Goal: Information Seeking & Learning: Check status

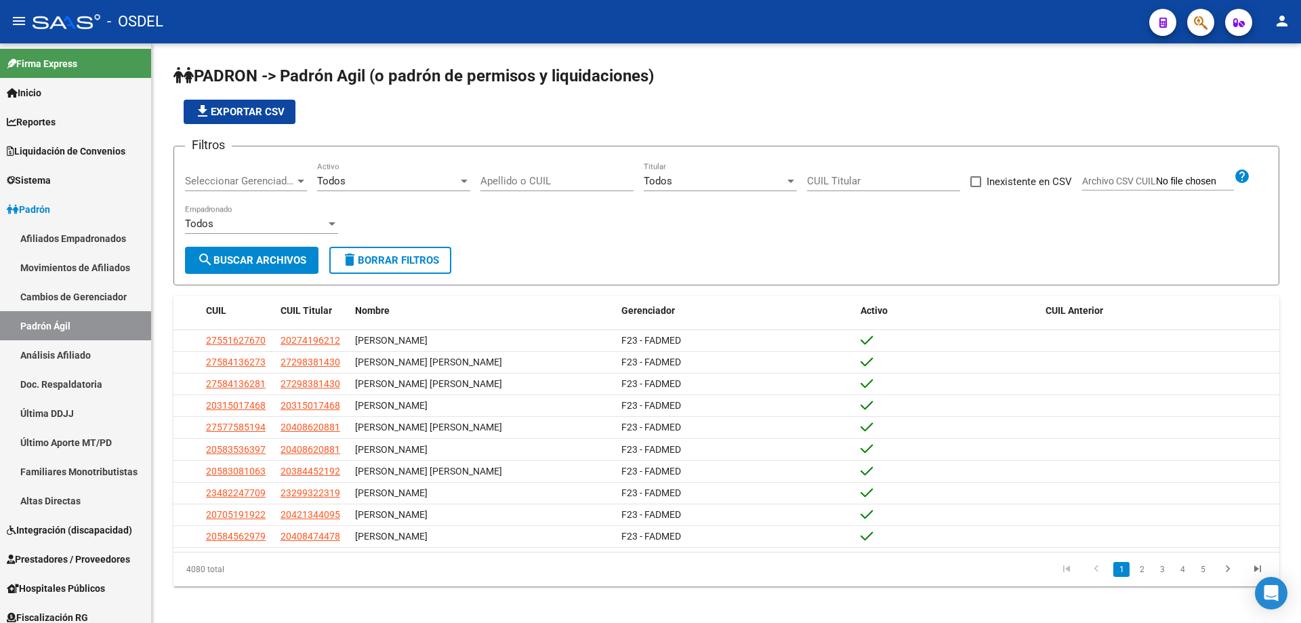
click at [1194, 22] on button "button" at bounding box center [1200, 22] width 27 height 27
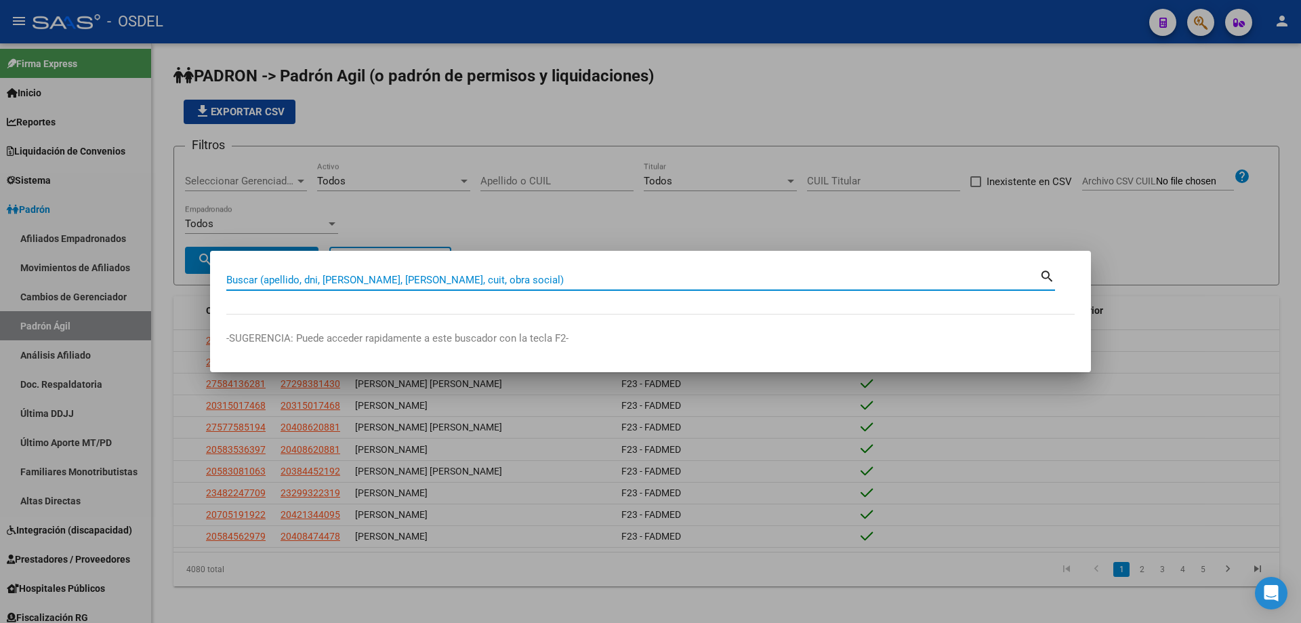
click at [442, 279] on input "Buscar (apellido, dni, [PERSON_NAME], [PERSON_NAME], cuit, obra social)" at bounding box center [632, 280] width 813 height 12
drag, startPoint x: 478, startPoint y: 287, endPoint x: 475, endPoint y: 280, distance: 8.2
click at [478, 287] on div "Buscar (apellido, dni, [PERSON_NAME], [PERSON_NAME], cuit, obra social)" at bounding box center [632, 280] width 813 height 20
click at [475, 280] on input "Buscar (apellido, dni, [PERSON_NAME], [PERSON_NAME], cuit, obra social)" at bounding box center [632, 280] width 813 height 12
click at [475, 279] on input "Buscar (apellido, dni, [PERSON_NAME], [PERSON_NAME], cuit, obra social)" at bounding box center [632, 280] width 813 height 12
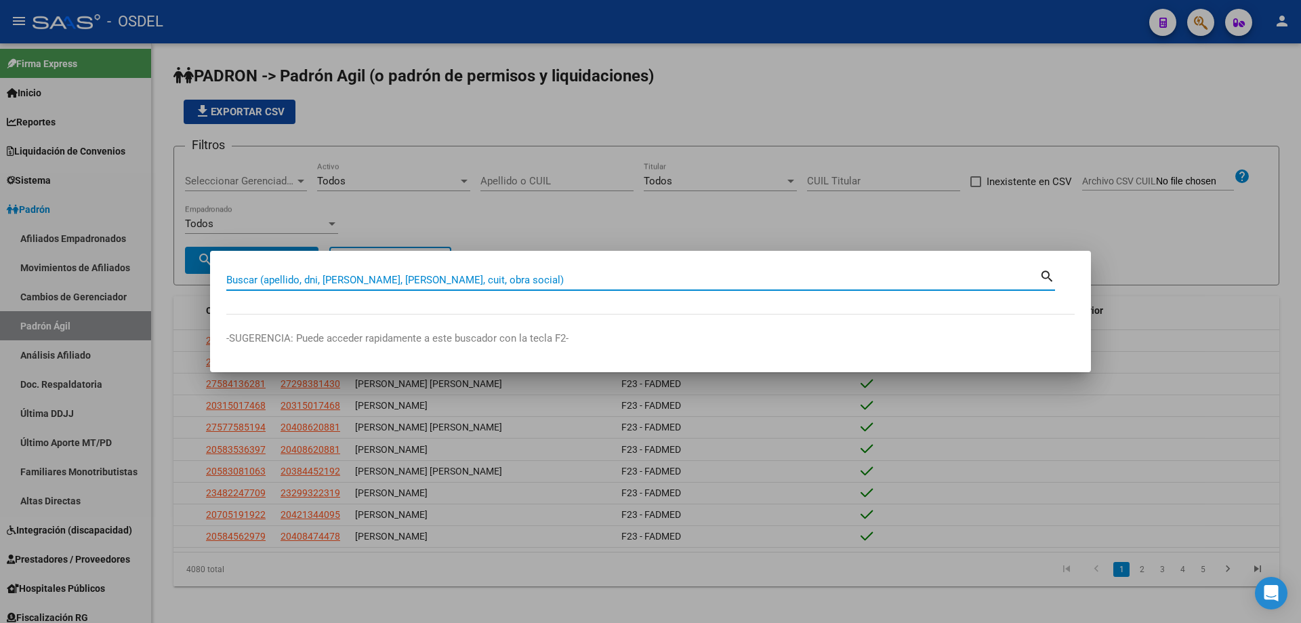
paste input "20325953935"
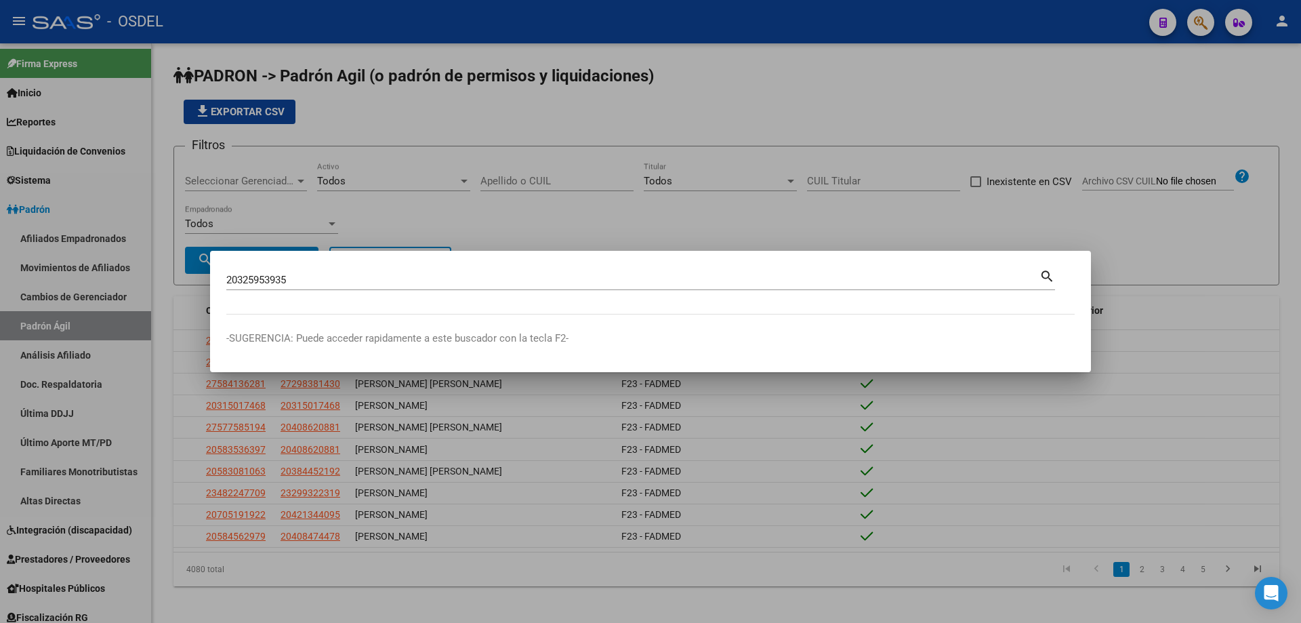
click at [1048, 276] on mat-icon "search" at bounding box center [1047, 275] width 16 height 16
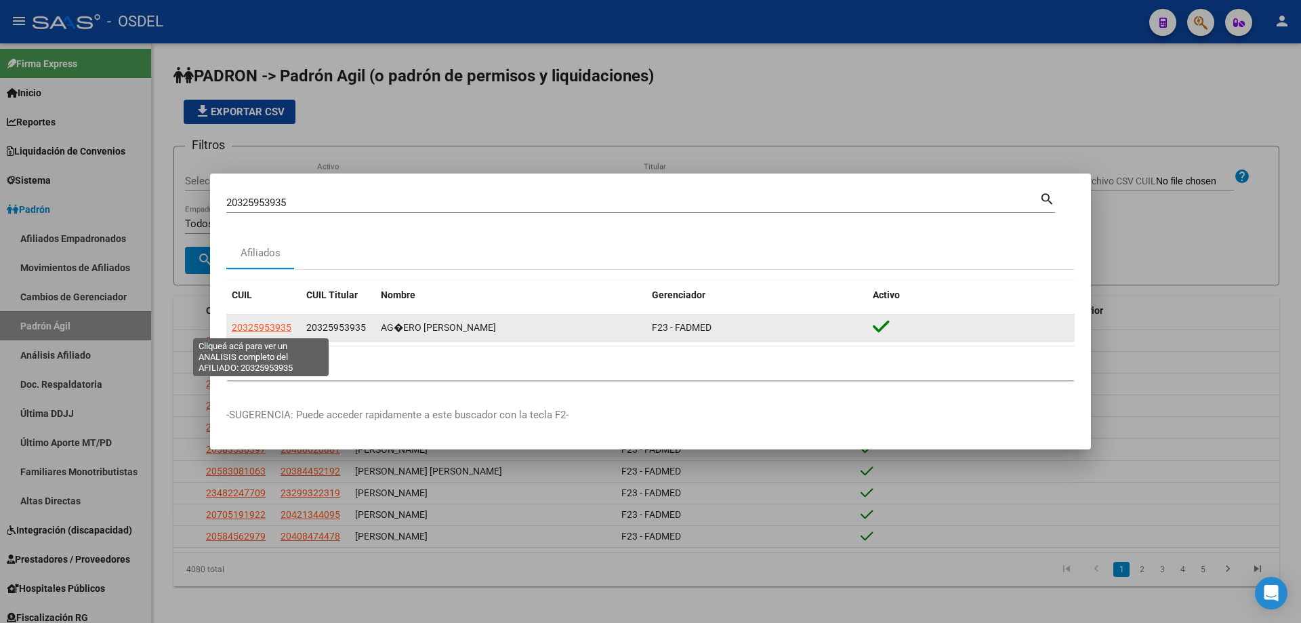
click at [264, 329] on span "20325953935" at bounding box center [262, 327] width 60 height 11
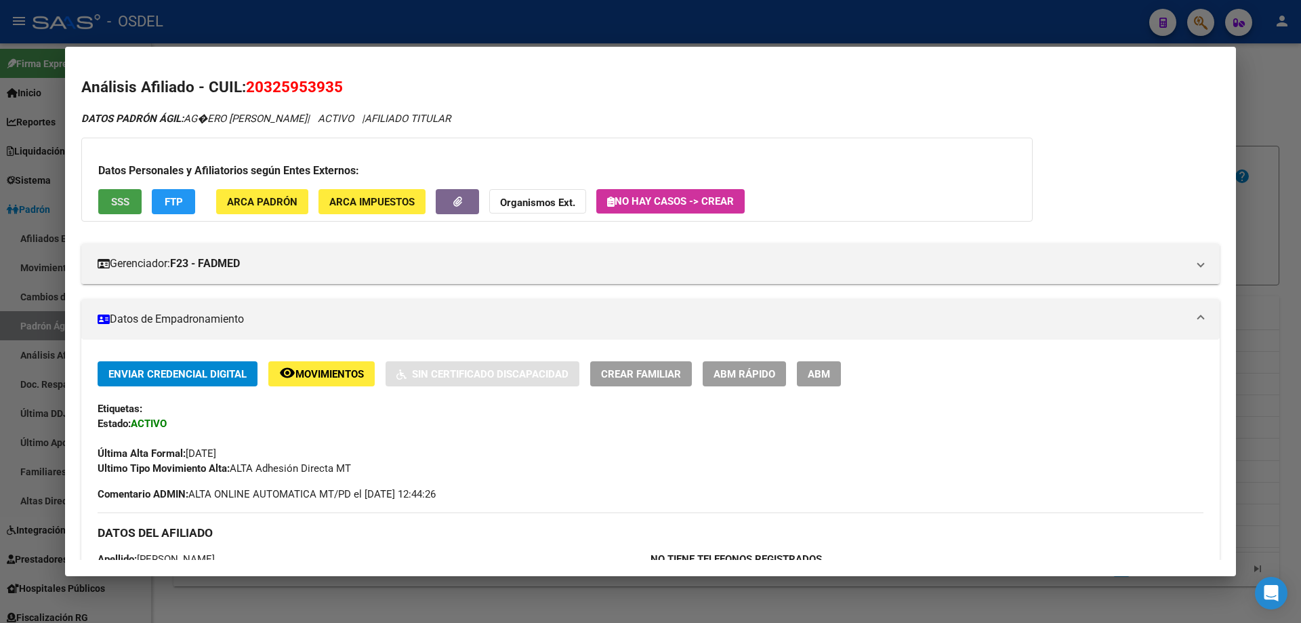
click at [124, 198] on span "SSS" at bounding box center [120, 202] width 18 height 12
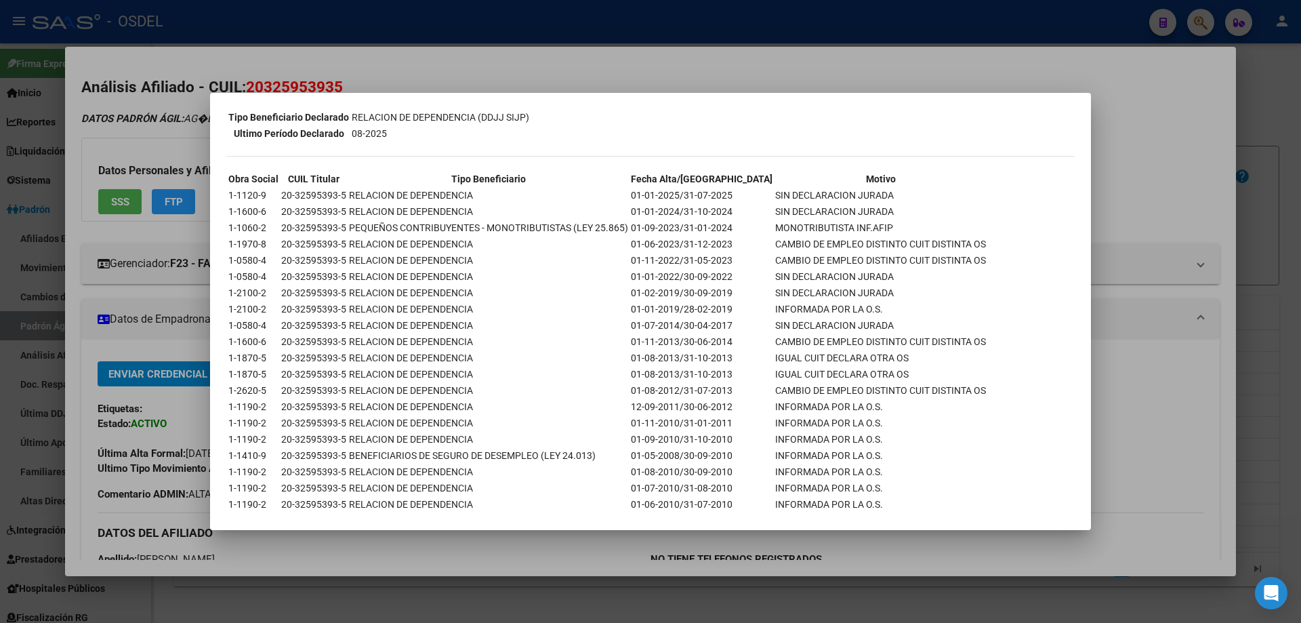
scroll to position [339, 0]
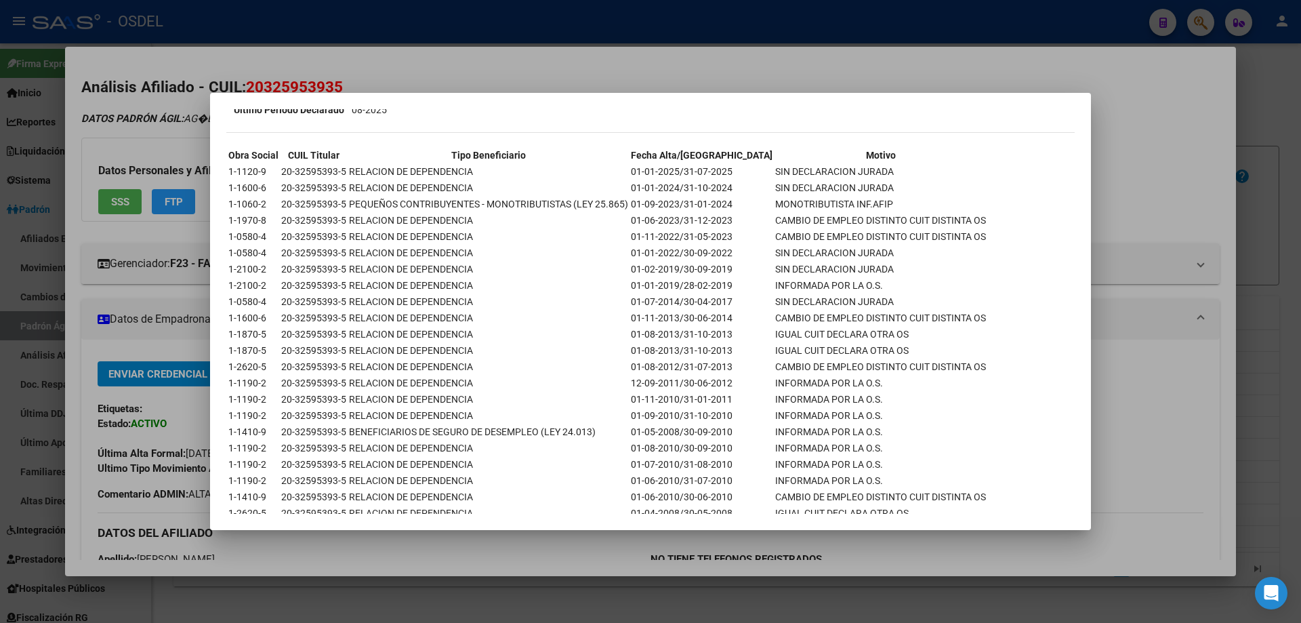
click at [797, 77] on div at bounding box center [650, 311] width 1301 height 623
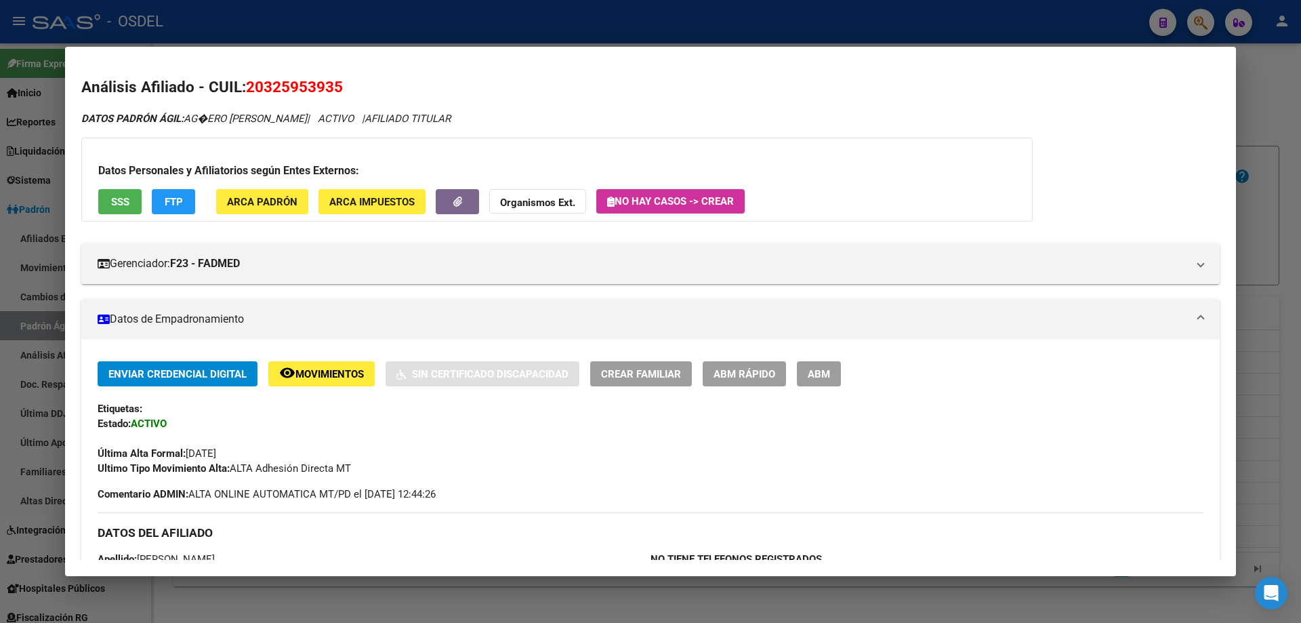
drag, startPoint x: 773, startPoint y: 22, endPoint x: 757, endPoint y: 18, distance: 16.6
click at [769, 22] on div at bounding box center [650, 311] width 1301 height 623
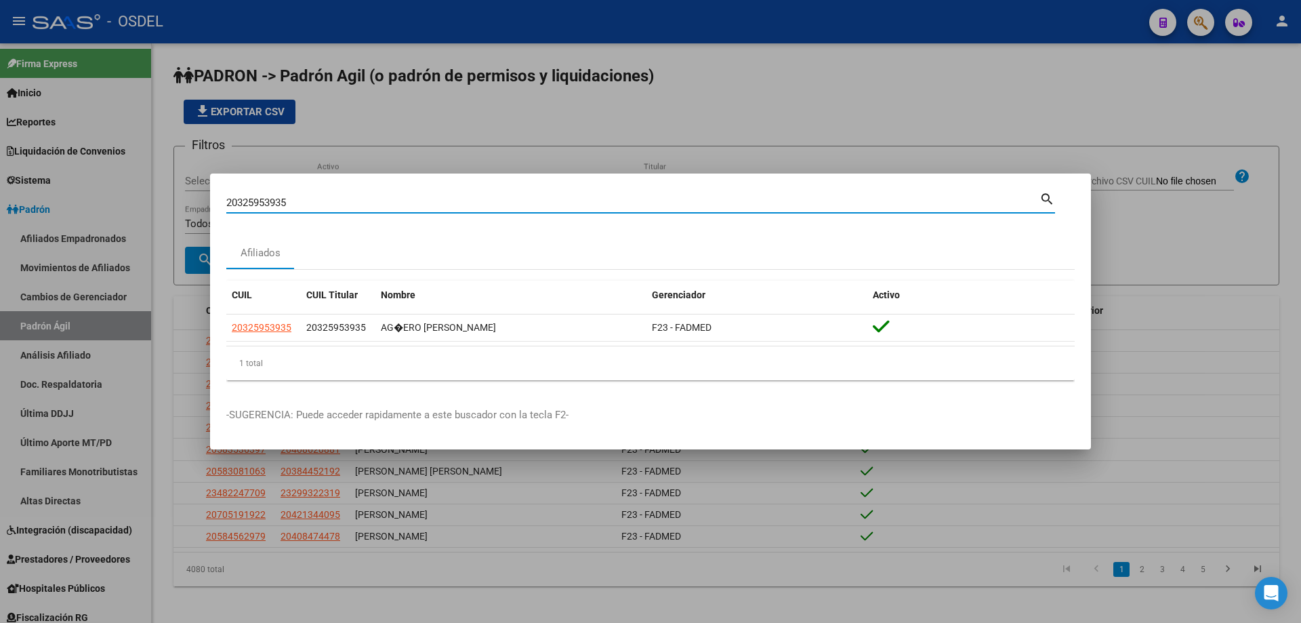
click at [325, 207] on input "20325953935" at bounding box center [632, 203] width 813 height 12
paste input "6431371"
type input "20326431371"
click at [1050, 197] on mat-icon "search" at bounding box center [1047, 198] width 16 height 16
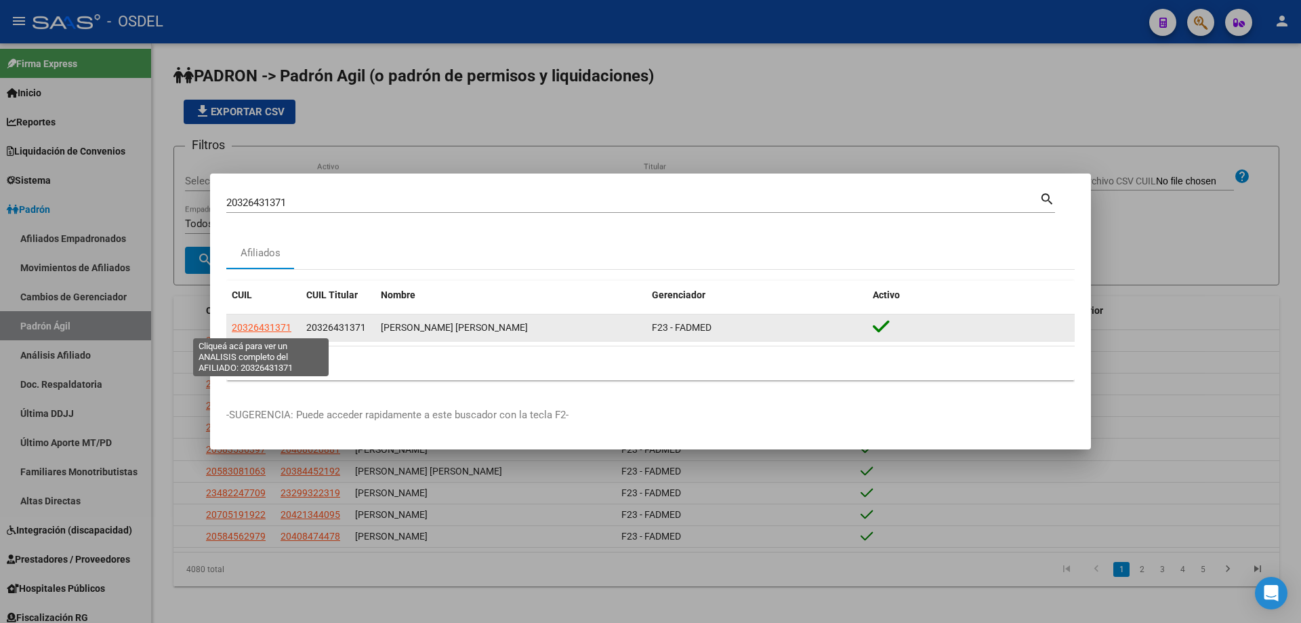
click at [266, 323] on span "20326431371" at bounding box center [262, 327] width 60 height 11
type textarea "20326431371"
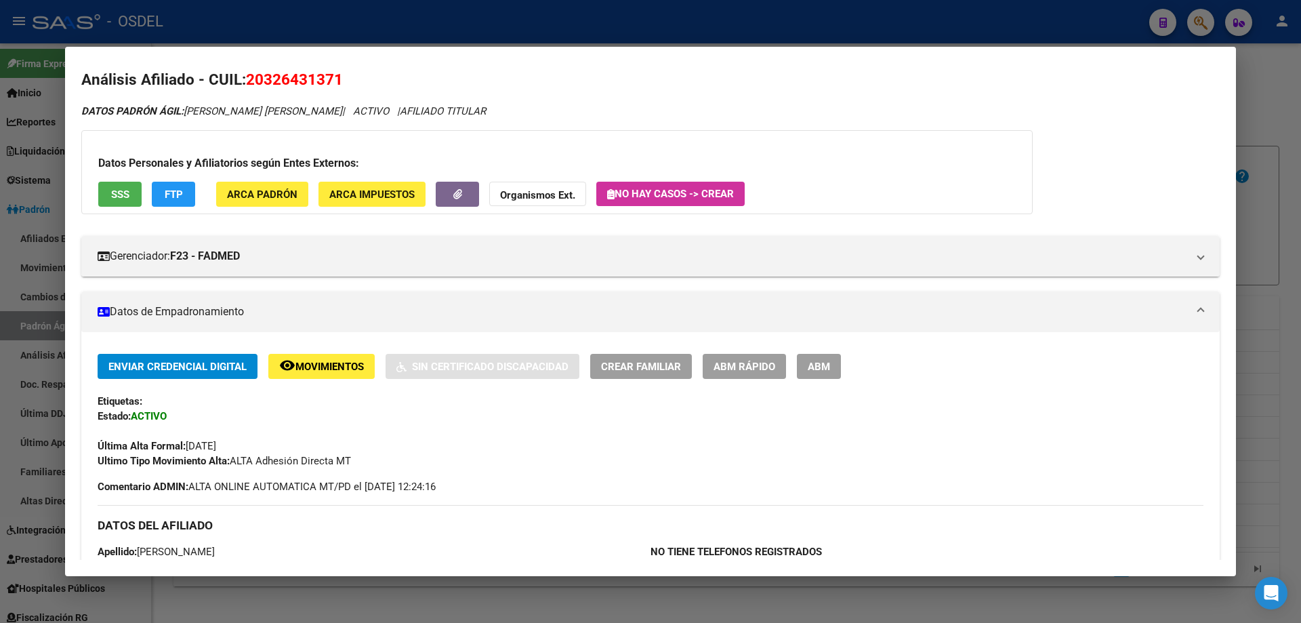
scroll to position [0, 0]
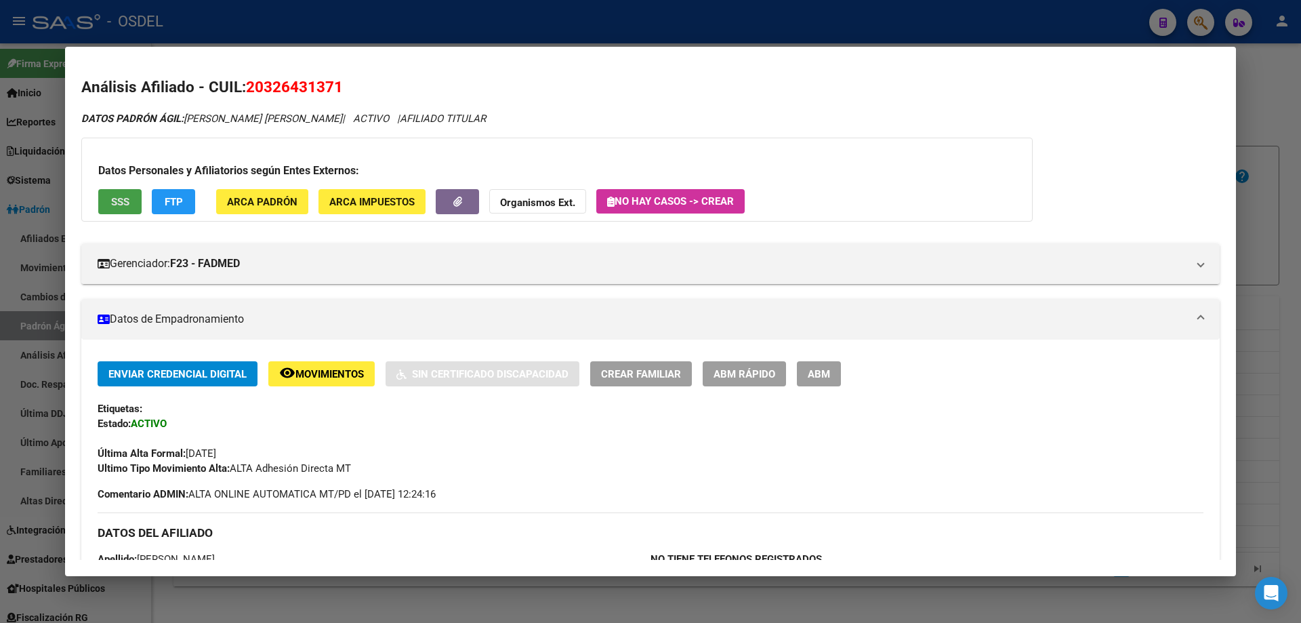
click at [122, 197] on span "SSS" at bounding box center [120, 202] width 18 height 12
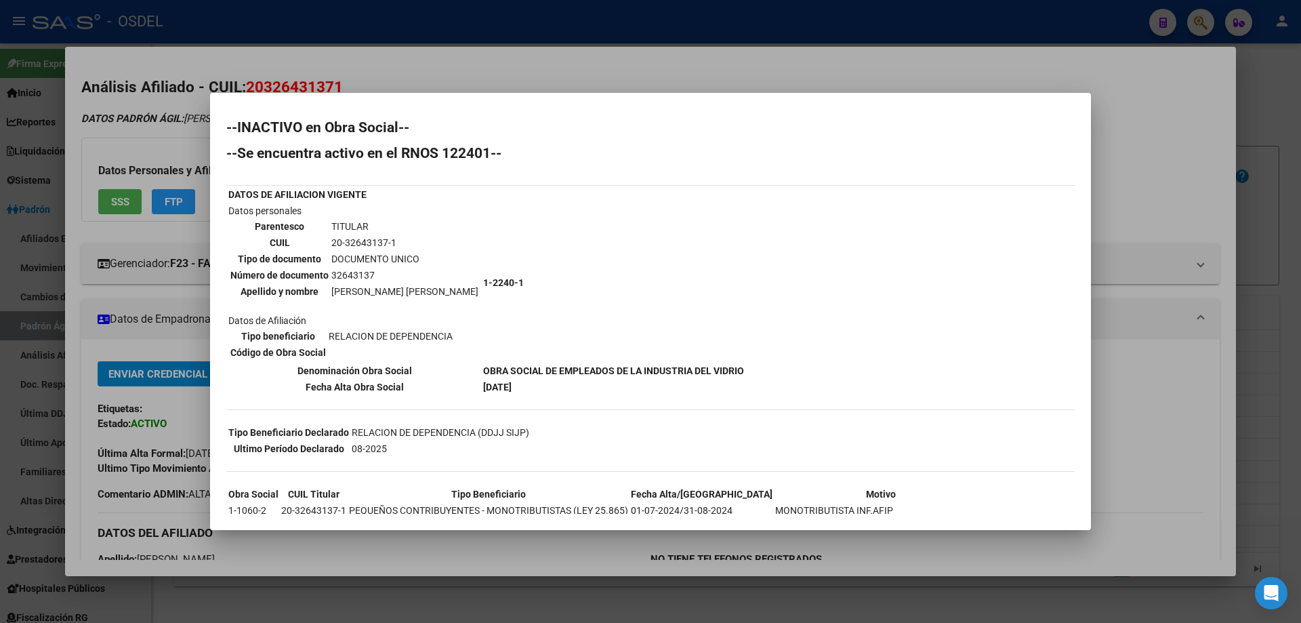
scroll to position [203, 0]
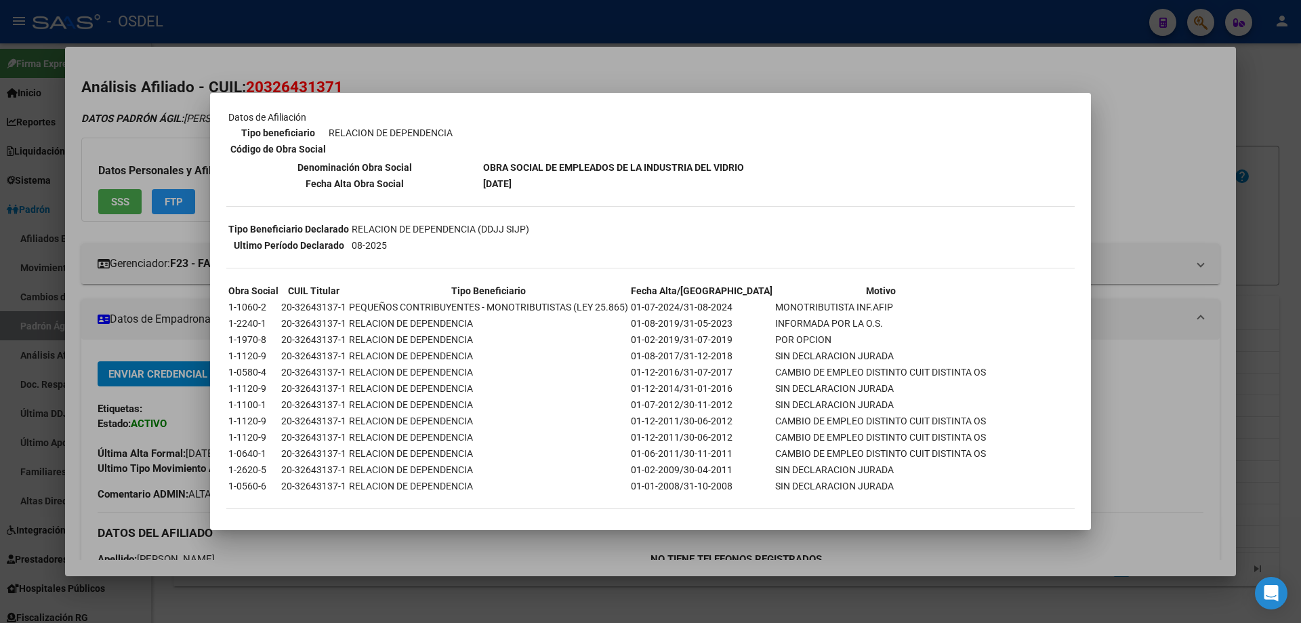
click at [833, 41] on div at bounding box center [650, 311] width 1301 height 623
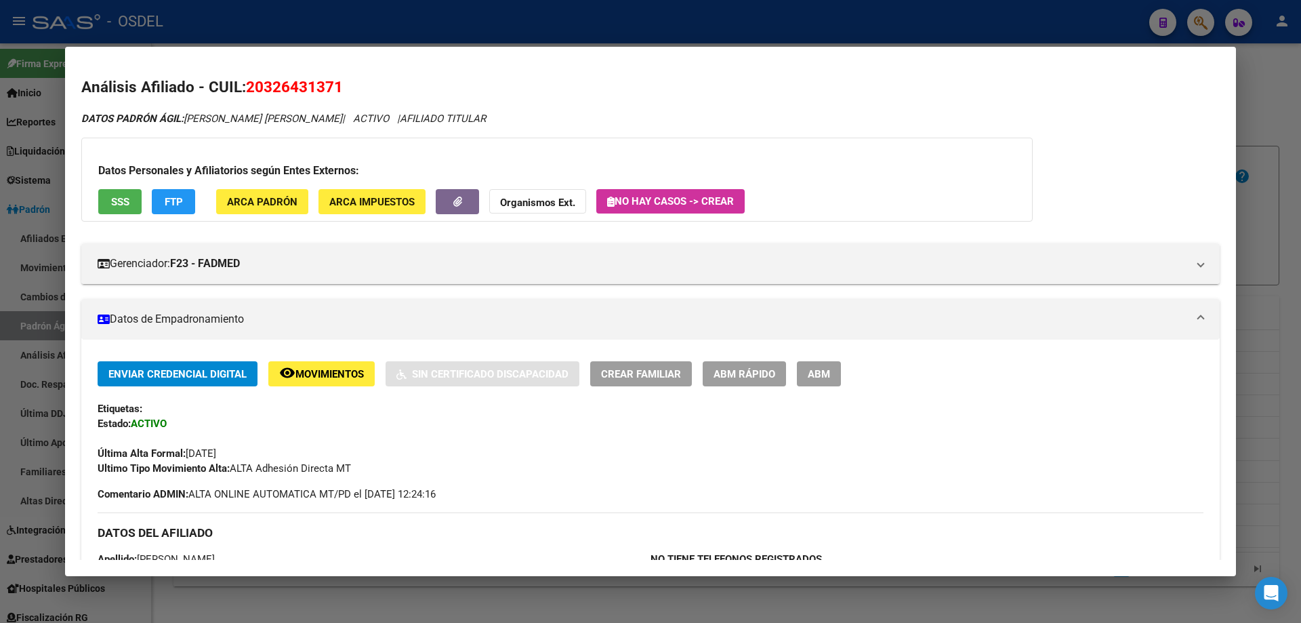
drag, startPoint x: 766, startPoint y: 13, endPoint x: 754, endPoint y: 32, distance: 22.9
click at [765, 13] on div at bounding box center [650, 311] width 1301 height 623
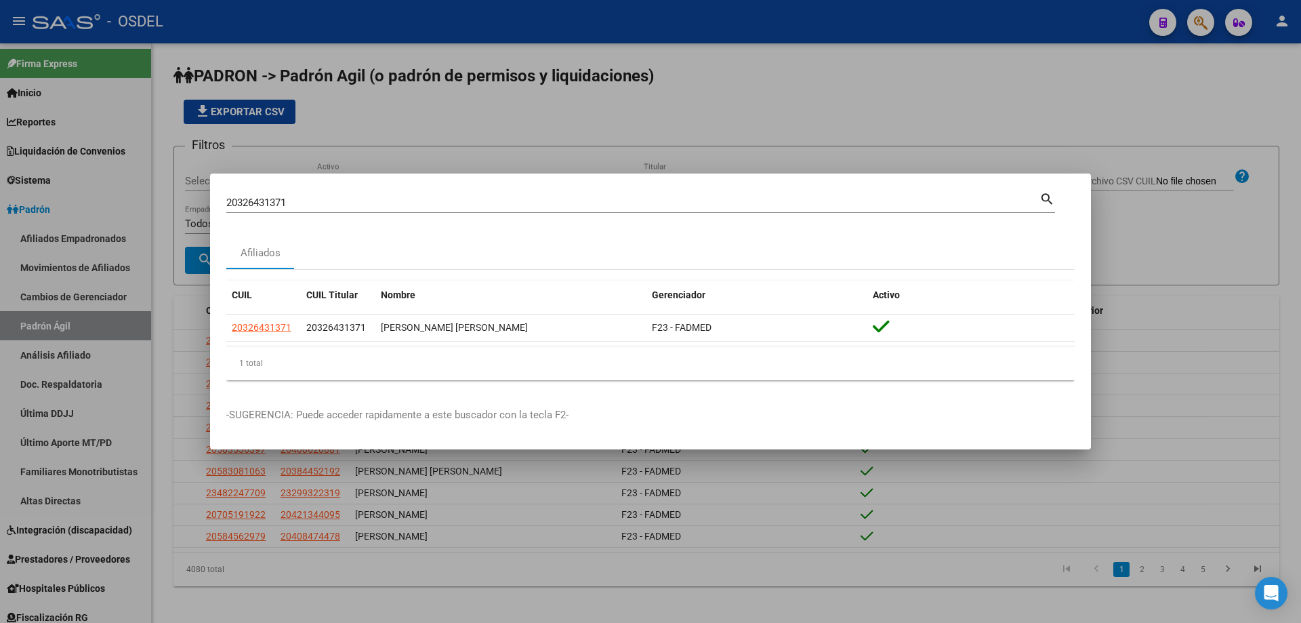
click at [283, 202] on input "20326431371" at bounding box center [632, 203] width 813 height 12
paste input "8870208"
type input "20328870208"
click at [1049, 199] on mat-icon "search" at bounding box center [1047, 198] width 16 height 16
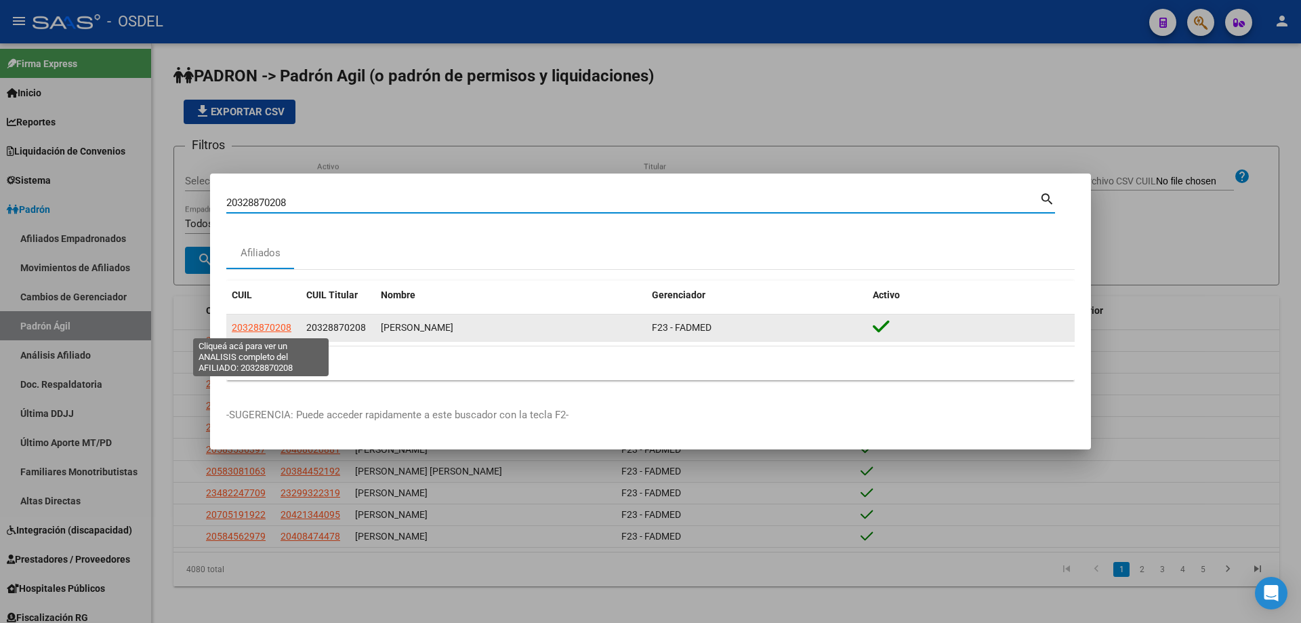
click at [278, 324] on span "20328870208" at bounding box center [262, 327] width 60 height 11
type textarea "20328870208"
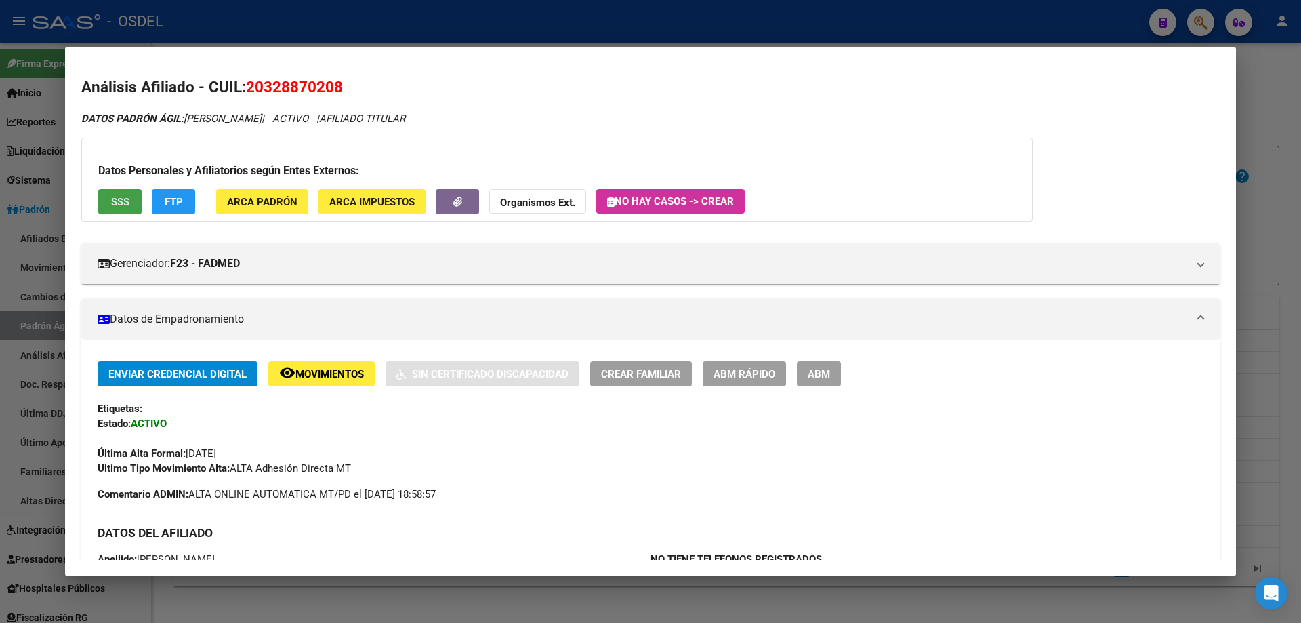
click at [112, 201] on span "SSS" at bounding box center [120, 202] width 18 height 12
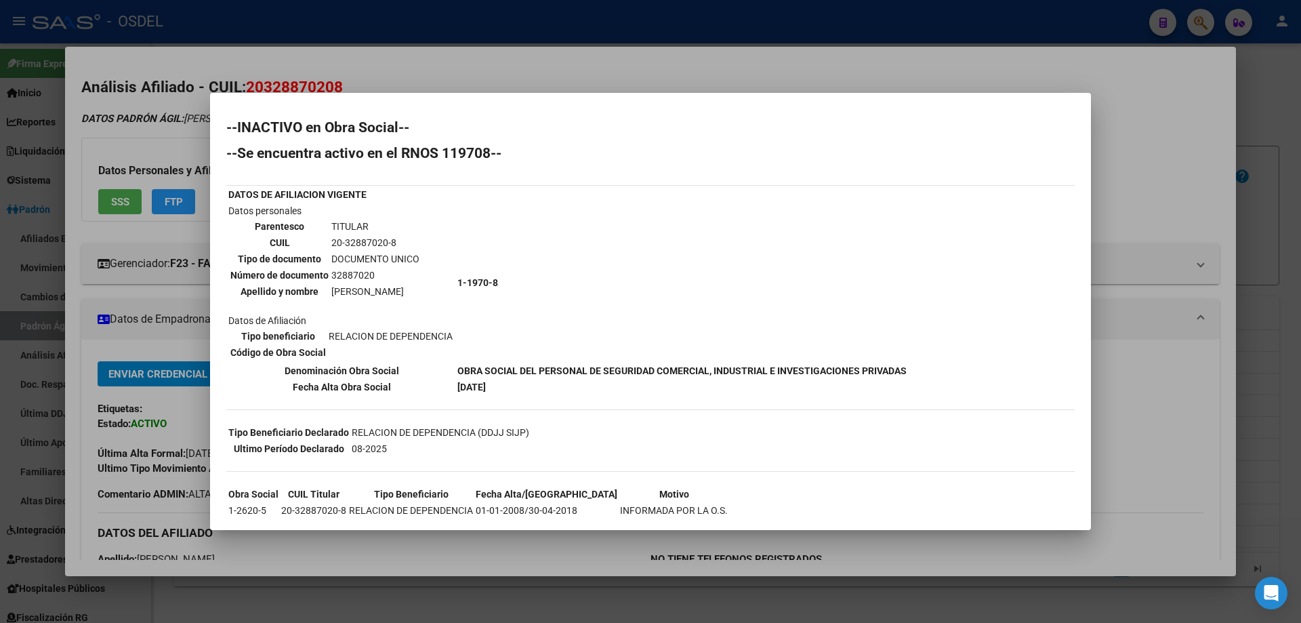
scroll to position [49, 0]
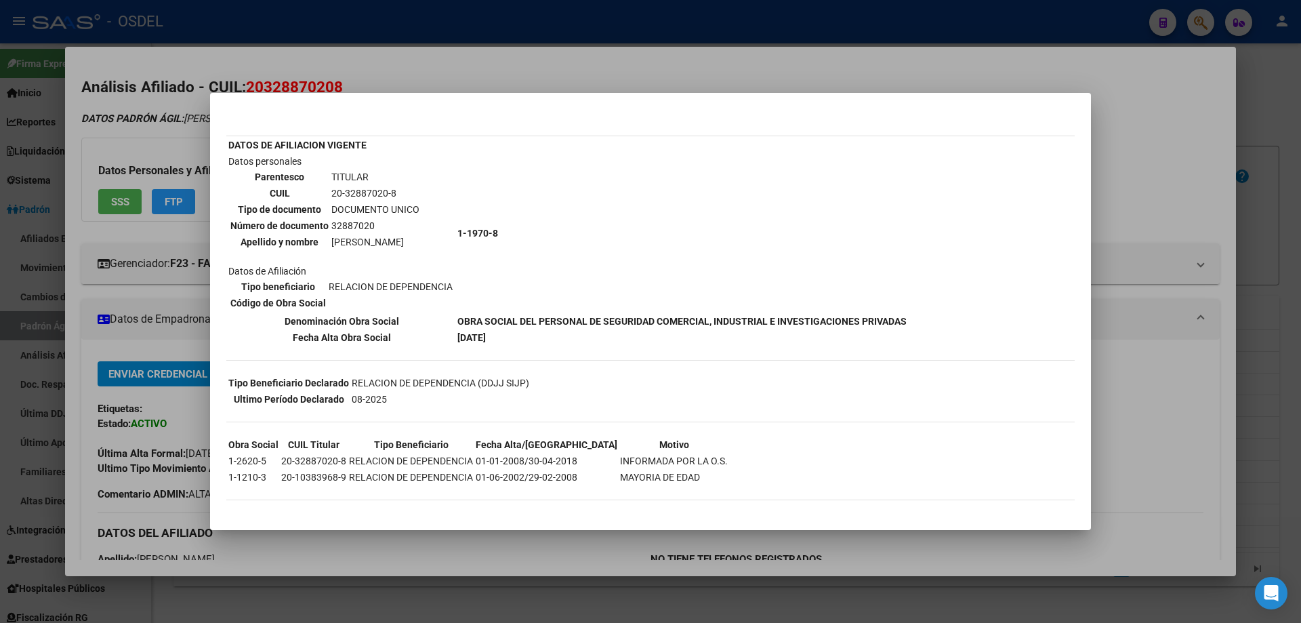
click at [945, 54] on div at bounding box center [650, 311] width 1301 height 623
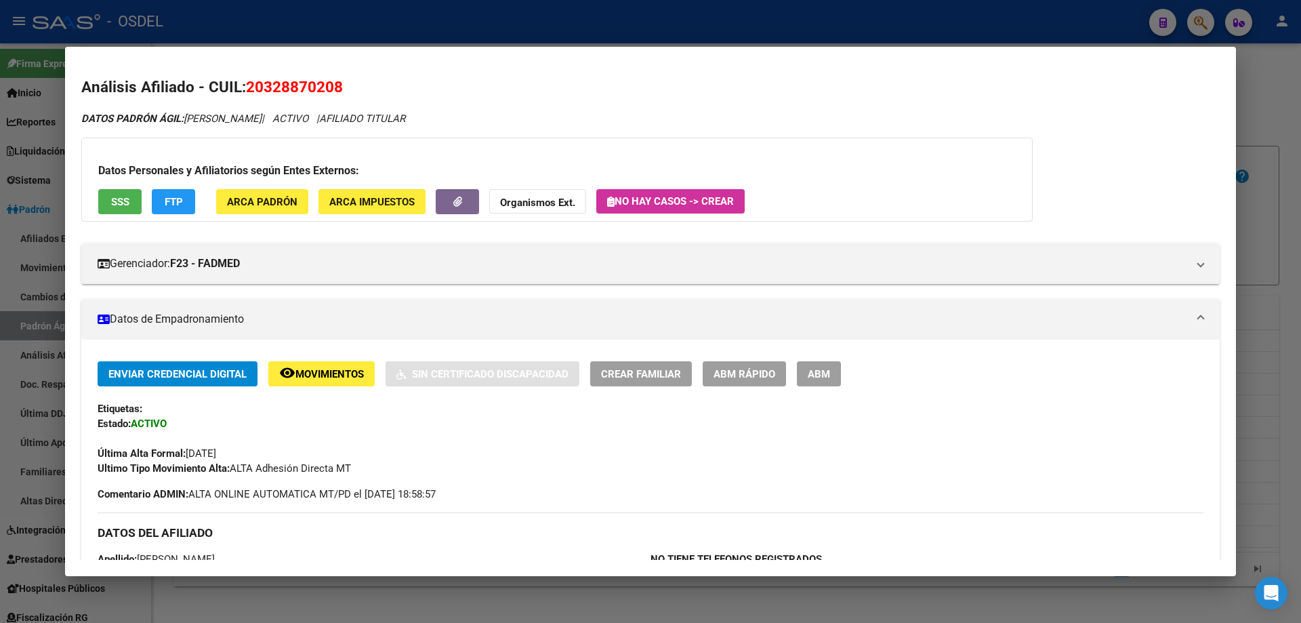
click at [879, 20] on div at bounding box center [650, 311] width 1301 height 623
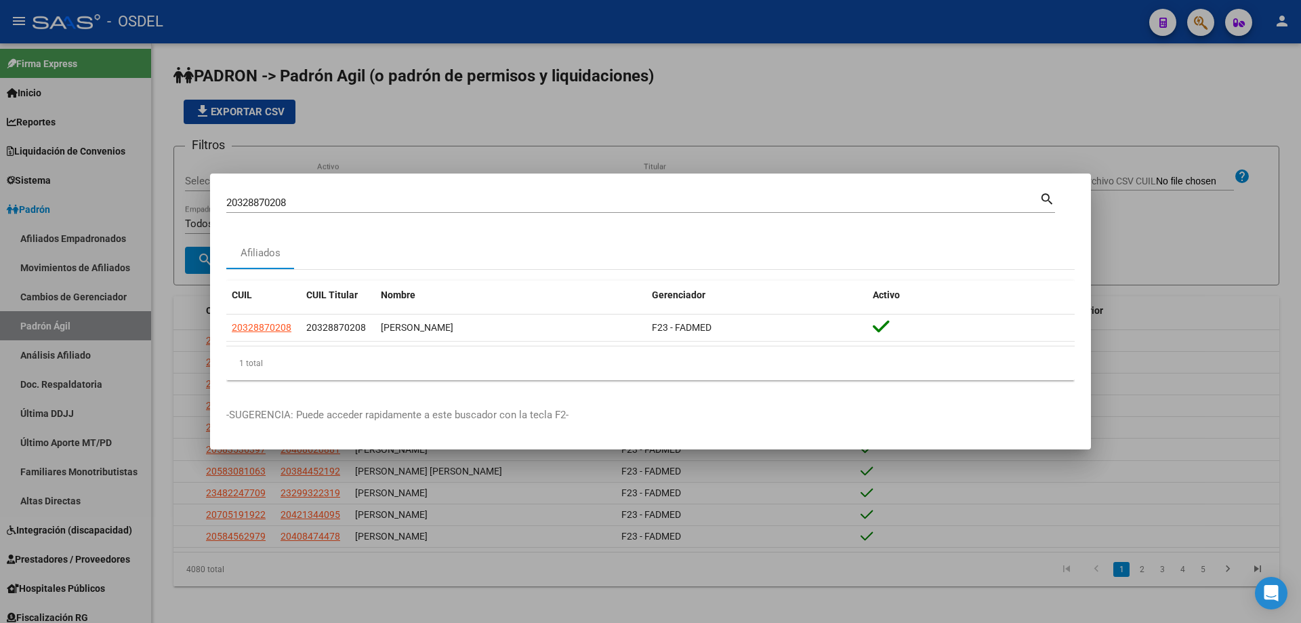
click at [354, 207] on input "20328870208" at bounding box center [632, 203] width 813 height 12
paste input "9817416"
type input "20329817416"
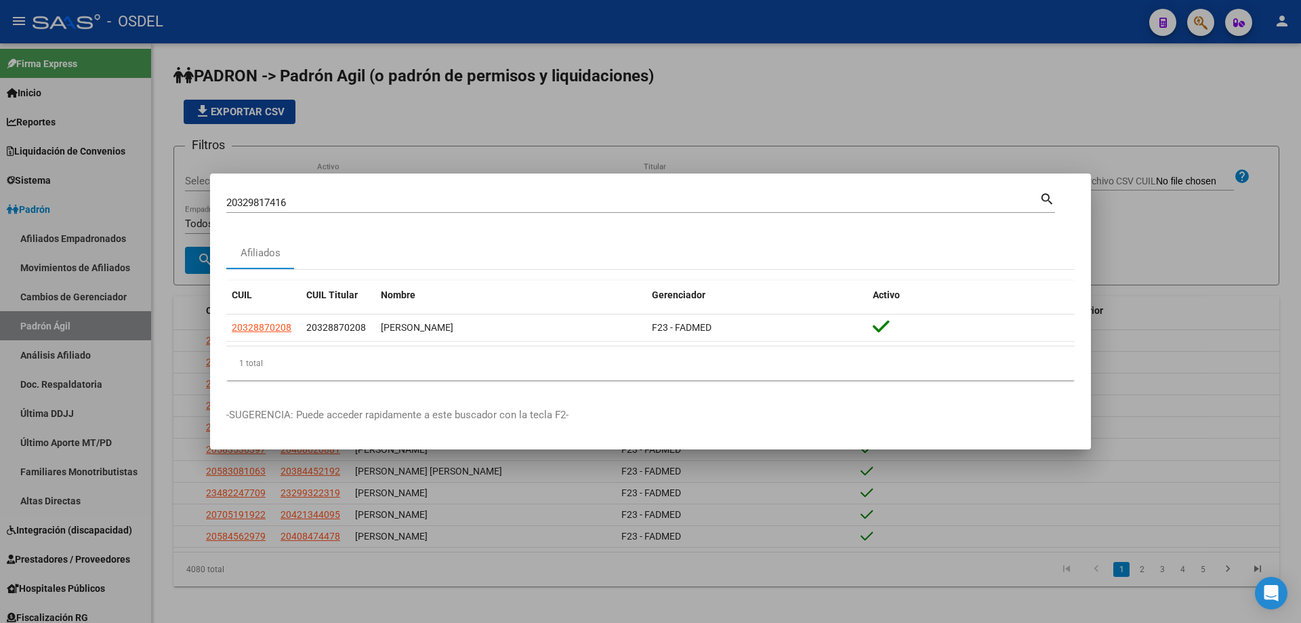
click at [1041, 201] on mat-icon "search" at bounding box center [1047, 198] width 16 height 16
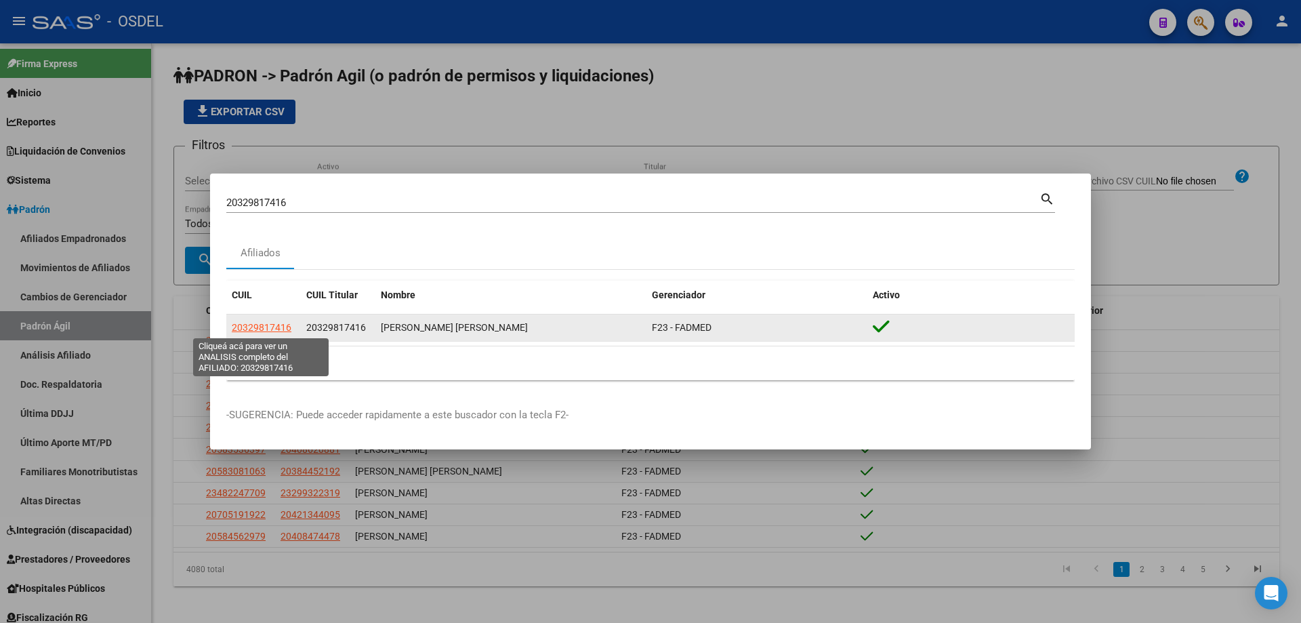
click at [260, 331] on span "20329817416" at bounding box center [262, 327] width 60 height 11
type textarea "20329817416"
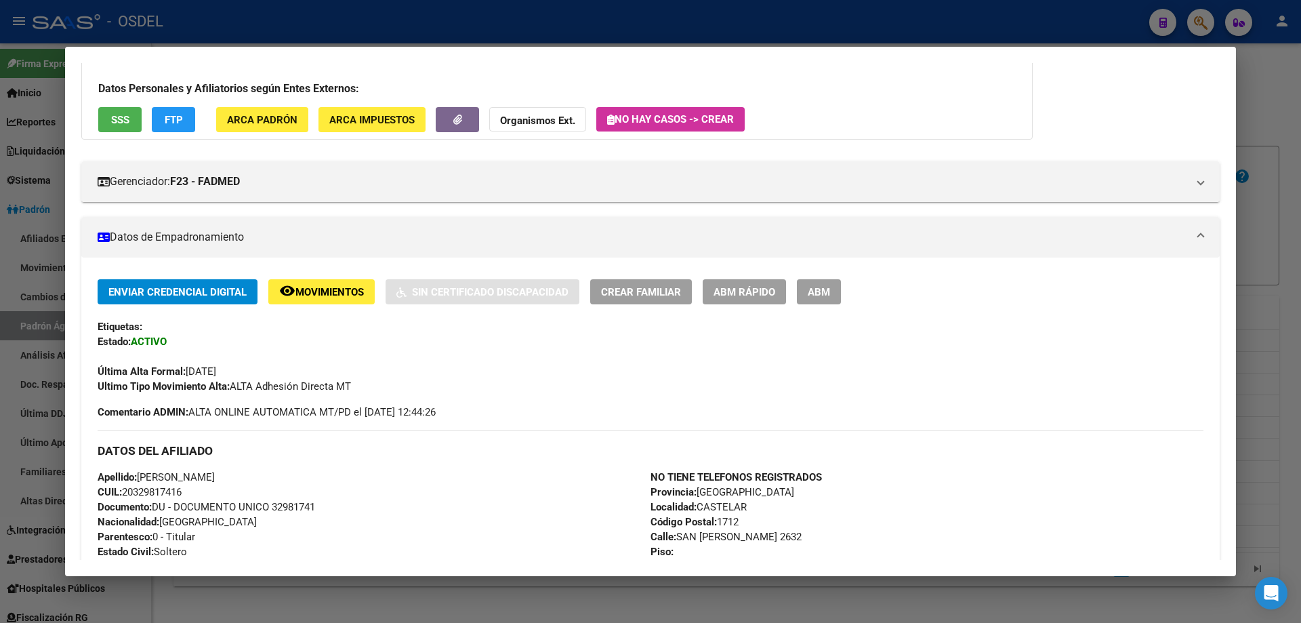
scroll to position [0, 0]
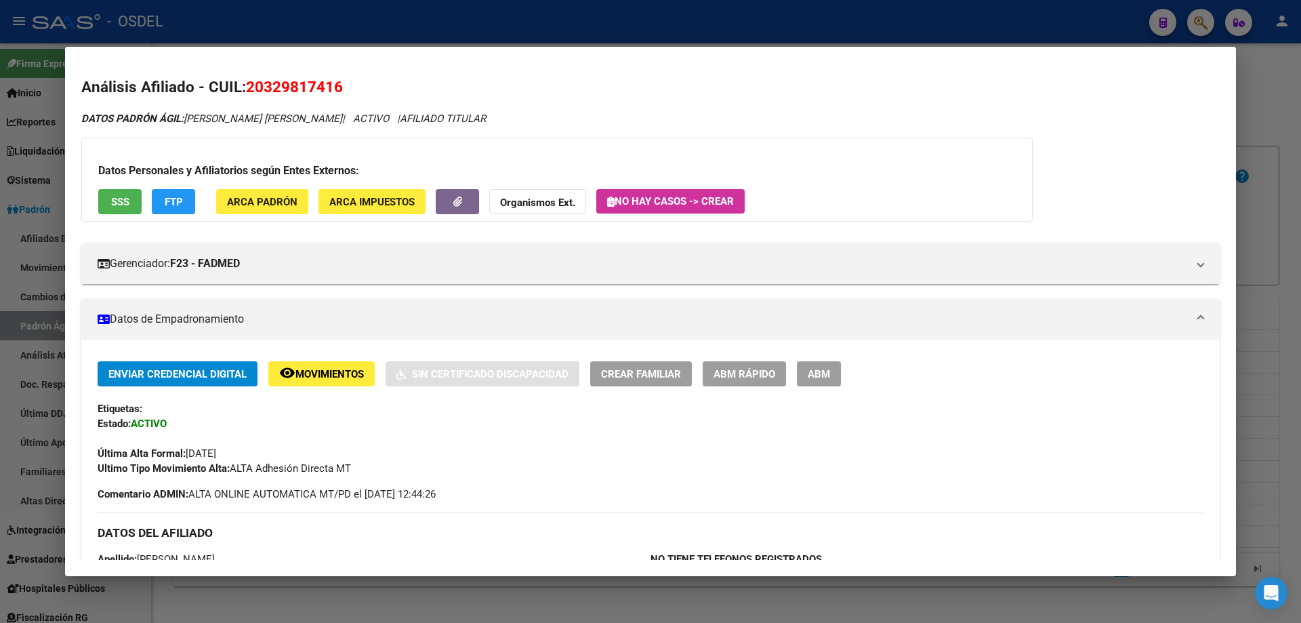
click at [123, 206] on span "SSS" at bounding box center [120, 202] width 18 height 12
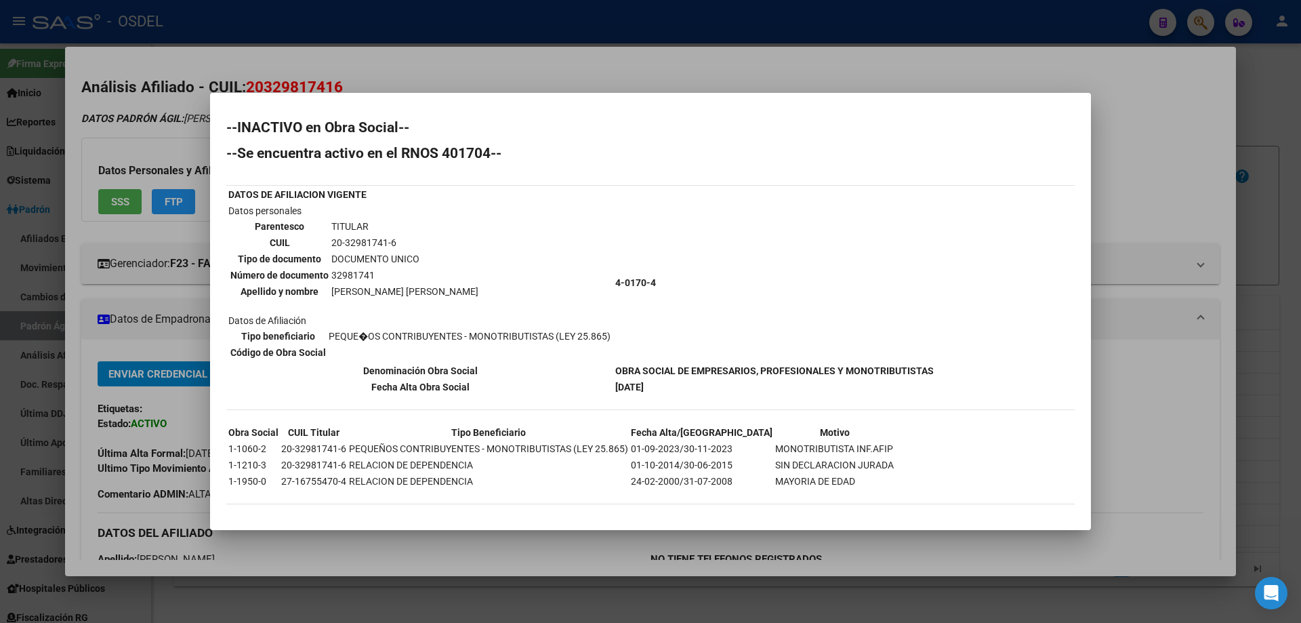
click at [744, 43] on div at bounding box center [650, 311] width 1301 height 623
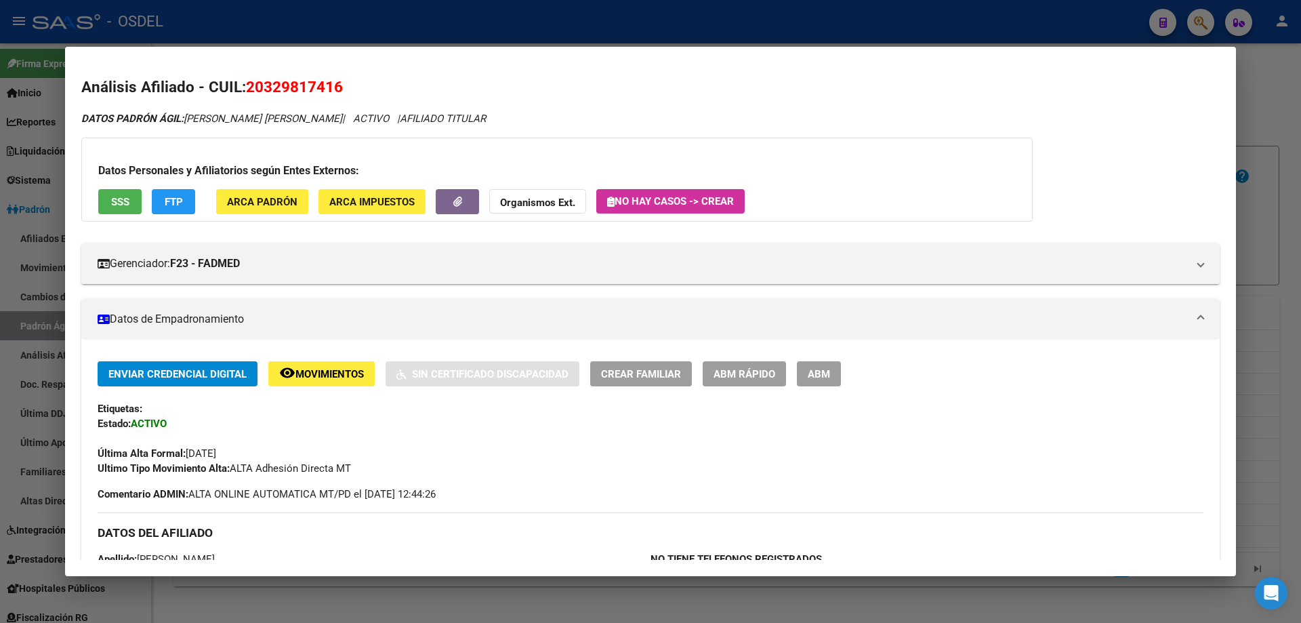
click at [744, 62] on mat-dialog-container "Análisis Afiliado - CUIL: 20329817416 DATOS PADRÓN ÁGIL: [PERSON_NAME] [PERSON_…" at bounding box center [650, 311] width 1171 height 529
click at [725, 22] on div at bounding box center [650, 311] width 1301 height 623
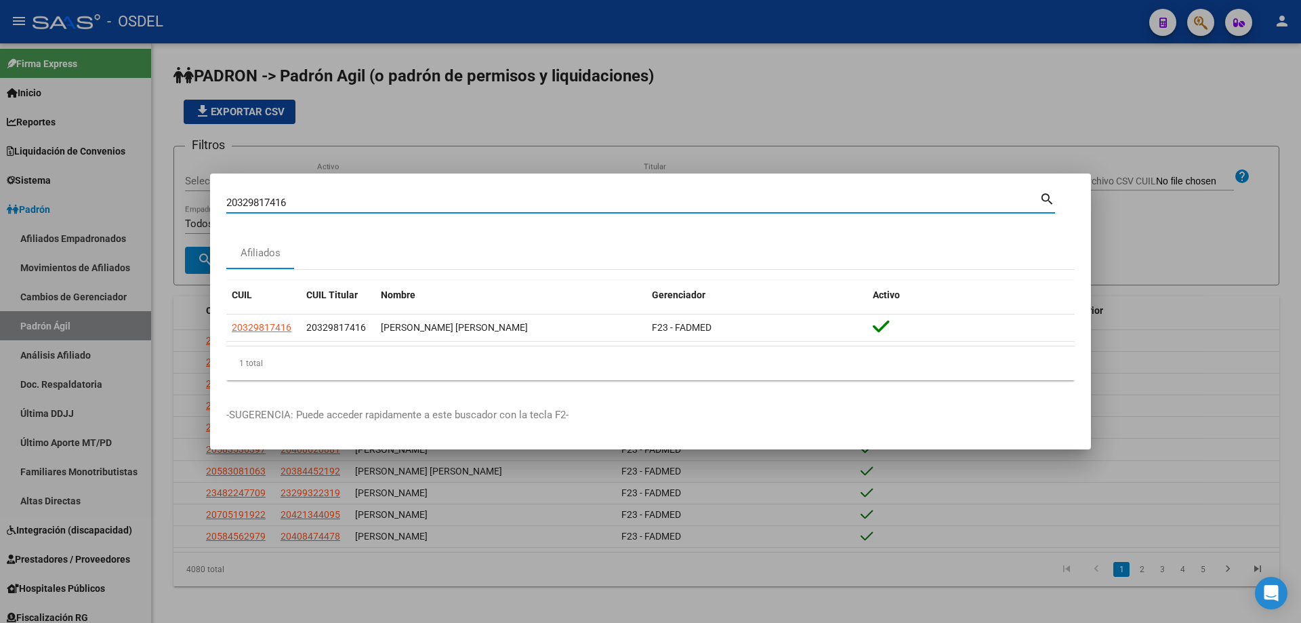
click at [470, 205] on input "20329817416" at bounding box center [632, 203] width 813 height 12
paste input "30805189"
type input "20330805189"
click at [1046, 196] on mat-icon "search" at bounding box center [1047, 198] width 16 height 16
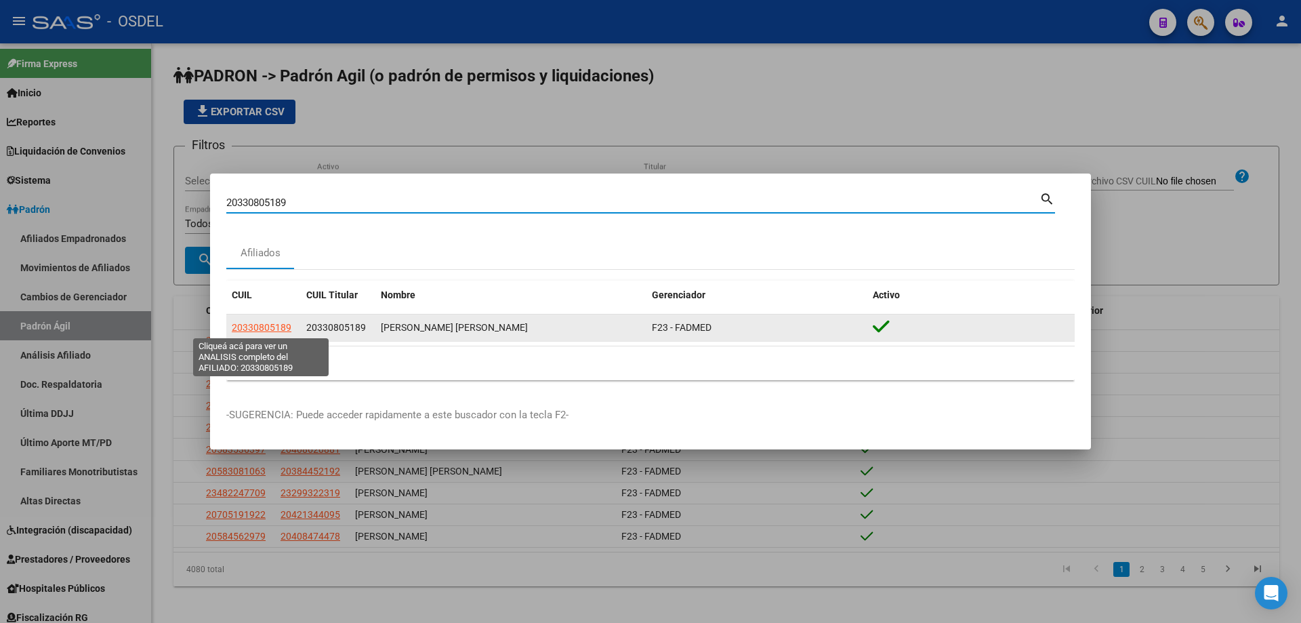
click at [262, 328] on span "20330805189" at bounding box center [262, 327] width 60 height 11
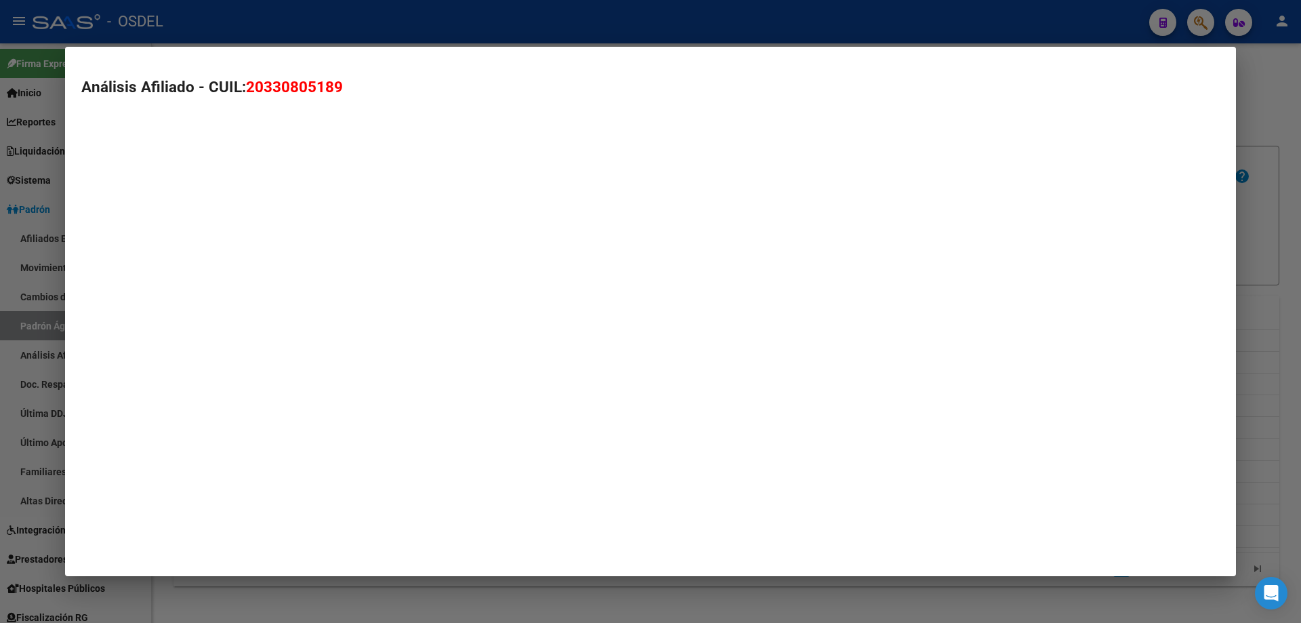
type textarea "20330805189"
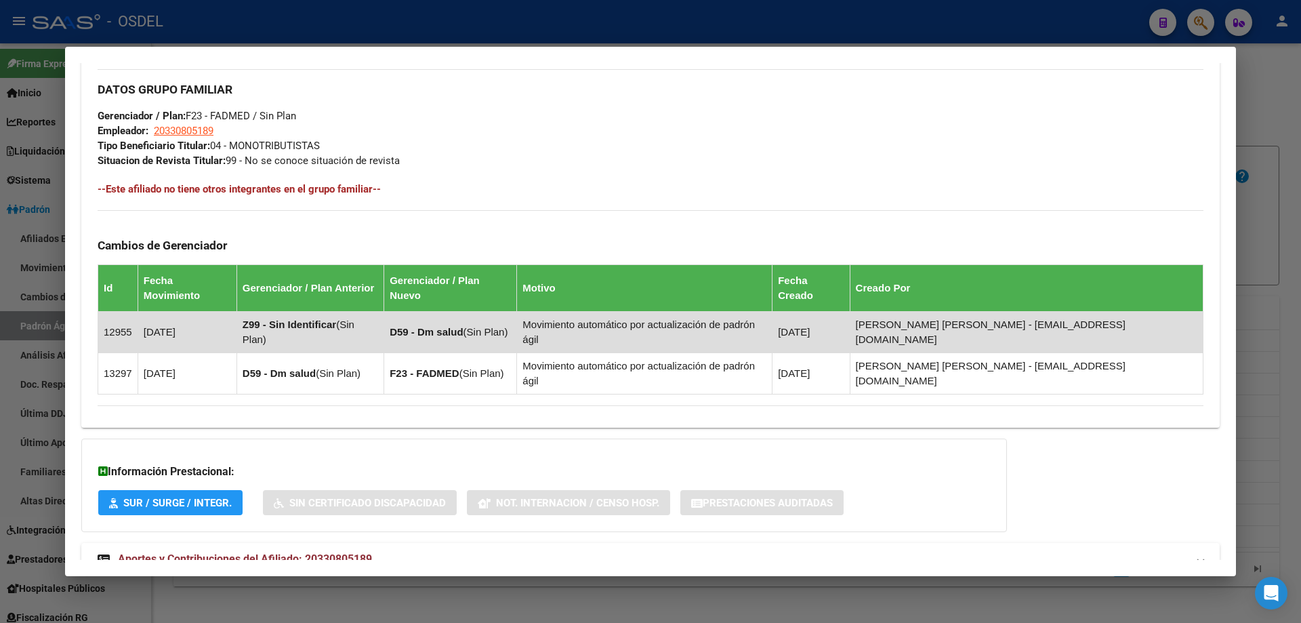
scroll to position [644, 0]
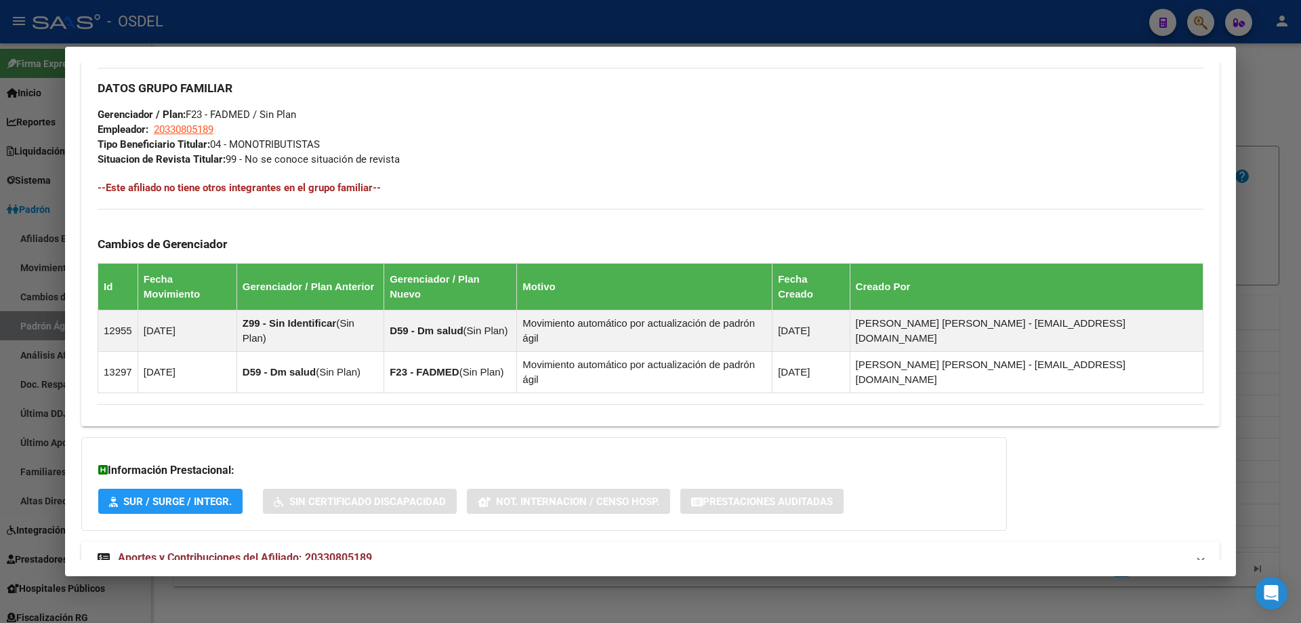
click at [184, 551] on span "Aportes y Contribuciones del Afiliado: 20330805189" at bounding box center [245, 557] width 254 height 13
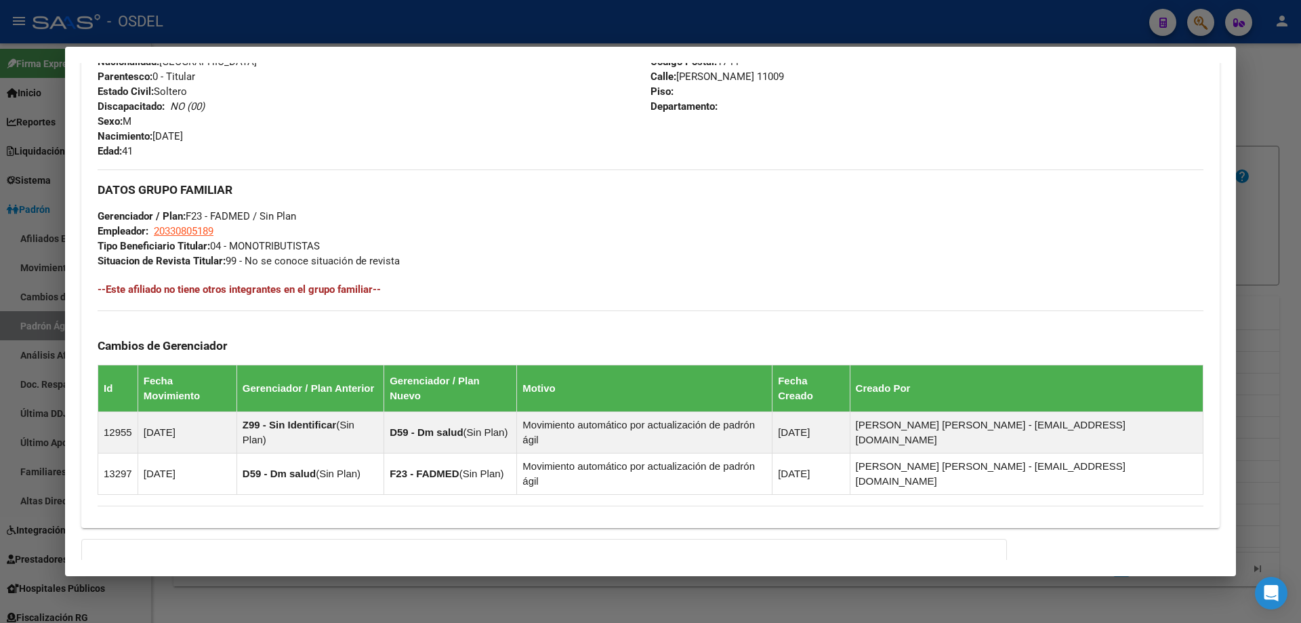
scroll to position [692, 0]
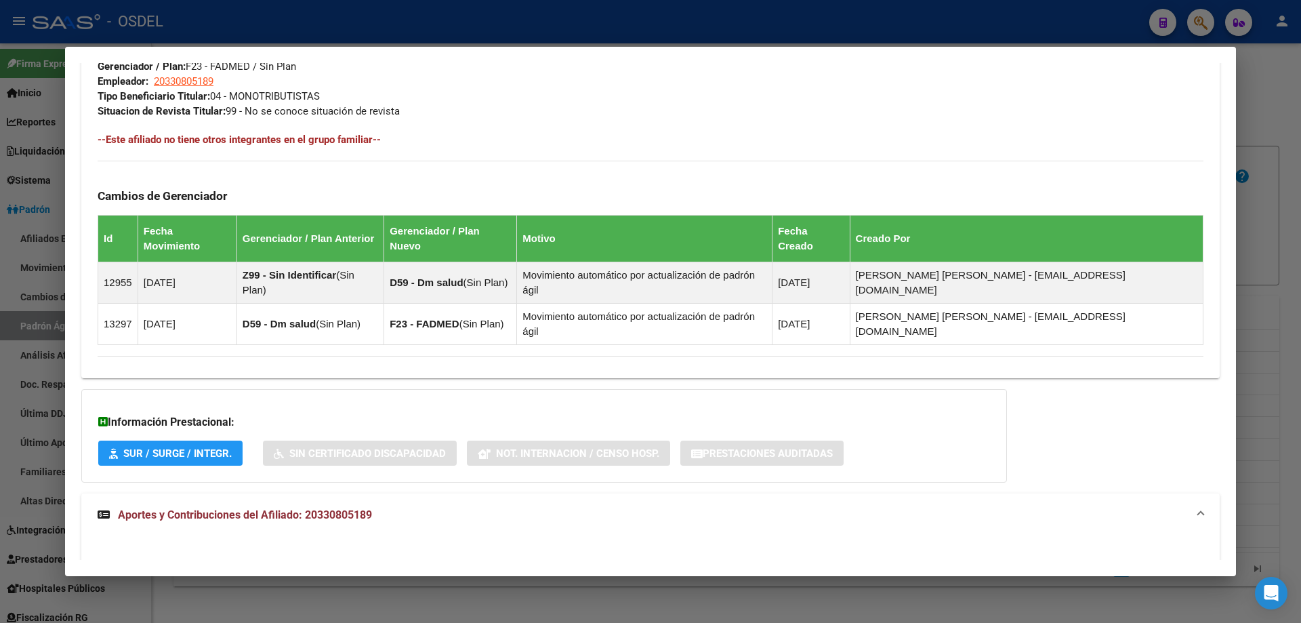
click at [438, 27] on div at bounding box center [650, 311] width 1301 height 623
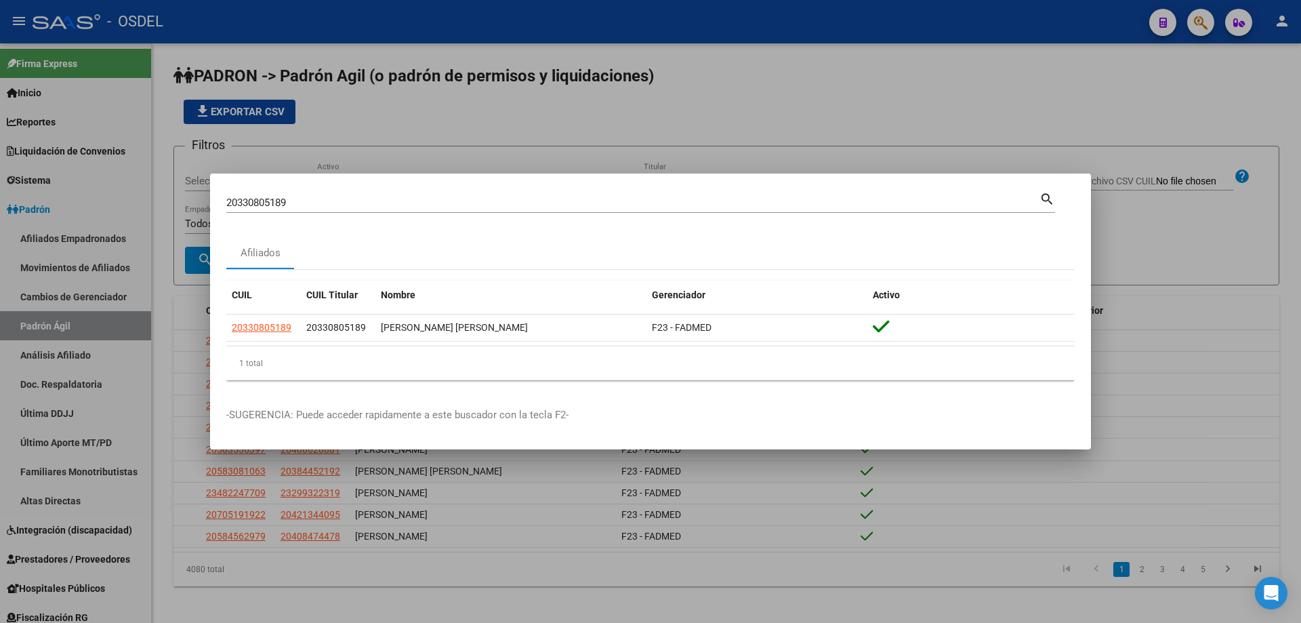
click at [406, 108] on div at bounding box center [650, 311] width 1301 height 623
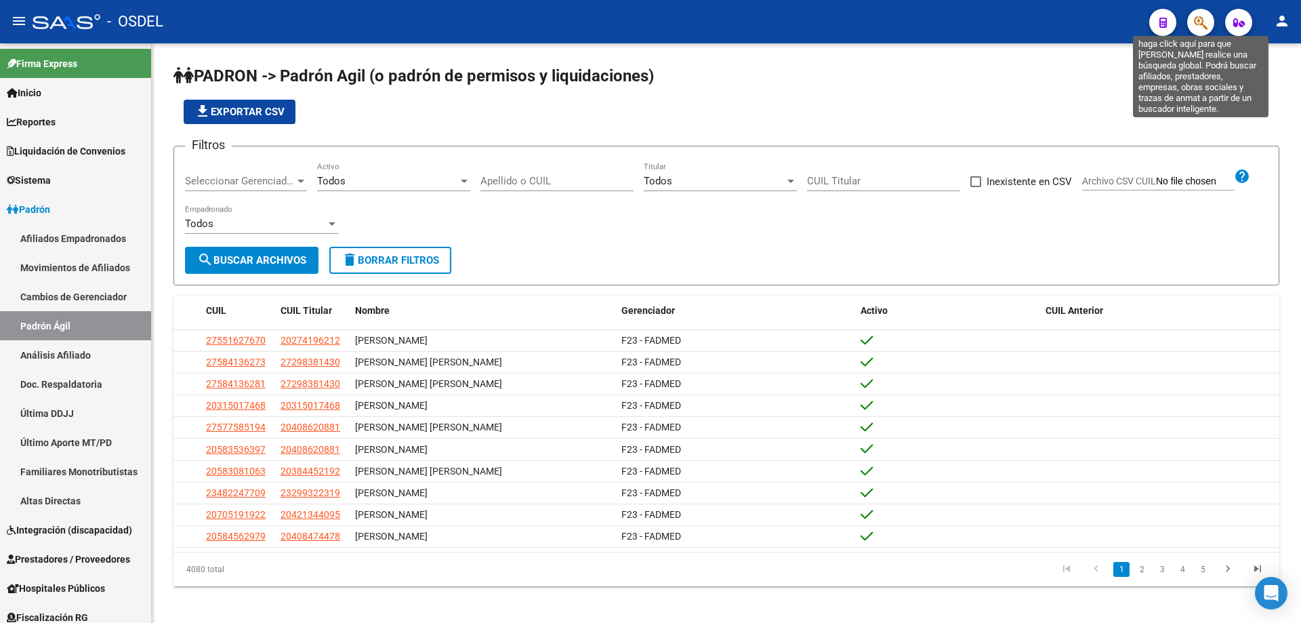
click at [1204, 26] on icon "button" at bounding box center [1201, 23] width 14 height 16
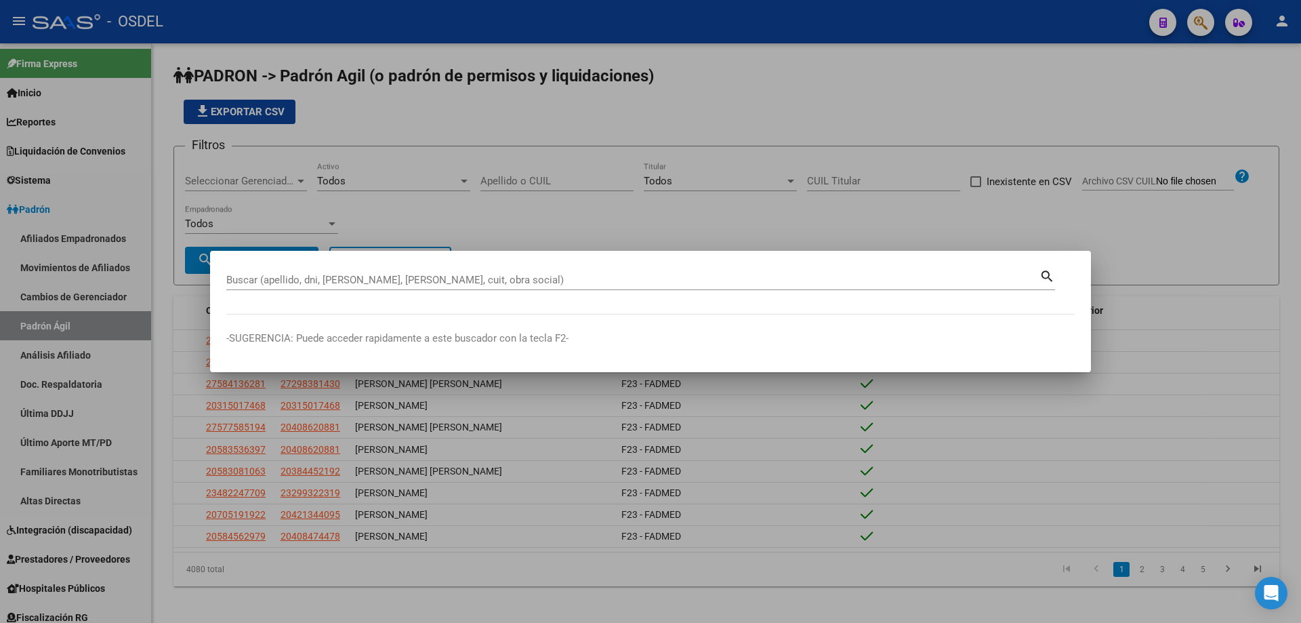
drag, startPoint x: 383, startPoint y: 260, endPoint x: 374, endPoint y: 283, distance: 24.7
click at [378, 273] on mat-dialog-container "Buscar (apellido, dni, [PERSON_NAME], nro traspaso, cuit, obra social) search -…" at bounding box center [650, 311] width 881 height 121
click at [374, 283] on input "Buscar (apellido, dni, [PERSON_NAME], [PERSON_NAME], cuit, obra social)" at bounding box center [632, 280] width 813 height 12
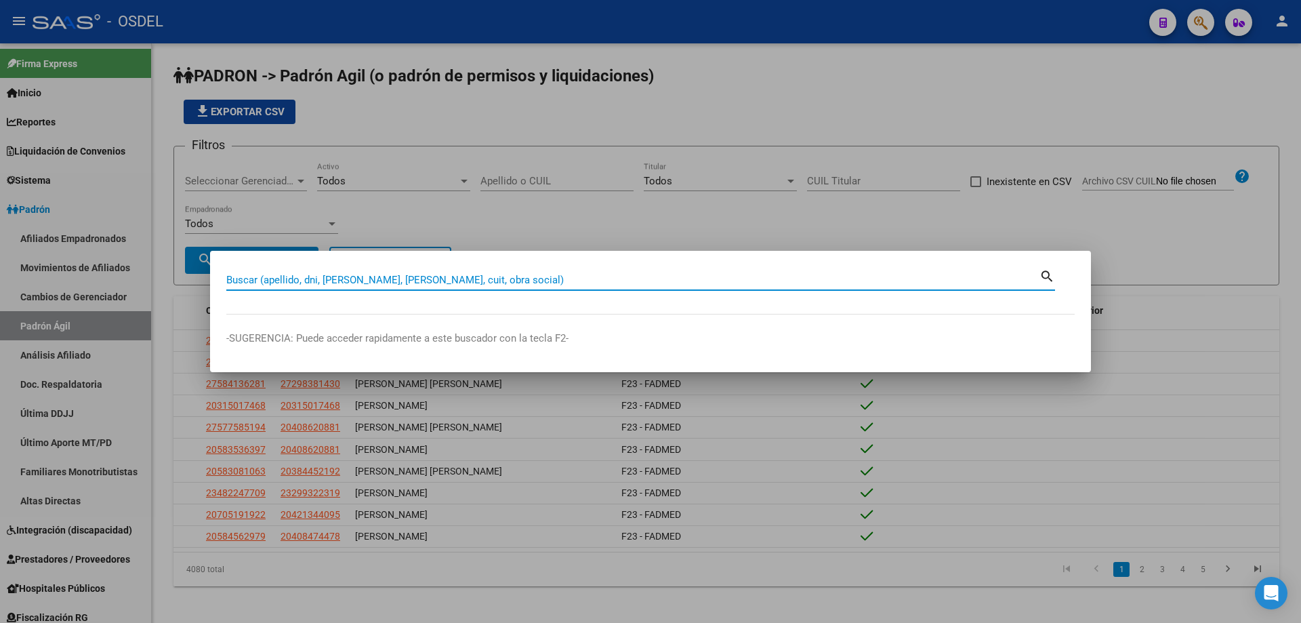
paste input "20330850109"
type input "20330850109"
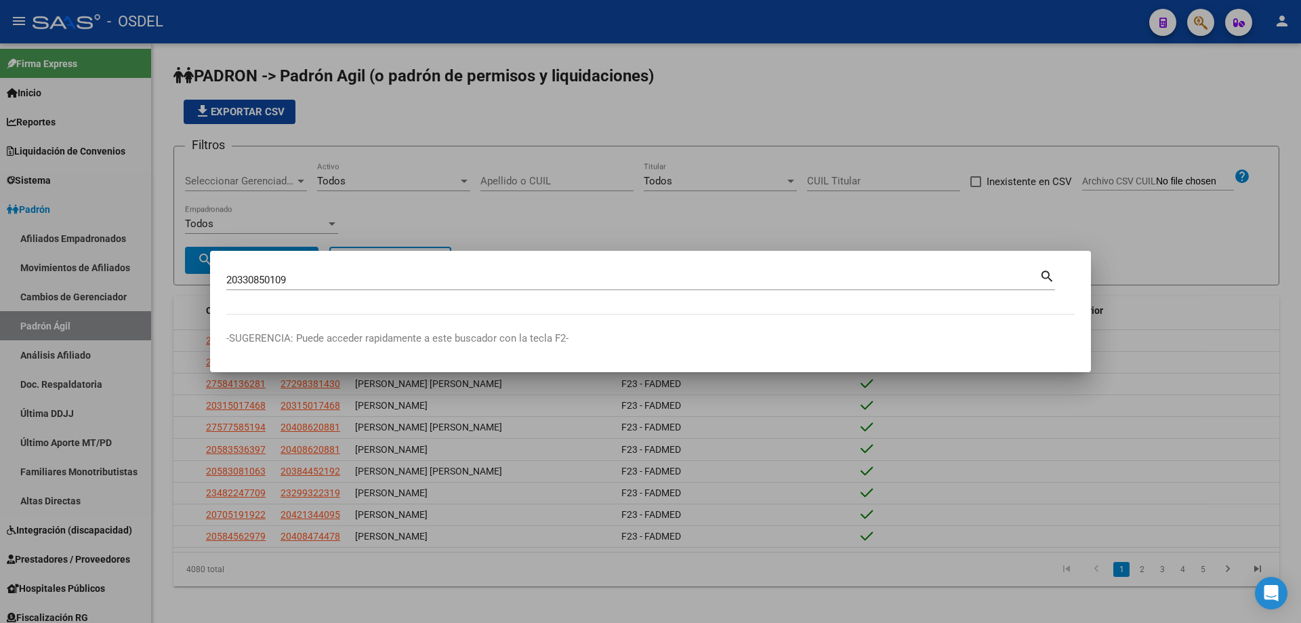
click at [1052, 277] on mat-icon "search" at bounding box center [1047, 275] width 16 height 16
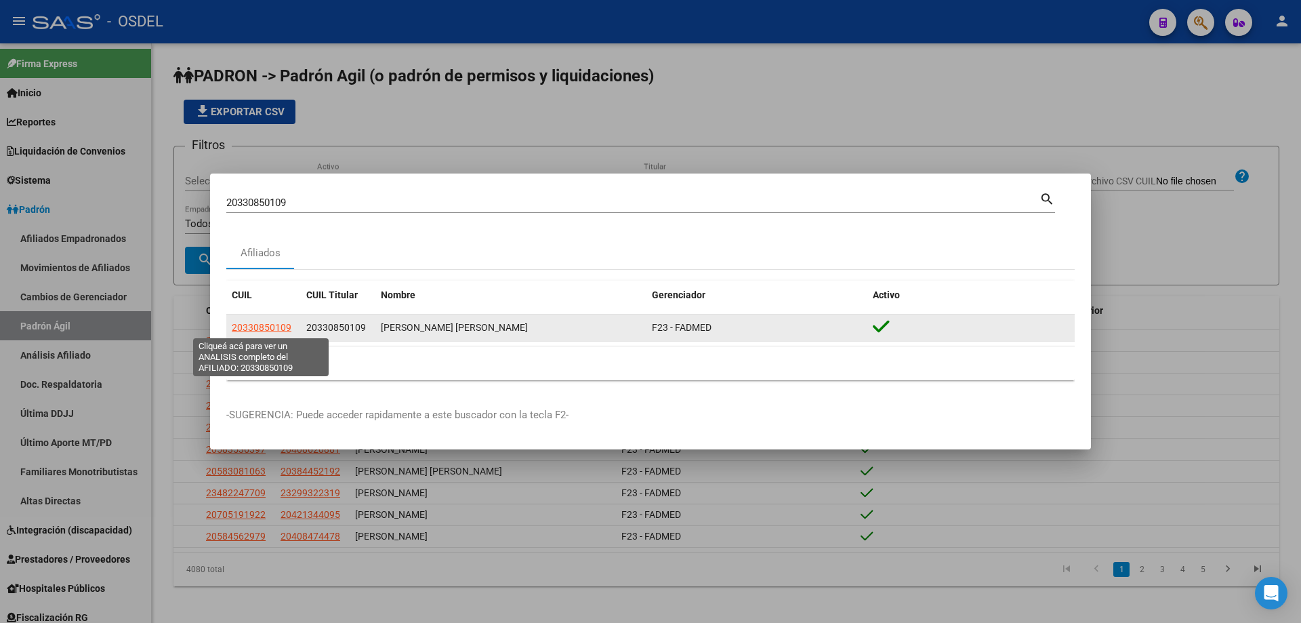
click at [257, 327] on span "20330850109" at bounding box center [262, 327] width 60 height 11
type textarea "20330850109"
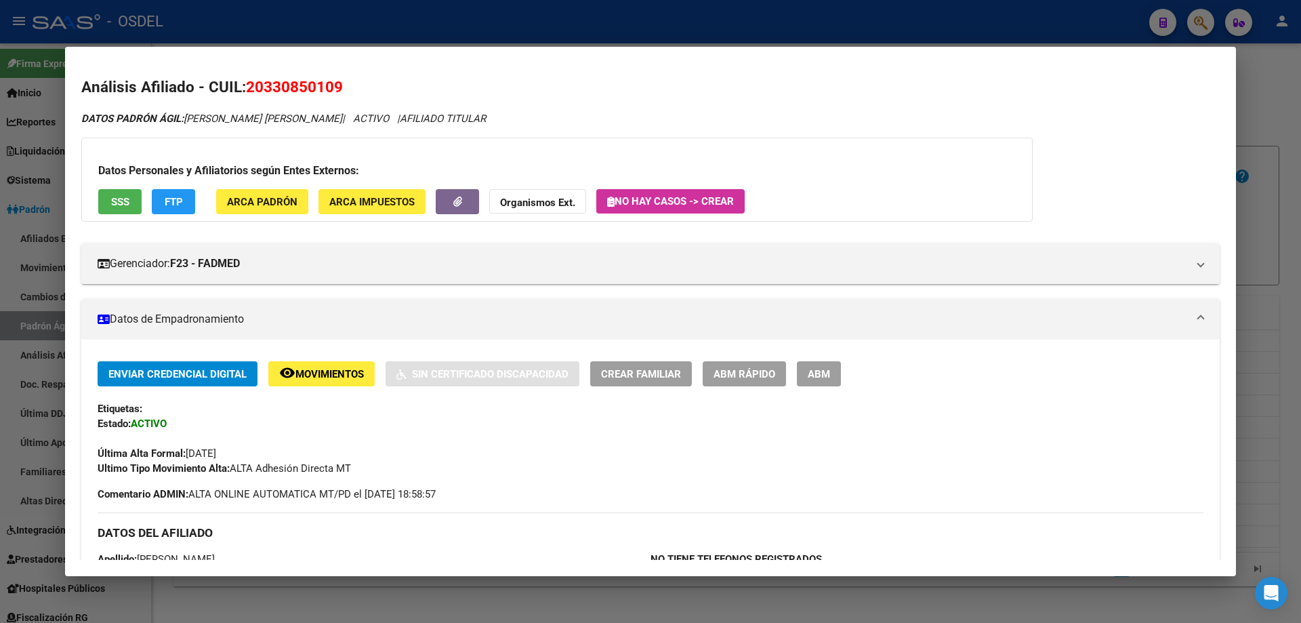
click at [320, 14] on div at bounding box center [650, 311] width 1301 height 623
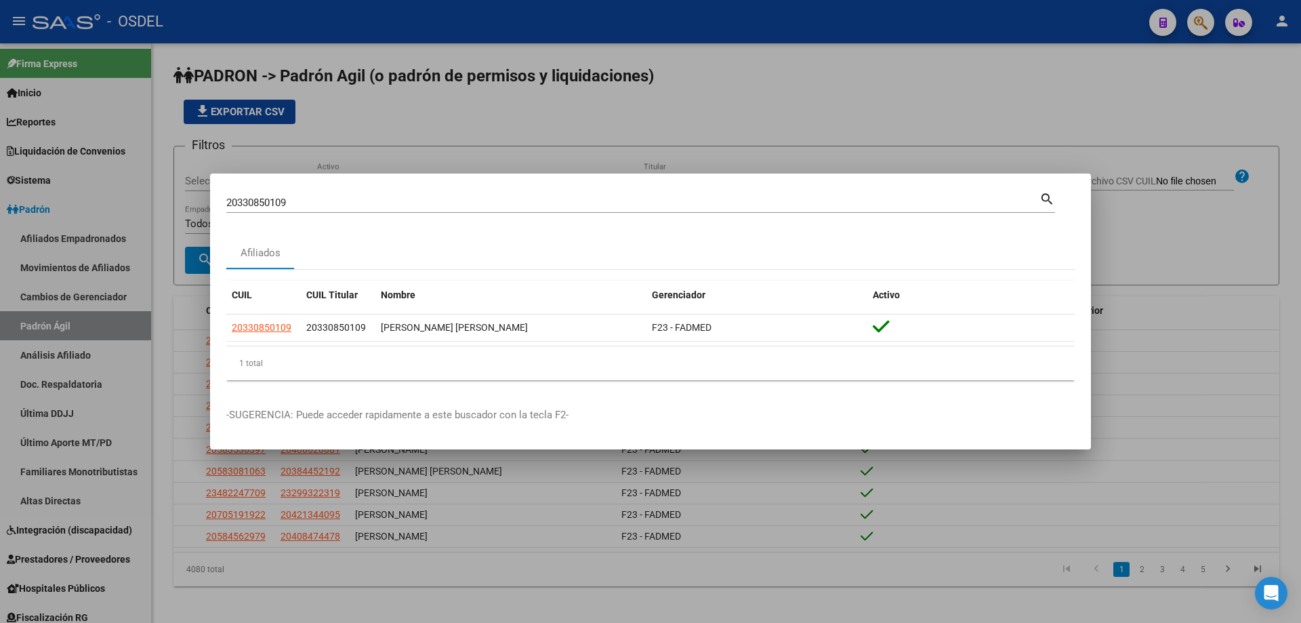
click at [297, 197] on input "20330850109" at bounding box center [632, 203] width 813 height 12
paste input "2192133"
type input "20332192133"
click at [360, 195] on div "20332192133 Buscar (apellido, dni, cuil, [PERSON_NAME], cuit, obra social)" at bounding box center [632, 202] width 813 height 20
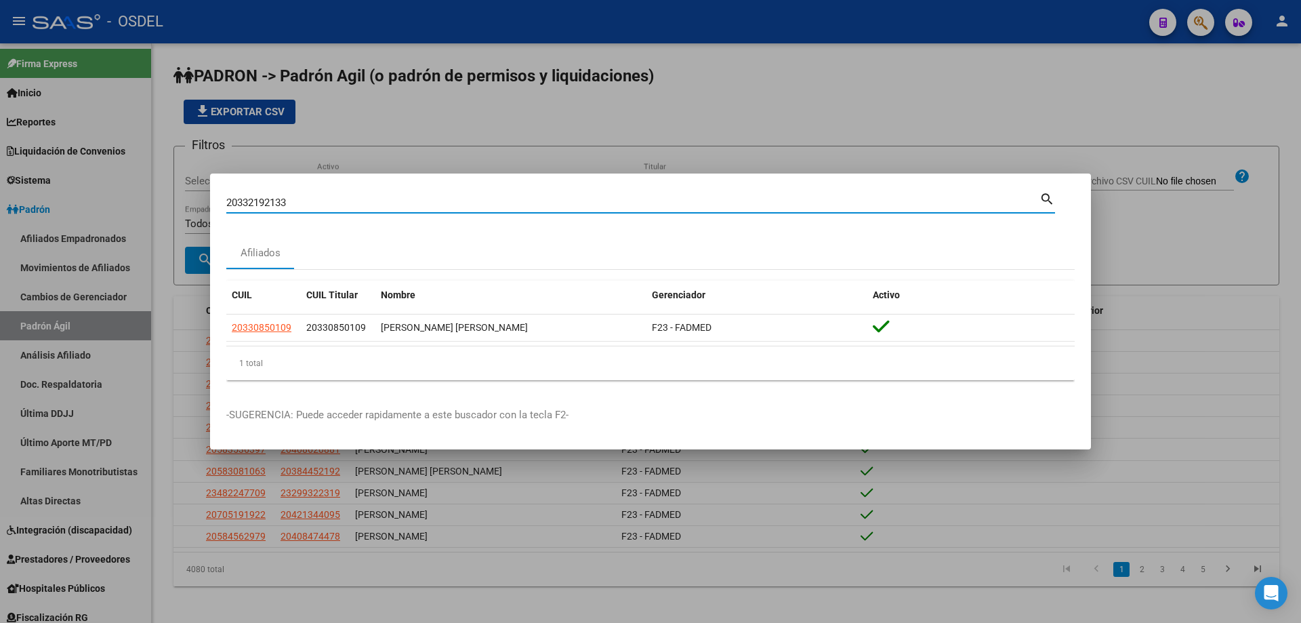
click at [354, 204] on input "20332192133" at bounding box center [632, 203] width 813 height 12
click at [1053, 199] on mat-icon "search" at bounding box center [1047, 198] width 16 height 16
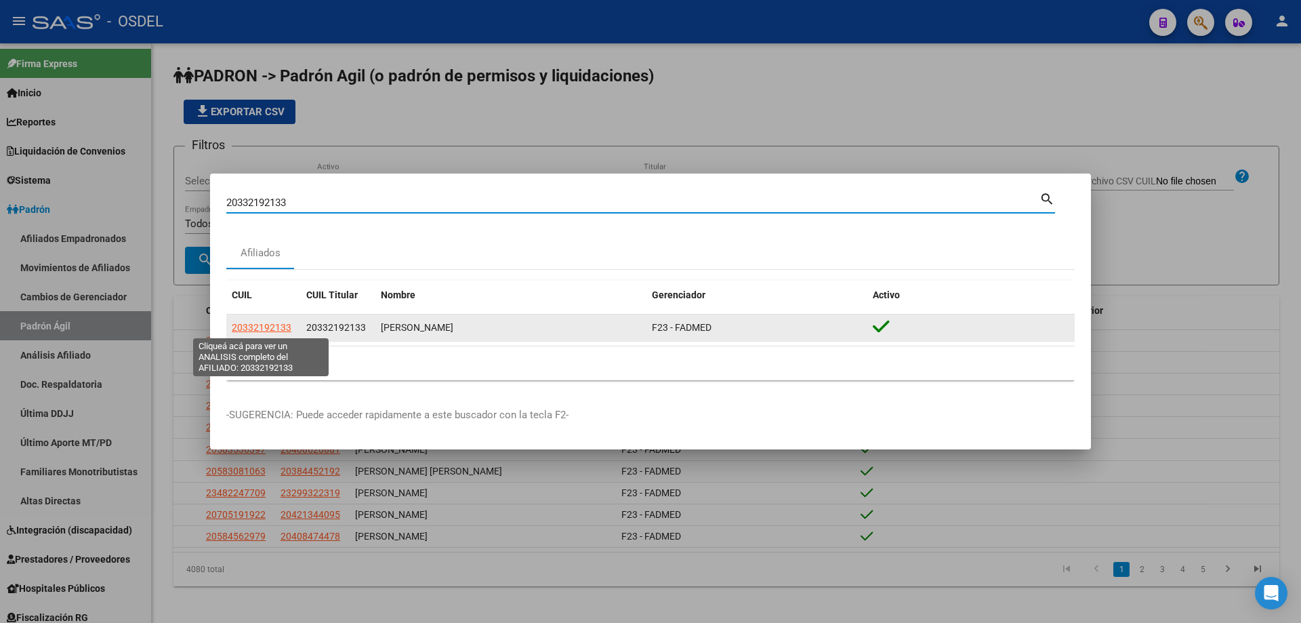
click at [270, 329] on span "20332192133" at bounding box center [262, 327] width 60 height 11
type textarea "20332192133"
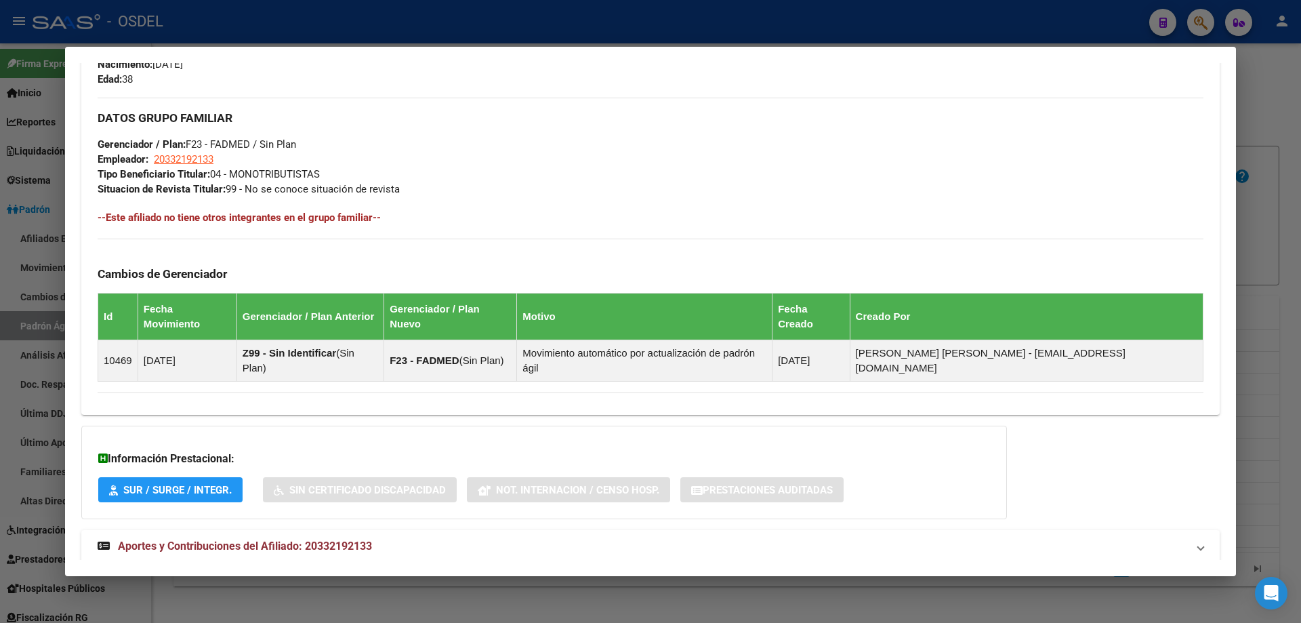
scroll to position [617, 0]
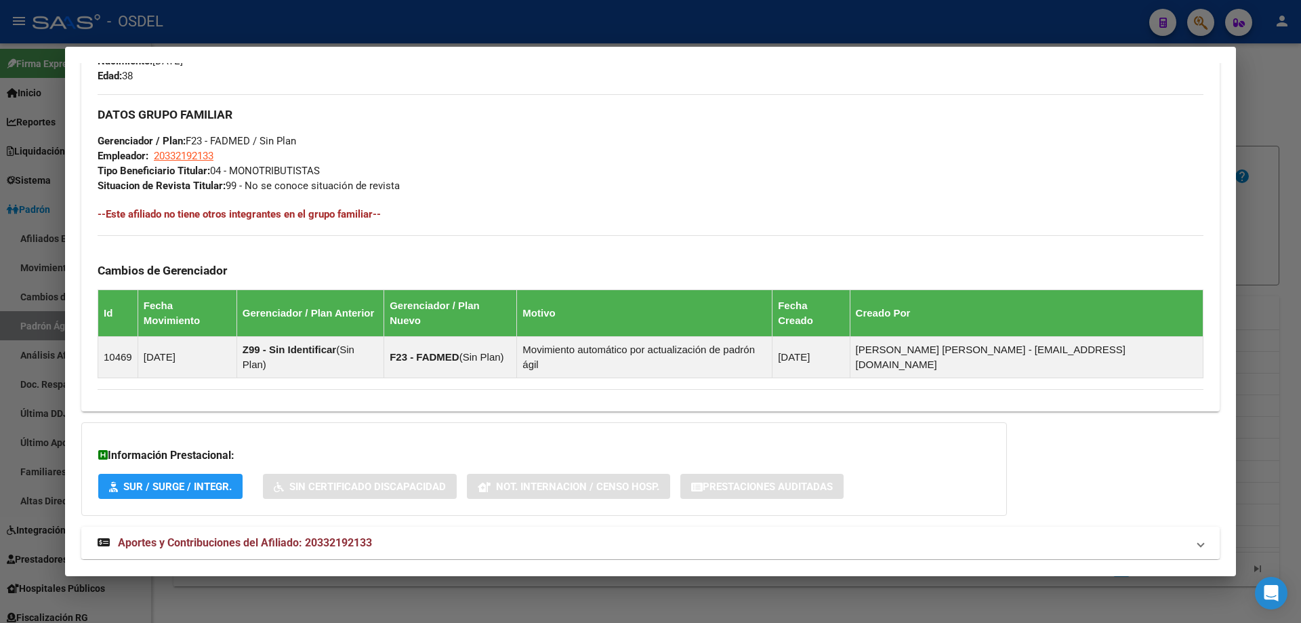
click at [210, 536] on span "Aportes y Contribuciones del Afiliado: 20332192133" at bounding box center [245, 542] width 254 height 13
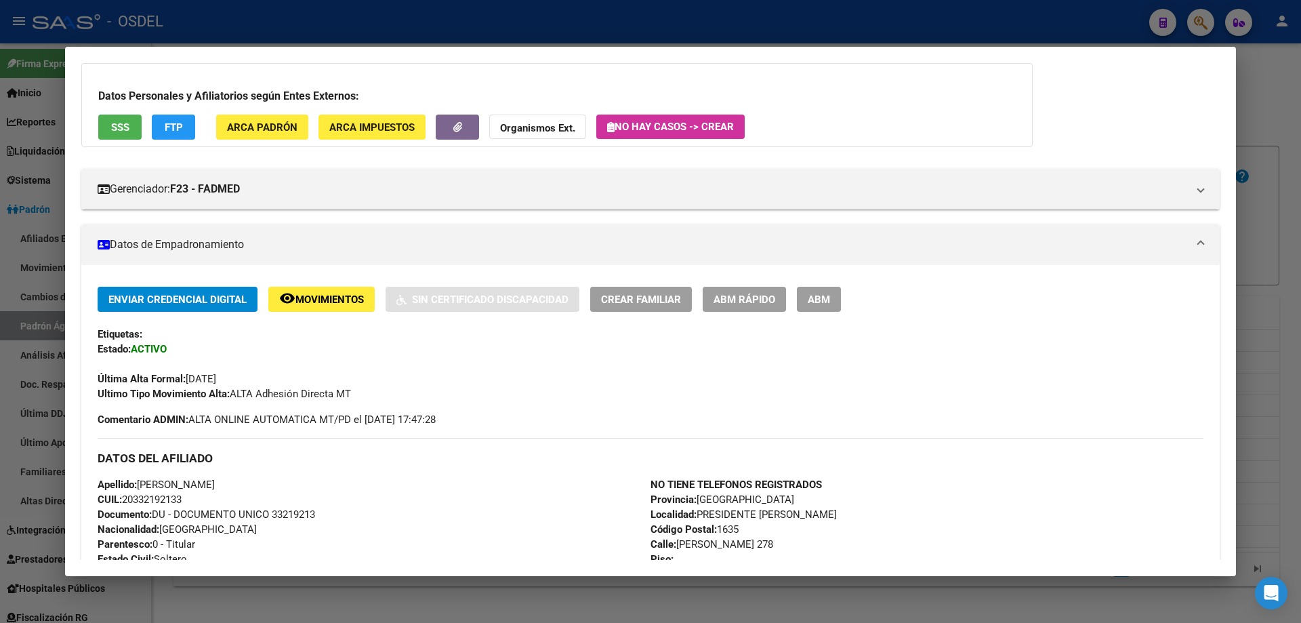
scroll to position [0, 0]
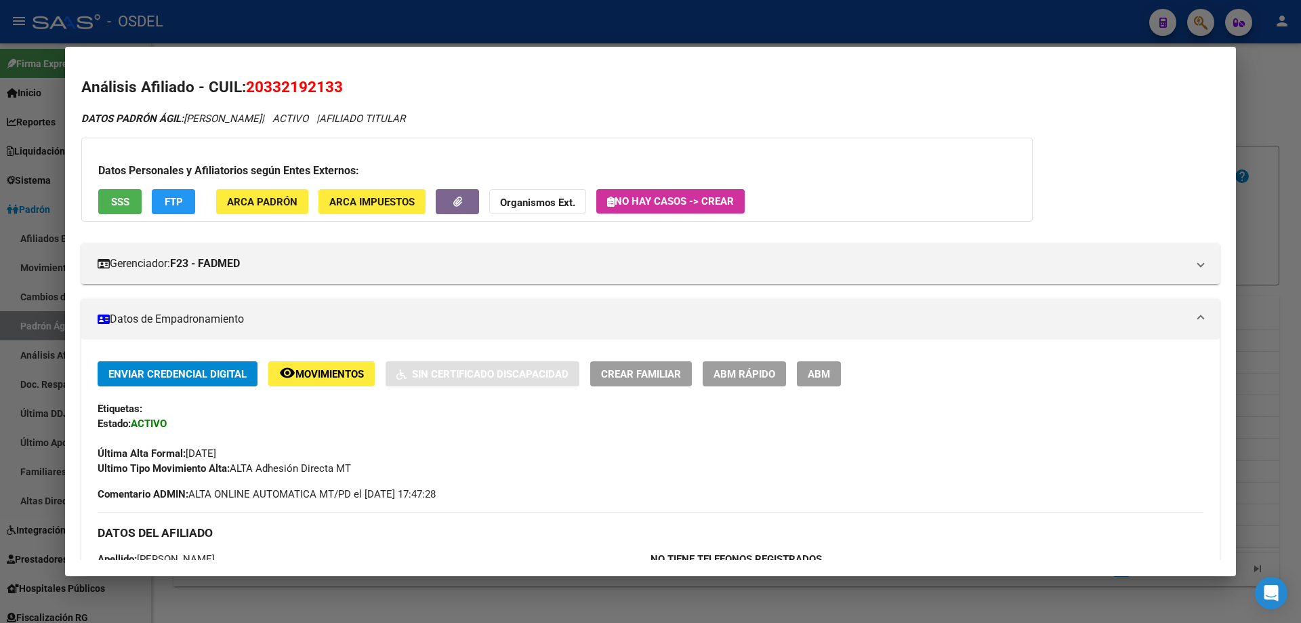
click at [411, 23] on div at bounding box center [650, 311] width 1301 height 623
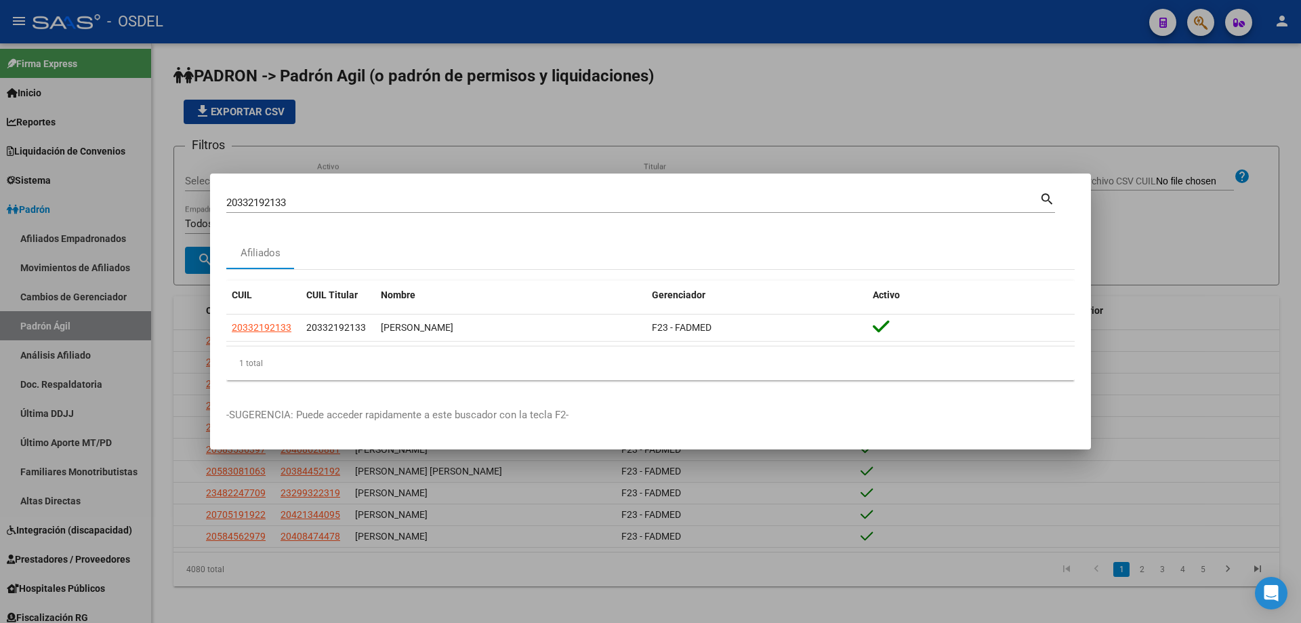
click at [325, 205] on input "20332192133" at bounding box center [632, 203] width 813 height 12
paste input "946634"
type input "20332946634"
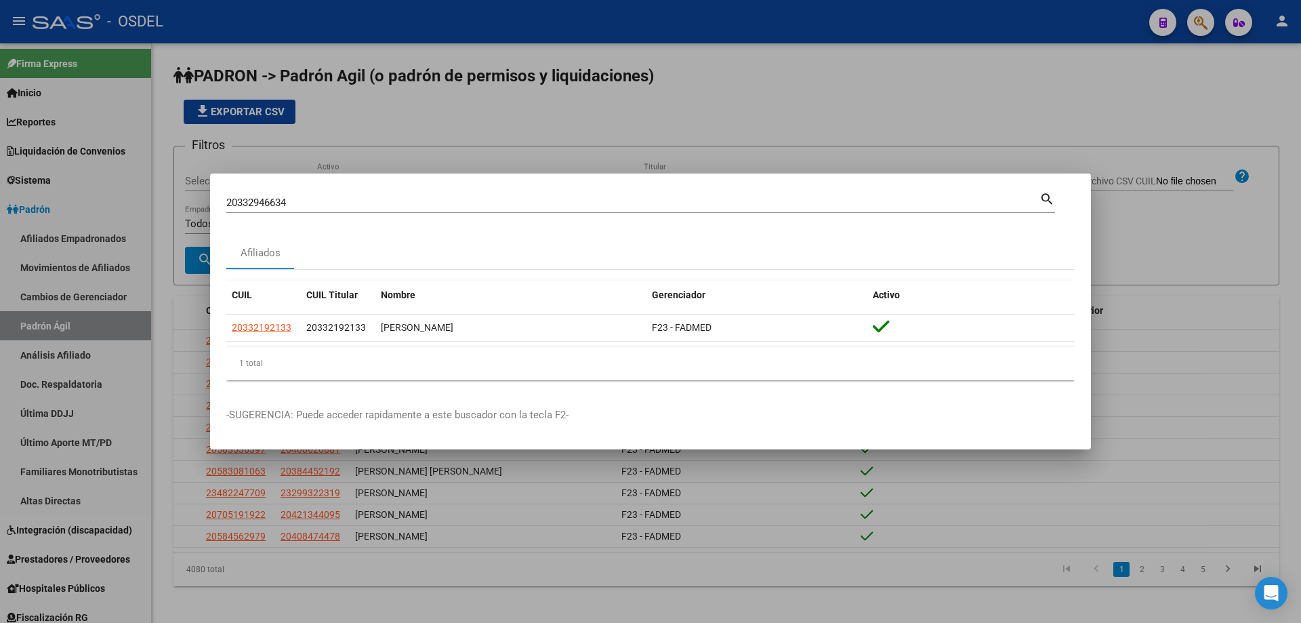
click at [1044, 199] on mat-icon "search" at bounding box center [1047, 198] width 16 height 16
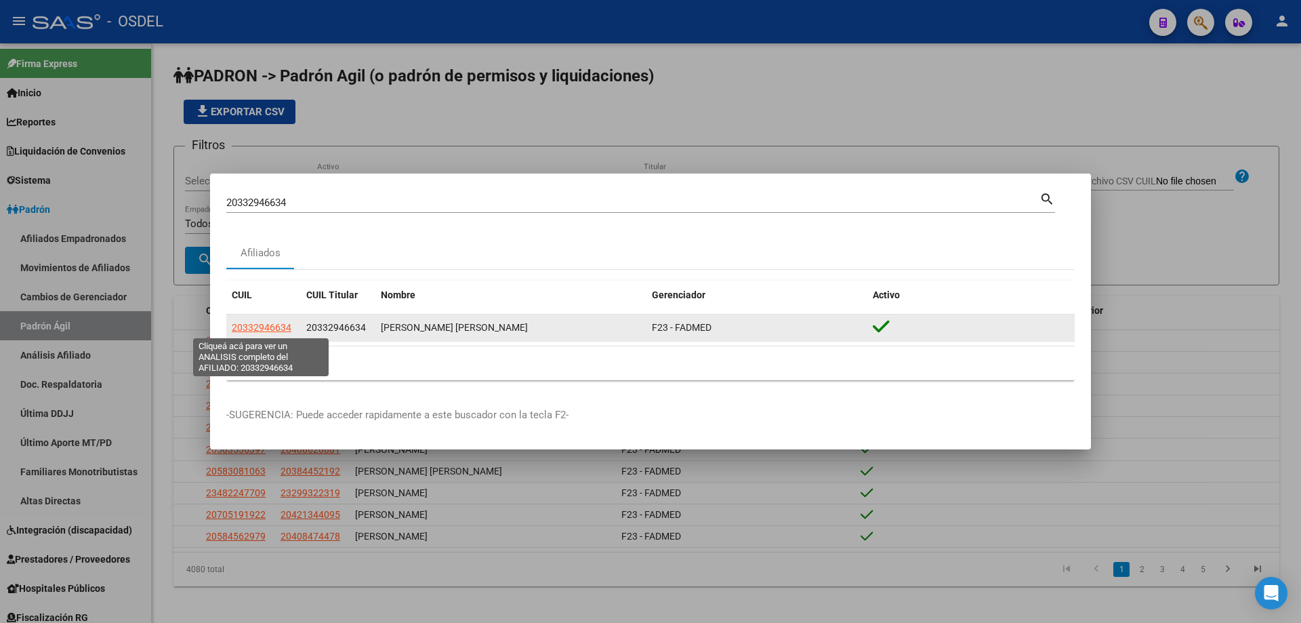
click at [268, 328] on span "20332946634" at bounding box center [262, 327] width 60 height 11
type textarea "20332946634"
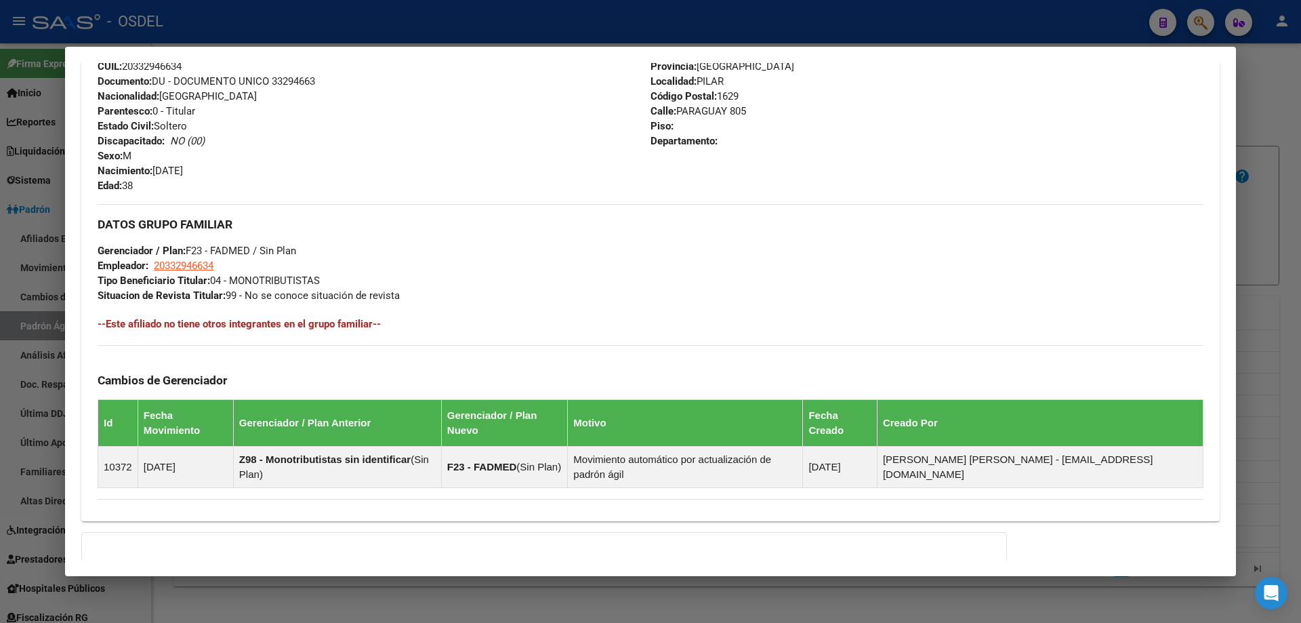
scroll to position [617, 0]
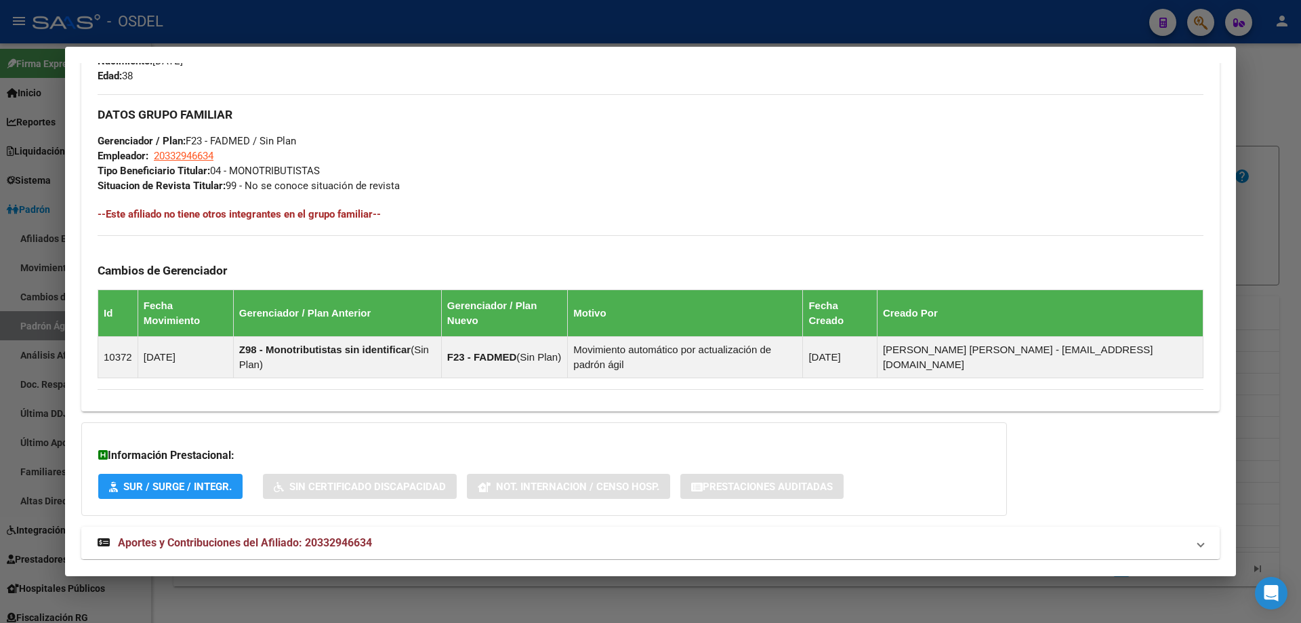
click at [196, 536] on span "Aportes y Contribuciones del Afiliado: 20332946634" at bounding box center [245, 542] width 254 height 13
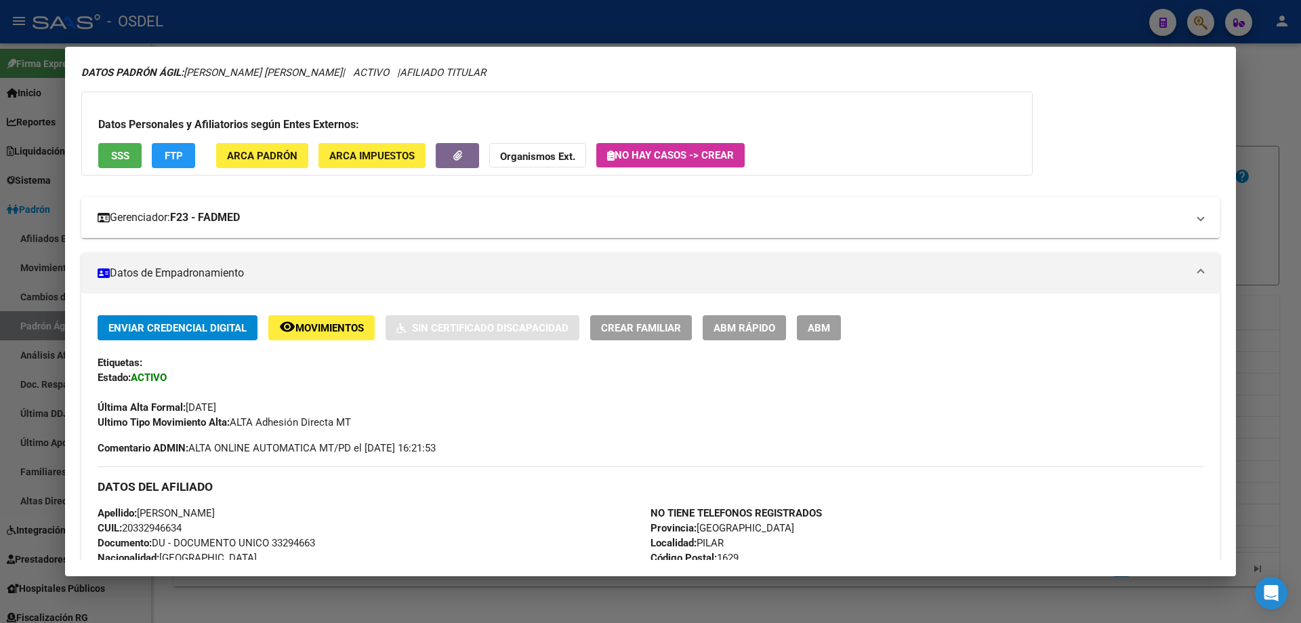
scroll to position [0, 0]
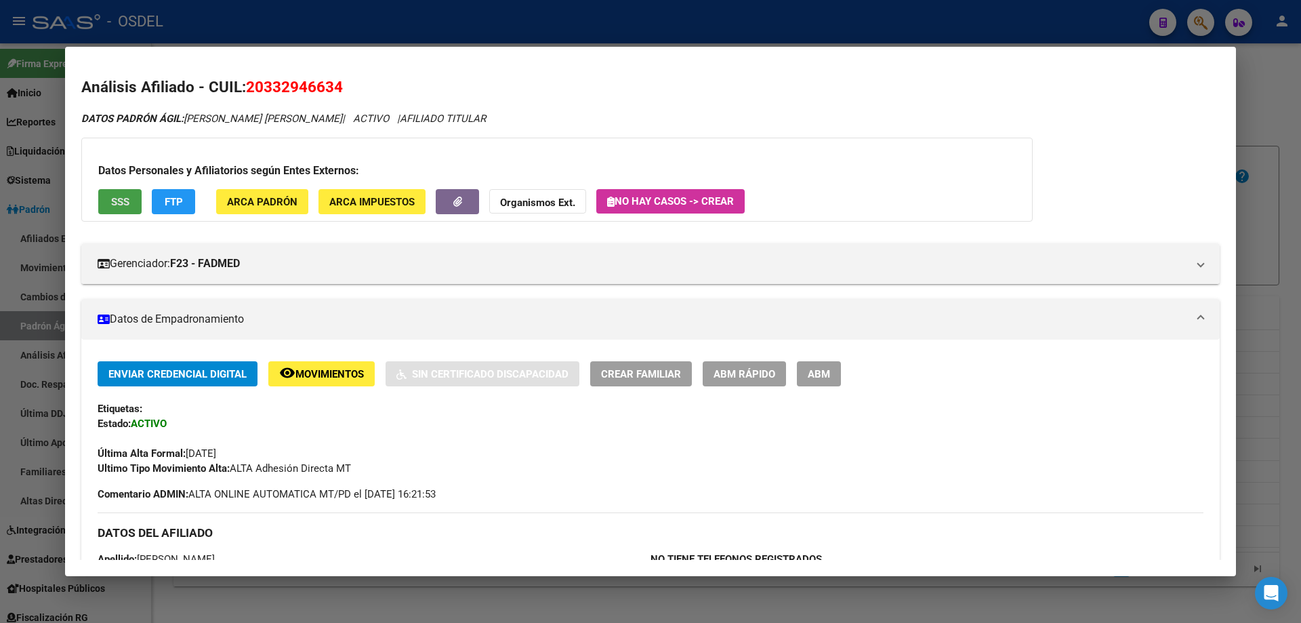
click at [123, 205] on span "SSS" at bounding box center [120, 202] width 18 height 12
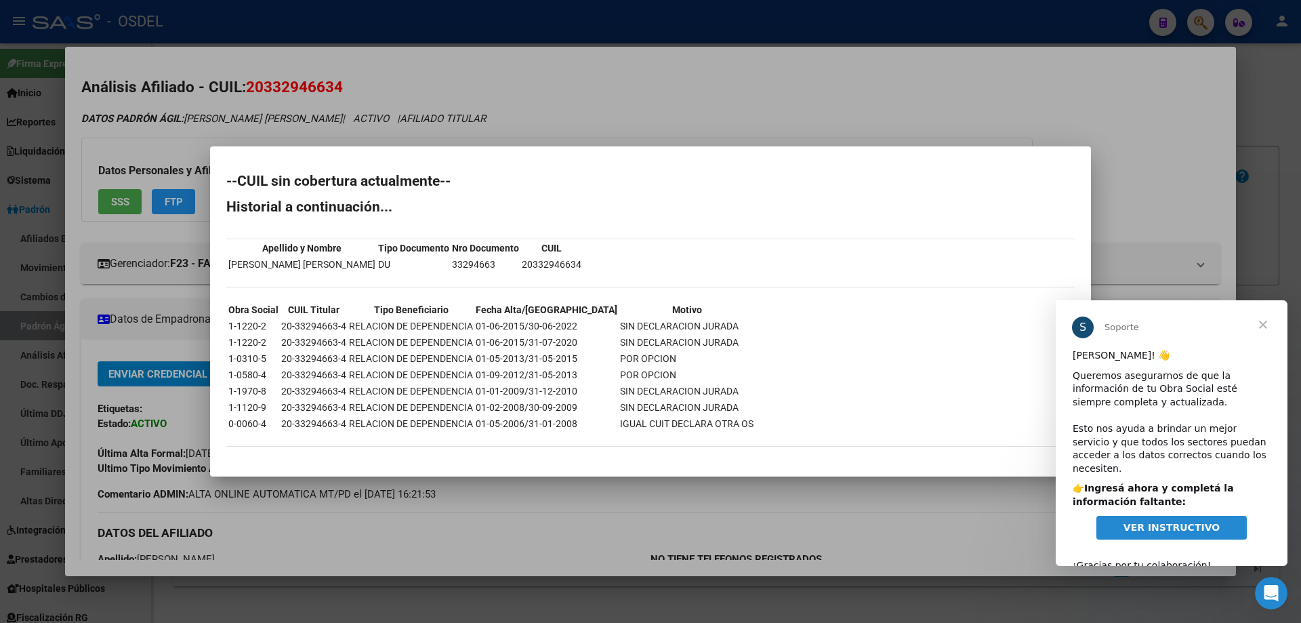
click at [905, 136] on div at bounding box center [650, 311] width 1301 height 623
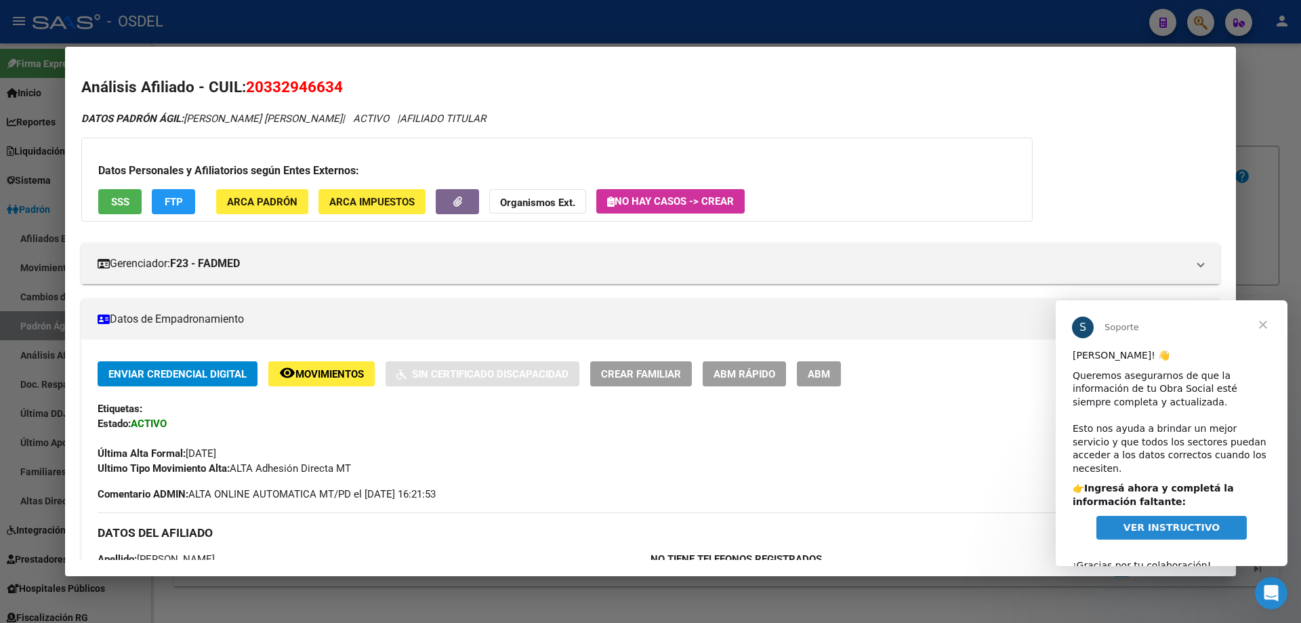
click at [473, 24] on div at bounding box center [650, 311] width 1301 height 623
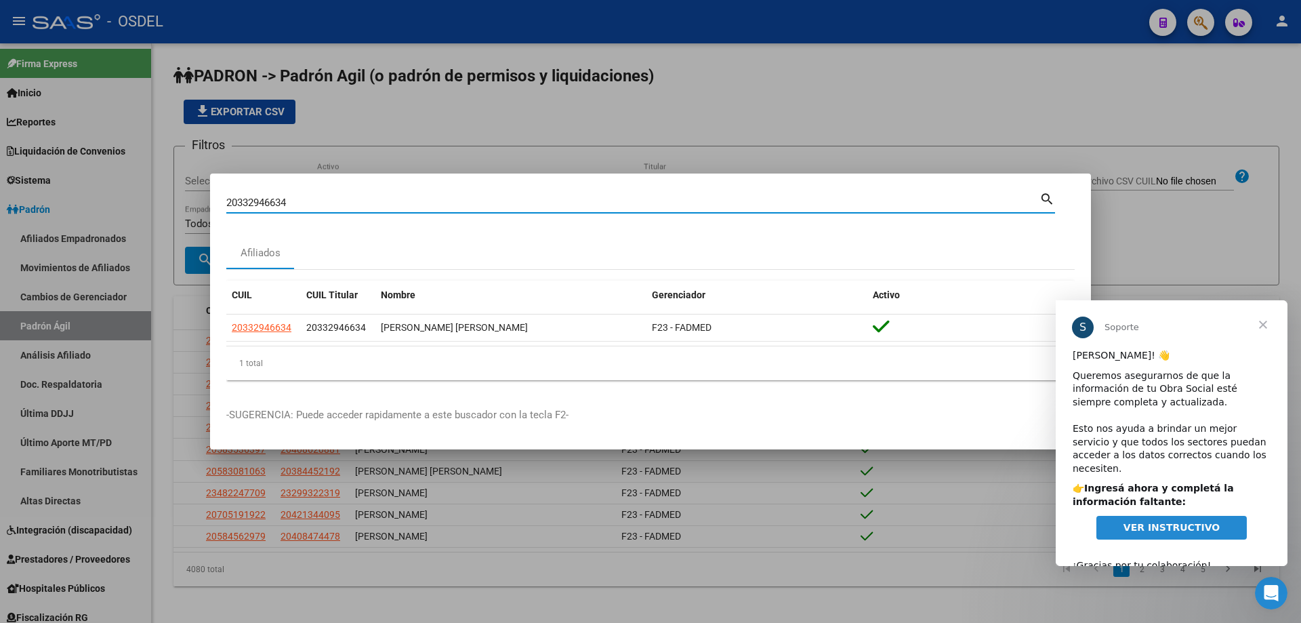
click at [312, 201] on input "20332946634" at bounding box center [632, 203] width 813 height 12
paste input "4229336"
type input "20334229336"
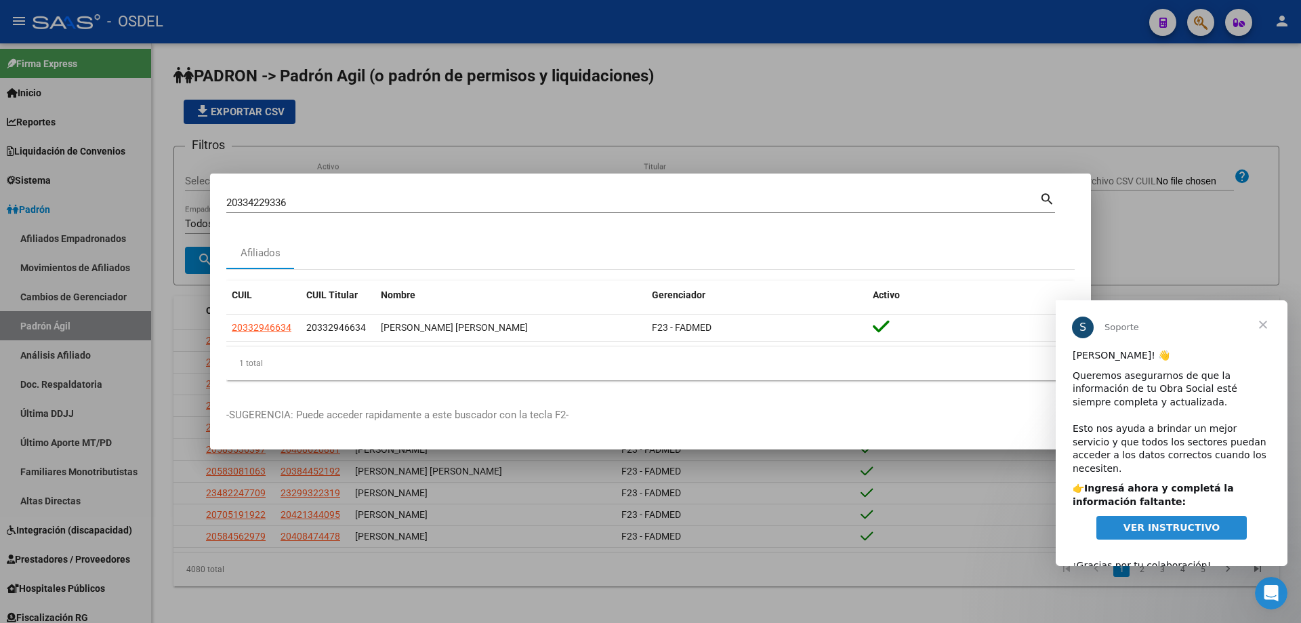
click at [1056, 195] on mat-dialog-content "20334229336 Buscar (apellido, dni, cuil, [PERSON_NAME], cuit, obra social) sear…" at bounding box center [650, 290] width 881 height 201
click at [1047, 198] on mat-icon "search" at bounding box center [1047, 198] width 16 height 16
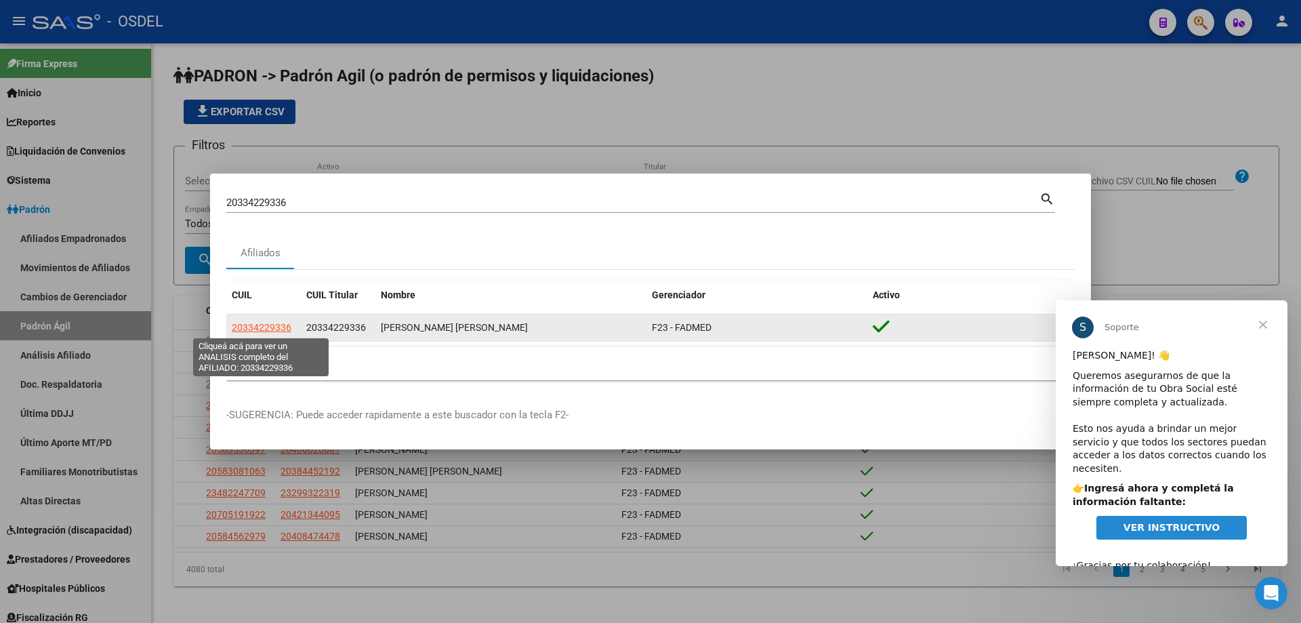
click at [270, 328] on span "20334229336" at bounding box center [262, 327] width 60 height 11
type textarea "20334229336"
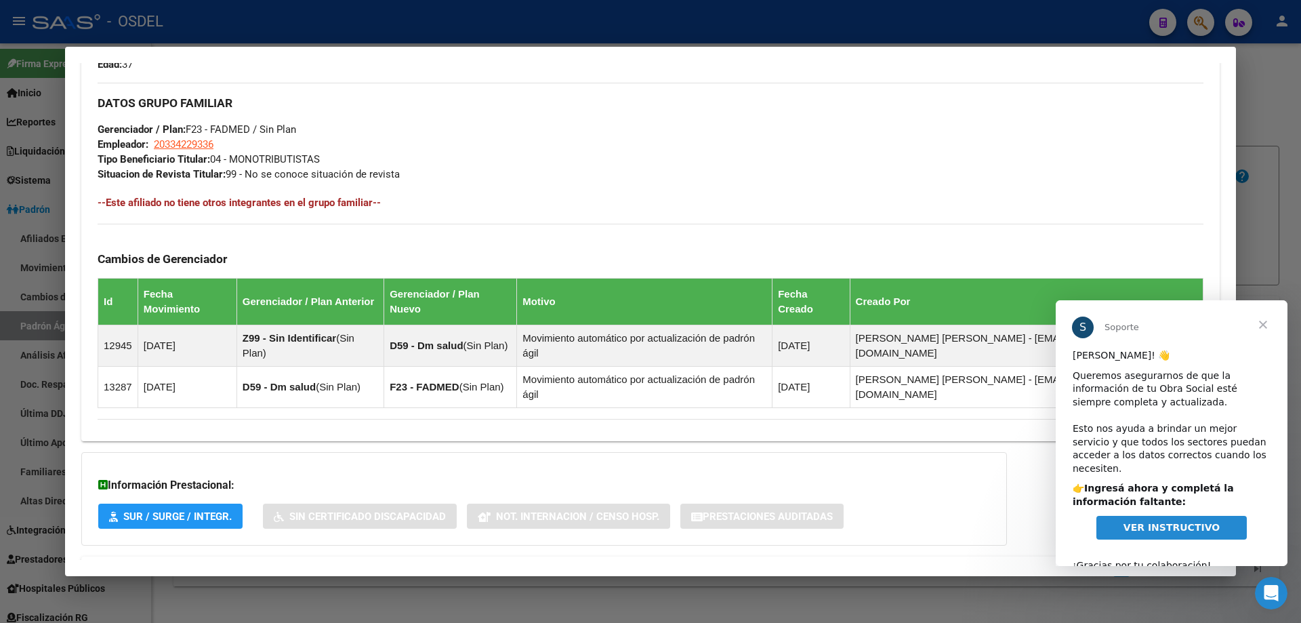
scroll to position [644, 0]
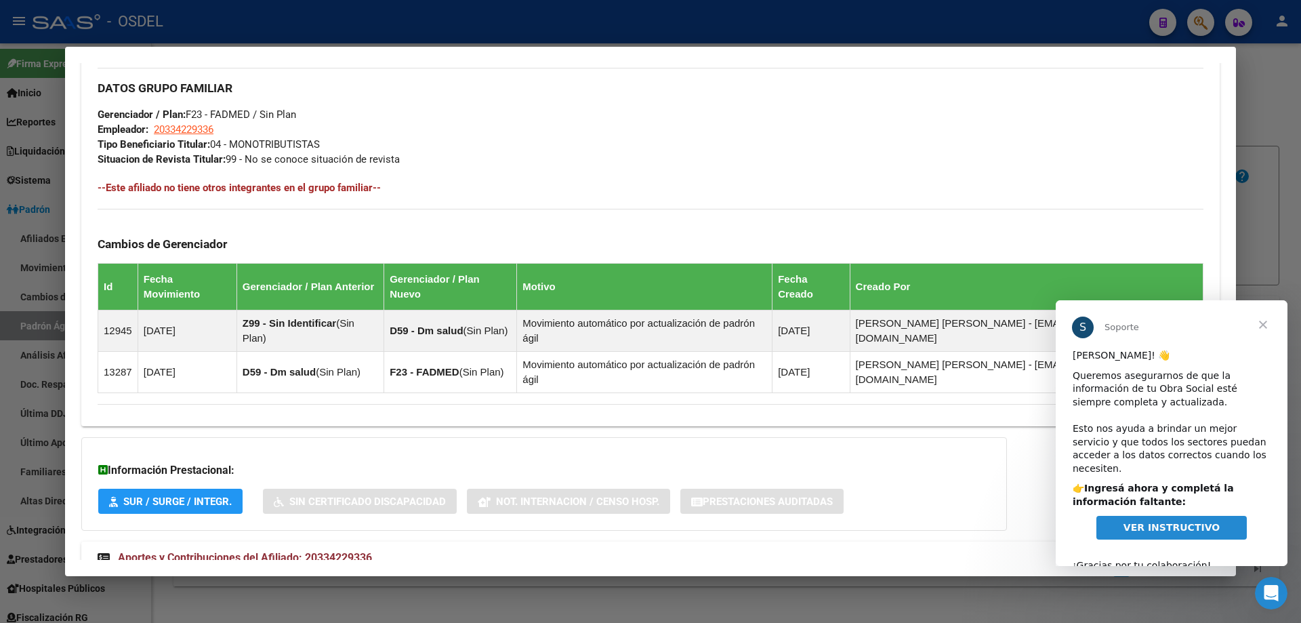
click at [318, 551] on span "Aportes y Contribuciones del Afiliado: 20334229336" at bounding box center [245, 557] width 254 height 13
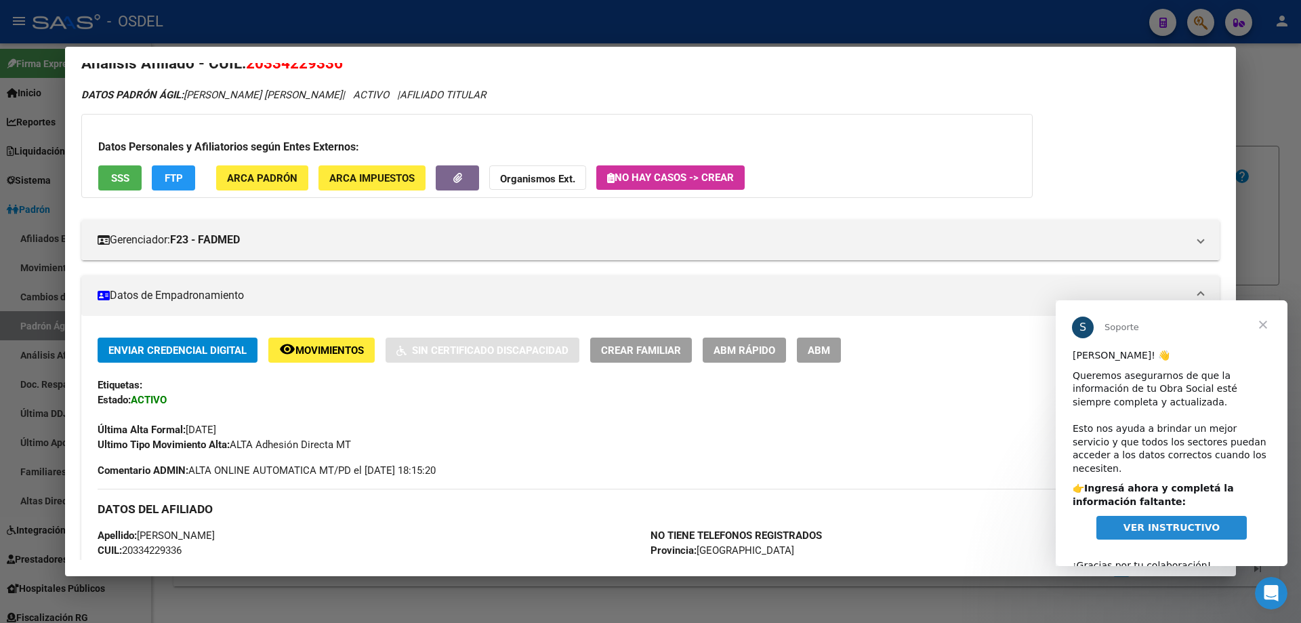
scroll to position [0, 0]
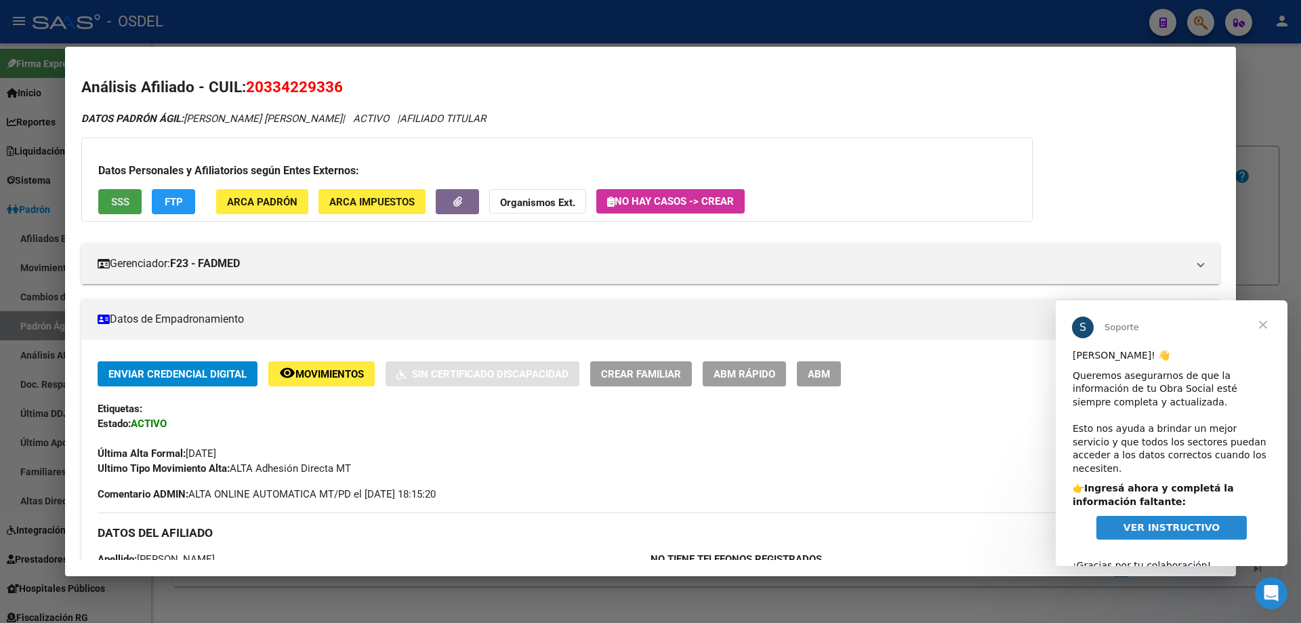
click at [108, 207] on button "SSS" at bounding box center [119, 201] width 43 height 25
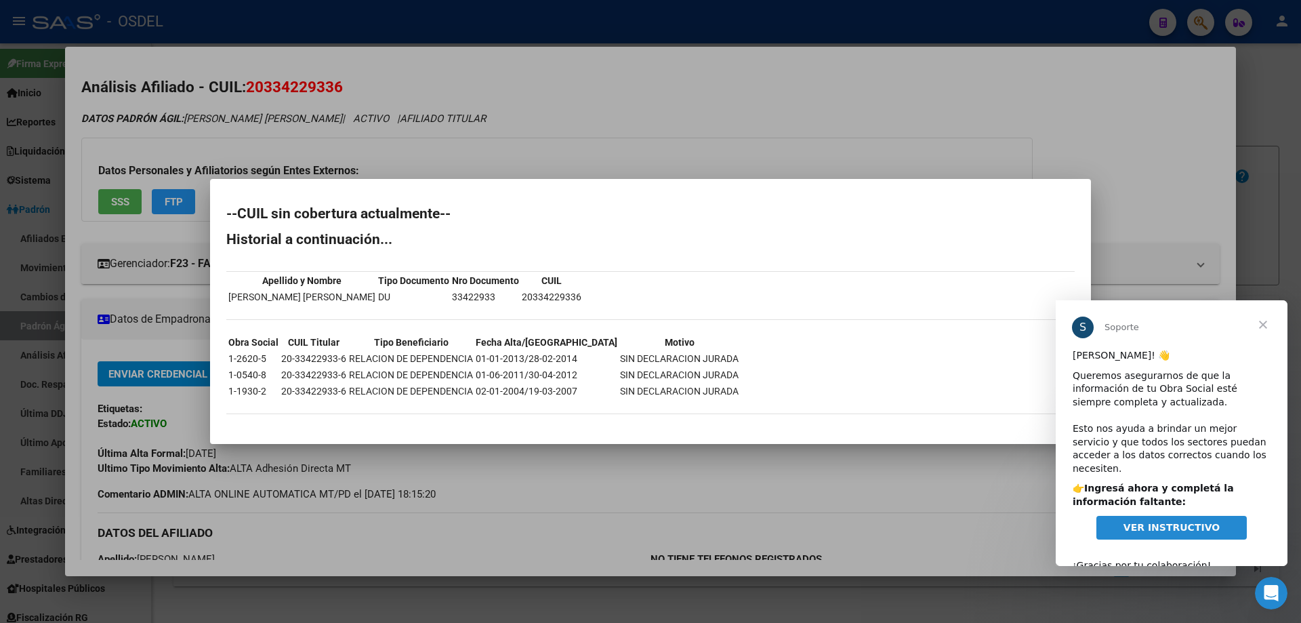
click at [572, 131] on div at bounding box center [650, 311] width 1301 height 623
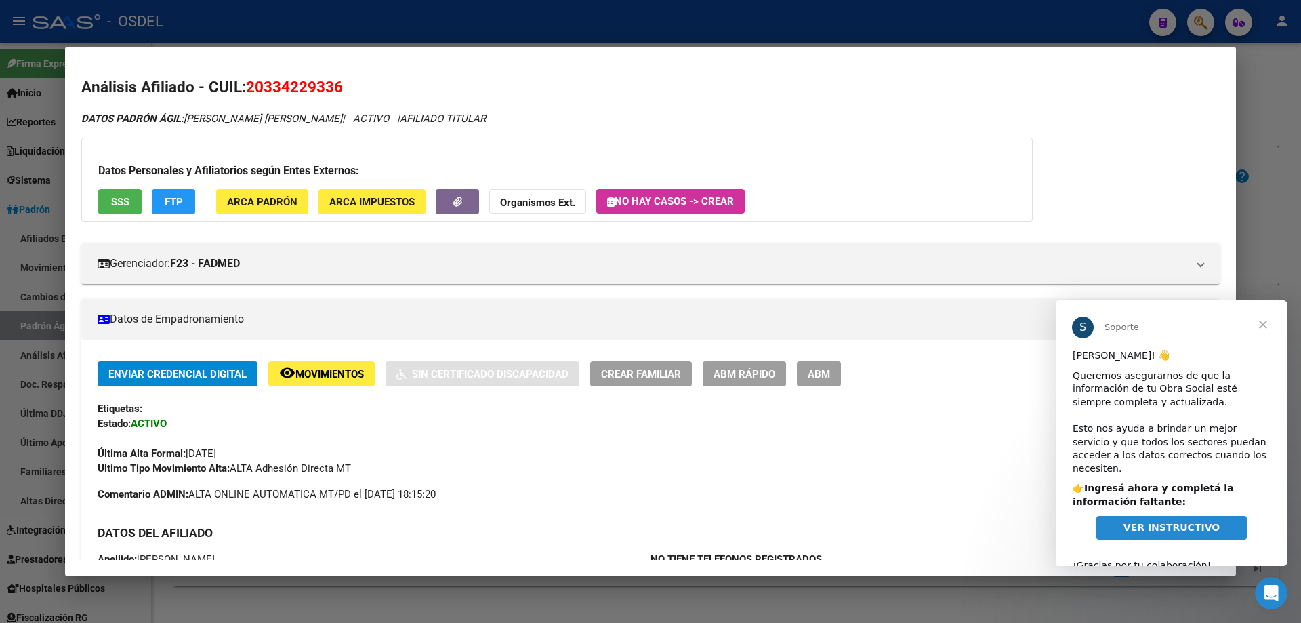
click at [535, 23] on div at bounding box center [650, 311] width 1301 height 623
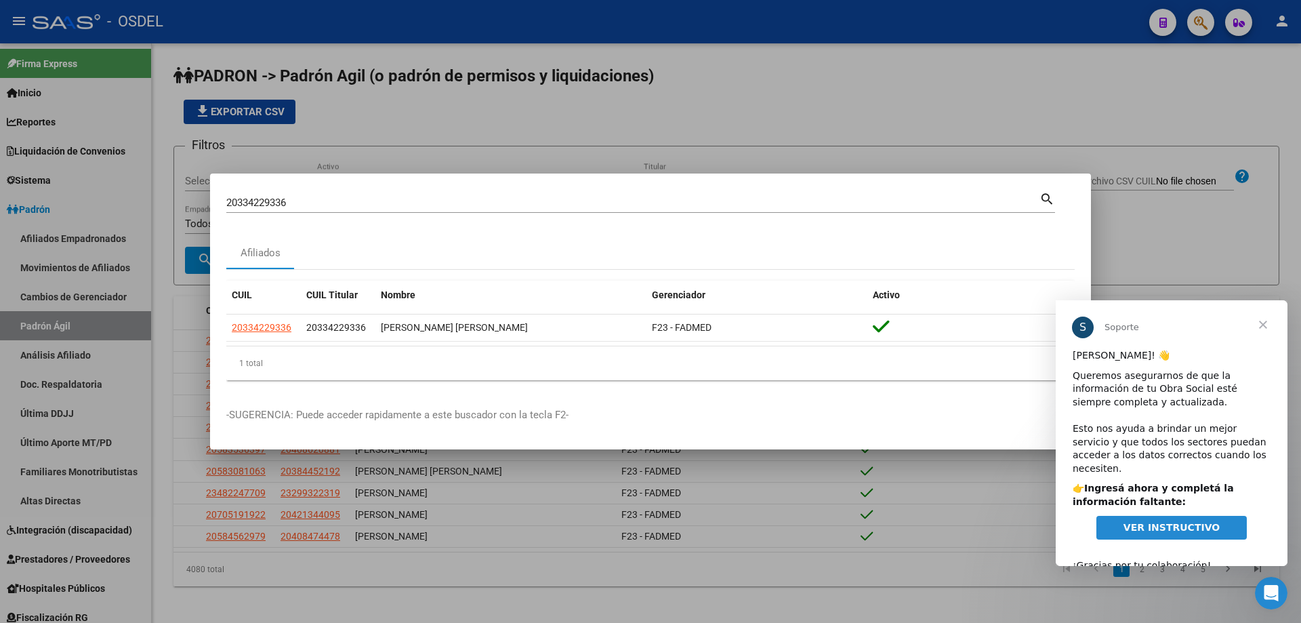
click at [350, 205] on input "20334229336" at bounding box center [632, 203] width 813 height 12
paste input "793736"
type input "20337937366"
click at [1046, 202] on mat-icon "search" at bounding box center [1047, 198] width 16 height 16
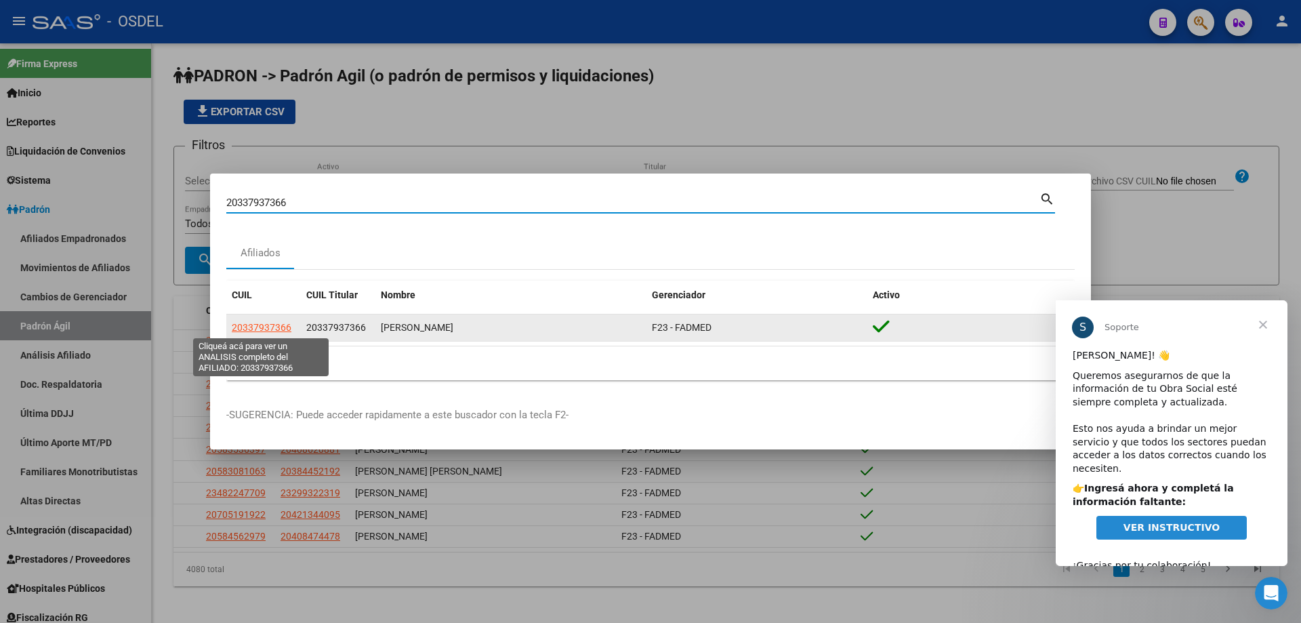
click at [272, 326] on span "20337937366" at bounding box center [262, 327] width 60 height 11
type textarea "20337937366"
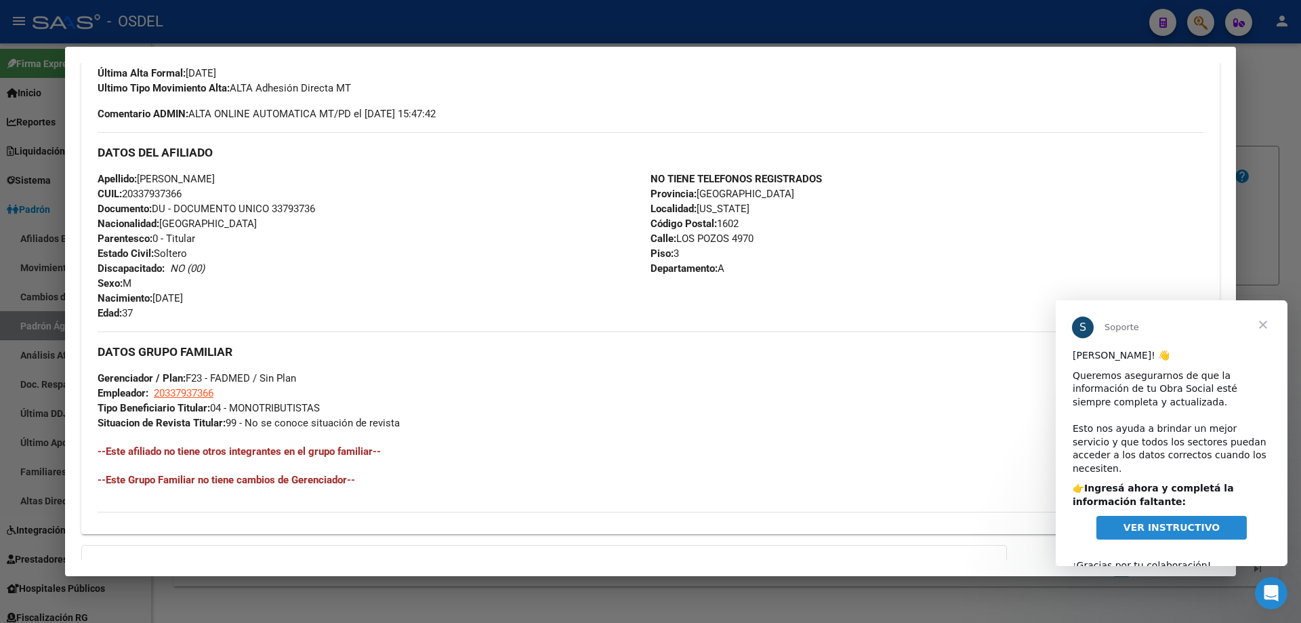
scroll to position [533, 0]
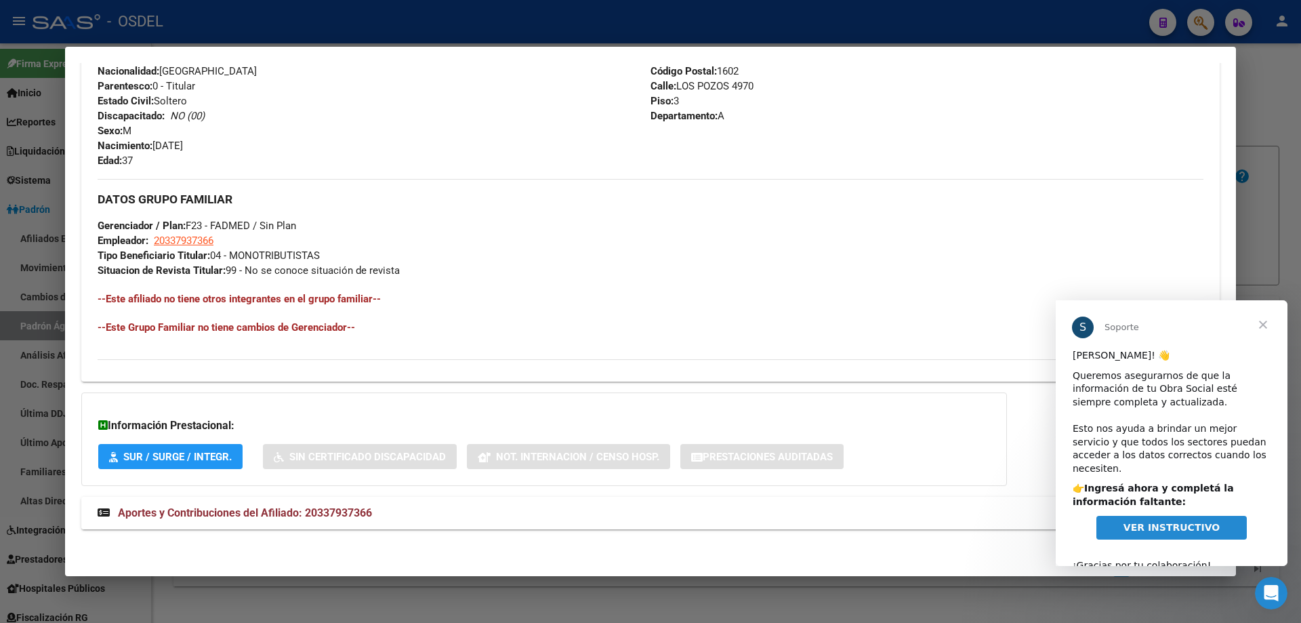
click at [304, 516] on span "Aportes y Contribuciones del Afiliado: 20337937366" at bounding box center [245, 512] width 254 height 13
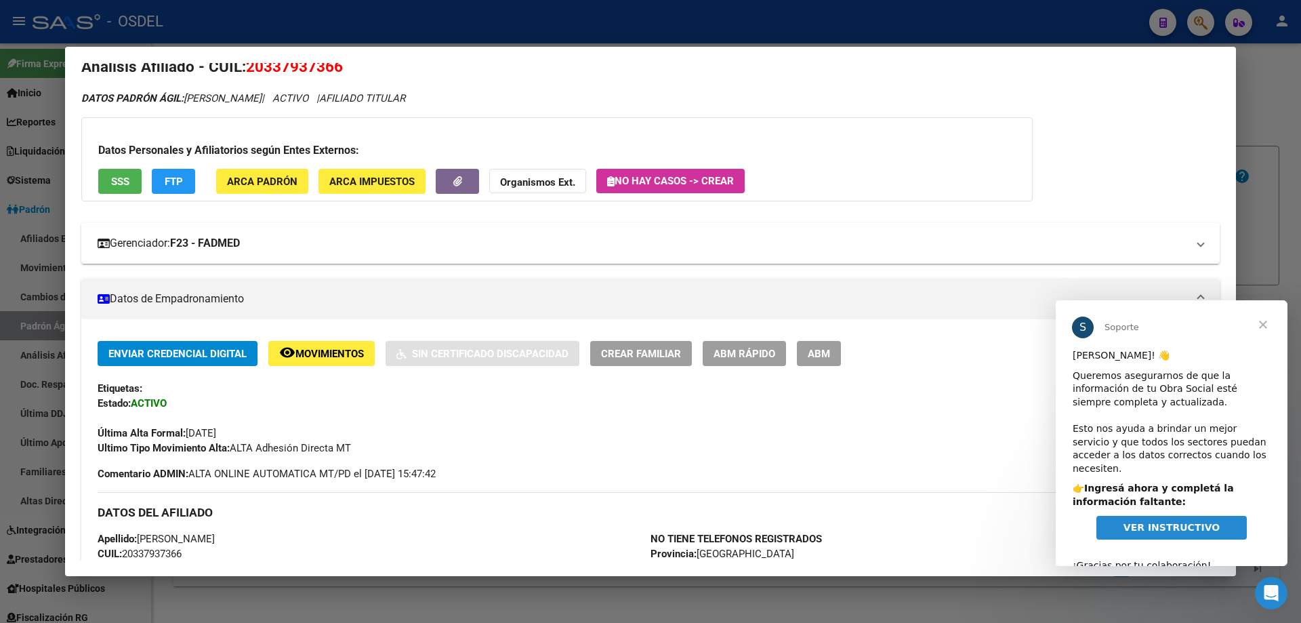
scroll to position [0, 0]
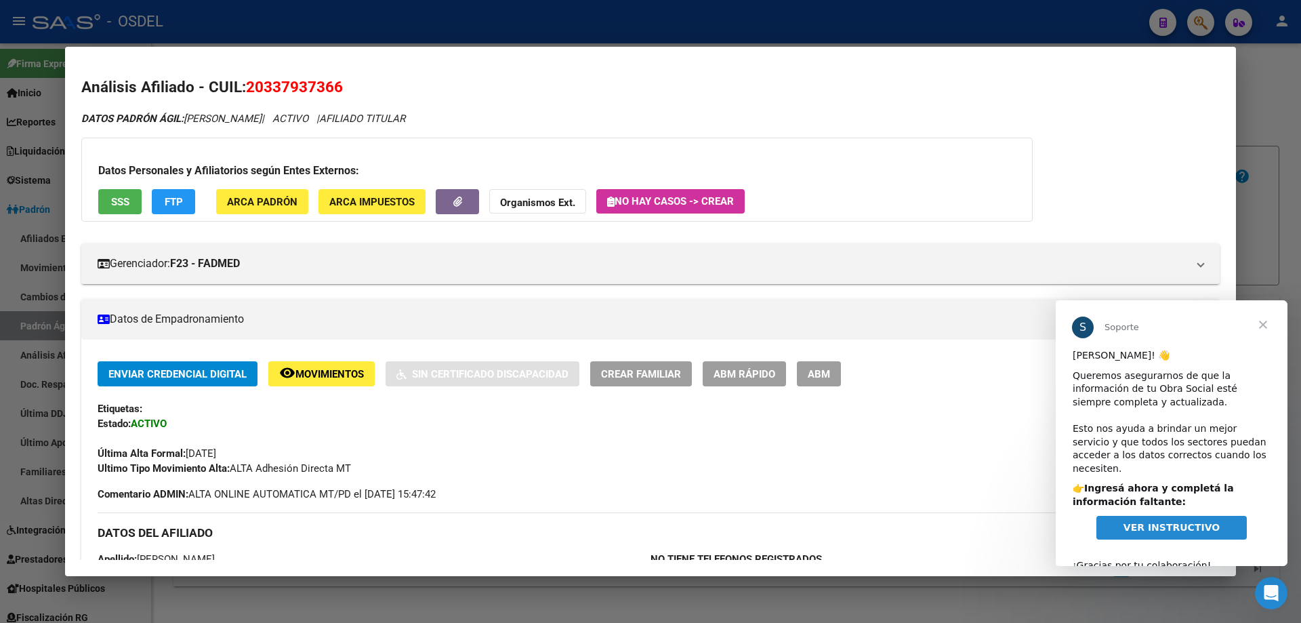
click at [110, 204] on button "SSS" at bounding box center [119, 201] width 43 height 25
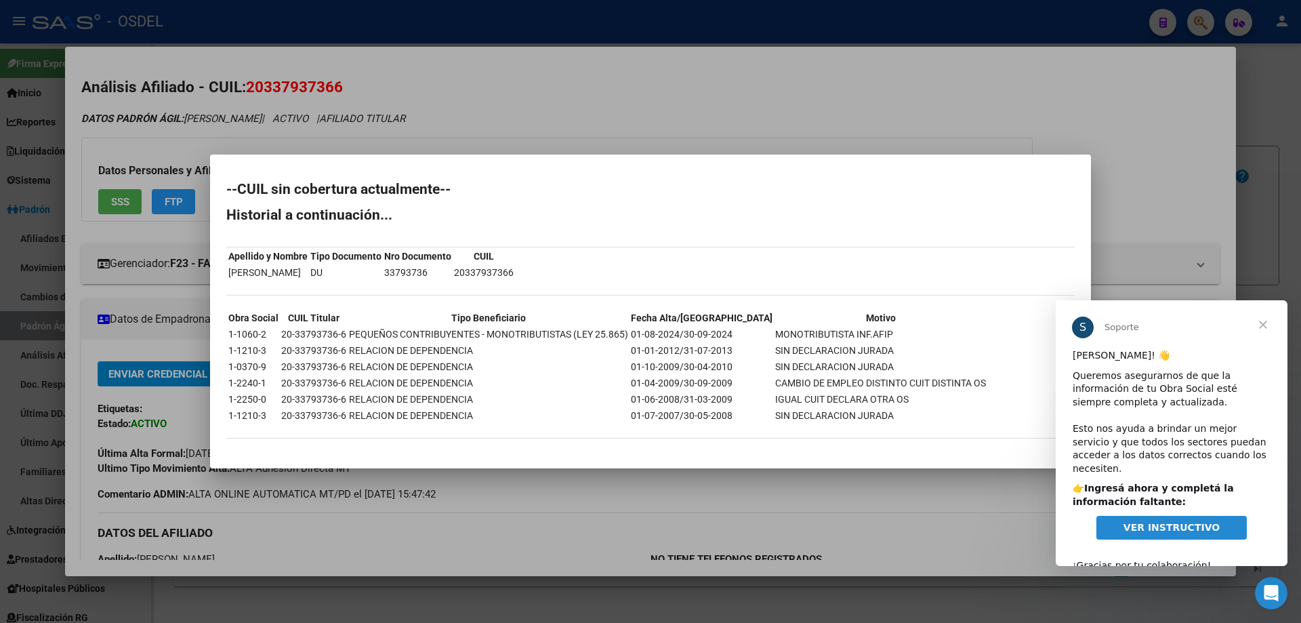
click at [1264, 322] on span "Cerrar" at bounding box center [1263, 324] width 49 height 49
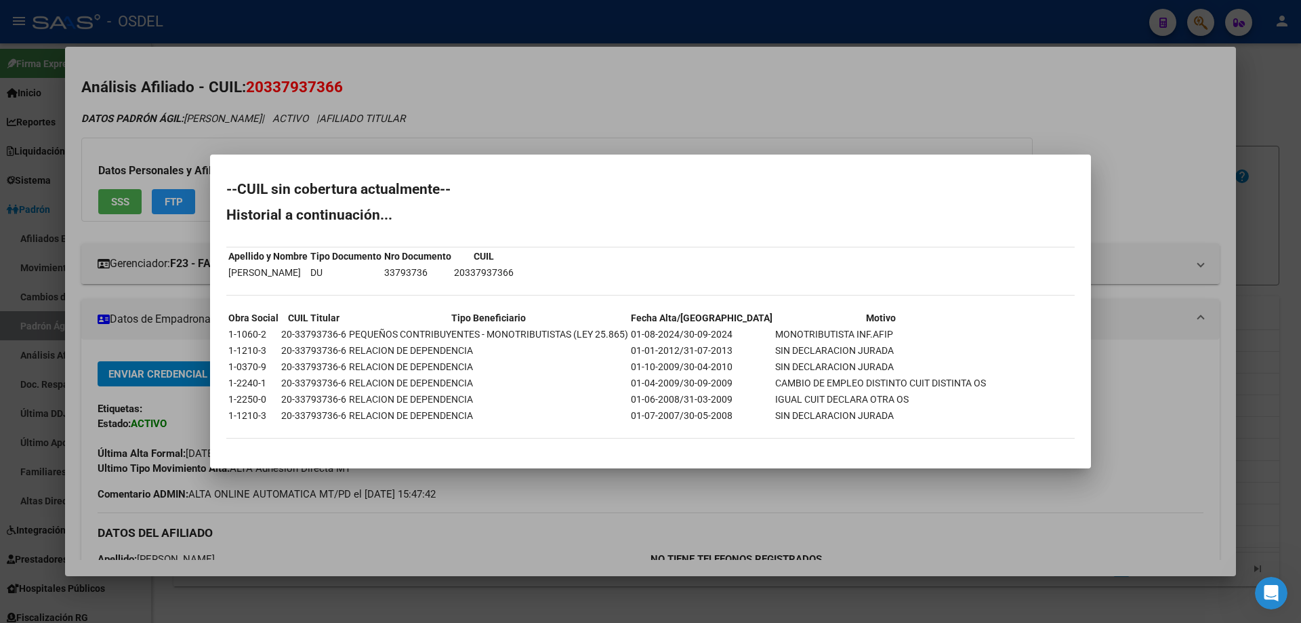
click at [717, 112] on div at bounding box center [650, 311] width 1301 height 623
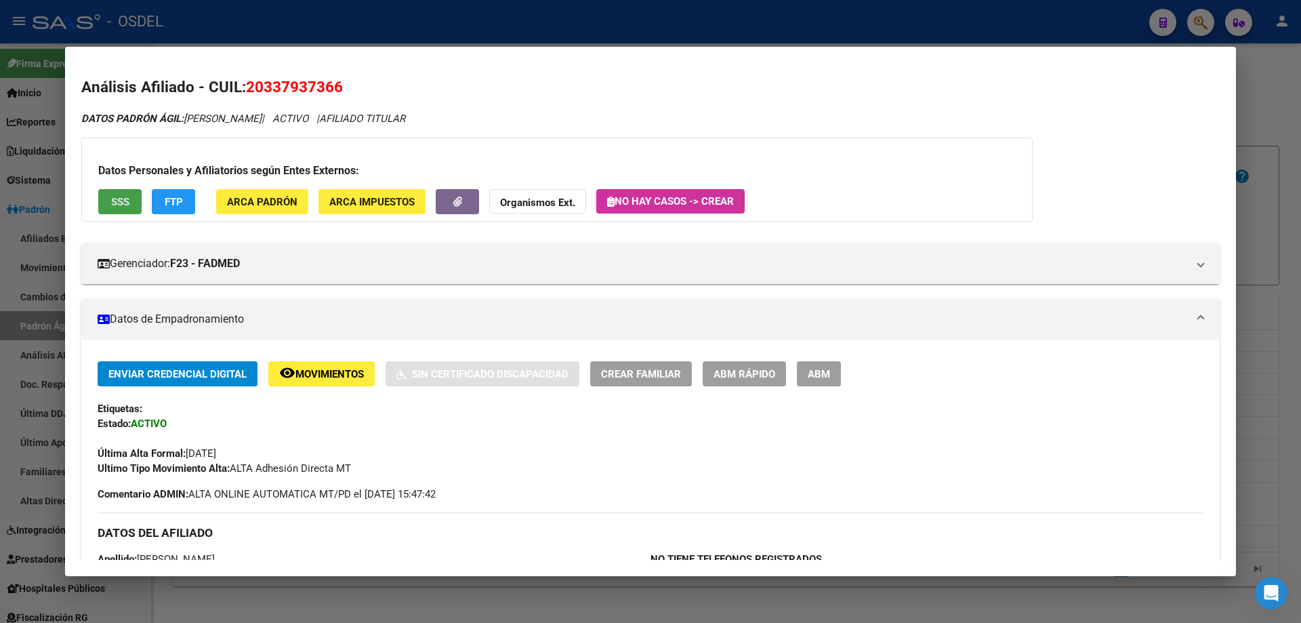
click at [117, 201] on span "SSS" at bounding box center [120, 202] width 18 height 12
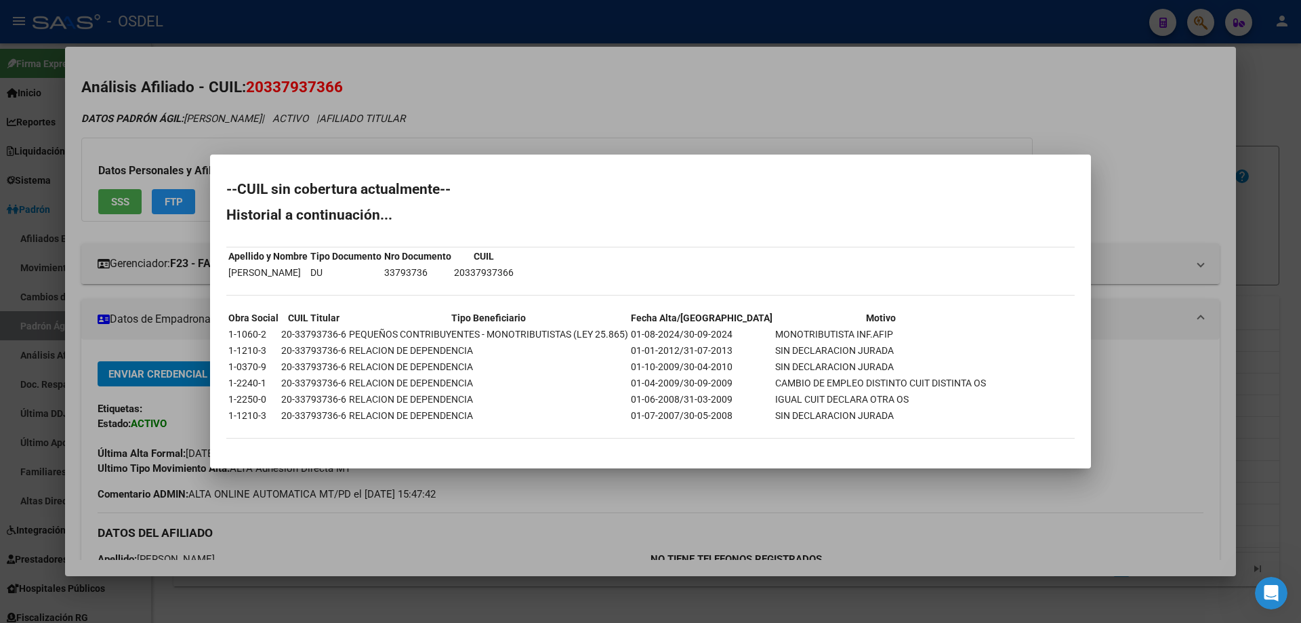
click at [230, 276] on div "20337937366 Buscar (apellido, dni, cuil, nro traspaso, cuit, obra social) searc…" at bounding box center [650, 311] width 1301 height 623
click at [896, 43] on div at bounding box center [650, 311] width 1301 height 623
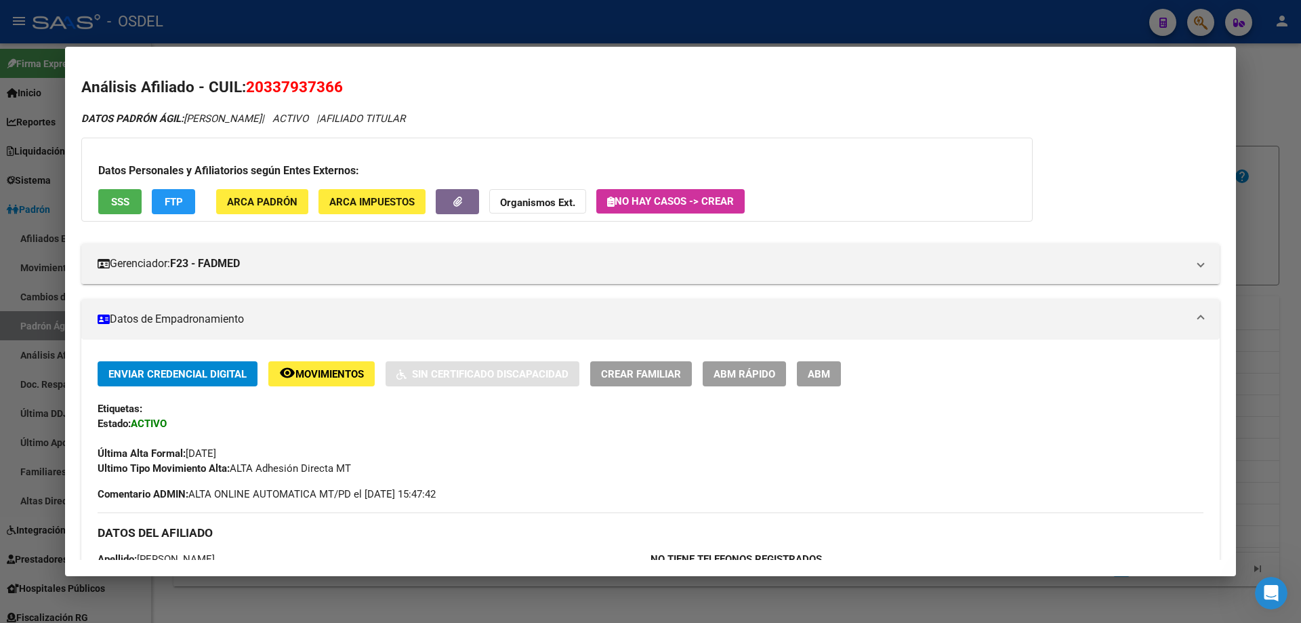
click at [775, 34] on div at bounding box center [650, 311] width 1301 height 623
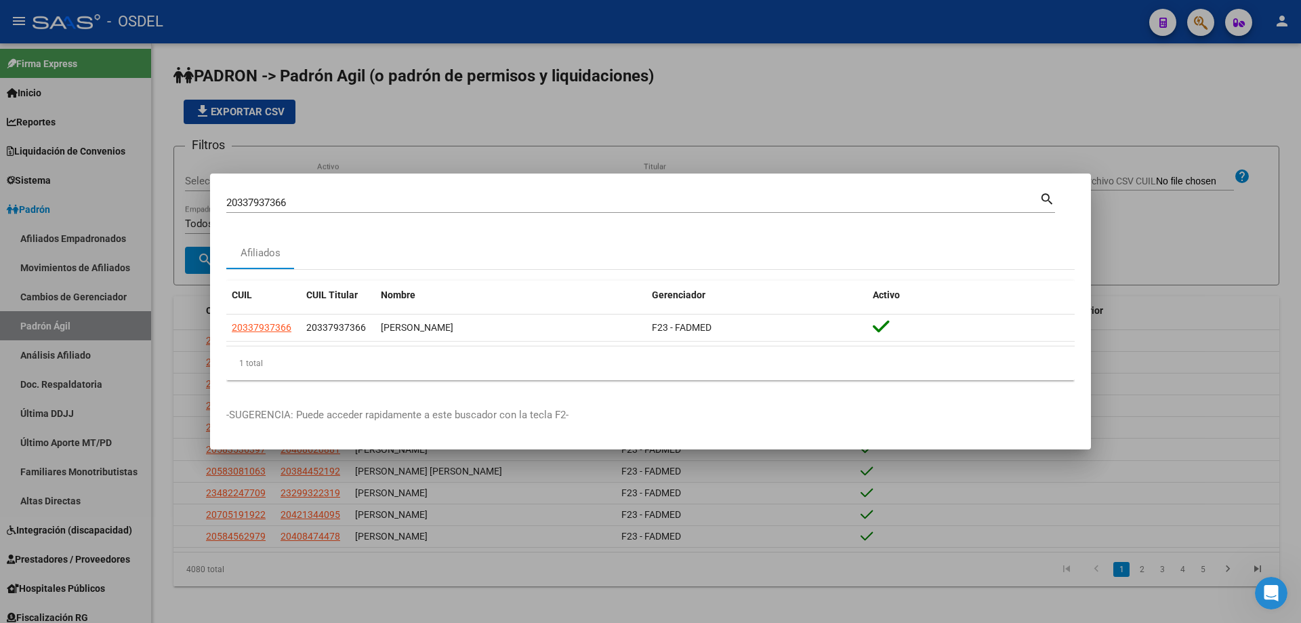
click at [299, 203] on input "20337937366" at bounding box center [632, 203] width 813 height 12
paste input "40914423"
type input "20340914423"
click at [1052, 203] on mat-icon "search" at bounding box center [1047, 198] width 16 height 16
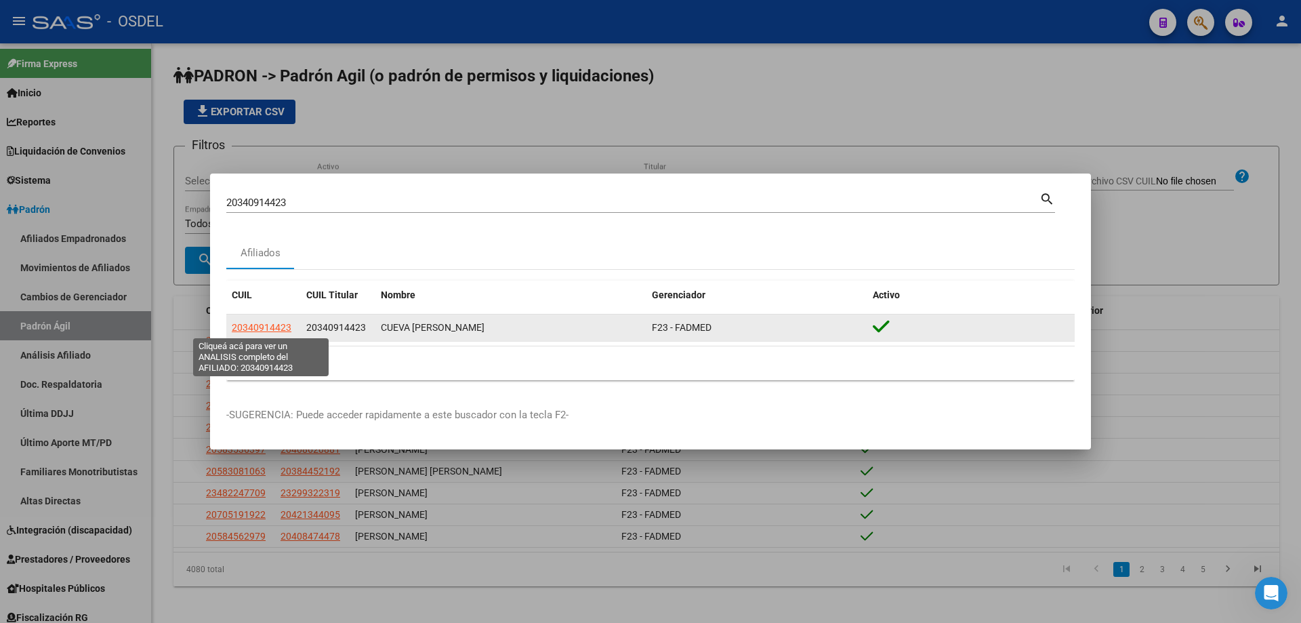
click at [271, 327] on span "20340914423" at bounding box center [262, 327] width 60 height 11
type textarea "20340914423"
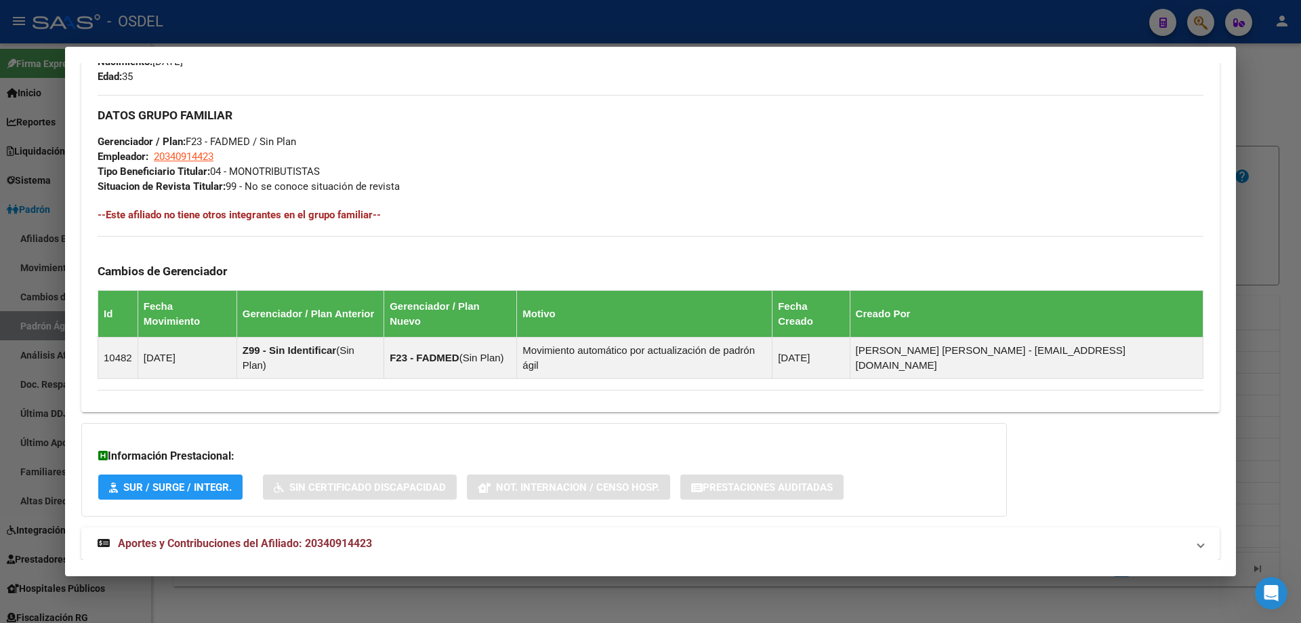
scroll to position [617, 0]
click at [227, 535] on strong "Aportes y Contribuciones del Afiliado: 20340914423" at bounding box center [235, 543] width 274 height 16
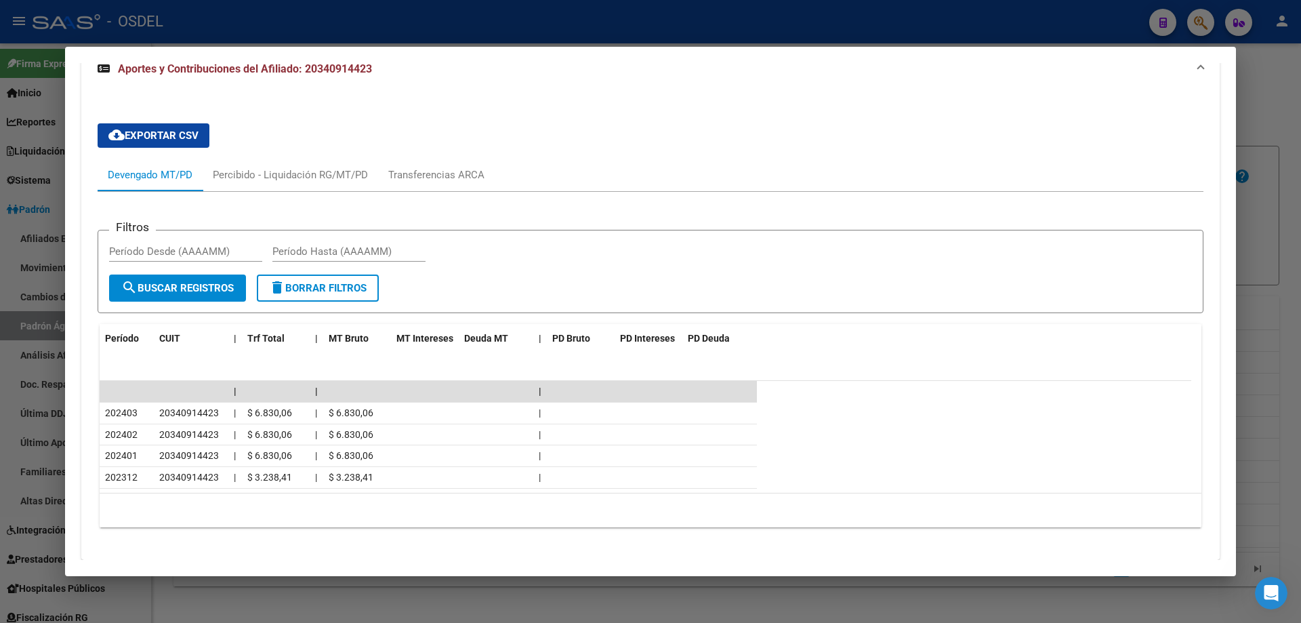
scroll to position [1097, 0]
click at [613, 9] on div at bounding box center [650, 311] width 1301 height 623
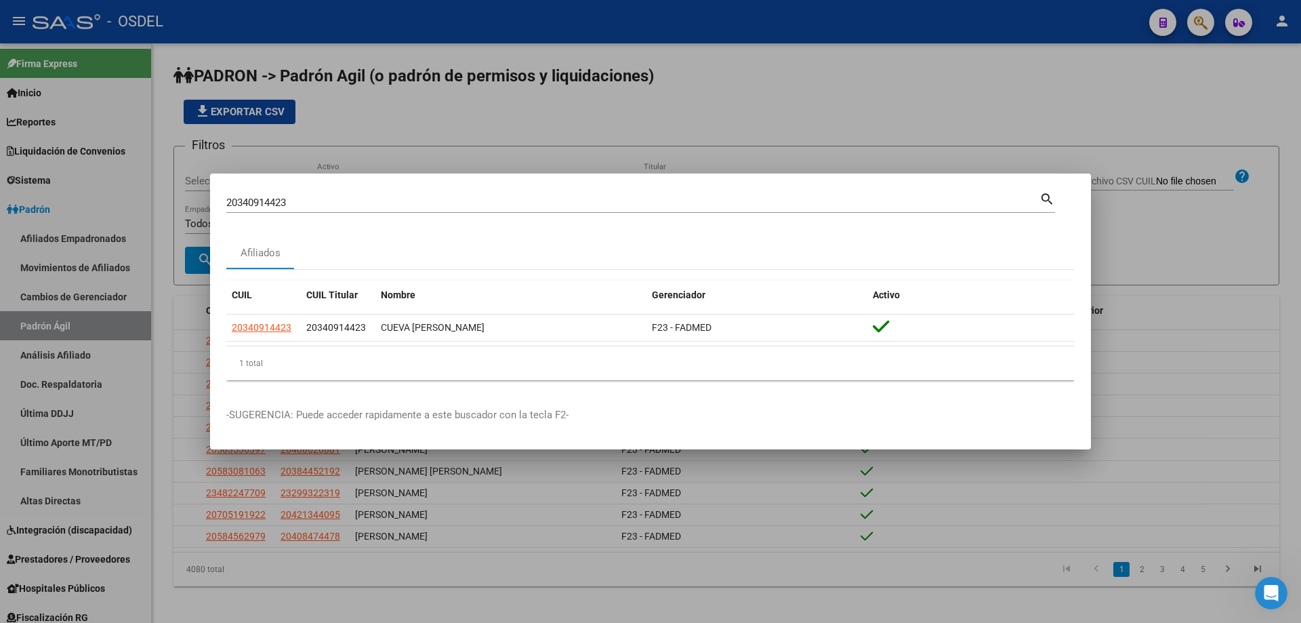
click at [600, 18] on div at bounding box center [650, 311] width 1301 height 623
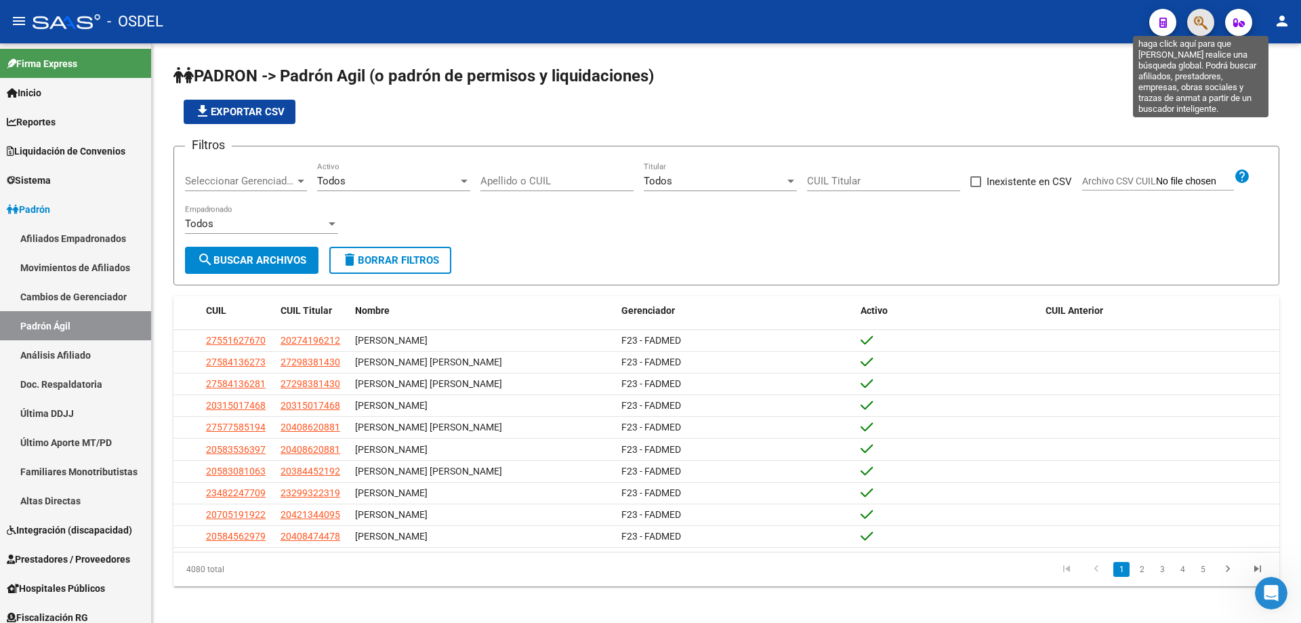
click at [1200, 25] on icon "button" at bounding box center [1201, 23] width 14 height 16
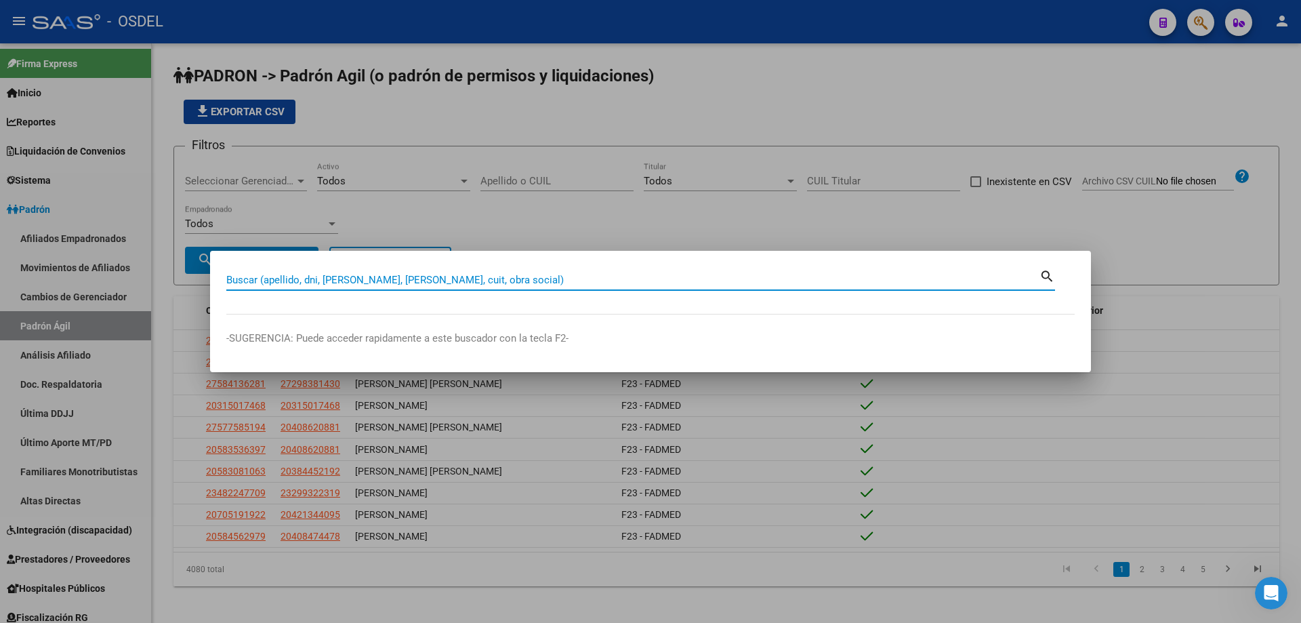
click at [438, 279] on input "Buscar (apellido, dni, [PERSON_NAME], [PERSON_NAME], cuit, obra social)" at bounding box center [632, 280] width 813 height 12
paste input "20341079854"
type input "20341079854"
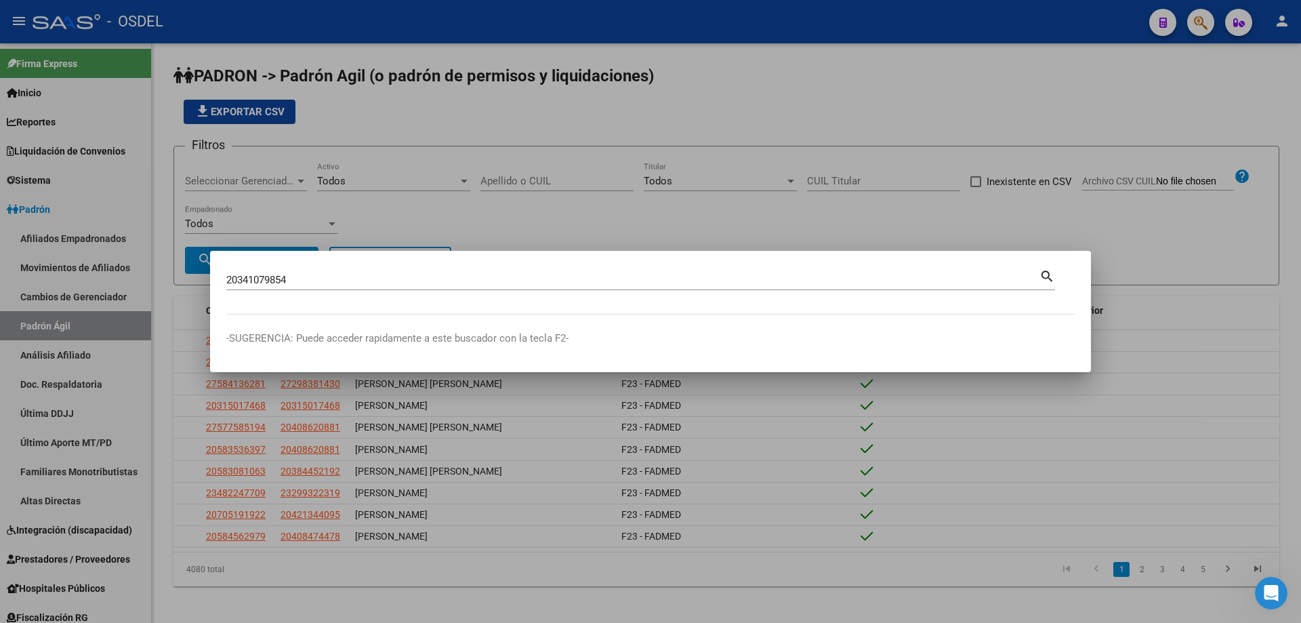
click at [1048, 276] on mat-icon "search" at bounding box center [1047, 275] width 16 height 16
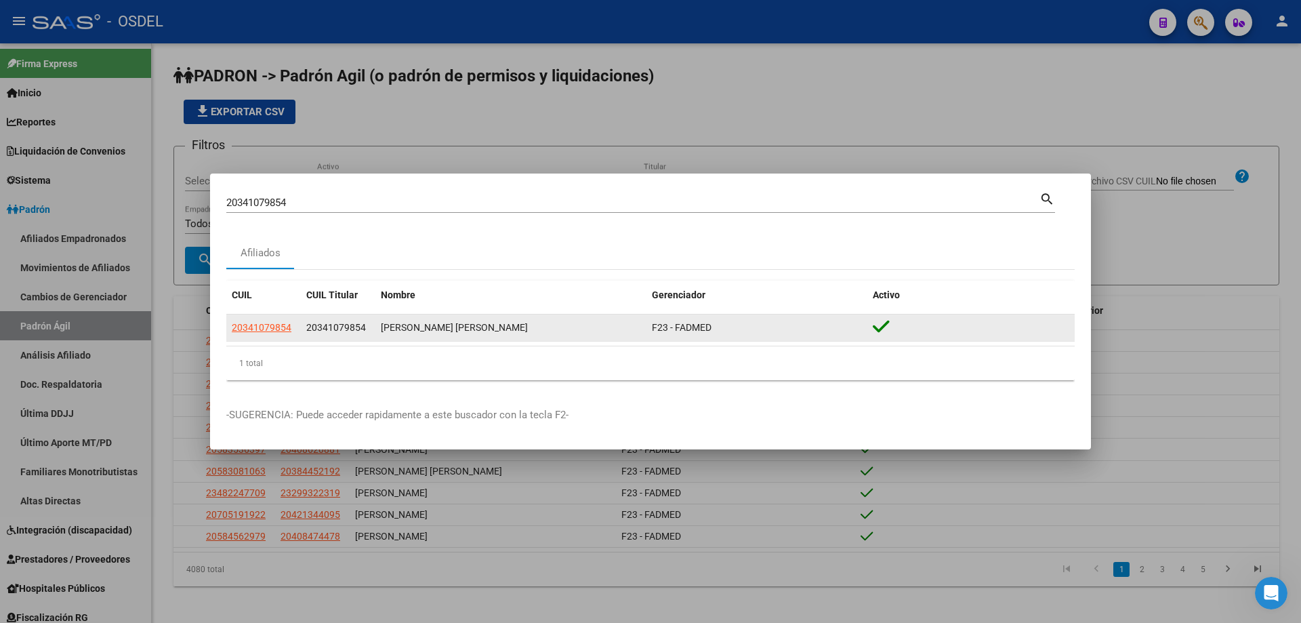
click at [270, 333] on app-link-go-to "20341079854" at bounding box center [262, 328] width 60 height 16
click at [266, 324] on span "20341079854" at bounding box center [262, 327] width 60 height 11
type textarea "20341079854"
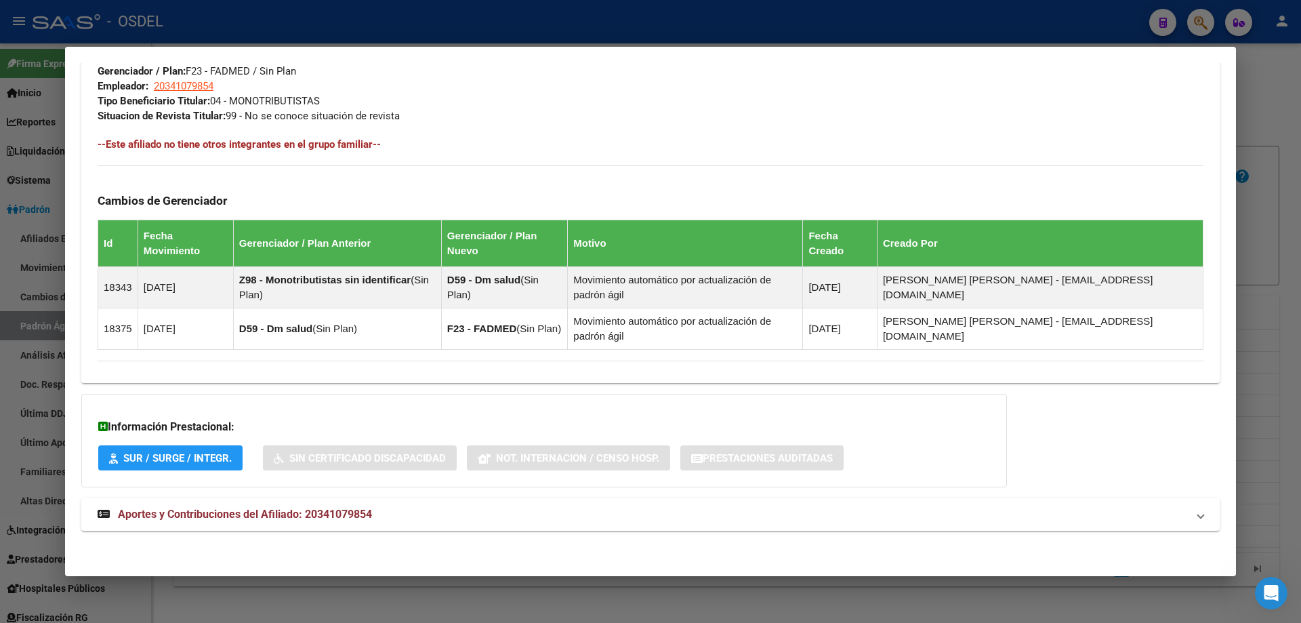
scroll to position [688, 0]
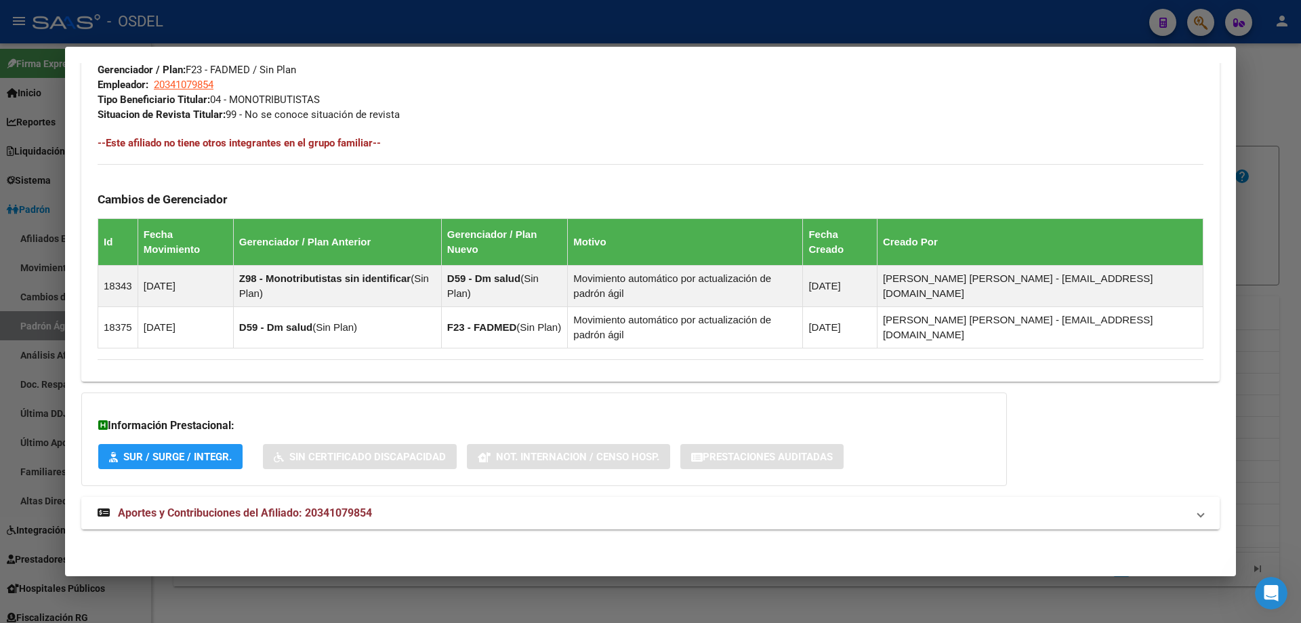
click at [236, 512] on span "Aportes y Contribuciones del Afiliado: 20341079854" at bounding box center [245, 512] width 254 height 13
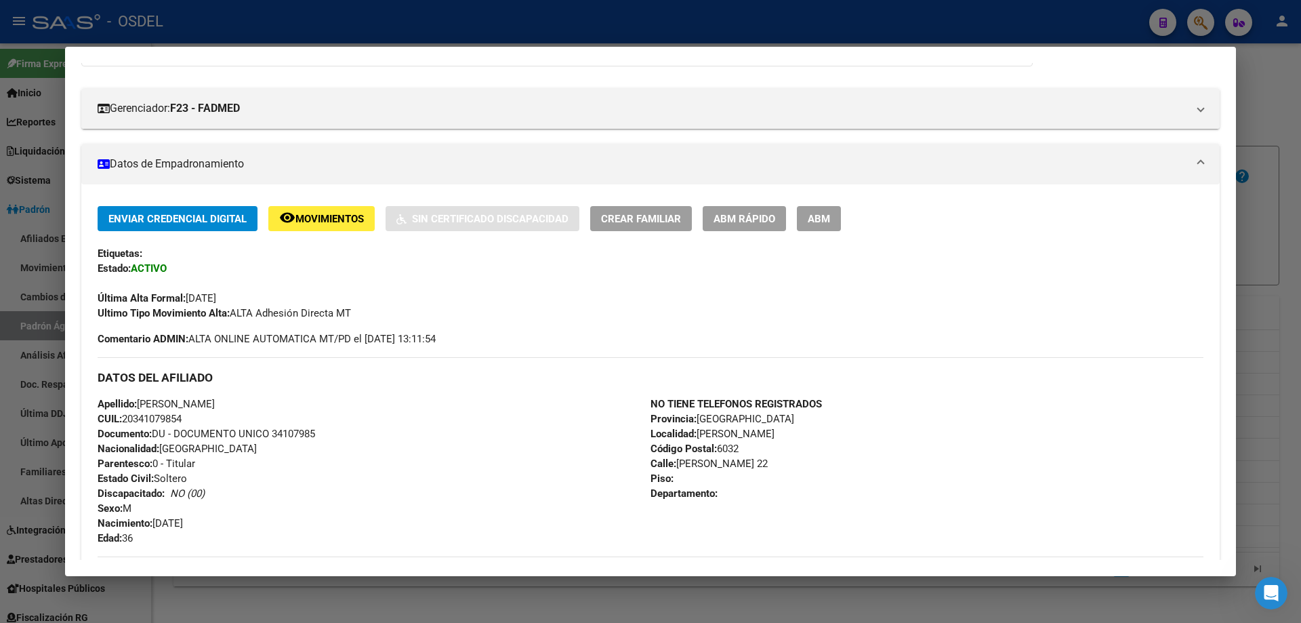
scroll to position [0, 0]
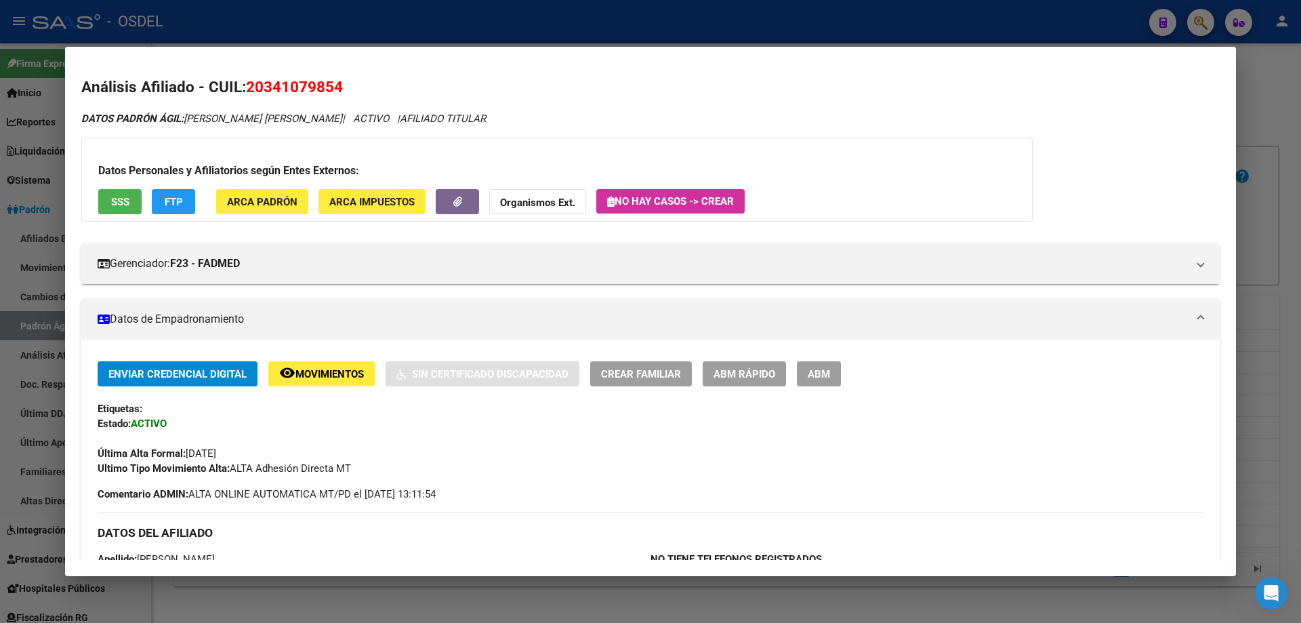
click at [127, 201] on span "SSS" at bounding box center [120, 202] width 18 height 12
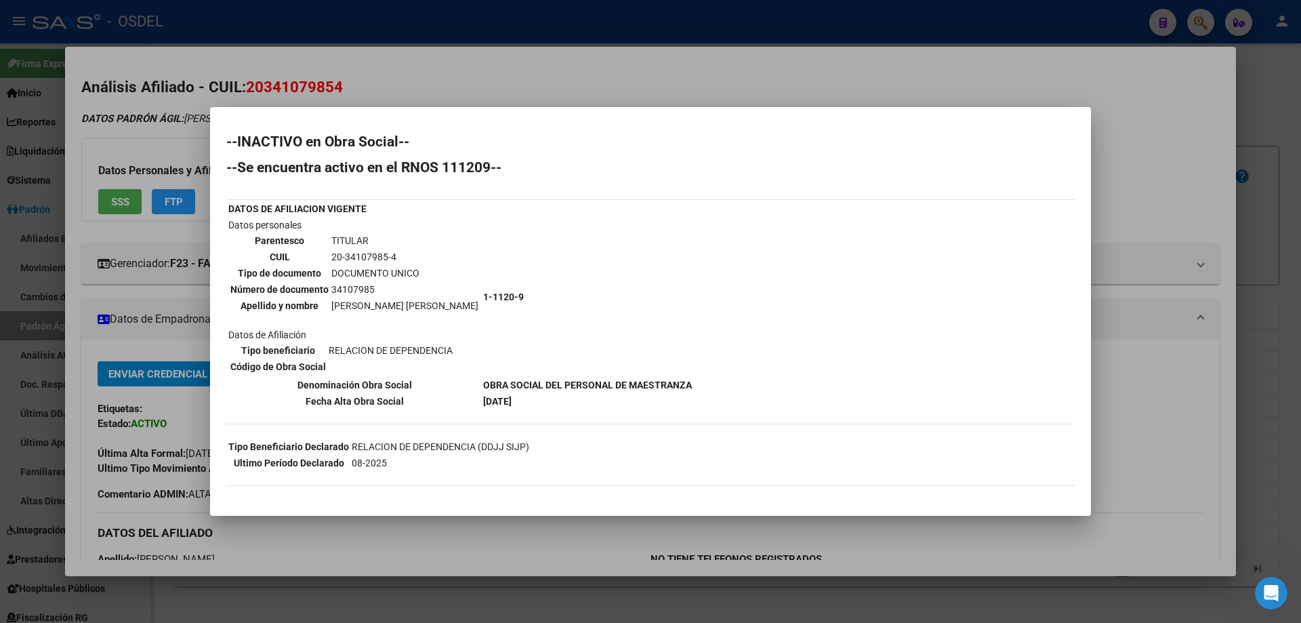
click at [495, 89] on div at bounding box center [650, 311] width 1301 height 623
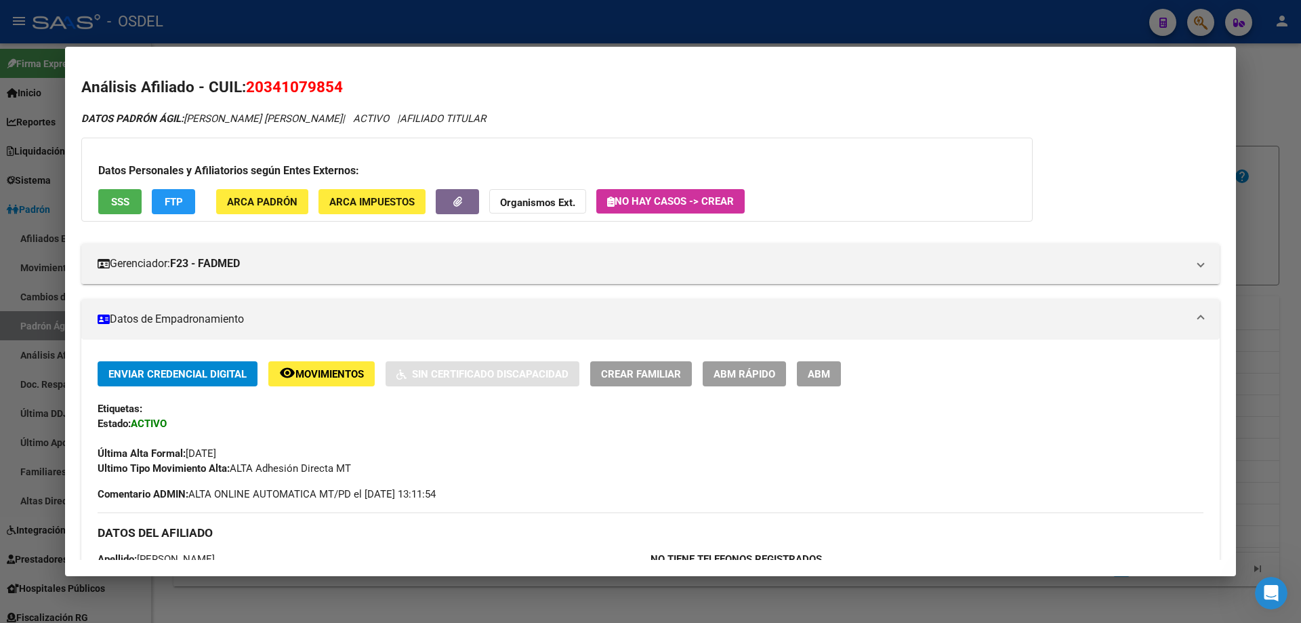
click at [487, 17] on div at bounding box center [650, 311] width 1301 height 623
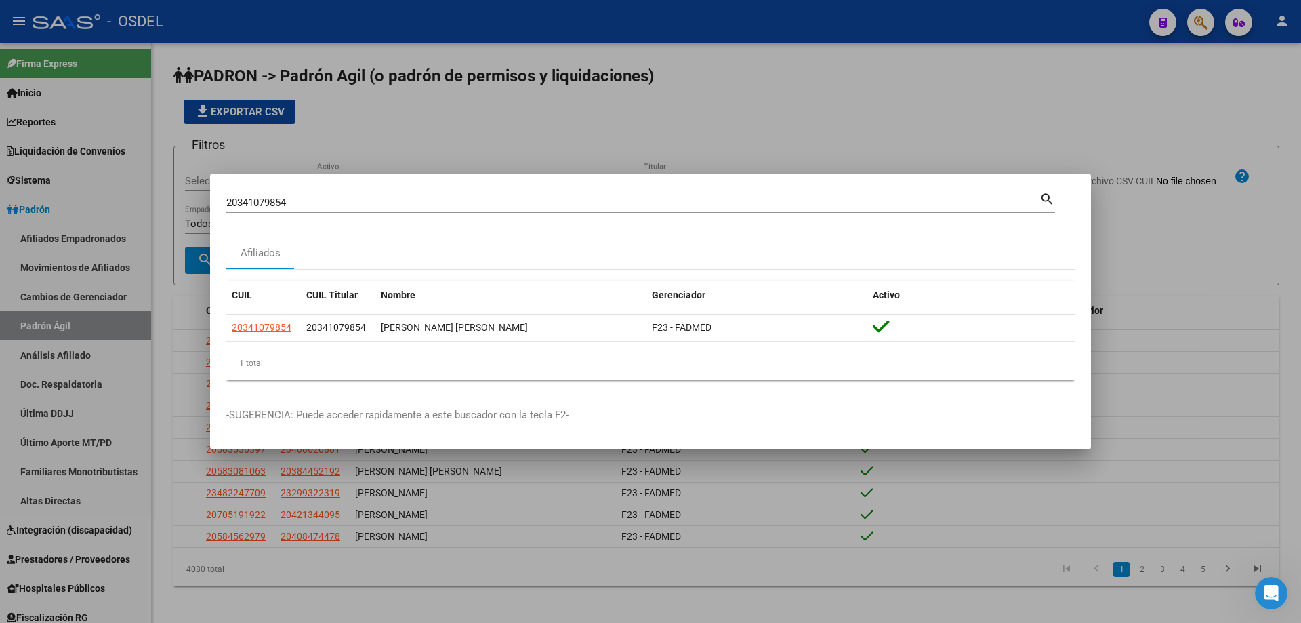
click at [267, 201] on input "20341079854" at bounding box center [632, 203] width 813 height 12
paste input "36726"
type input "20341367264"
click at [1044, 198] on mat-icon "search" at bounding box center [1047, 198] width 16 height 16
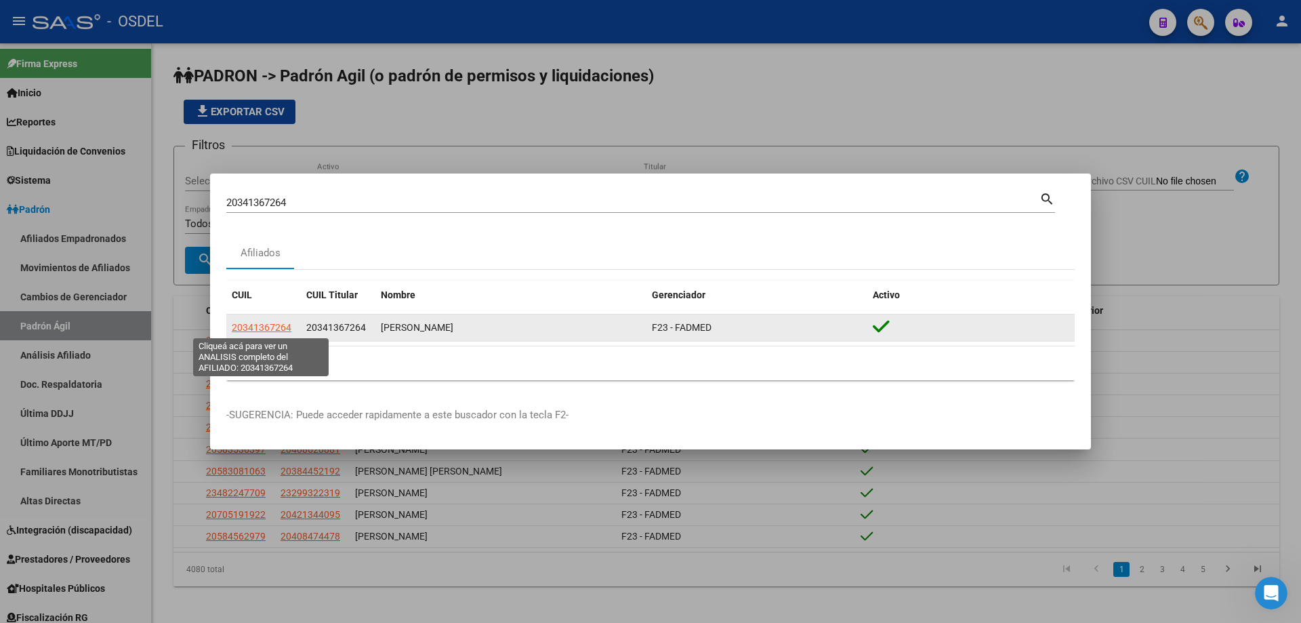
click at [260, 325] on span "20341367264" at bounding box center [262, 327] width 60 height 11
type textarea "20341367264"
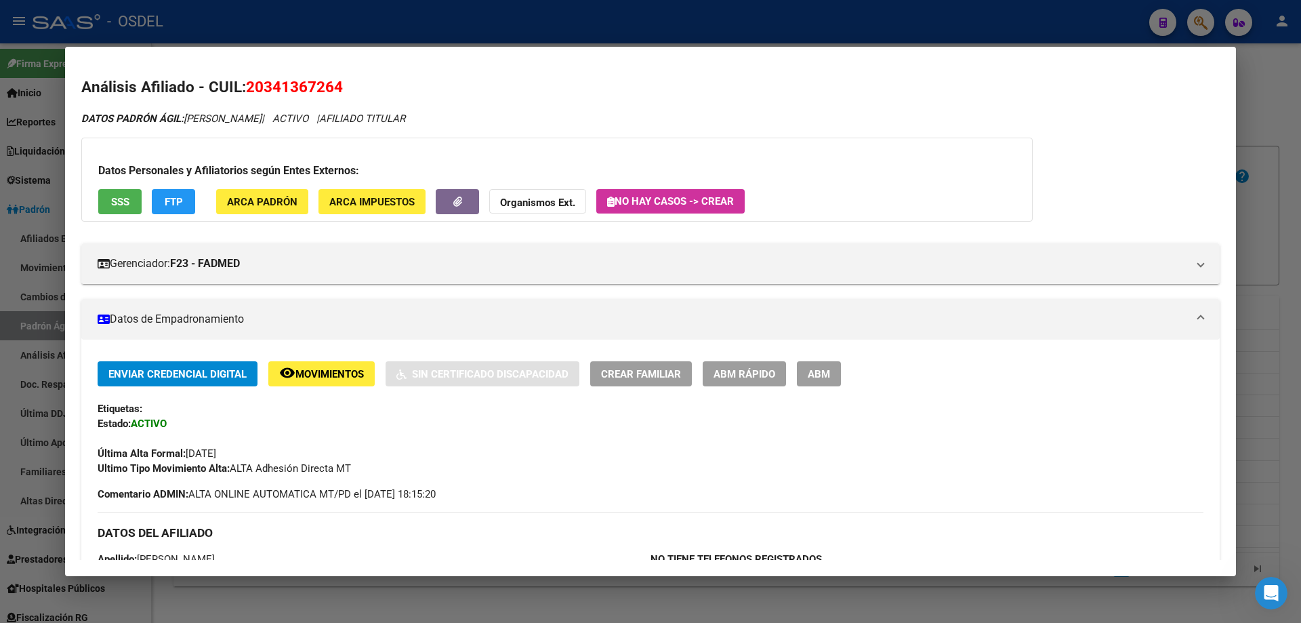
click at [425, 15] on div at bounding box center [650, 311] width 1301 height 623
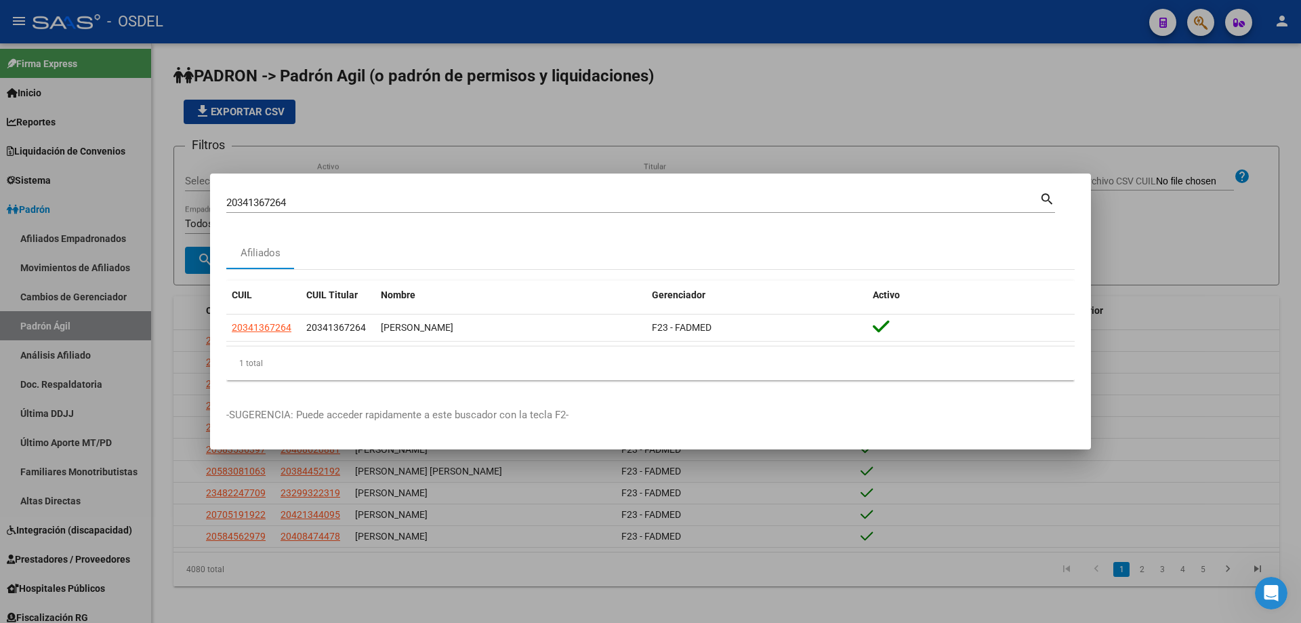
click at [445, 131] on div at bounding box center [650, 311] width 1301 height 623
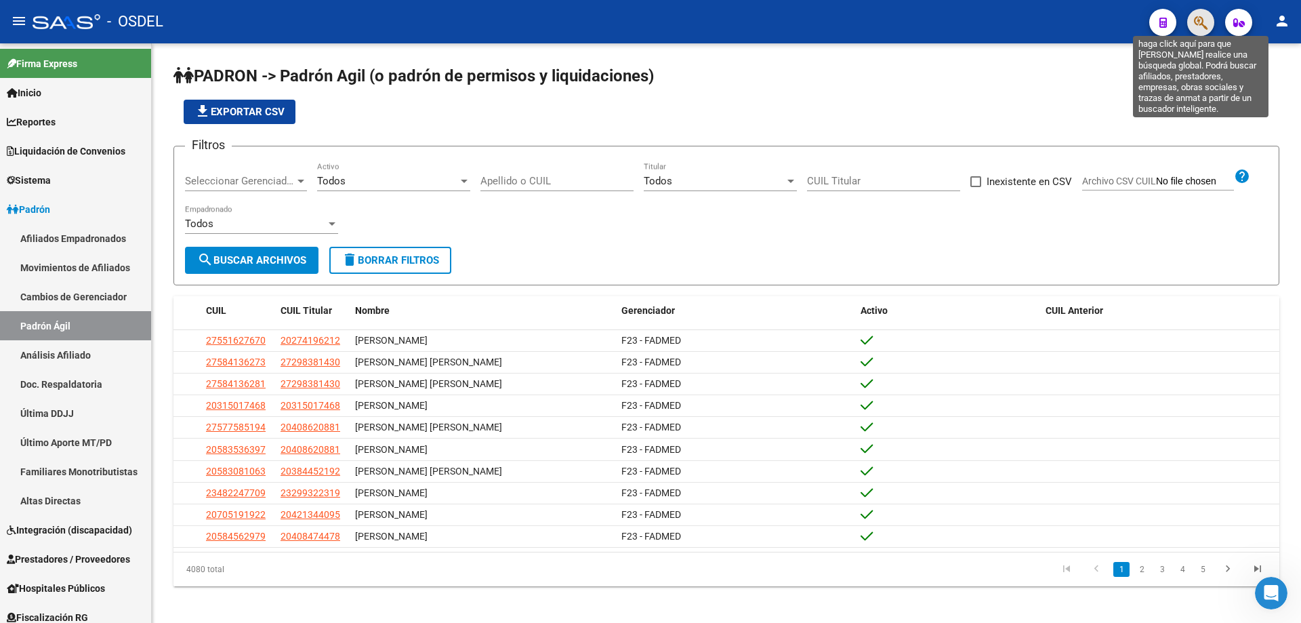
click at [1199, 19] on icon "button" at bounding box center [1201, 23] width 14 height 16
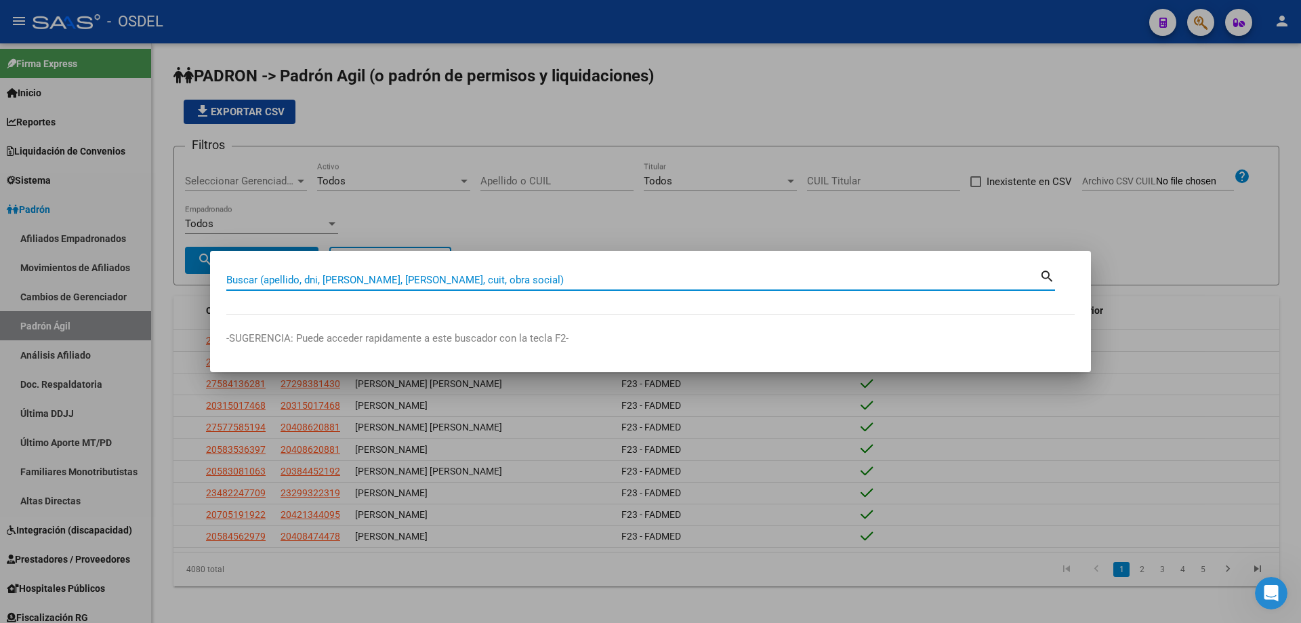
click at [442, 278] on input "Buscar (apellido, dni, [PERSON_NAME], [PERSON_NAME], cuit, obra social)" at bounding box center [632, 280] width 813 height 12
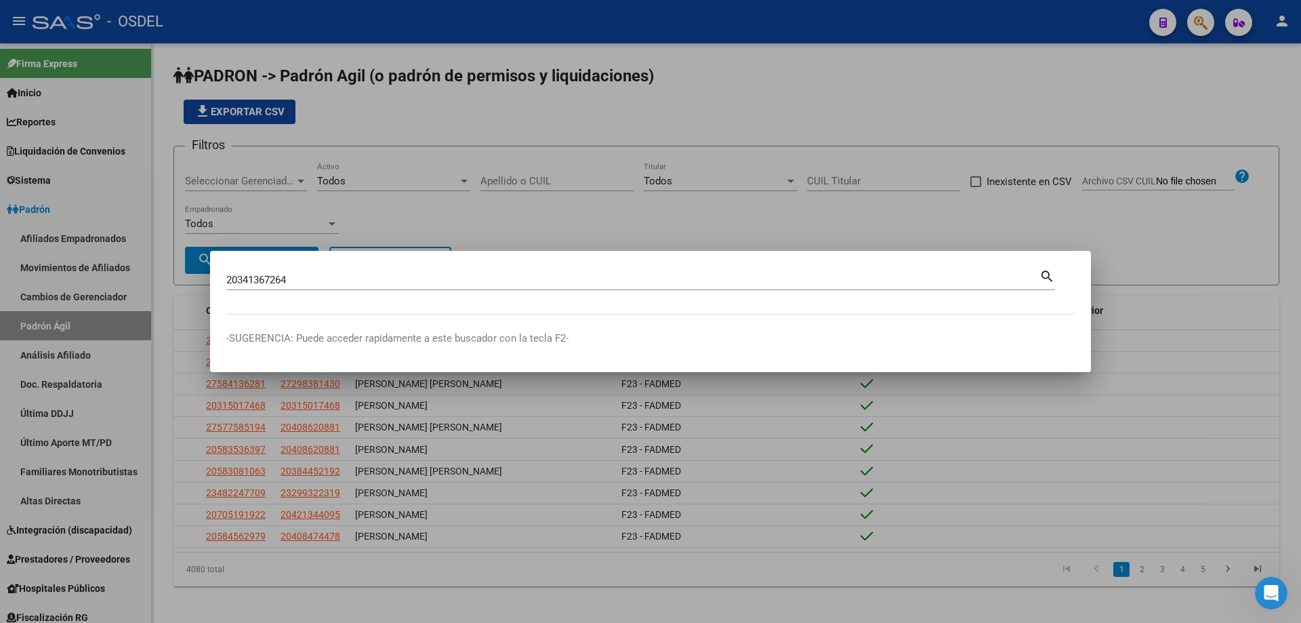
click at [1050, 279] on mat-icon "search" at bounding box center [1047, 275] width 16 height 16
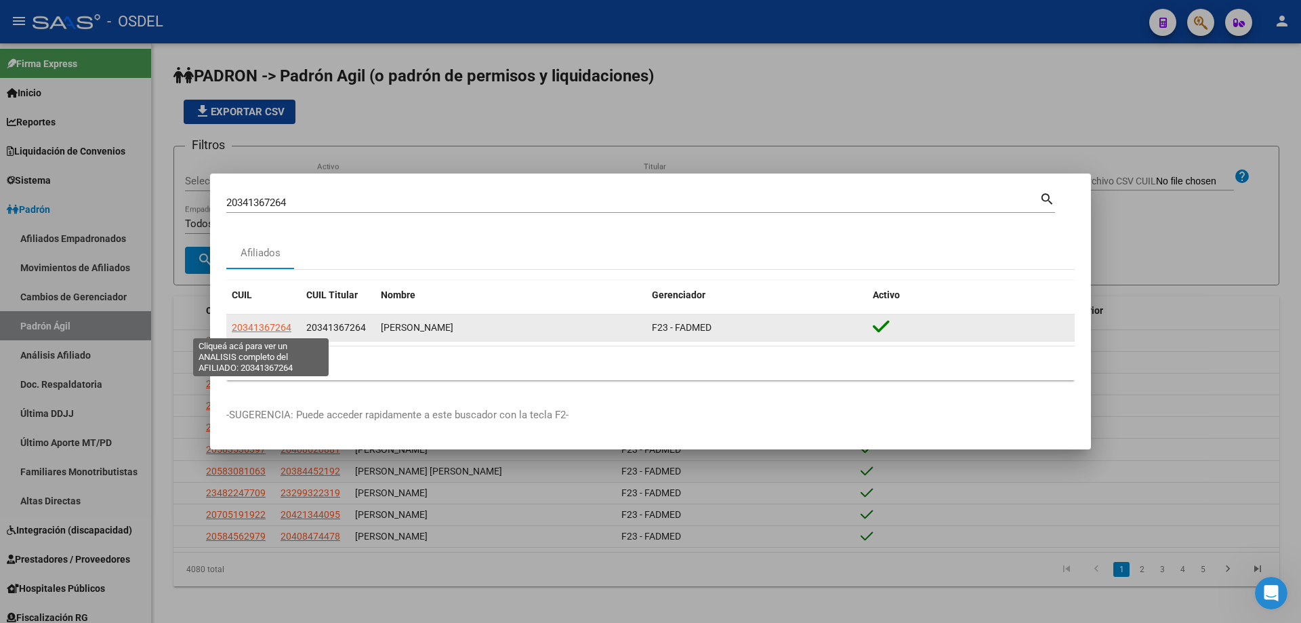
click at [271, 327] on span "20341367264" at bounding box center [262, 327] width 60 height 11
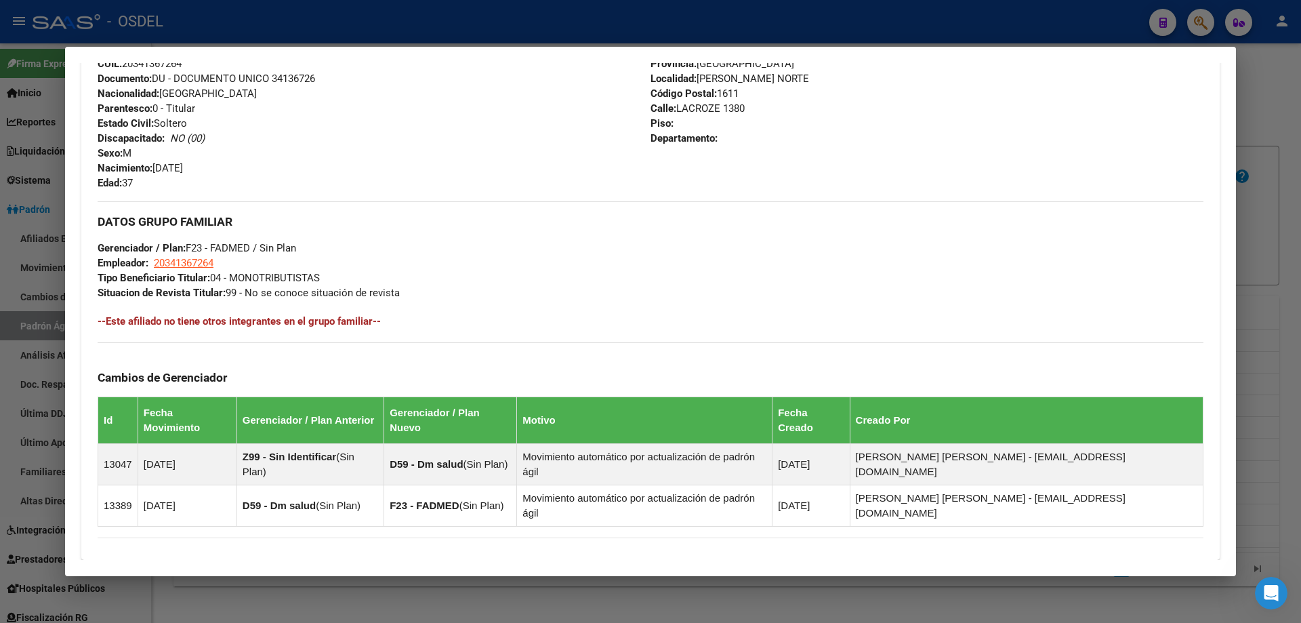
scroll to position [440, 0]
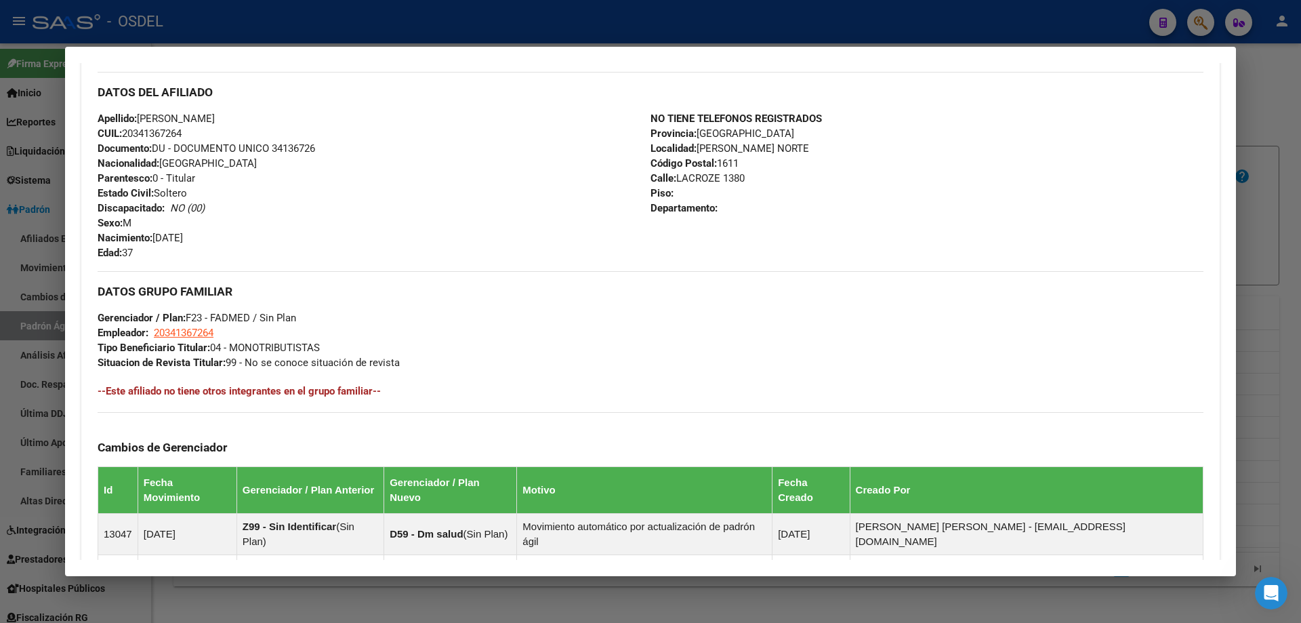
click at [501, 34] on div at bounding box center [650, 311] width 1301 height 623
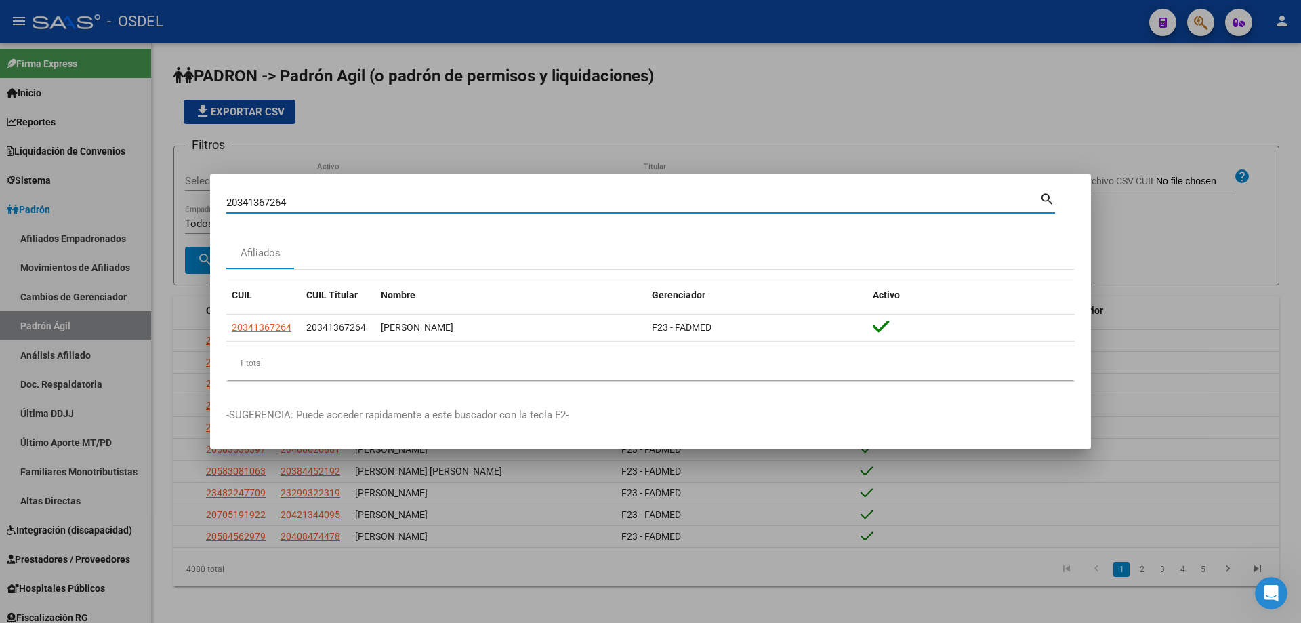
click at [353, 208] on input "20341367264" at bounding box center [632, 203] width 813 height 12
click at [352, 207] on input "20341367264" at bounding box center [632, 203] width 813 height 12
paste input "2292411"
type input "20342292411"
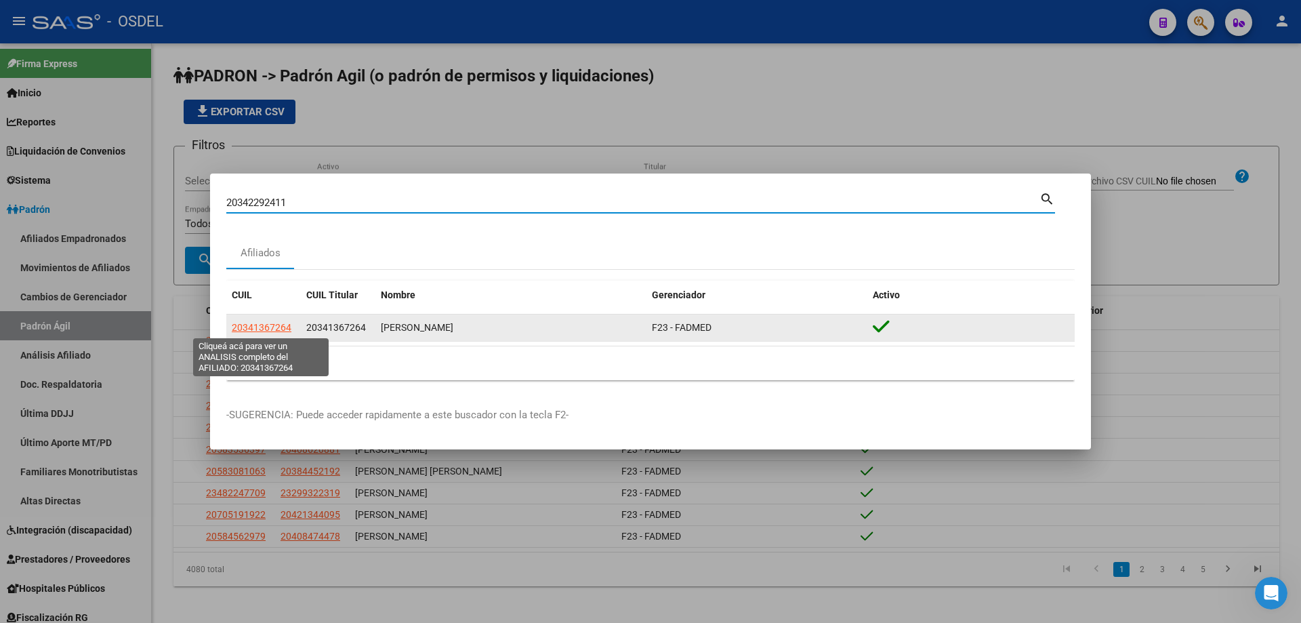
click at [255, 327] on span "20341367264" at bounding box center [262, 327] width 60 height 11
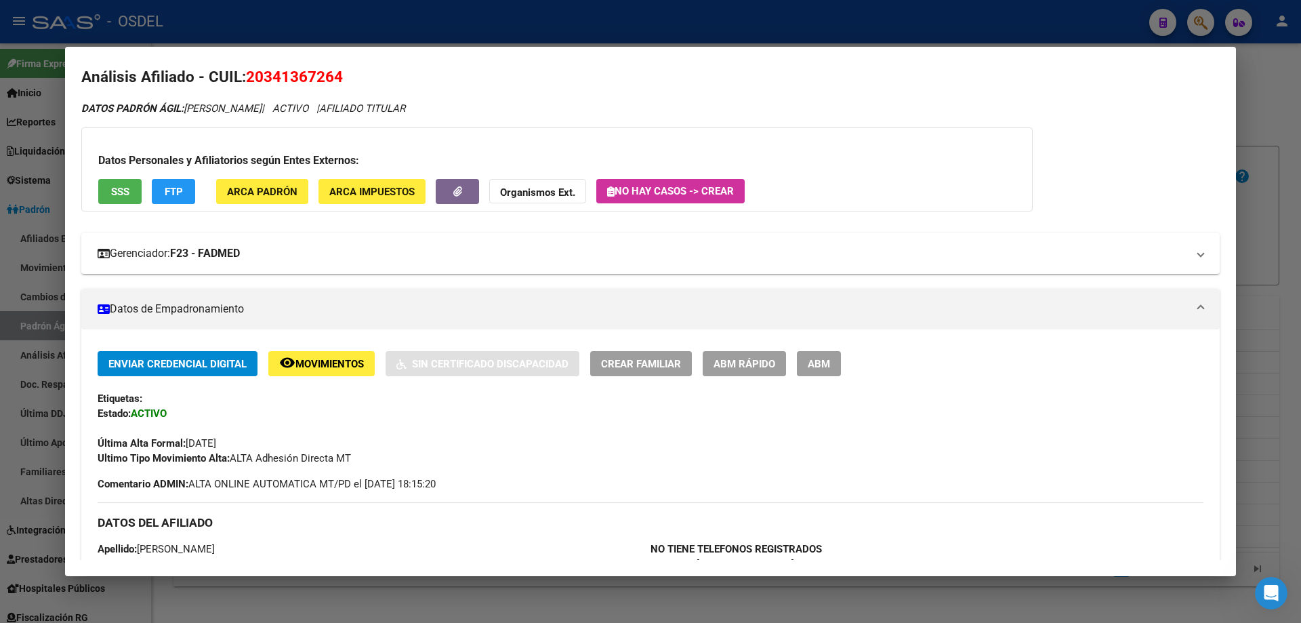
scroll to position [0, 0]
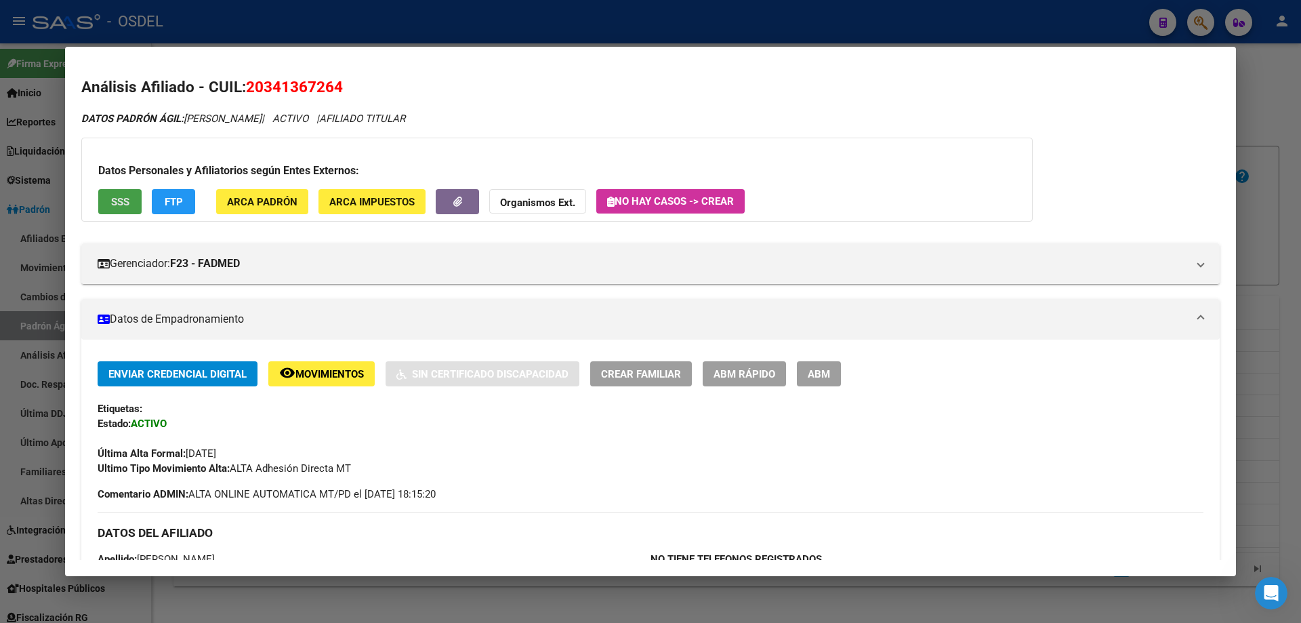
click at [115, 202] on span "SSS" at bounding box center [120, 202] width 18 height 12
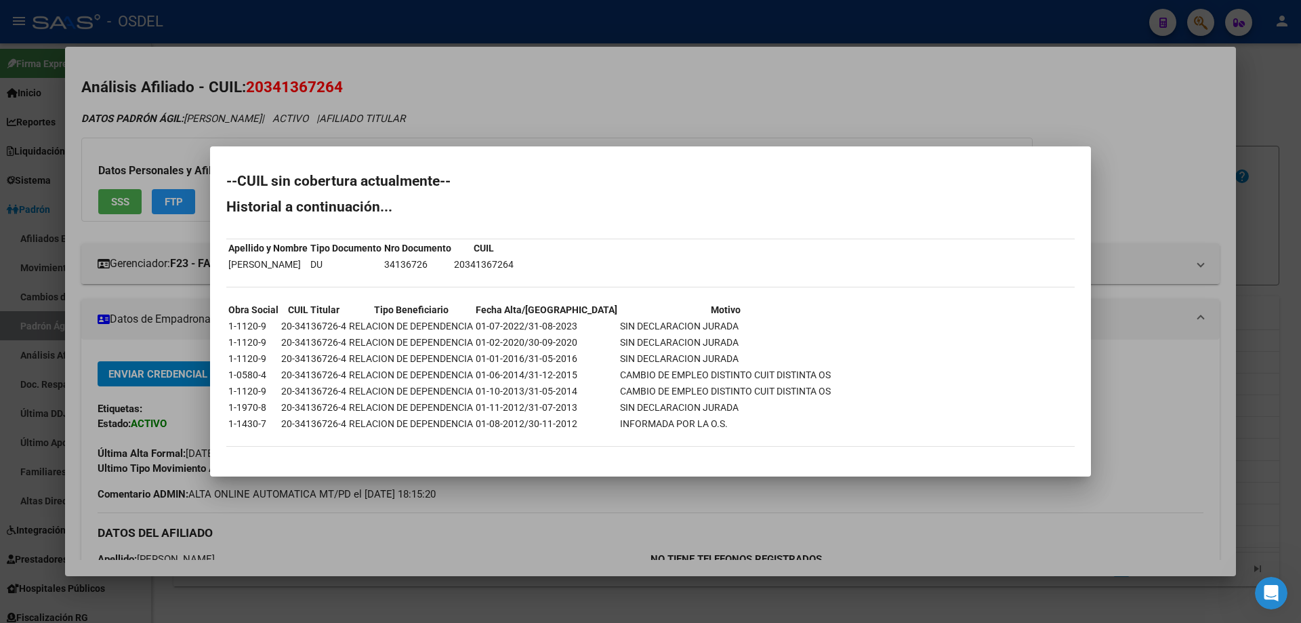
click at [566, 2] on div at bounding box center [650, 311] width 1301 height 623
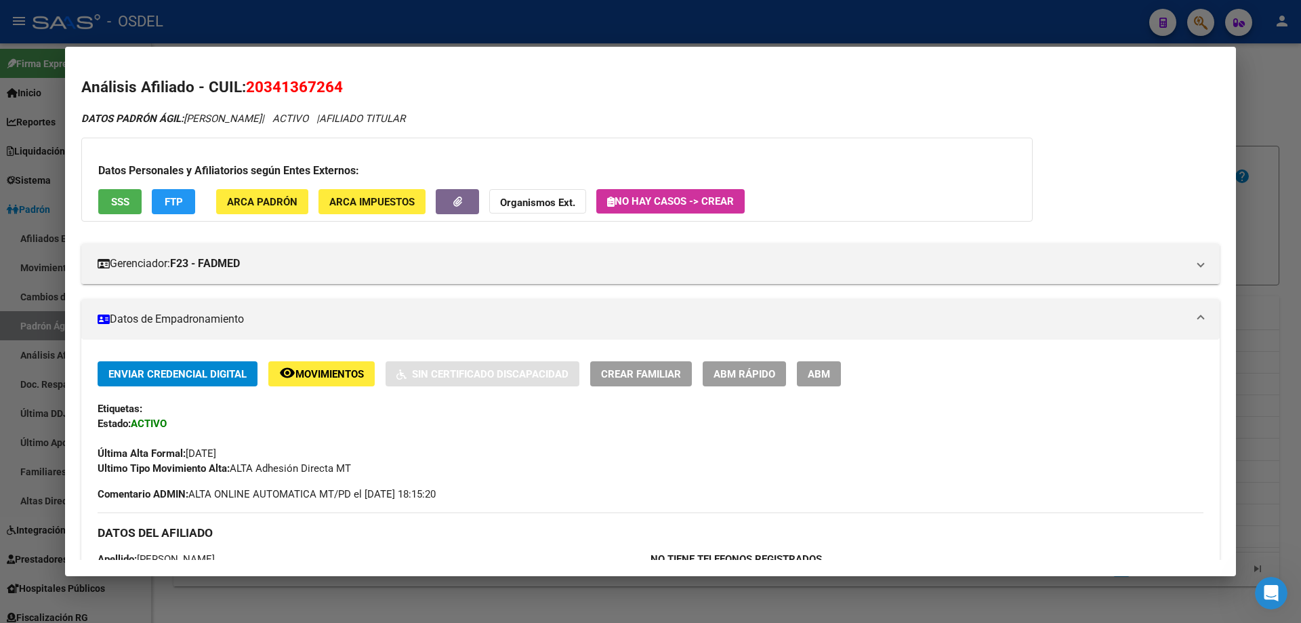
click at [595, 33] on div at bounding box center [650, 311] width 1301 height 623
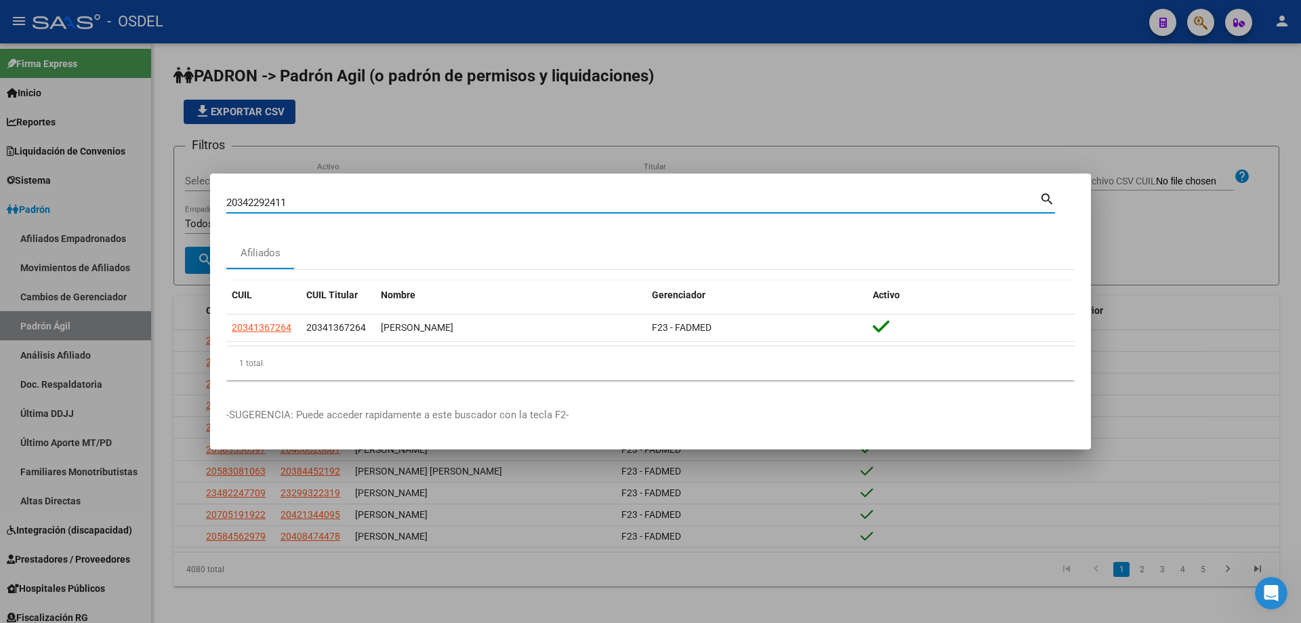
click at [306, 201] on input "20342292411" at bounding box center [632, 203] width 813 height 12
click at [1049, 197] on mat-icon "search" at bounding box center [1047, 198] width 16 height 16
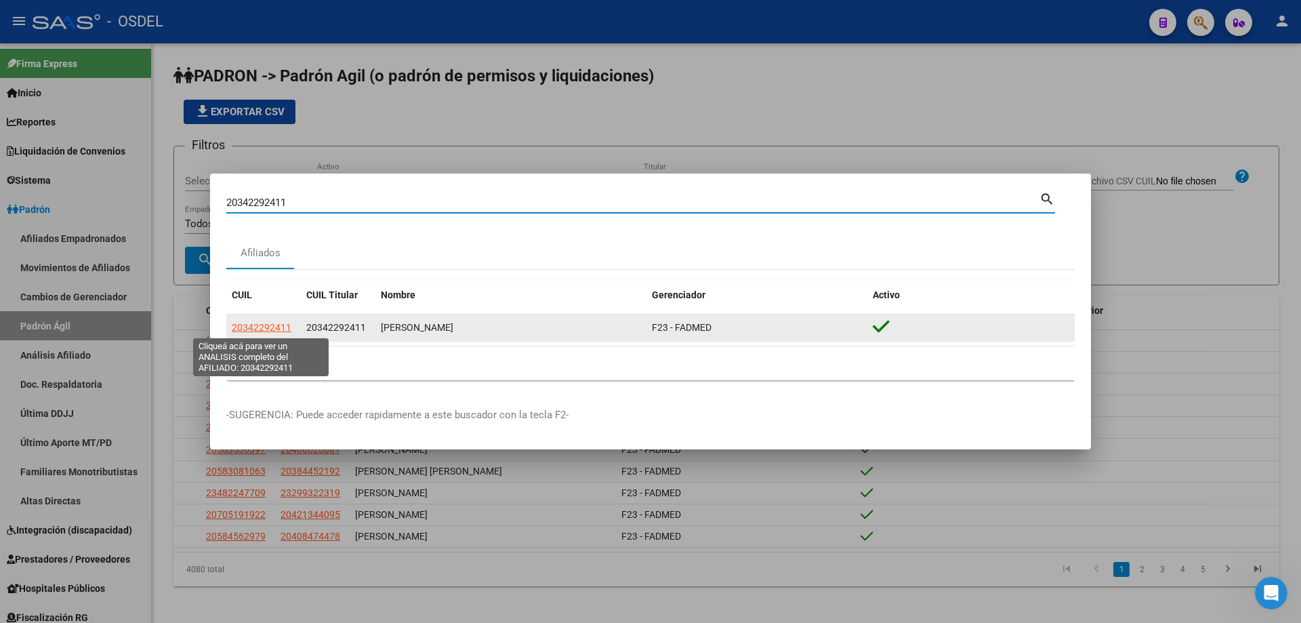
click at [281, 330] on span "20342292411" at bounding box center [262, 327] width 60 height 11
type textarea "20342292411"
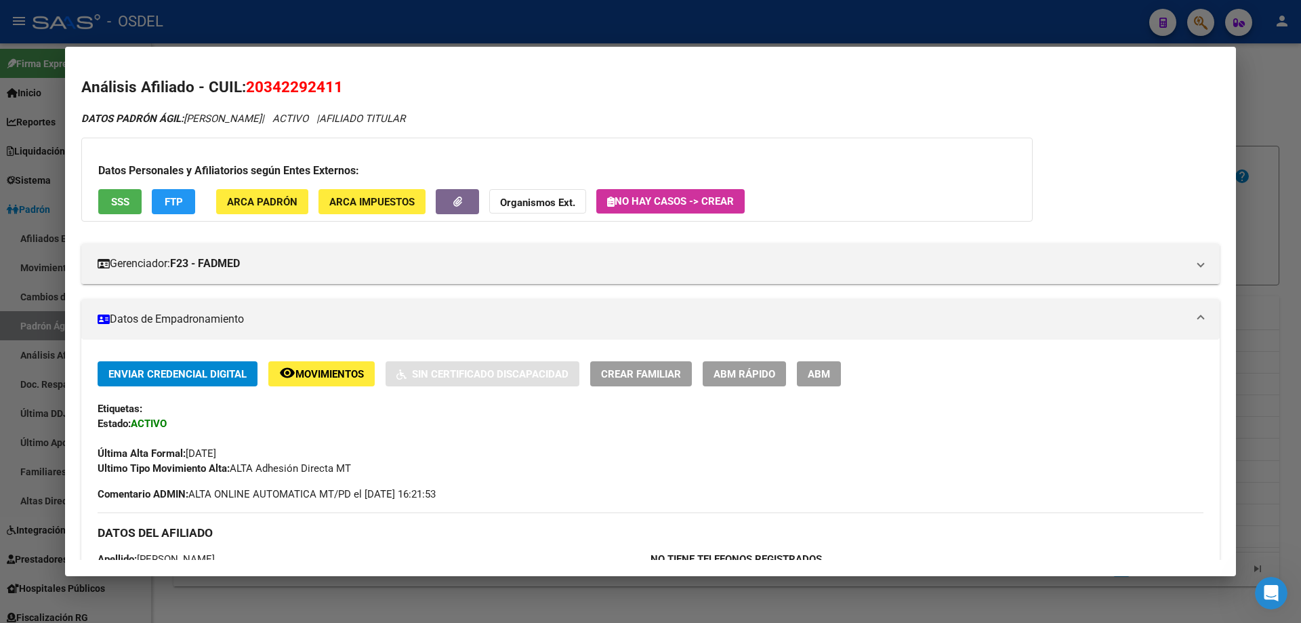
click at [108, 210] on button "SSS" at bounding box center [119, 201] width 43 height 25
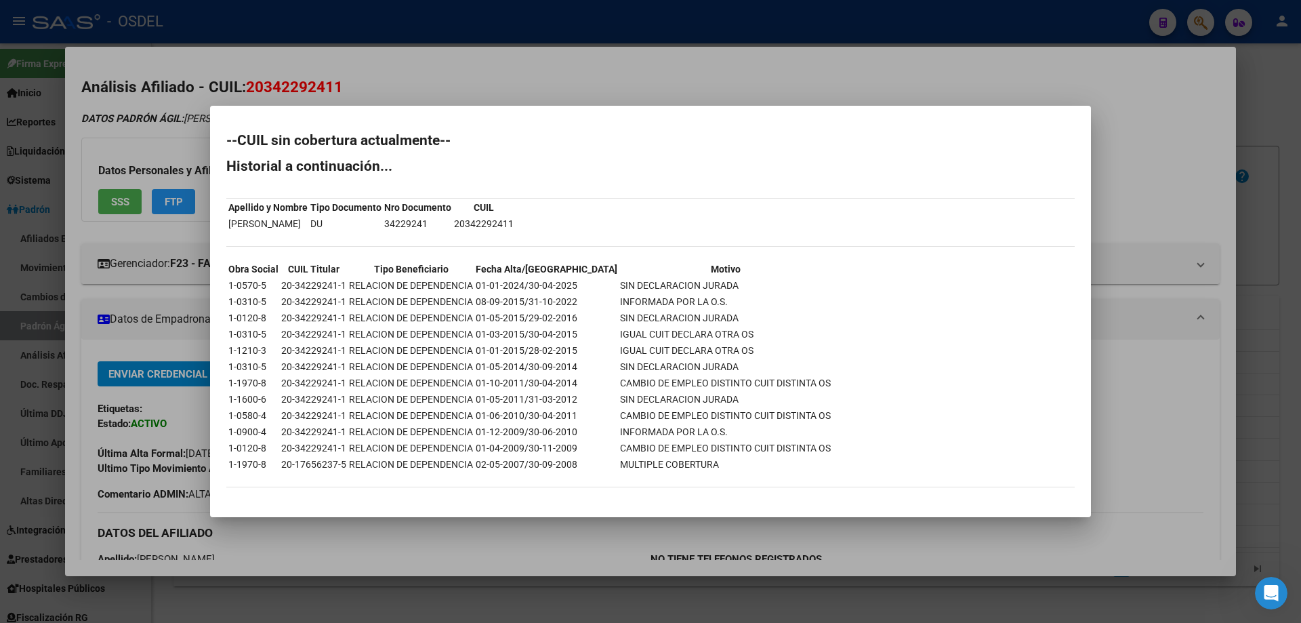
click at [938, 79] on div at bounding box center [650, 311] width 1301 height 623
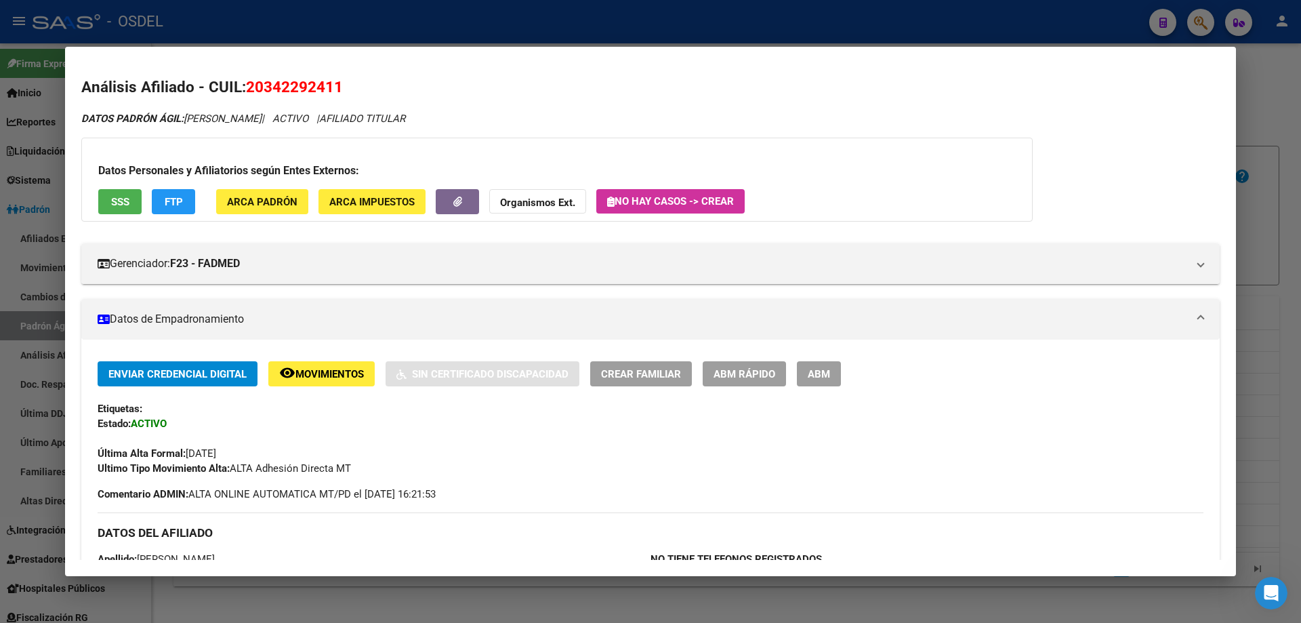
click at [384, 9] on div at bounding box center [650, 311] width 1301 height 623
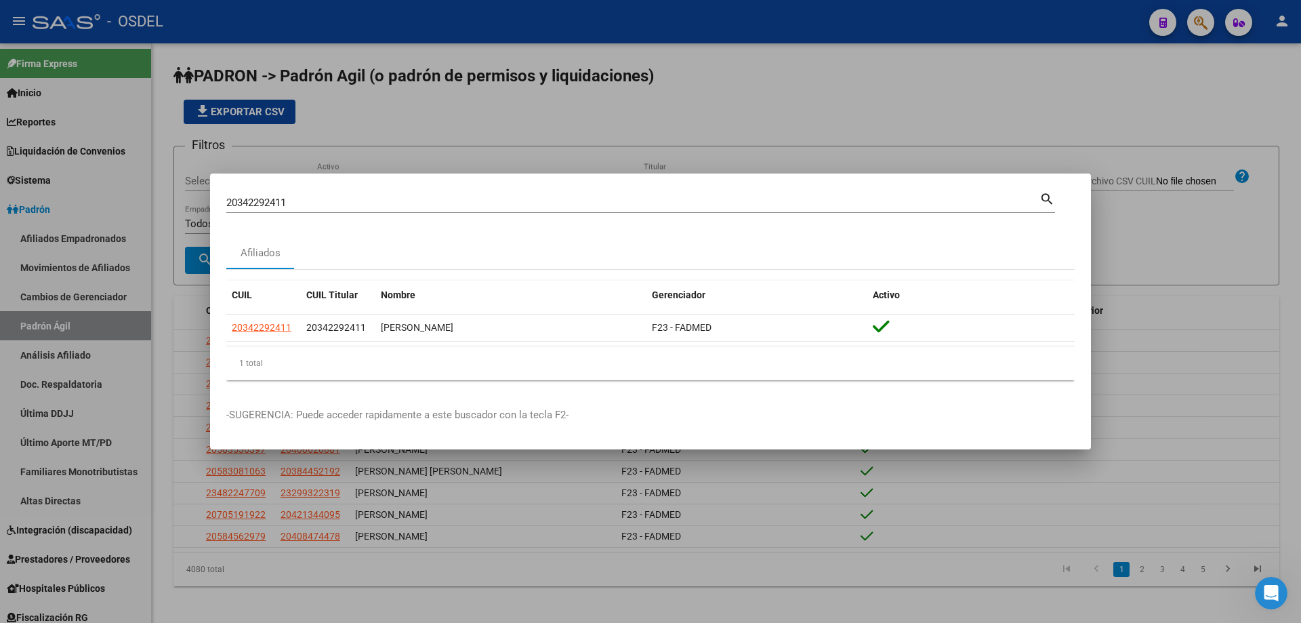
click at [250, 209] on div "20342292411 Buscar (apellido, dni, cuil, [PERSON_NAME], cuit, obra social)" at bounding box center [632, 202] width 813 height 20
click at [249, 206] on input "20342292411" at bounding box center [632, 203] width 813 height 12
paste input "350195"
type input "20342350195"
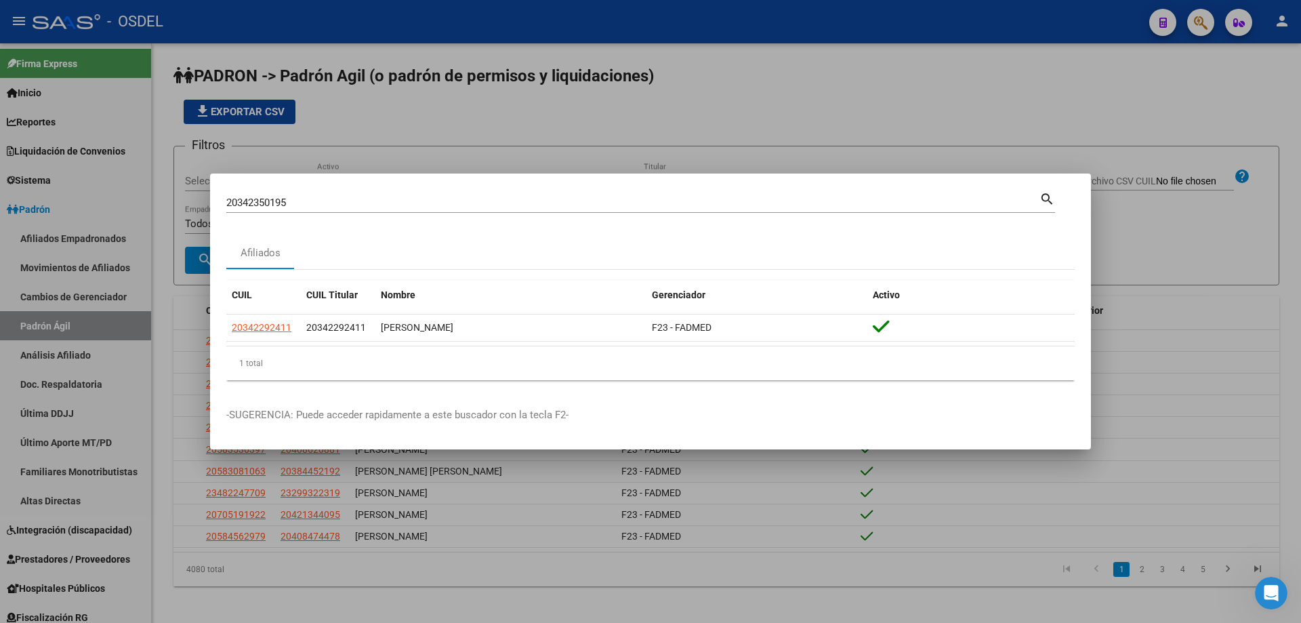
click at [1056, 199] on mat-dialog-content "20342350195 Buscar (apellido, dni, cuil, nro traspaso, cuit, obra social) searc…" at bounding box center [650, 290] width 881 height 201
click at [1048, 199] on mat-icon "search" at bounding box center [1047, 198] width 16 height 16
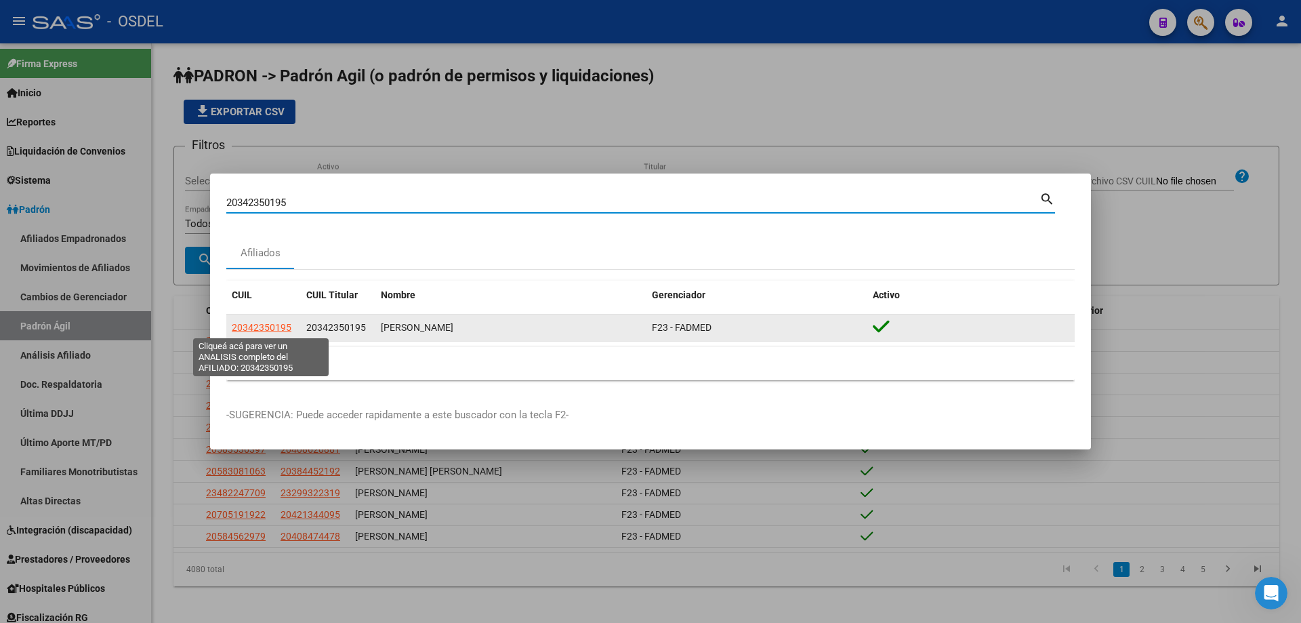
click at [279, 324] on span "20342350195" at bounding box center [262, 327] width 60 height 11
type textarea "20342350195"
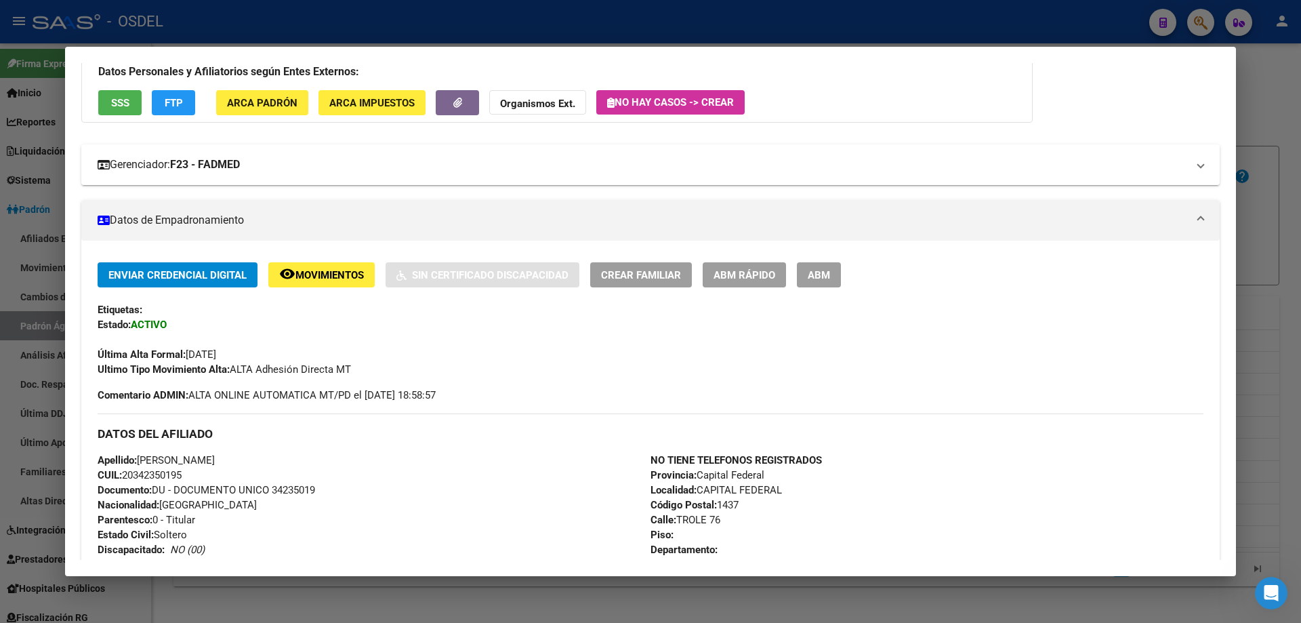
scroll to position [75, 0]
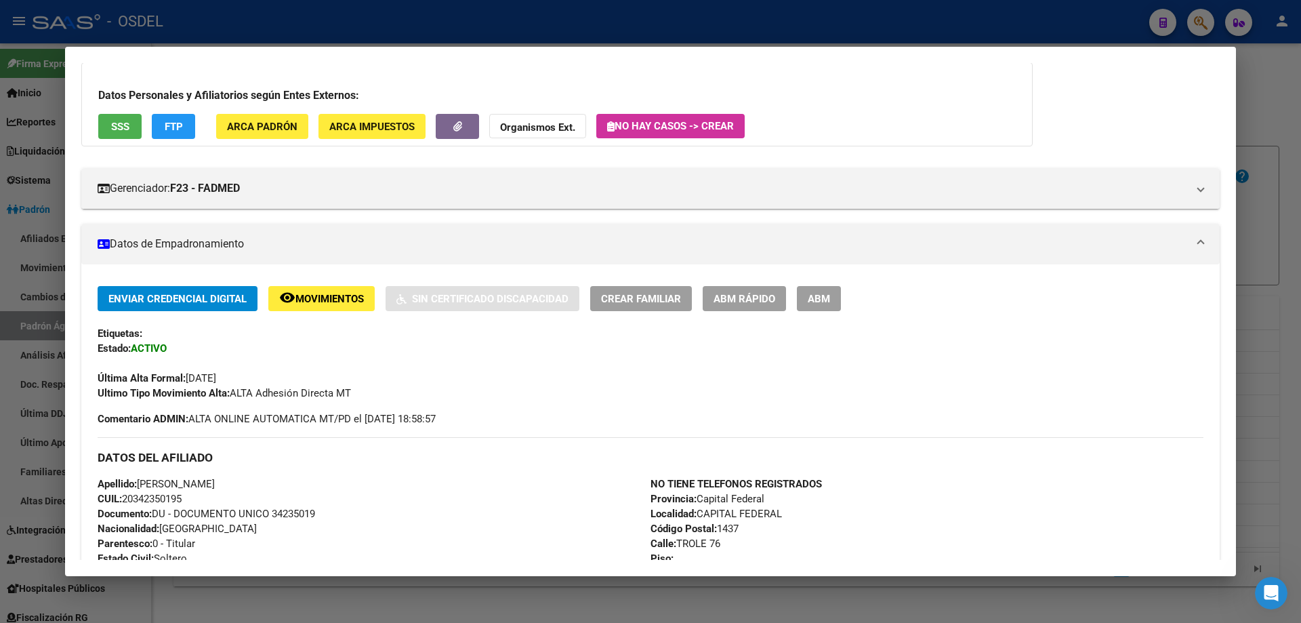
click at [329, 36] on div at bounding box center [650, 311] width 1301 height 623
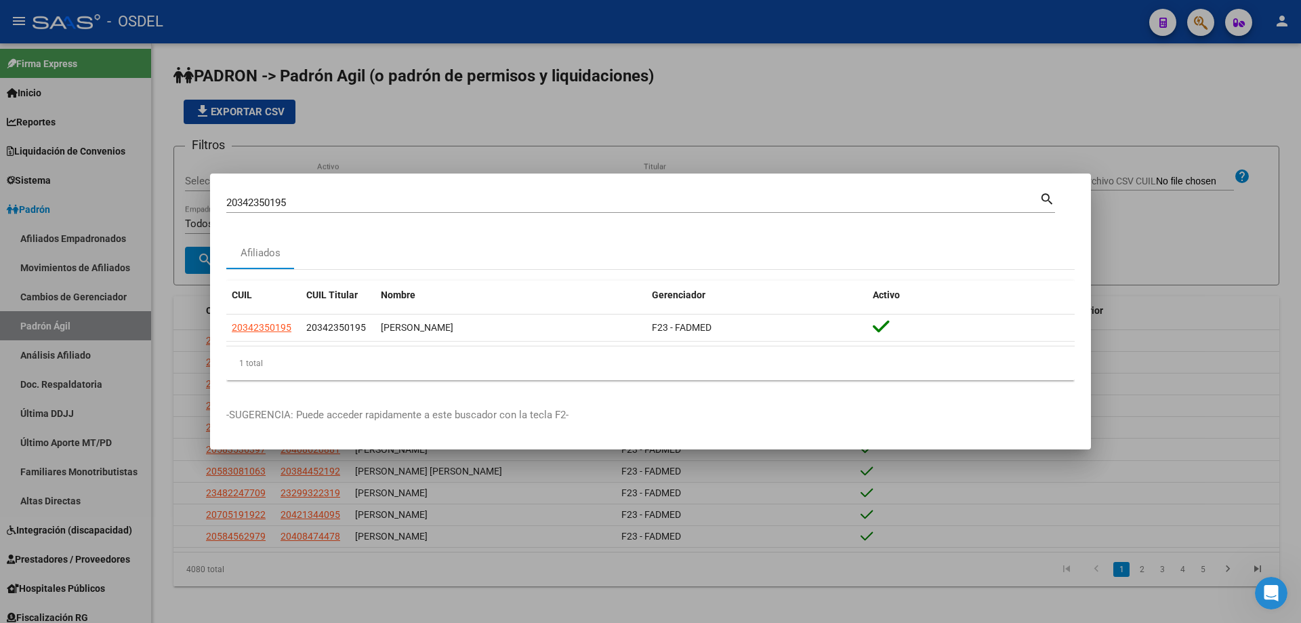
click at [330, 197] on input "20342350195" at bounding box center [632, 203] width 813 height 12
paste input "3911557"
type input "20343911557"
click at [1050, 194] on mat-icon "search" at bounding box center [1047, 198] width 16 height 16
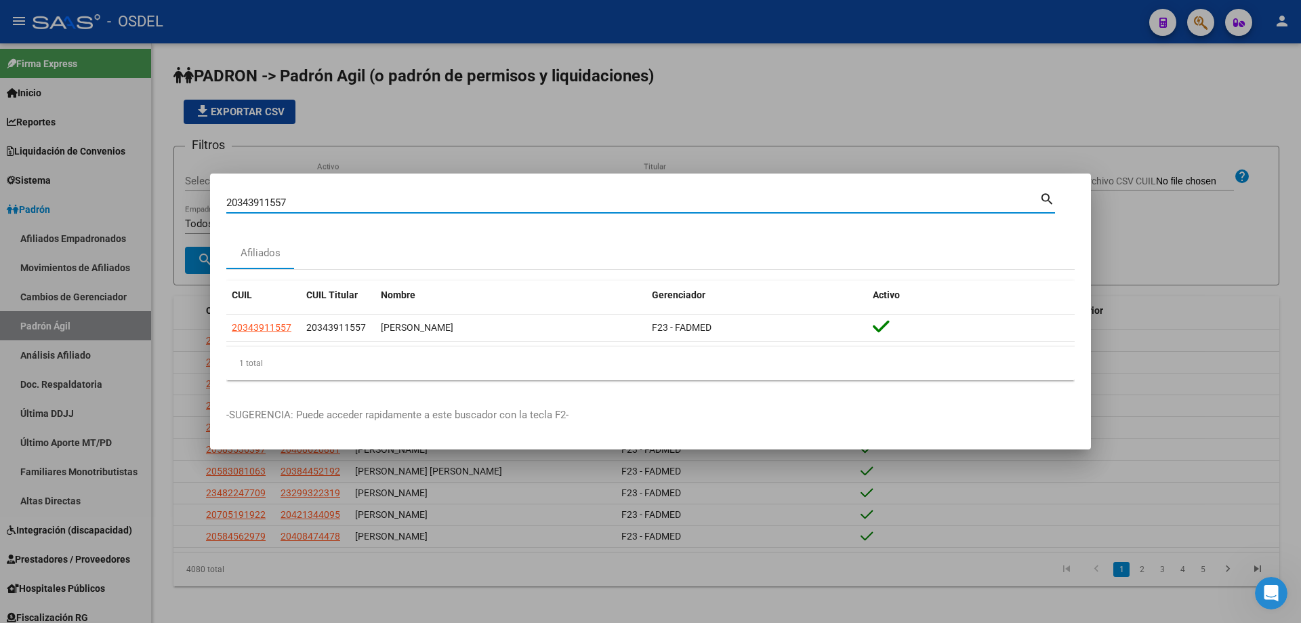
click at [337, 203] on input "20343911557" at bounding box center [632, 203] width 813 height 12
click at [336, 203] on input "20343911557" at bounding box center [632, 203] width 813 height 12
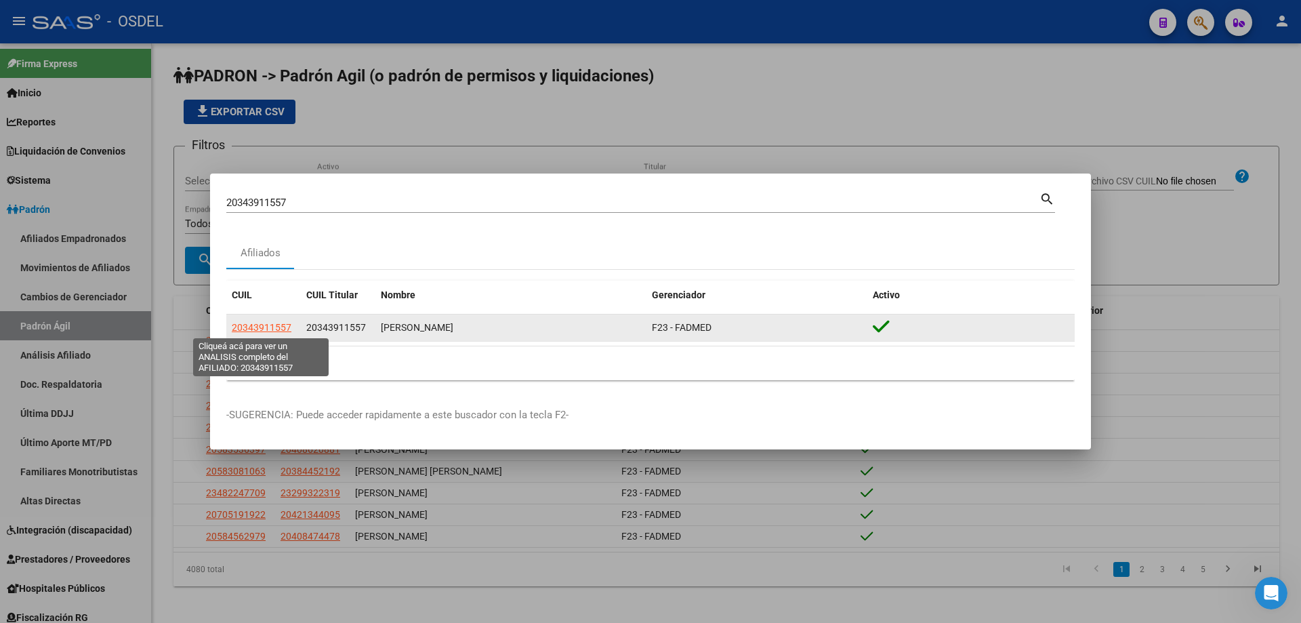
click at [267, 327] on span "20343911557" at bounding box center [262, 327] width 60 height 11
type textarea "20343911557"
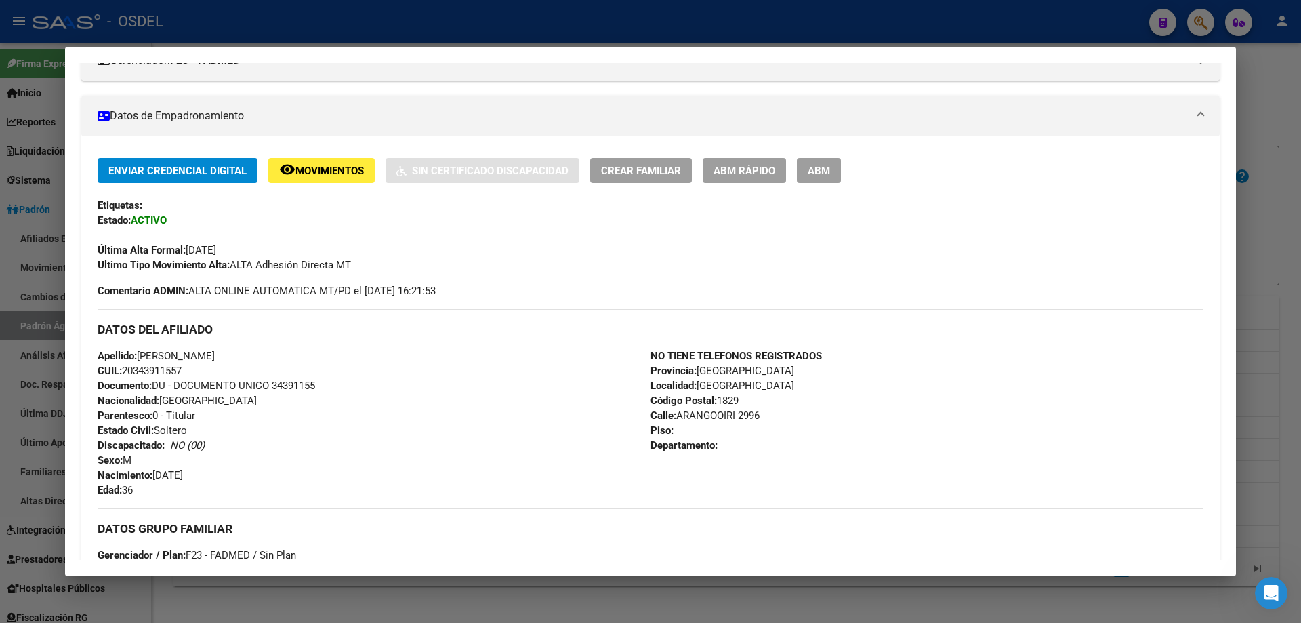
scroll to position [0, 0]
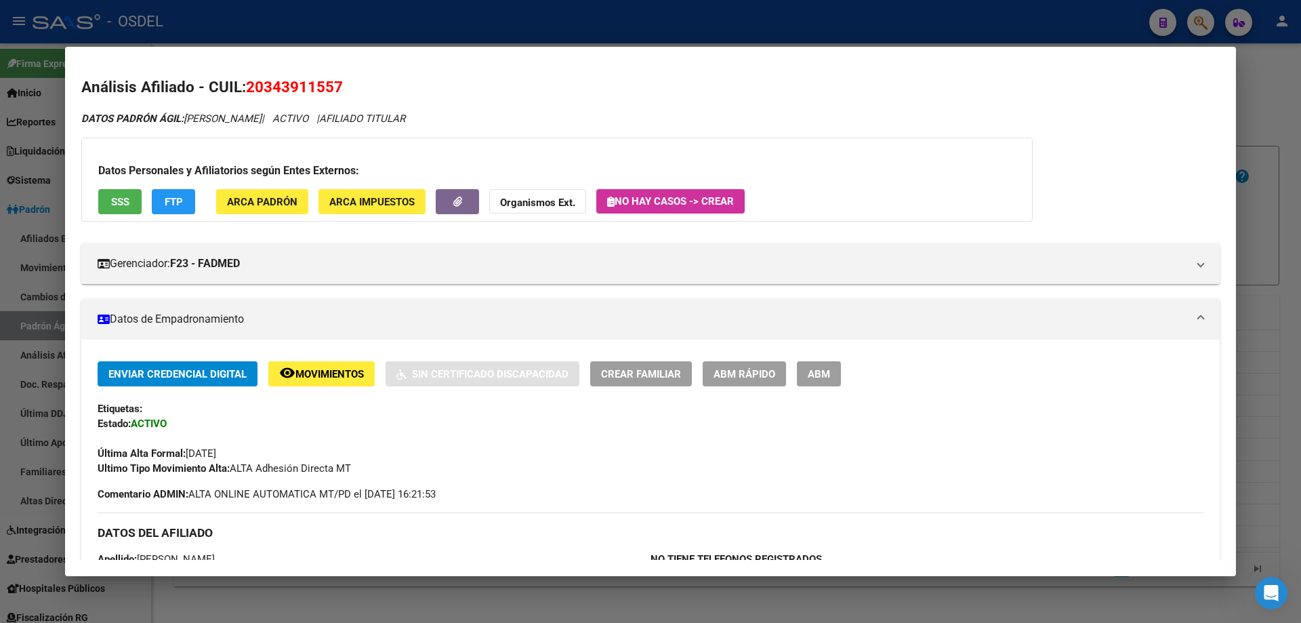
click at [563, 26] on div at bounding box center [650, 311] width 1301 height 623
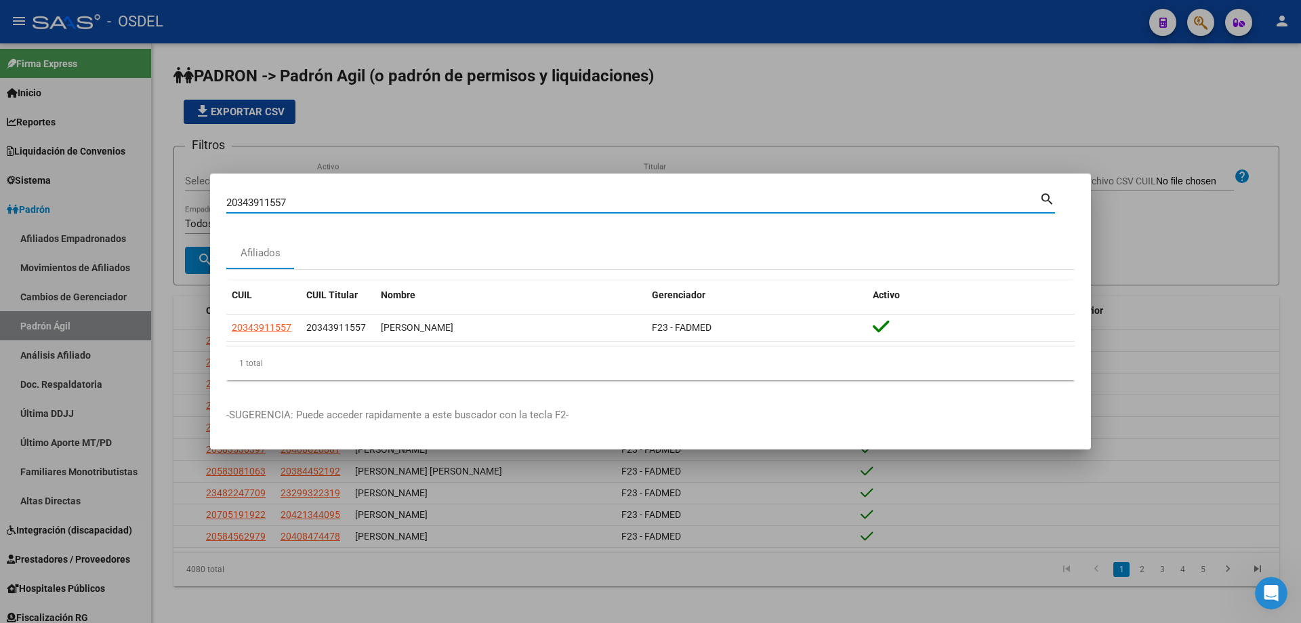
click at [315, 204] on input "20343911557" at bounding box center [632, 203] width 813 height 12
click at [314, 204] on input "20343911557" at bounding box center [632, 203] width 813 height 12
paste input "5210149"
type input "20345210149"
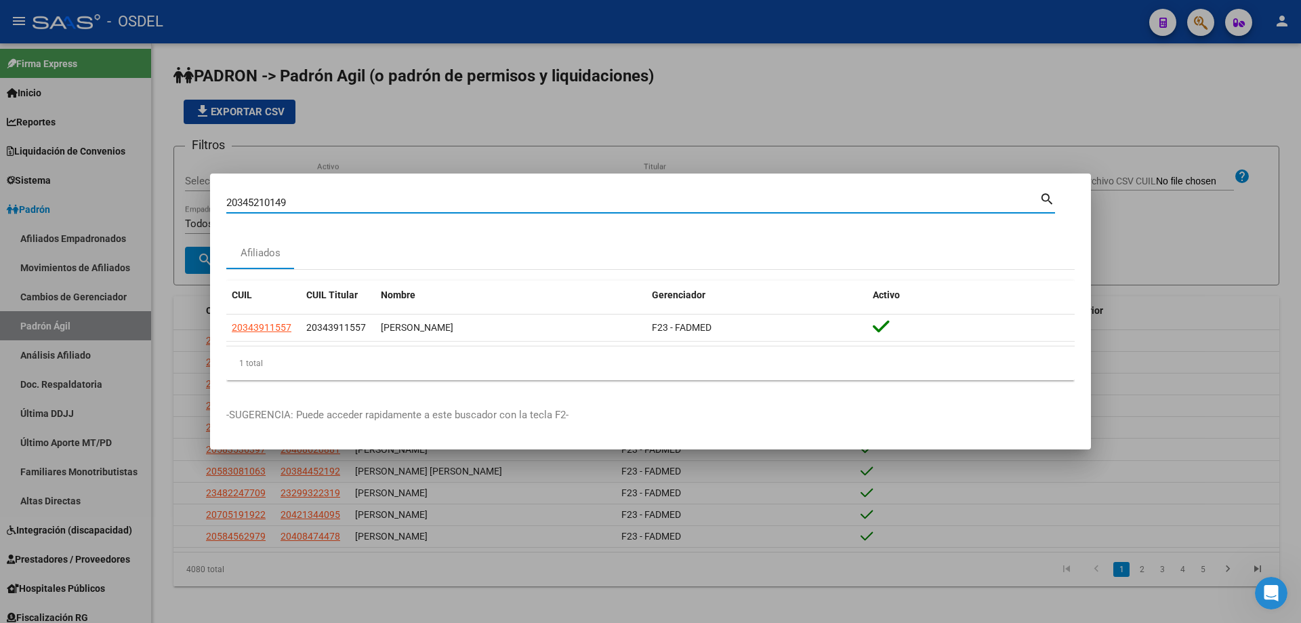
click at [1048, 198] on mat-icon "search" at bounding box center [1047, 198] width 16 height 16
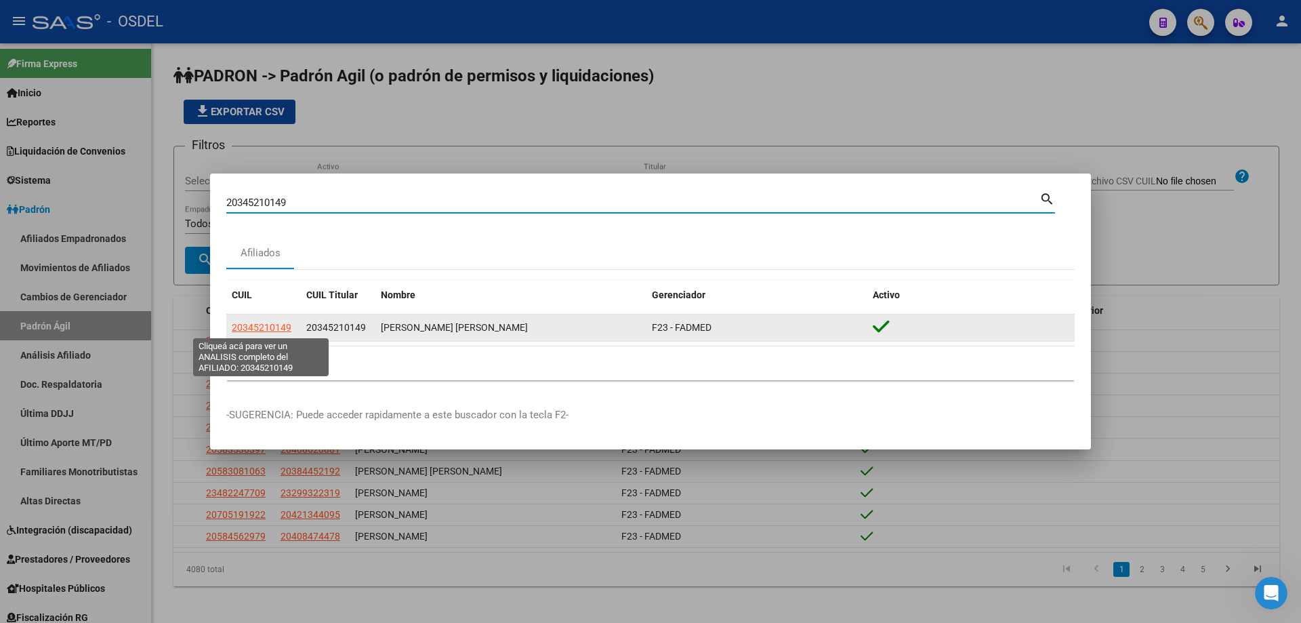
click at [267, 331] on span "20345210149" at bounding box center [262, 327] width 60 height 11
type textarea "20345210149"
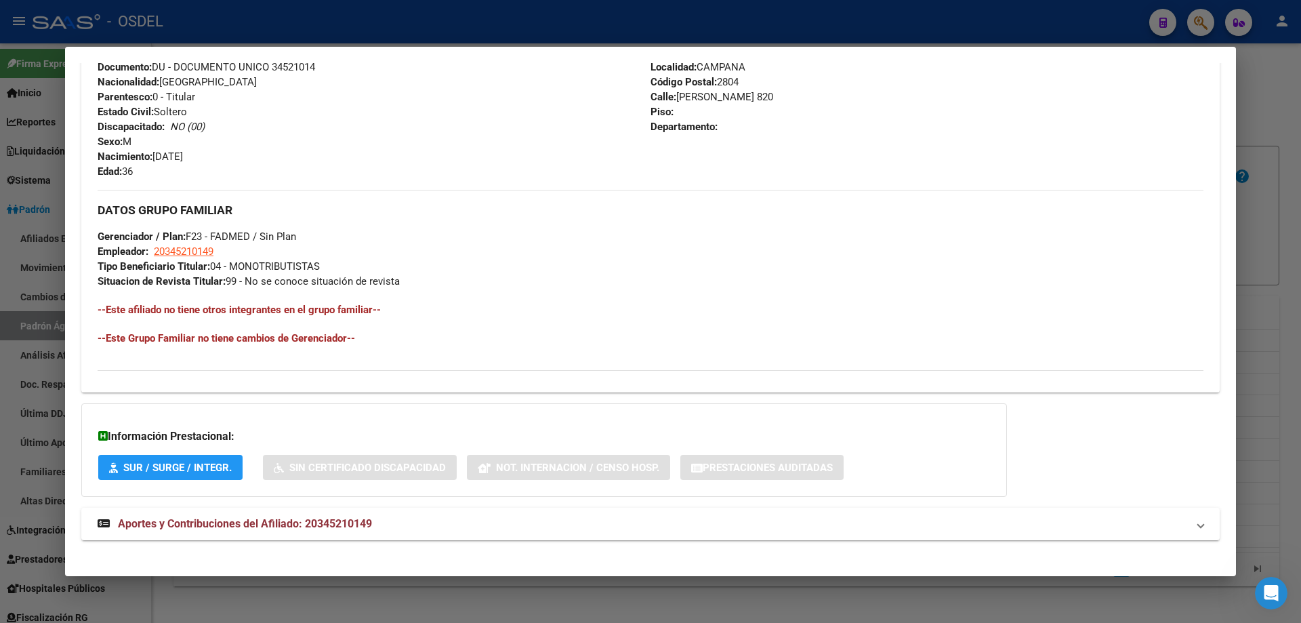
scroll to position [533, 0]
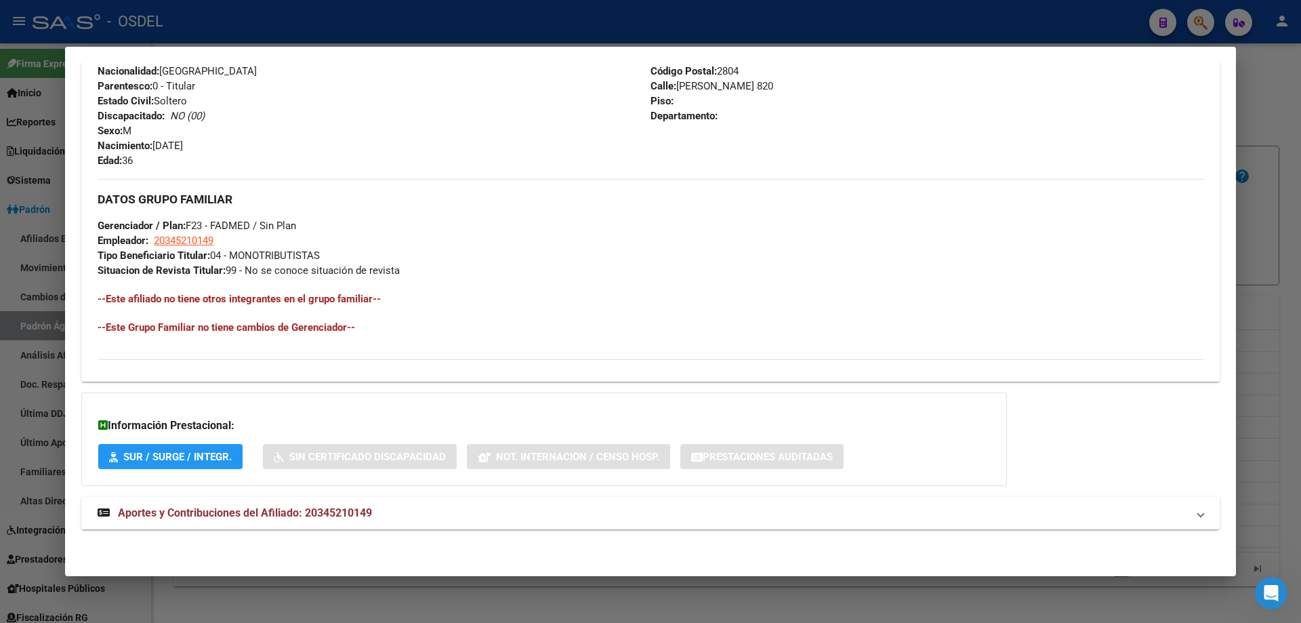
click at [246, 515] on span "Aportes y Contribuciones del Afiliado: 20345210149" at bounding box center [245, 512] width 254 height 13
click at [251, 515] on span "Aportes y Contribuciones del Afiliado: 20345210149" at bounding box center [245, 518] width 254 height 13
click at [251, 515] on span "Aportes y Contribuciones del Afiliado: 20345210149" at bounding box center [245, 512] width 254 height 13
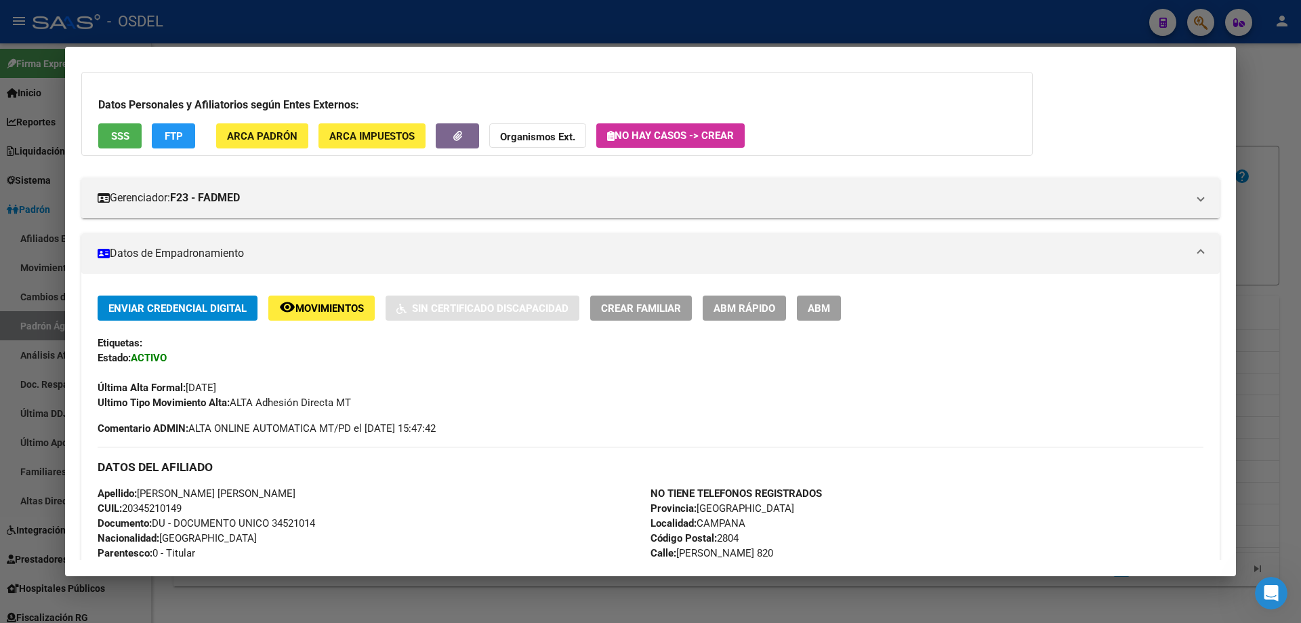
scroll to position [0, 0]
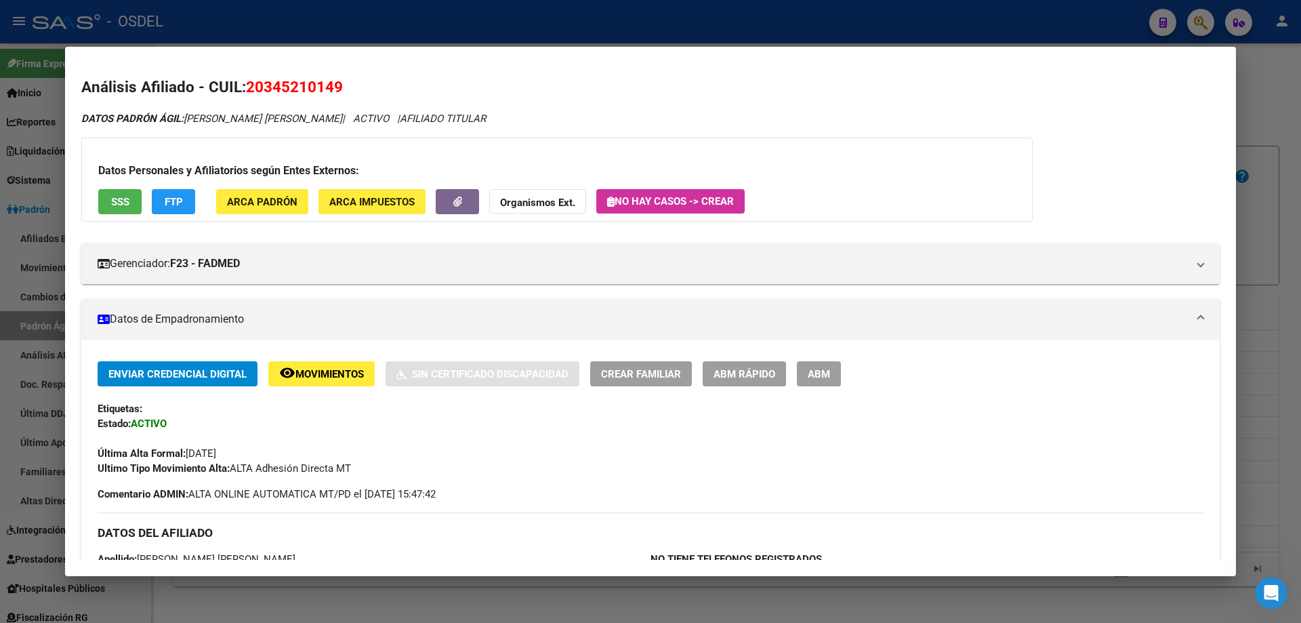
click at [291, 20] on div at bounding box center [650, 311] width 1301 height 623
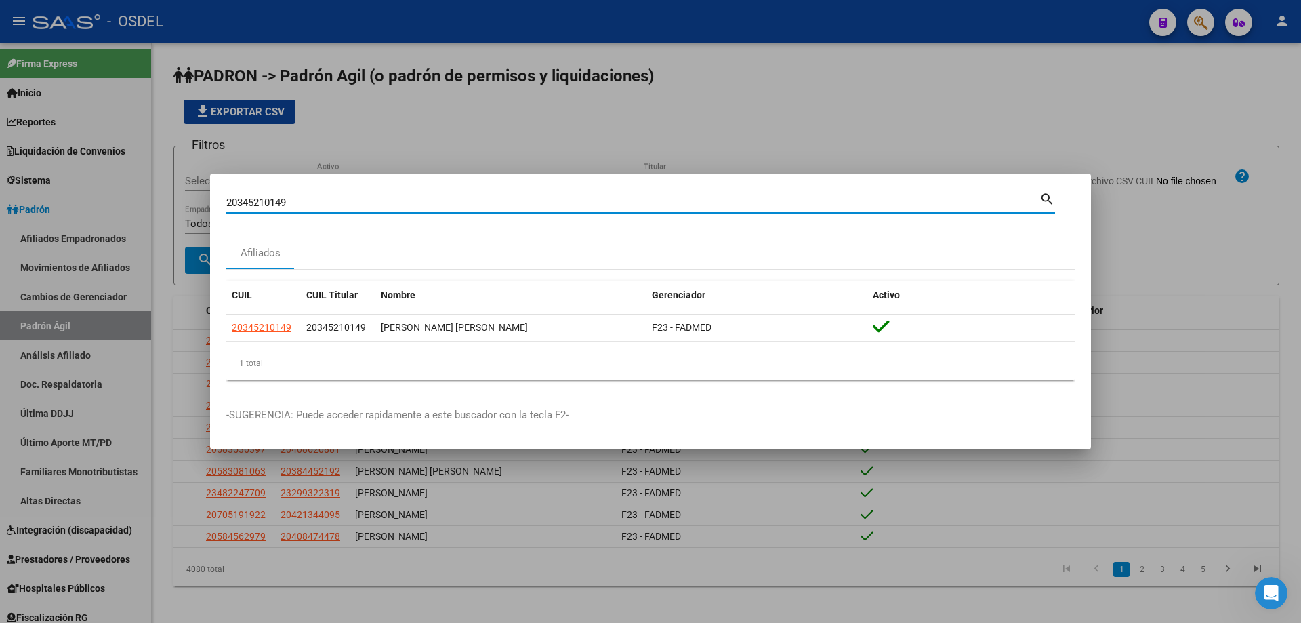
click at [277, 207] on input "20345210149" at bounding box center [632, 203] width 813 height 12
paste input "766716"
type input "20345766716"
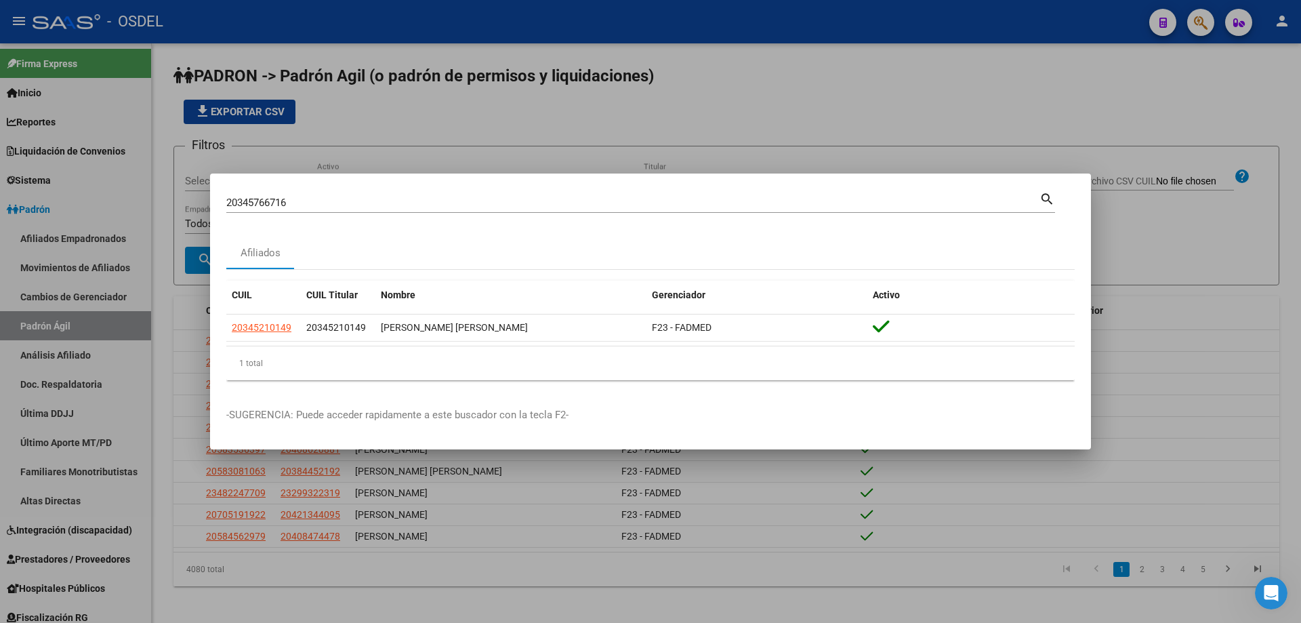
click at [1049, 198] on mat-icon "search" at bounding box center [1047, 198] width 16 height 16
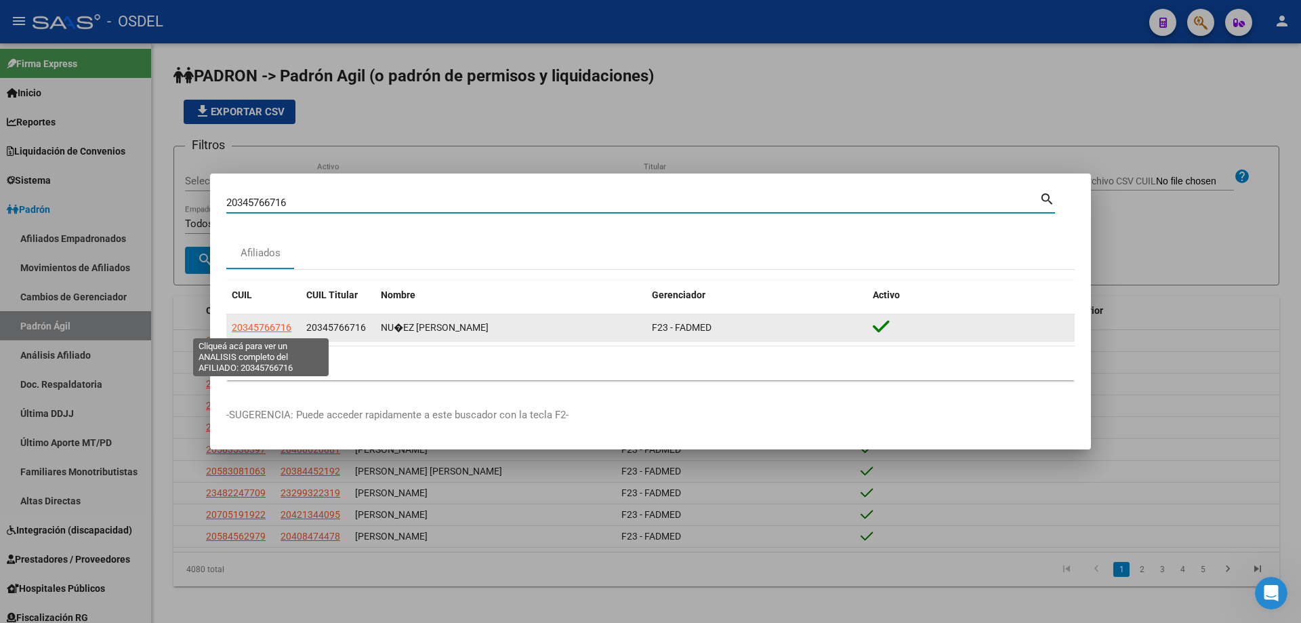
click at [272, 327] on span "20345766716" at bounding box center [262, 327] width 60 height 11
type textarea "20345766716"
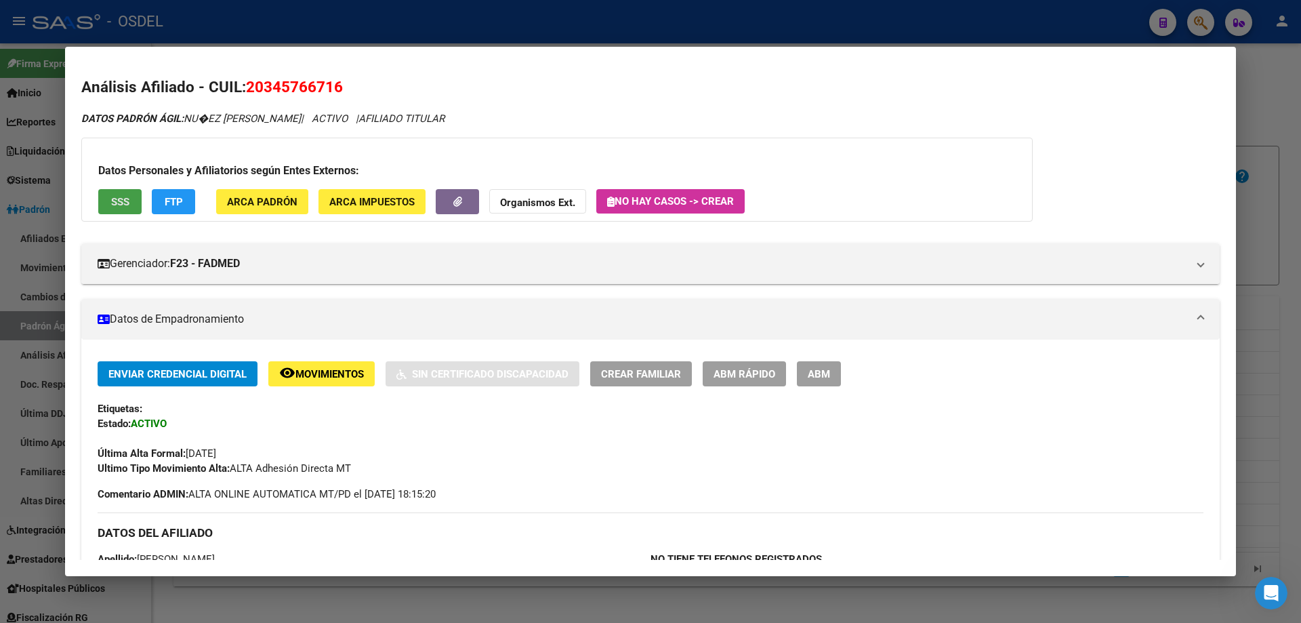
click at [117, 197] on span "SSS" at bounding box center [120, 202] width 18 height 12
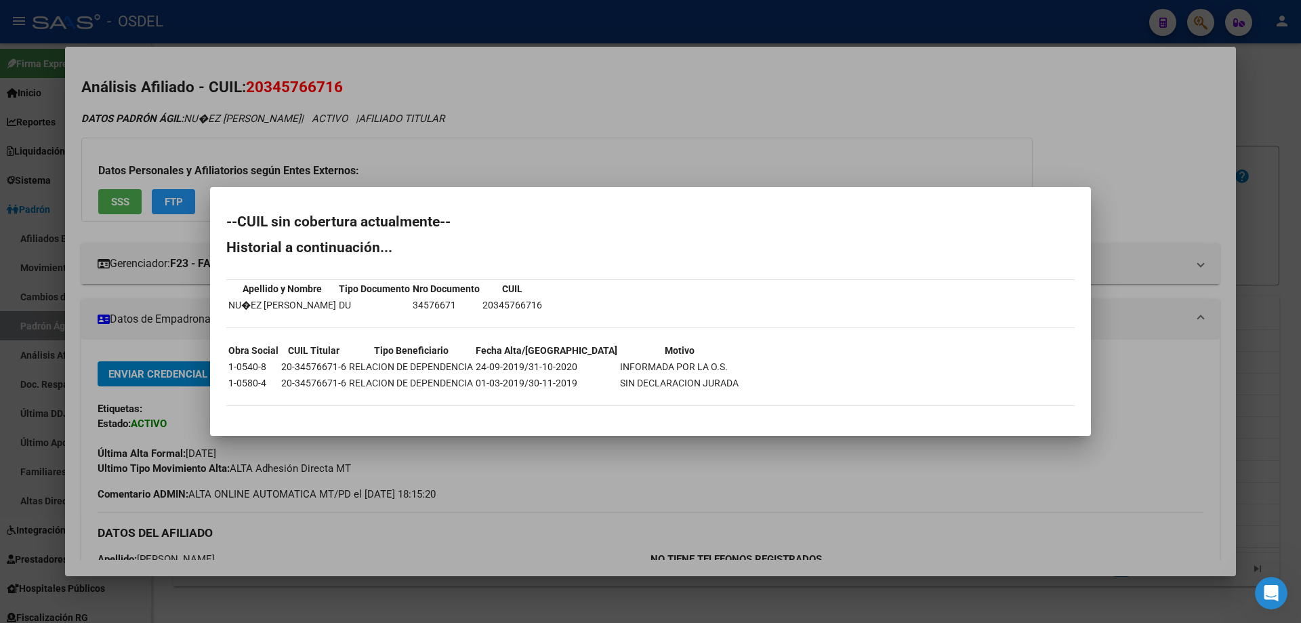
click at [461, 137] on div at bounding box center [650, 311] width 1301 height 623
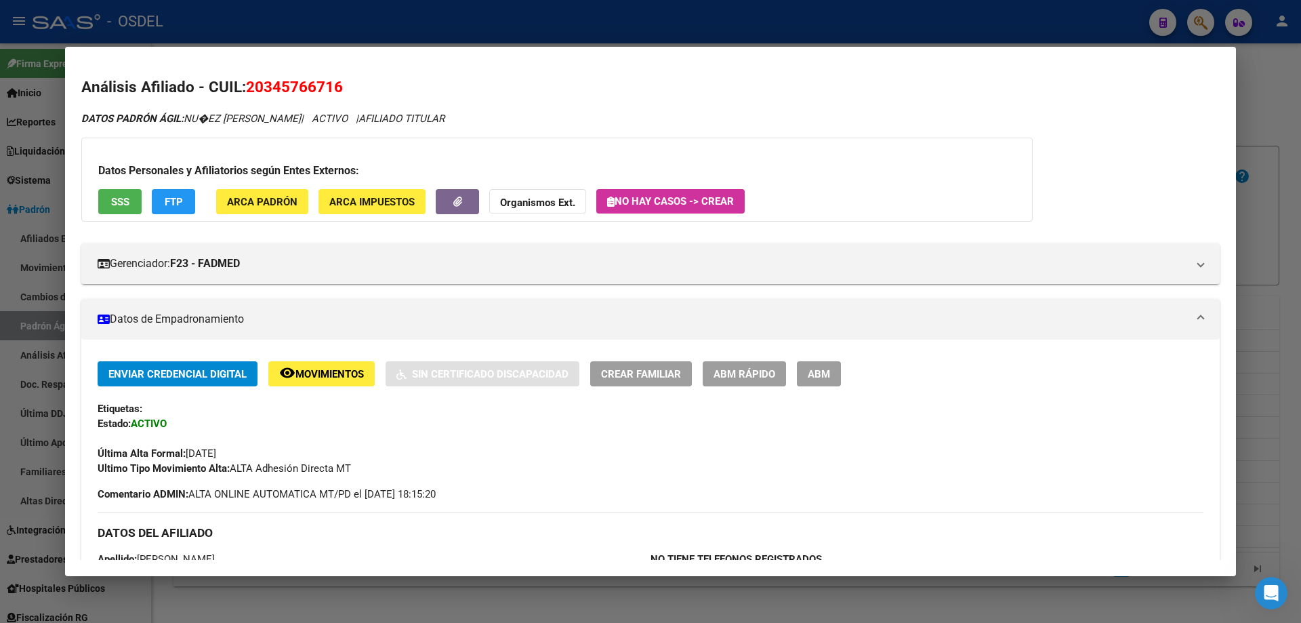
click at [390, 22] on div at bounding box center [650, 311] width 1301 height 623
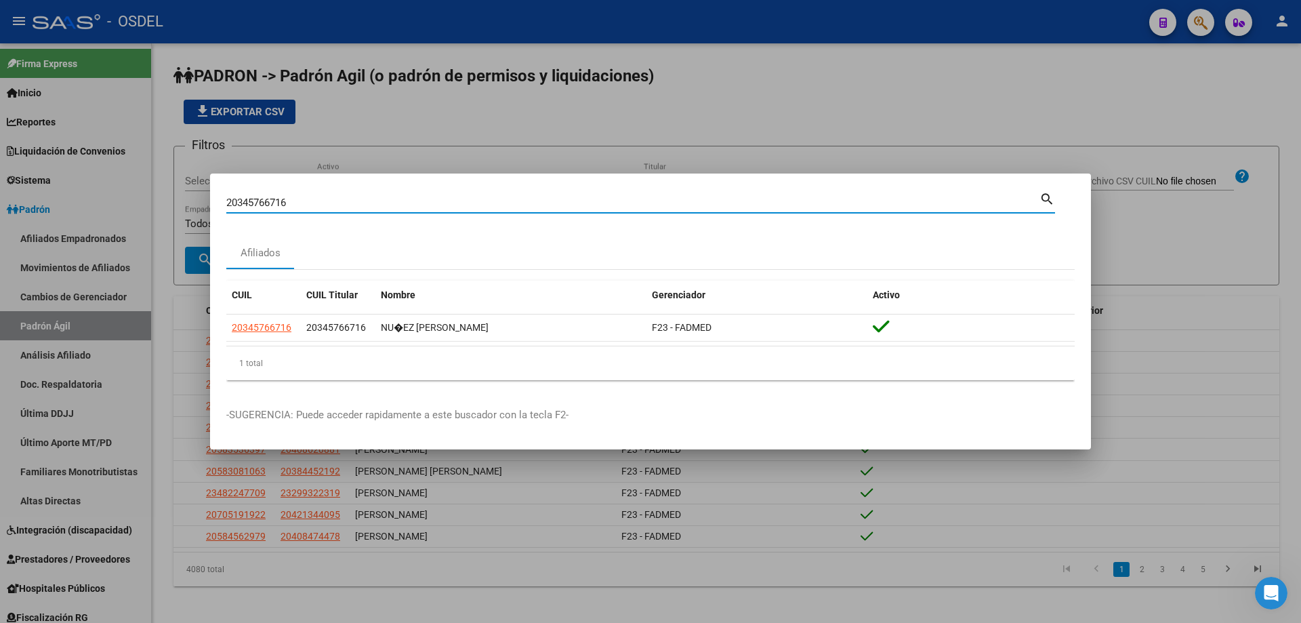
click at [300, 199] on input "20345766716" at bounding box center [632, 203] width 813 height 12
paste input "7381498"
type input "20347381498"
click at [1044, 201] on mat-icon "search" at bounding box center [1047, 198] width 16 height 16
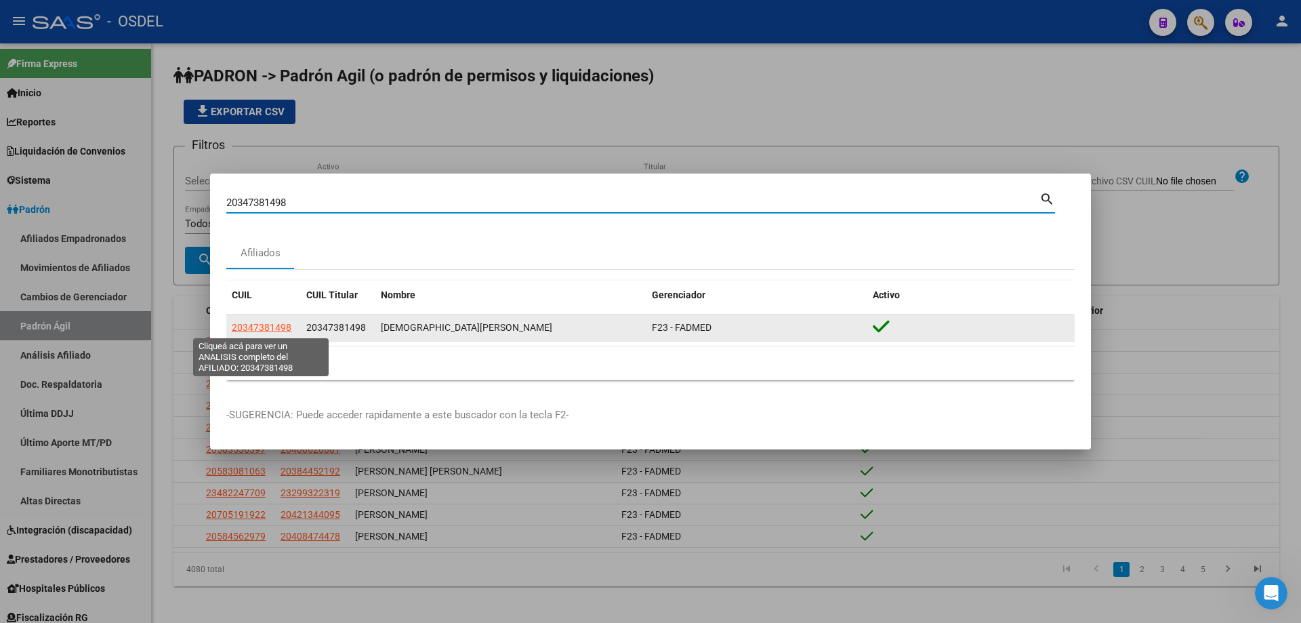
click at [255, 327] on span "20347381498" at bounding box center [262, 327] width 60 height 11
type textarea "20347381498"
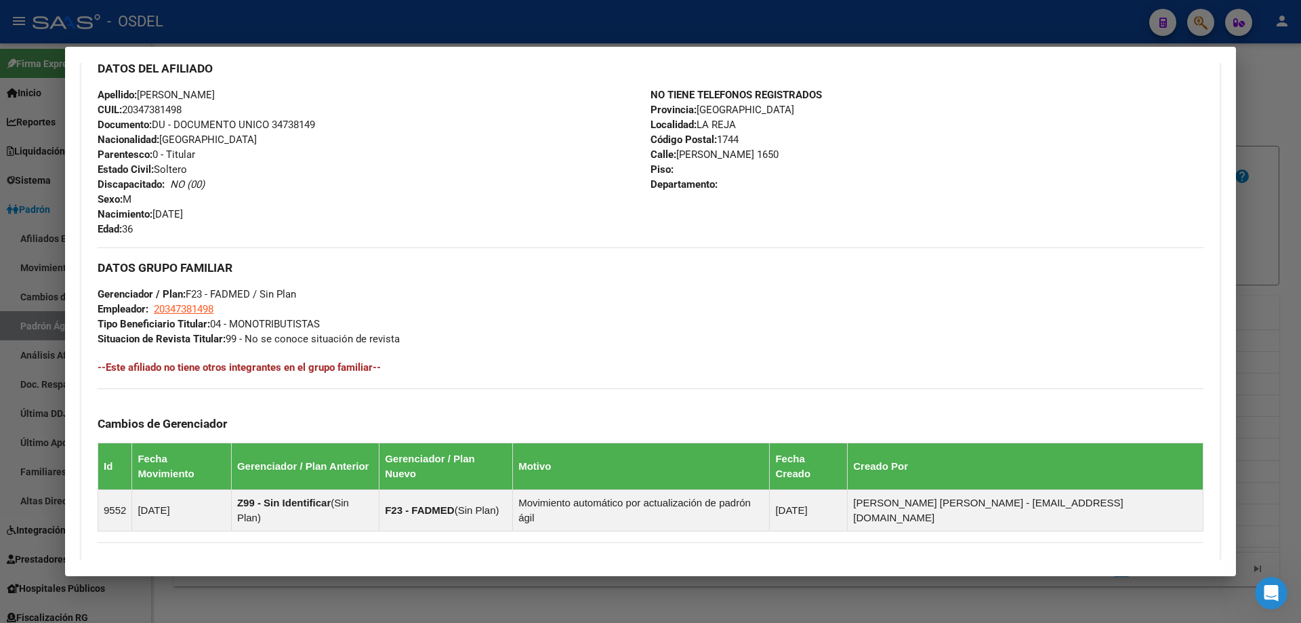
scroll to position [617, 0]
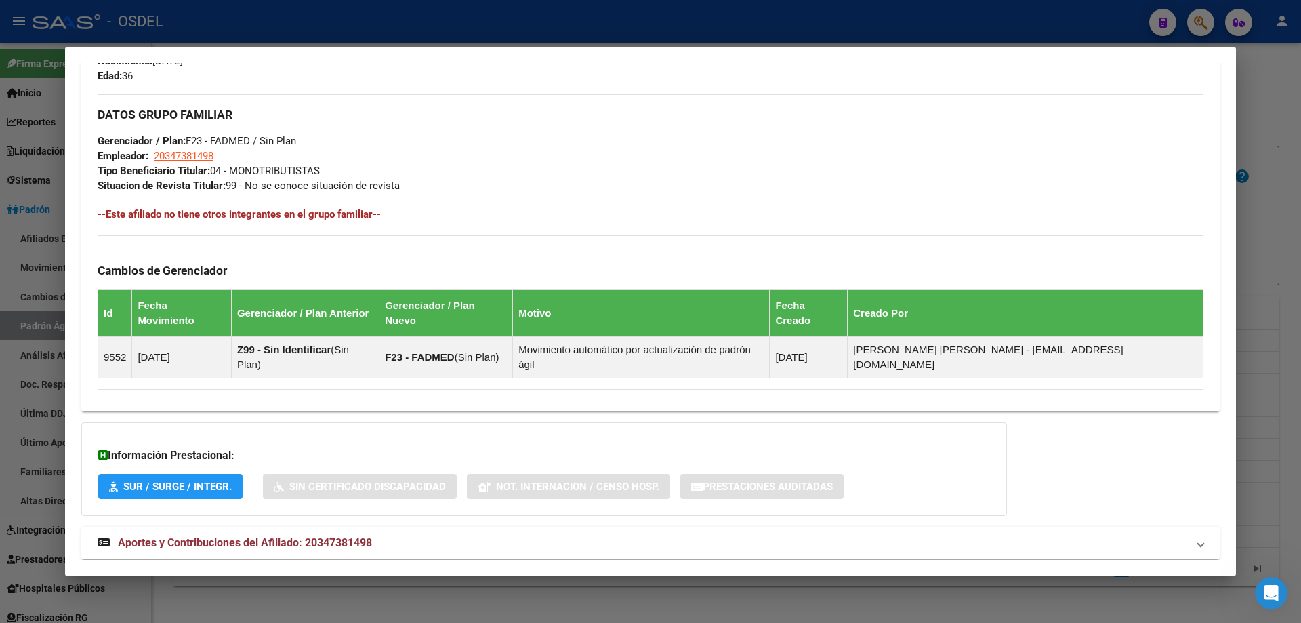
click at [205, 536] on span "Aportes y Contribuciones del Afiliado: 20347381498" at bounding box center [245, 542] width 254 height 13
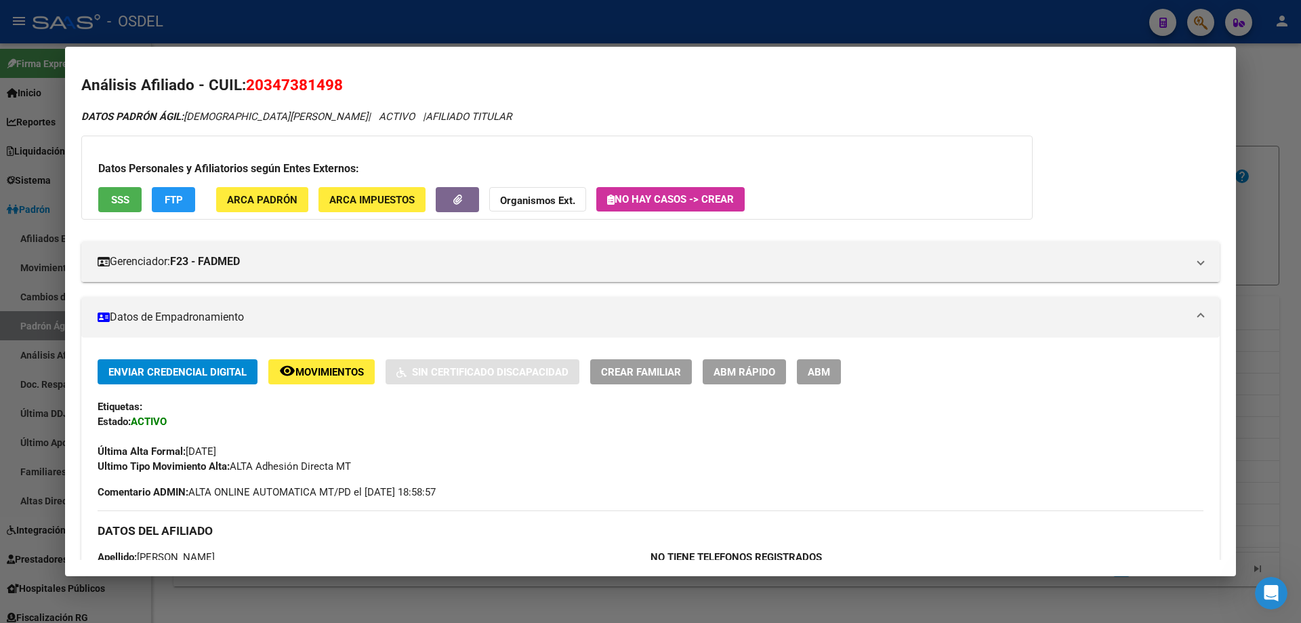
scroll to position [0, 0]
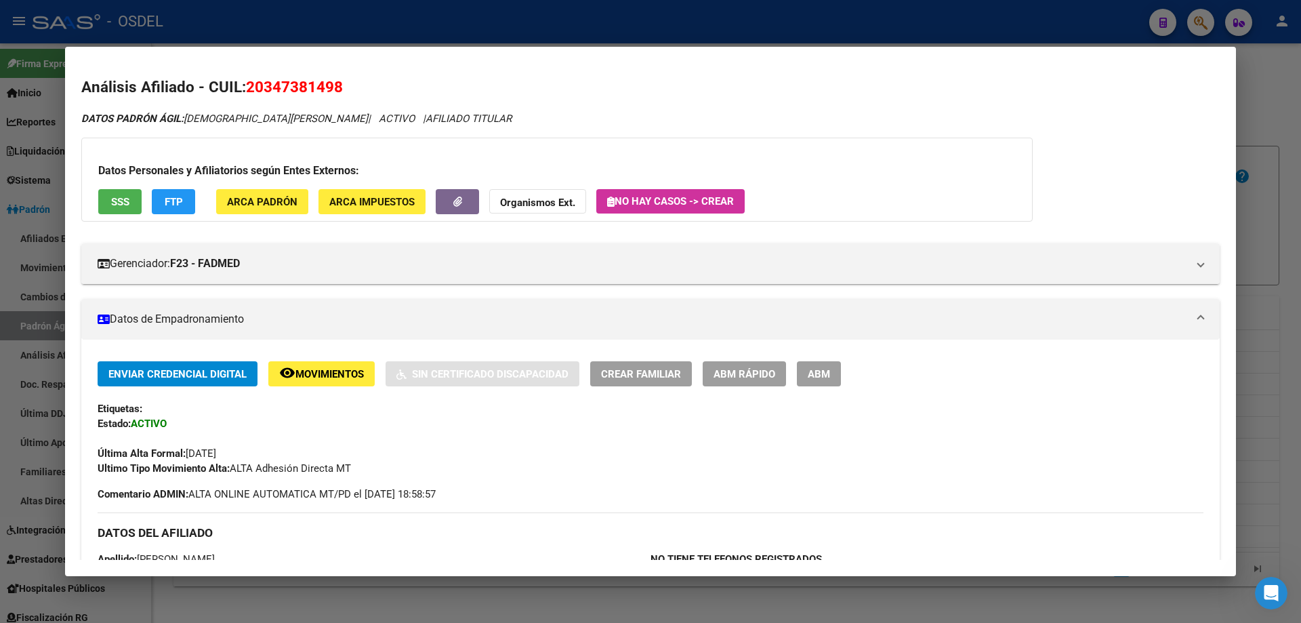
click at [598, 13] on div at bounding box center [650, 311] width 1301 height 623
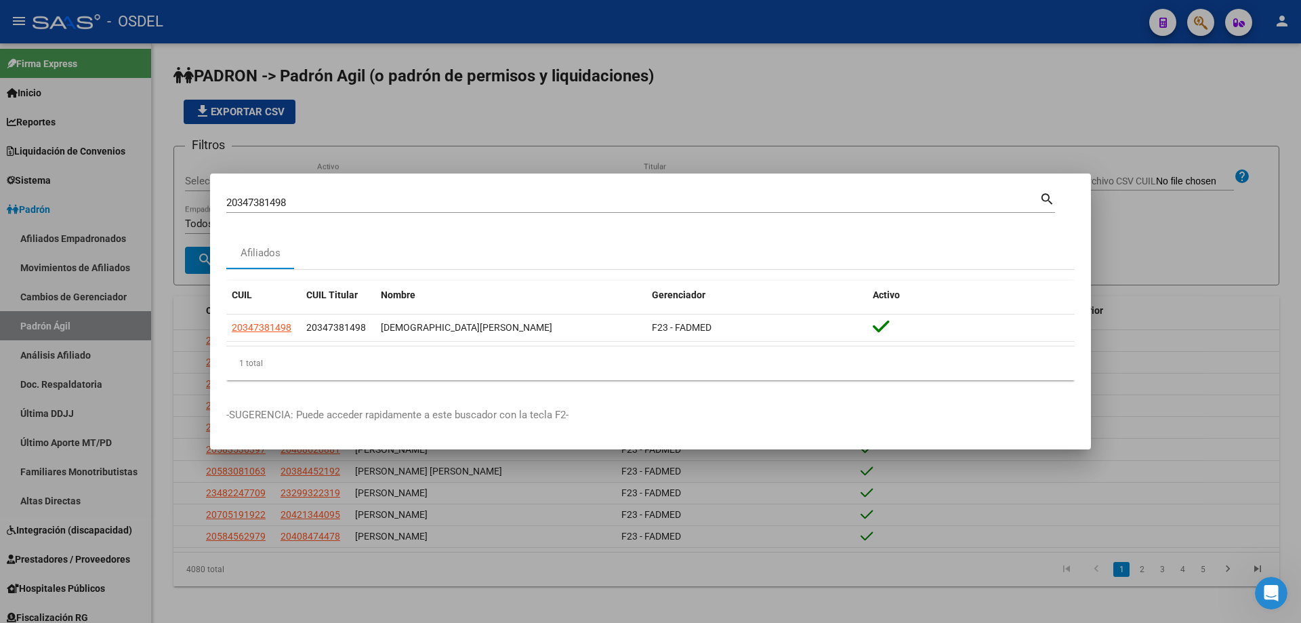
click at [741, 117] on div at bounding box center [650, 311] width 1301 height 623
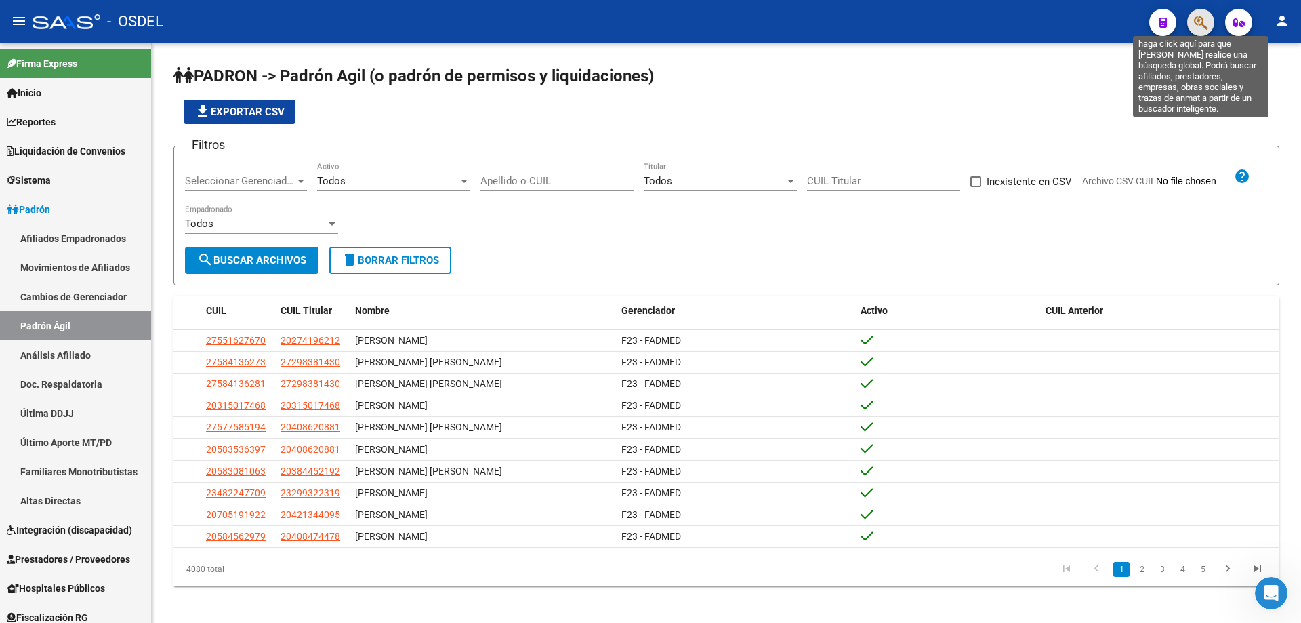
click at [1198, 22] on icon "button" at bounding box center [1201, 23] width 14 height 16
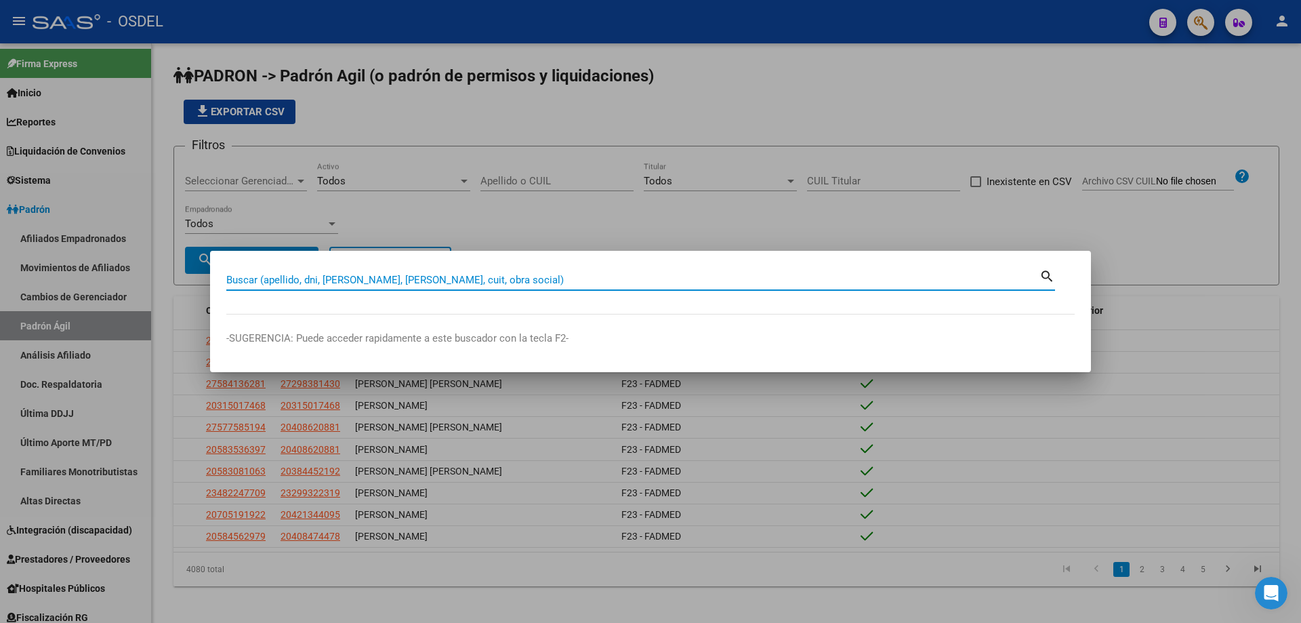
click at [307, 294] on div "Buscar (apellido, dni, [PERSON_NAME], nro traspaso, cuit, obra social) search" at bounding box center [640, 285] width 829 height 36
click at [305, 284] on input "Buscar (apellido, dni, [PERSON_NAME], [PERSON_NAME], cuit, obra social)" at bounding box center [632, 280] width 813 height 12
paste input "20347381498"
click at [1050, 273] on mat-icon "search" at bounding box center [1047, 275] width 16 height 16
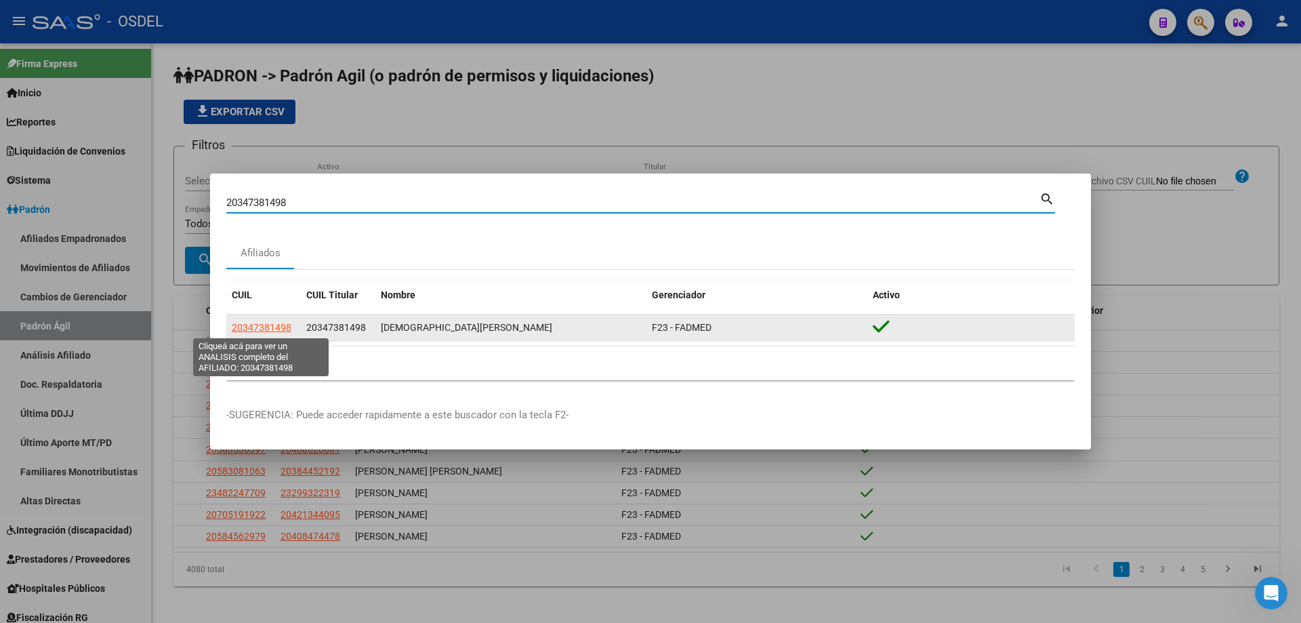
click at [285, 326] on span "20347381498" at bounding box center [262, 327] width 60 height 11
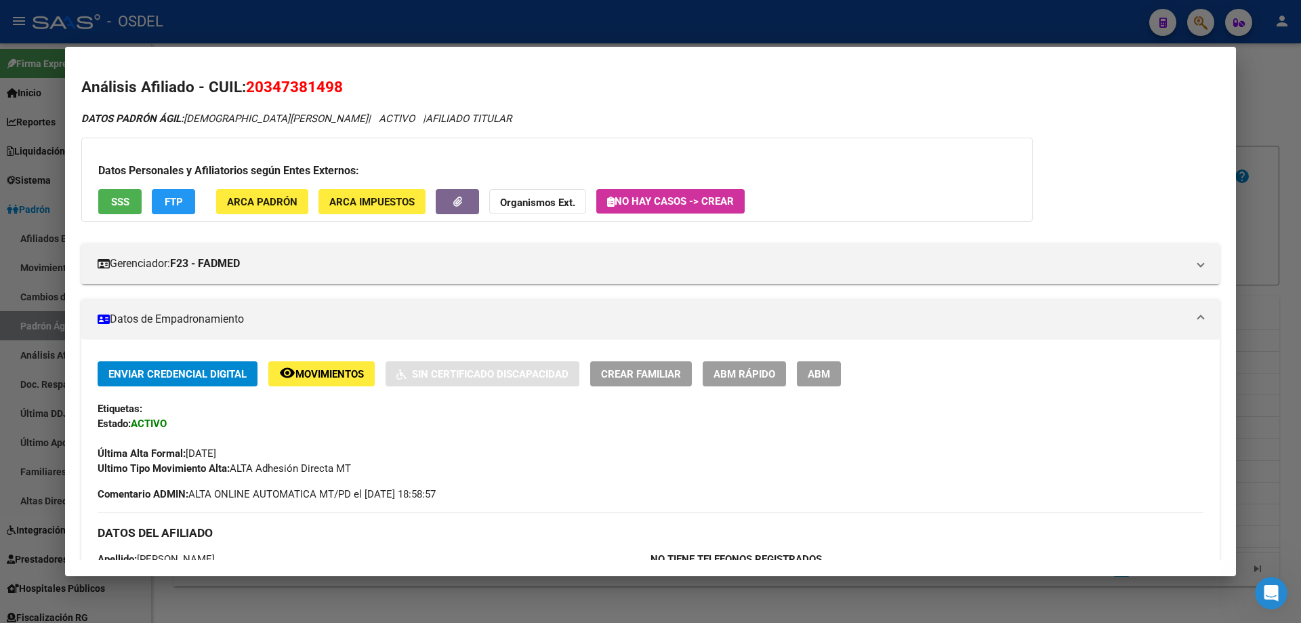
click at [117, 206] on span "SSS" at bounding box center [120, 202] width 18 height 12
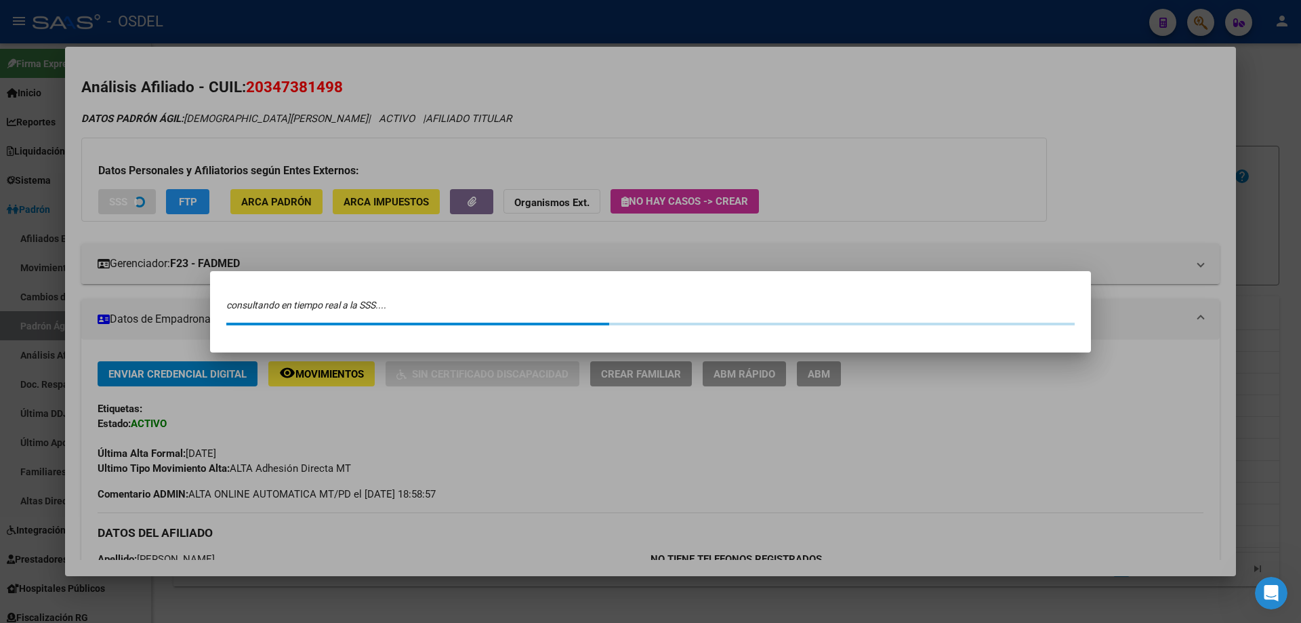
click at [303, 304] on icon "consultando en tiempo real a la SSS...." at bounding box center [306, 305] width 160 height 11
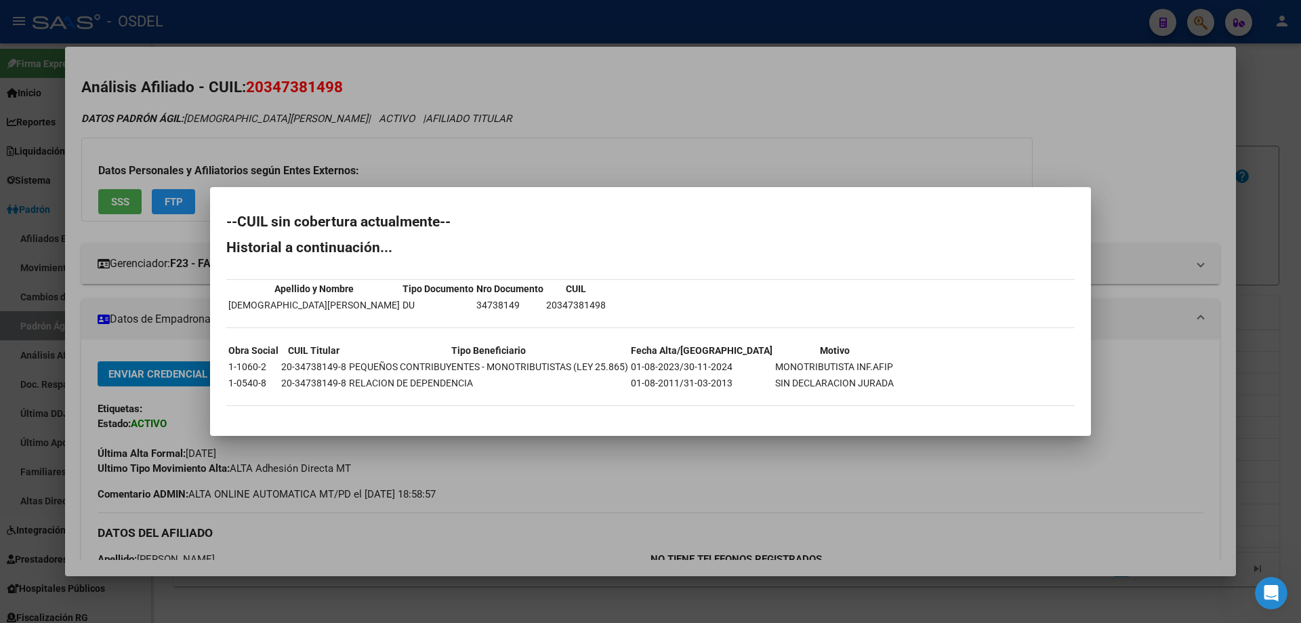
click at [482, 96] on div at bounding box center [650, 311] width 1301 height 623
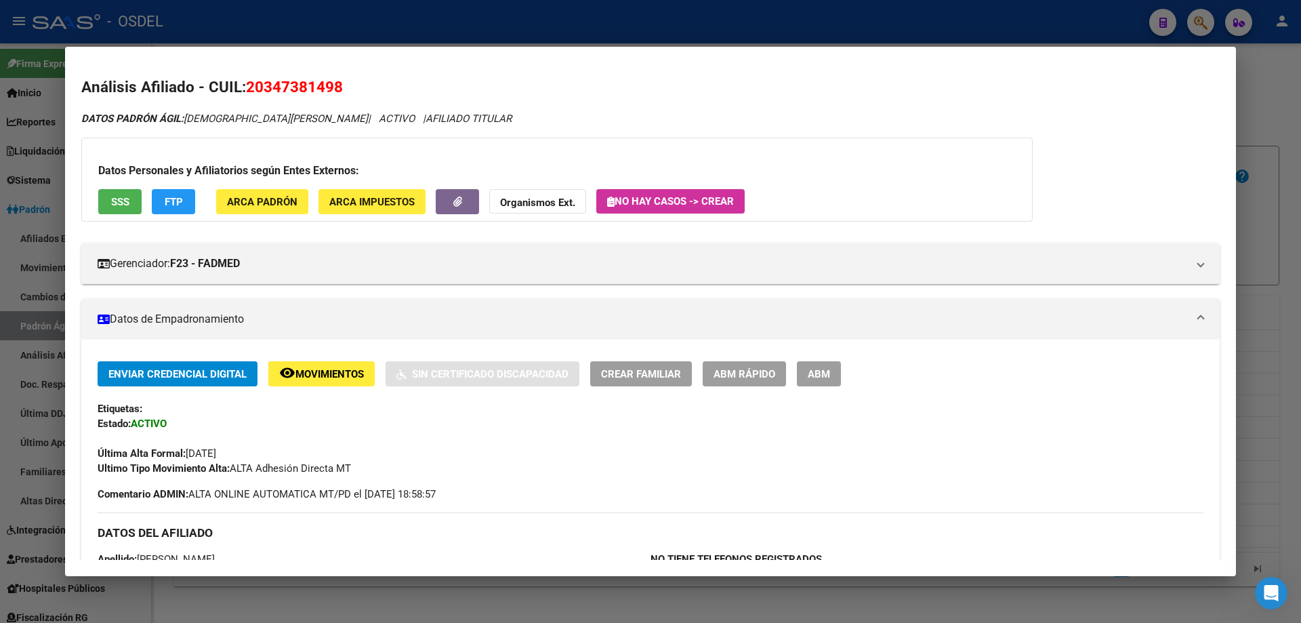
click at [413, 32] on div at bounding box center [650, 311] width 1301 height 623
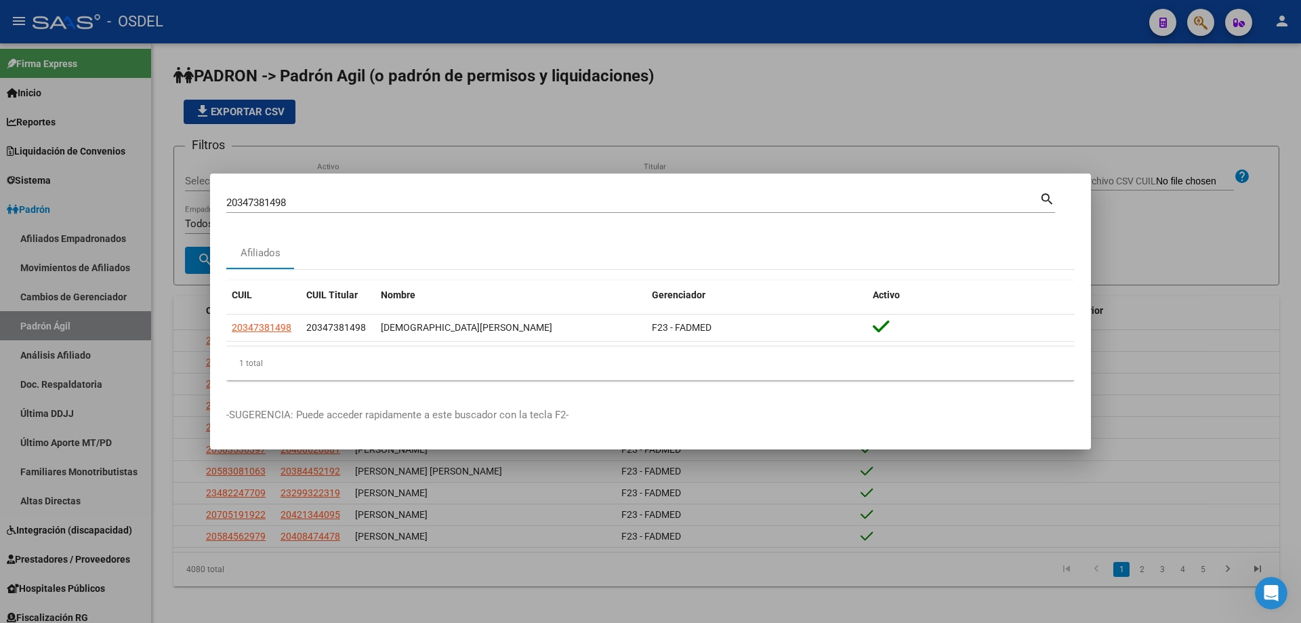
click at [356, 210] on div "20347381498 Buscar (apellido, dni, [PERSON_NAME], [PERSON_NAME], cuit, obra soc…" at bounding box center [632, 202] width 813 height 20
click at [354, 205] on input "20347381498" at bounding box center [632, 203] width 813 height 12
click at [352, 205] on input "20347381498" at bounding box center [632, 203] width 813 height 12
paste input "8521749"
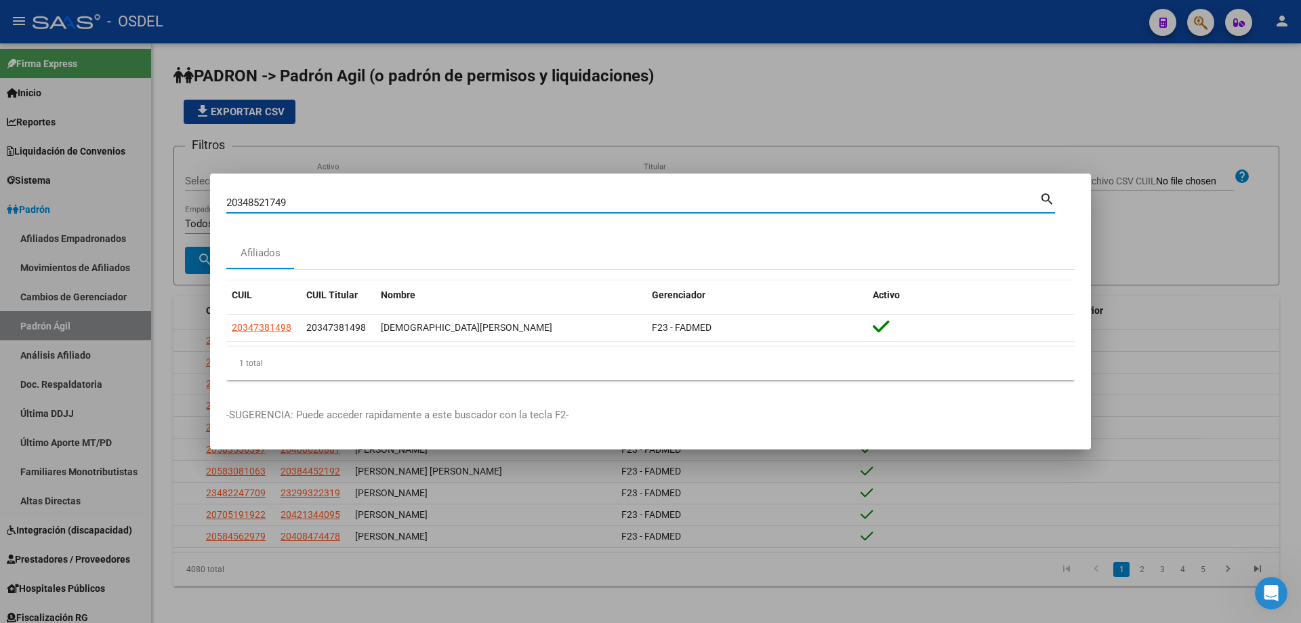
type input "20348521749"
click at [1041, 199] on mat-icon "search" at bounding box center [1047, 198] width 16 height 16
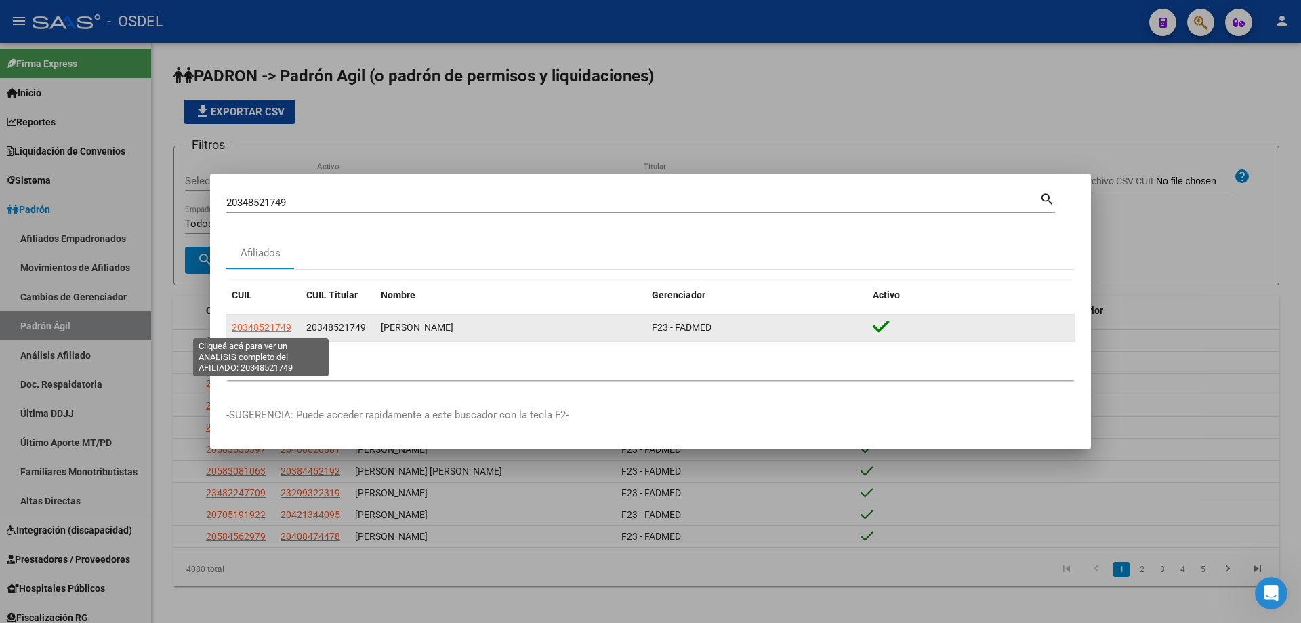
click at [266, 326] on span "20348521749" at bounding box center [262, 327] width 60 height 11
type textarea "20348521749"
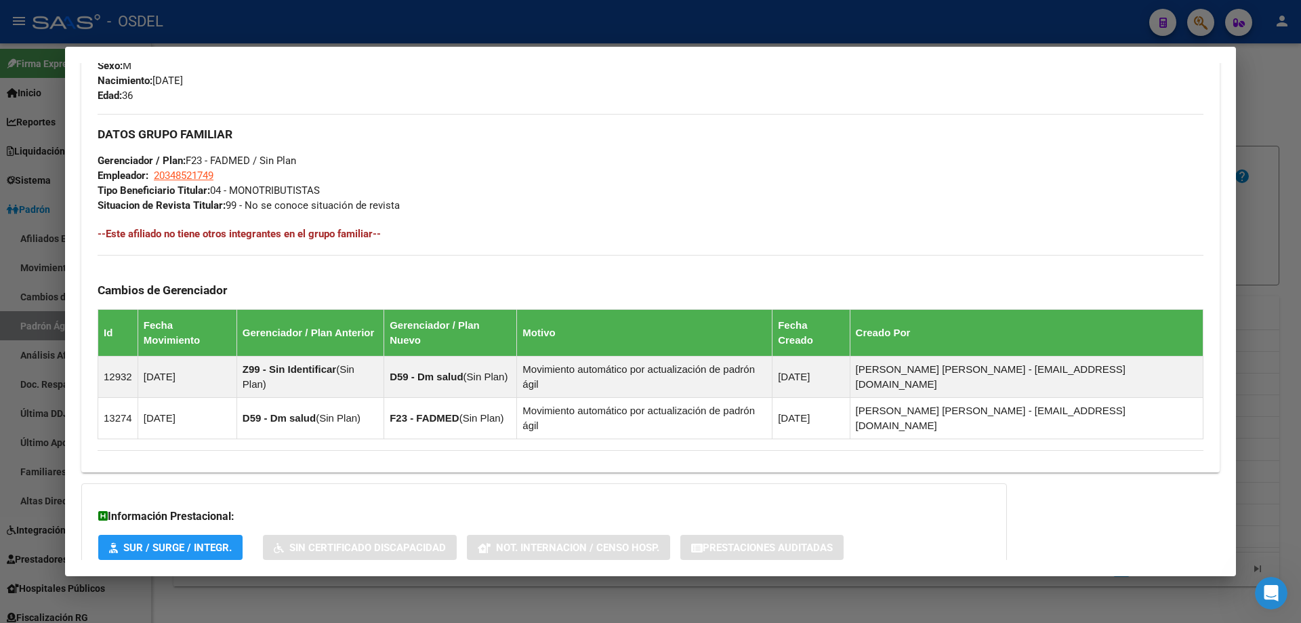
scroll to position [644, 0]
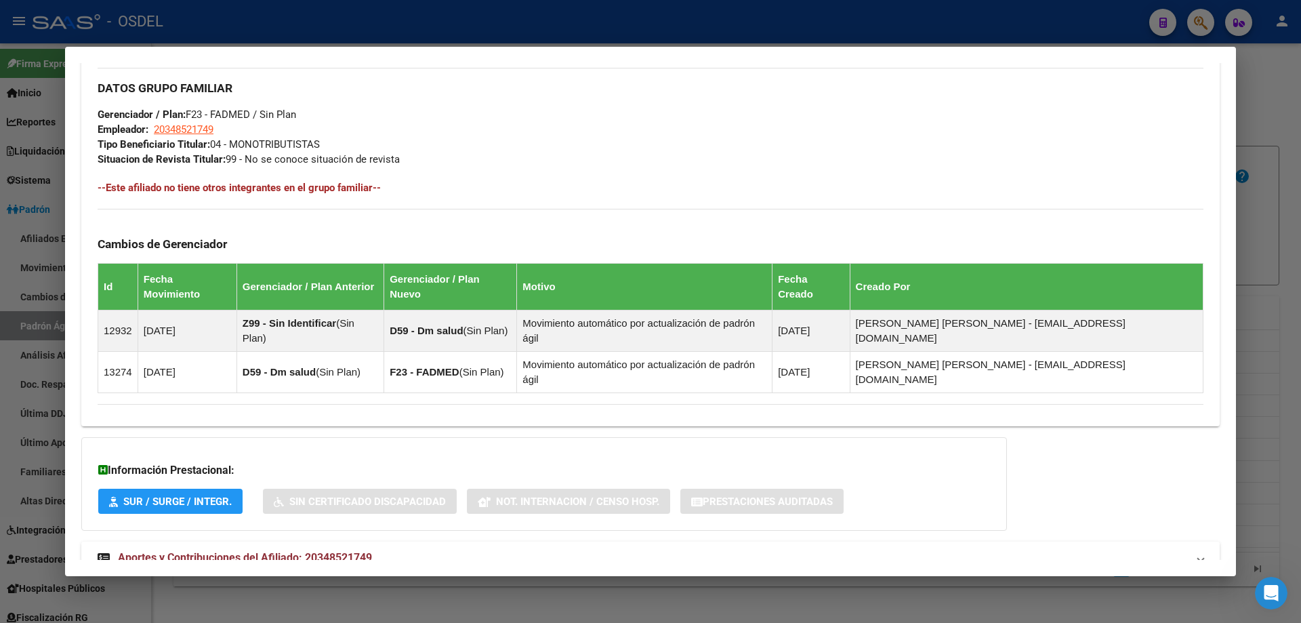
click at [338, 551] on span "Aportes y Contribuciones del Afiliado: 20348521749" at bounding box center [245, 557] width 254 height 13
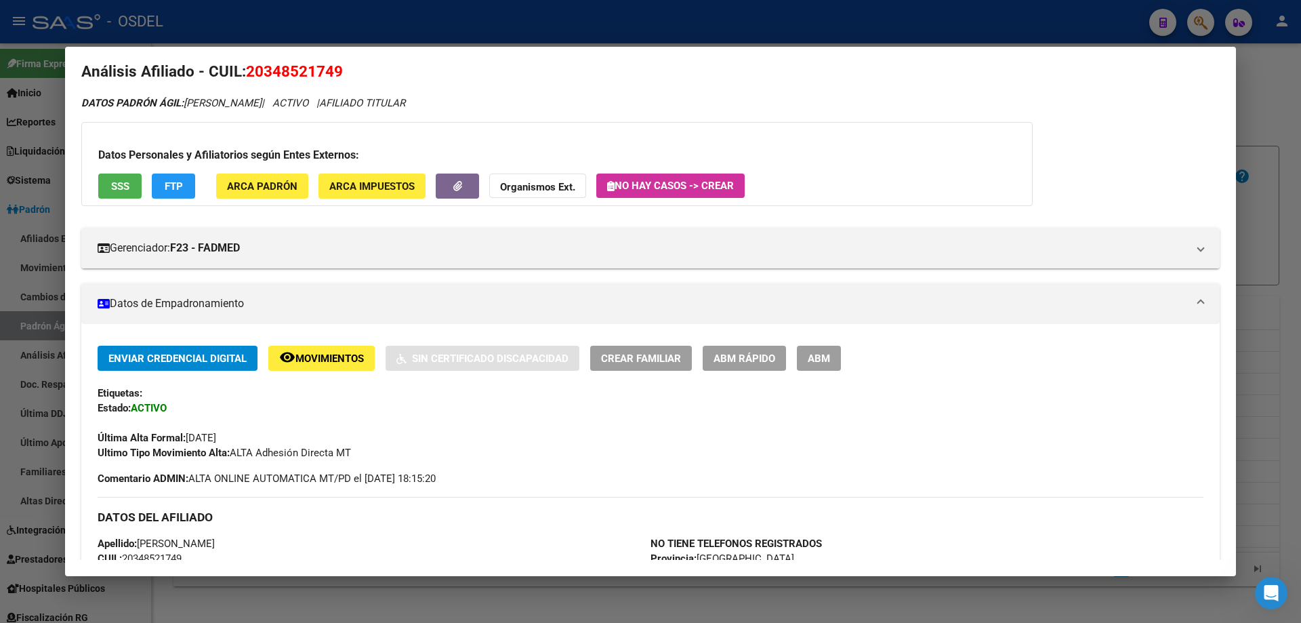
scroll to position [0, 0]
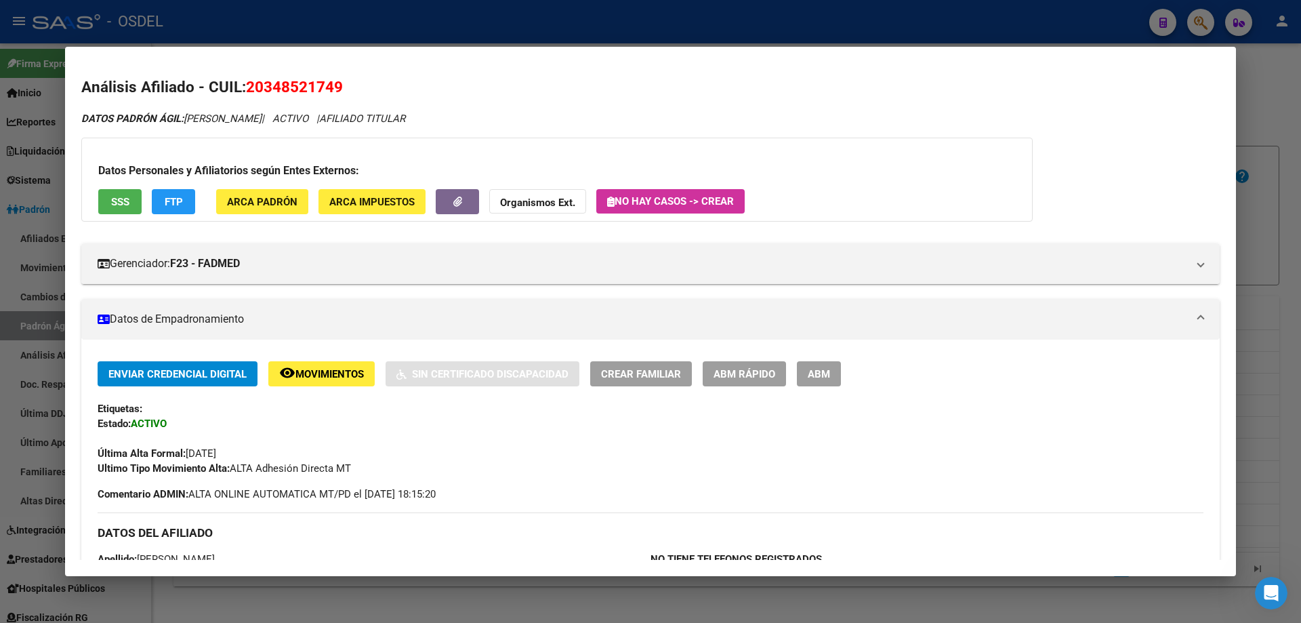
click at [121, 203] on span "SSS" at bounding box center [120, 202] width 18 height 12
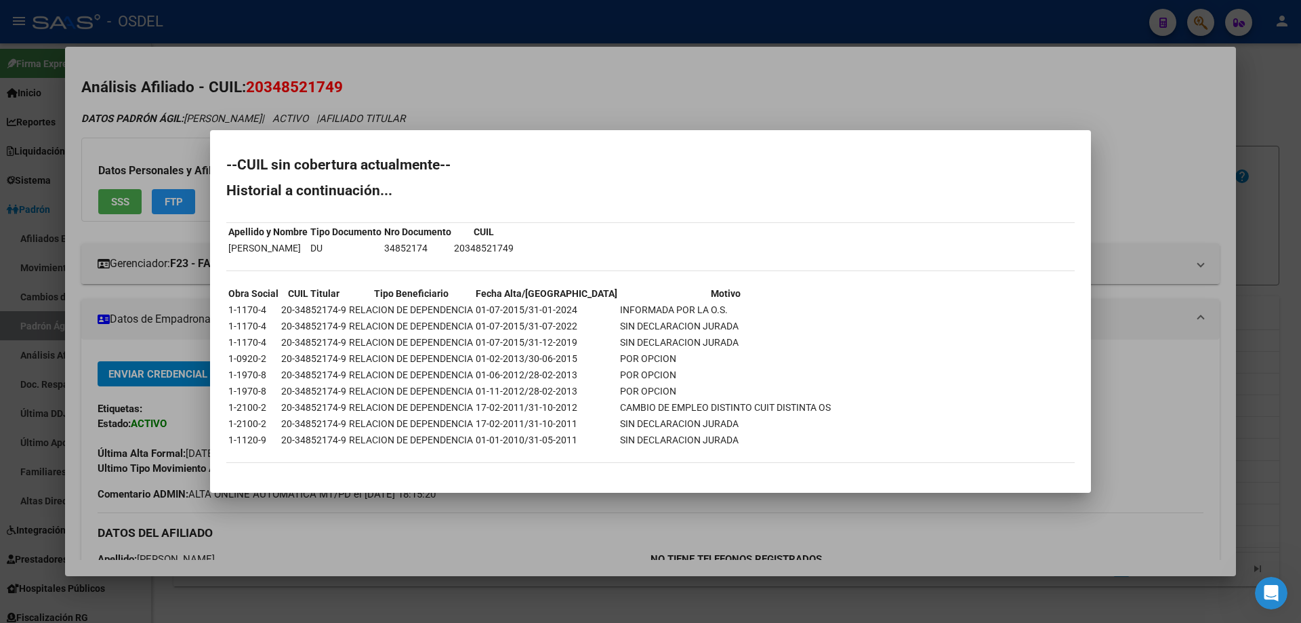
click at [681, 94] on div at bounding box center [650, 311] width 1301 height 623
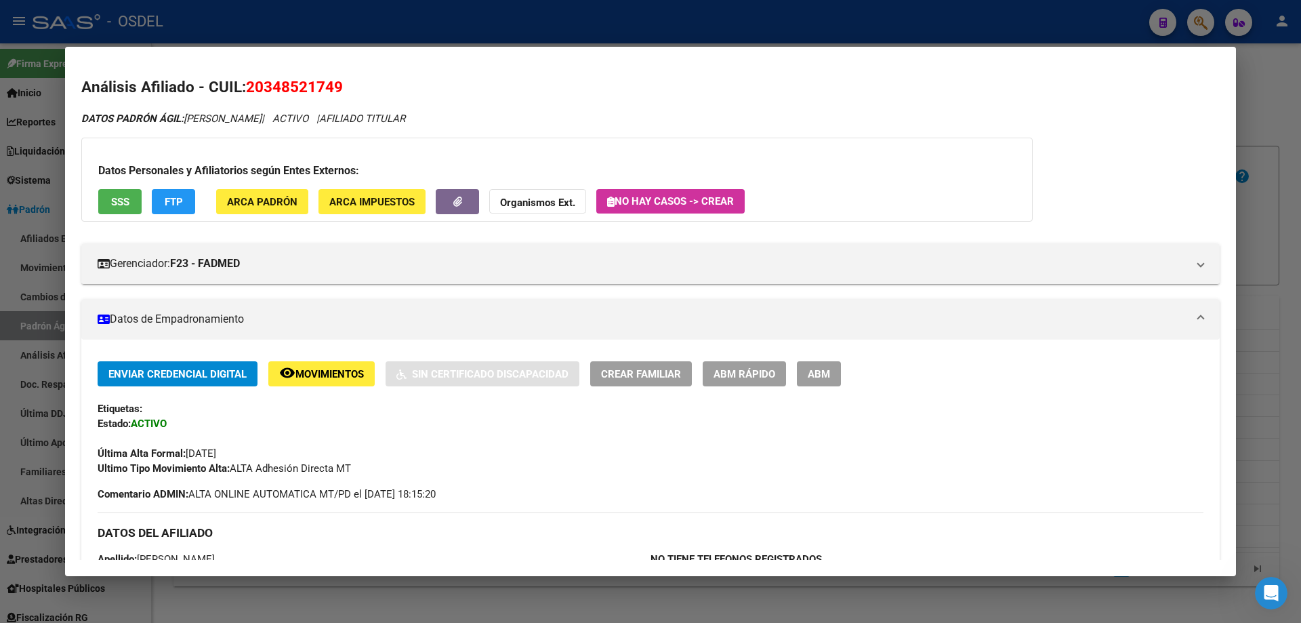
click at [565, 25] on div at bounding box center [650, 311] width 1301 height 623
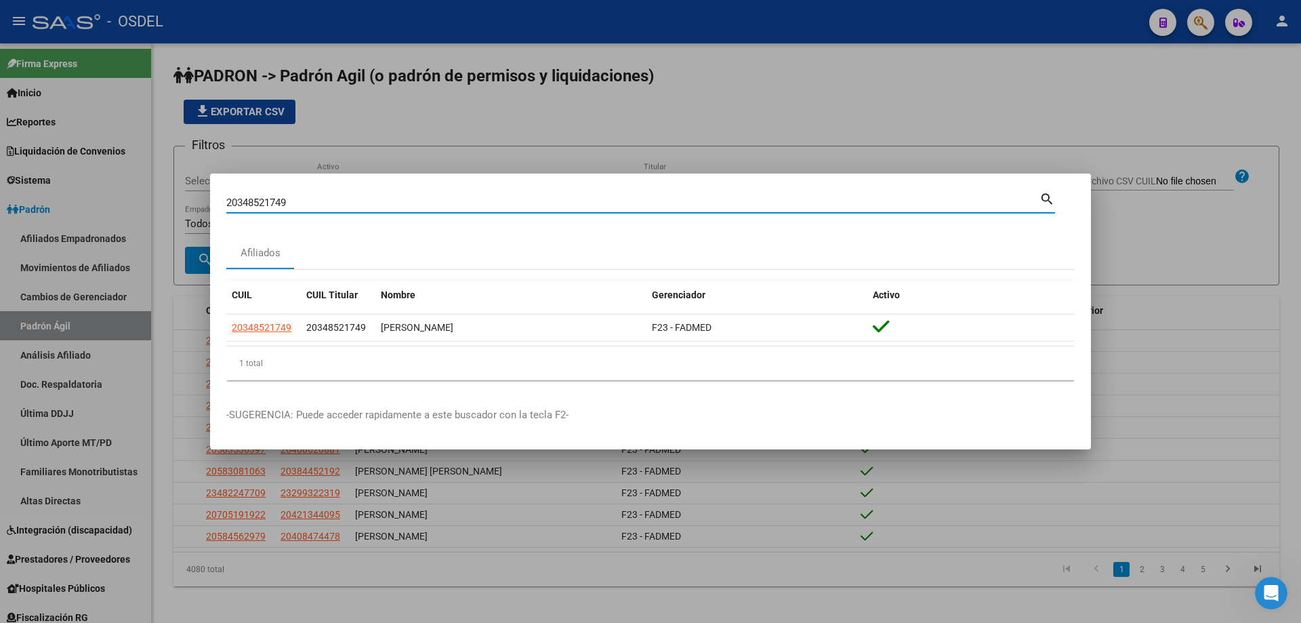
click at [384, 206] on input "20348521749" at bounding box center [632, 203] width 813 height 12
paste input "9778581"
type input "20349778581"
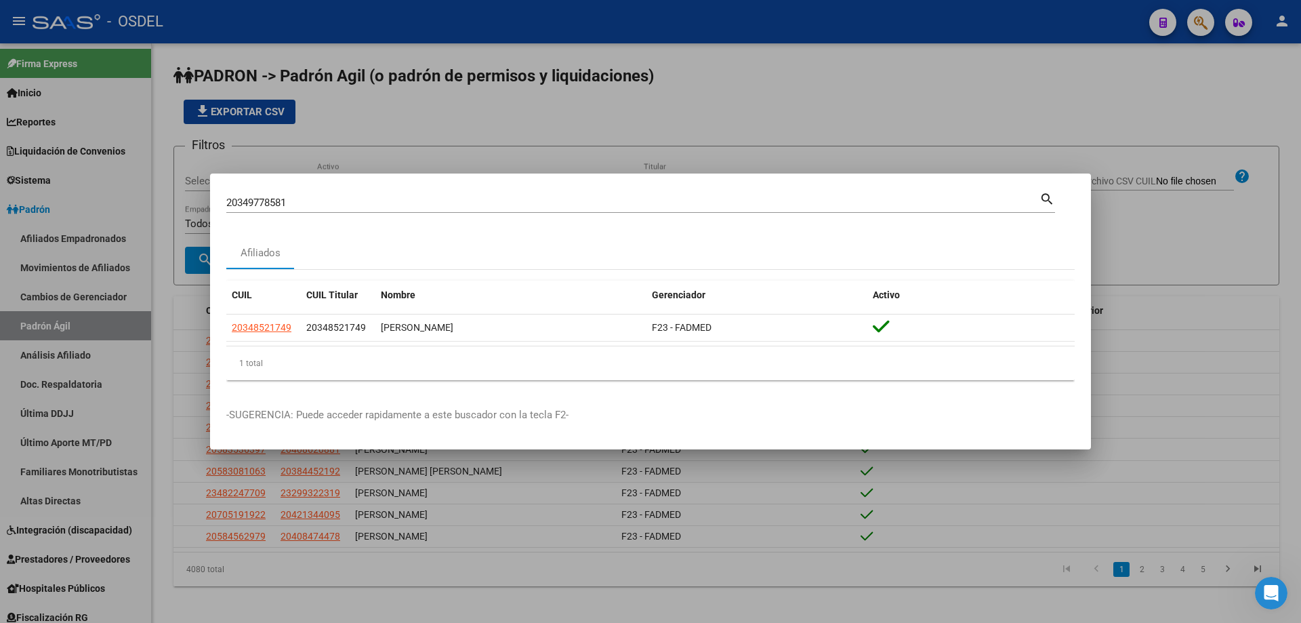
click at [1054, 199] on mat-icon "search" at bounding box center [1047, 198] width 16 height 16
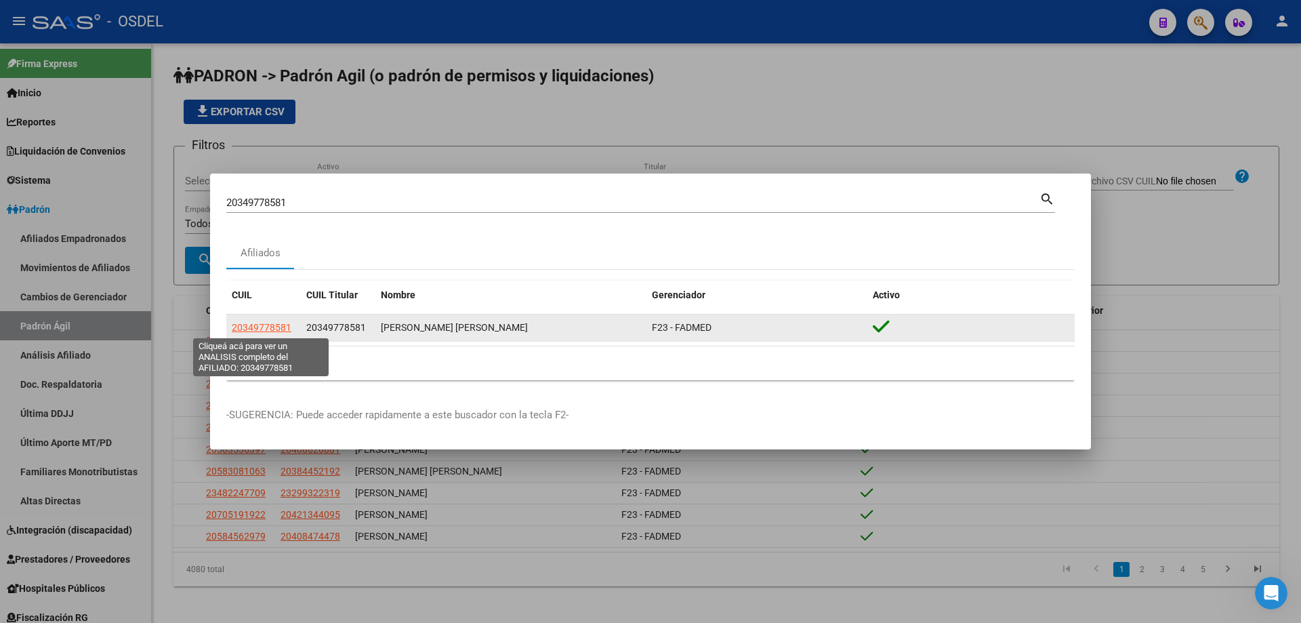
click at [272, 331] on span "20349778581" at bounding box center [262, 327] width 60 height 11
type textarea "20349778581"
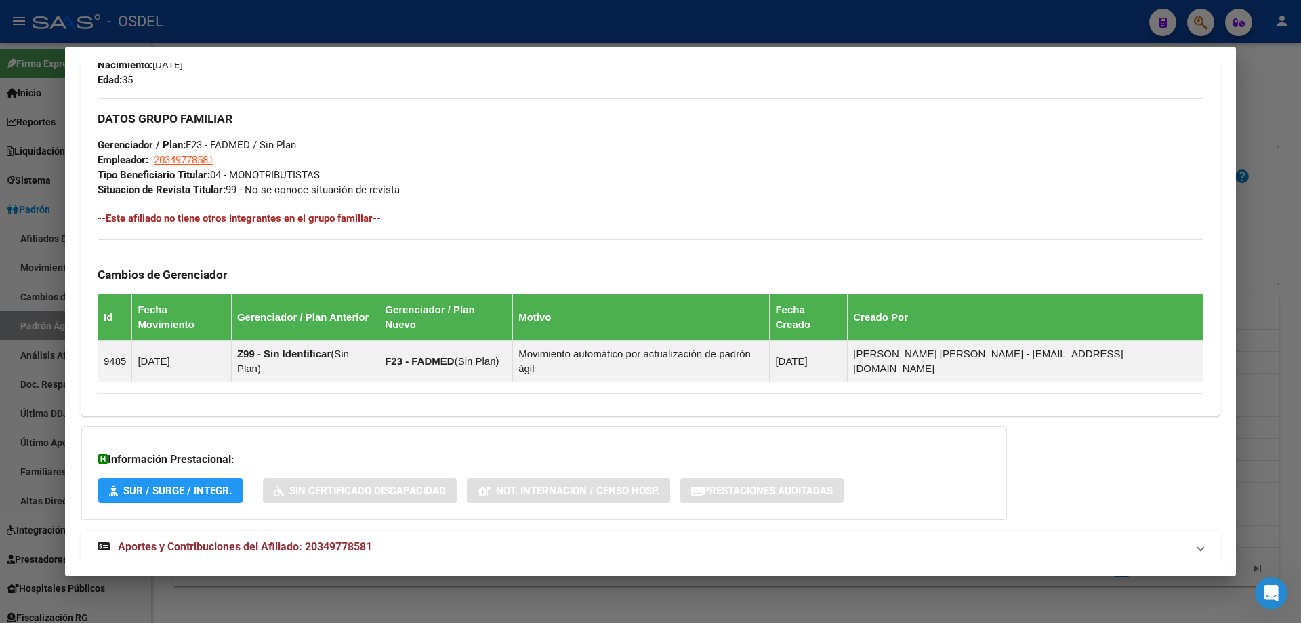
scroll to position [617, 0]
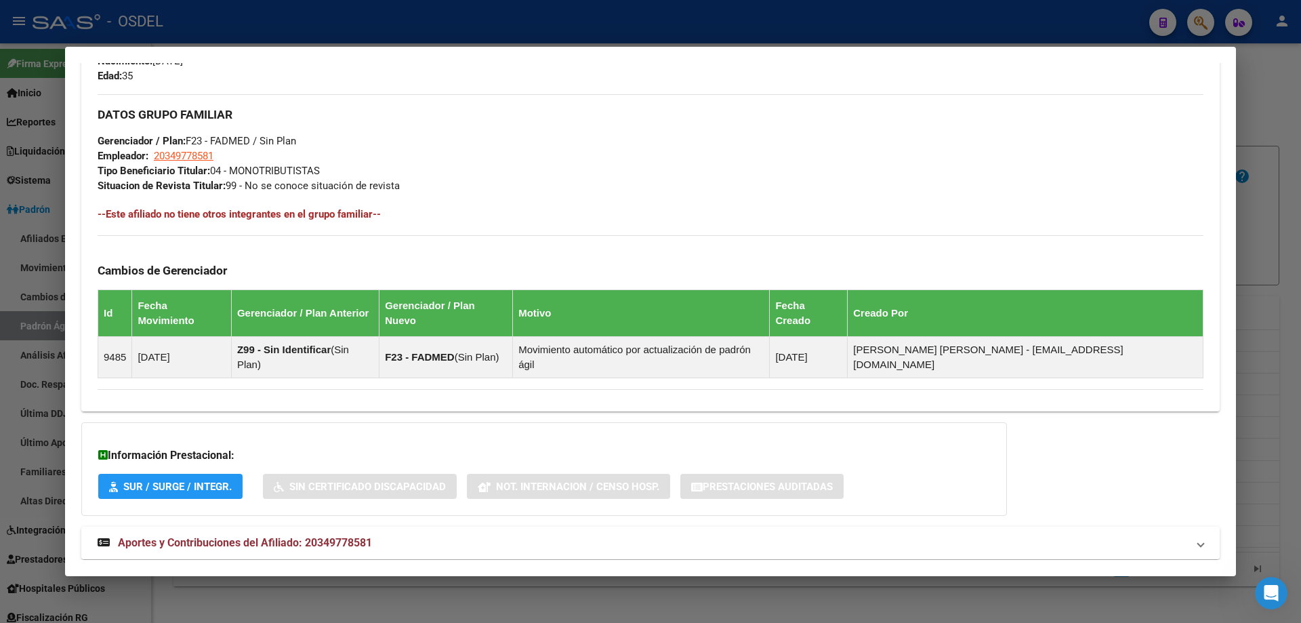
click at [285, 536] on span "Aportes y Contribuciones del Afiliado: 20349778581" at bounding box center [245, 542] width 254 height 13
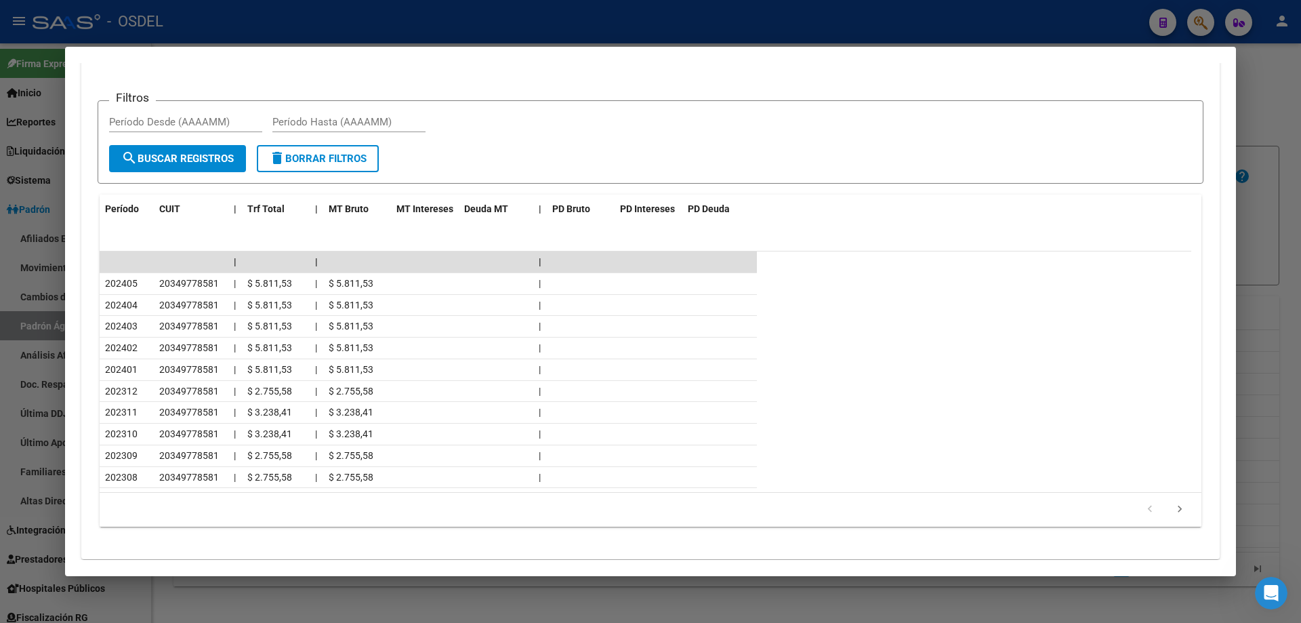
scroll to position [1090, 0]
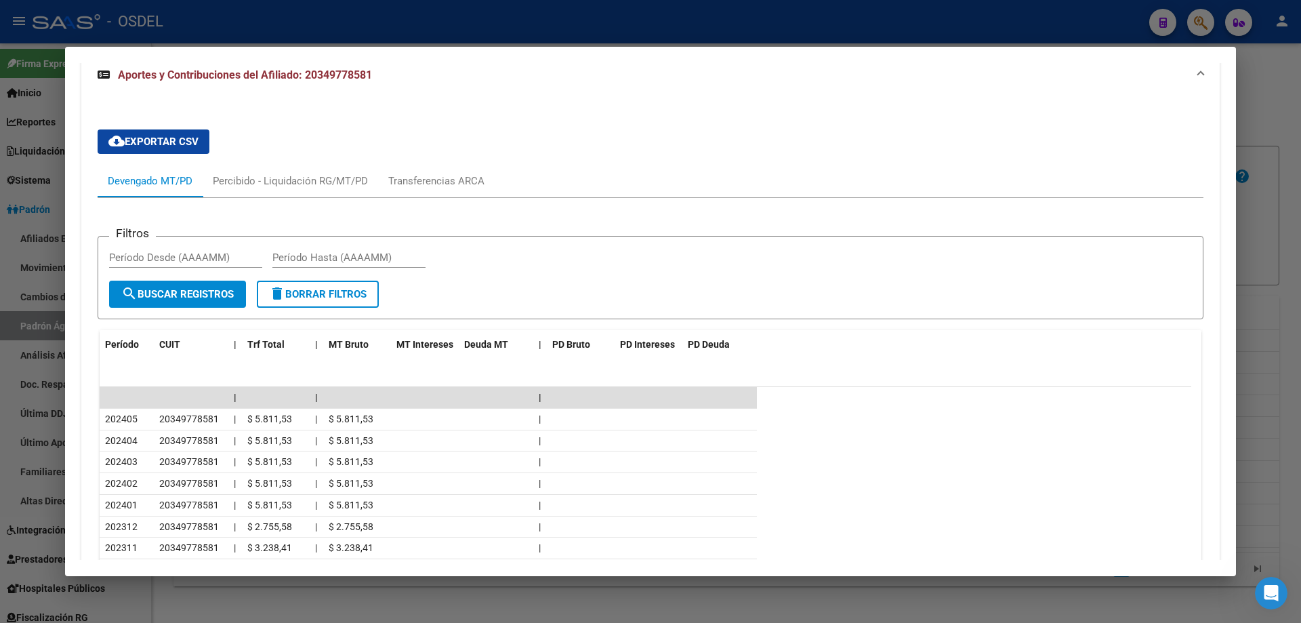
click at [472, 27] on div at bounding box center [650, 311] width 1301 height 623
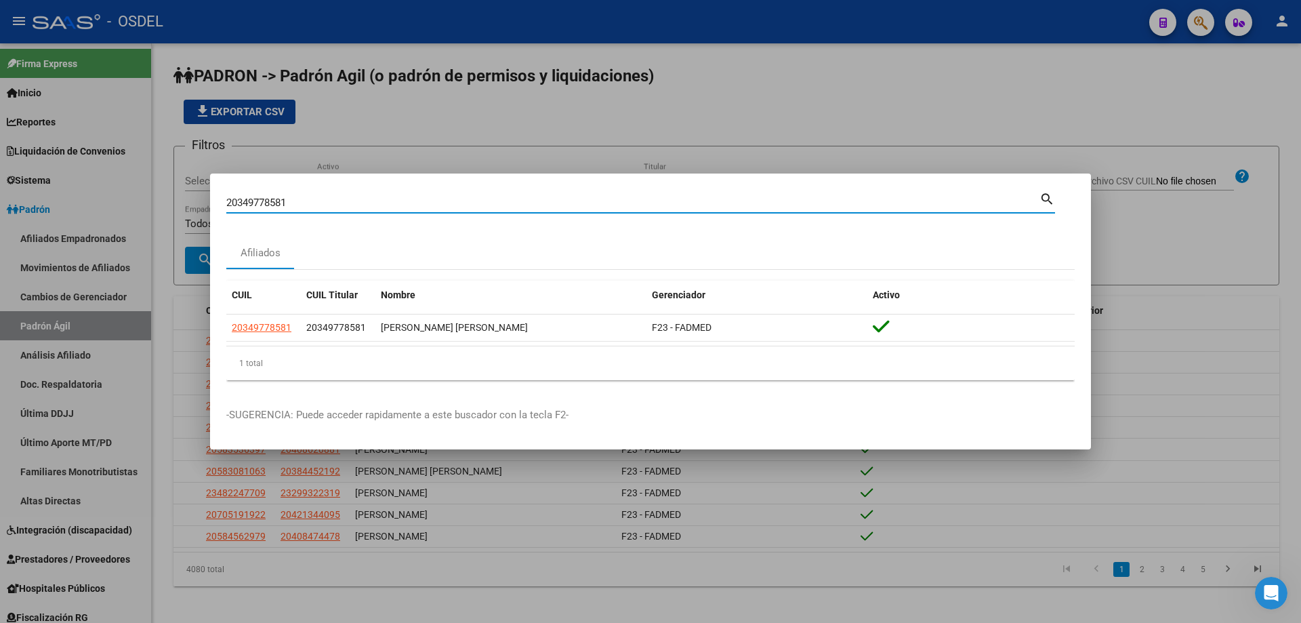
click at [302, 202] on input "20349778581" at bounding box center [632, 203] width 813 height 12
paste input "51184869"
type input "20351184869"
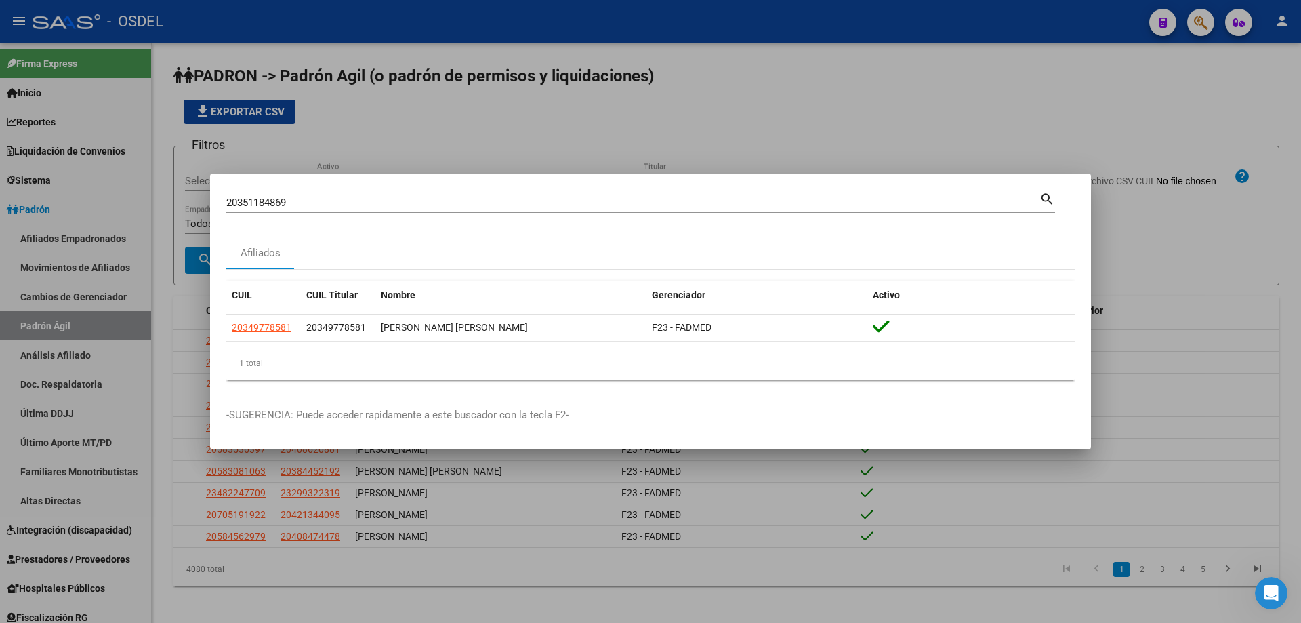
click at [1044, 193] on mat-icon "search" at bounding box center [1047, 198] width 16 height 16
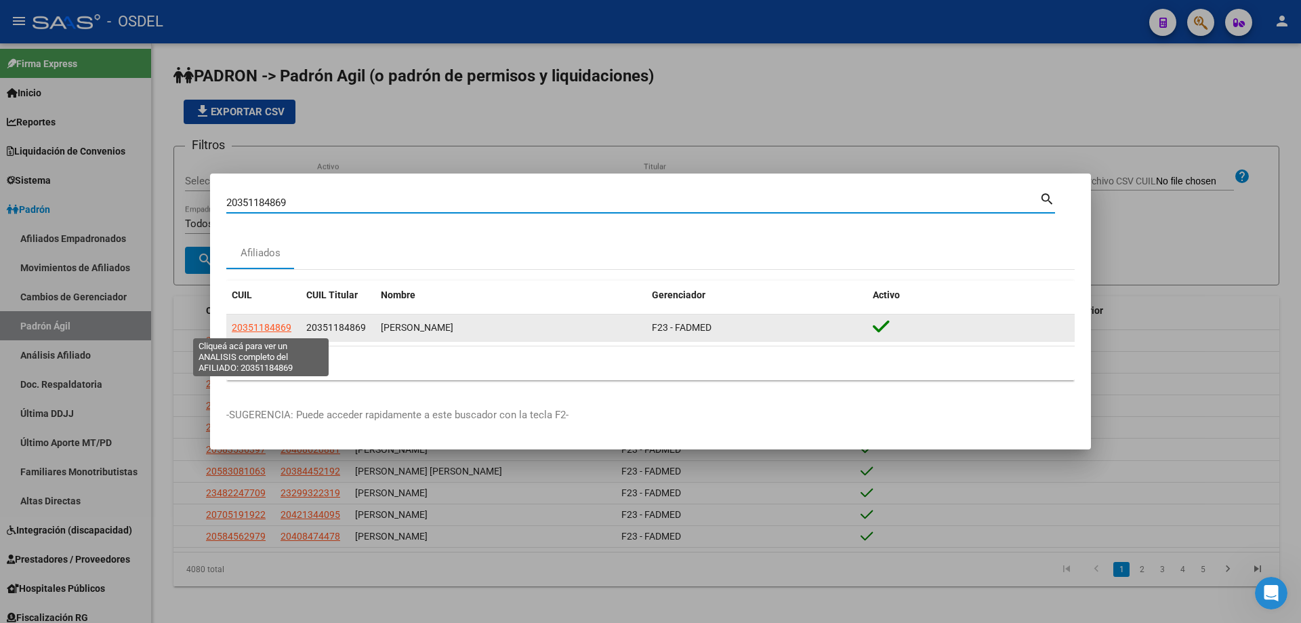
click at [269, 327] on span "20351184869" at bounding box center [262, 327] width 60 height 11
type textarea "20351184869"
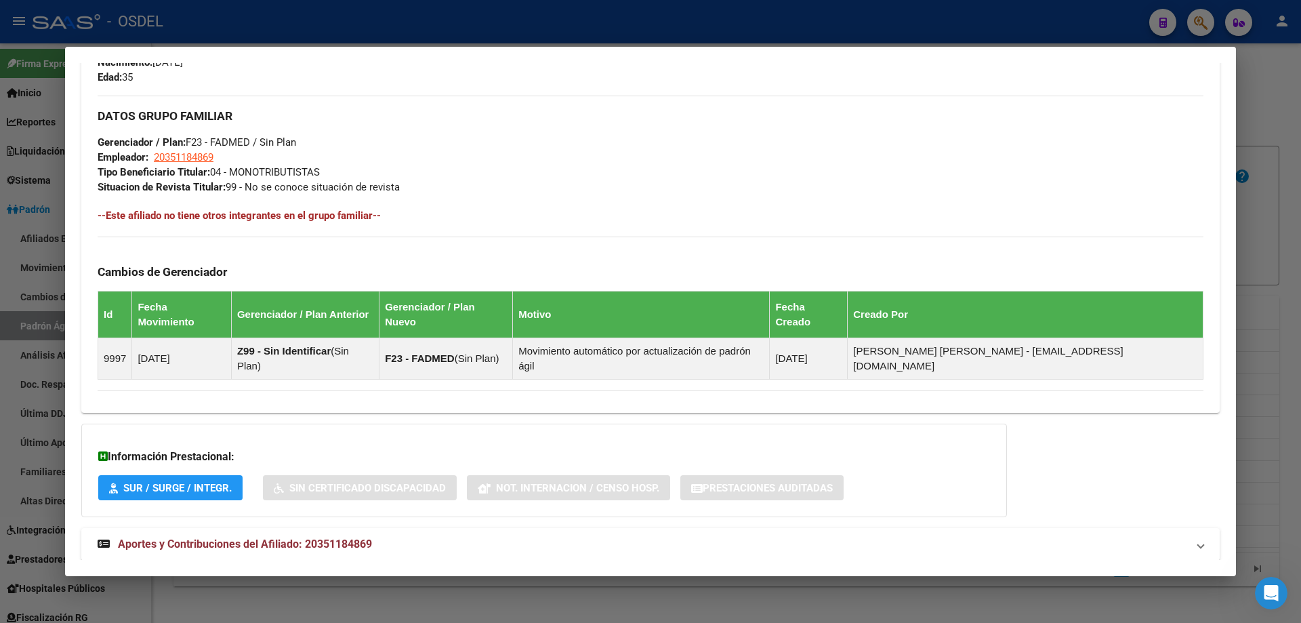
scroll to position [617, 0]
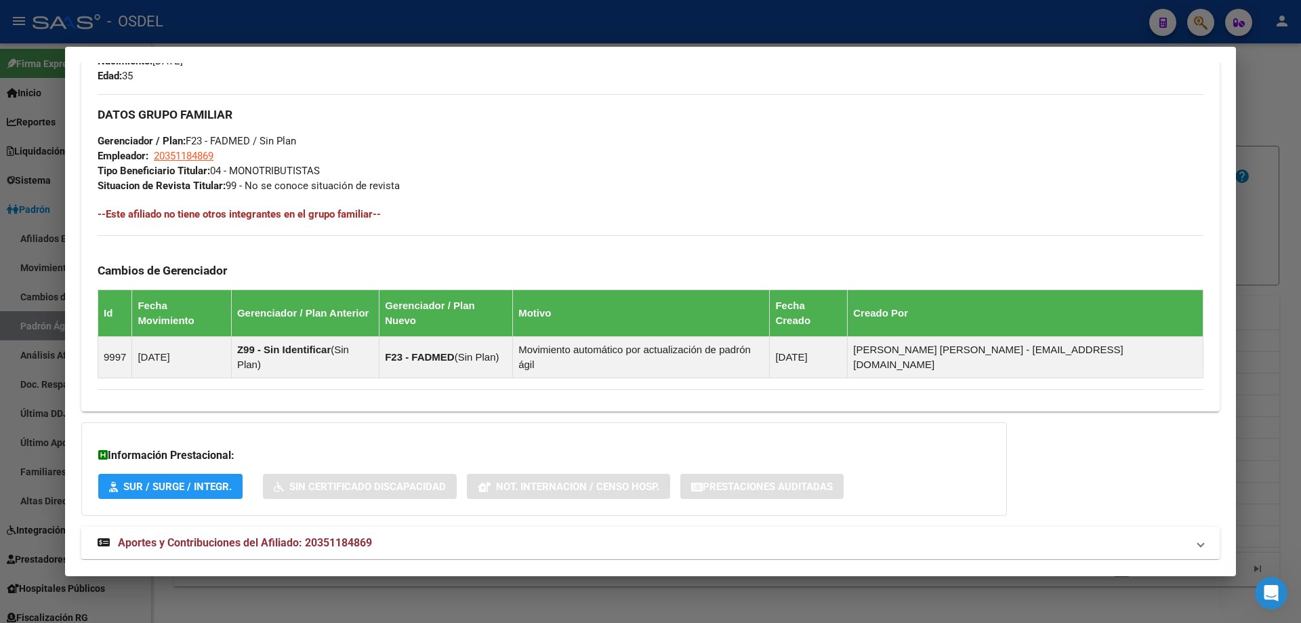
click at [256, 527] on mat-expansion-panel-header "Aportes y Contribuciones del Afiliado: 20351184869" at bounding box center [650, 543] width 1138 height 33
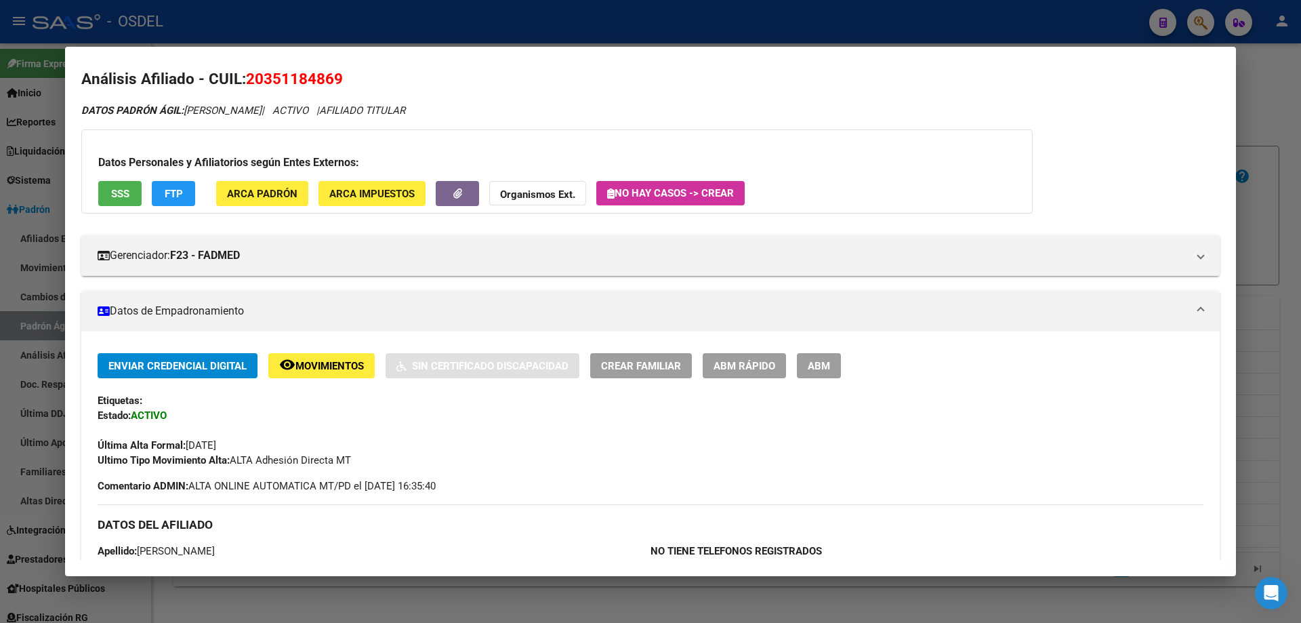
scroll to position [0, 0]
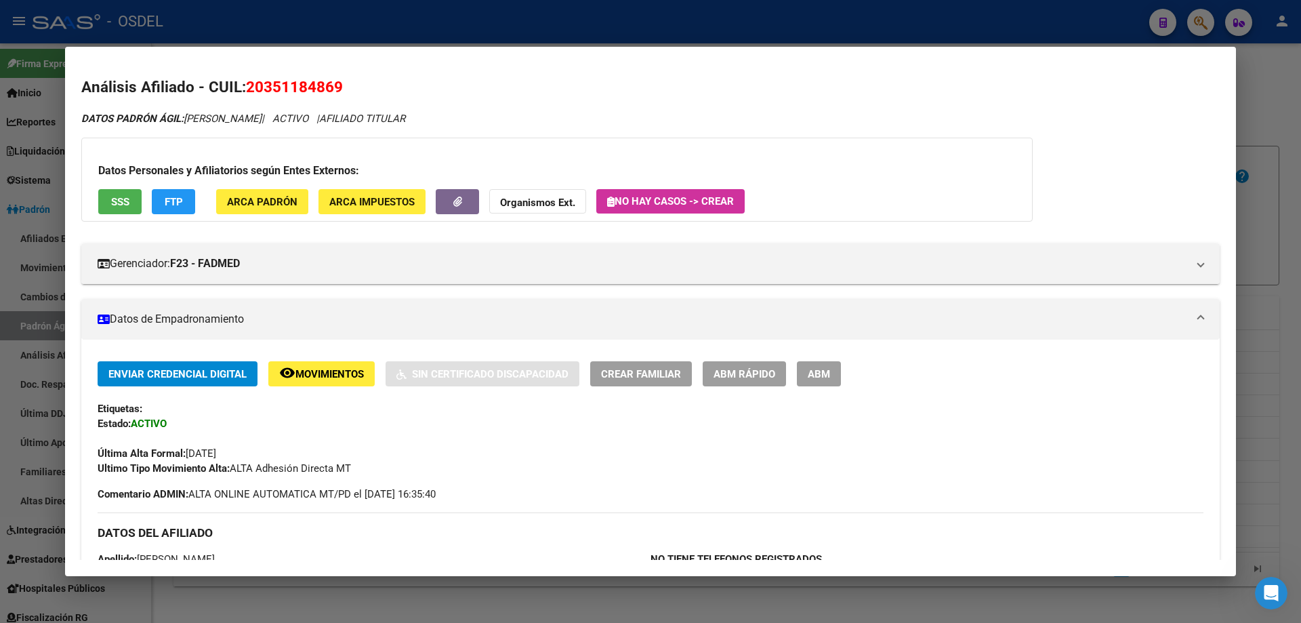
click at [293, 23] on div at bounding box center [650, 311] width 1301 height 623
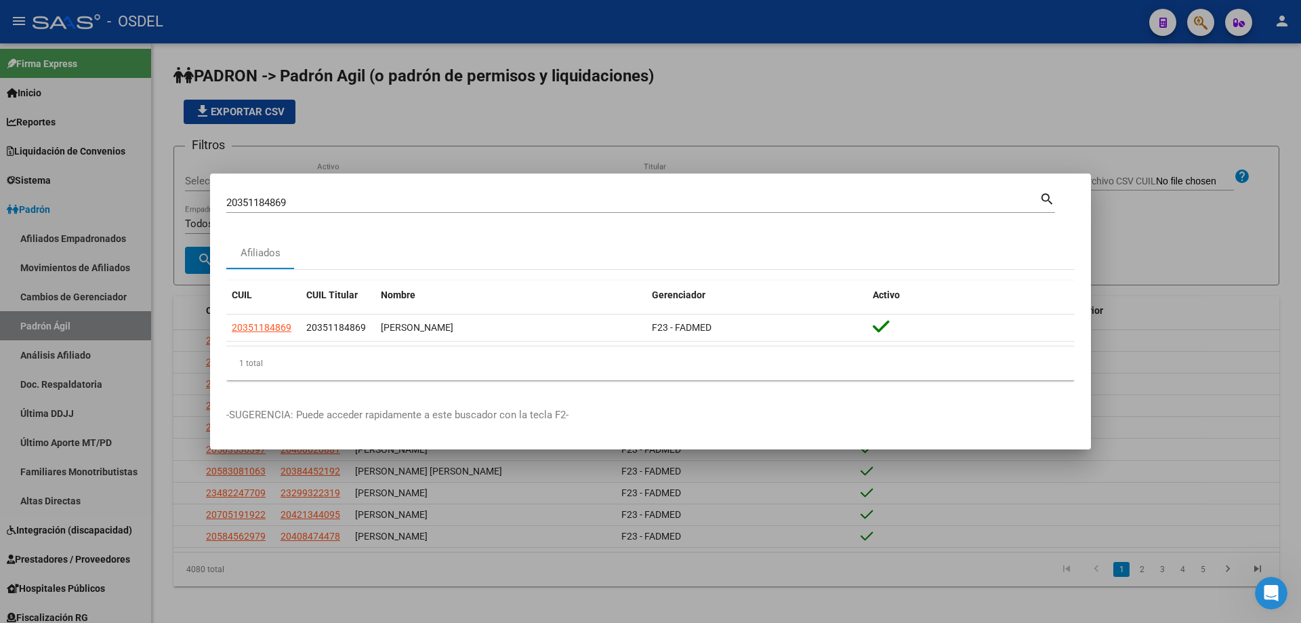
click at [258, 194] on div "20351184869 Buscar (apellido, dni, cuil, [PERSON_NAME], cuit, obra social)" at bounding box center [632, 202] width 813 height 20
click at [258, 206] on input "20351184869" at bounding box center [632, 203] width 813 height 12
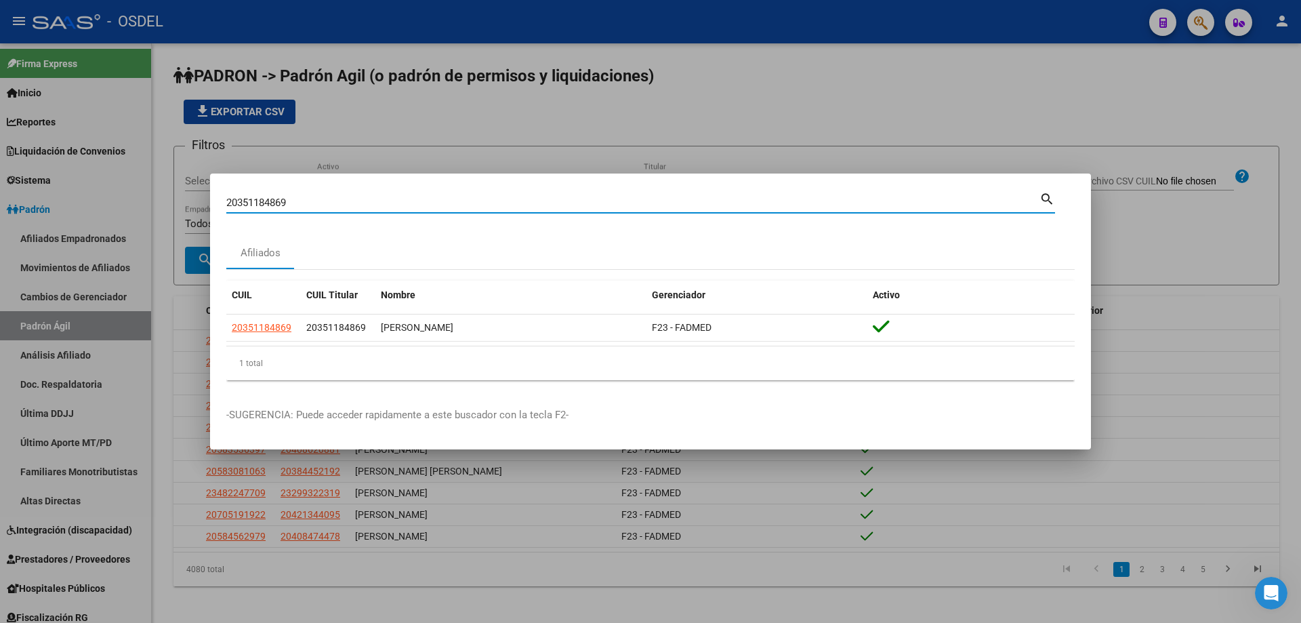
paste input "94406"
type input "20351194406"
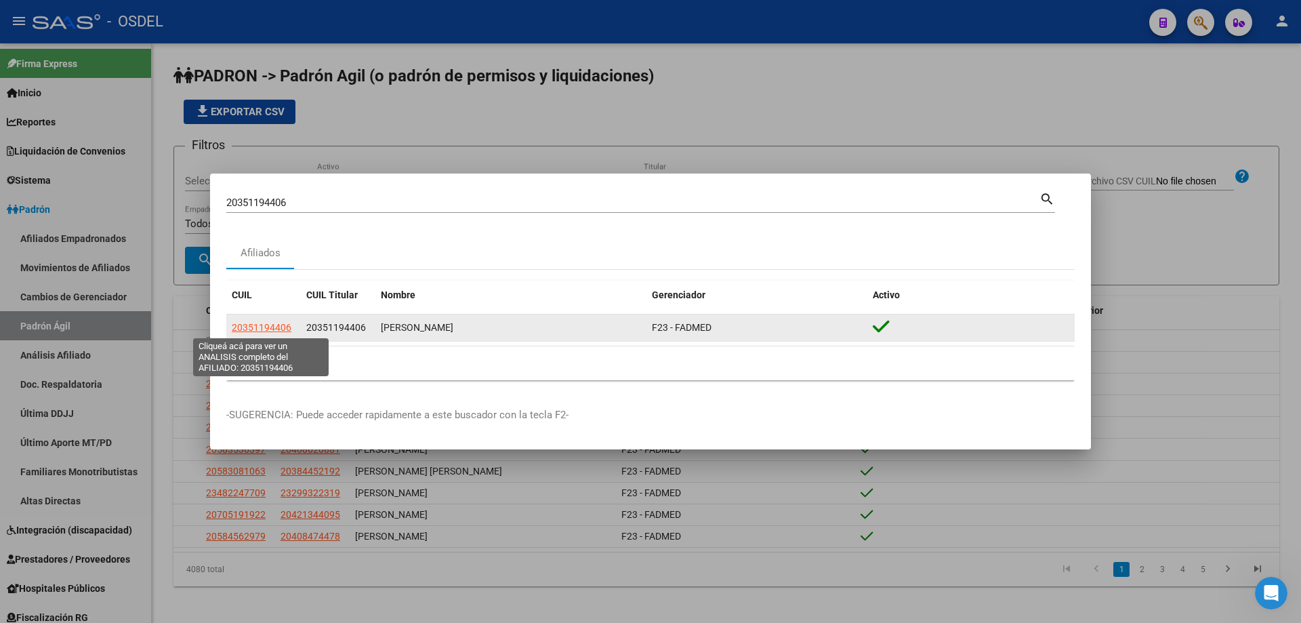
click at [276, 325] on span "20351194406" at bounding box center [262, 327] width 60 height 11
type textarea "20351194406"
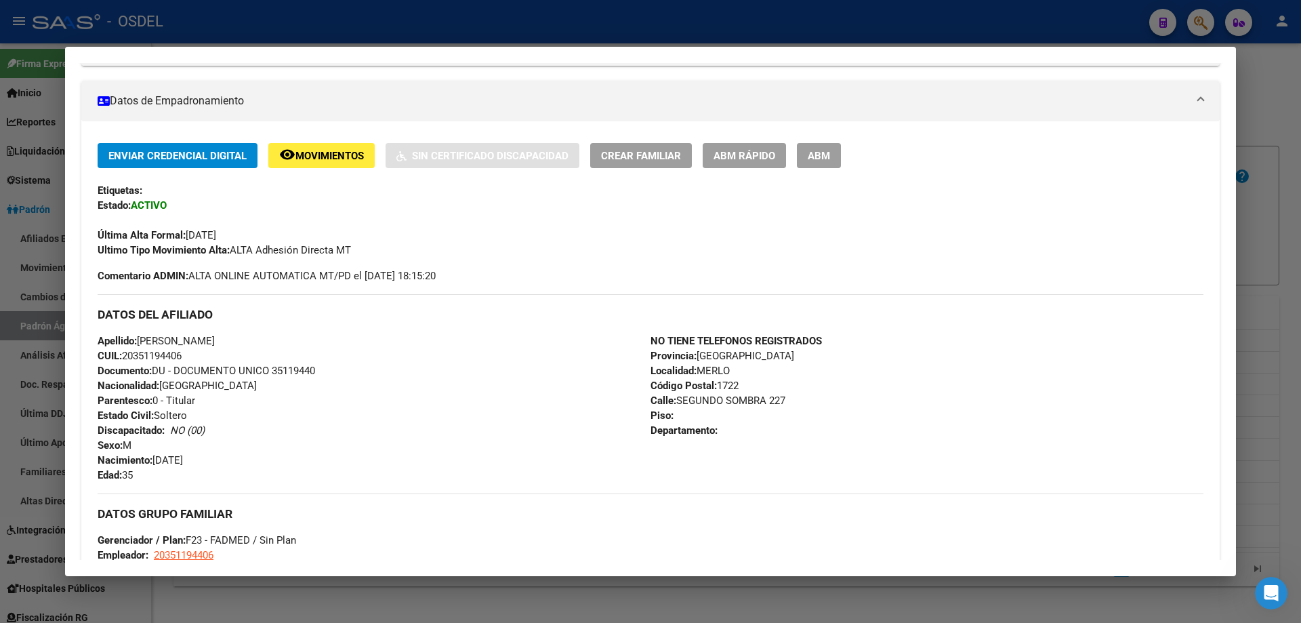
scroll to position [644, 0]
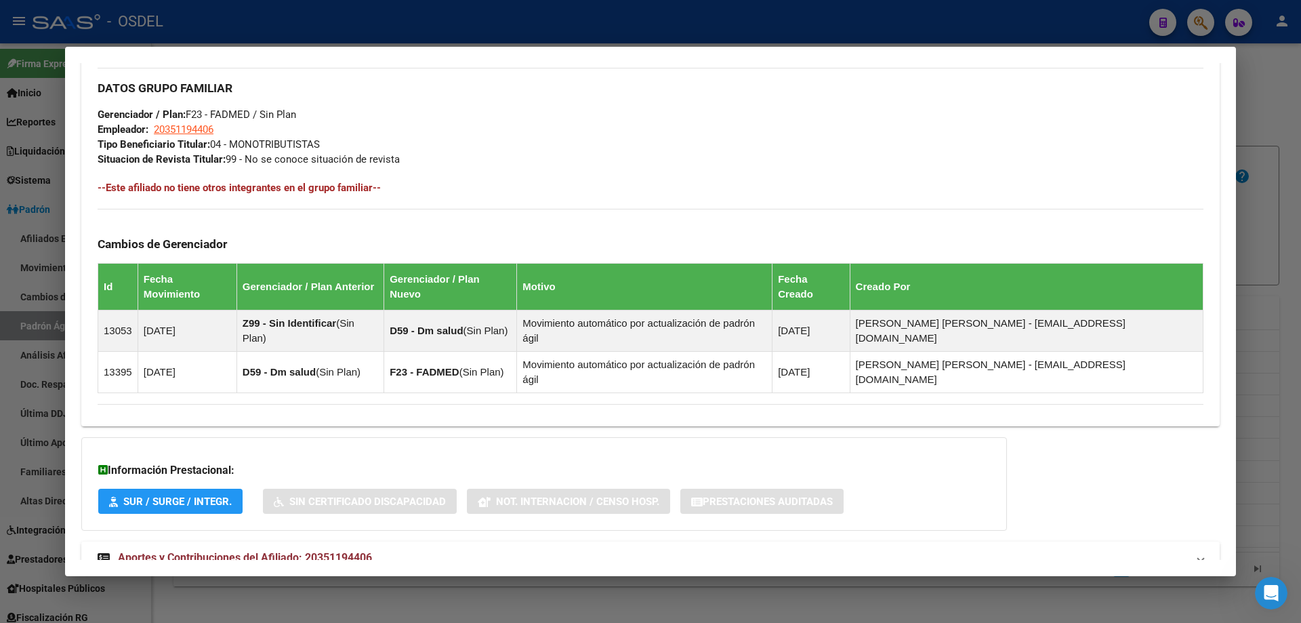
click at [336, 551] on span "Aportes y Contribuciones del Afiliado: 20351194406" at bounding box center [245, 557] width 254 height 13
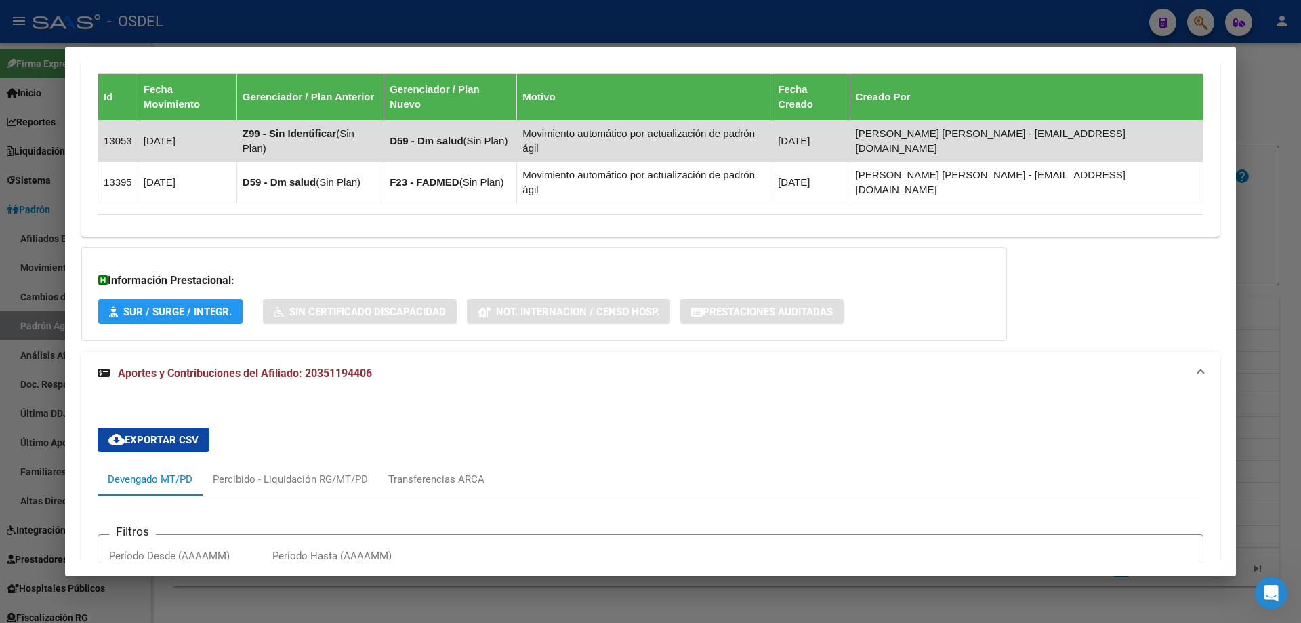
scroll to position [741, 0]
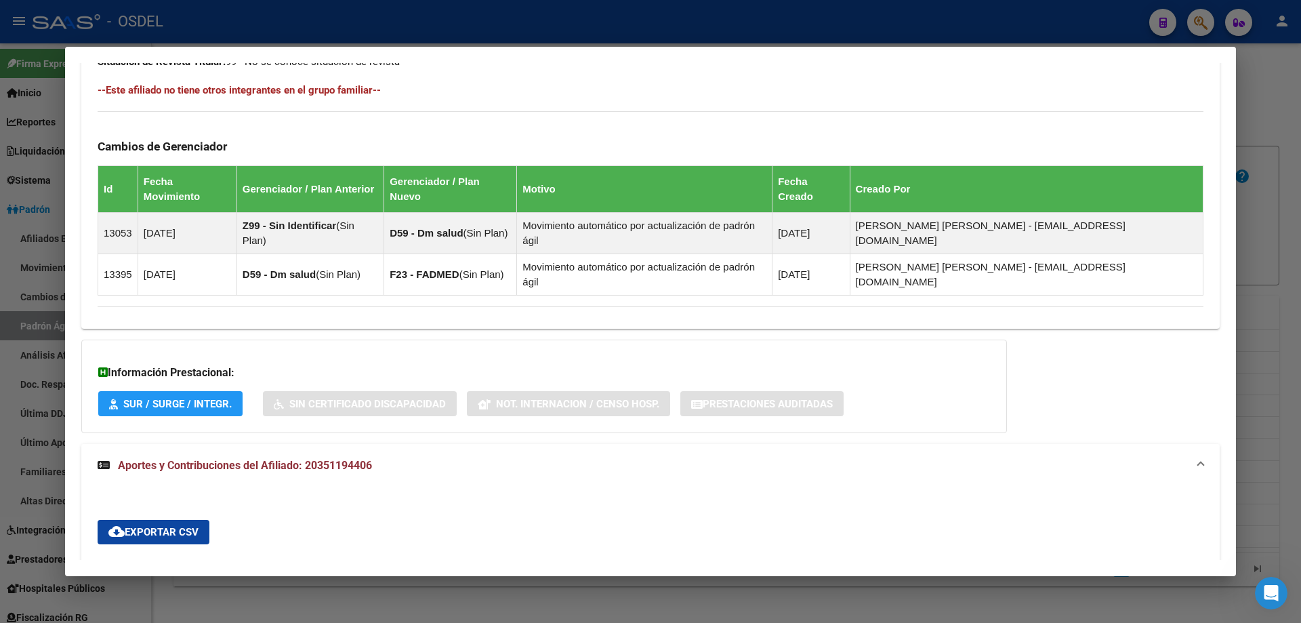
click at [318, 459] on span "Aportes y Contribuciones del Afiliado: 20351194406" at bounding box center [245, 465] width 254 height 13
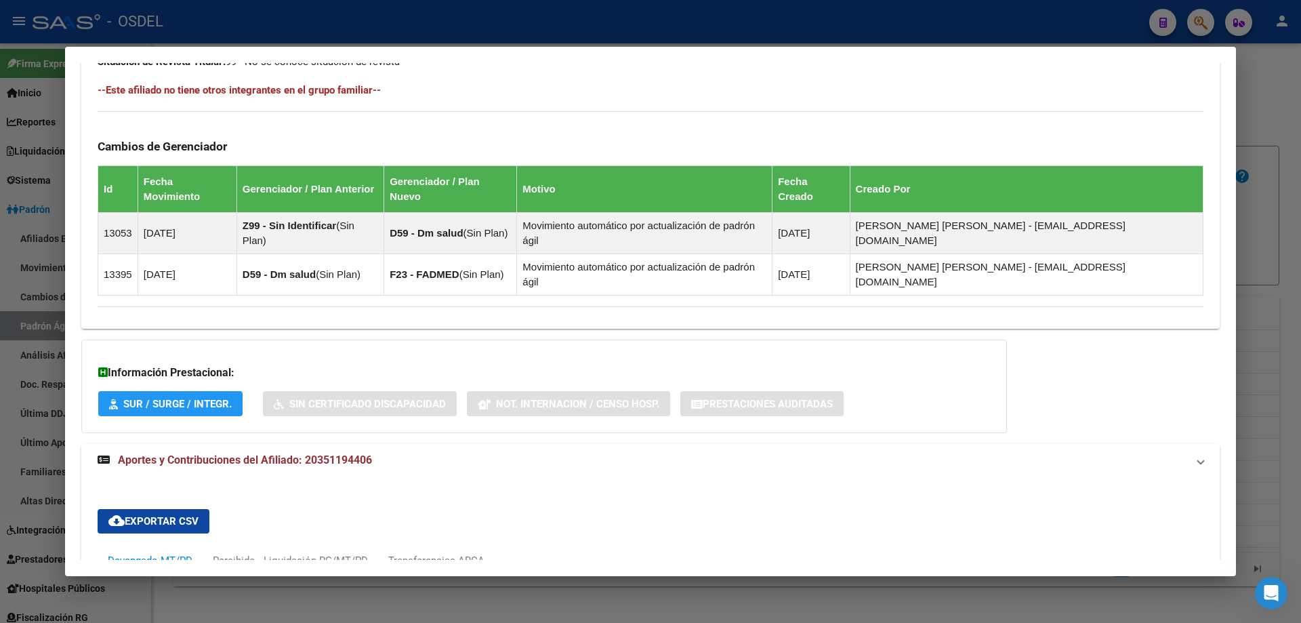
scroll to position [644, 0]
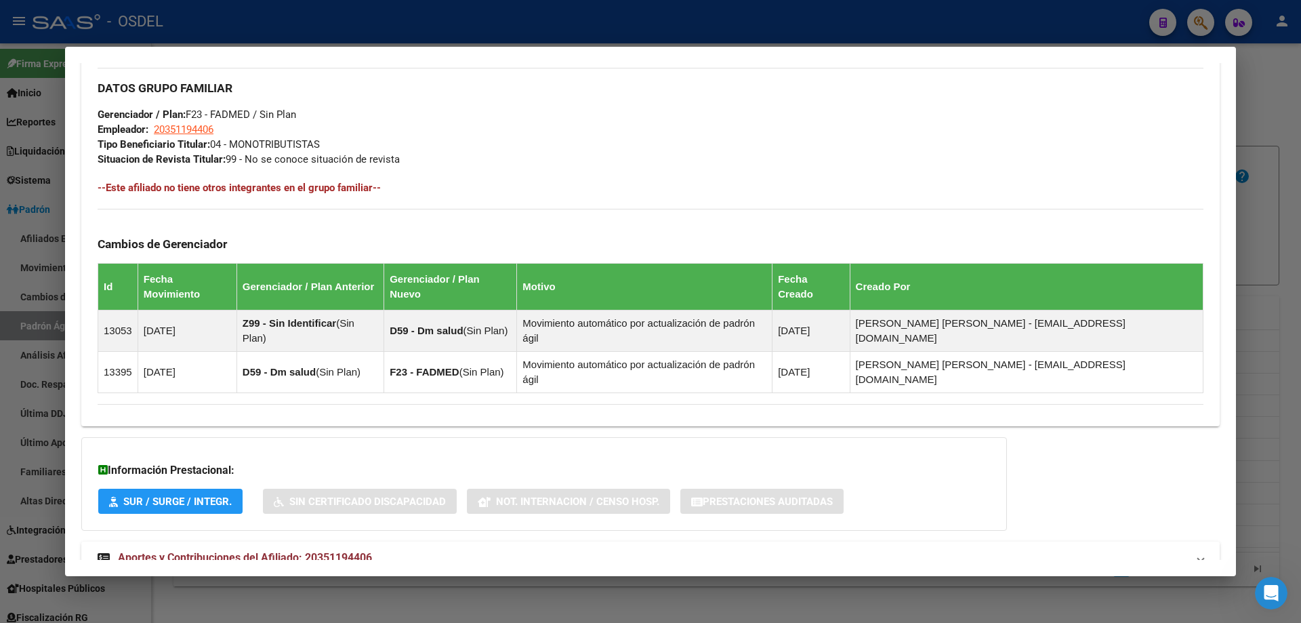
click at [338, 551] on span "Aportes y Contribuciones del Afiliado: 20351194406" at bounding box center [245, 557] width 254 height 13
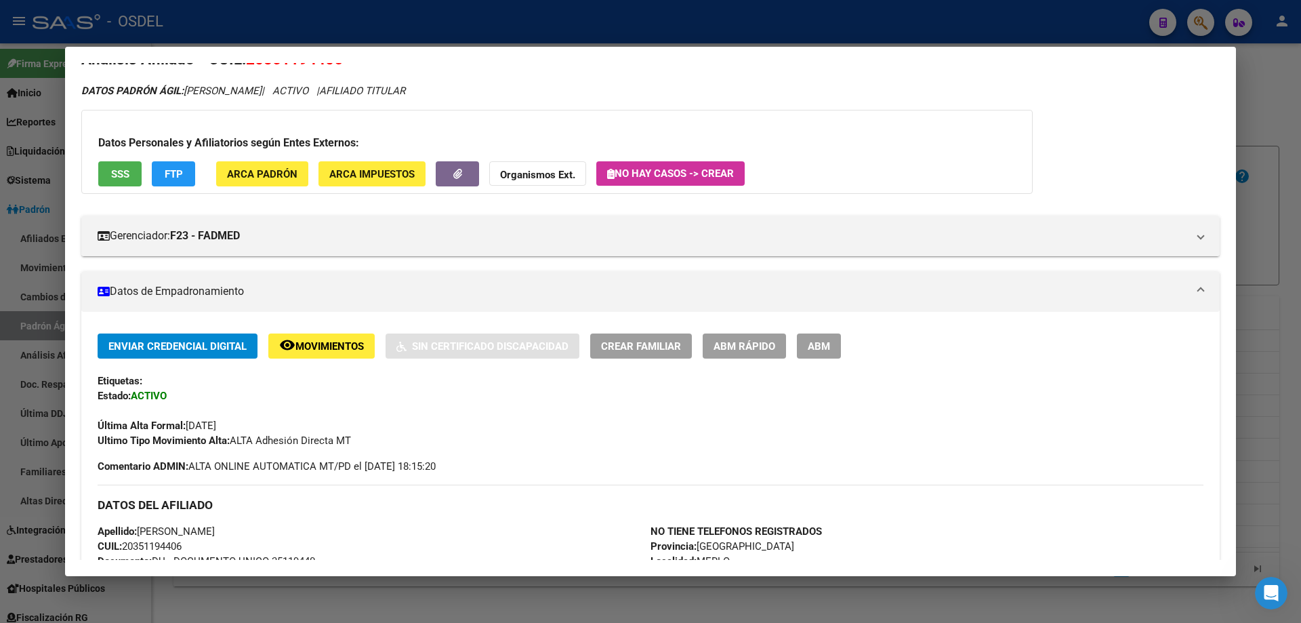
scroll to position [0, 0]
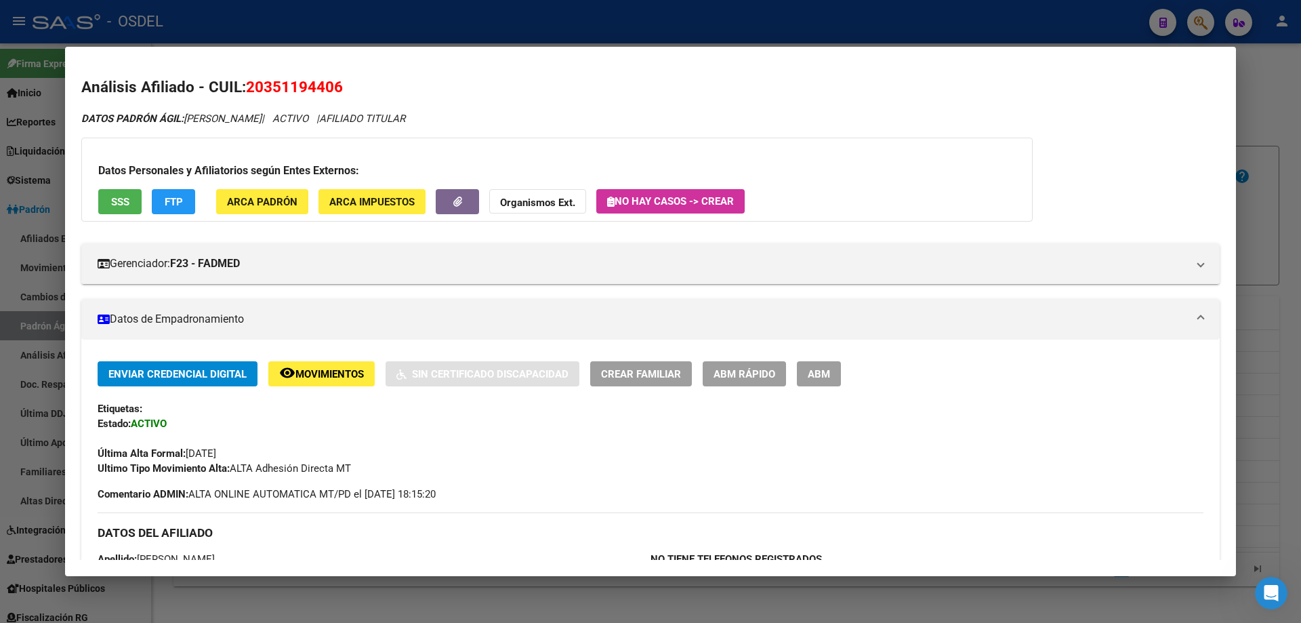
click at [117, 202] on span "SSS" at bounding box center [120, 202] width 18 height 12
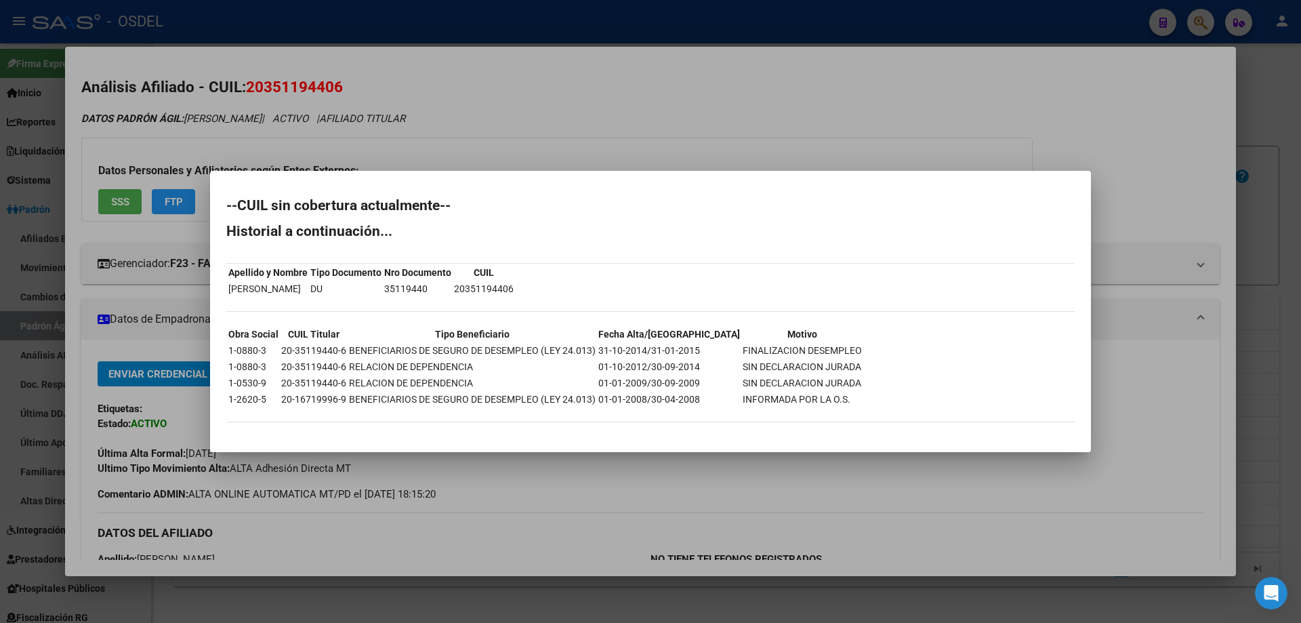
click at [632, 169] on div at bounding box center [650, 311] width 1301 height 623
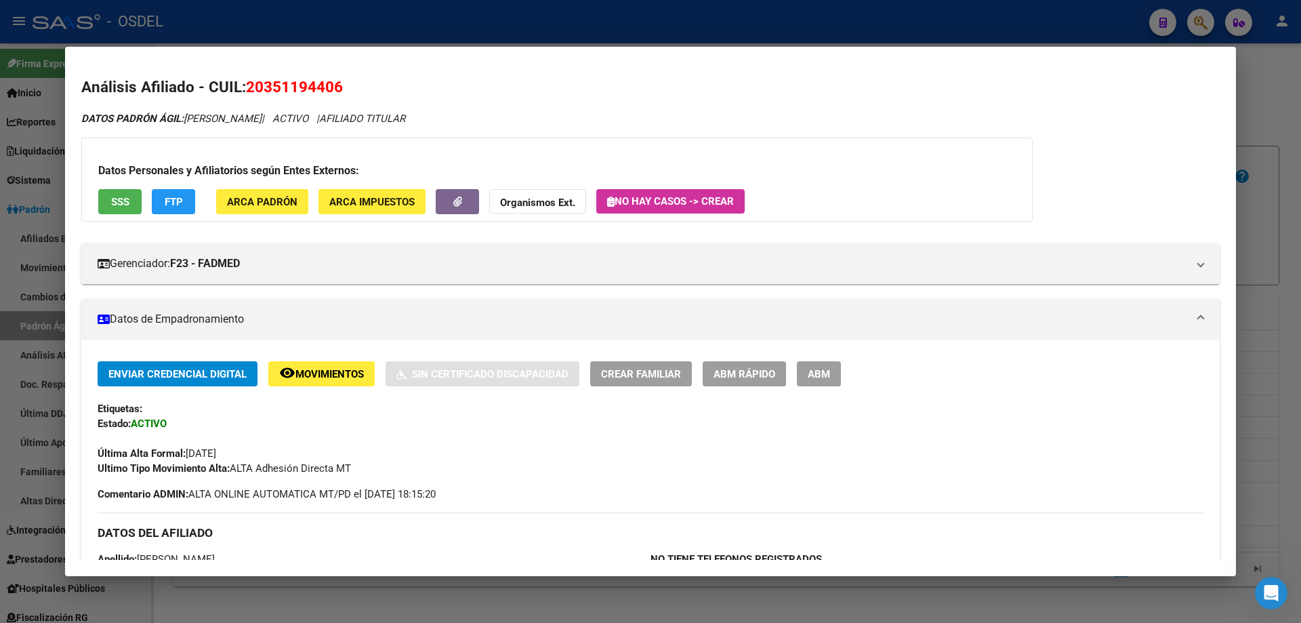
click at [584, 7] on div at bounding box center [650, 311] width 1301 height 623
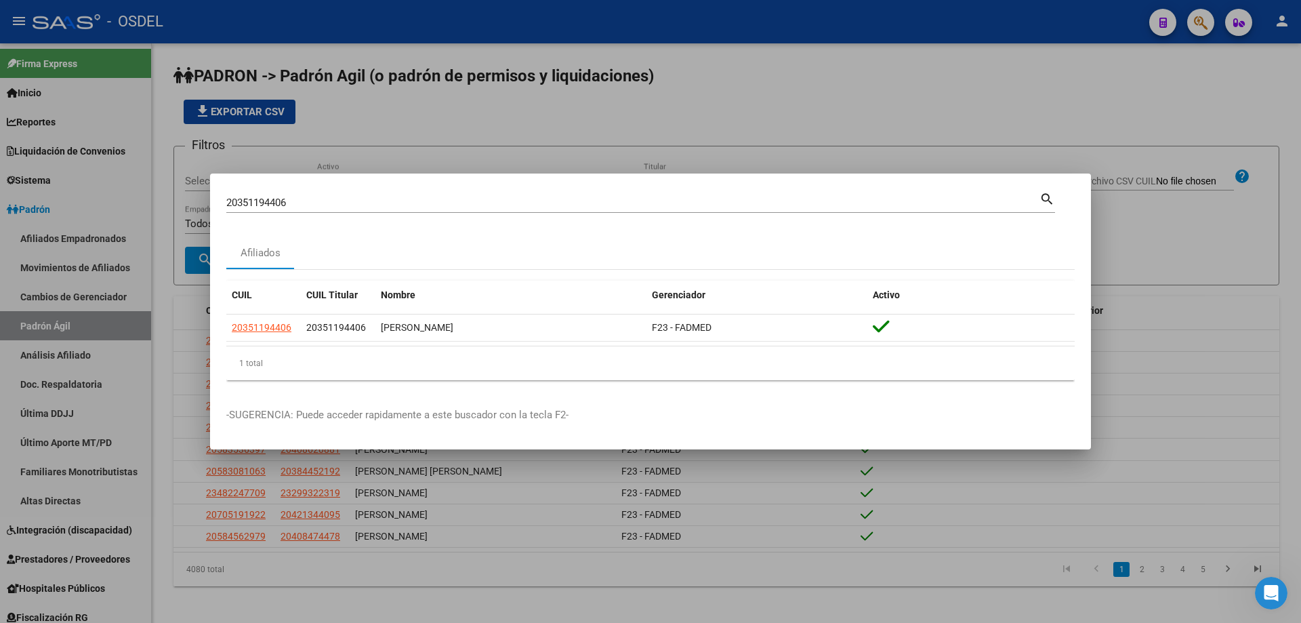
click at [428, 213] on div "20351194406 Buscar (apellido, dni, [PERSON_NAME], [PERSON_NAME], cuit, obra soc…" at bounding box center [640, 208] width 829 height 36
click at [426, 211] on div "20351194406 Buscar (apellido, dni, cuil, [PERSON_NAME], cuit, obra social)" at bounding box center [632, 202] width 813 height 20
click at [365, 207] on input "20351194406" at bounding box center [632, 203] width 813 height 12
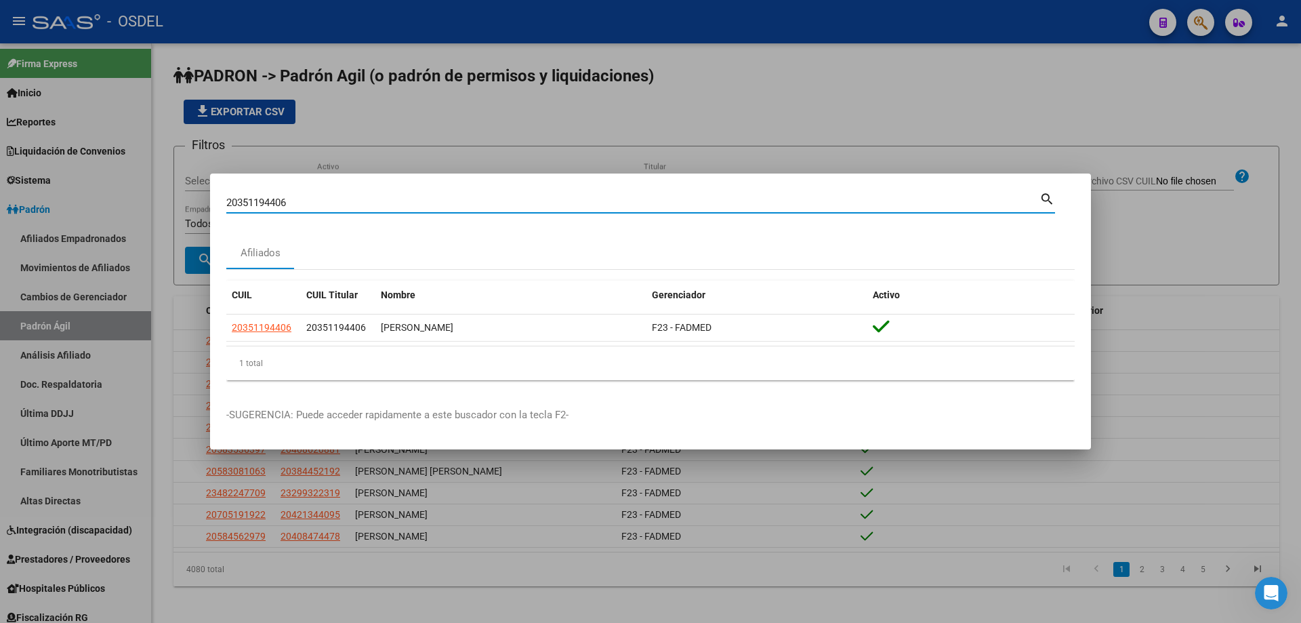
click at [365, 207] on input "20351194406" at bounding box center [632, 203] width 813 height 12
paste input "324245"
type input "20351324245"
click at [1046, 198] on mat-icon "search" at bounding box center [1047, 198] width 16 height 16
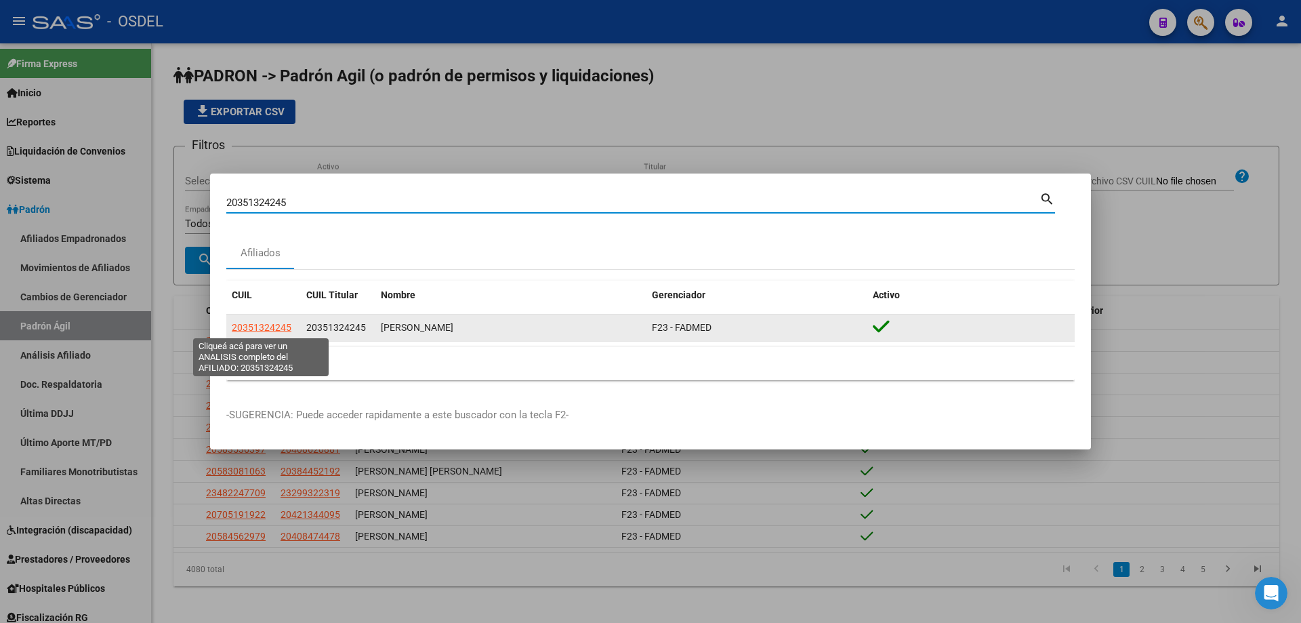
click at [262, 331] on span "20351324245" at bounding box center [262, 327] width 60 height 11
type textarea "20351324245"
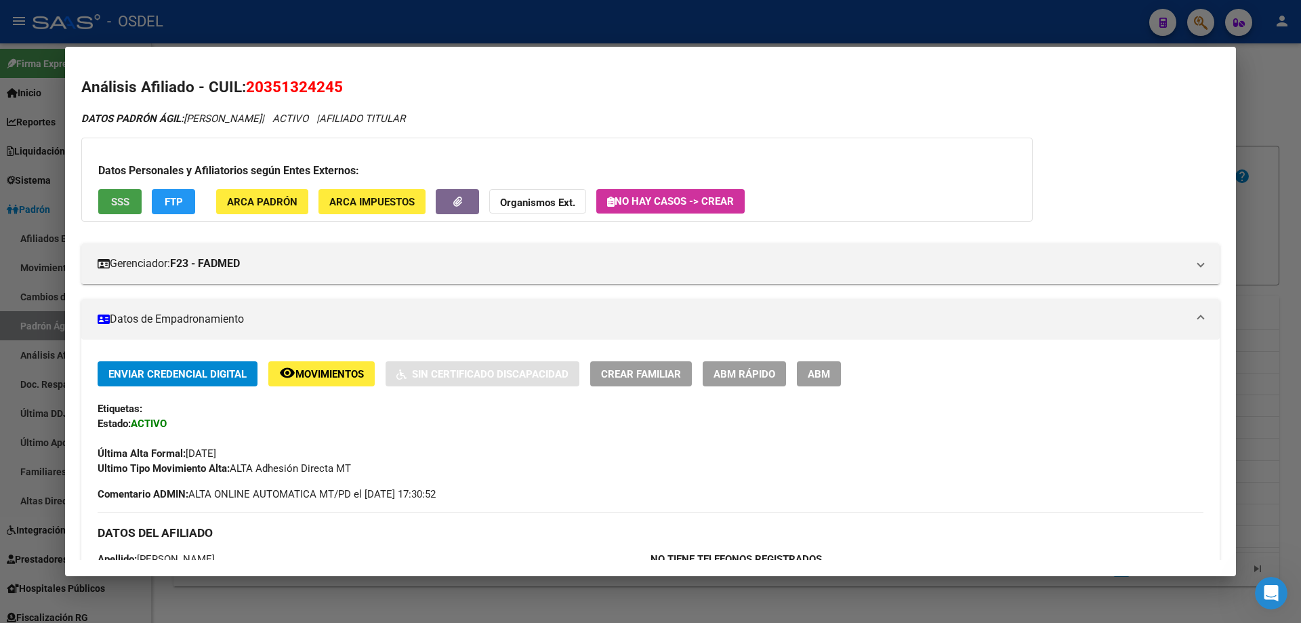
click at [119, 208] on button "SSS" at bounding box center [119, 201] width 43 height 25
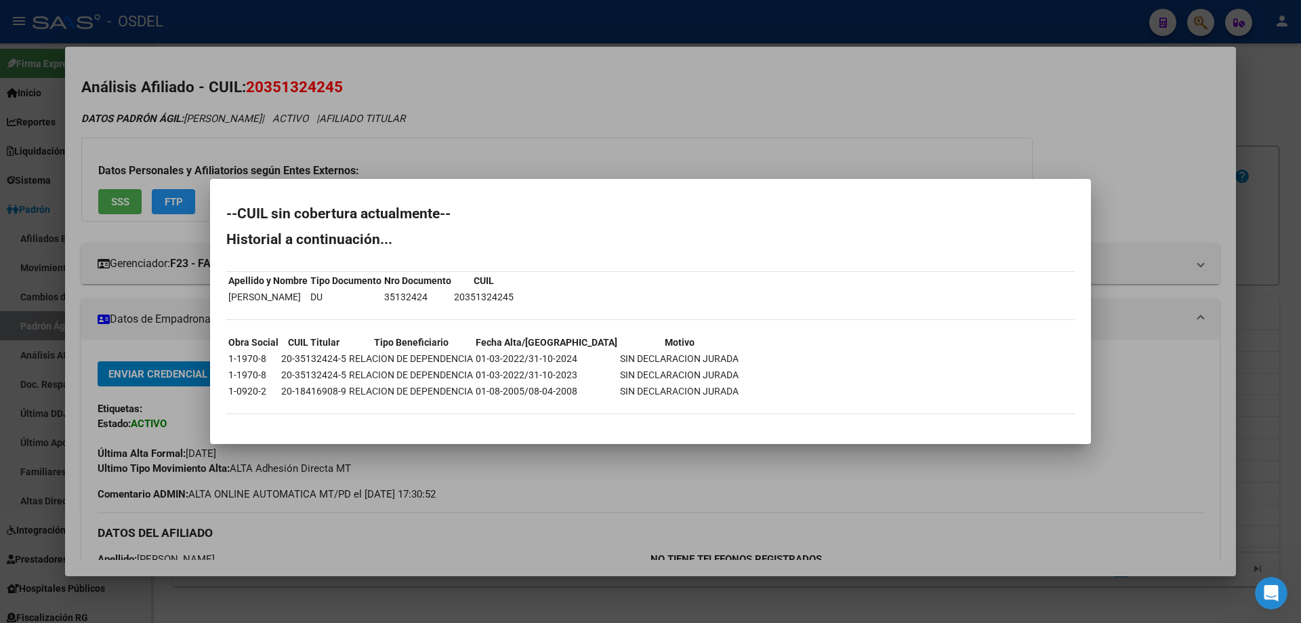
click at [534, 152] on div at bounding box center [650, 311] width 1301 height 623
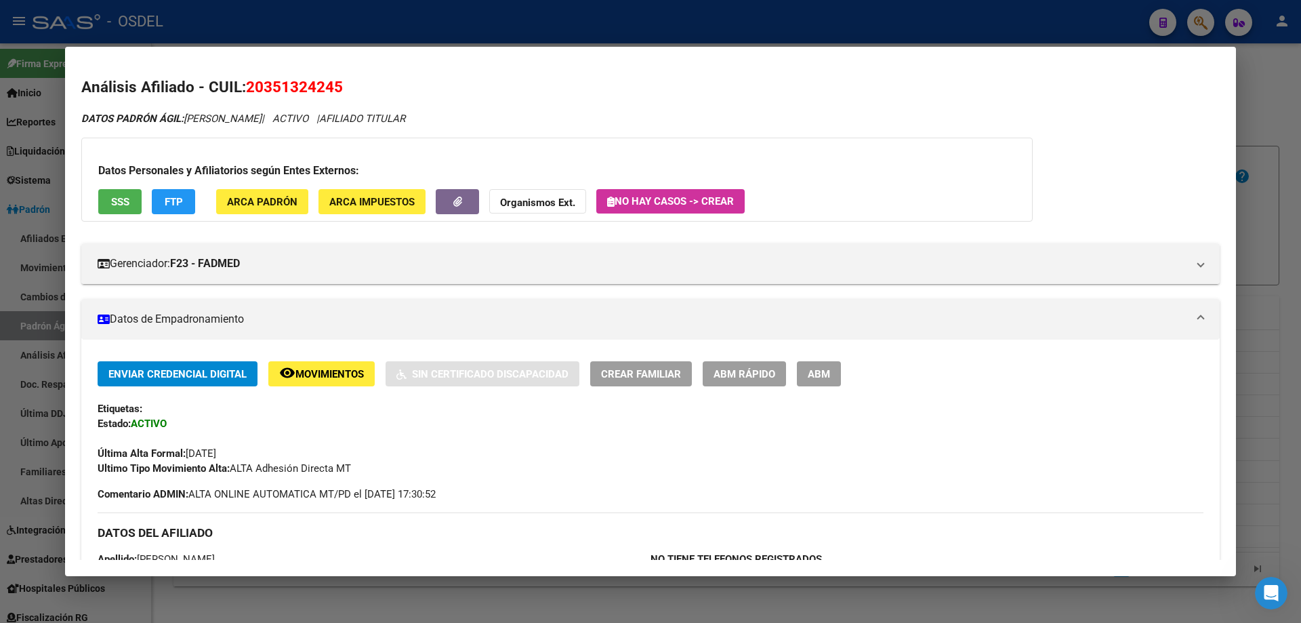
click at [126, 202] on span "SSS" at bounding box center [120, 202] width 18 height 12
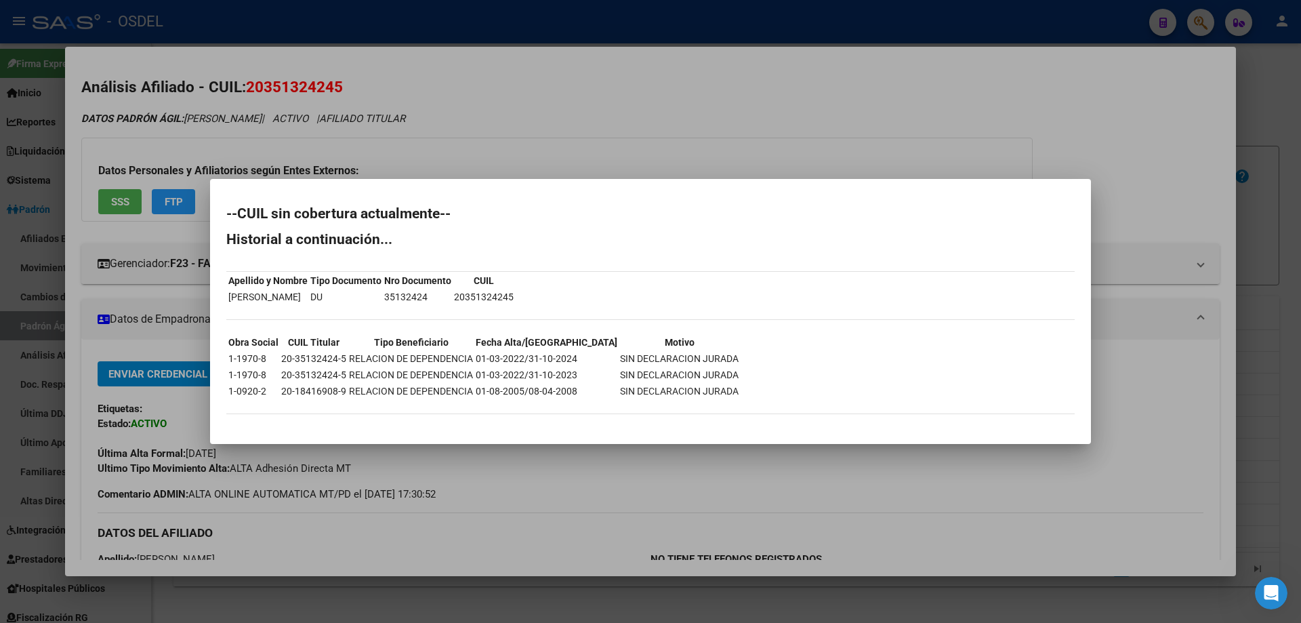
click at [590, 125] on div at bounding box center [650, 311] width 1301 height 623
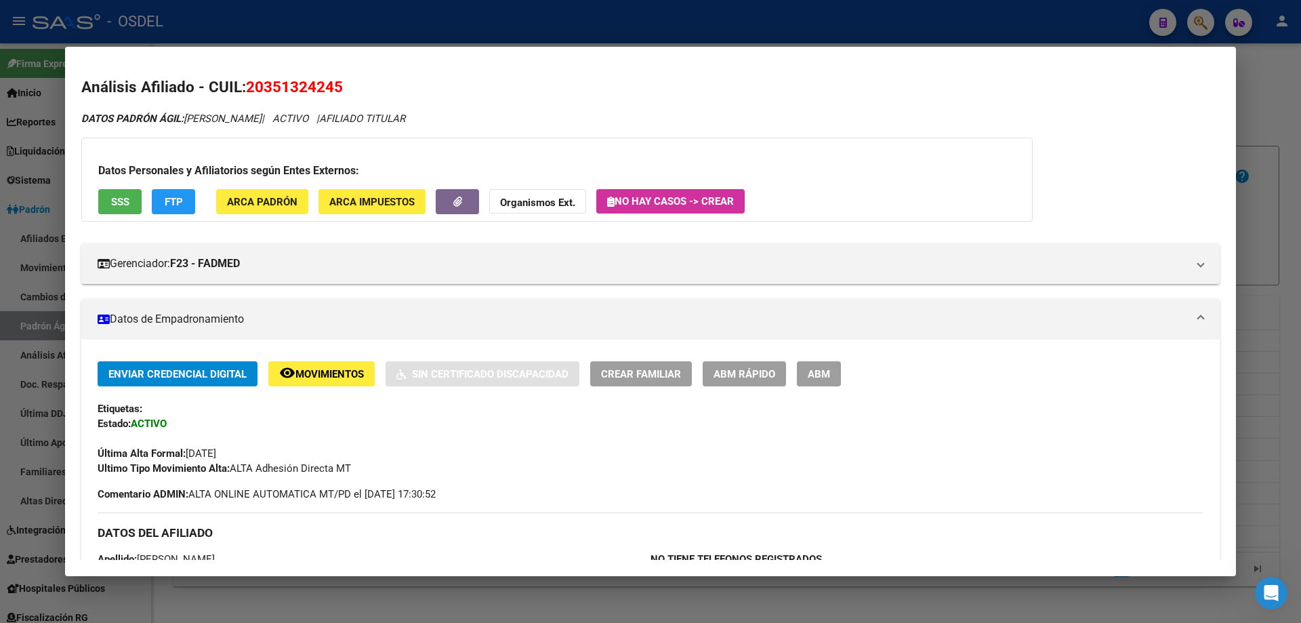
click at [751, 20] on div at bounding box center [650, 311] width 1301 height 623
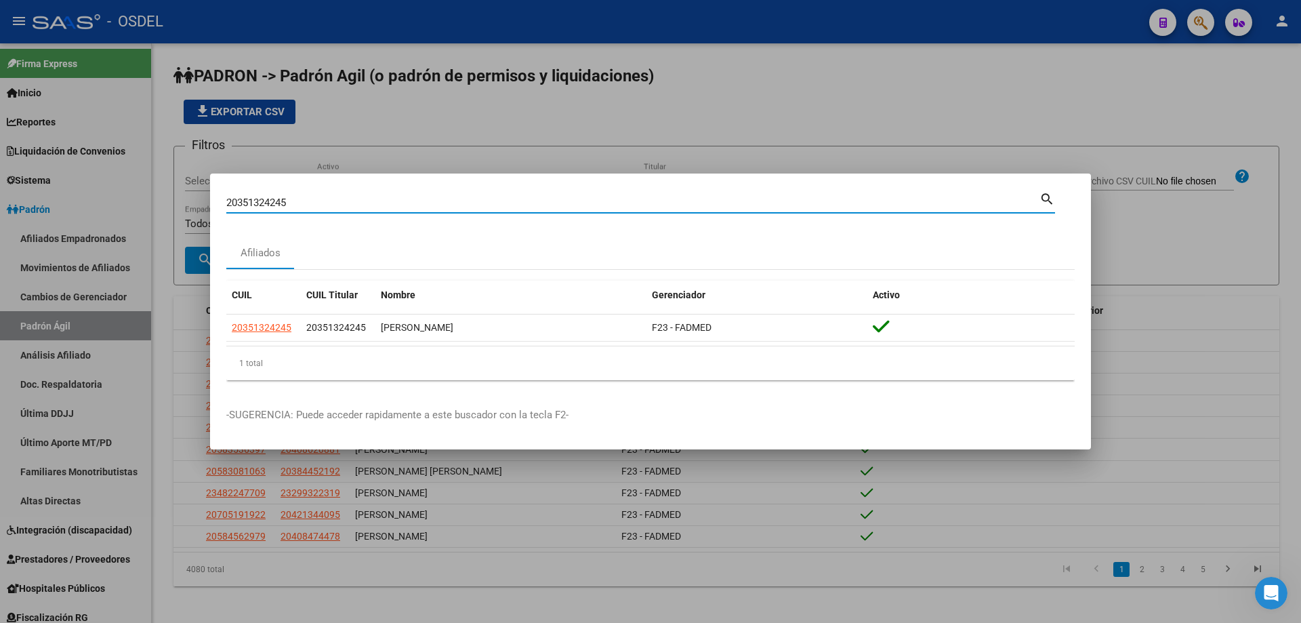
click at [340, 208] on input "20351324245" at bounding box center [632, 203] width 813 height 12
paste input "758733"
type input "20351758733"
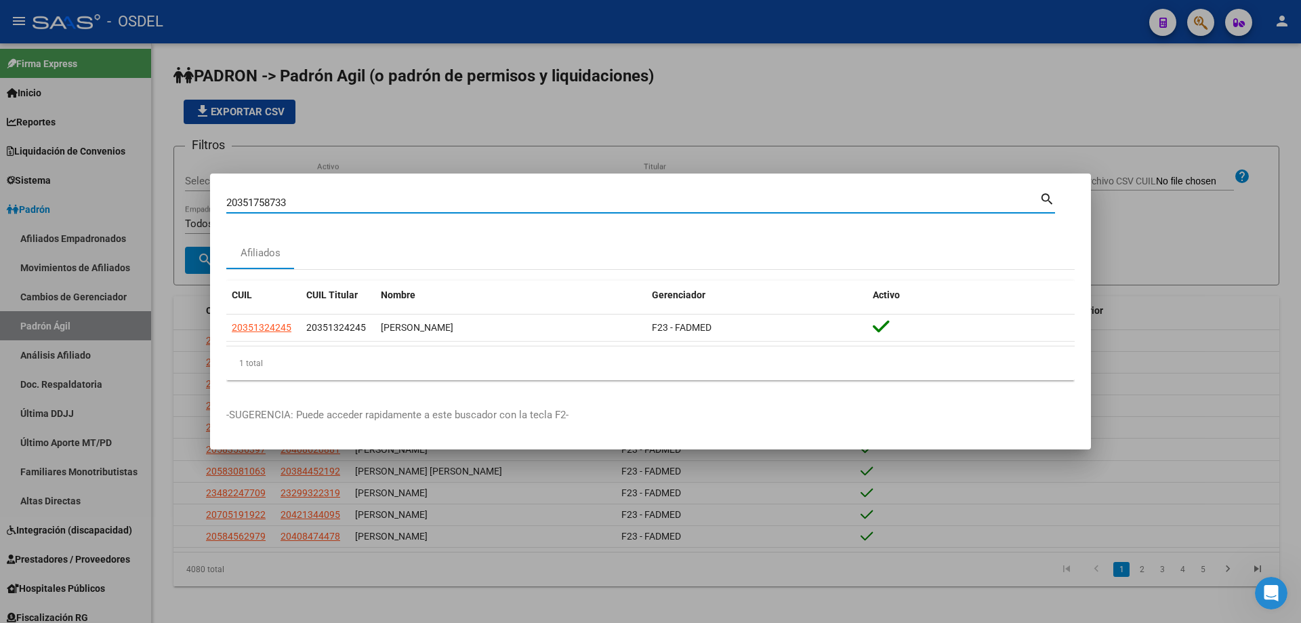
click at [1050, 201] on mat-icon "search" at bounding box center [1047, 198] width 16 height 16
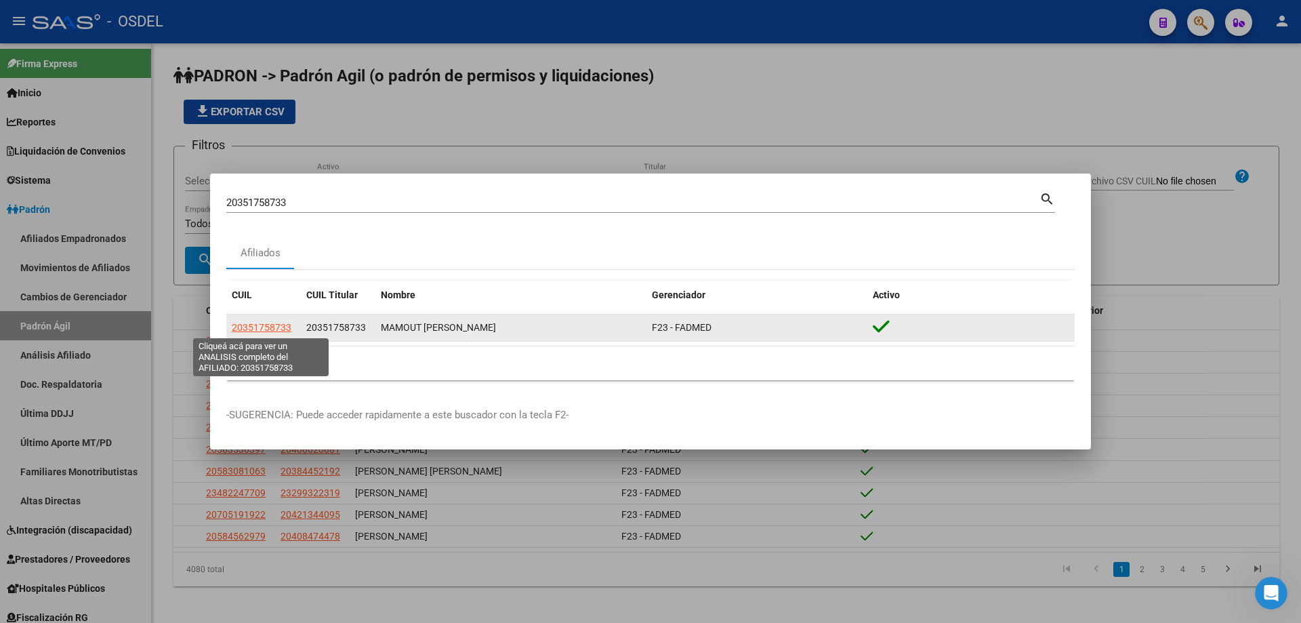
click at [287, 328] on span "20351758733" at bounding box center [262, 327] width 60 height 11
type textarea "20351758733"
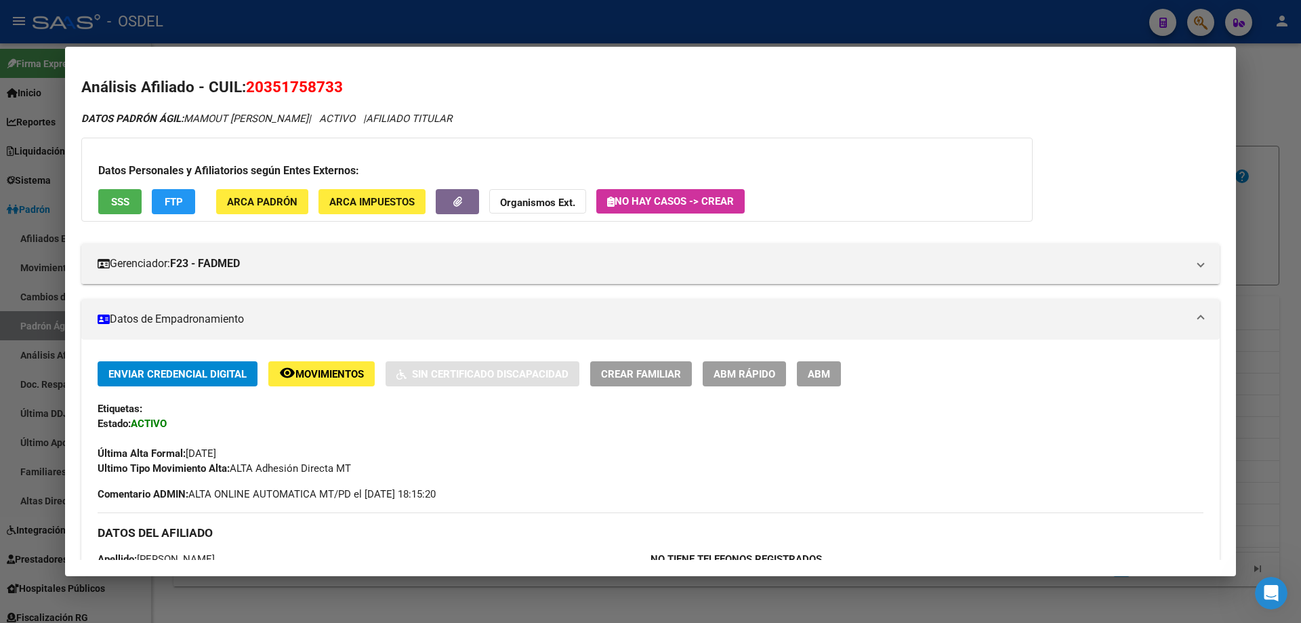
click at [432, 17] on div at bounding box center [650, 311] width 1301 height 623
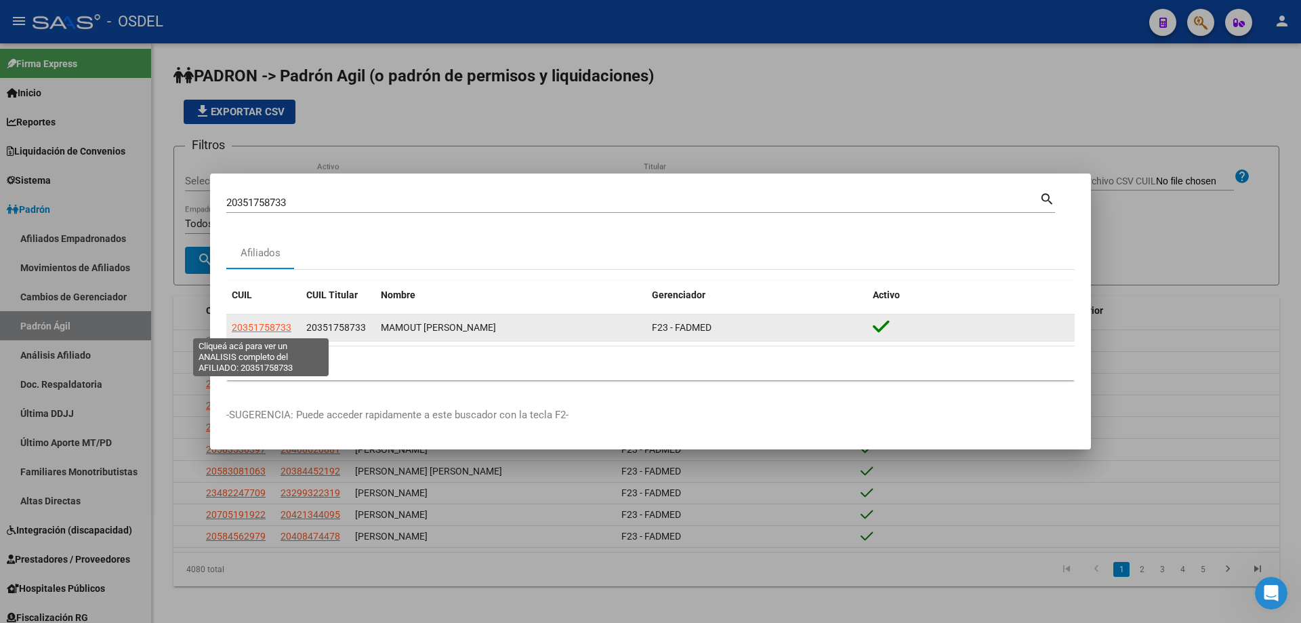
click at [277, 326] on span "20351758733" at bounding box center [262, 327] width 60 height 11
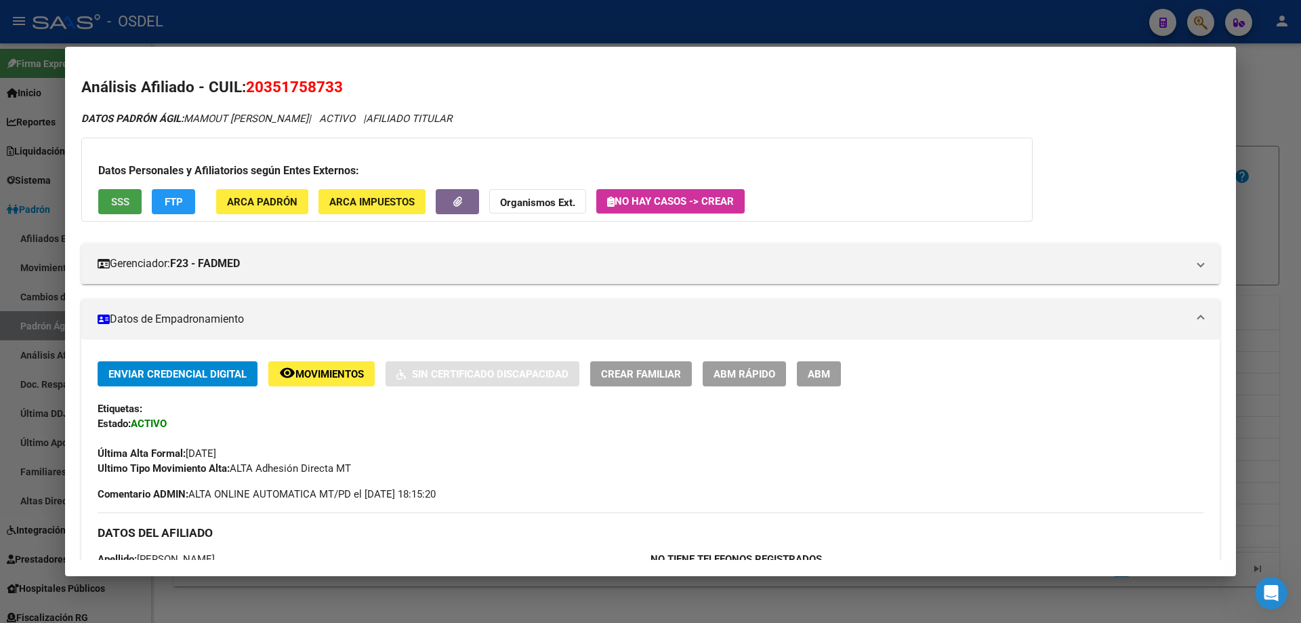
click at [116, 197] on span "SSS" at bounding box center [120, 202] width 18 height 12
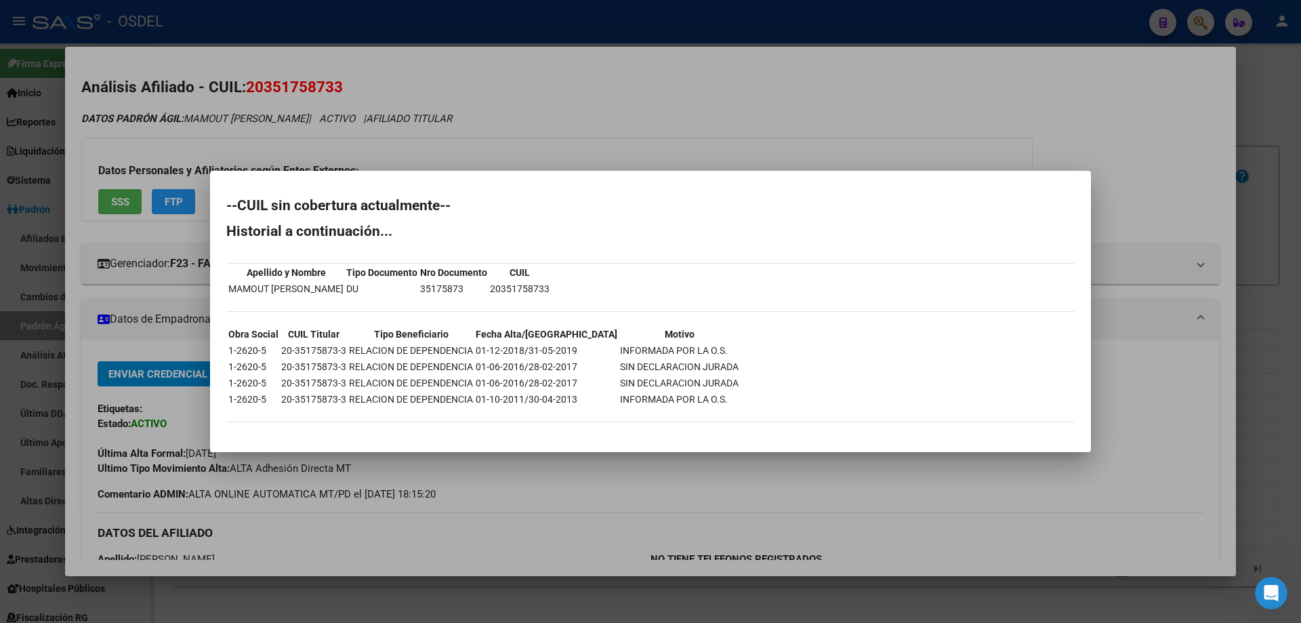
click at [657, 93] on div at bounding box center [650, 311] width 1301 height 623
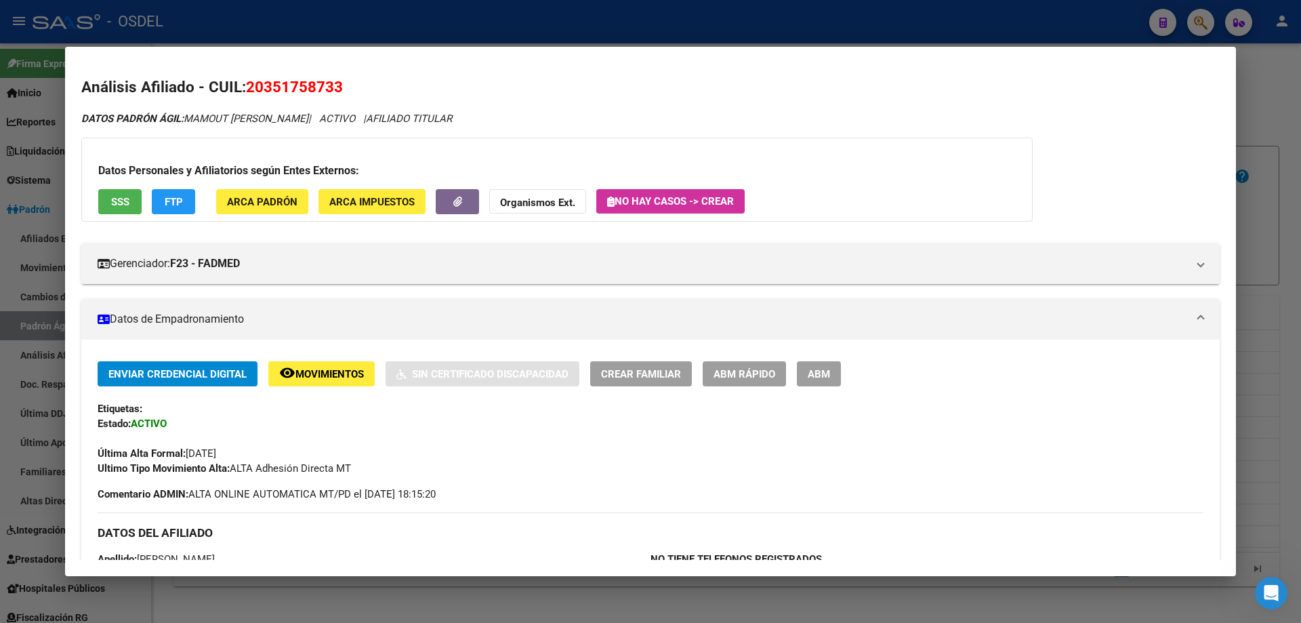
click at [315, 32] on div at bounding box center [650, 311] width 1301 height 623
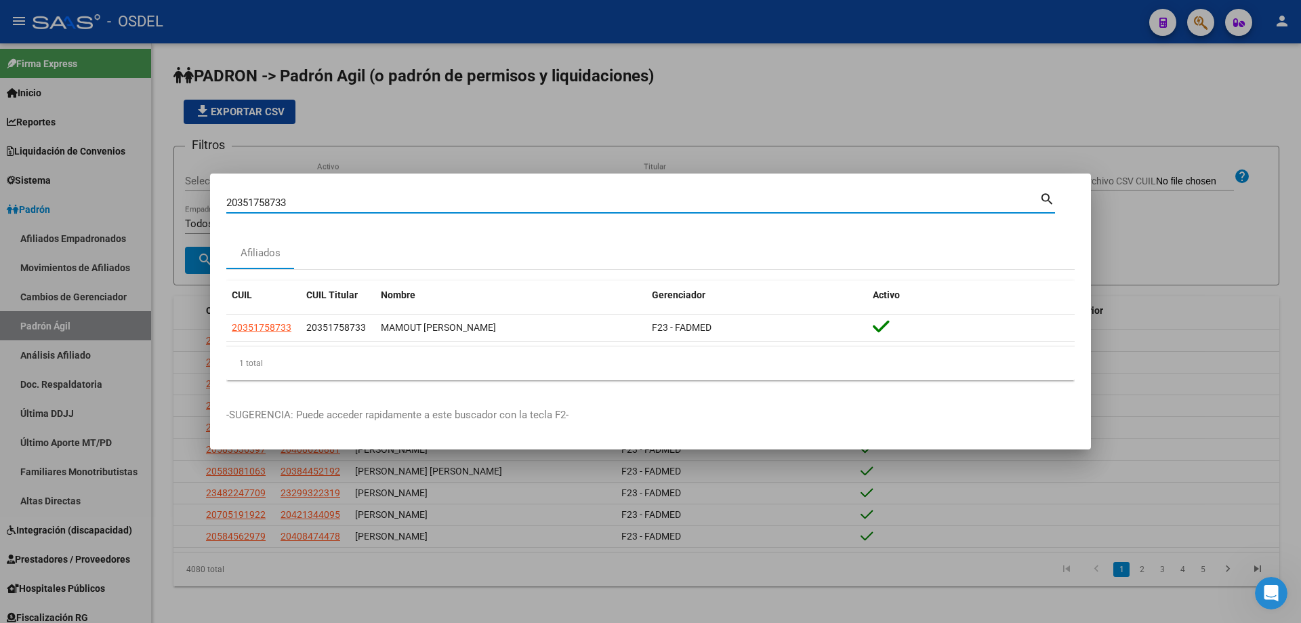
click at [304, 205] on input "20351758733" at bounding box center [632, 203] width 813 height 12
paste input "3734629"
type input "20353734629"
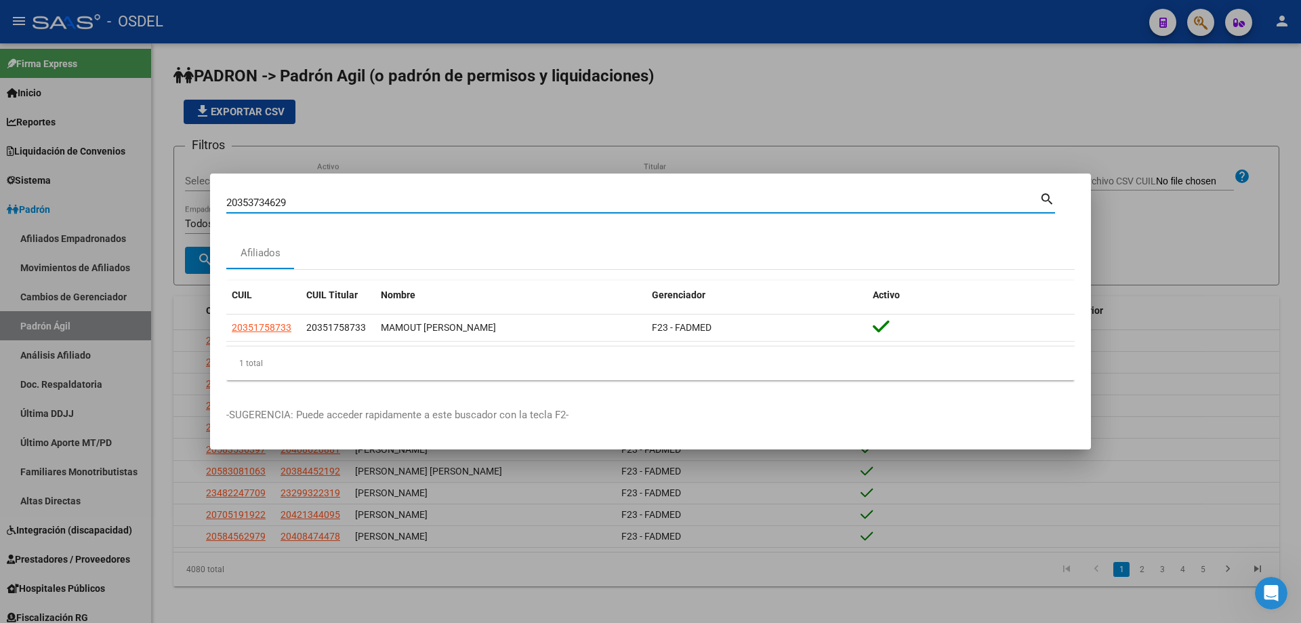
click at [1046, 201] on mat-icon "search" at bounding box center [1047, 198] width 16 height 16
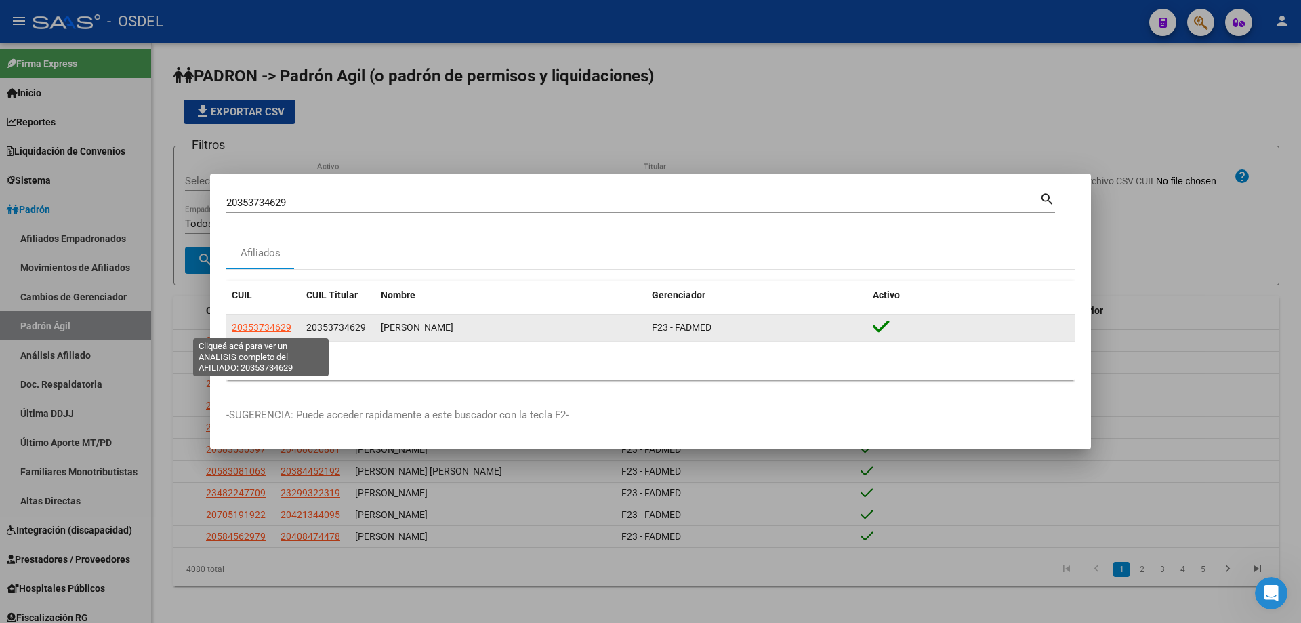
click at [280, 327] on span "20353734629" at bounding box center [262, 327] width 60 height 11
type textarea "20353734629"
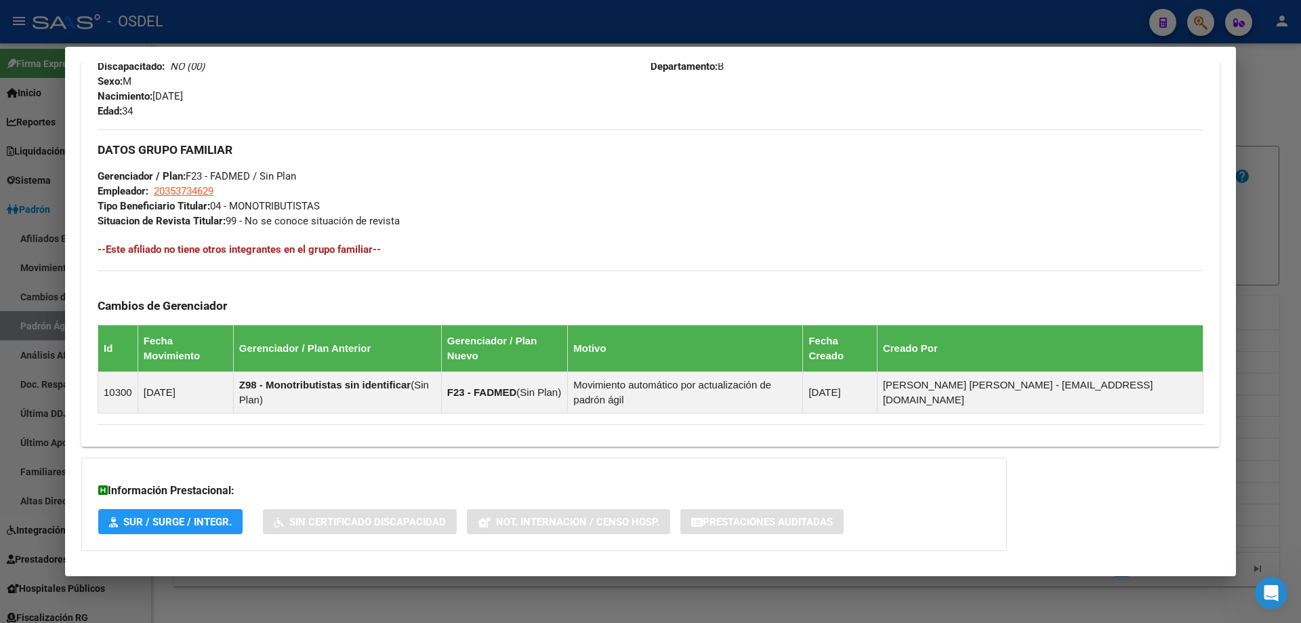
scroll to position [617, 0]
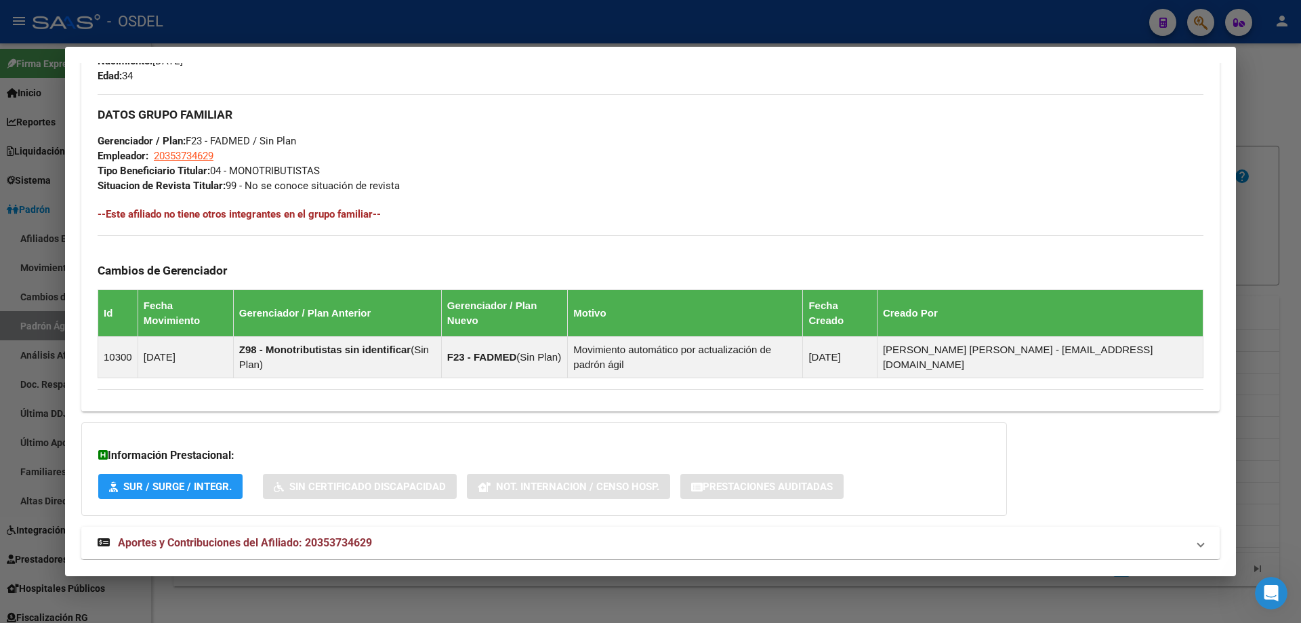
click at [255, 536] on span "Aportes y Contribuciones del Afiliado: 20353734629" at bounding box center [245, 542] width 254 height 13
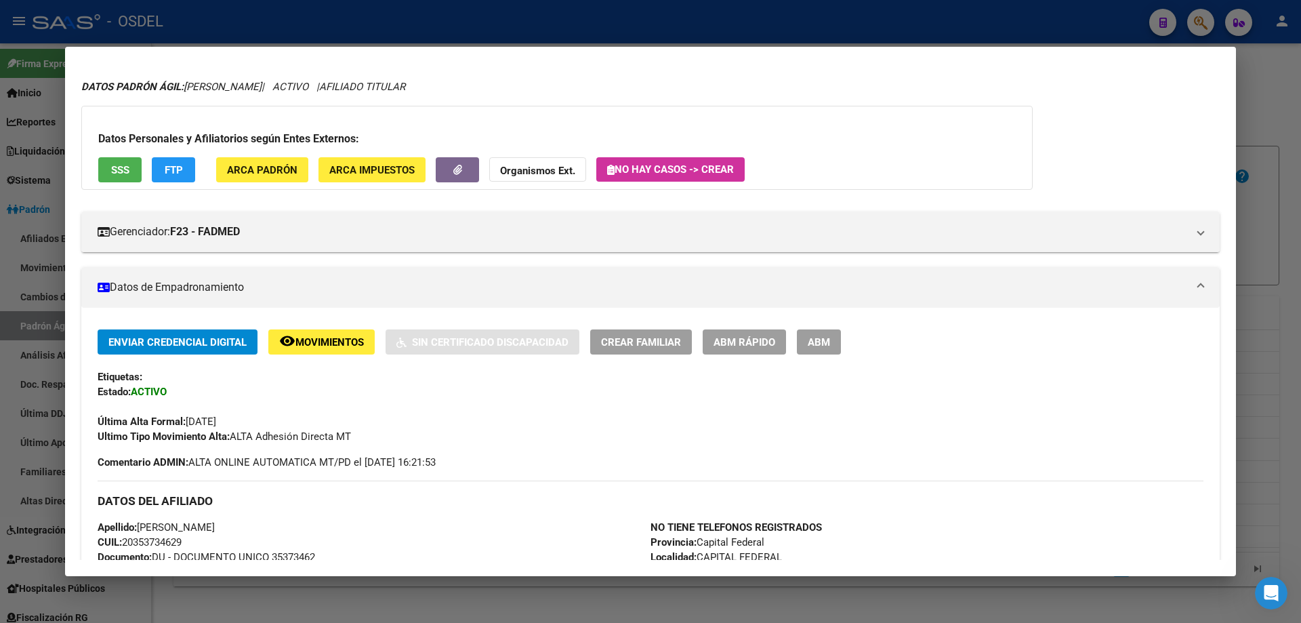
scroll to position [0, 0]
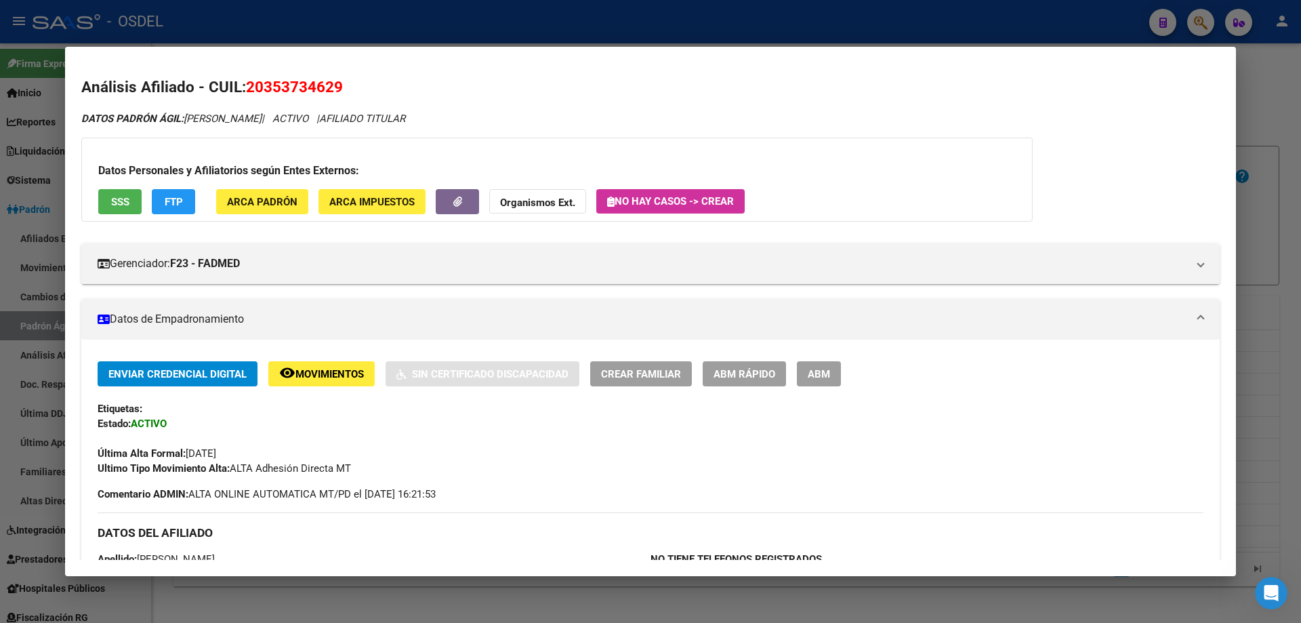
click at [112, 200] on span "SSS" at bounding box center [120, 202] width 18 height 12
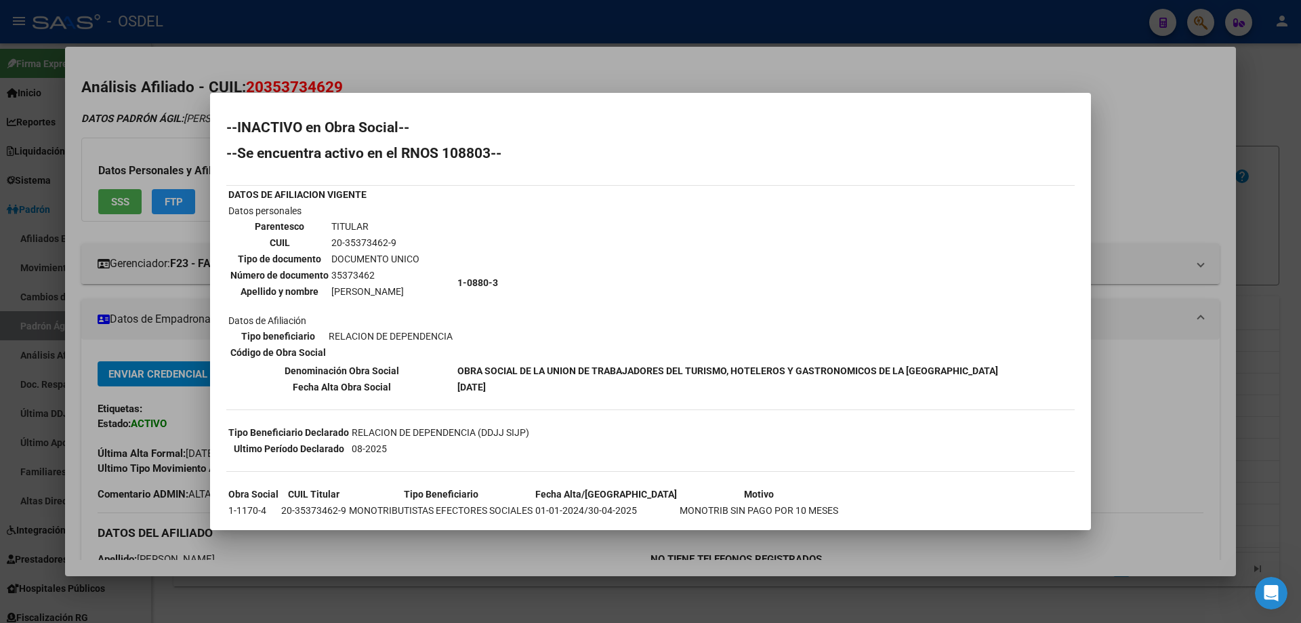
click at [529, 72] on div at bounding box center [650, 311] width 1301 height 623
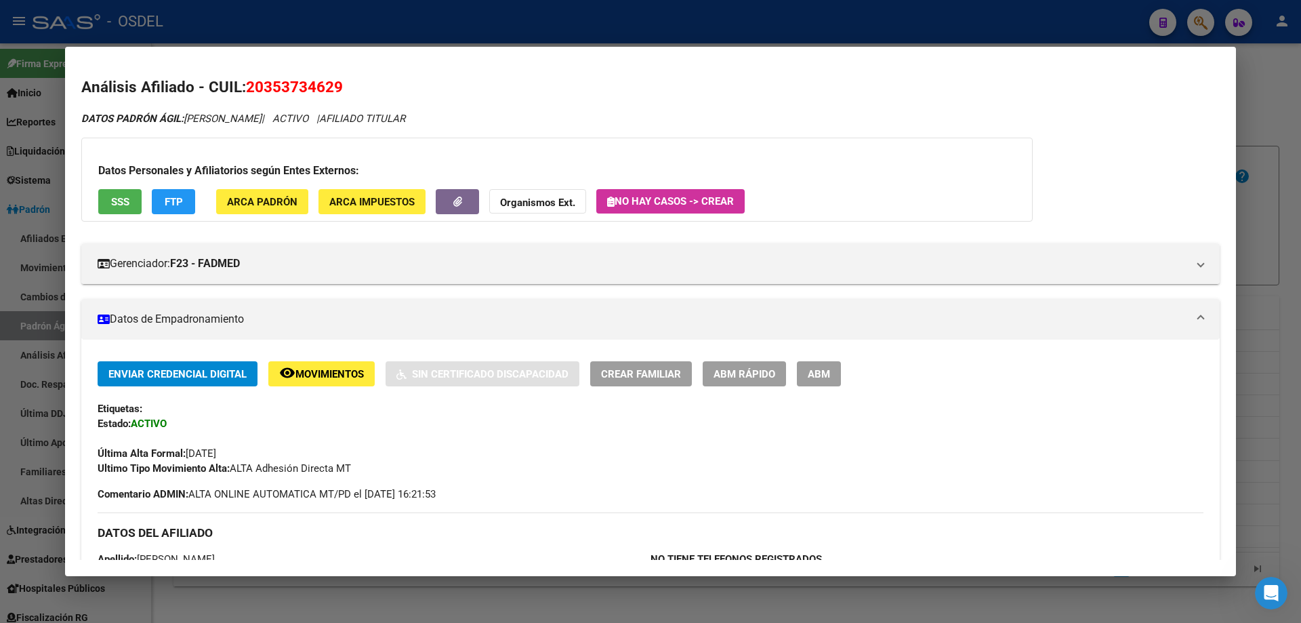
click at [507, 37] on div at bounding box center [650, 311] width 1301 height 623
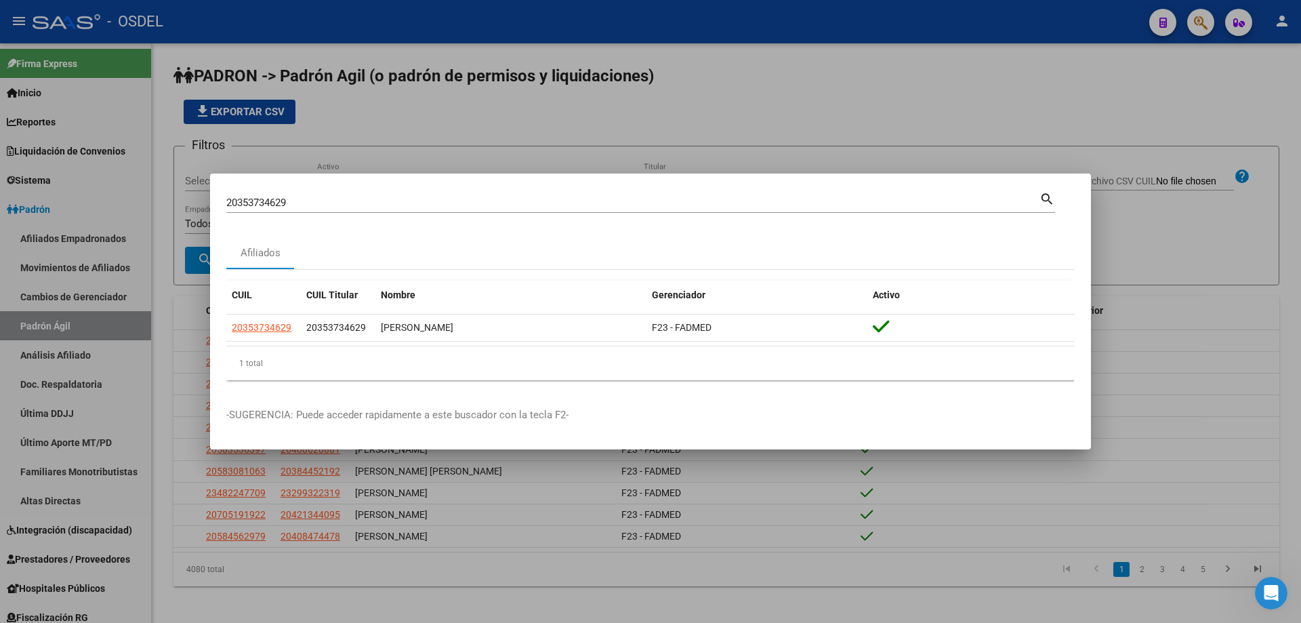
click at [354, 190] on div "20353734629 [PERSON_NAME] (apellido, dni, cuil, [PERSON_NAME], cuit, obra socia…" at bounding box center [640, 201] width 829 height 23
click at [354, 197] on div "20353734629 [PERSON_NAME] (apellido, dni, [PERSON_NAME], [PERSON_NAME], cuit, o…" at bounding box center [632, 202] width 813 height 20
click at [354, 197] on input "20353734629" at bounding box center [632, 203] width 813 height 12
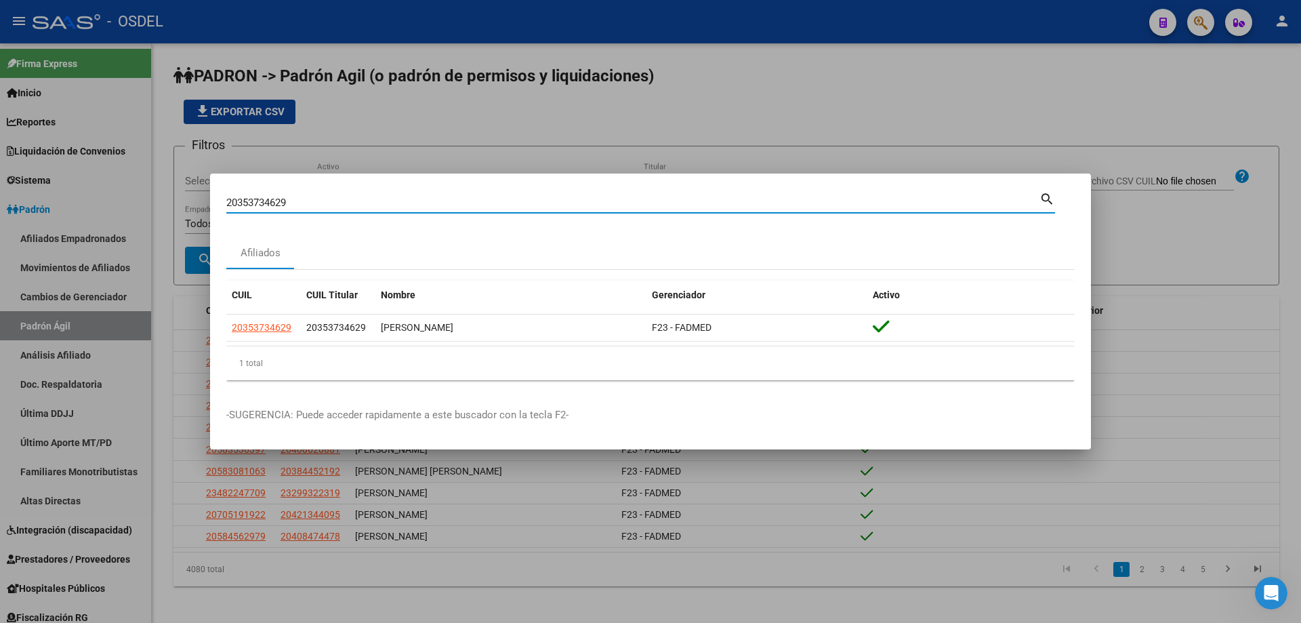
paste input "937325"
type input "20353937325"
click at [1042, 194] on mat-icon "search" at bounding box center [1047, 198] width 16 height 16
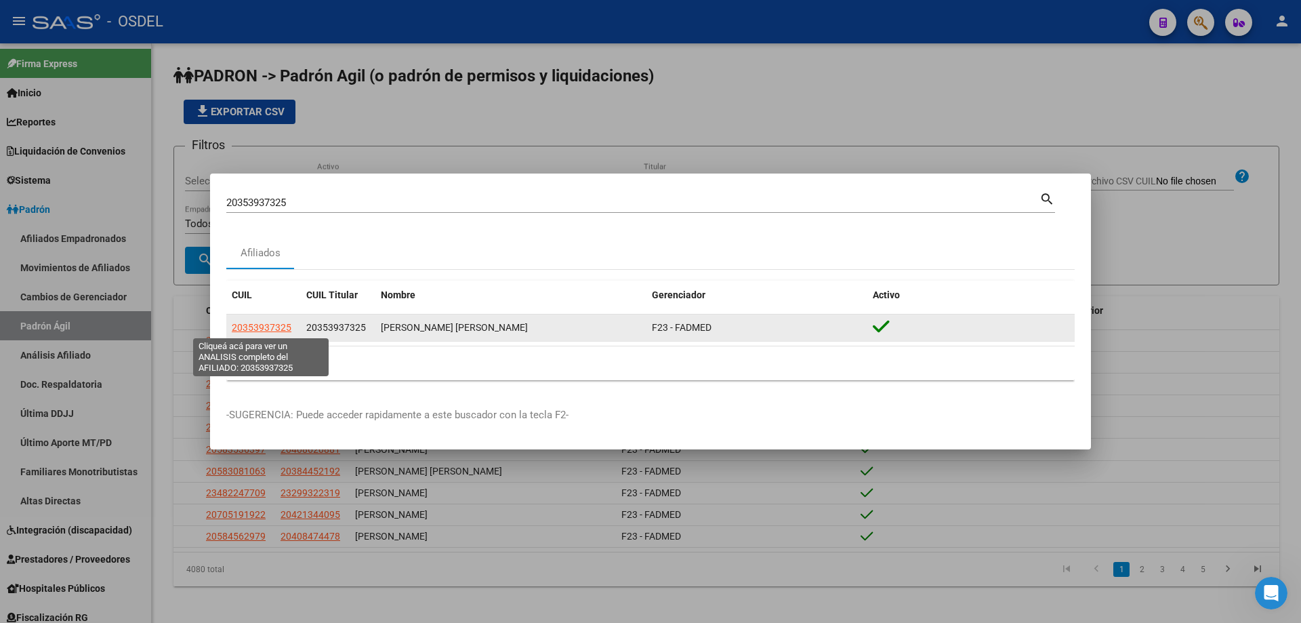
click at [266, 327] on span "20353937325" at bounding box center [262, 327] width 60 height 11
type textarea "20353937325"
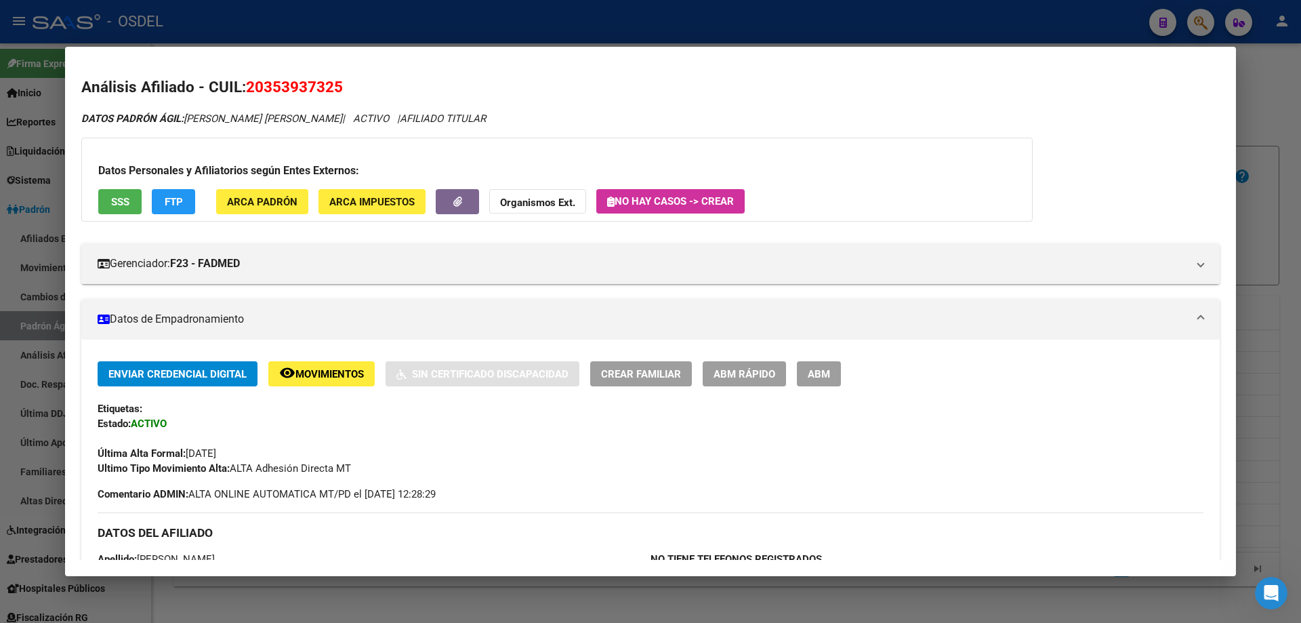
click at [795, 19] on div at bounding box center [650, 311] width 1301 height 623
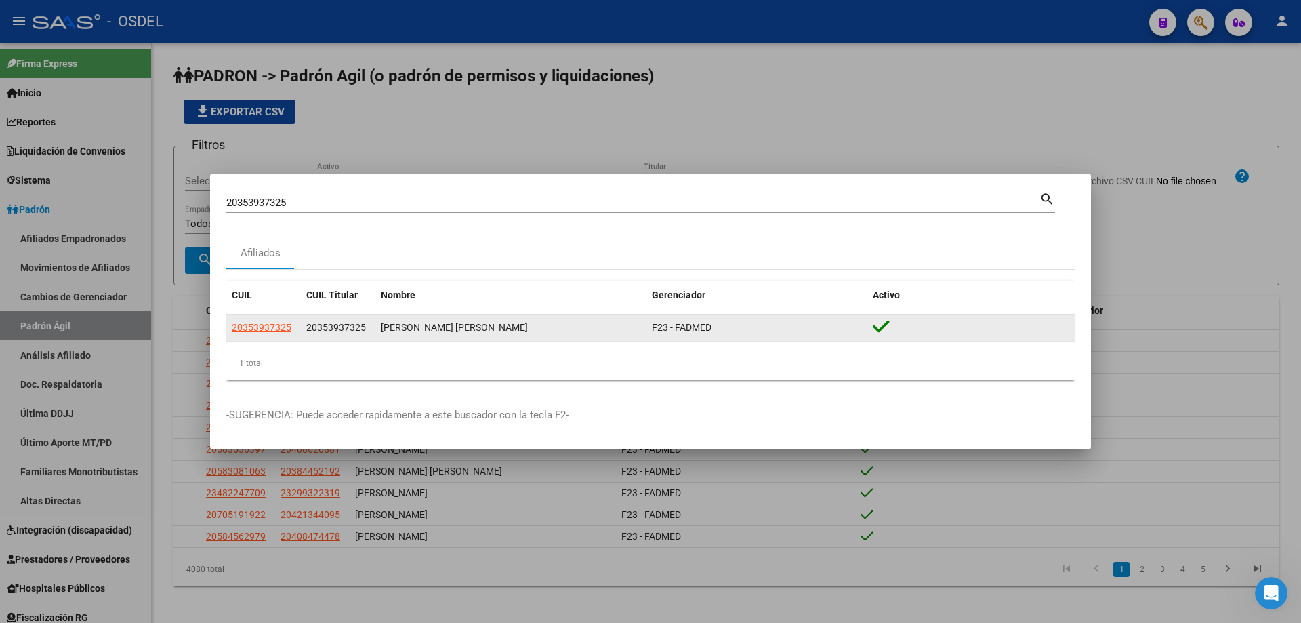
click at [261, 321] on app-link-go-to "20353937325" at bounding box center [262, 328] width 60 height 16
click at [262, 327] on span "20353937325" at bounding box center [262, 327] width 60 height 11
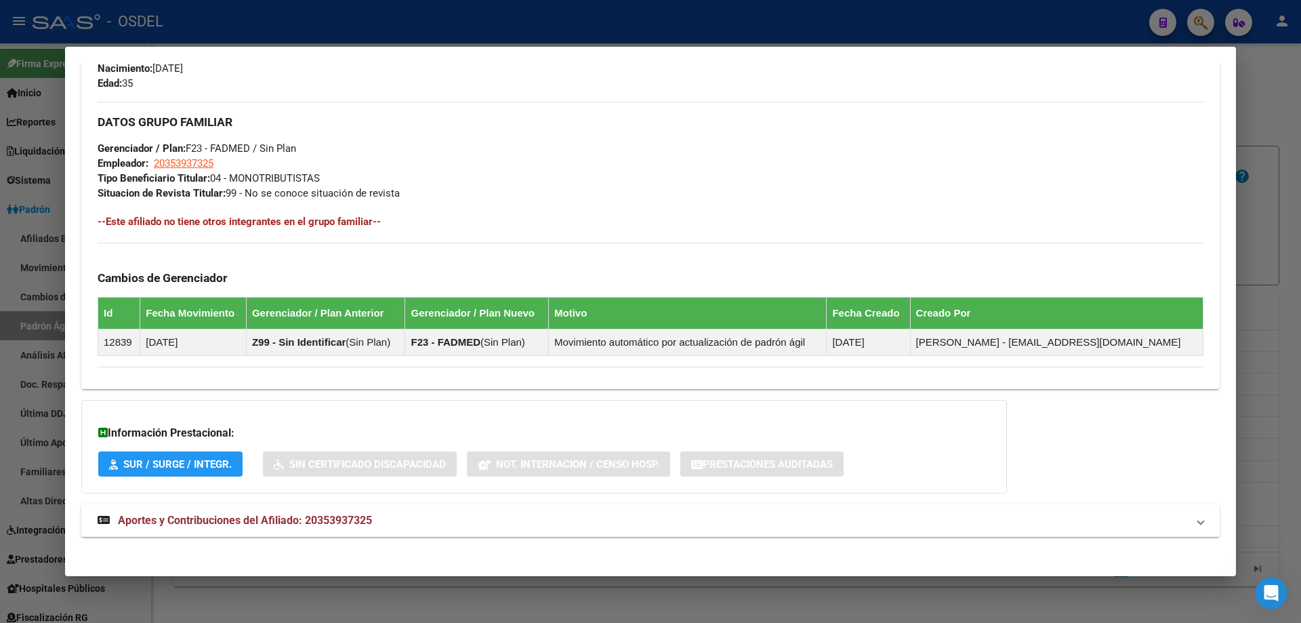
scroll to position [617, 0]
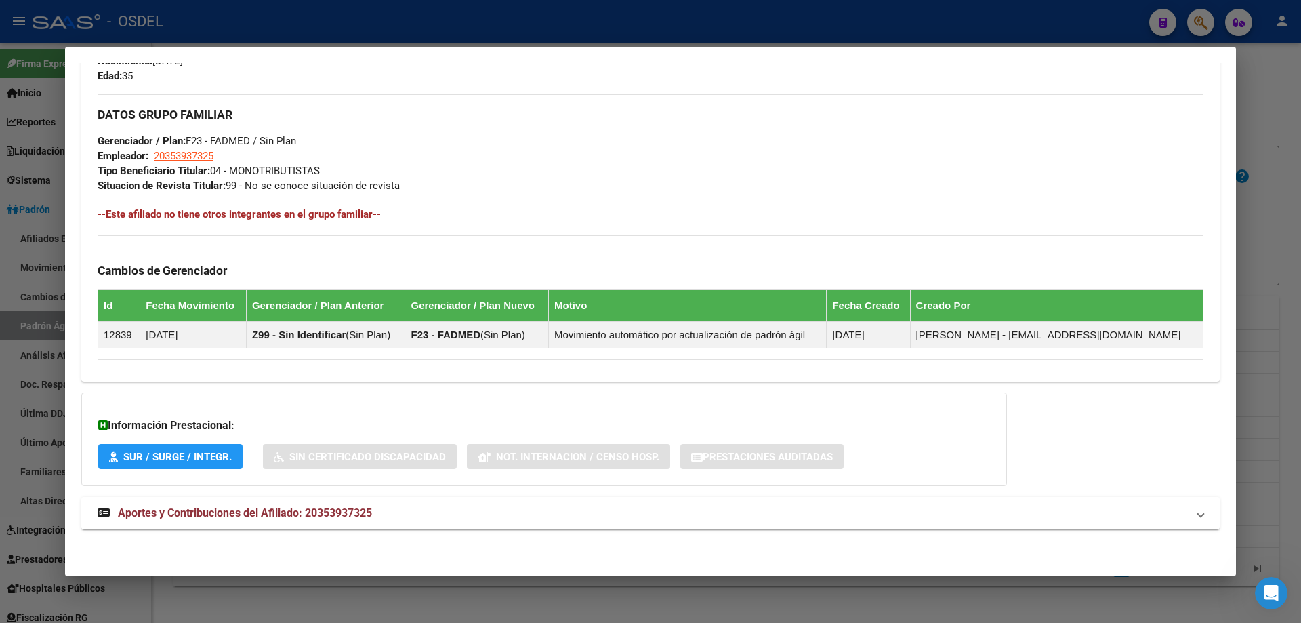
click at [218, 513] on span "Aportes y Contribuciones del Afiliado: 20353937325" at bounding box center [245, 512] width 254 height 13
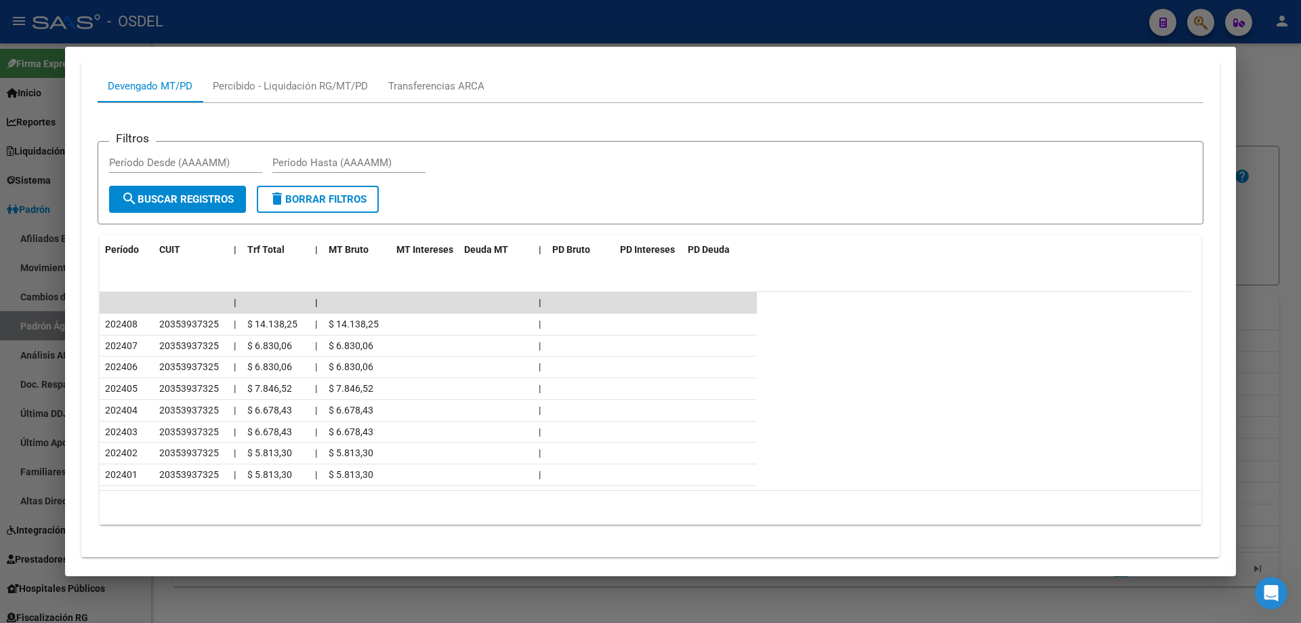
scroll to position [1159, 0]
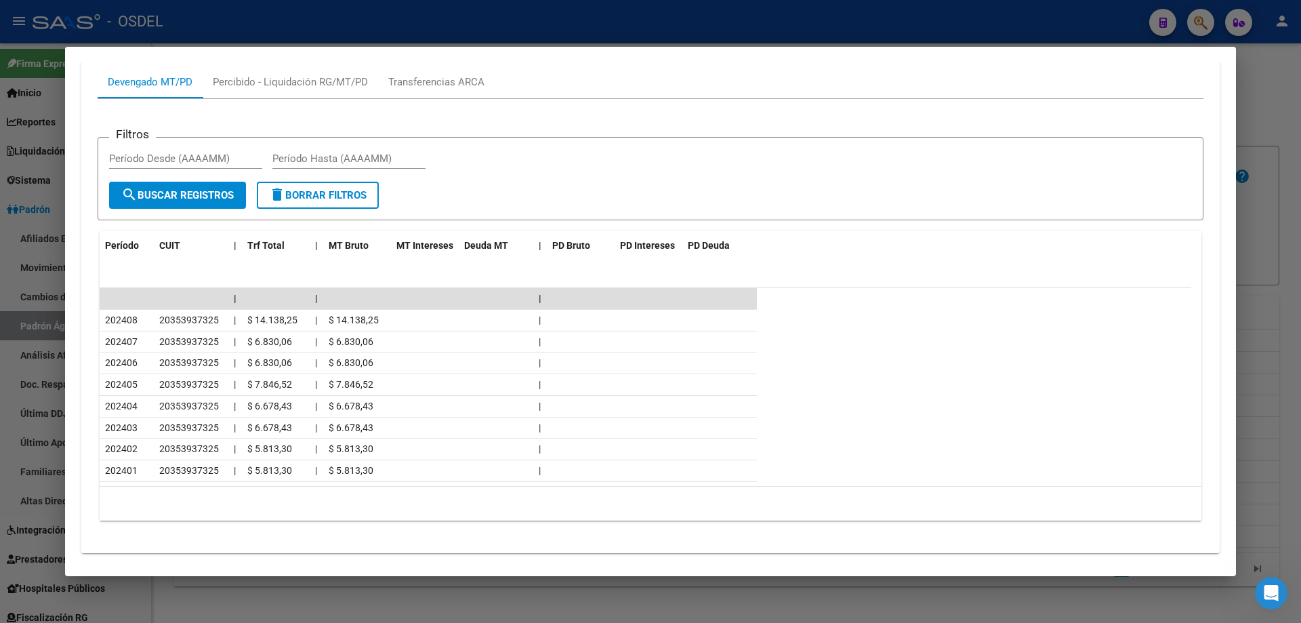
click at [426, 36] on div at bounding box center [650, 311] width 1301 height 623
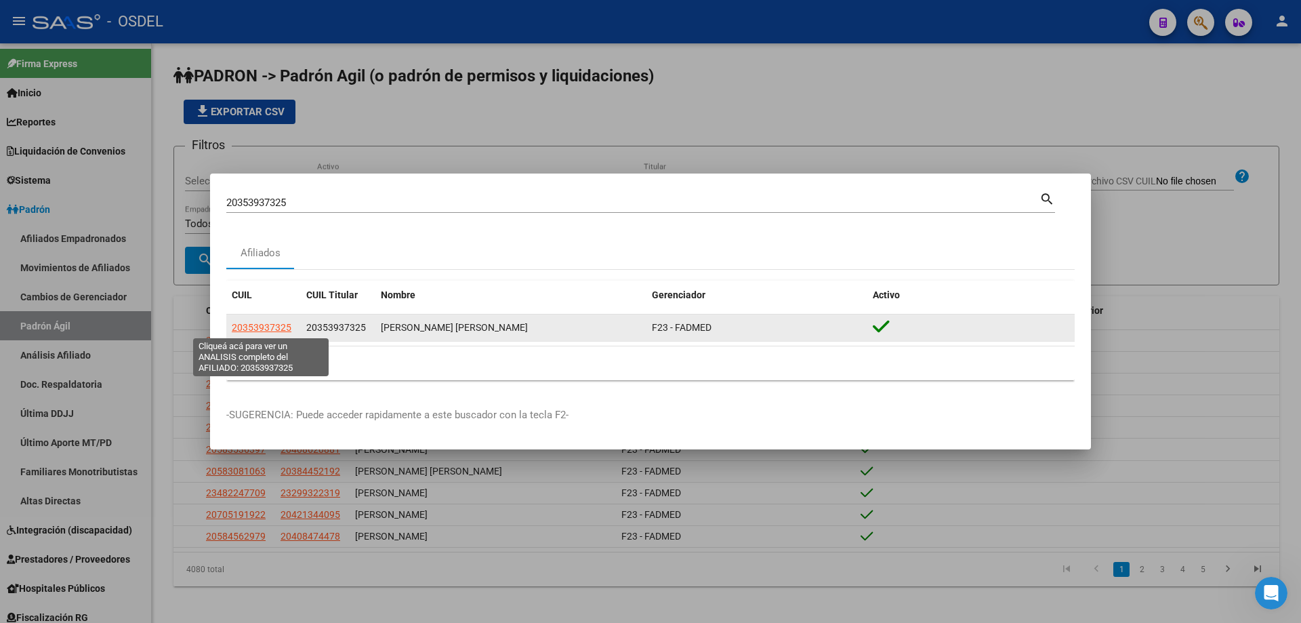
click at [289, 329] on span "20353937325" at bounding box center [262, 327] width 60 height 11
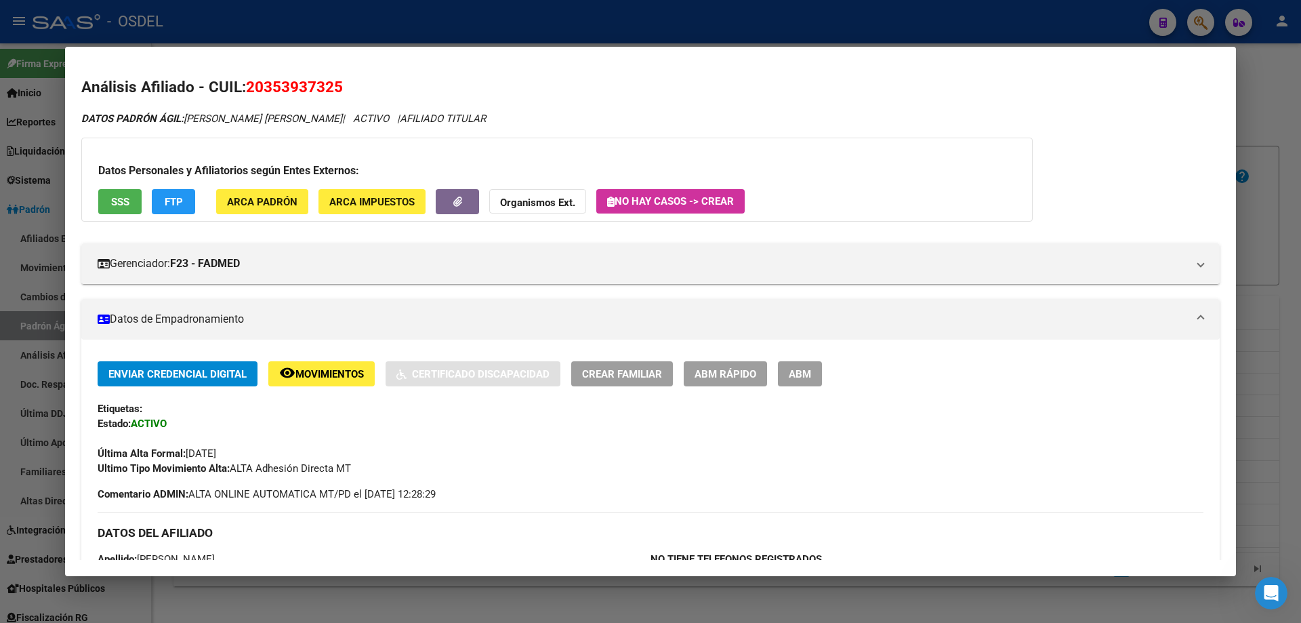
click at [117, 203] on span "SSS" at bounding box center [120, 202] width 18 height 12
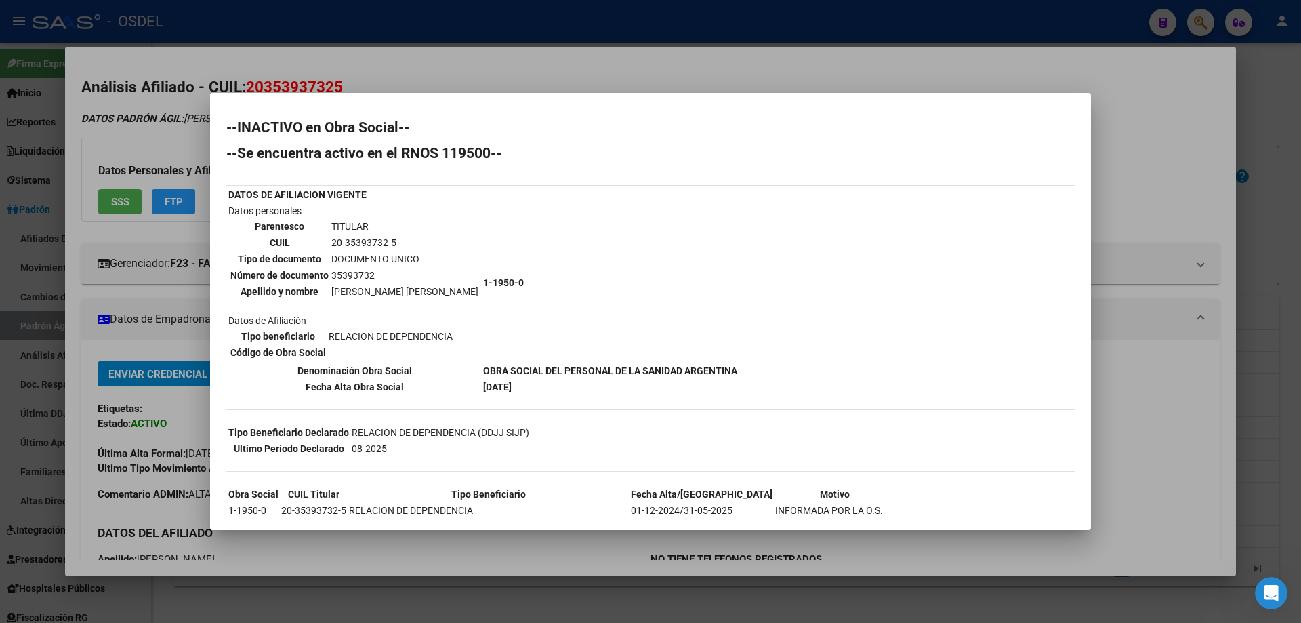
click at [466, 74] on div at bounding box center [650, 311] width 1301 height 623
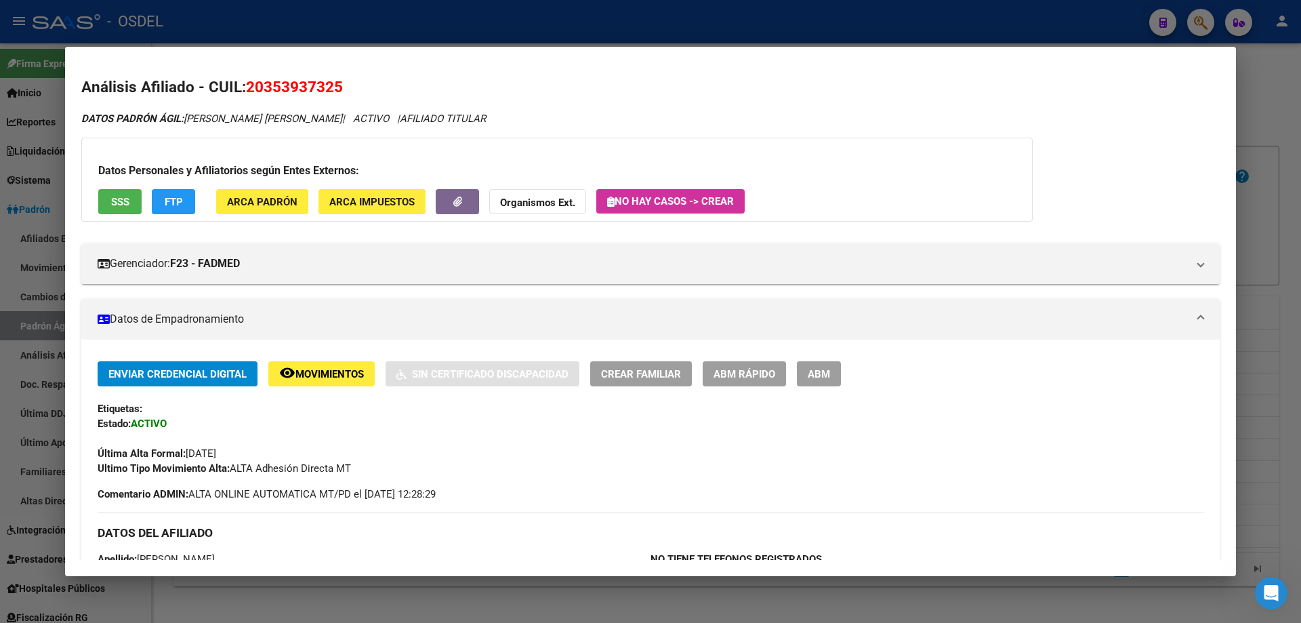
click at [436, 33] on div at bounding box center [650, 311] width 1301 height 623
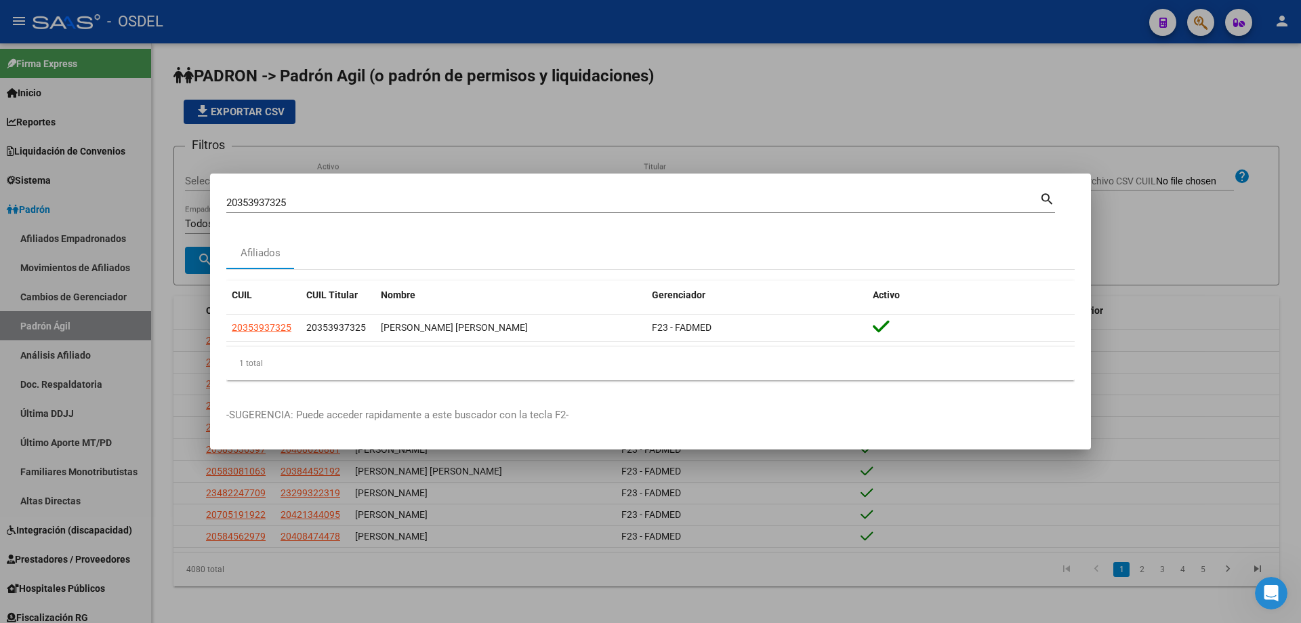
click at [308, 199] on input "20353937325" at bounding box center [632, 203] width 813 height 12
paste input "4259037"
type input "20354259037"
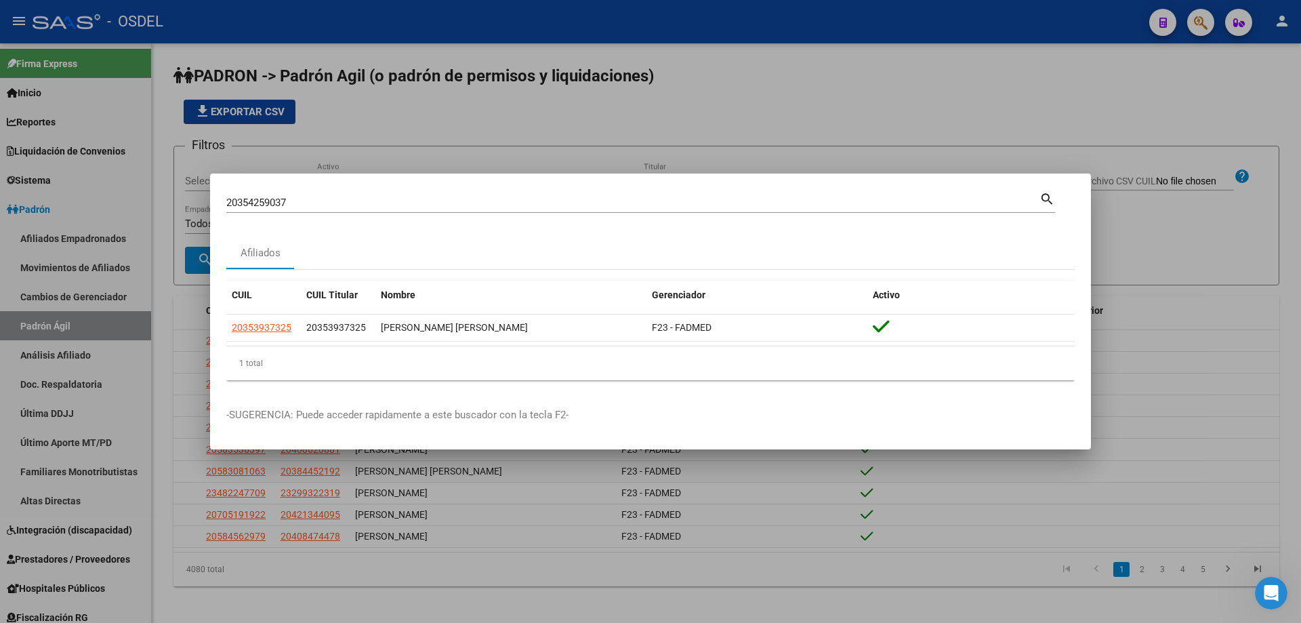
click at [726, 119] on div at bounding box center [650, 311] width 1301 height 623
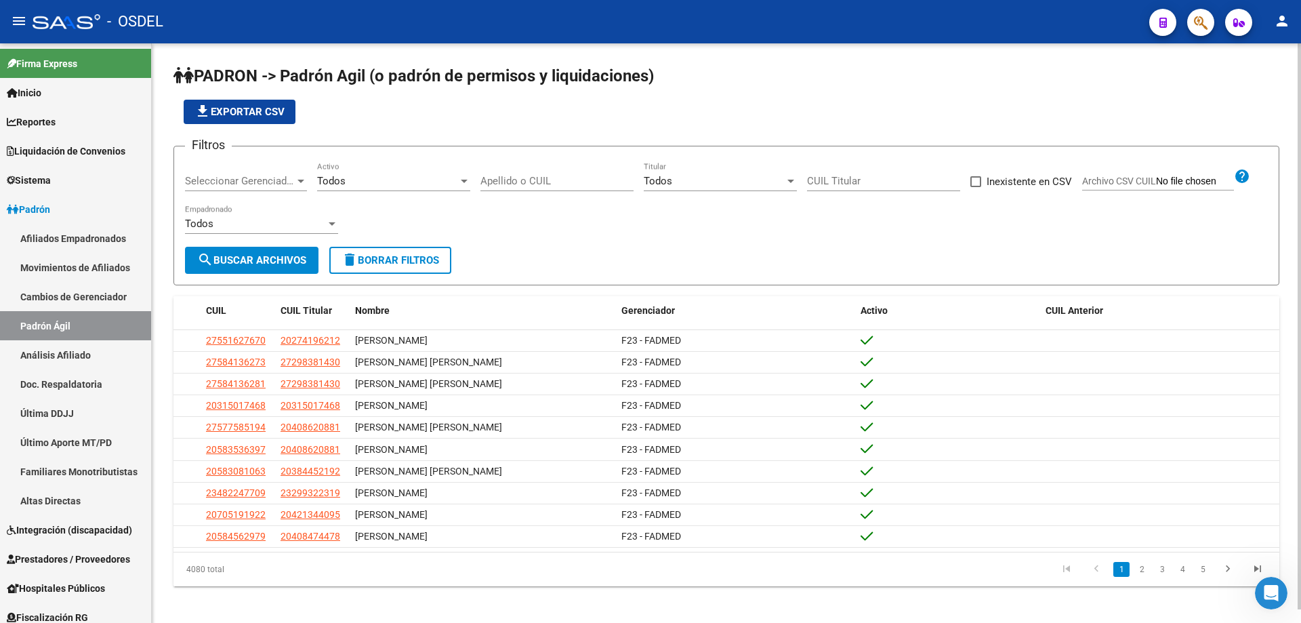
click at [478, 124] on app-list-header "PADRON -> Padrón Agil ([PERSON_NAME] de permisos y liquidaciones) file_download…" at bounding box center [726, 175] width 1106 height 220
click at [1191, 26] on button "button" at bounding box center [1200, 22] width 27 height 27
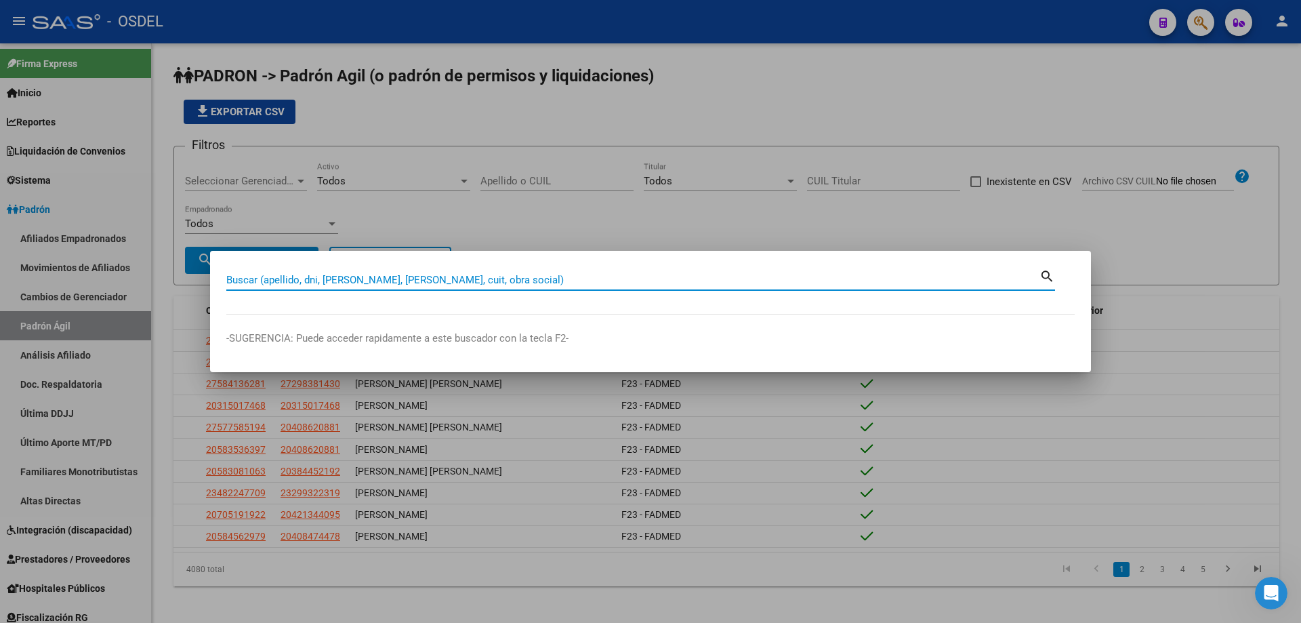
click at [398, 279] on input "Buscar (apellido, dni, [PERSON_NAME], [PERSON_NAME], cuit, obra social)" at bounding box center [632, 280] width 813 height 12
type input "20354259037"
click at [1049, 274] on mat-icon "search" at bounding box center [1047, 275] width 16 height 16
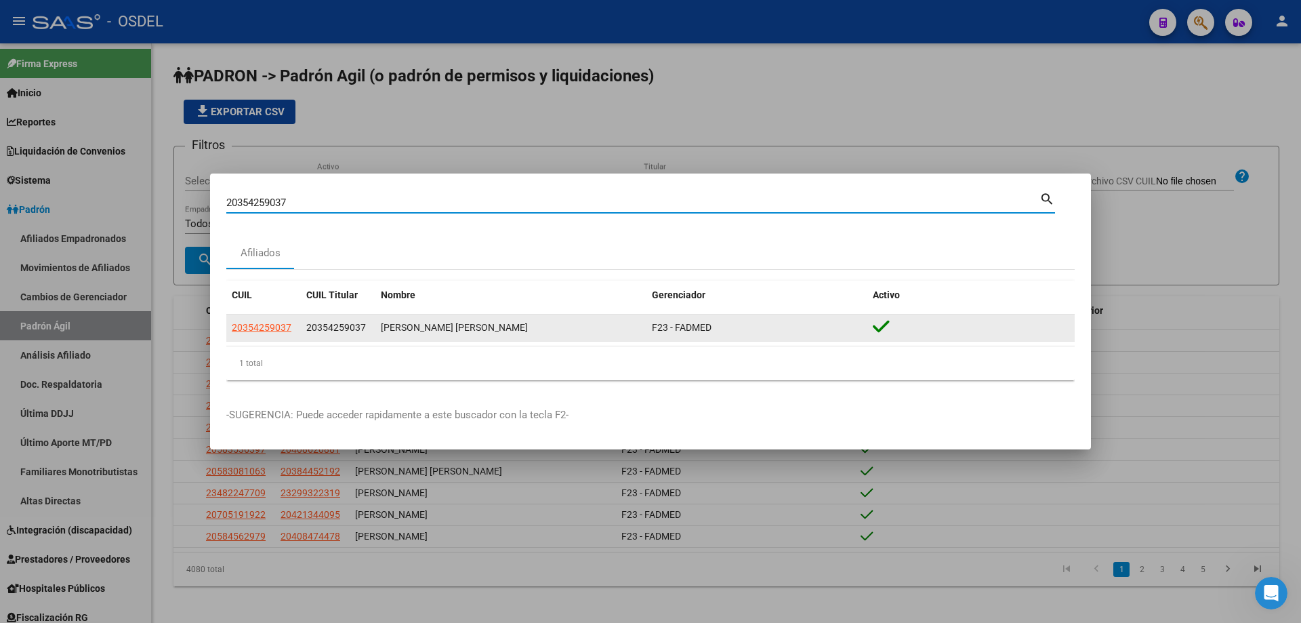
click at [270, 336] on datatable-body-cell "20354259037" at bounding box center [263, 327] width 75 height 26
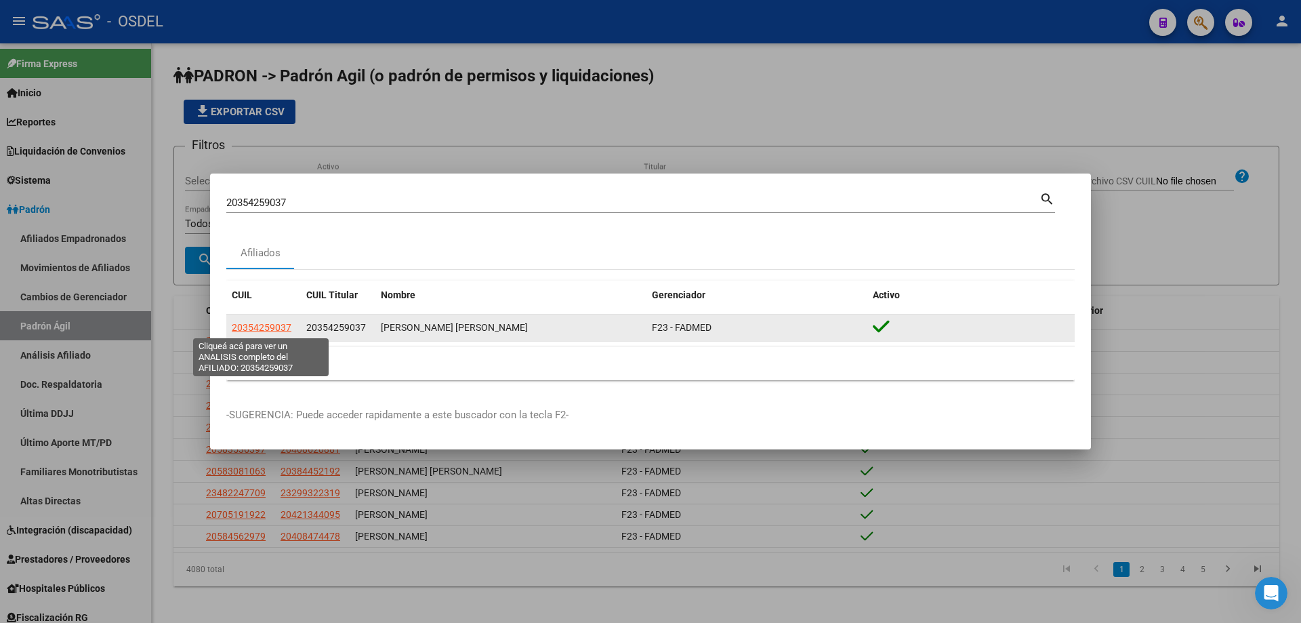
click at [266, 329] on span "20354259037" at bounding box center [262, 327] width 60 height 11
type textarea "20354259037"
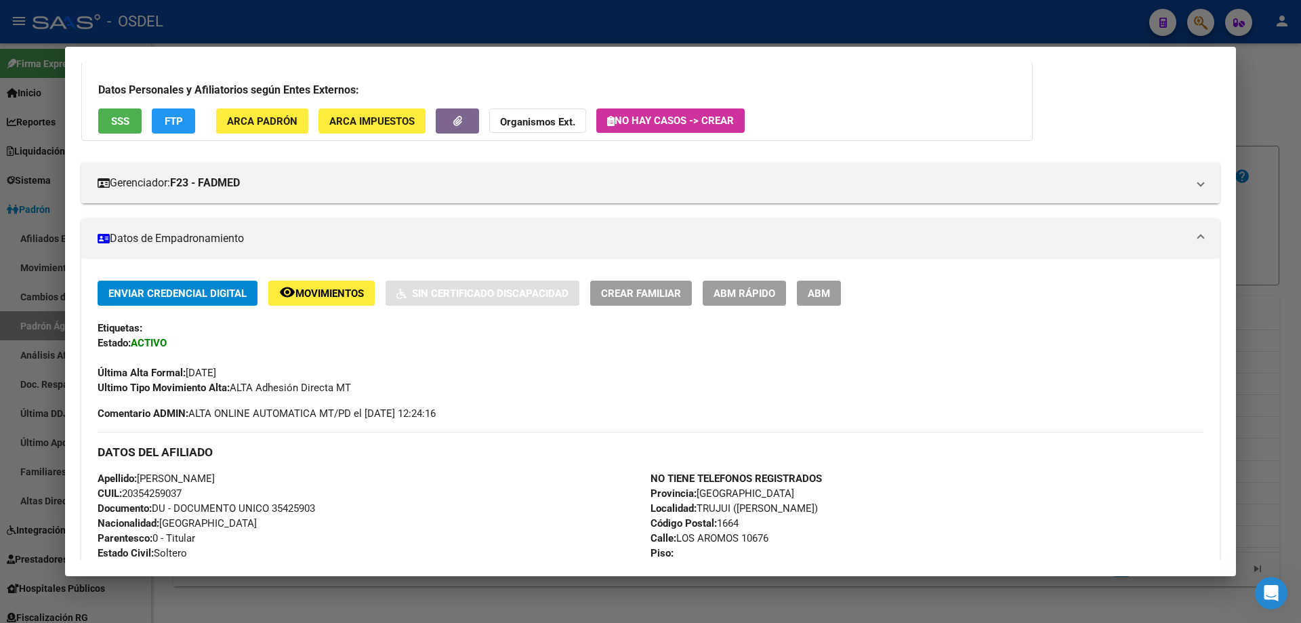
scroll to position [0, 0]
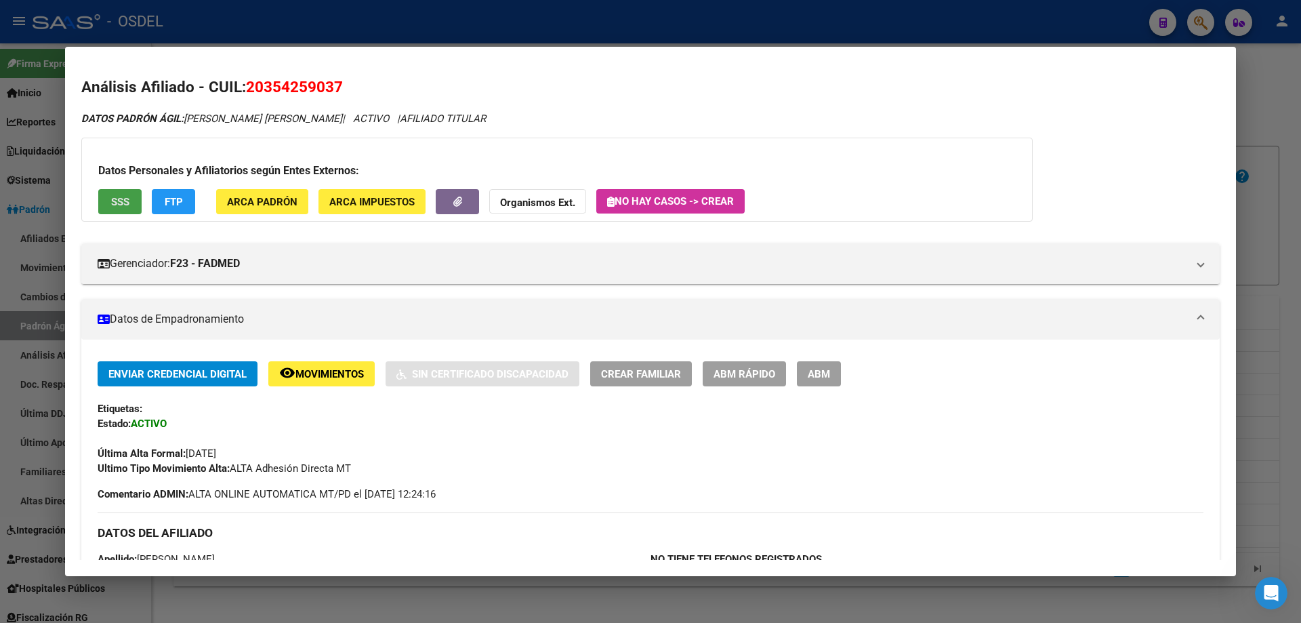
click at [112, 197] on span "SSS" at bounding box center [120, 202] width 18 height 12
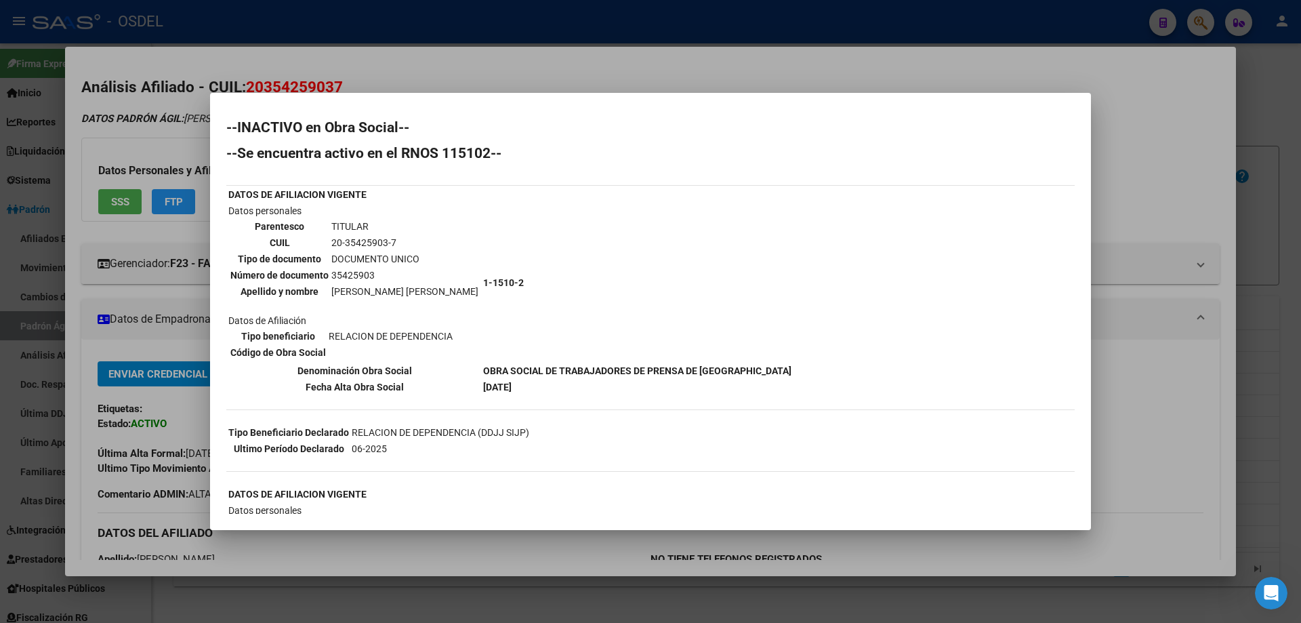
drag, startPoint x: 822, startPoint y: 74, endPoint x: 727, endPoint y: 60, distance: 95.9
click at [820, 73] on div at bounding box center [650, 311] width 1301 height 623
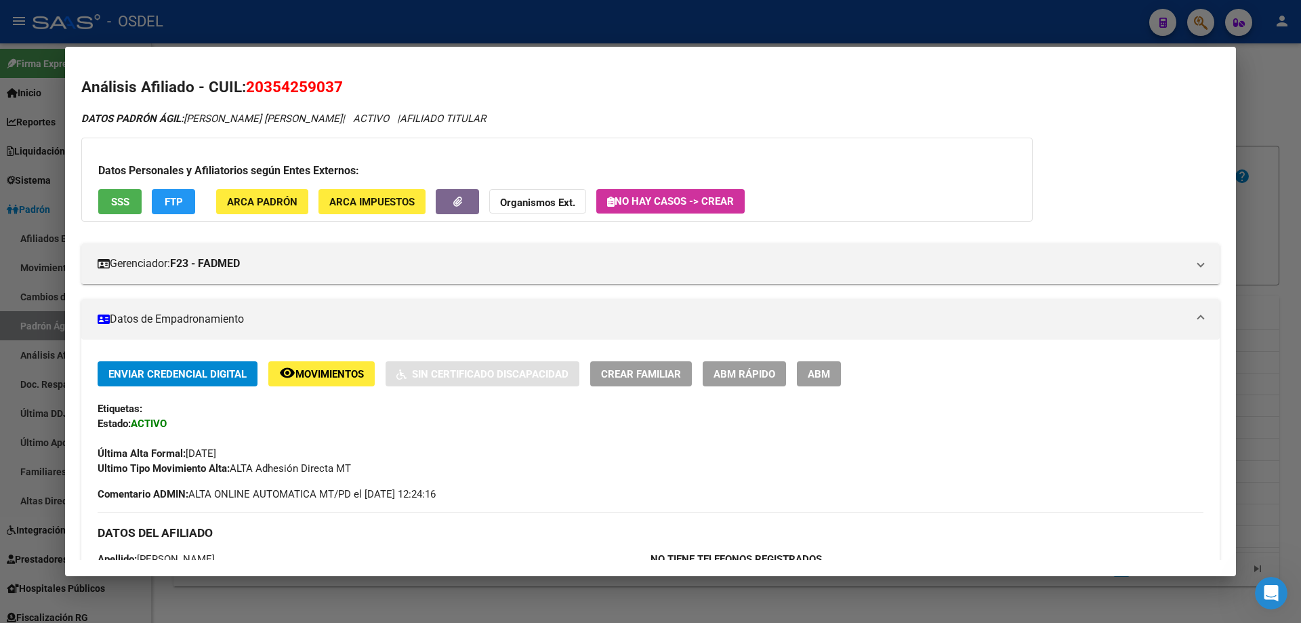
click at [680, 30] on div at bounding box center [650, 311] width 1301 height 623
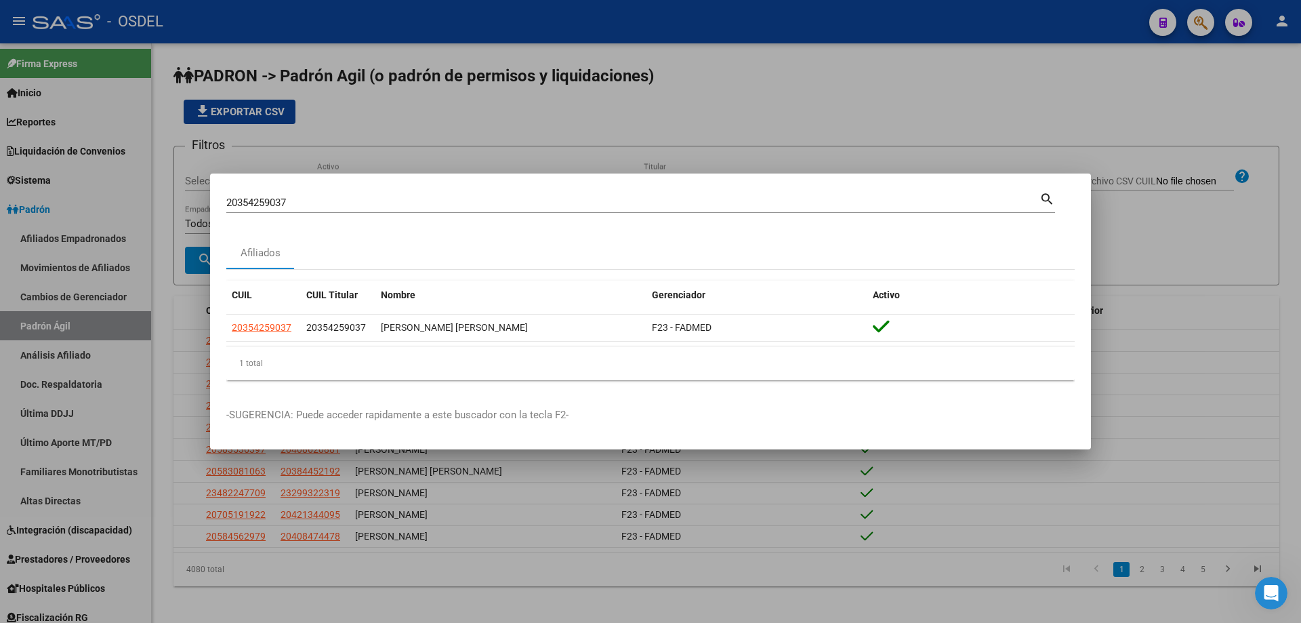
click at [302, 199] on input "20354259037" at bounding box center [632, 203] width 813 height 12
click at [302, 200] on input "20354259037" at bounding box center [632, 203] width 813 height 12
paste input "6176473"
type input "20356176473"
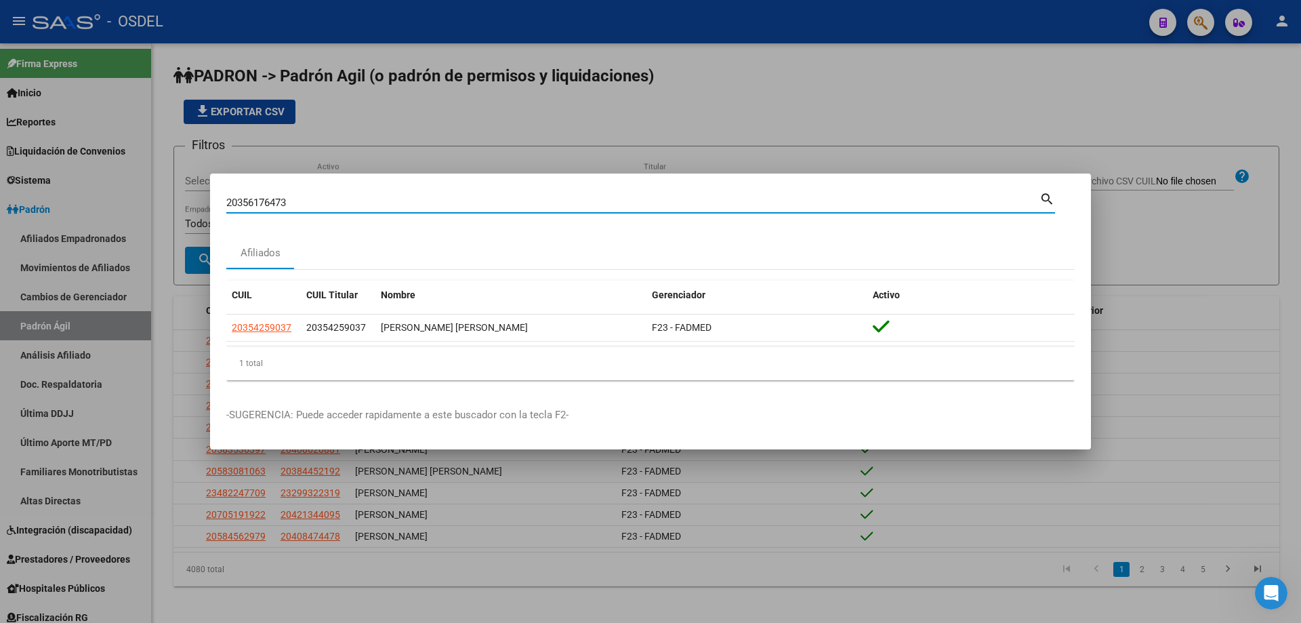
click at [470, 183] on mat-dialog-container "20356176473 Buscar (apellido, dni, cuil, nro traspaso, cuit, obra social) searc…" at bounding box center [650, 311] width 881 height 276
click at [1048, 190] on mat-icon "search" at bounding box center [1047, 198] width 16 height 16
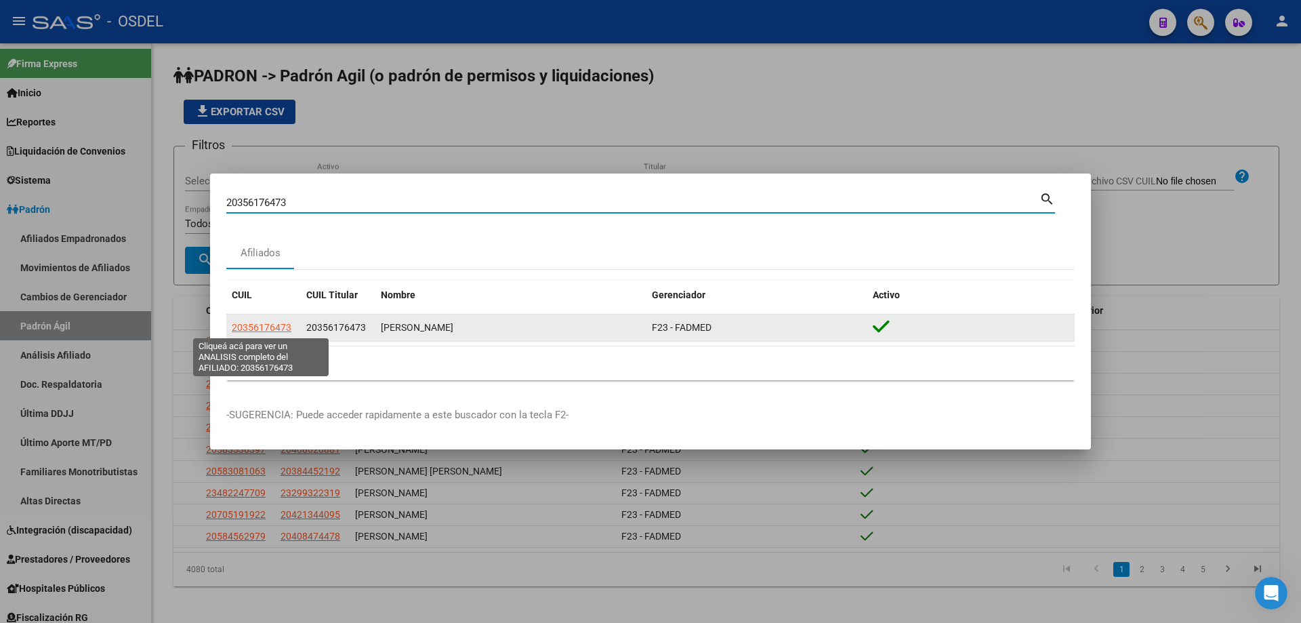
click at [275, 329] on span "20356176473" at bounding box center [262, 327] width 60 height 11
type textarea "20356176473"
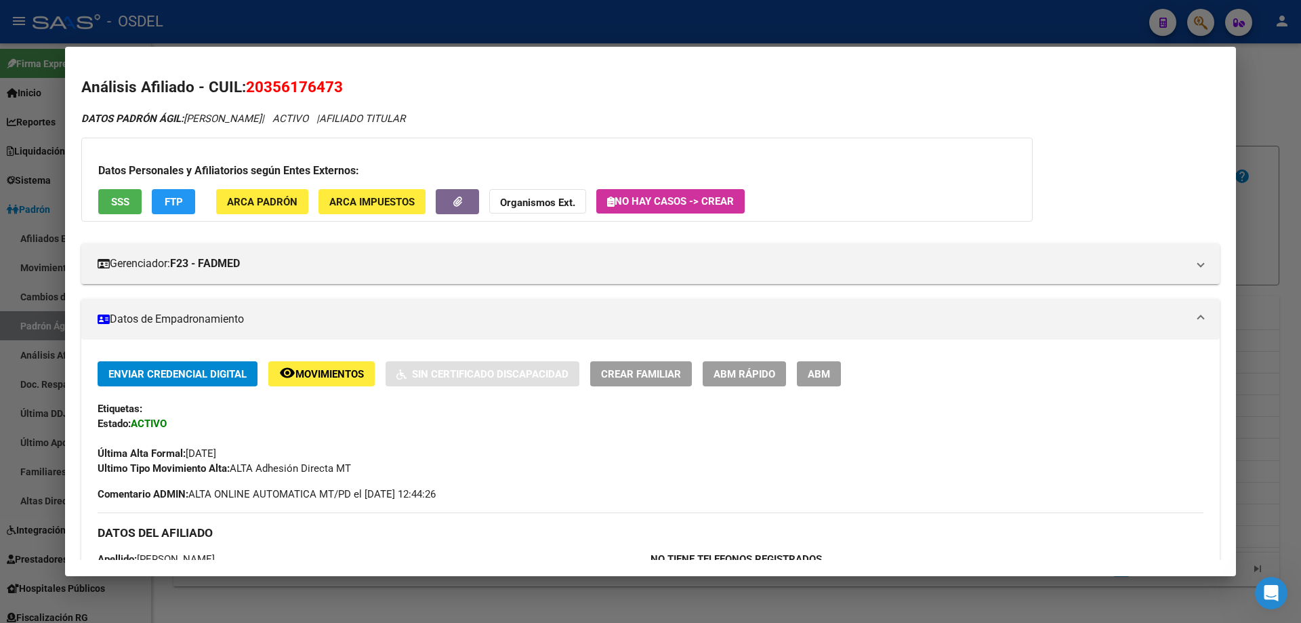
click at [123, 195] on span "SSS" at bounding box center [120, 201] width 18 height 12
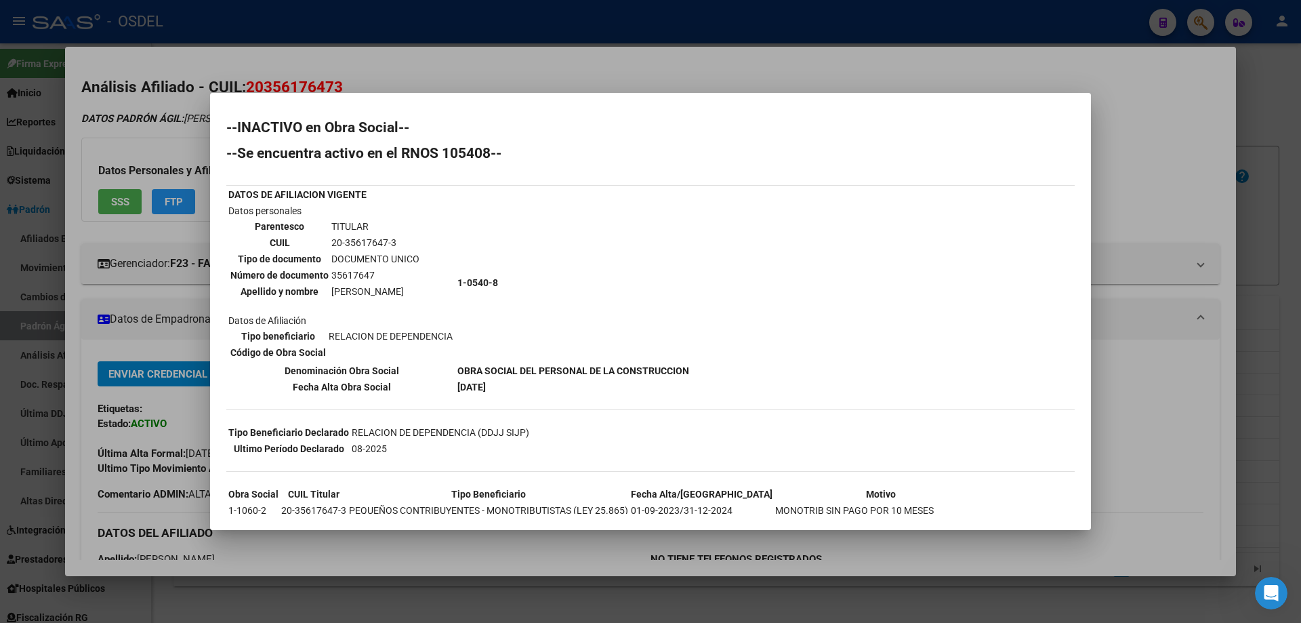
click at [501, 72] on div at bounding box center [650, 311] width 1301 height 623
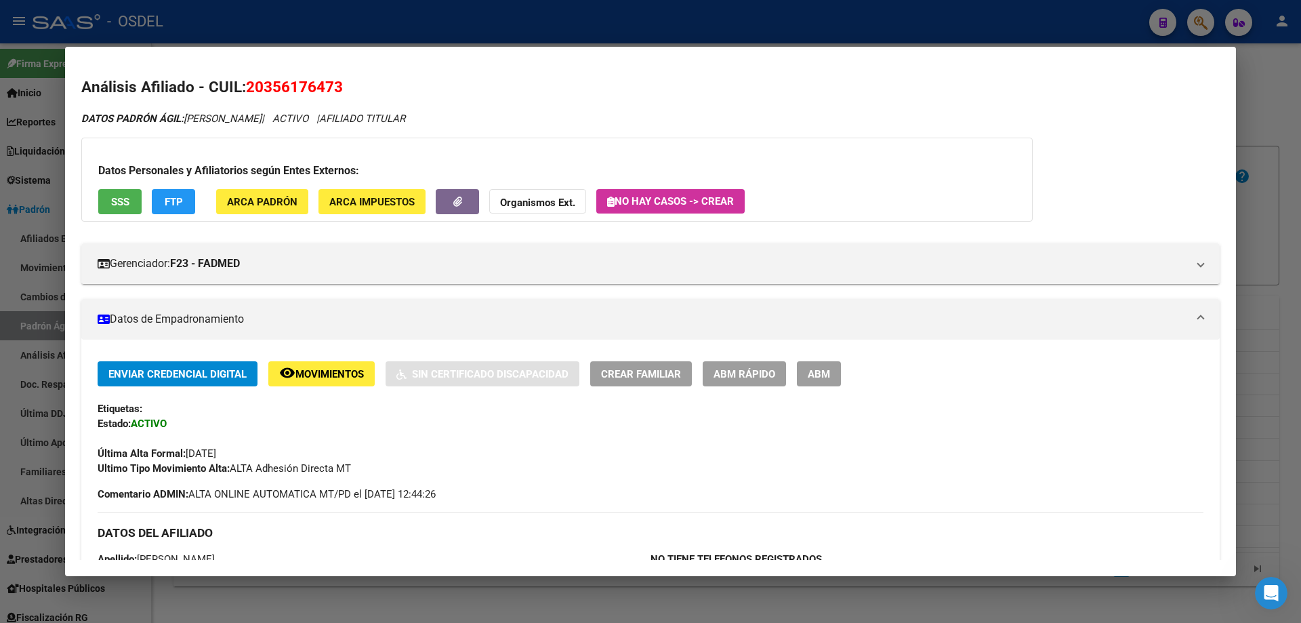
click at [486, 19] on div at bounding box center [650, 311] width 1301 height 623
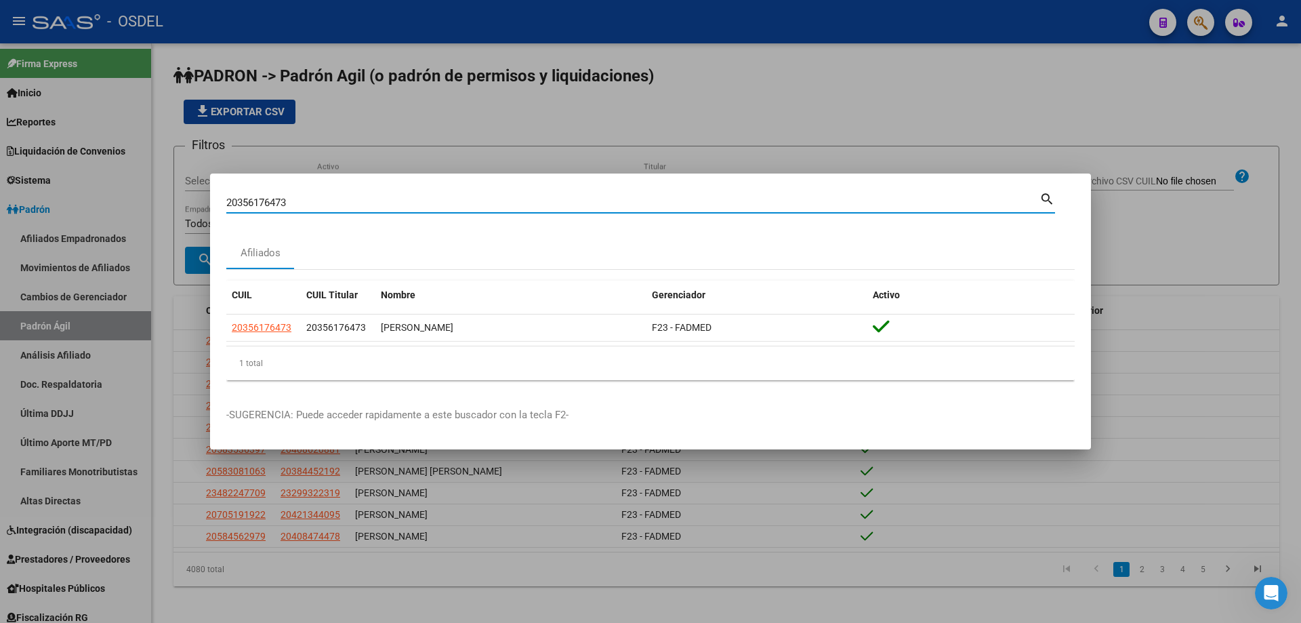
click at [309, 199] on input "20356176473" at bounding box center [632, 203] width 813 height 12
paste input "7184291"
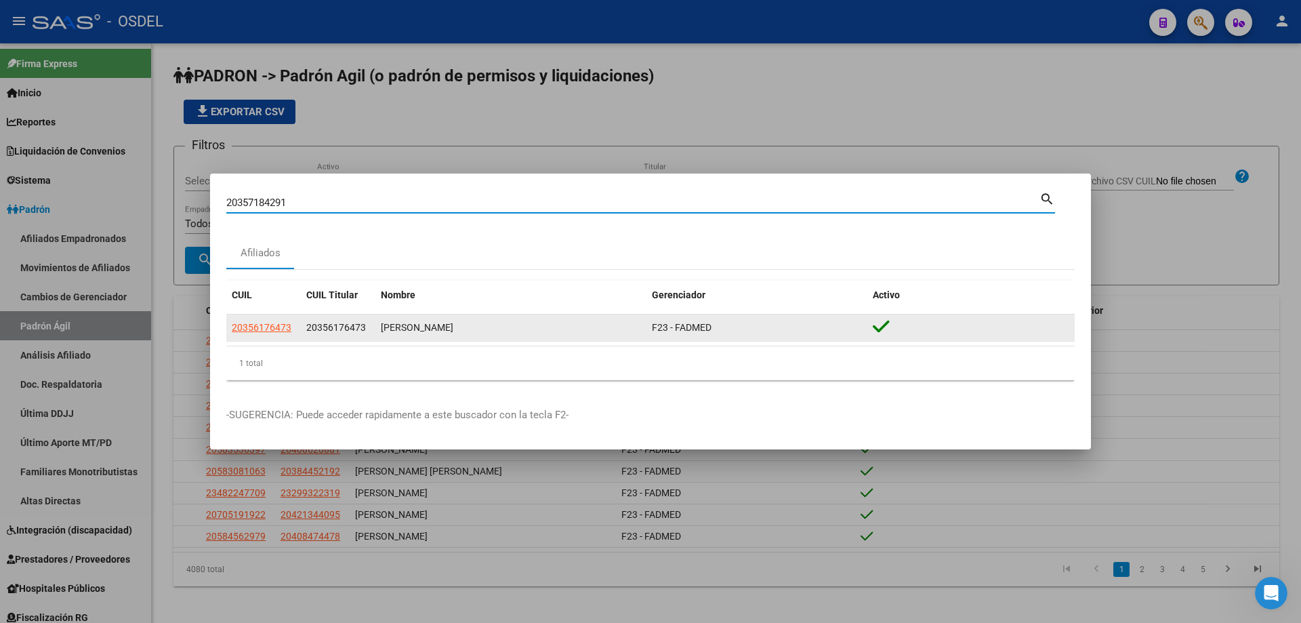
type input "20357184291"
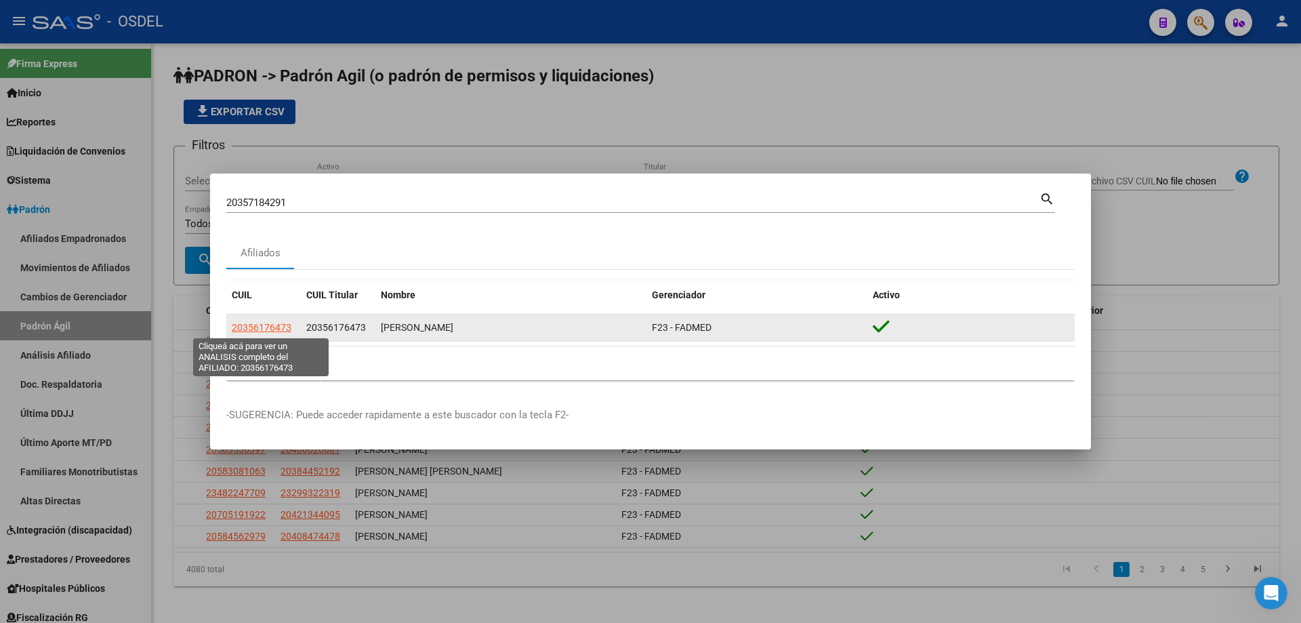
click at [253, 325] on span "20356176473" at bounding box center [262, 327] width 60 height 11
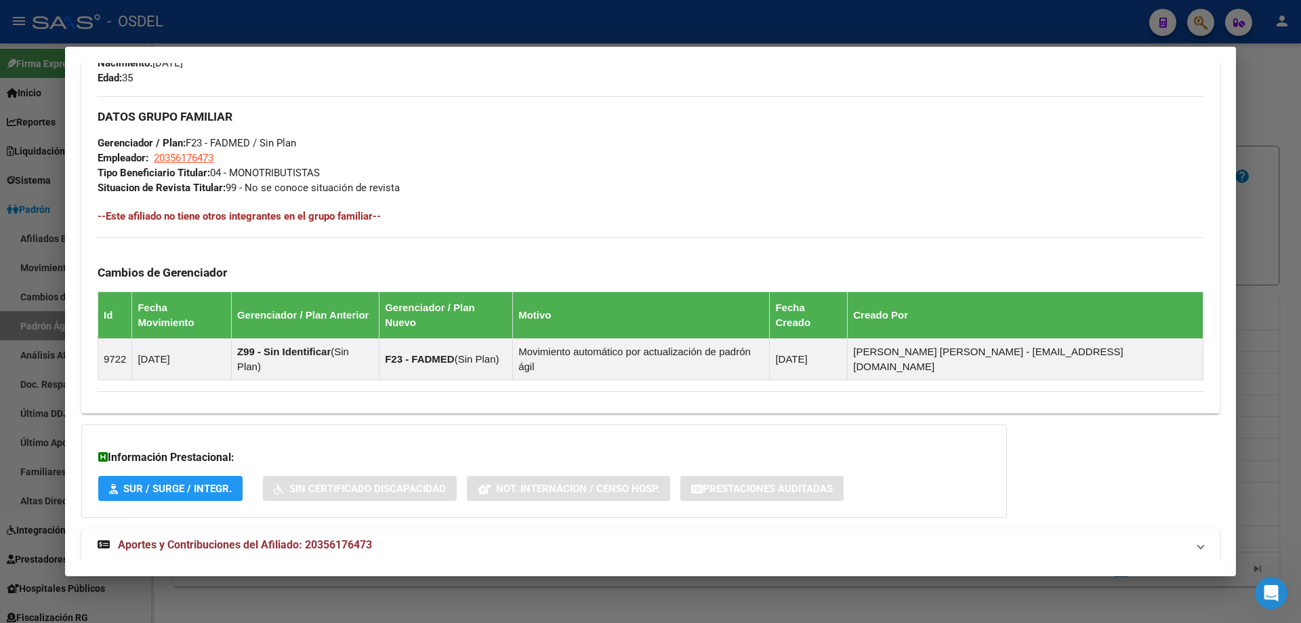
scroll to position [617, 0]
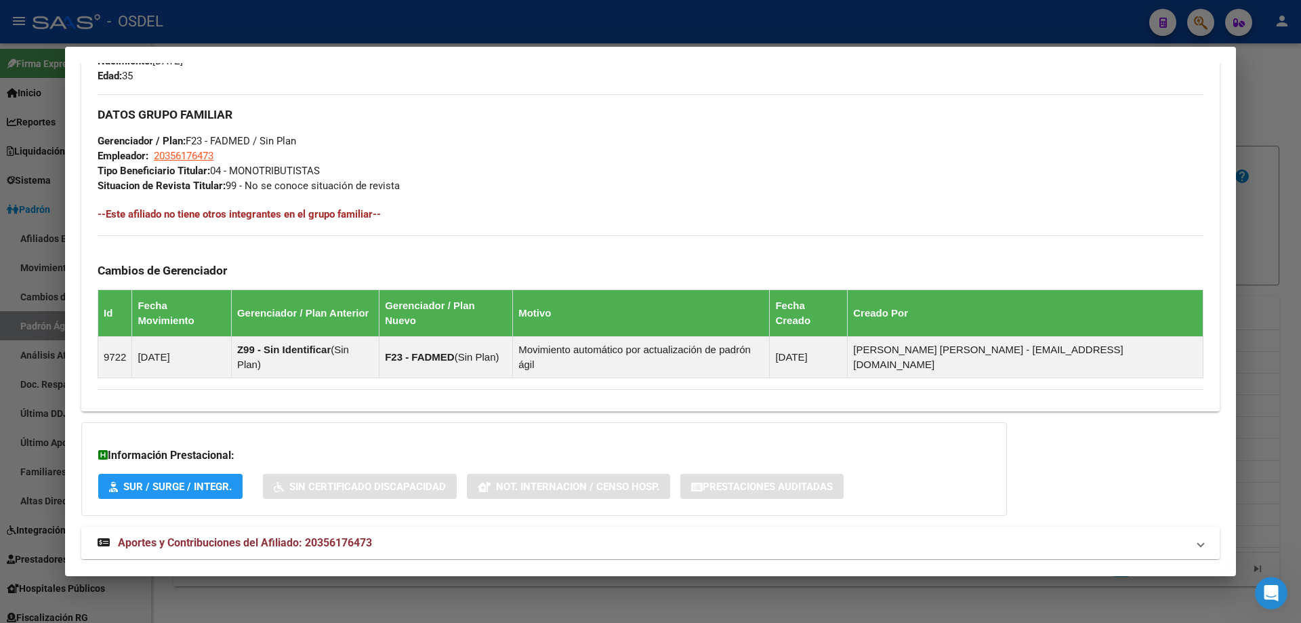
click at [209, 536] on span "Aportes y Contribuciones del Afiliado: 20356176473" at bounding box center [245, 542] width 254 height 13
click at [356, 540] on strong "Aportes y Contribuciones del Afiliado: 20356176473" at bounding box center [235, 548] width 274 height 16
click at [360, 536] on span "Aportes y Contribuciones del Afiliado: 20356176473" at bounding box center [245, 542] width 254 height 13
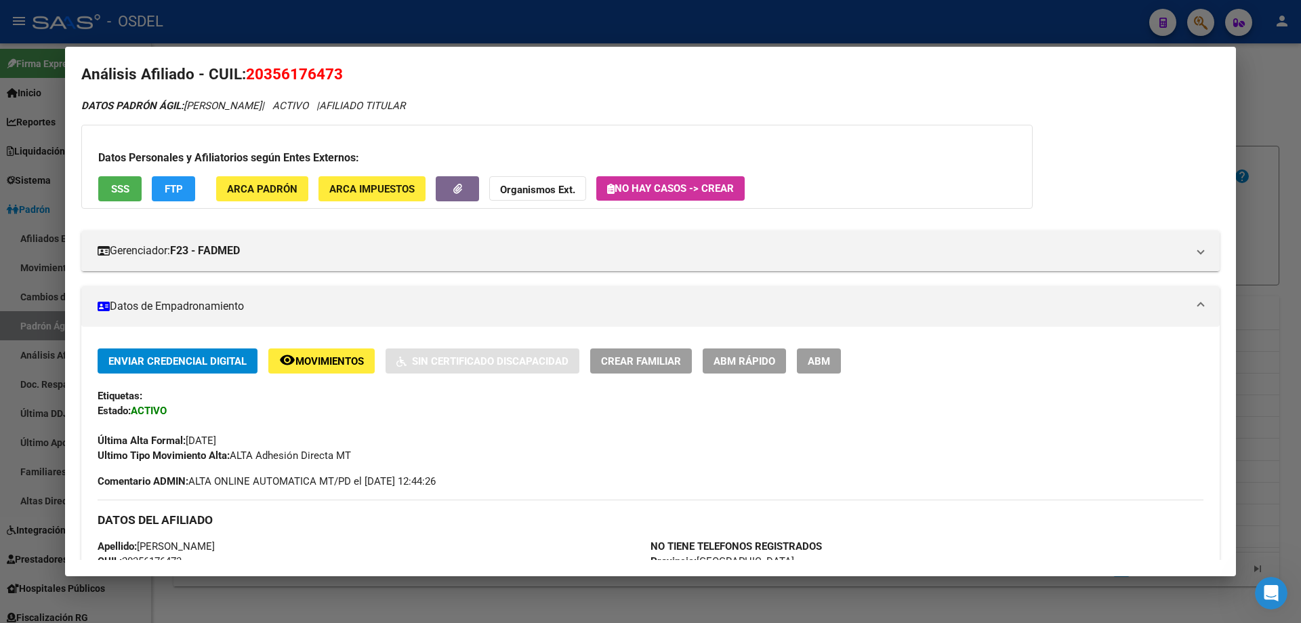
scroll to position [0, 0]
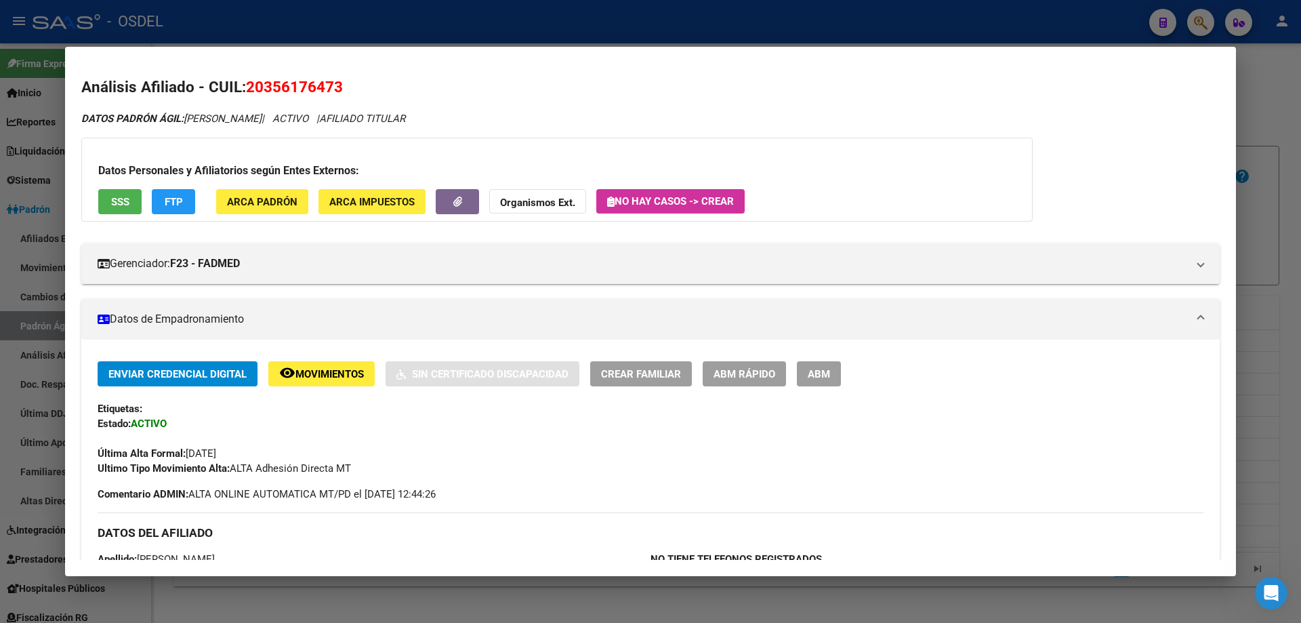
click at [357, 33] on div at bounding box center [650, 311] width 1301 height 623
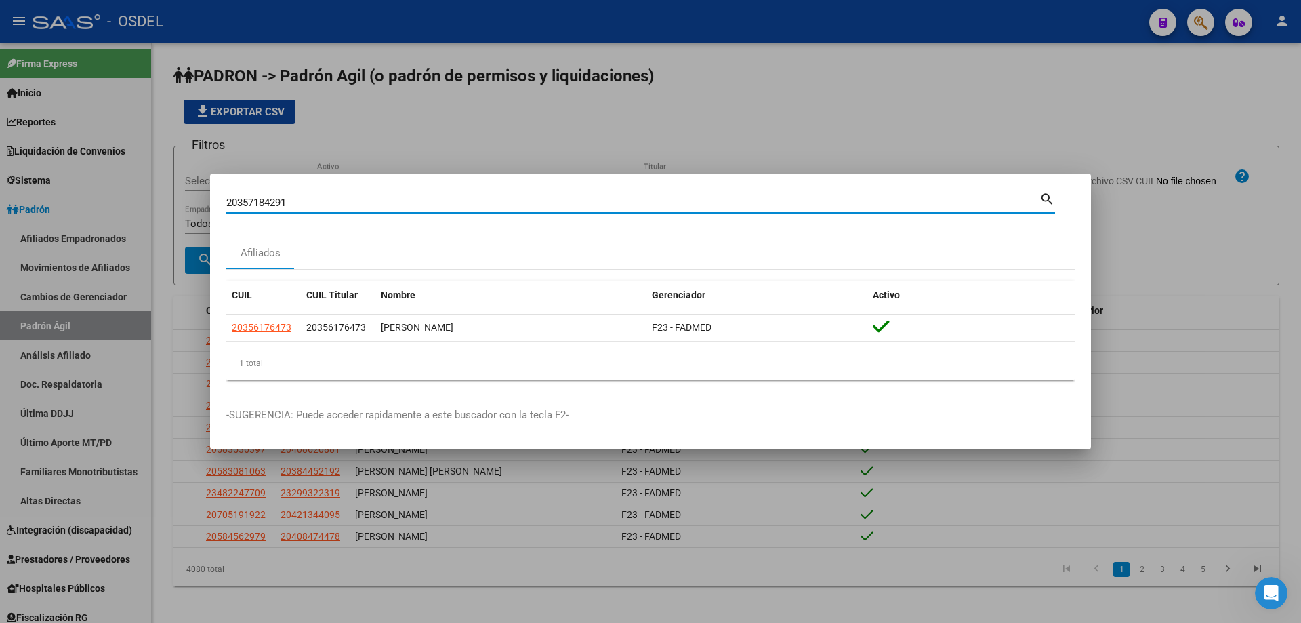
click at [316, 201] on input "20357184291" at bounding box center [632, 203] width 813 height 12
click at [1046, 197] on mat-icon "search" at bounding box center [1047, 198] width 16 height 16
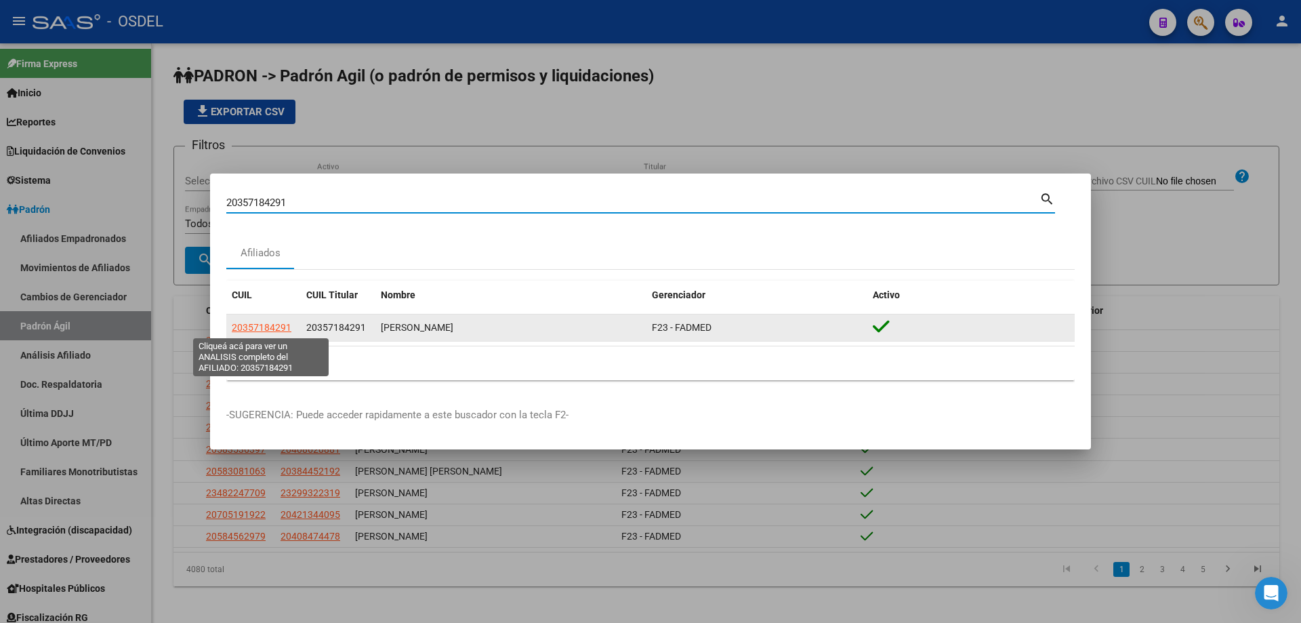
click at [272, 331] on span "20357184291" at bounding box center [262, 327] width 60 height 11
type textarea "20357184291"
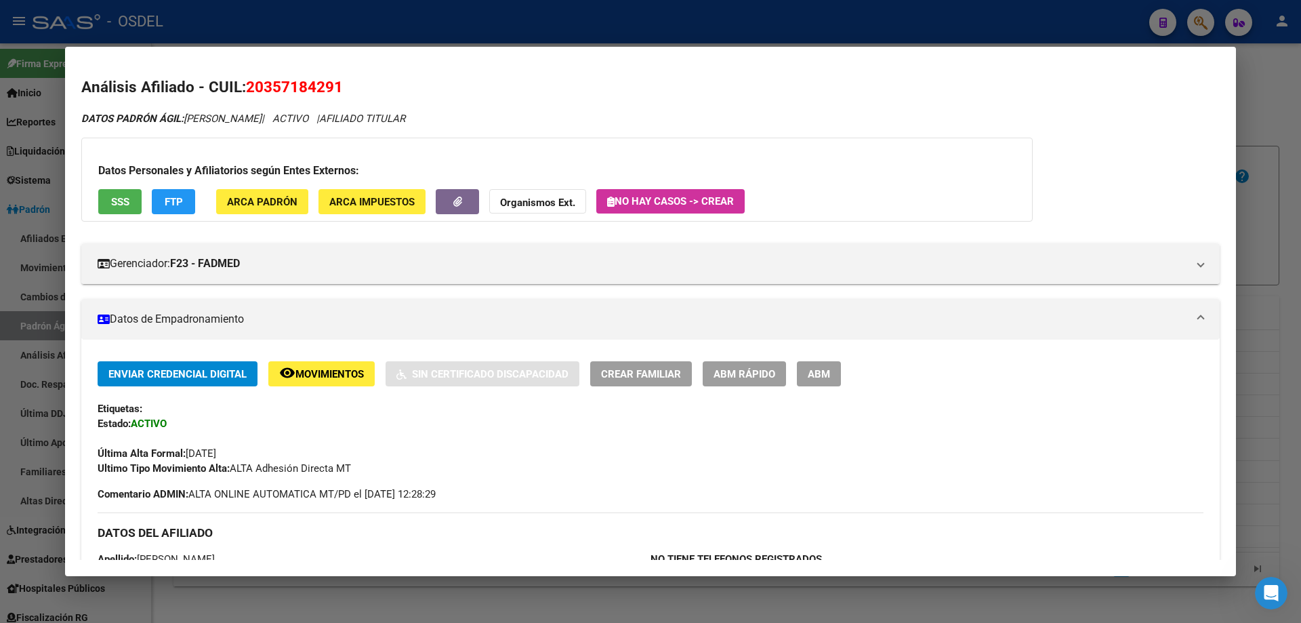
click at [407, 9] on div at bounding box center [650, 311] width 1301 height 623
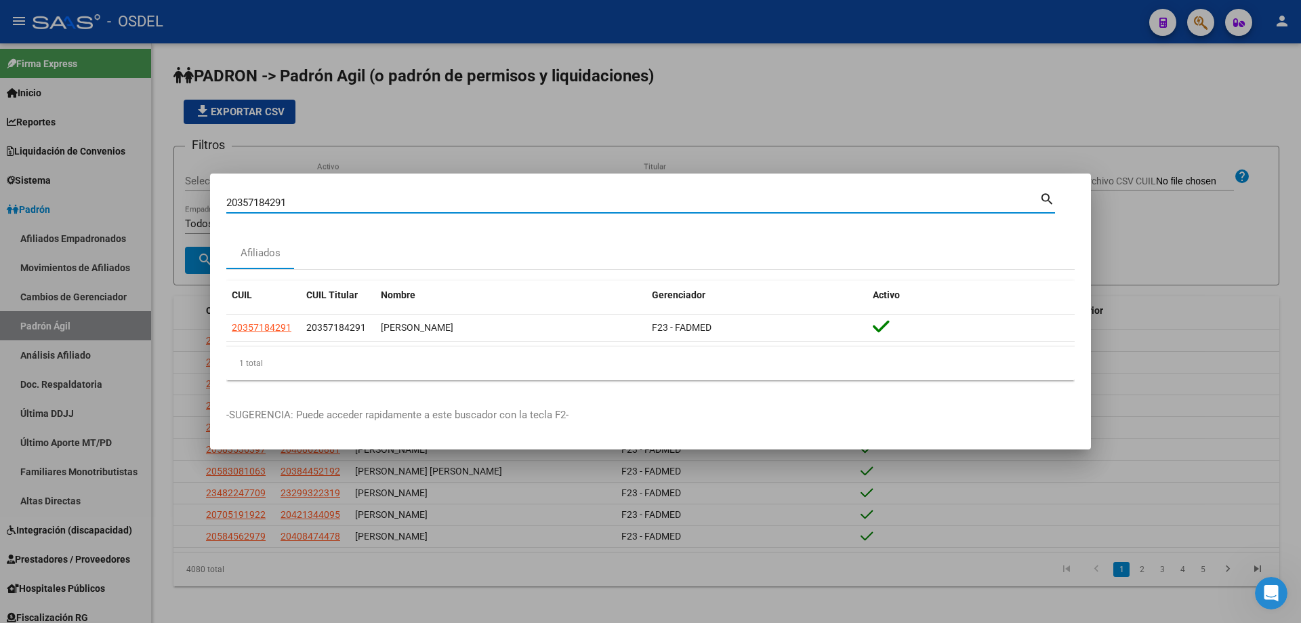
click at [310, 207] on input "20357184291" at bounding box center [632, 203] width 813 height 12
click at [309, 207] on input "20357184291" at bounding box center [632, 203] width 813 height 12
paste input "8106618"
type input "20358106618"
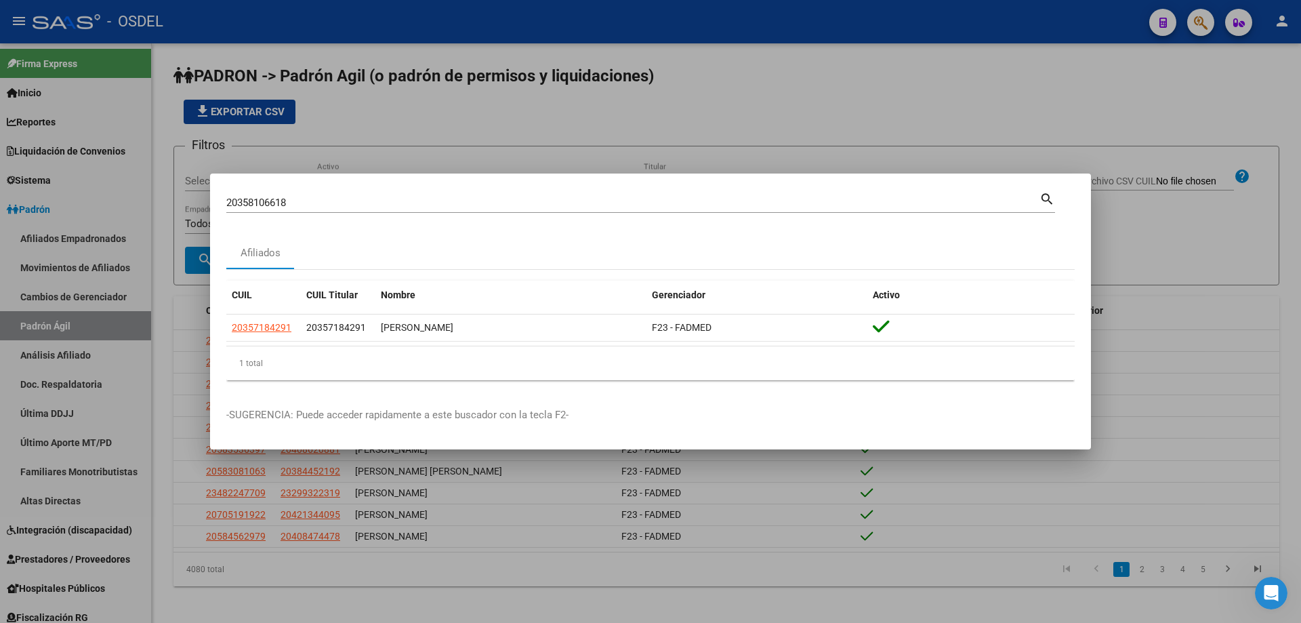
click at [1052, 200] on mat-icon "search" at bounding box center [1047, 198] width 16 height 16
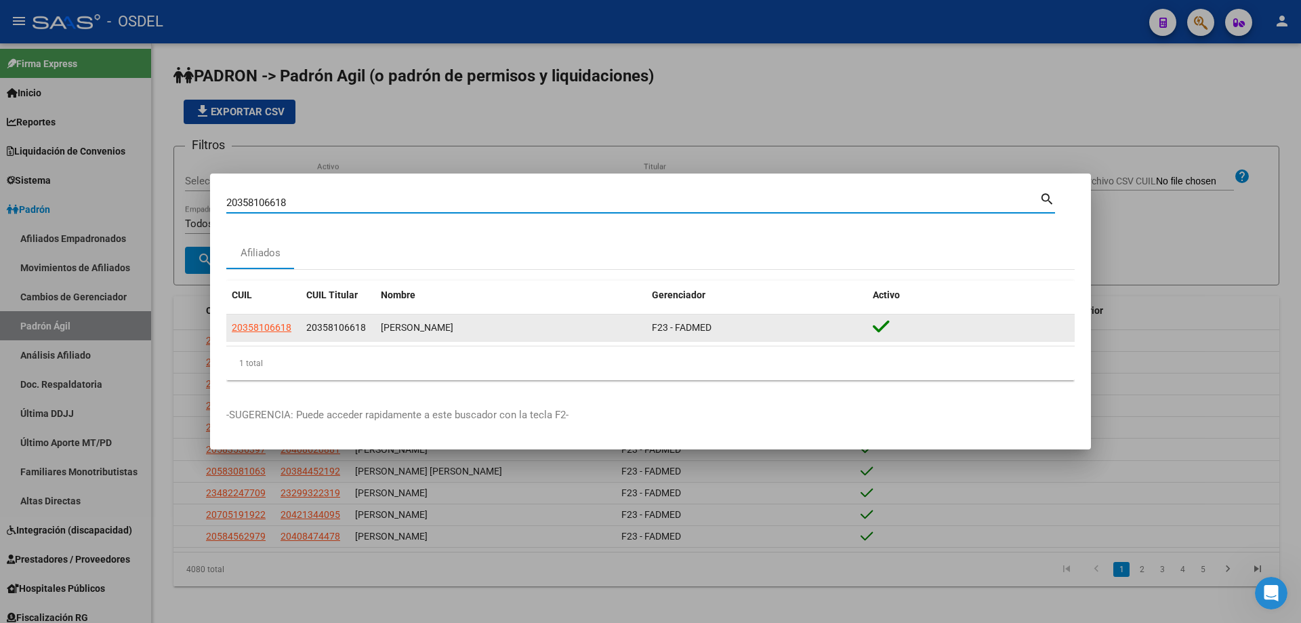
click at [334, 331] on span "20358106618" at bounding box center [336, 327] width 60 height 11
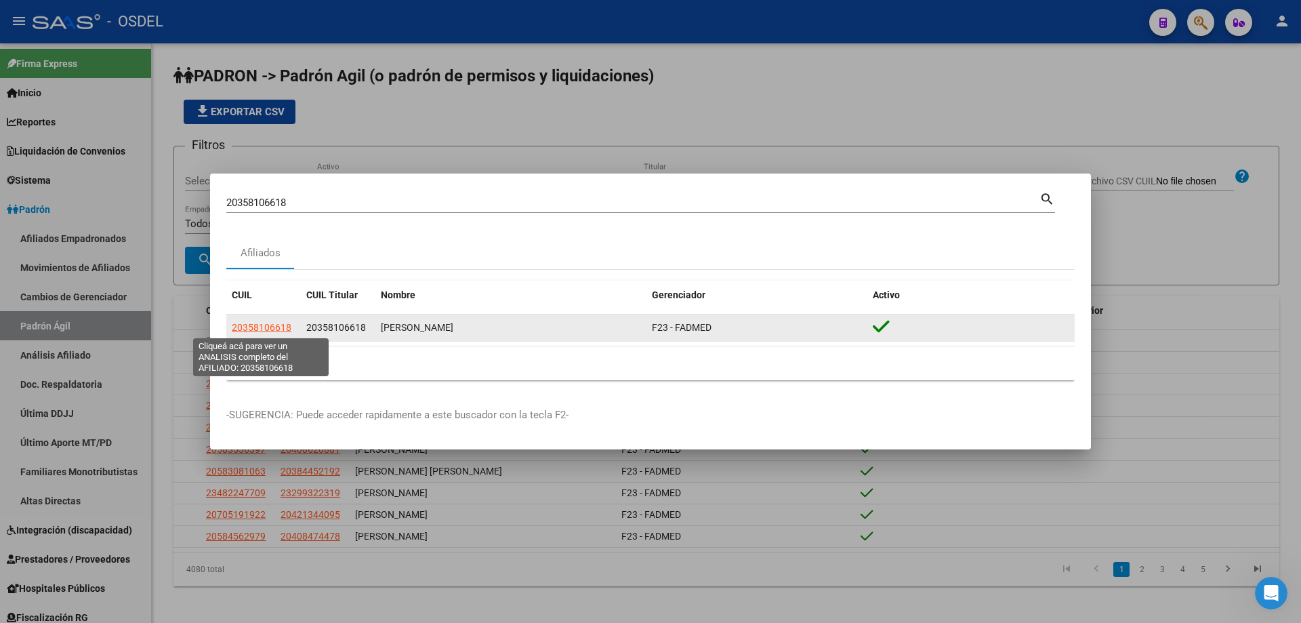
click at [264, 329] on span "20358106618" at bounding box center [262, 327] width 60 height 11
type textarea "20358106618"
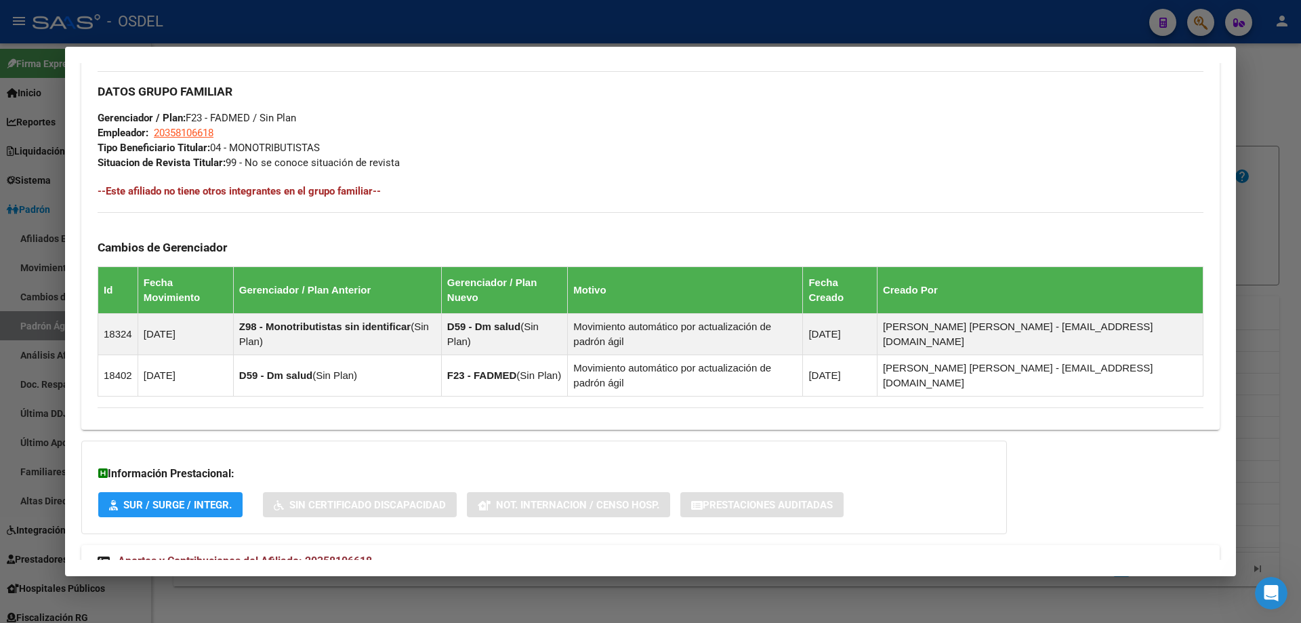
scroll to position [688, 0]
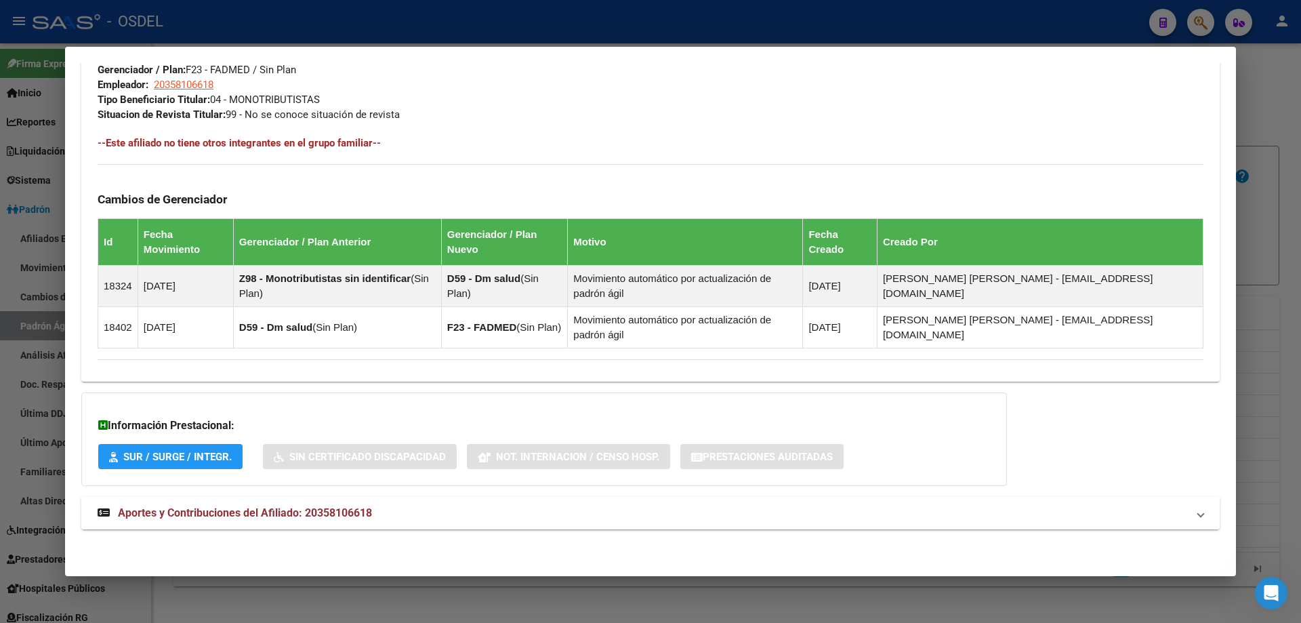
click at [266, 513] on span "Aportes y Contribuciones del Afiliado: 20358106618" at bounding box center [245, 512] width 254 height 13
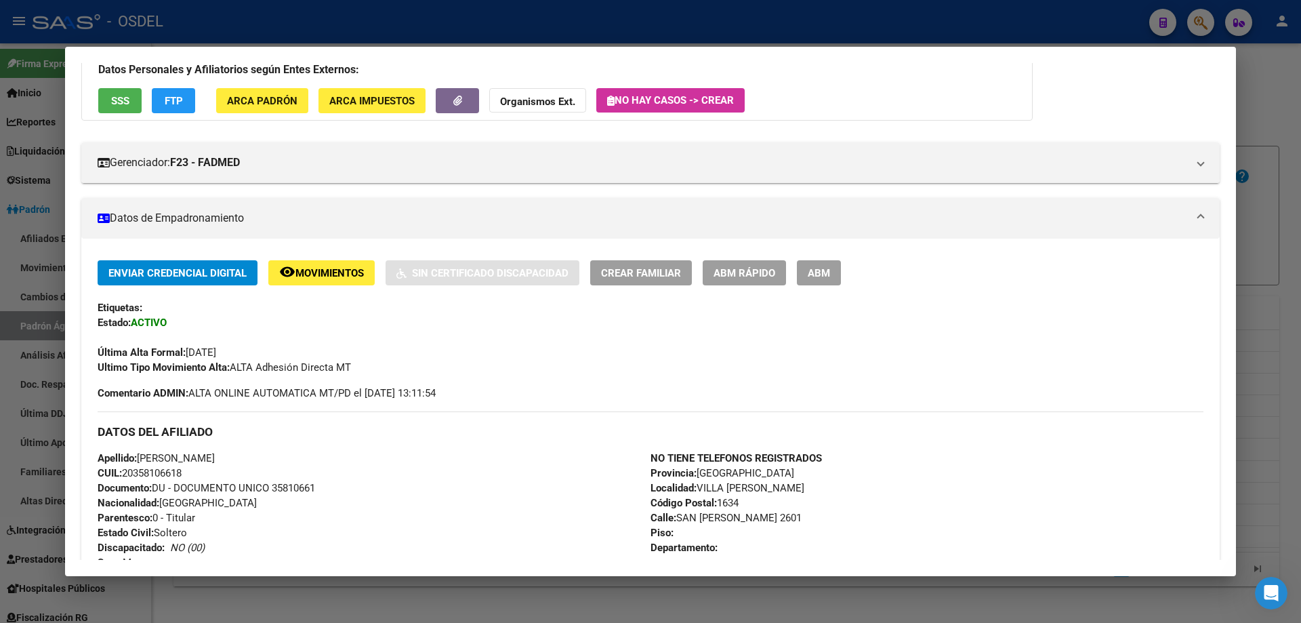
scroll to position [20, 0]
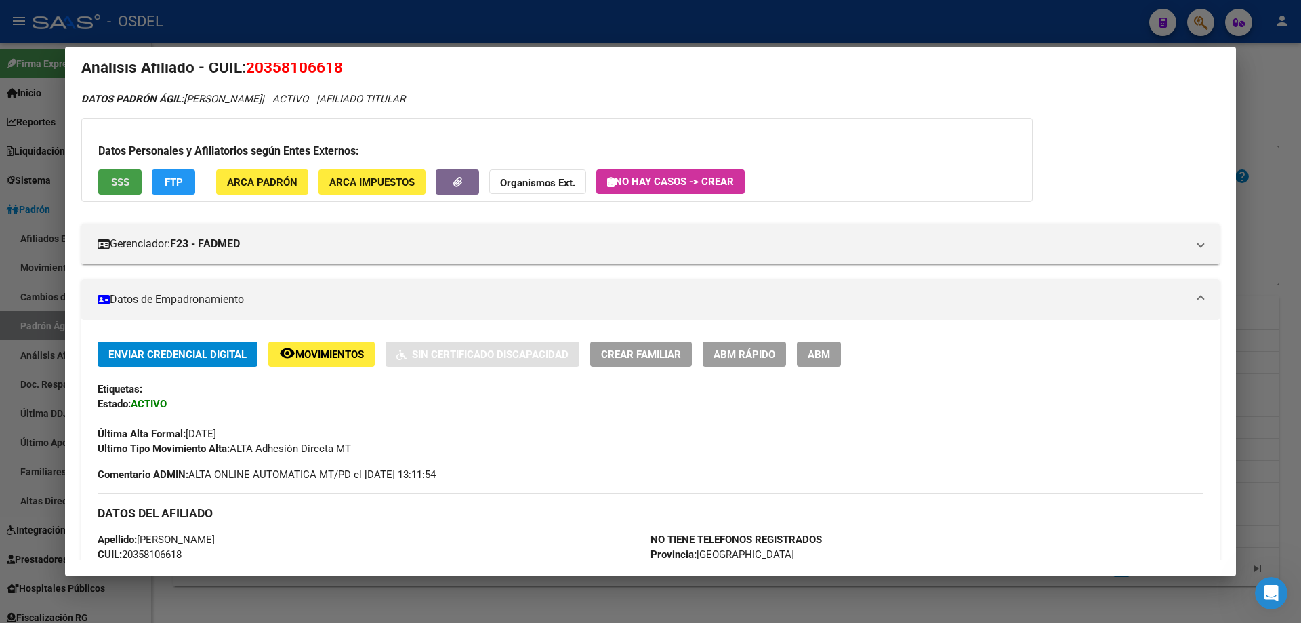
click at [129, 176] on span "SSS" at bounding box center [120, 182] width 18 height 12
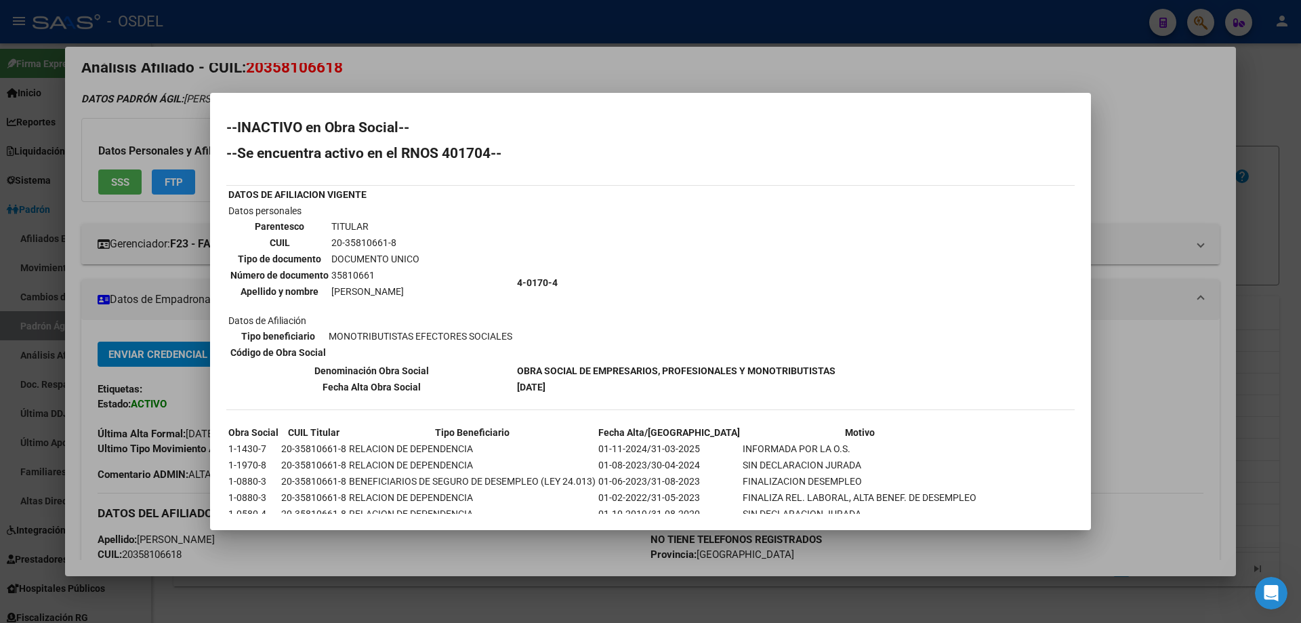
click at [597, 66] on div at bounding box center [650, 311] width 1301 height 623
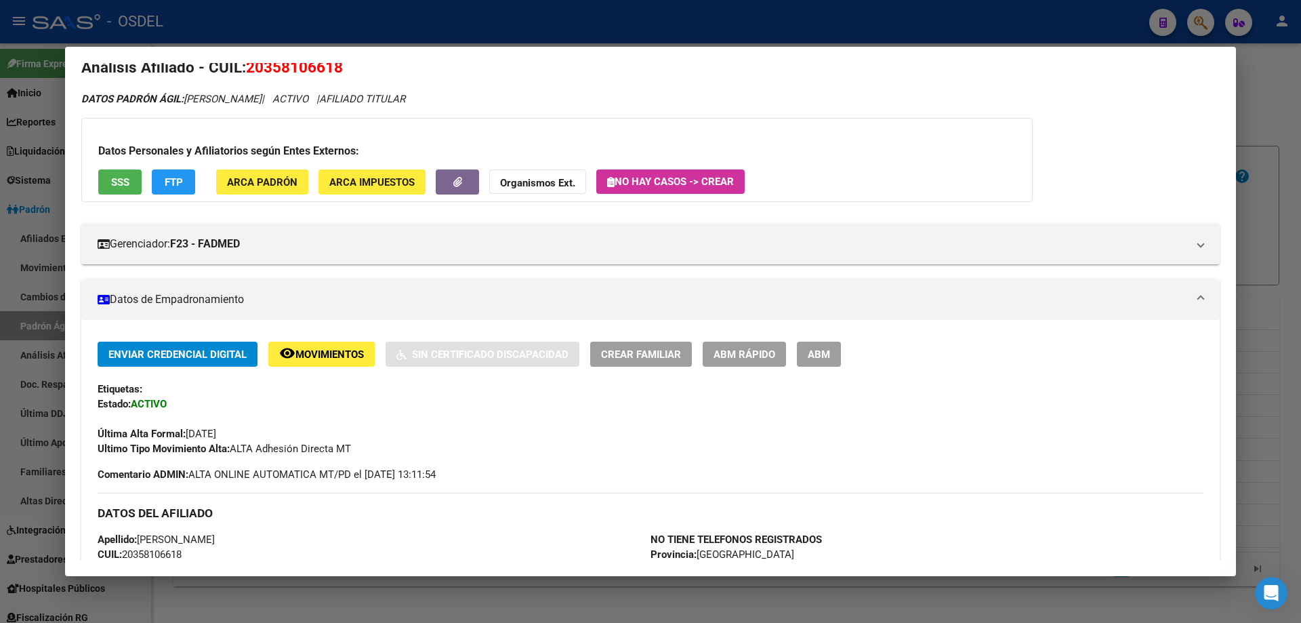
click at [470, 26] on div at bounding box center [650, 311] width 1301 height 623
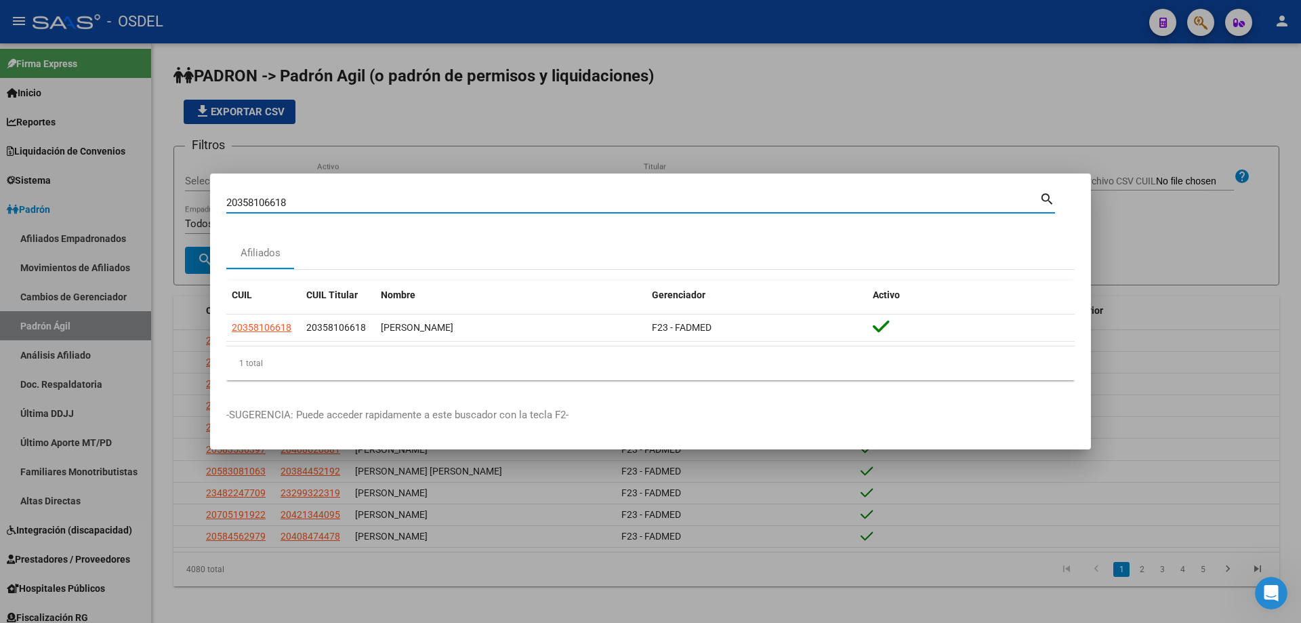
click at [316, 201] on input "20358106618" at bounding box center [632, 203] width 813 height 12
paste input "97672"
type input "20358197672"
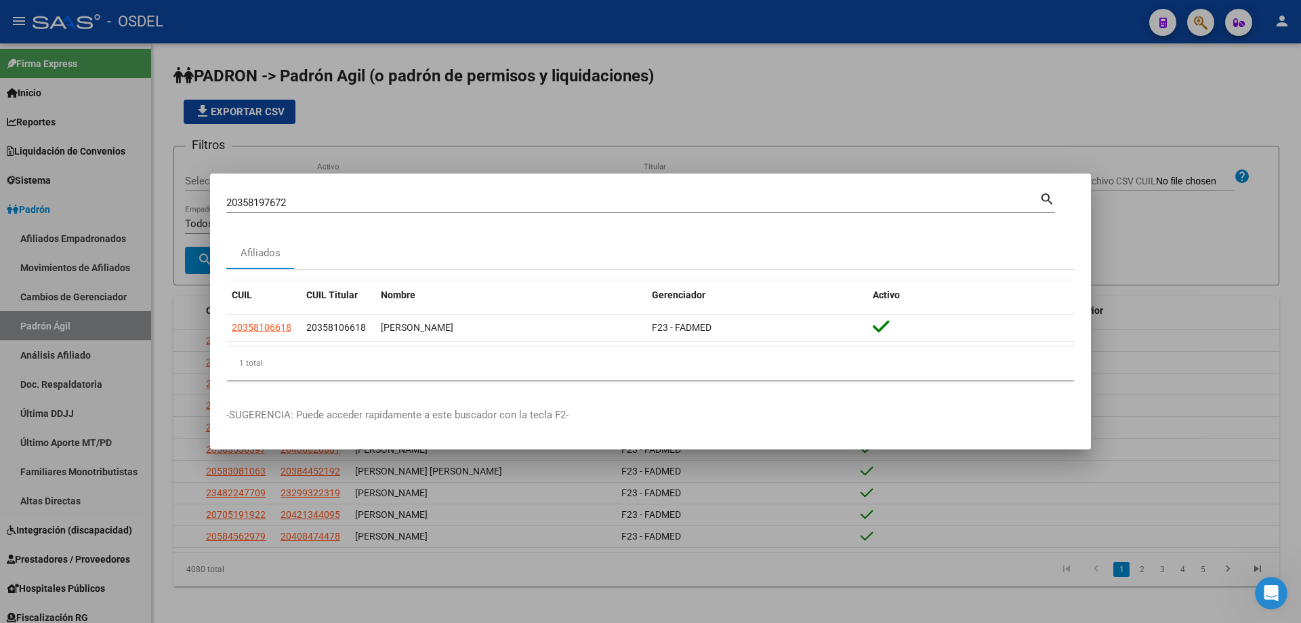
drag, startPoint x: 1045, startPoint y: 199, endPoint x: 1022, endPoint y: 203, distance: 23.5
click at [1045, 198] on mat-icon "search" at bounding box center [1047, 198] width 16 height 16
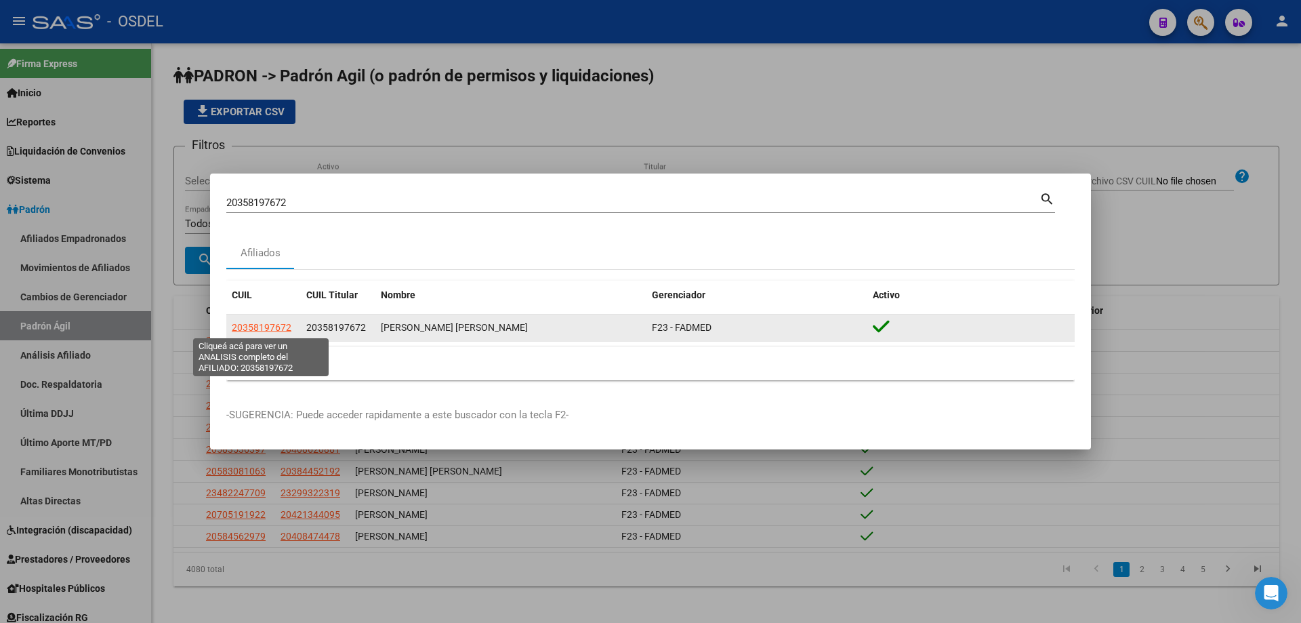
click at [268, 324] on span "20358197672" at bounding box center [262, 327] width 60 height 11
type textarea "20358197672"
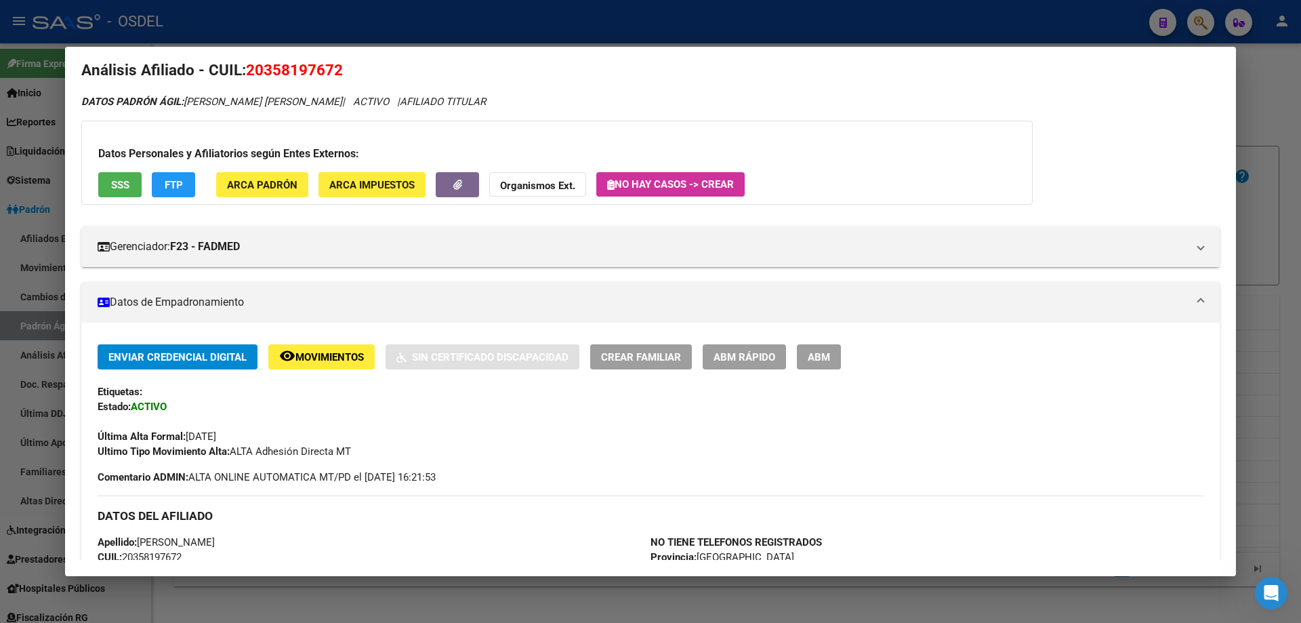
scroll to position [0, 0]
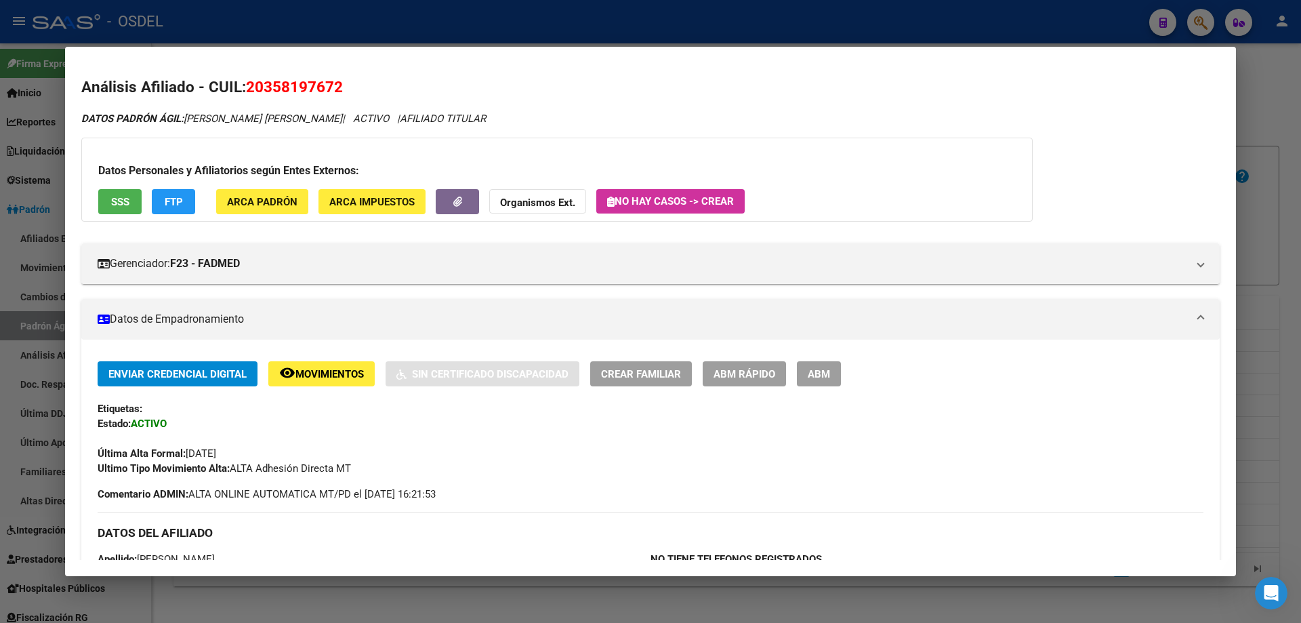
click at [413, 20] on div at bounding box center [650, 311] width 1301 height 623
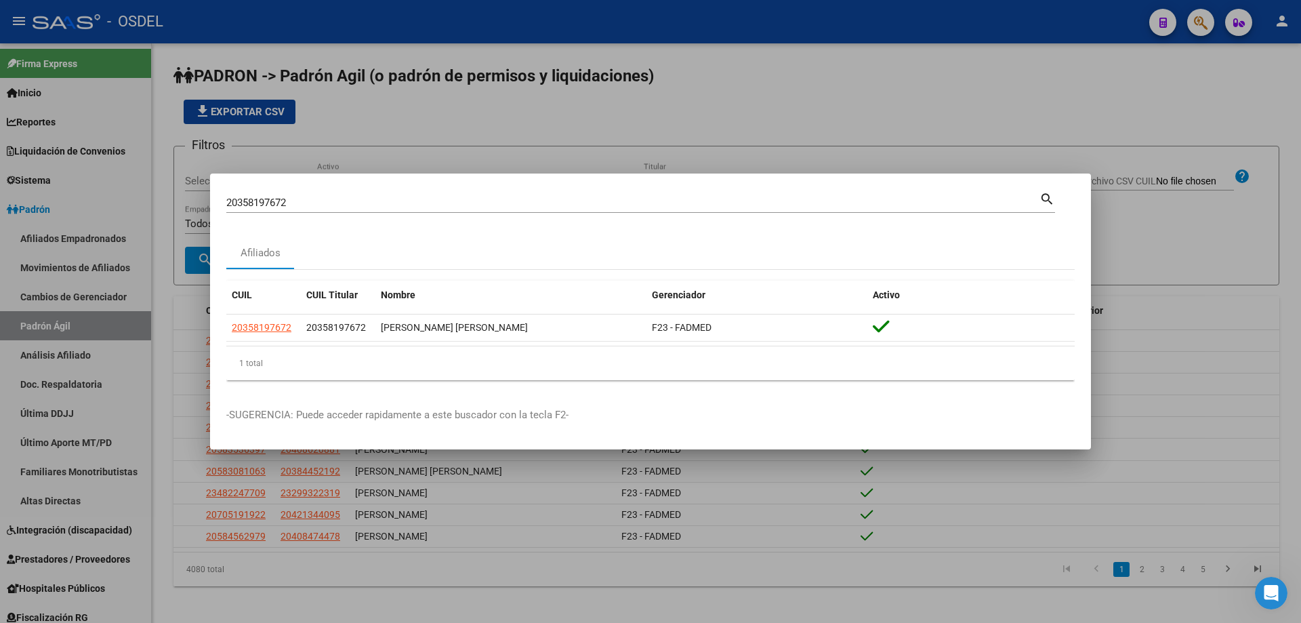
click at [314, 202] on input "20358197672" at bounding box center [632, 203] width 813 height 12
paste input "8563"
type input "20358198563"
click at [1044, 200] on mat-icon "search" at bounding box center [1047, 198] width 16 height 16
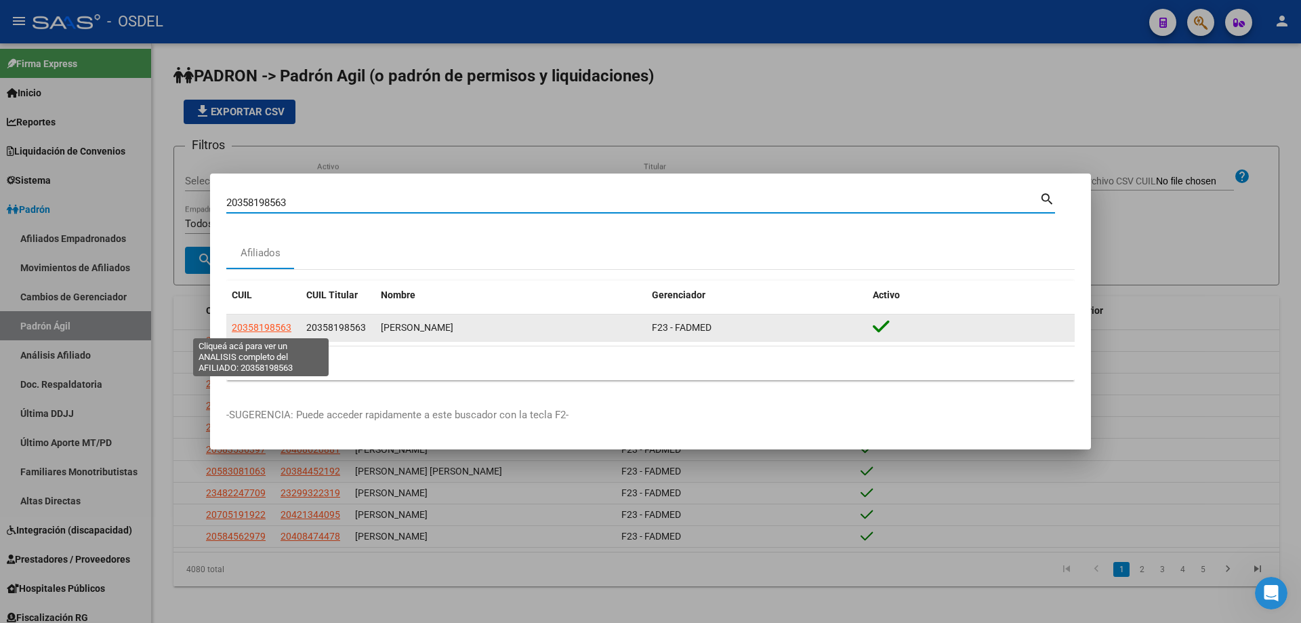
click at [274, 329] on span "20358198563" at bounding box center [262, 327] width 60 height 11
type textarea "20358198563"
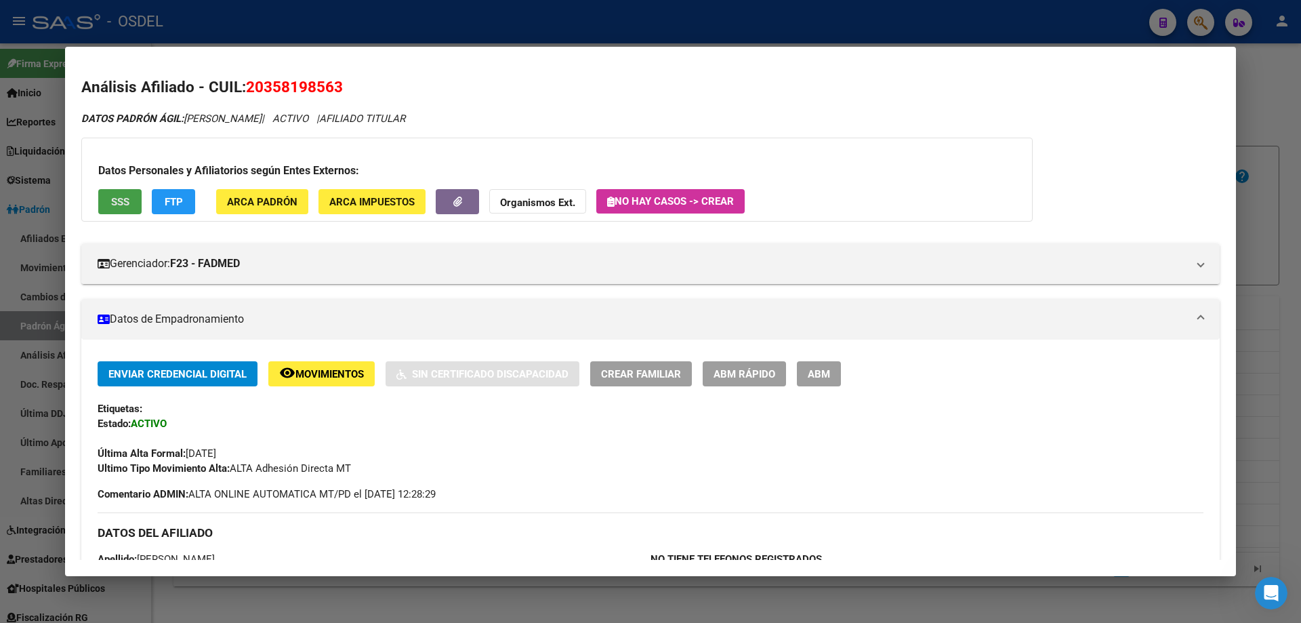
click at [112, 206] on span "SSS" at bounding box center [120, 202] width 18 height 12
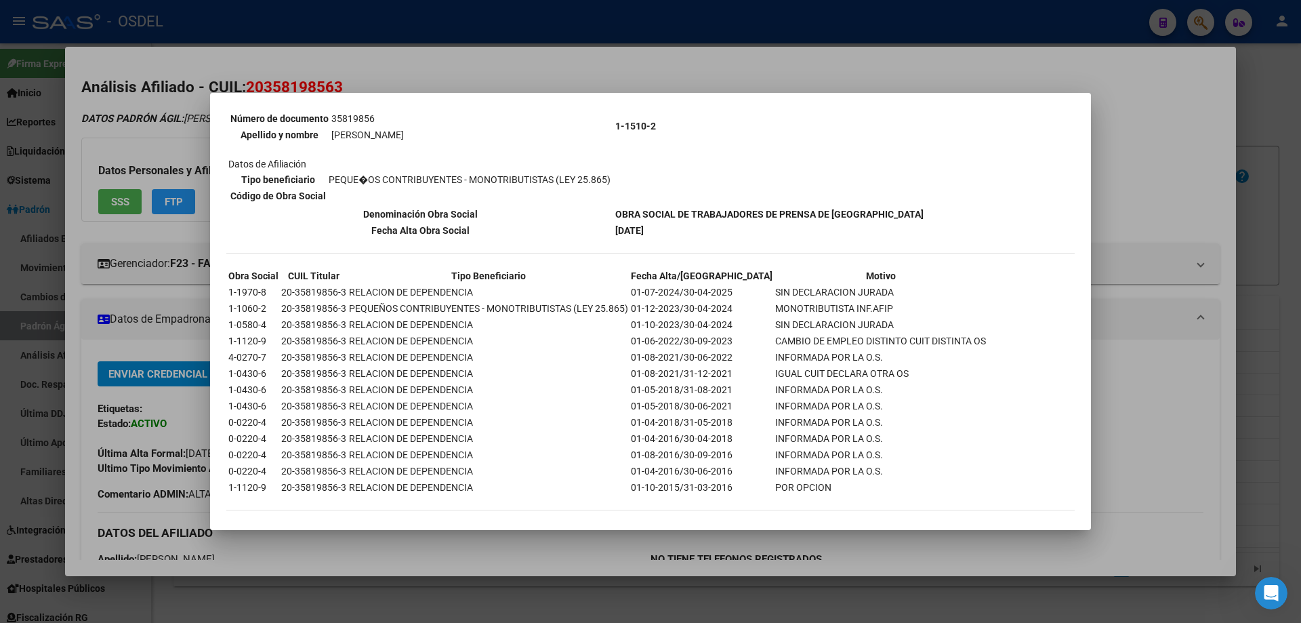
scroll to position [167, 0]
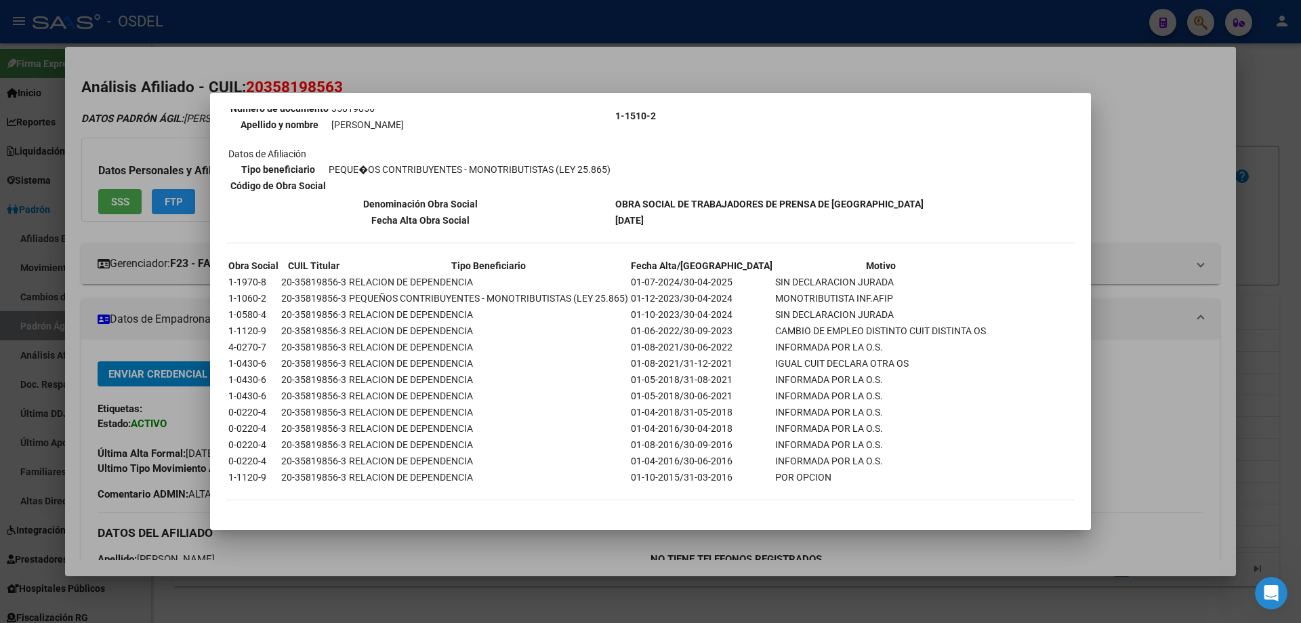
click at [491, 77] on div at bounding box center [650, 311] width 1301 height 623
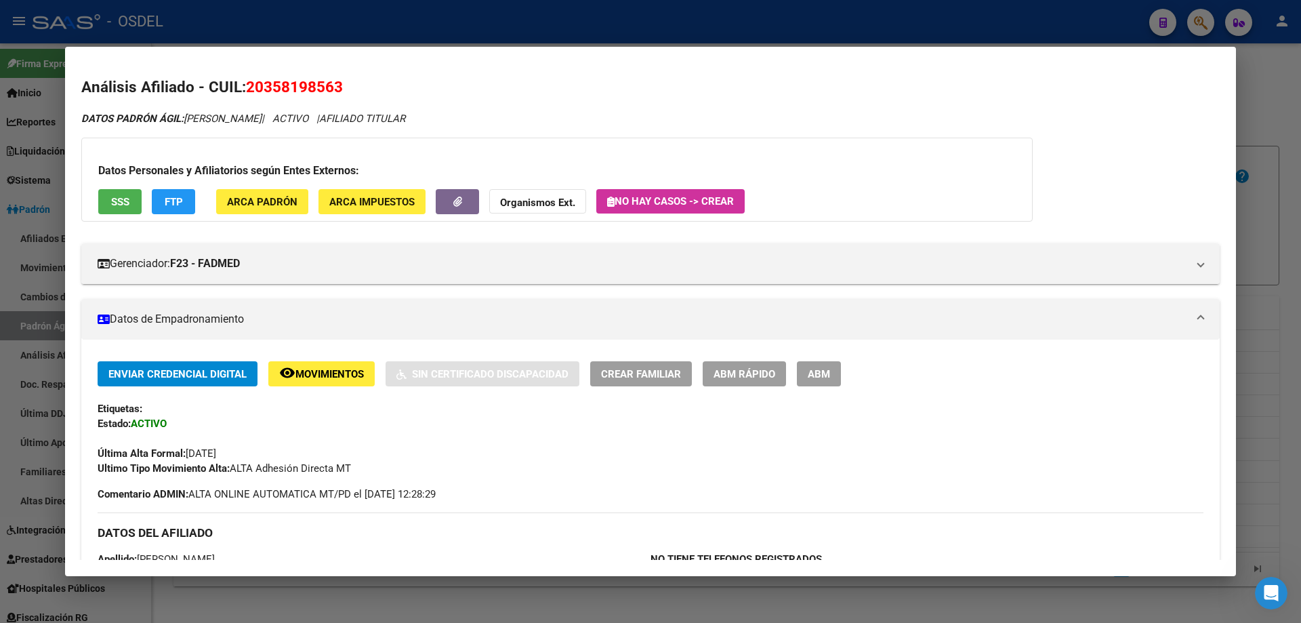
click at [442, 18] on div at bounding box center [650, 311] width 1301 height 623
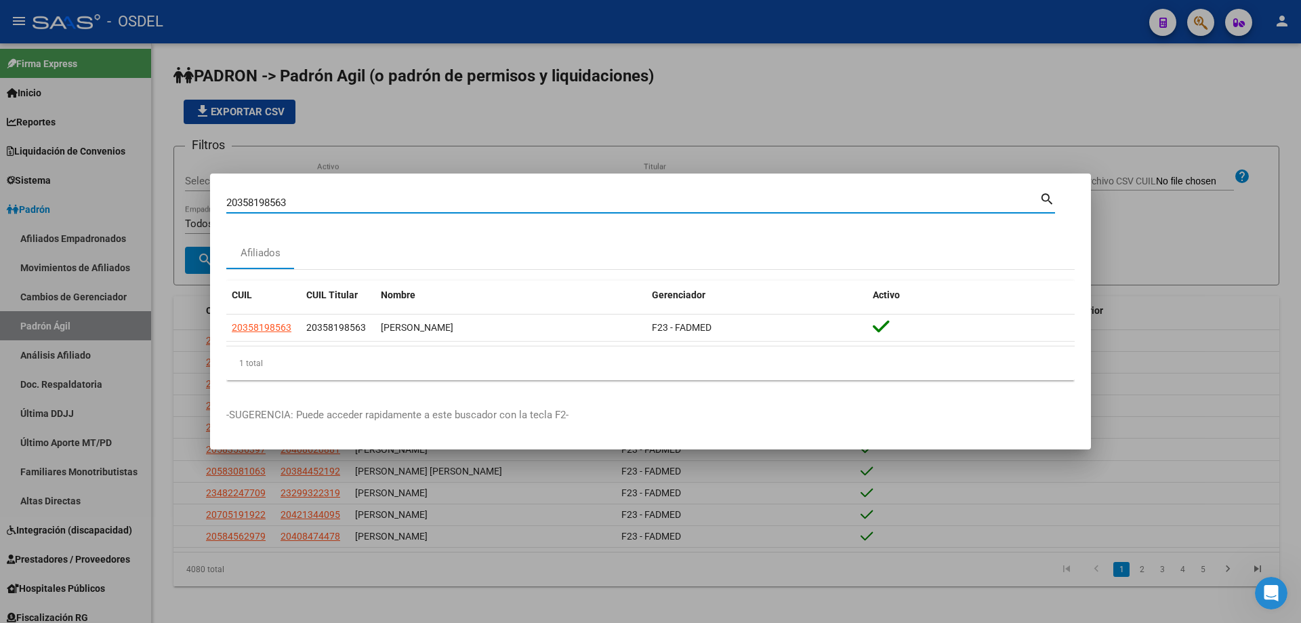
click at [297, 197] on input "20358198563" at bounding box center [632, 203] width 813 height 12
paste input "9894555"
type input "20359894555"
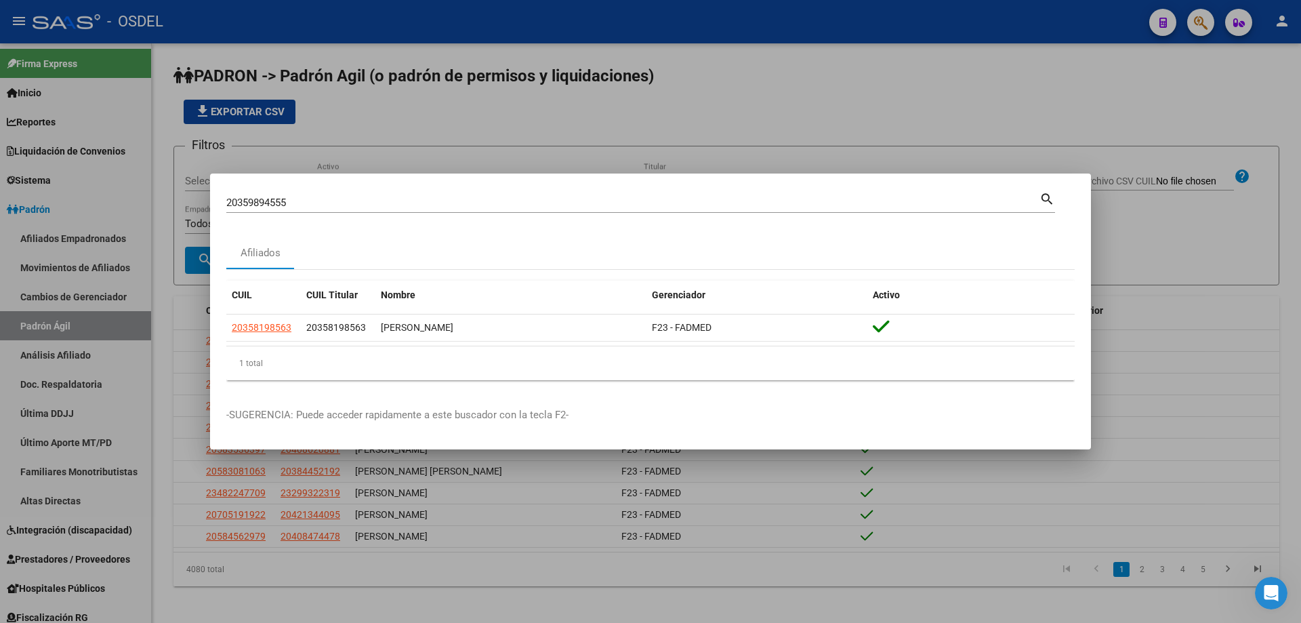
click at [1044, 199] on mat-icon "search" at bounding box center [1047, 198] width 16 height 16
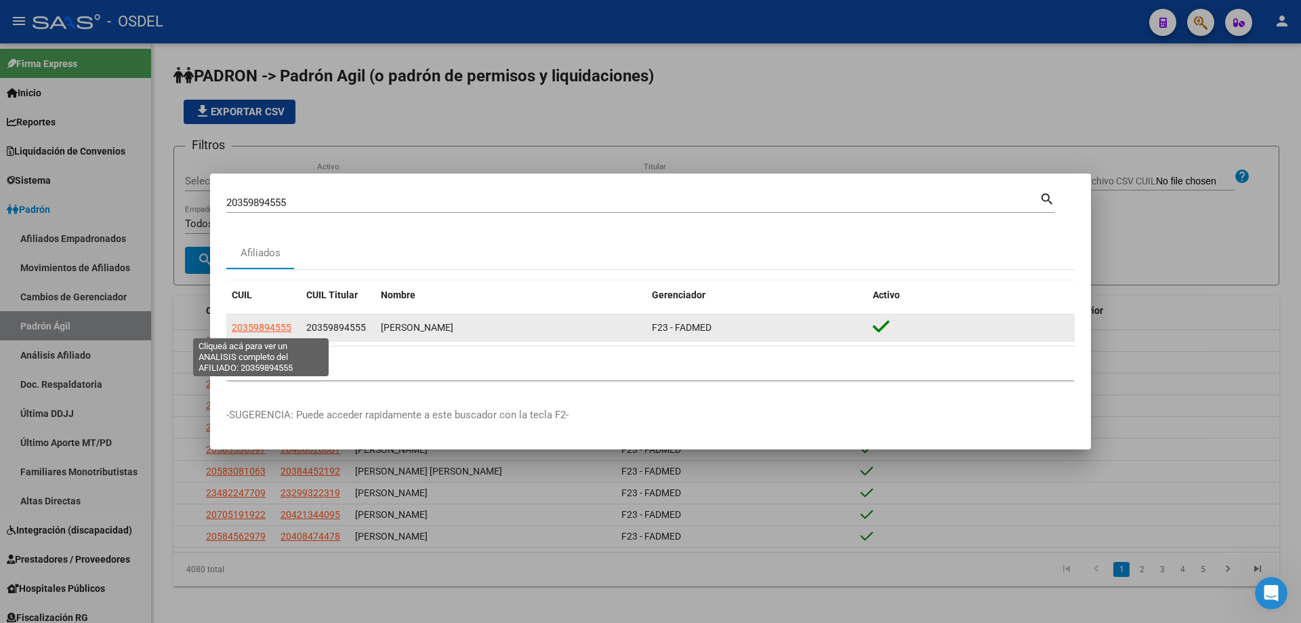
click at [268, 327] on span "20359894555" at bounding box center [262, 327] width 60 height 11
type textarea "20359894555"
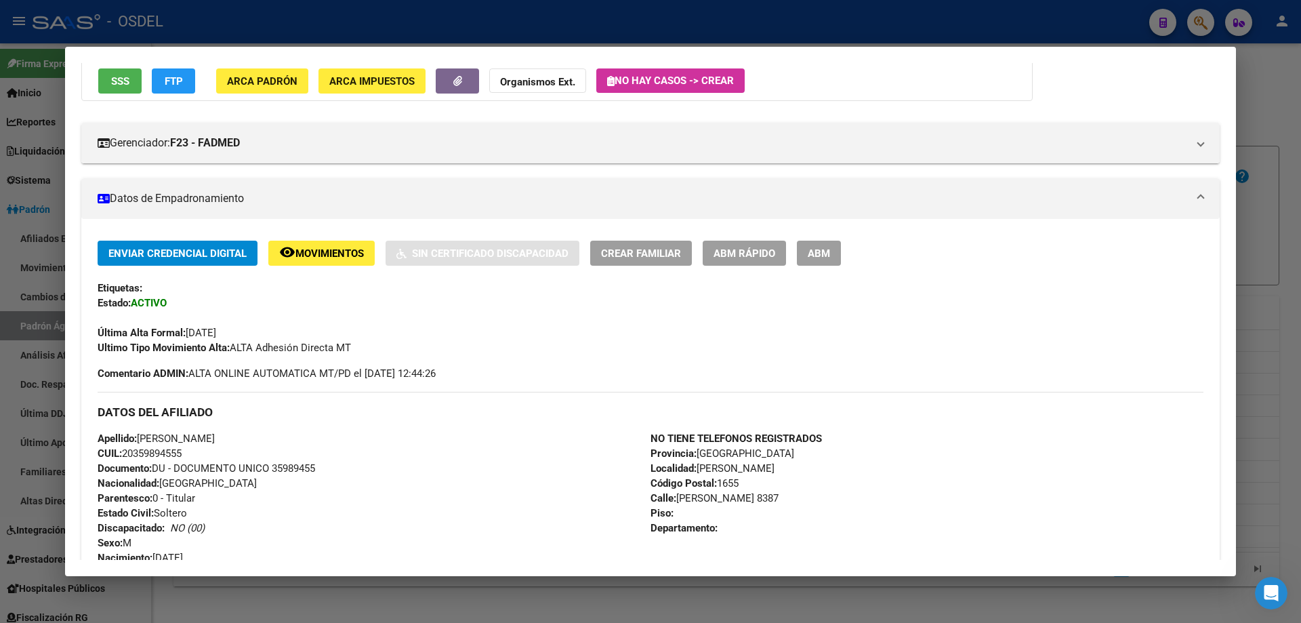
scroll to position [0, 0]
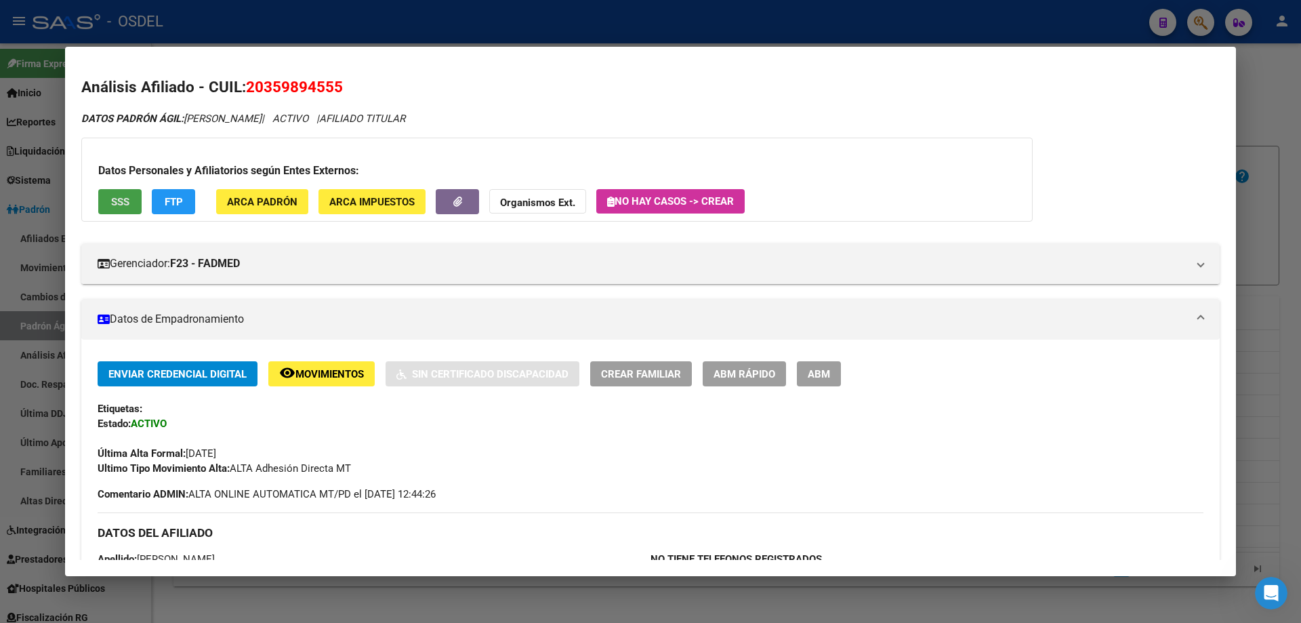
click at [119, 204] on span "SSS" at bounding box center [120, 202] width 18 height 12
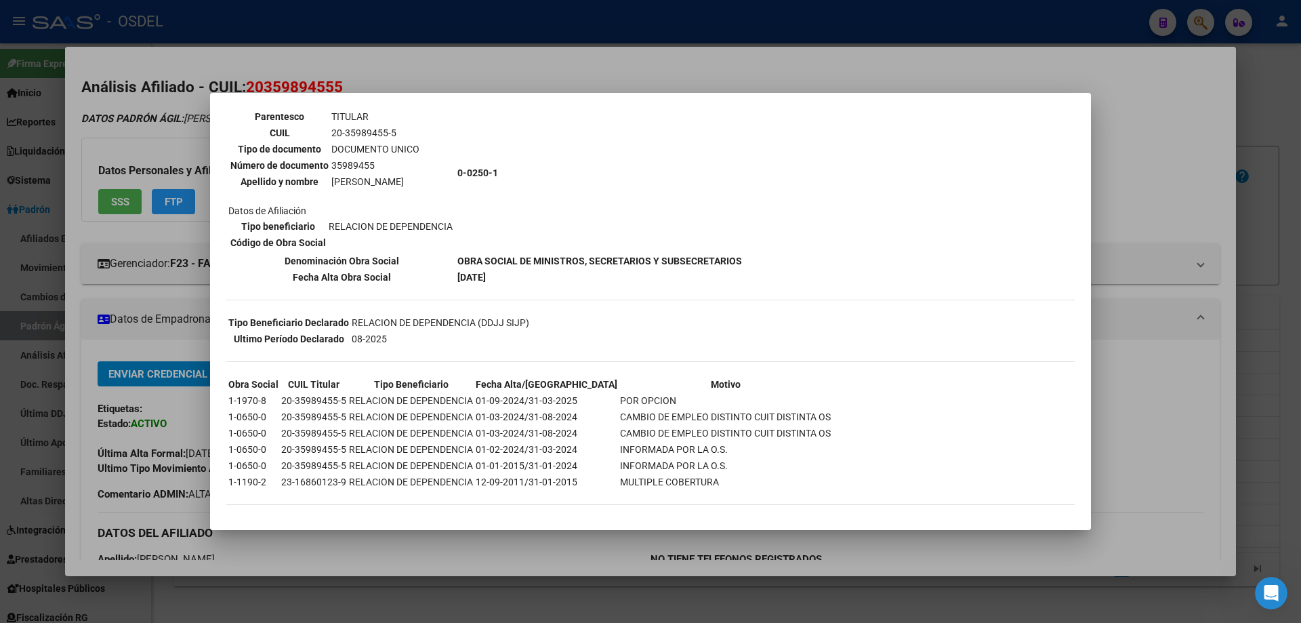
scroll to position [115, 0]
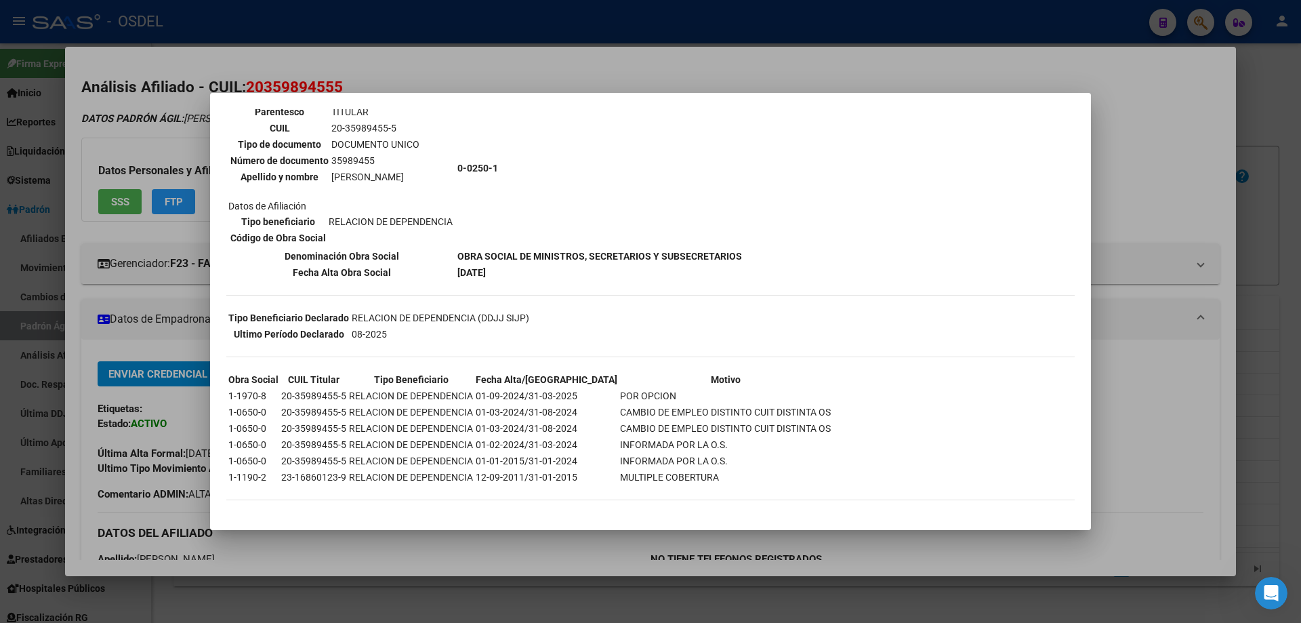
click at [501, 44] on div at bounding box center [650, 311] width 1301 height 623
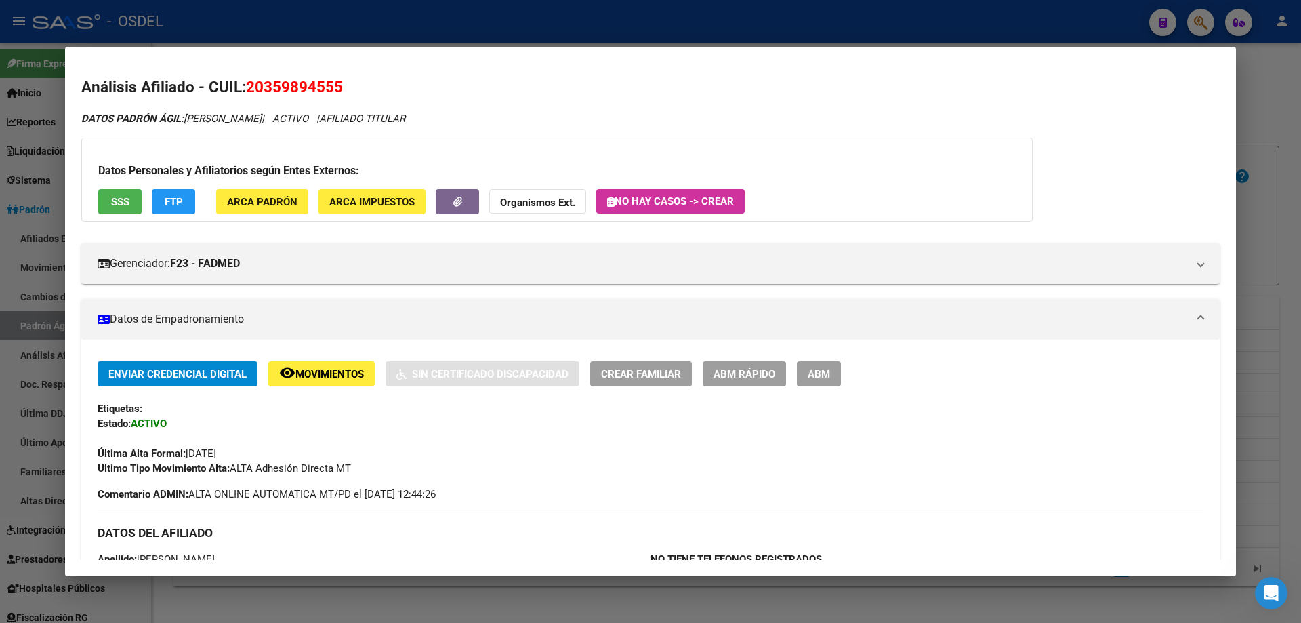
click at [466, 16] on div at bounding box center [650, 311] width 1301 height 623
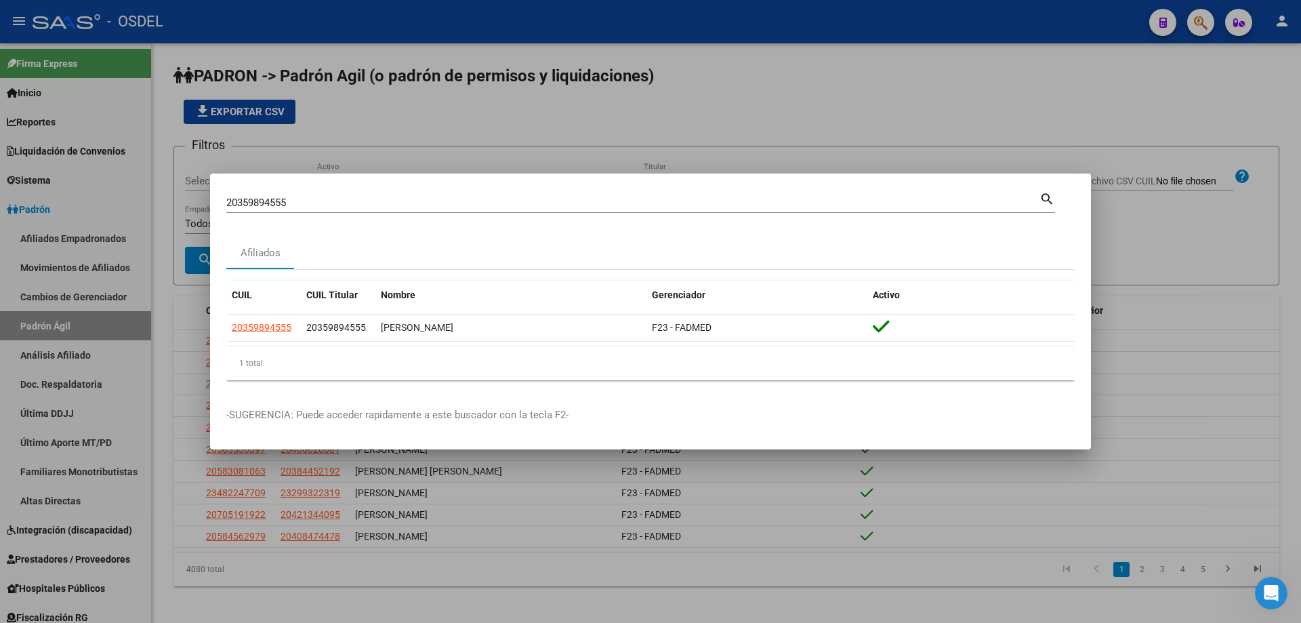
click at [314, 202] on input "20359894555" at bounding box center [632, 203] width 813 height 12
click at [314, 203] on input "20359894555" at bounding box center [632, 203] width 813 height 12
paste input "60151574"
type input "20360151574"
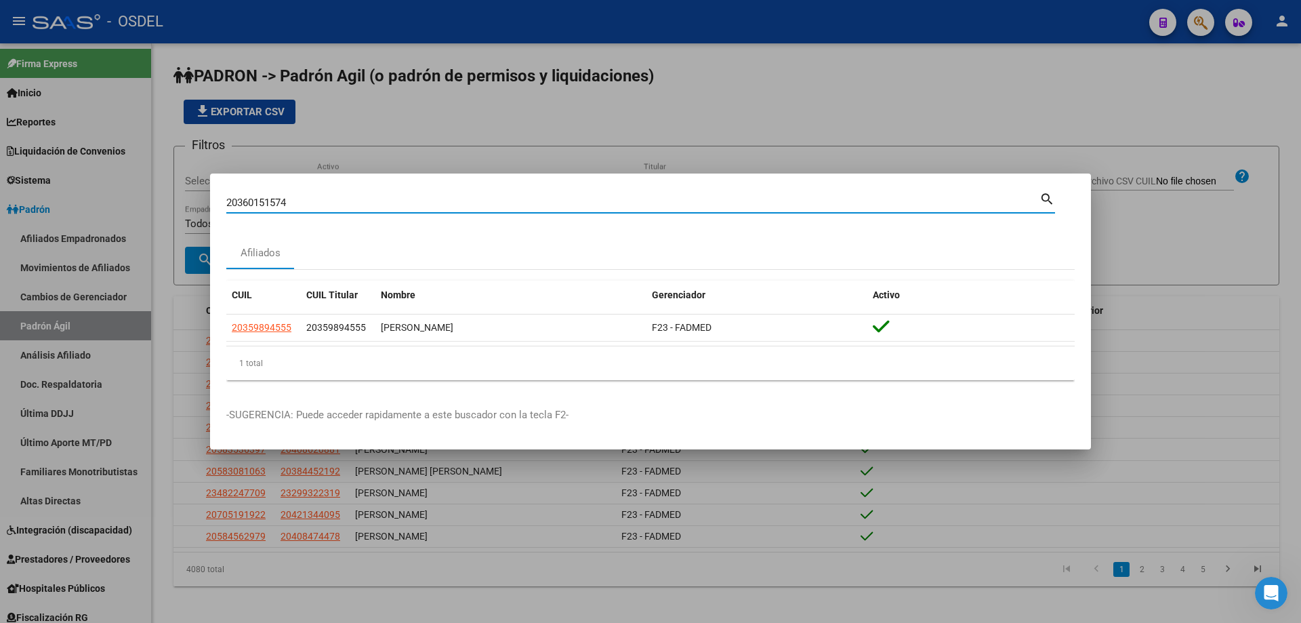
click at [1047, 193] on mat-icon "search" at bounding box center [1047, 198] width 16 height 16
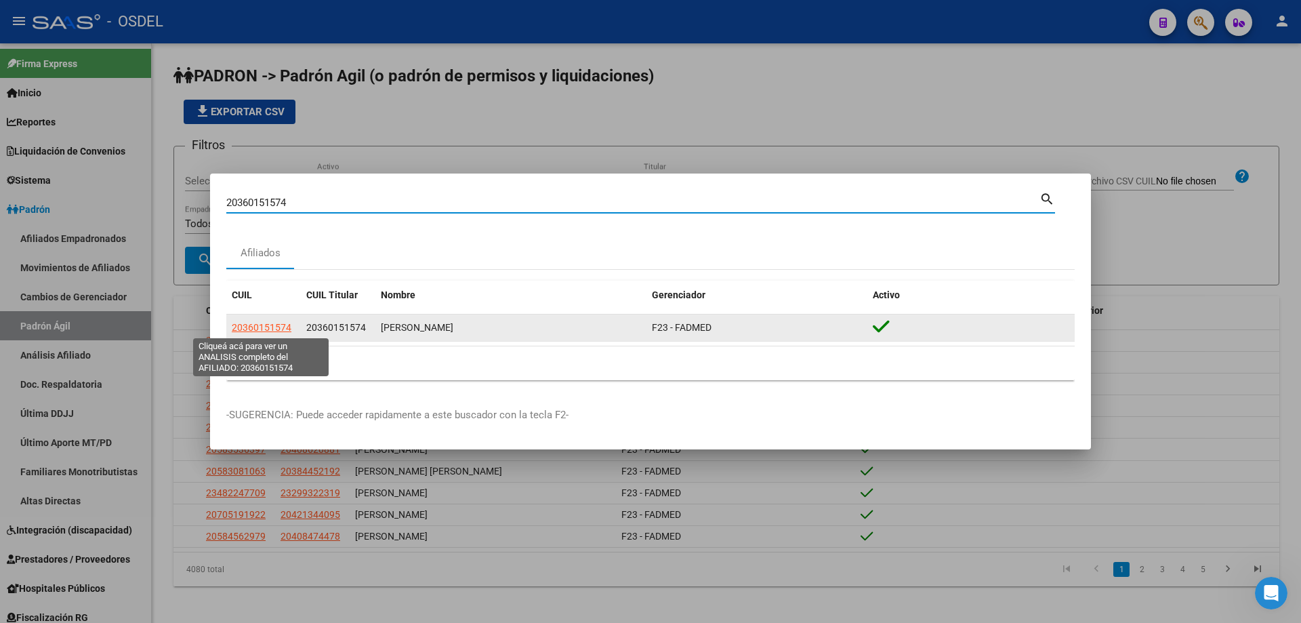
click at [276, 329] on span "20360151574" at bounding box center [262, 327] width 60 height 11
type textarea "20360151574"
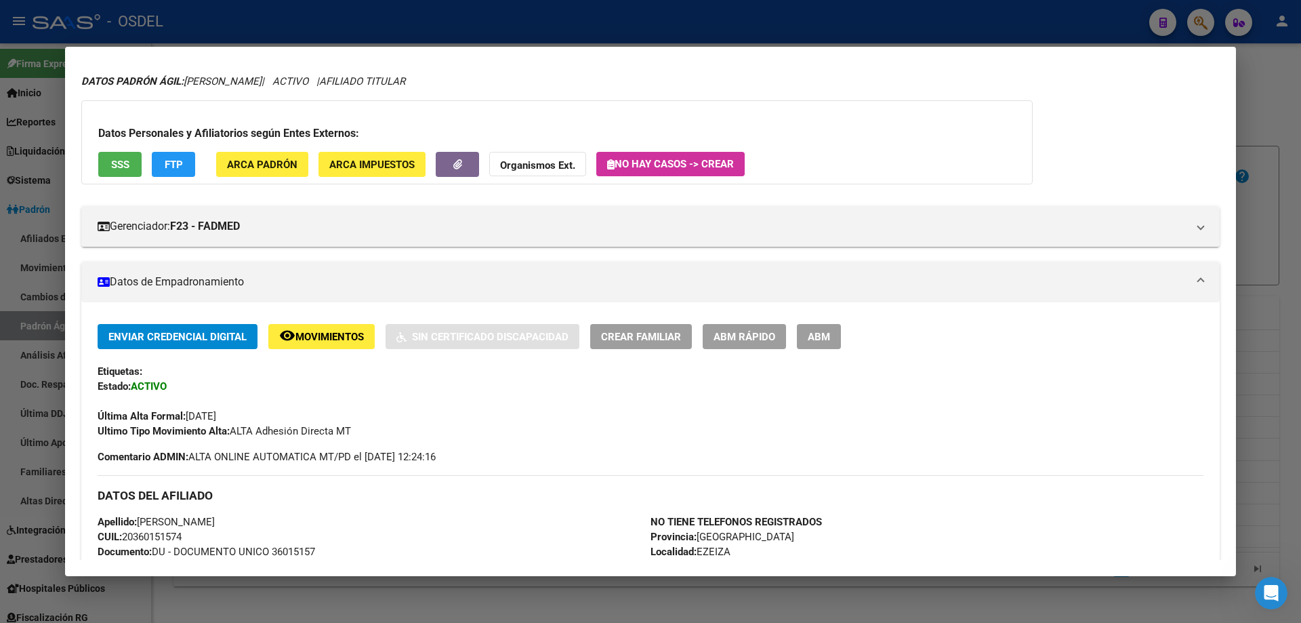
scroll to position [0, 0]
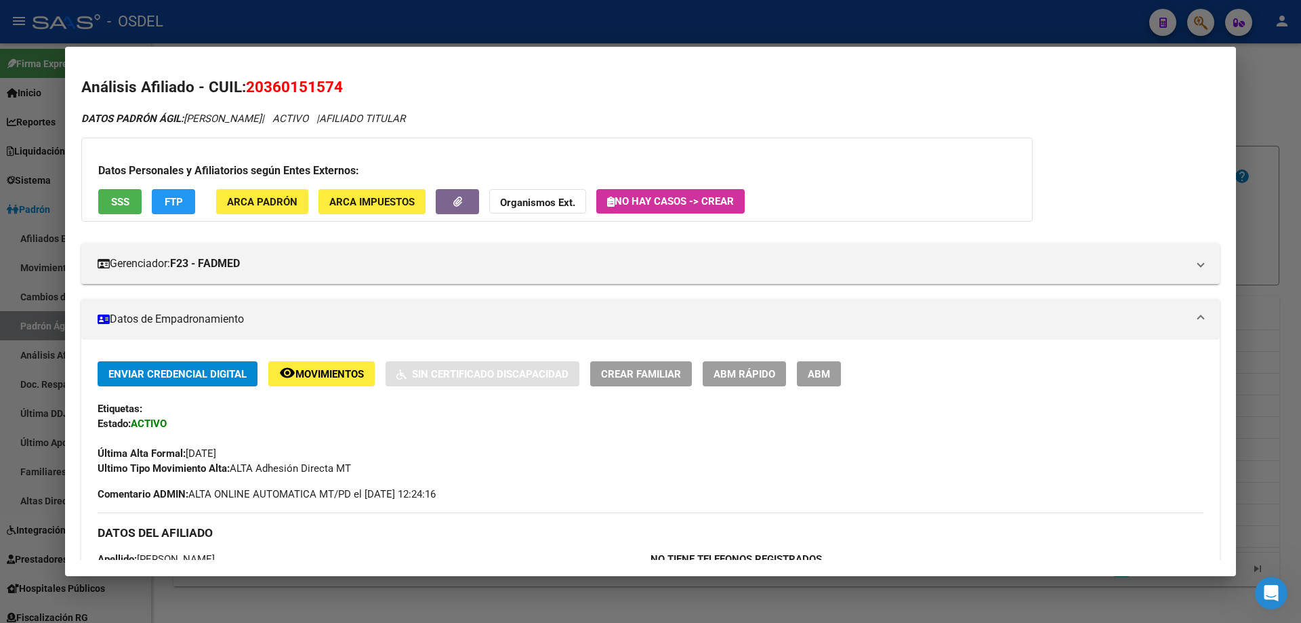
click at [121, 207] on span "SSS" at bounding box center [120, 202] width 18 height 12
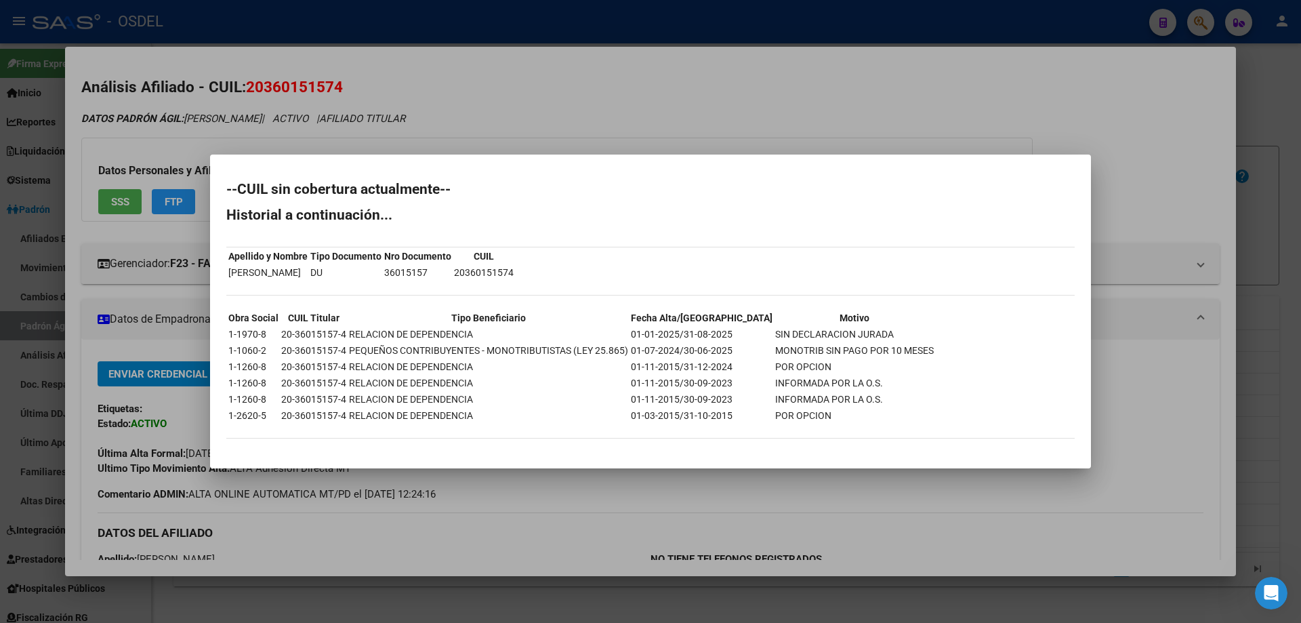
click at [506, 121] on div at bounding box center [650, 311] width 1301 height 623
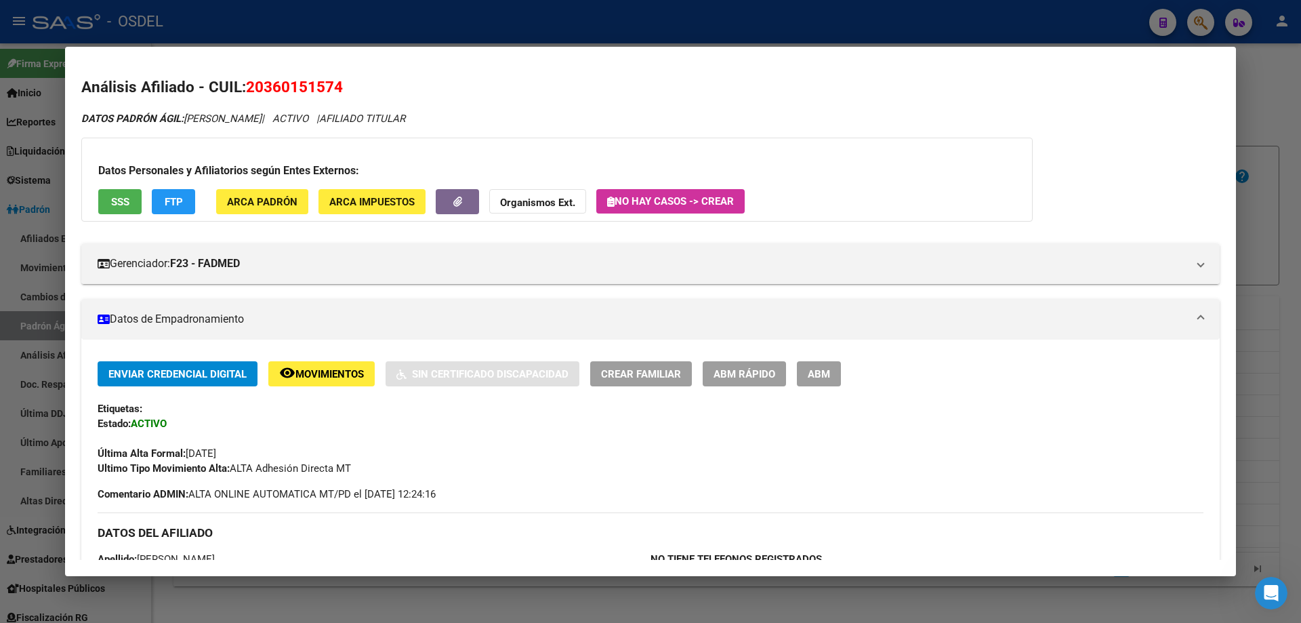
click at [400, 14] on div at bounding box center [650, 311] width 1301 height 623
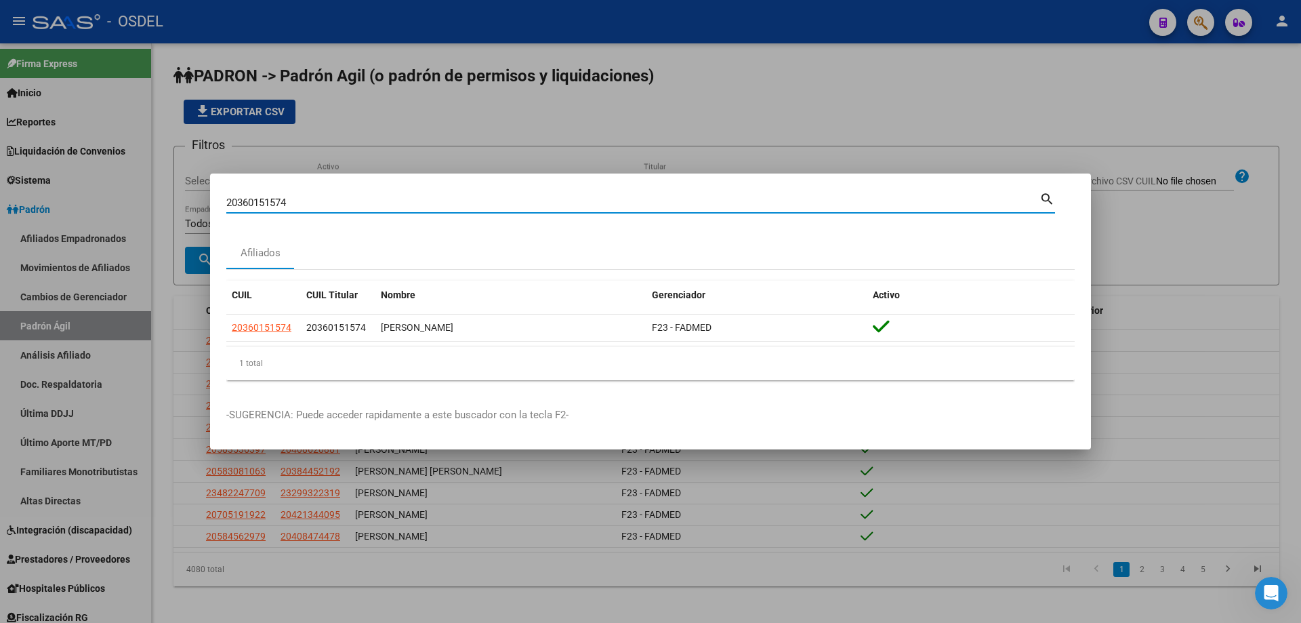
click at [301, 203] on input "20360151574" at bounding box center [632, 203] width 813 height 12
click at [301, 201] on input "20360151574" at bounding box center [632, 203] width 813 height 12
paste input "440258"
type input "20360440258"
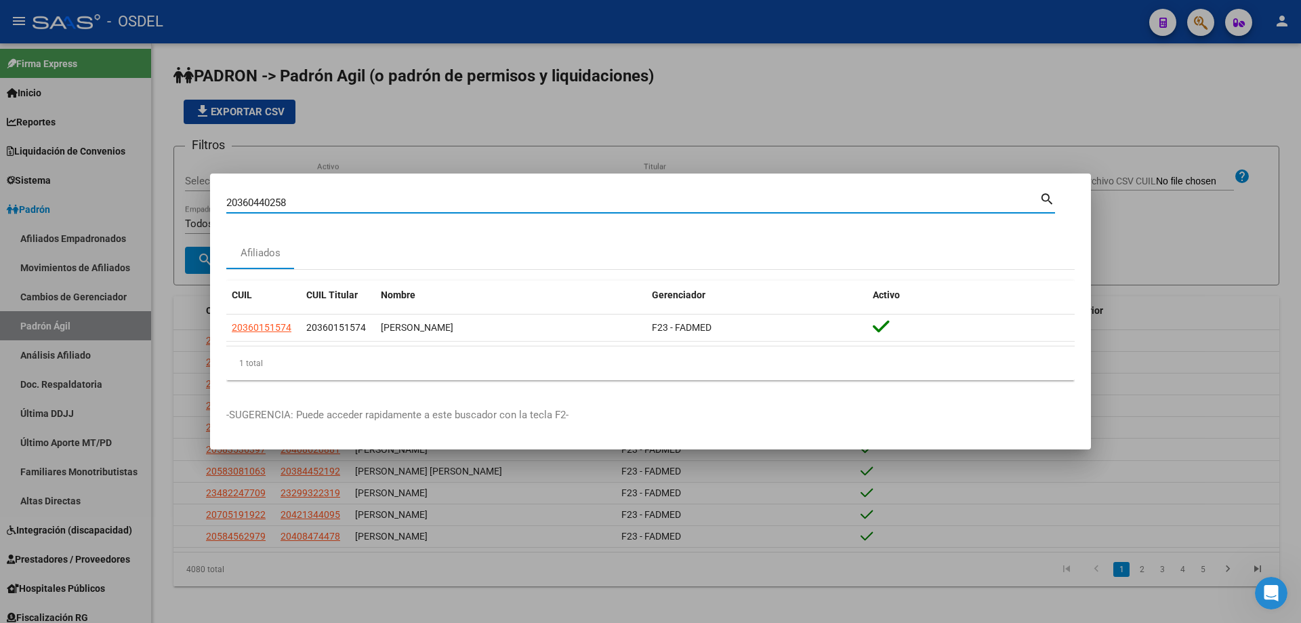
click at [1043, 201] on mat-icon "search" at bounding box center [1047, 198] width 16 height 16
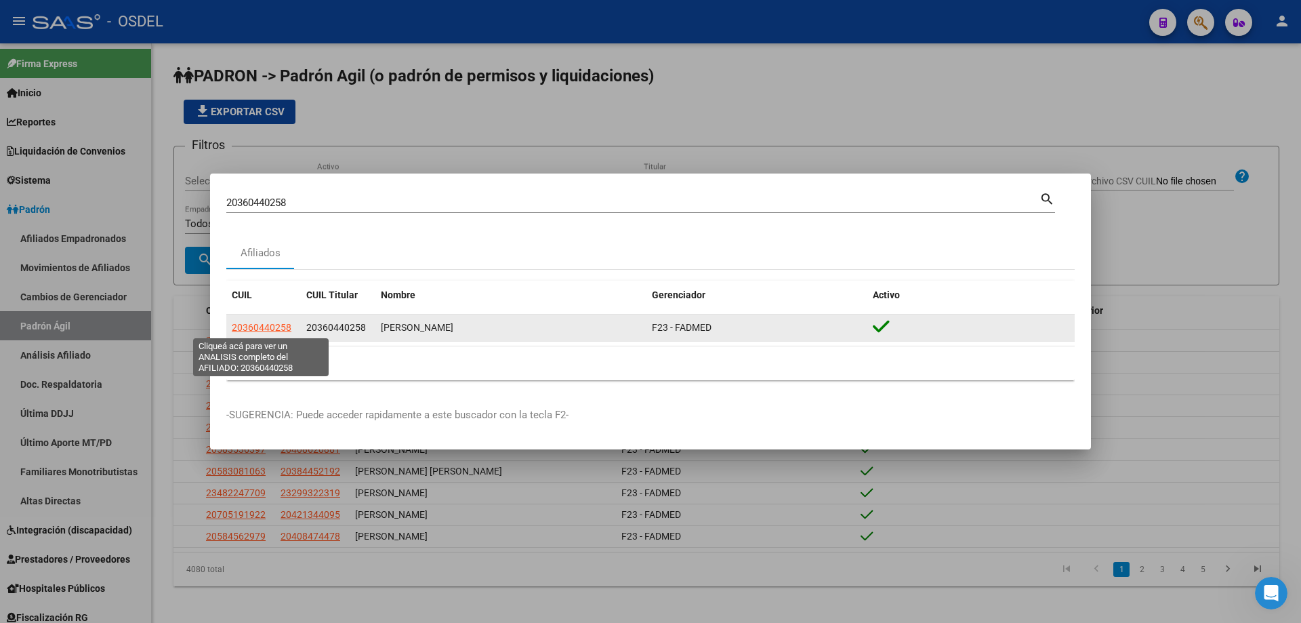
click at [256, 330] on span "20360440258" at bounding box center [262, 327] width 60 height 11
type textarea "20360440258"
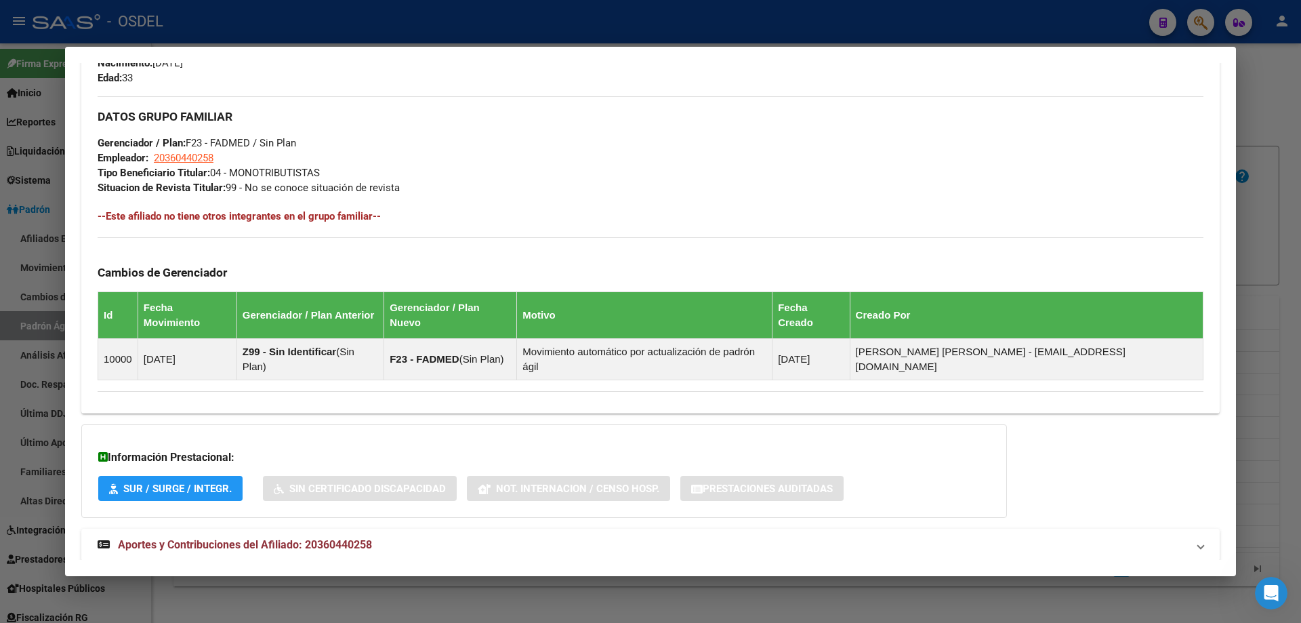
scroll to position [617, 0]
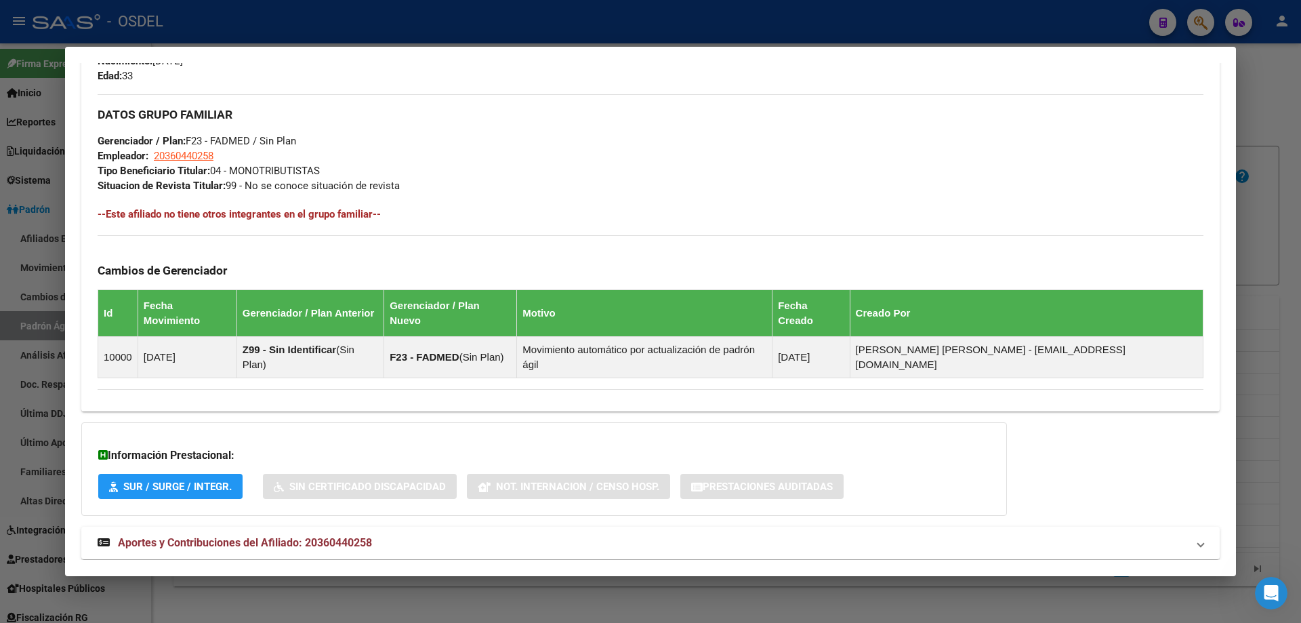
drag, startPoint x: 235, startPoint y: 514, endPoint x: 245, endPoint y: 354, distance: 160.9
click at [245, 354] on div "DATOS [PERSON_NAME]: [PERSON_NAME] | ACTIVO | AFILIADO TITULAR Datos Personales…" at bounding box center [650, 34] width 1138 height 1081
click at [243, 536] on span "Aportes y Contribuciones del Afiliado: 20360440258" at bounding box center [245, 542] width 254 height 13
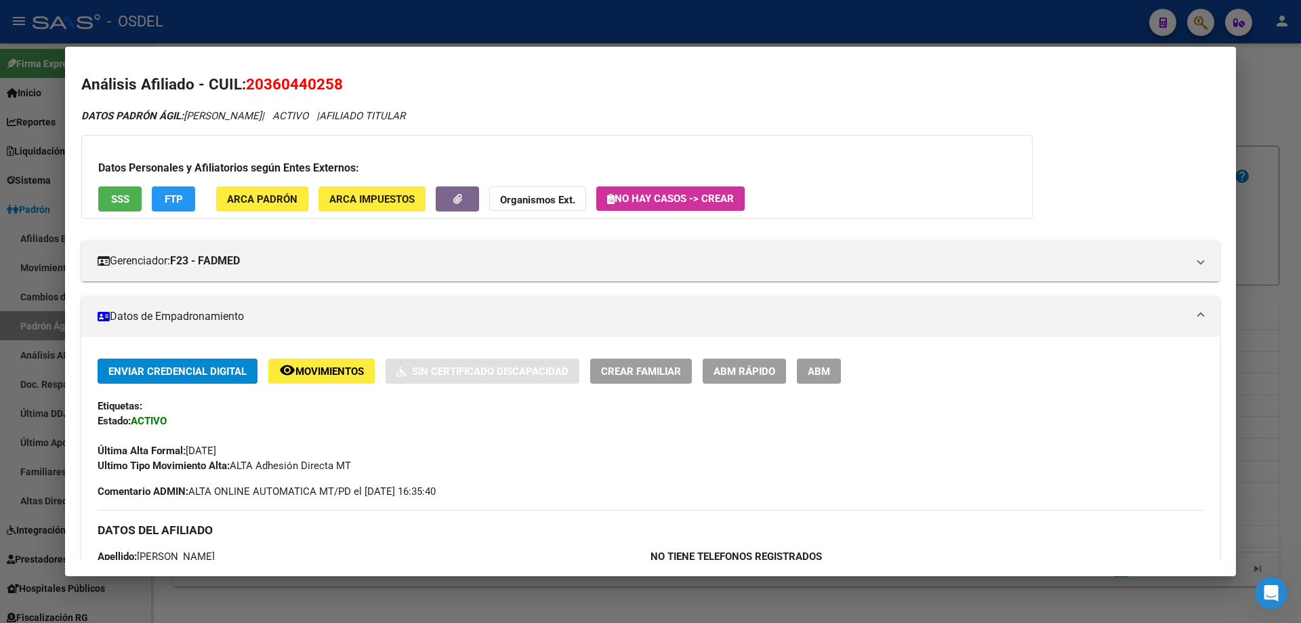
scroll to position [0, 0]
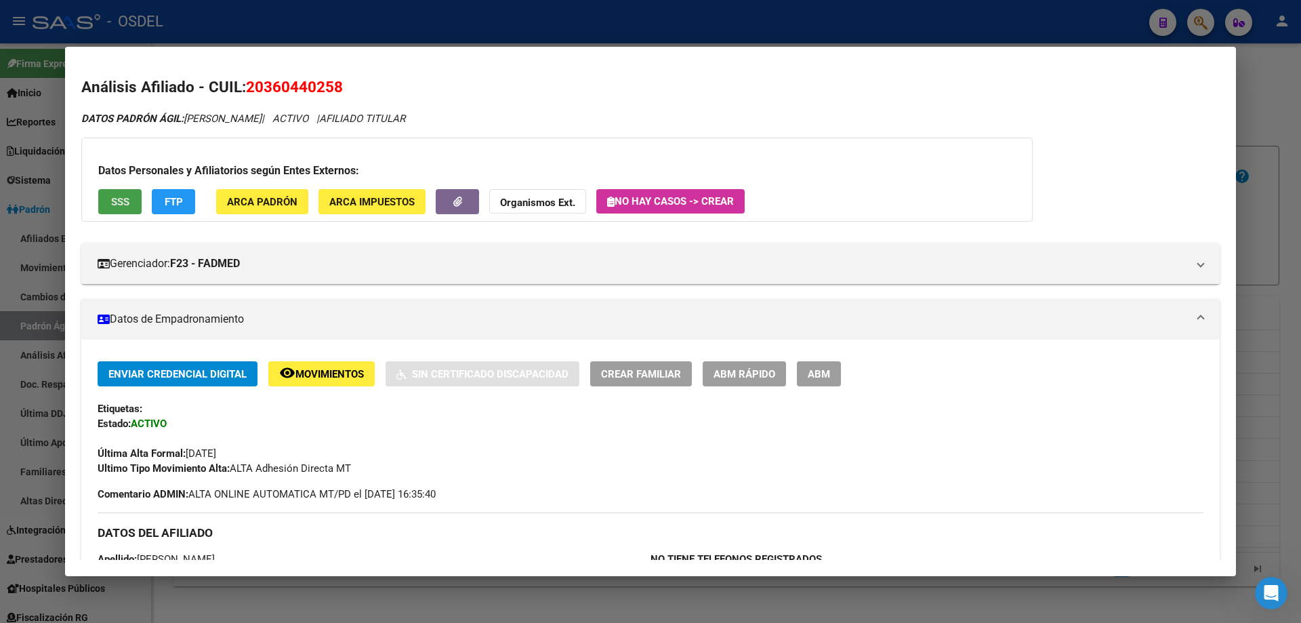
click at [123, 190] on button "SSS" at bounding box center [119, 201] width 43 height 25
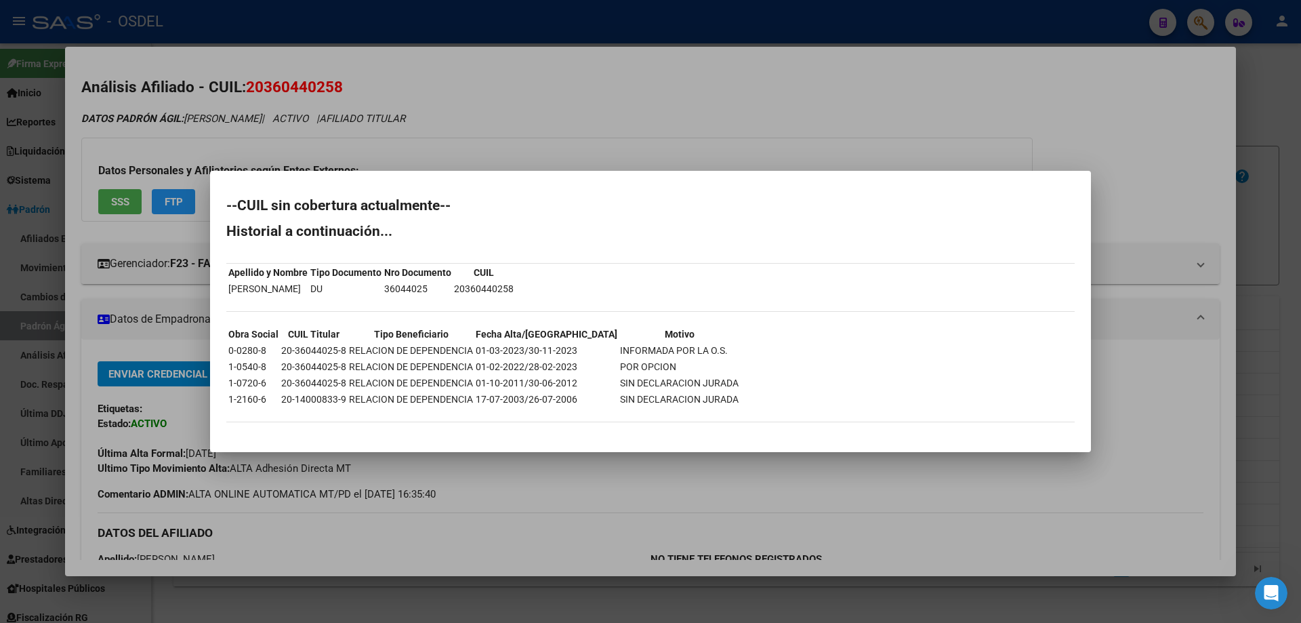
click at [668, 145] on div at bounding box center [650, 311] width 1301 height 623
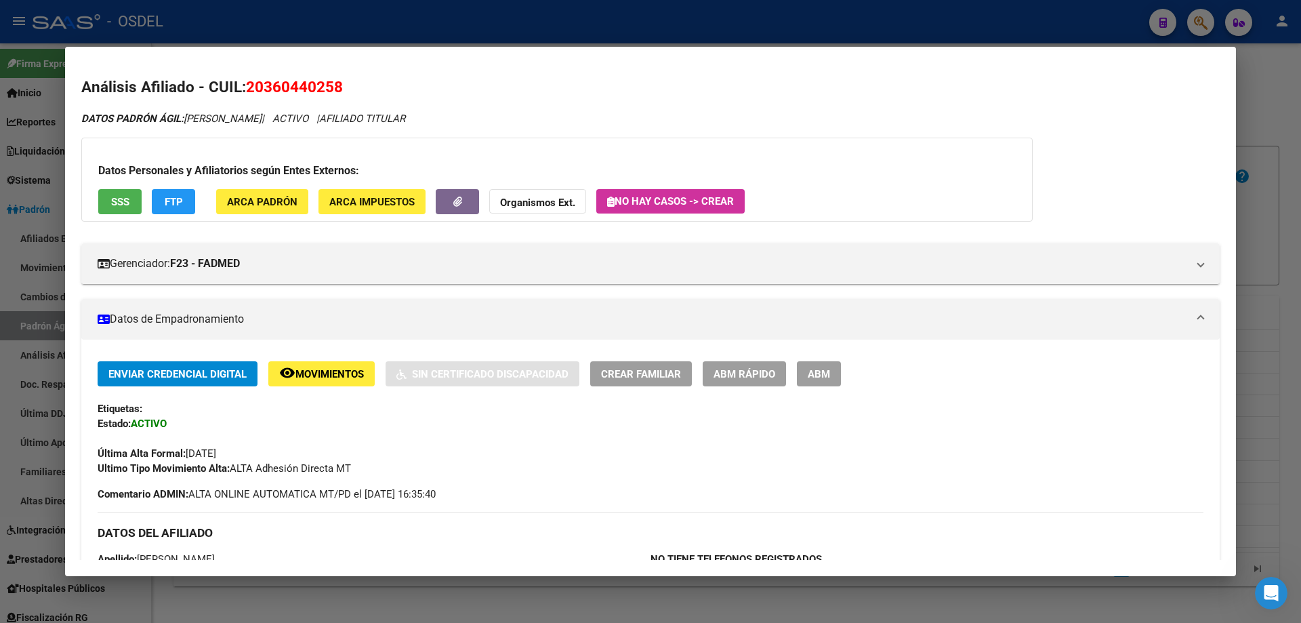
click at [506, 24] on div at bounding box center [650, 311] width 1301 height 623
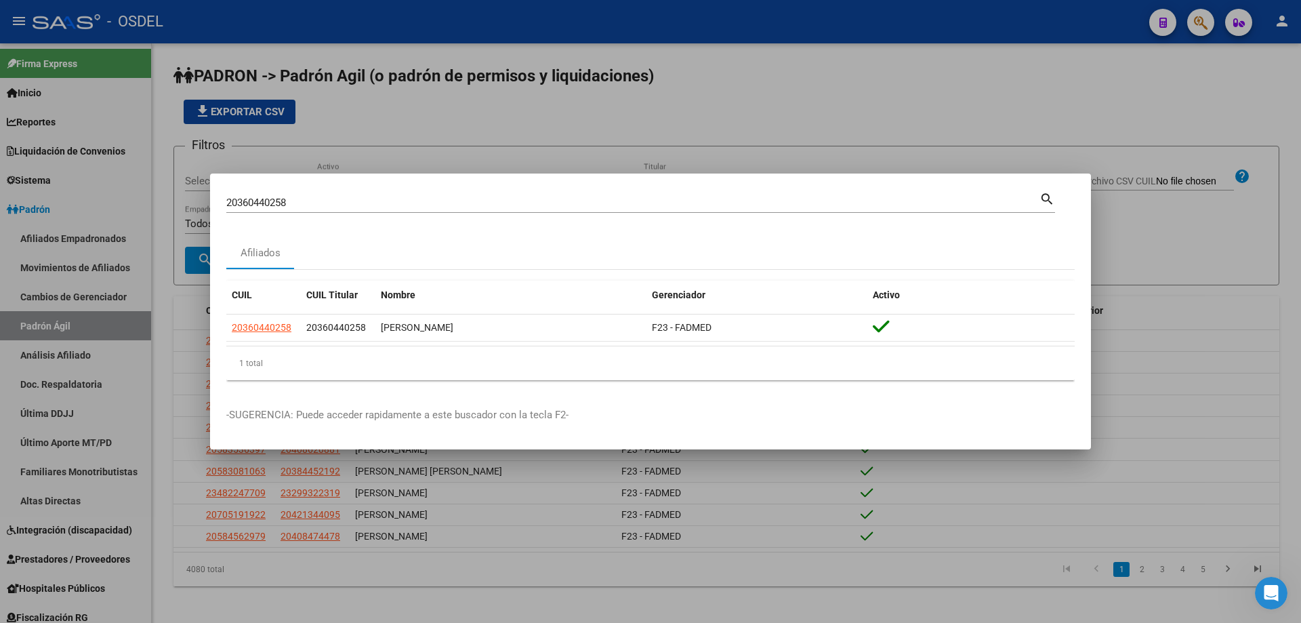
click at [327, 206] on input "20360440258" at bounding box center [632, 203] width 813 height 12
click at [325, 205] on input "20360440258" at bounding box center [632, 203] width 813 height 12
paste input "20360794734"
click at [659, 213] on div "2036044025820360794734 Buscar (apellido, dni, cuil, [PERSON_NAME], cuit, obra s…" at bounding box center [640, 208] width 829 height 36
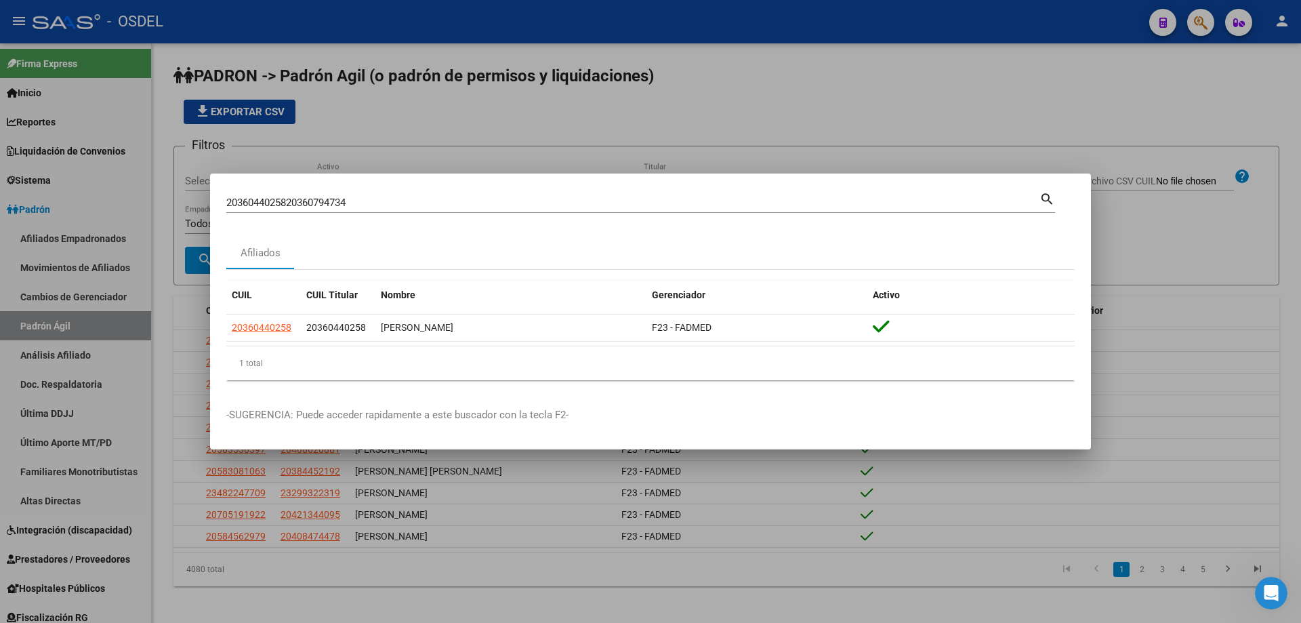
click at [468, 204] on input "2036044025820360794734" at bounding box center [632, 203] width 813 height 12
paste input
type input "20360794734"
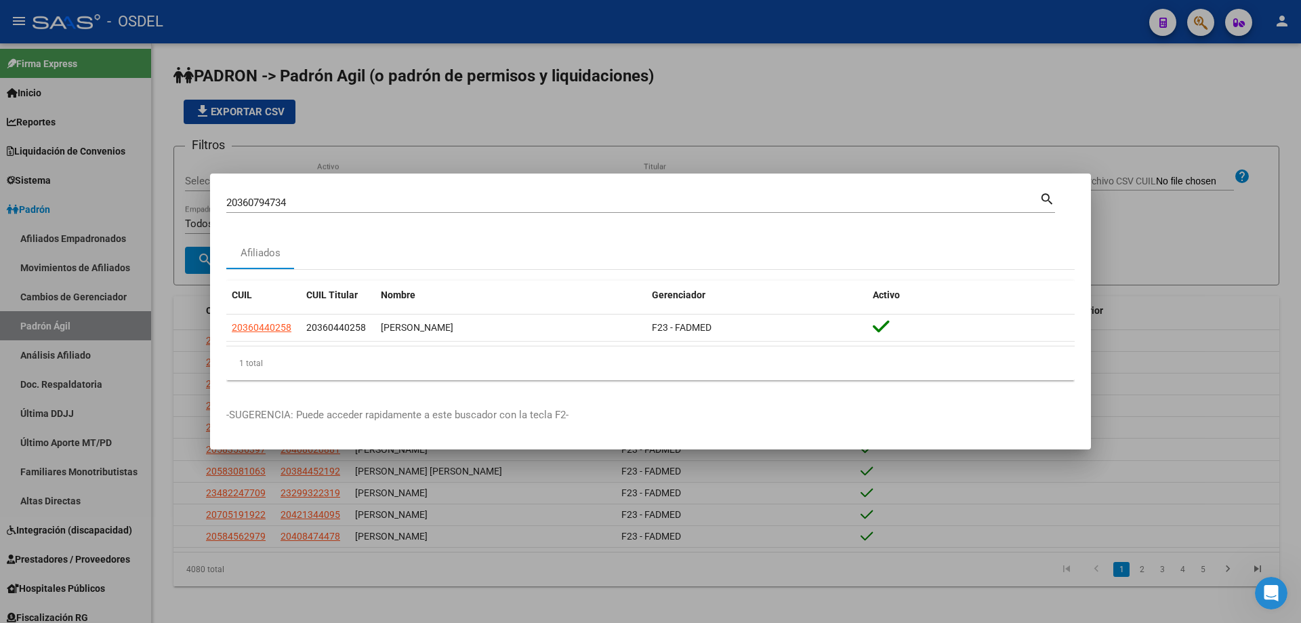
click at [1054, 201] on mat-icon "search" at bounding box center [1047, 198] width 16 height 16
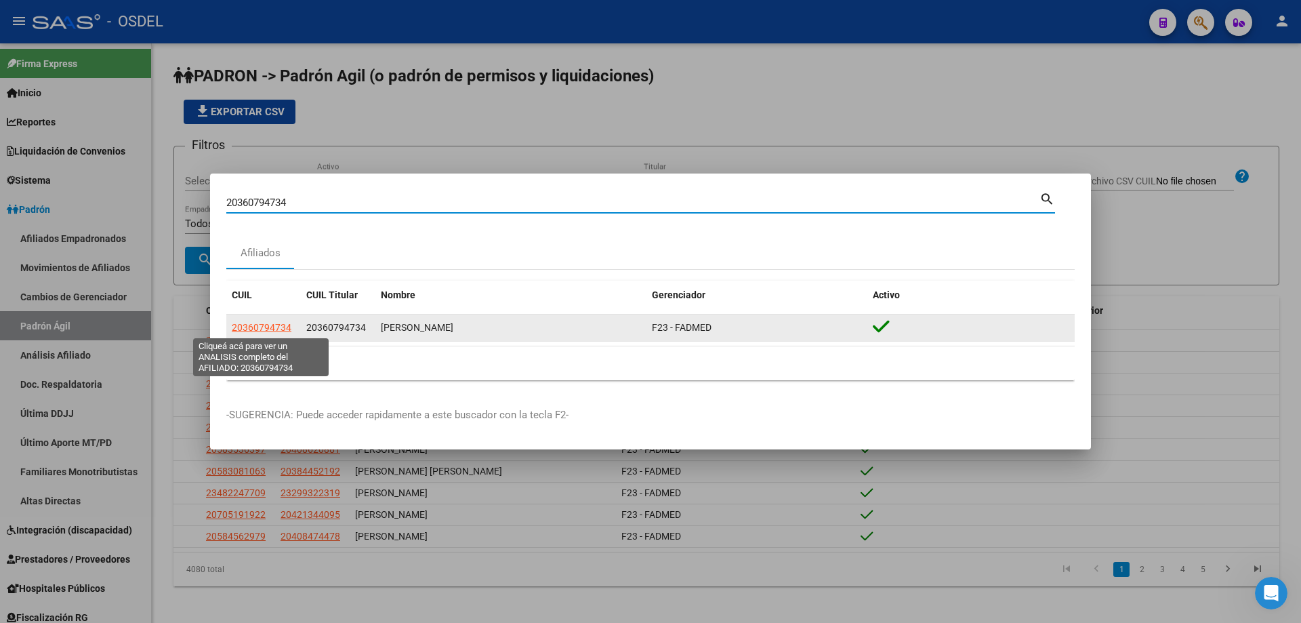
click at [281, 326] on span "20360794734" at bounding box center [262, 327] width 60 height 11
type textarea "20360794734"
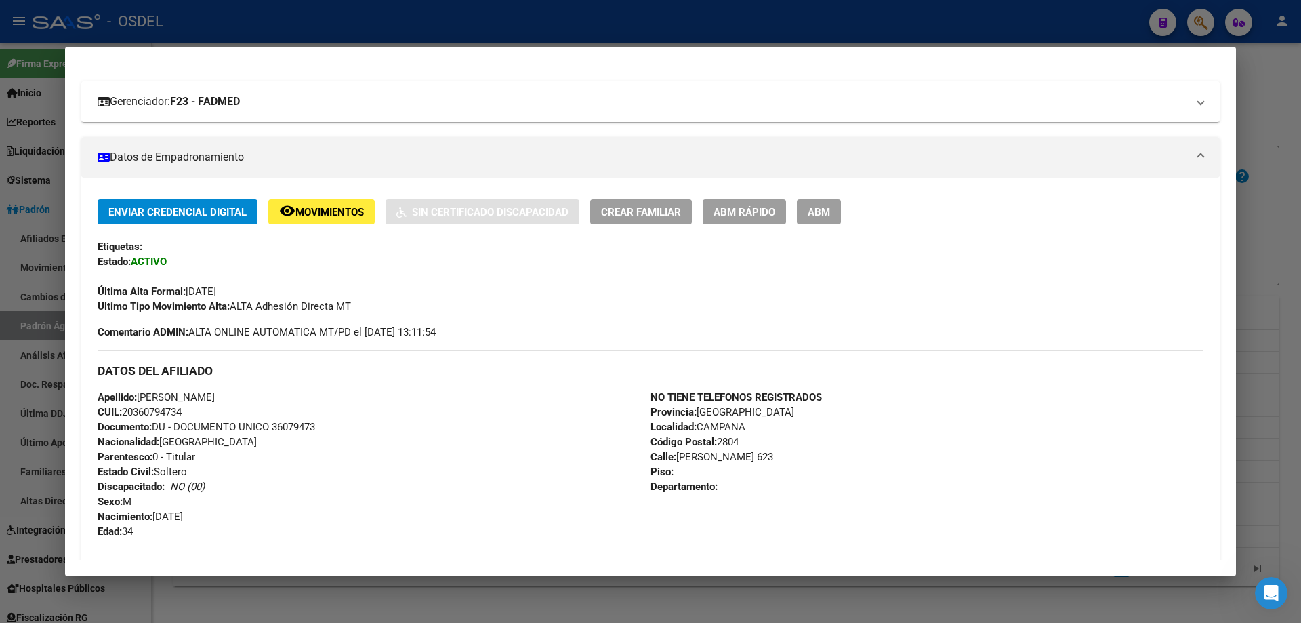
scroll to position [68, 0]
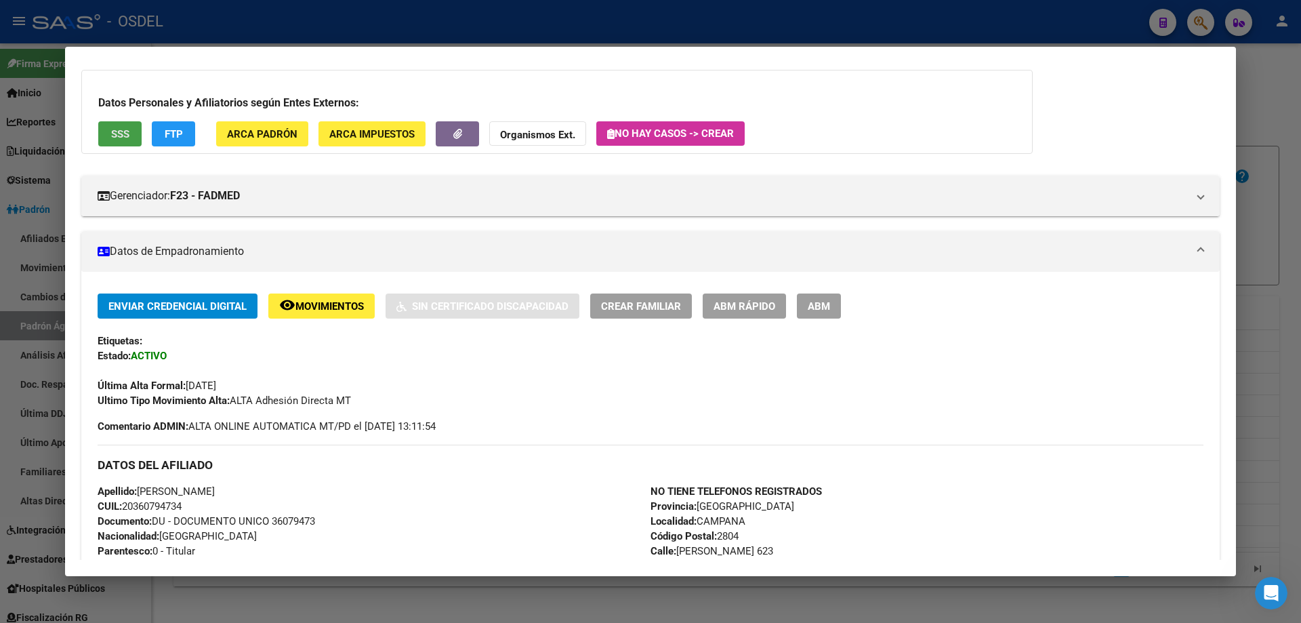
click at [102, 136] on button "SSS" at bounding box center [119, 133] width 43 height 25
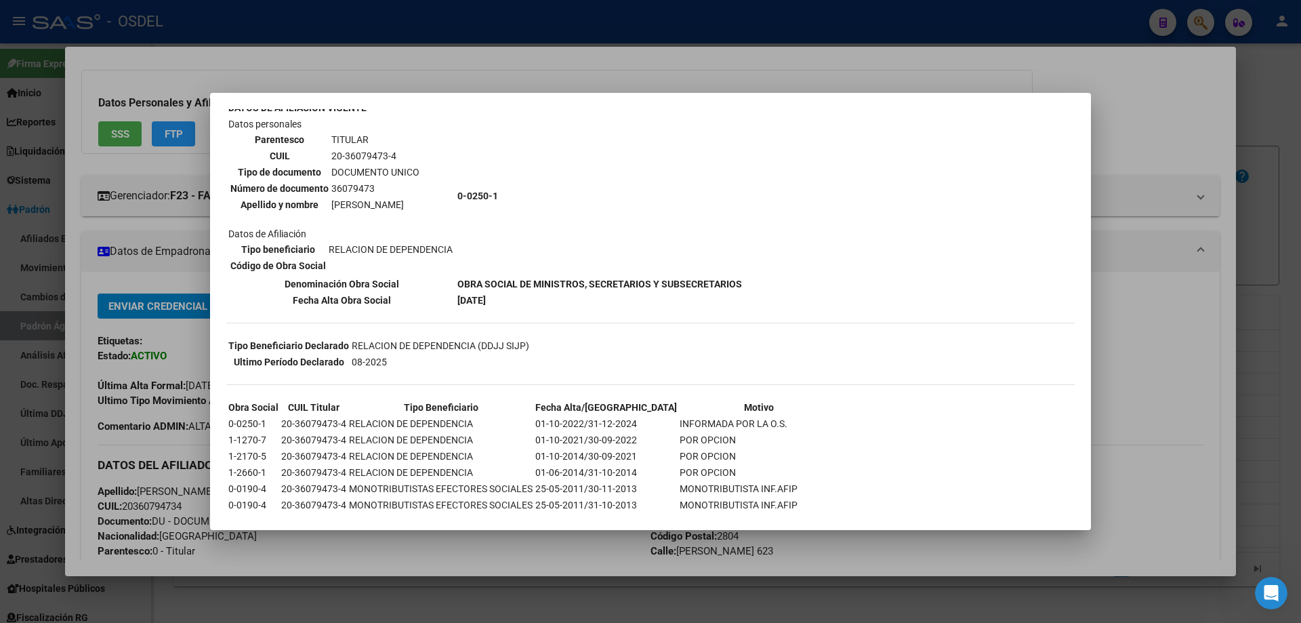
scroll to position [271, 0]
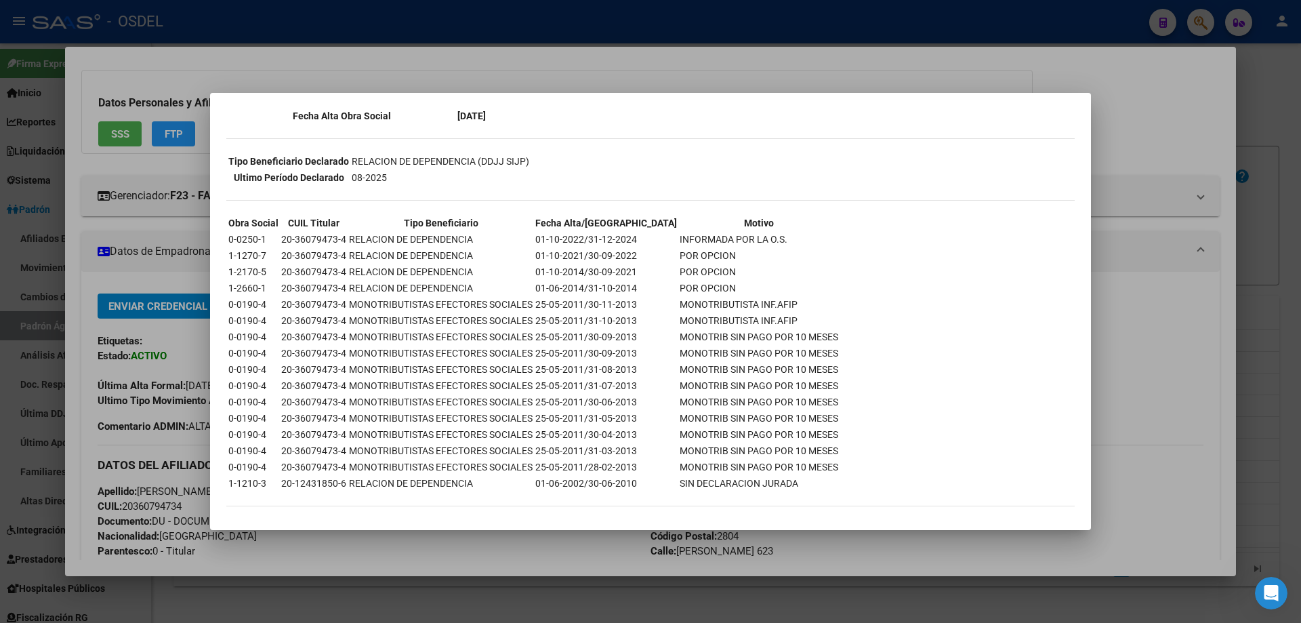
click at [696, 72] on div at bounding box center [650, 311] width 1301 height 623
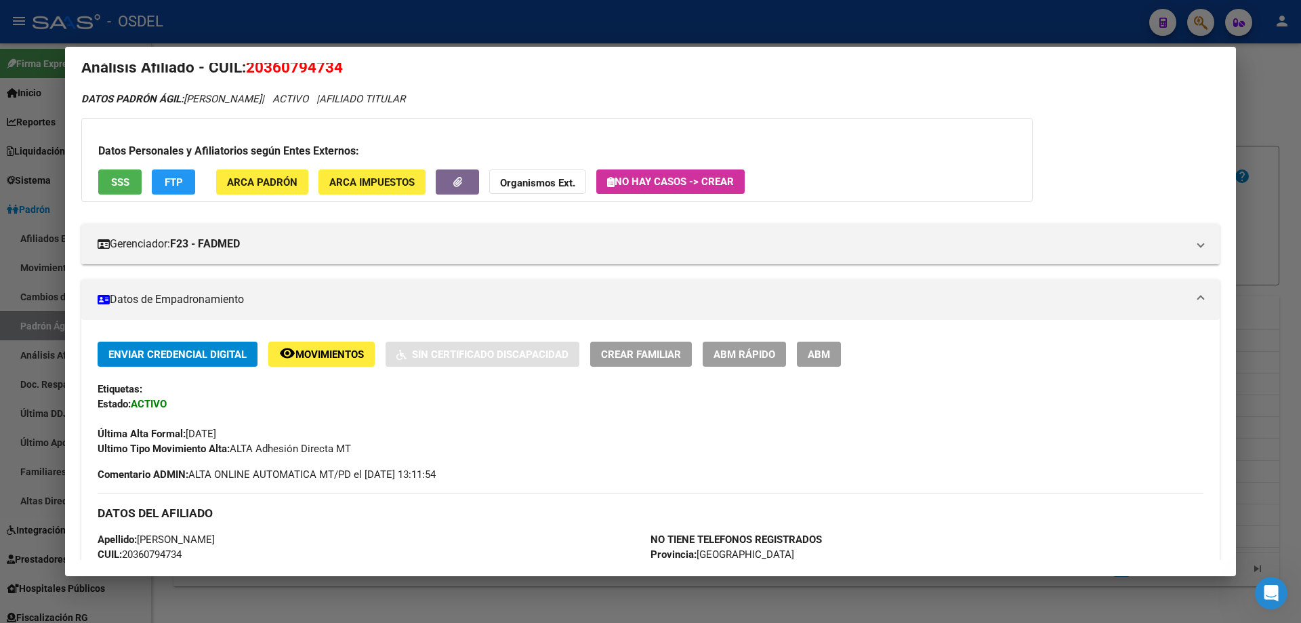
scroll to position [11, 0]
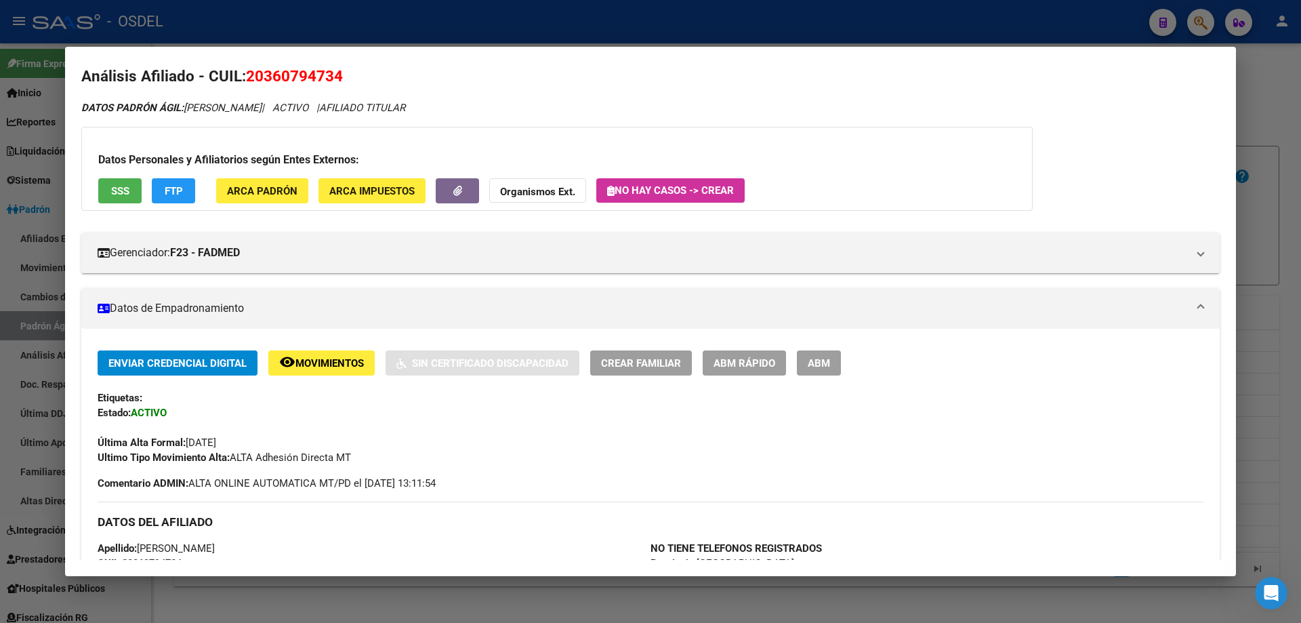
click at [360, 26] on div at bounding box center [650, 311] width 1301 height 623
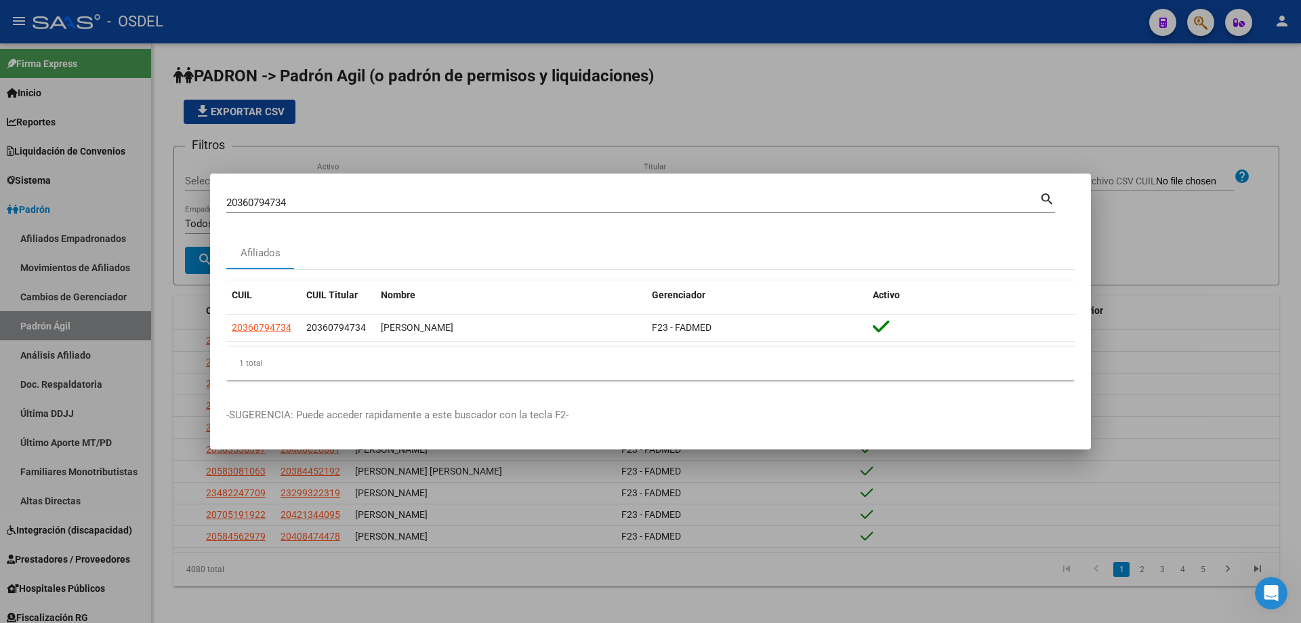
click at [263, 211] on div "20360794734 [PERSON_NAME] (apellido, dni, cuil, [PERSON_NAME], cuit, obra socia…" at bounding box center [632, 202] width 813 height 20
click at [262, 204] on input "20360794734" at bounding box center [632, 203] width 813 height 12
click at [261, 203] on input "20360794734" at bounding box center [632, 203] width 813 height 12
paste input "8748"
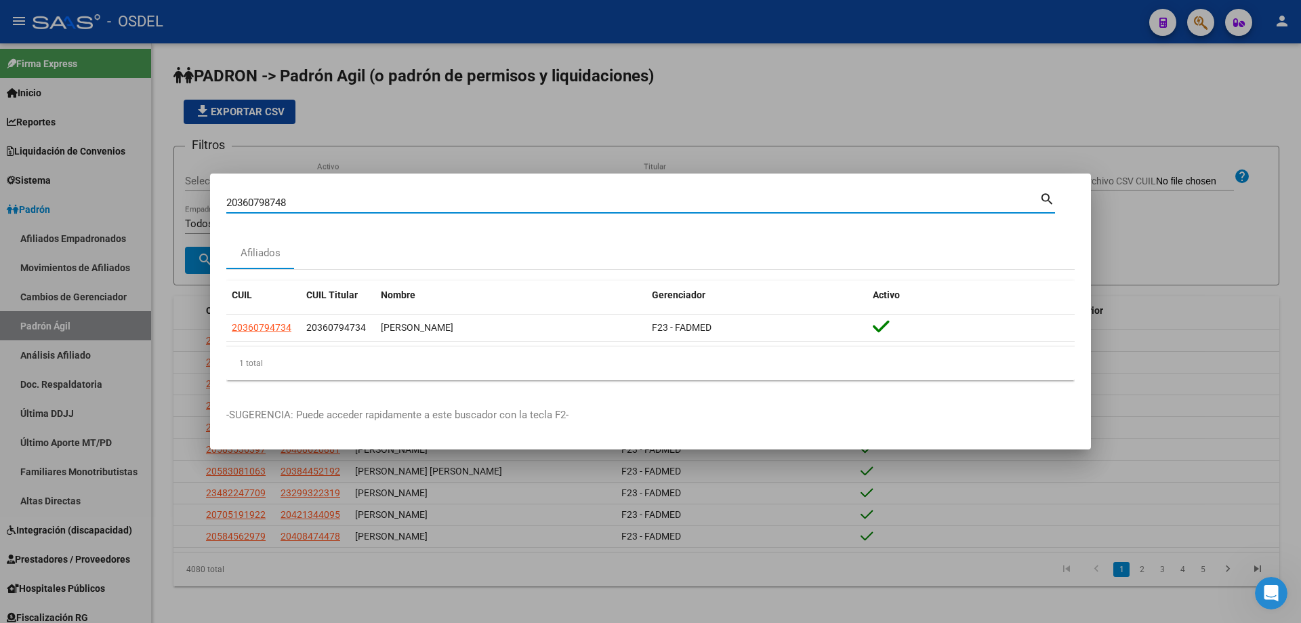
type input "20360798748"
click at [1048, 203] on mat-icon "search" at bounding box center [1047, 198] width 16 height 16
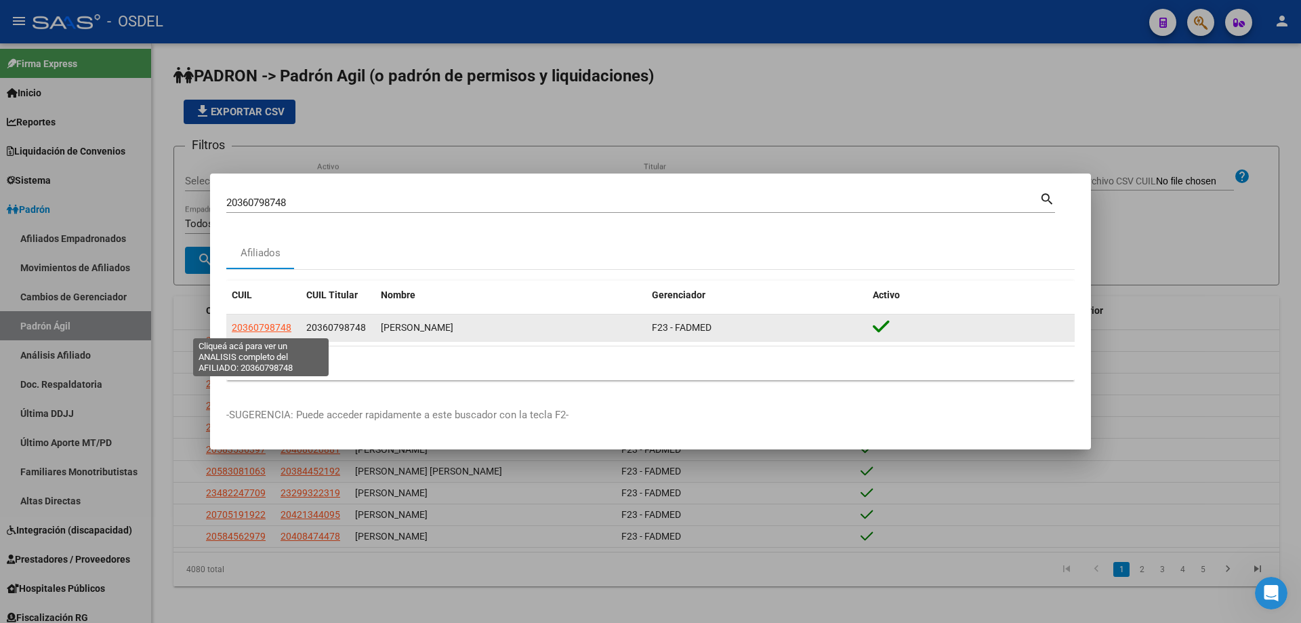
click at [283, 331] on span "20360798748" at bounding box center [262, 327] width 60 height 11
type textarea "20360798748"
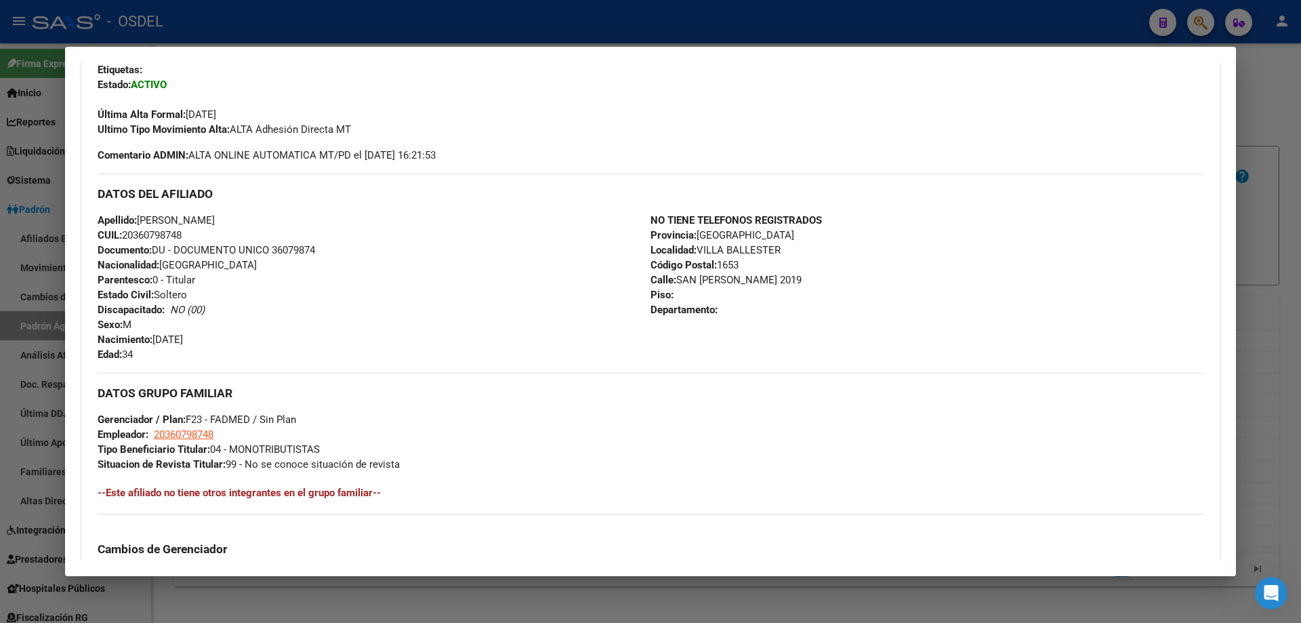
scroll to position [610, 0]
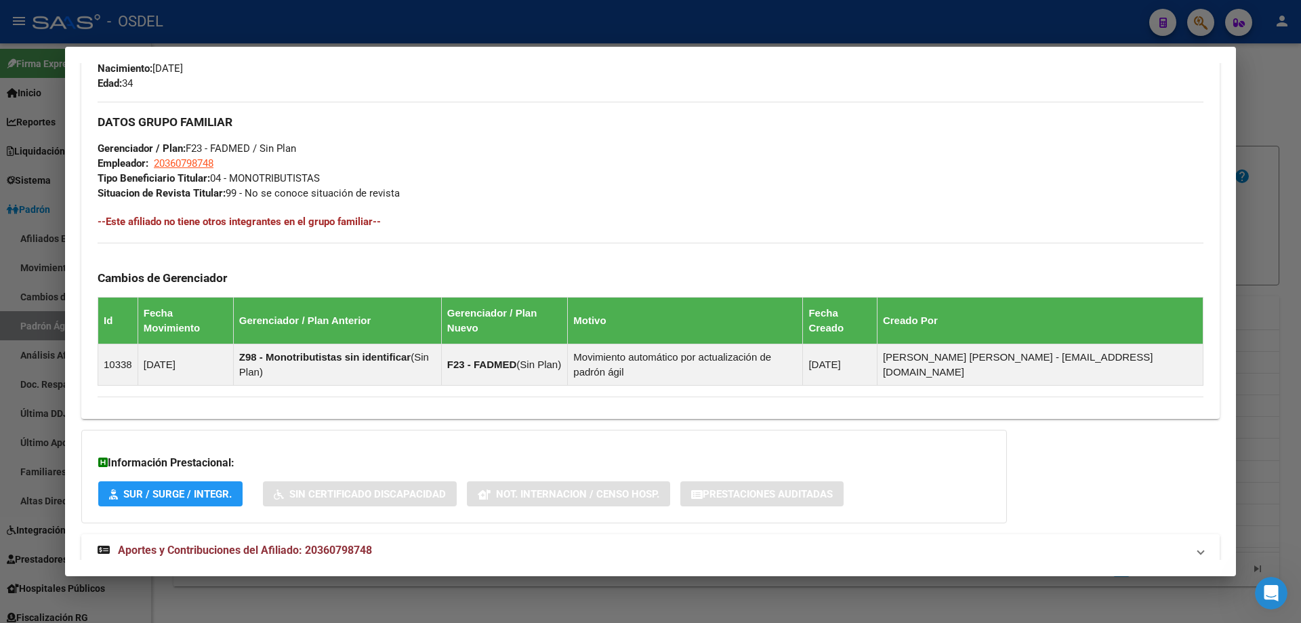
click at [209, 543] on span "Aportes y Contribuciones del Afiliado: 20360798748" at bounding box center [245, 549] width 254 height 13
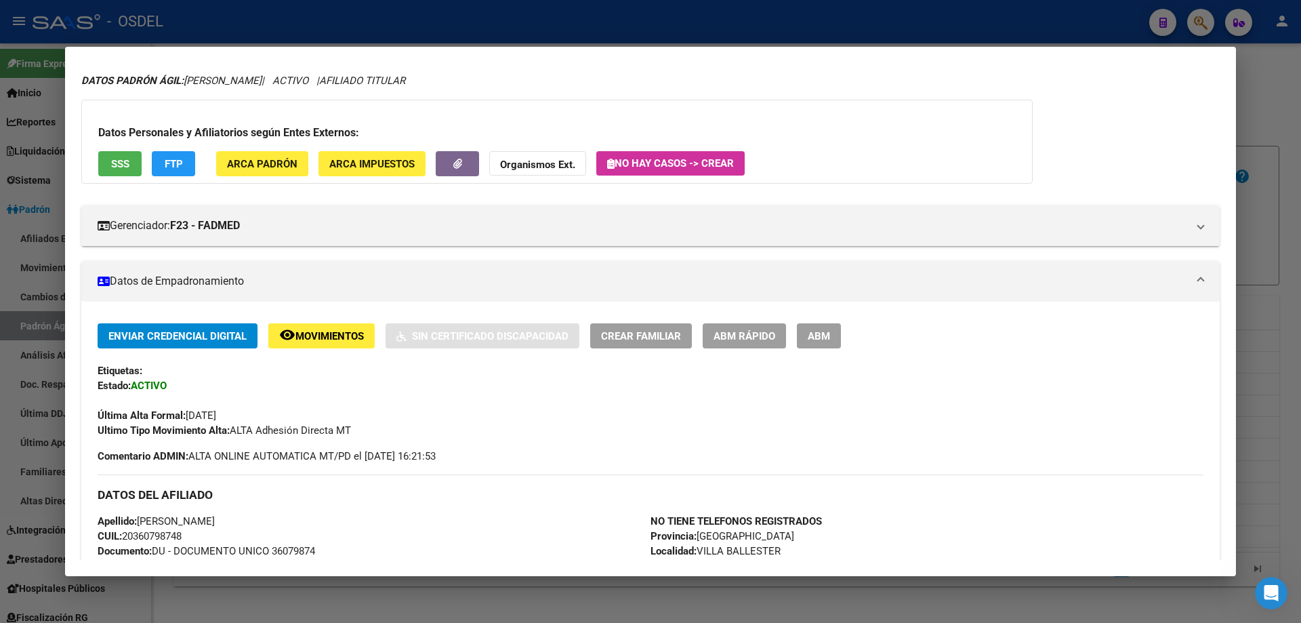
scroll to position [0, 0]
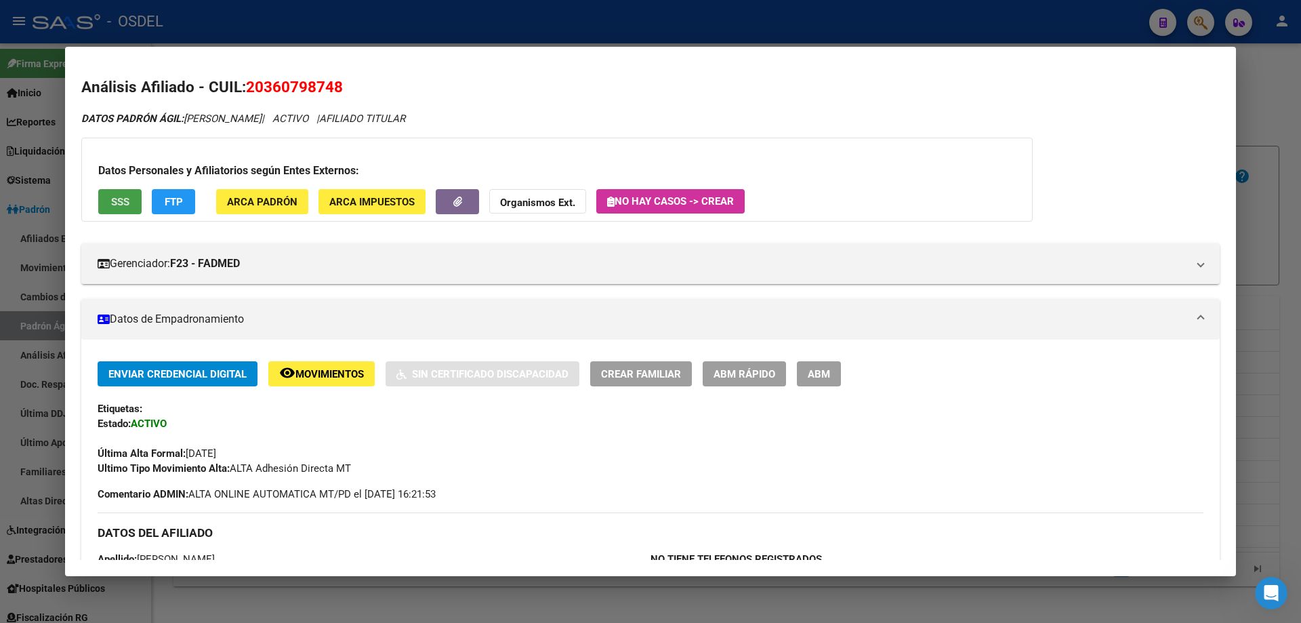
click at [128, 205] on span "SSS" at bounding box center [120, 202] width 18 height 12
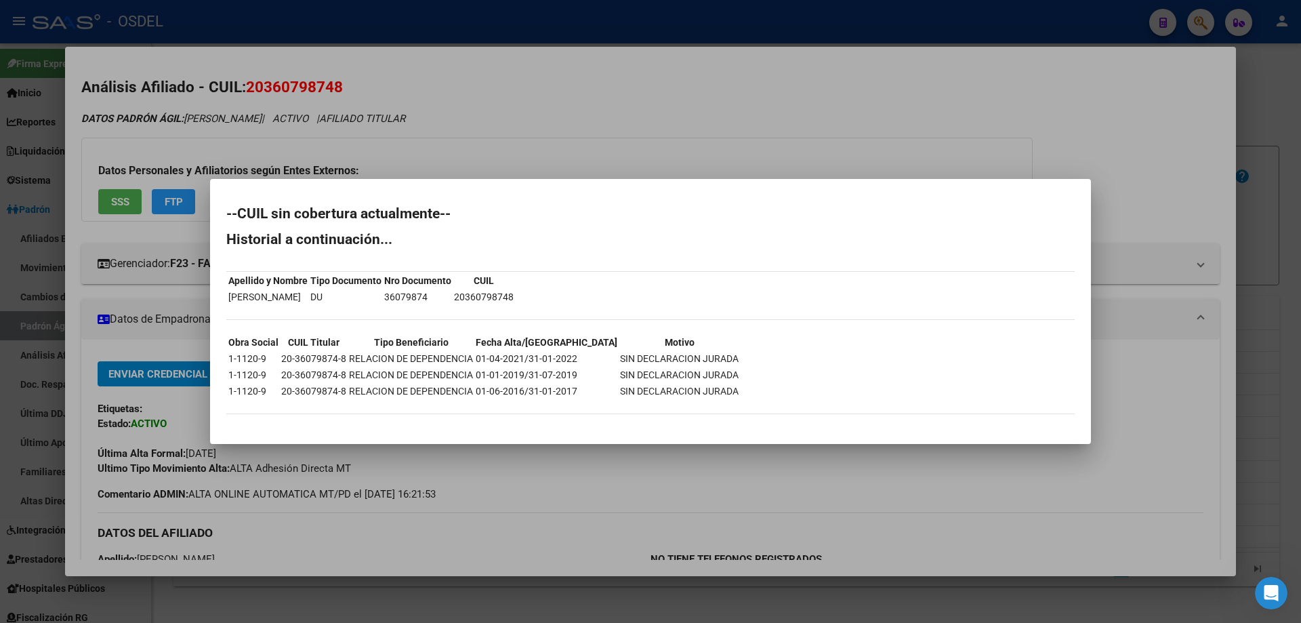
click at [512, 126] on div at bounding box center [650, 311] width 1301 height 623
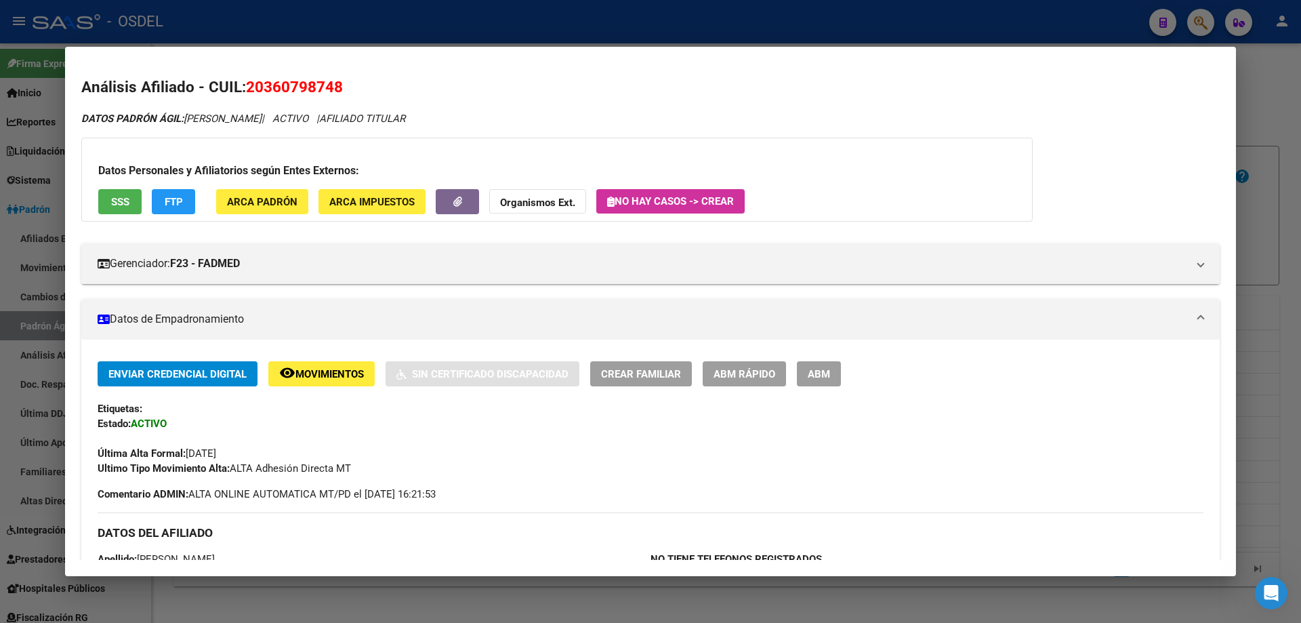
click at [508, 20] on div at bounding box center [650, 311] width 1301 height 623
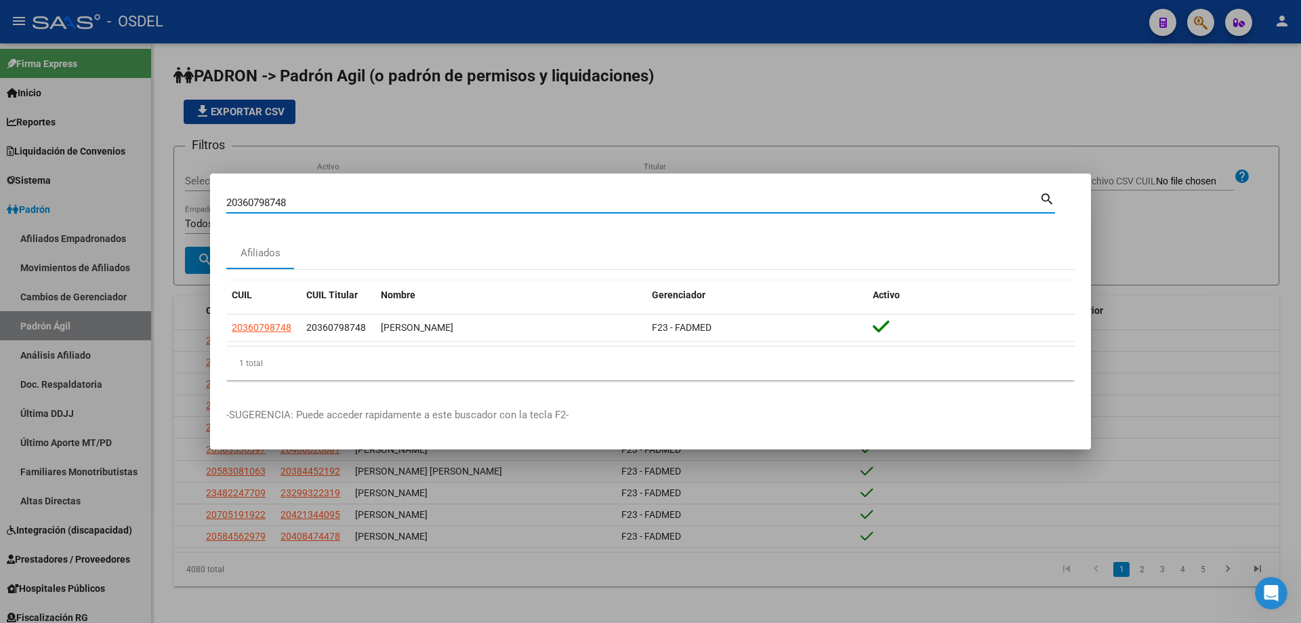
click at [287, 202] on input "20360798748" at bounding box center [632, 203] width 813 height 12
paste input "809499"
type input "20360809499"
click at [1038, 194] on div "20360809499 Buscar (apellido, dni, [PERSON_NAME], [PERSON_NAME], cuit, obra soc…" at bounding box center [632, 202] width 813 height 20
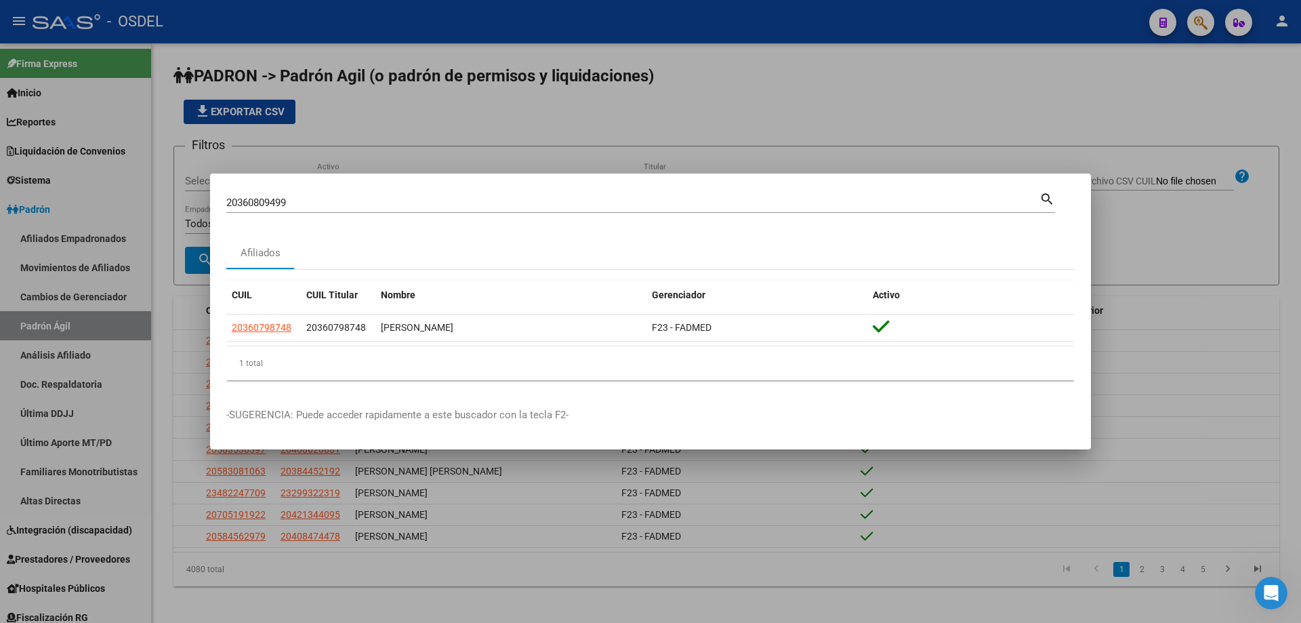
click at [1042, 194] on mat-icon "search" at bounding box center [1047, 198] width 16 height 16
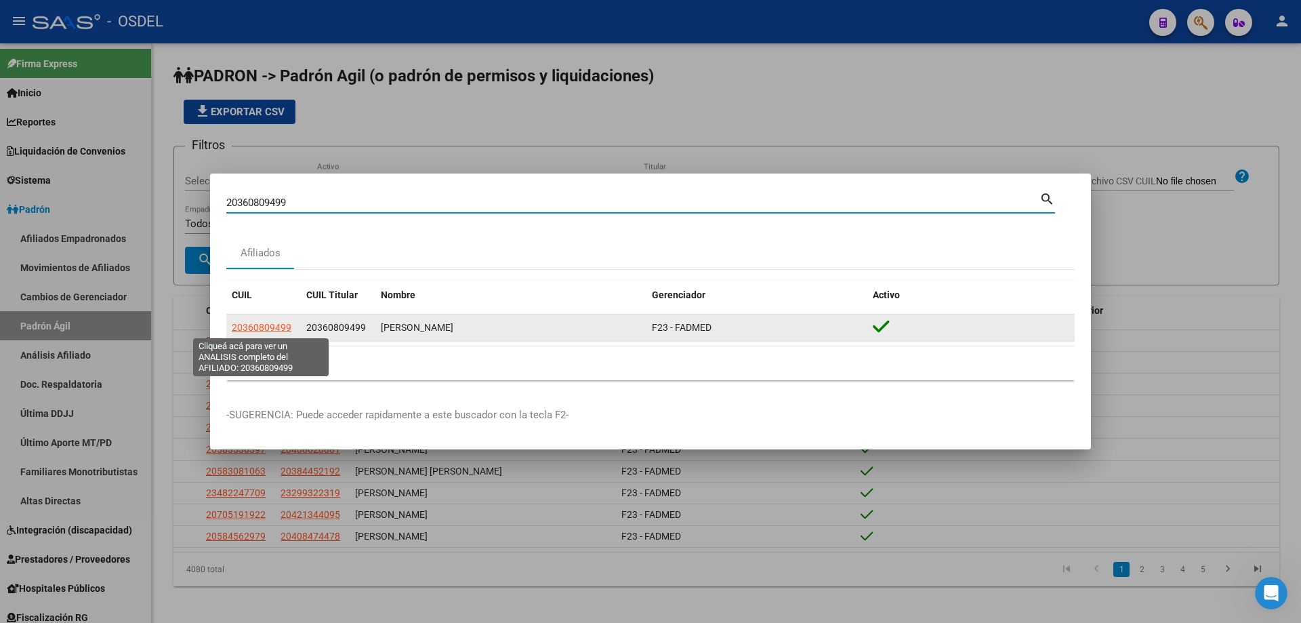
click at [270, 325] on span "20360809499" at bounding box center [262, 327] width 60 height 11
type textarea "20360809499"
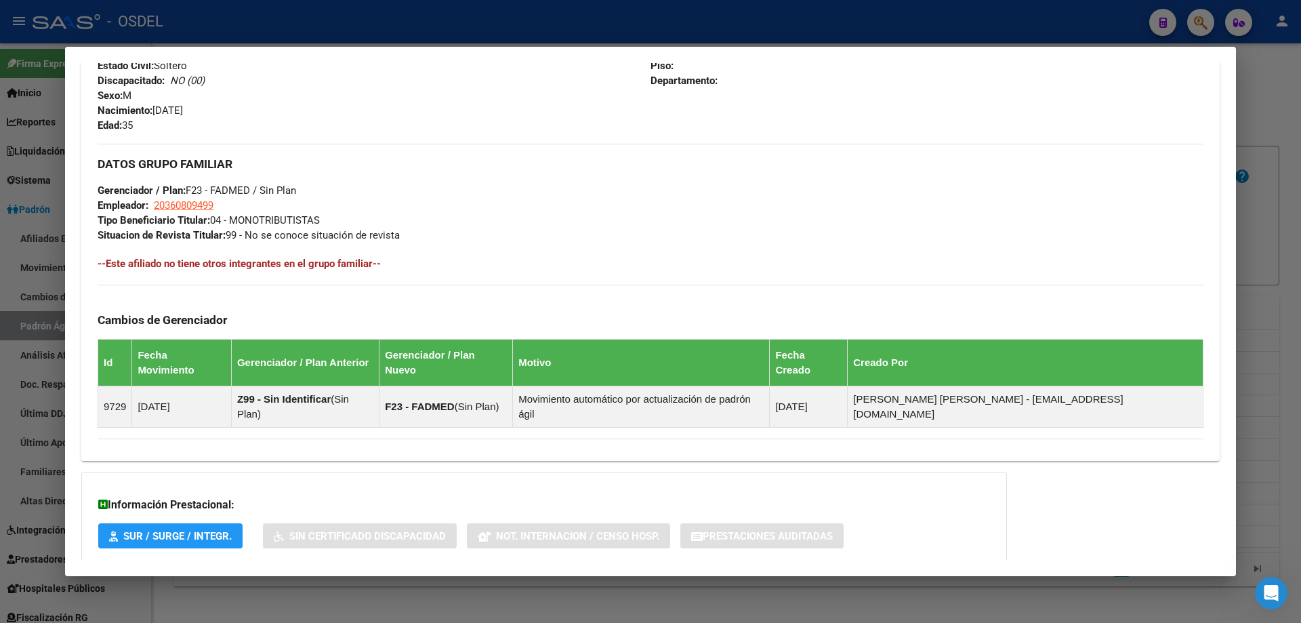
scroll to position [617, 0]
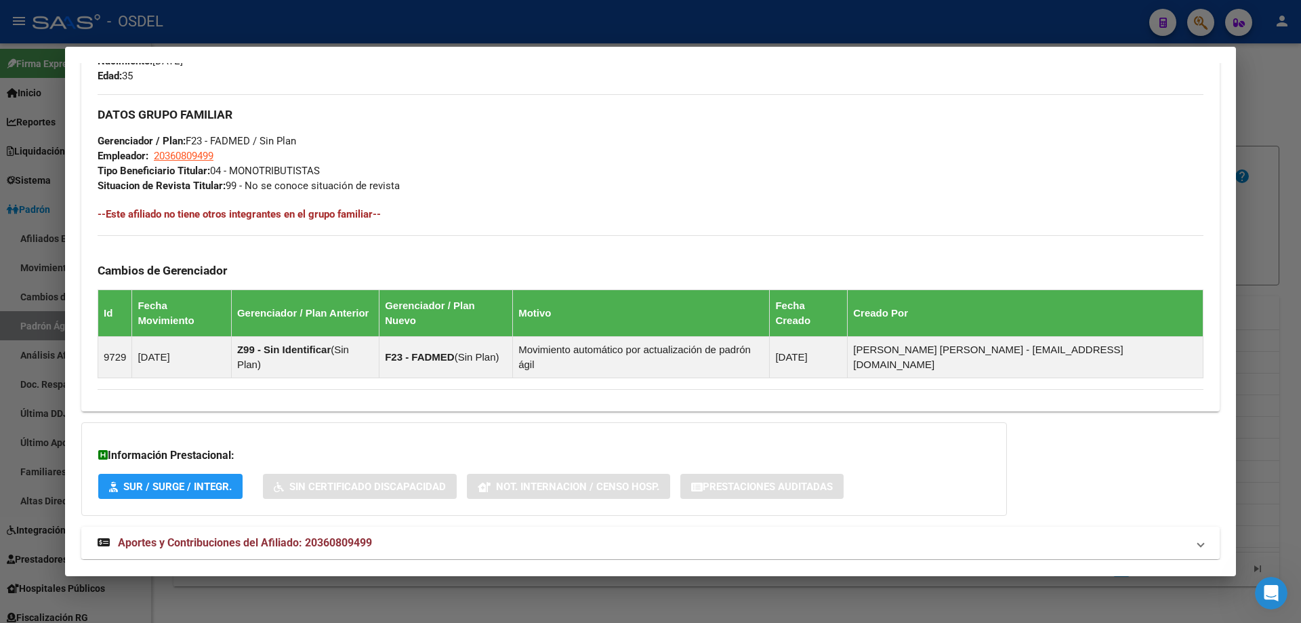
click at [293, 536] on span "Aportes y Contribuciones del Afiliado: 20360809499" at bounding box center [245, 542] width 254 height 13
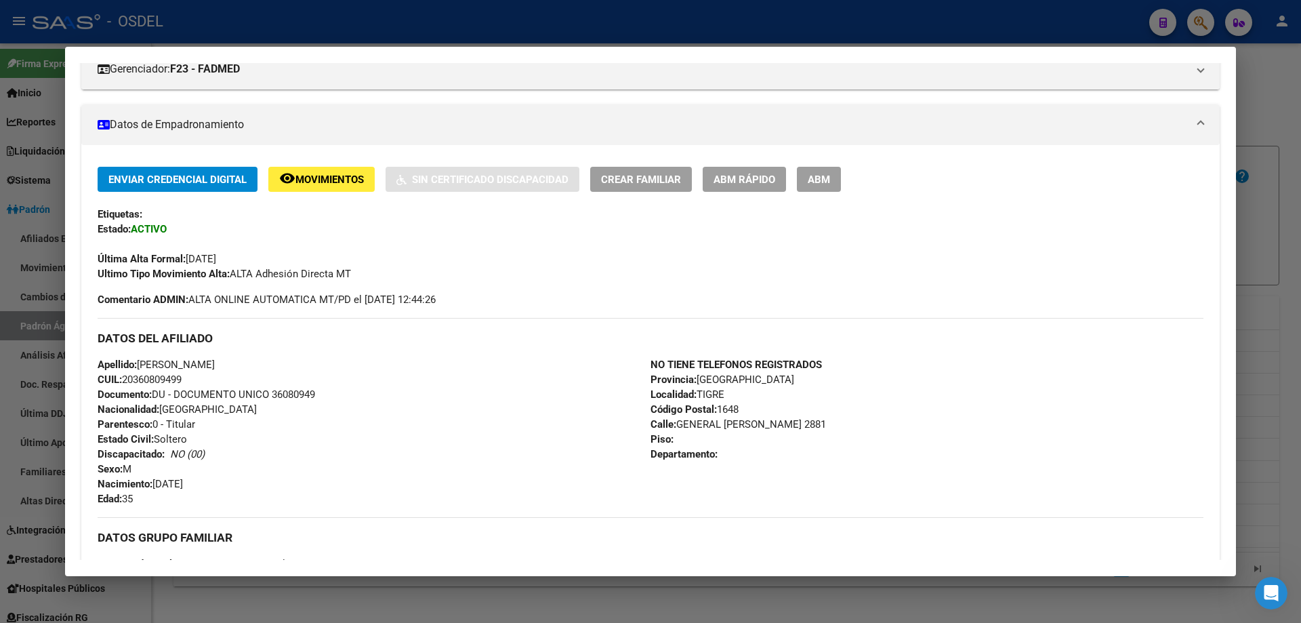
scroll to position [0, 0]
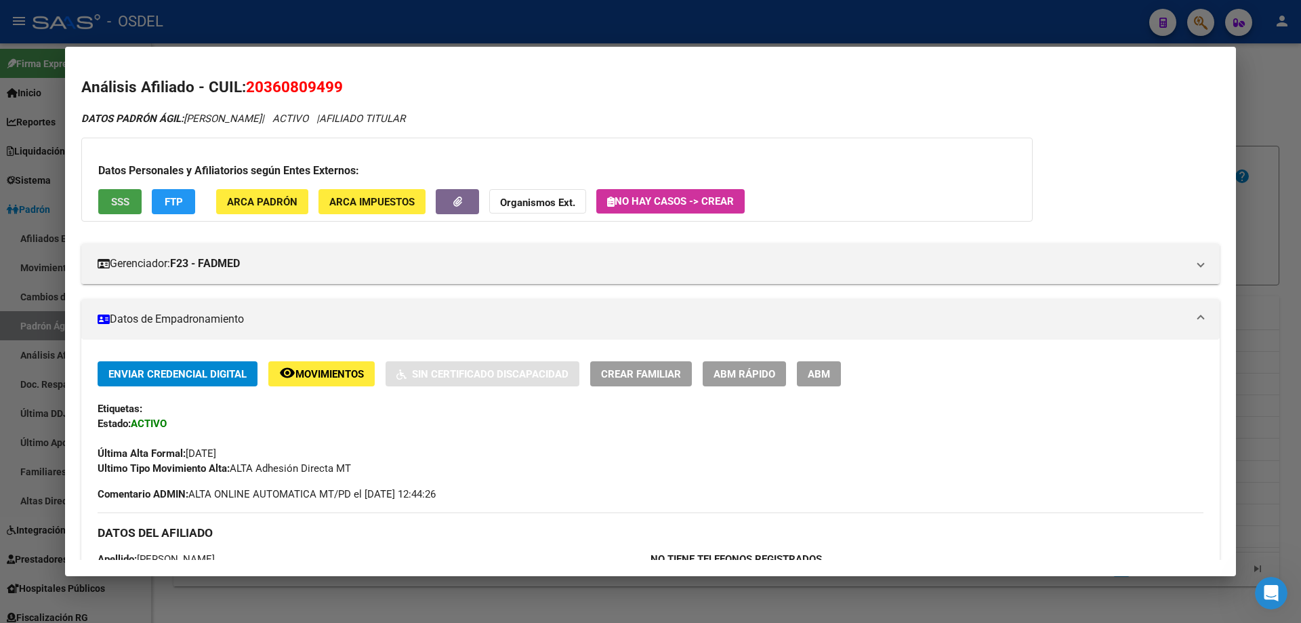
click at [127, 197] on span "SSS" at bounding box center [120, 202] width 18 height 12
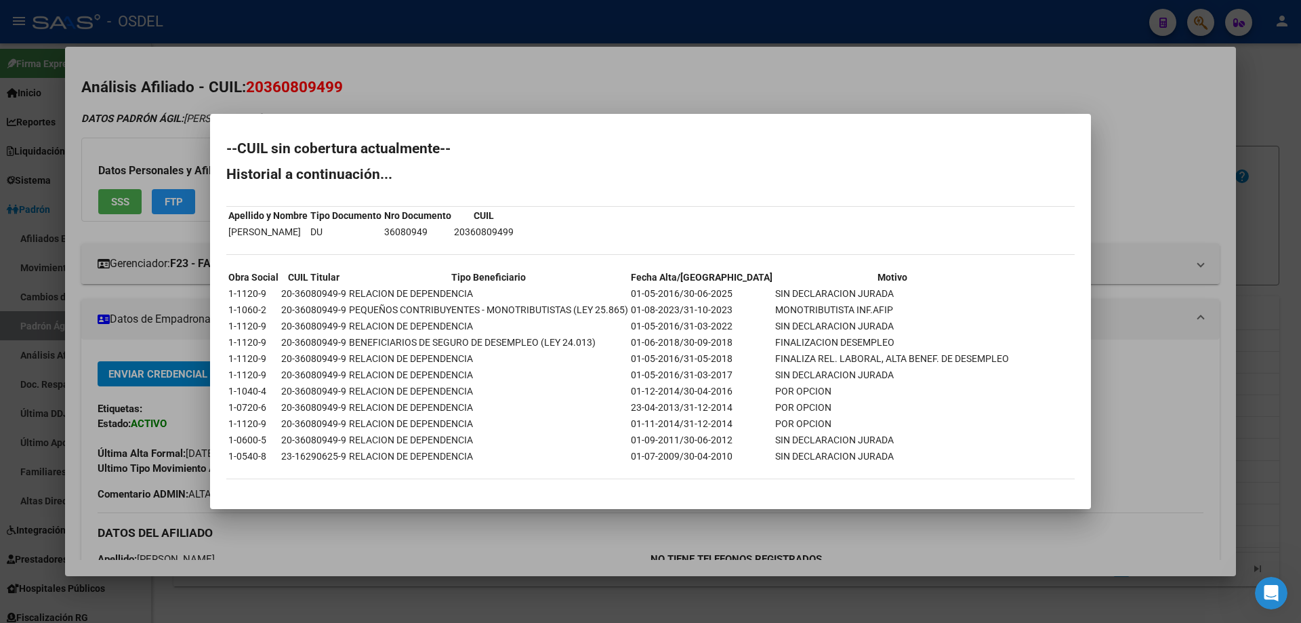
click at [684, 96] on div at bounding box center [650, 311] width 1301 height 623
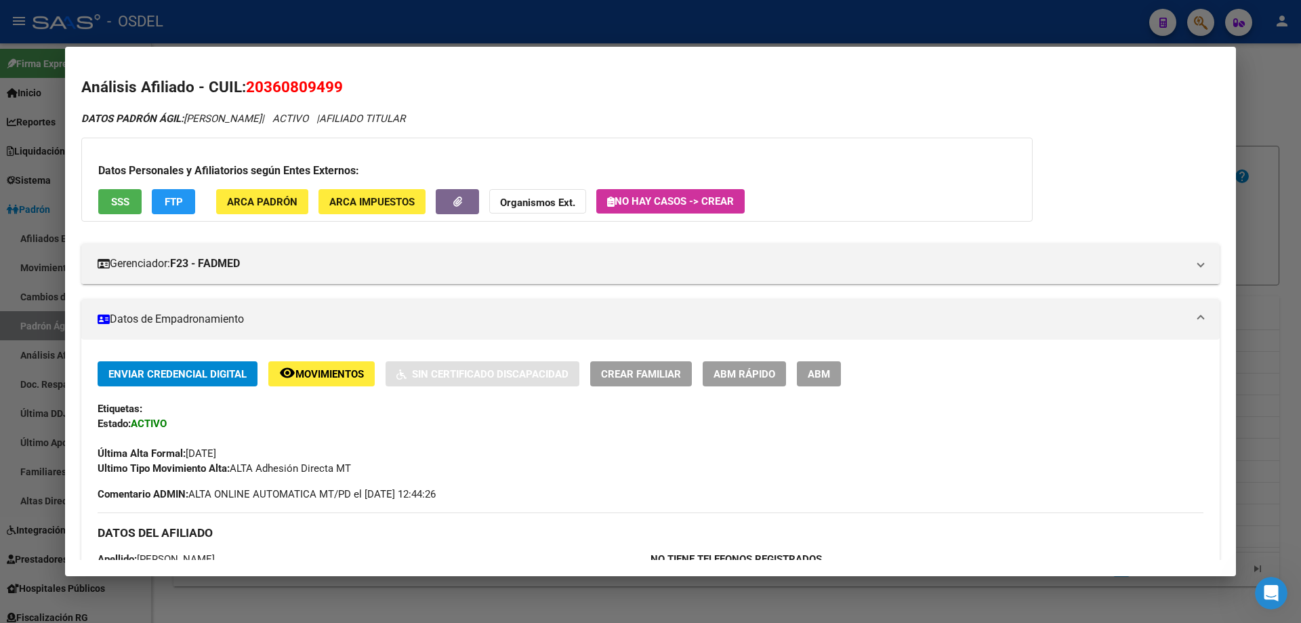
click at [749, 14] on div at bounding box center [650, 311] width 1301 height 623
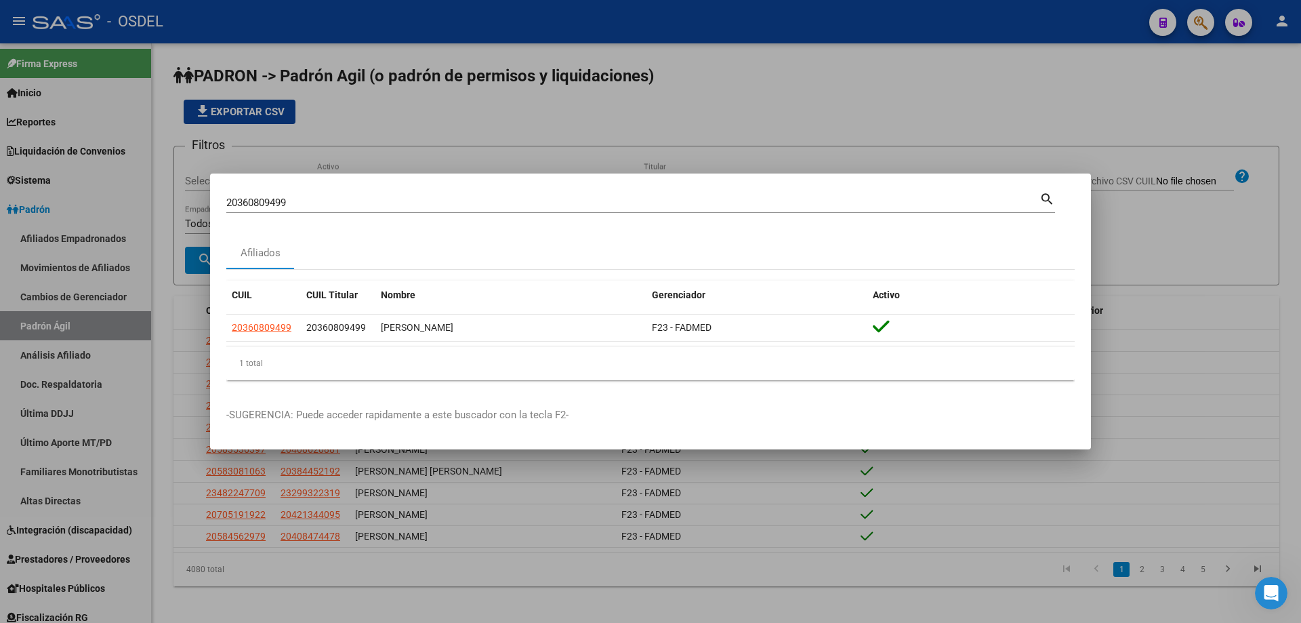
click at [373, 199] on input "20360809499" at bounding box center [632, 203] width 813 height 12
paste input "1759932"
type input "20361759932"
click at [1044, 199] on mat-icon "search" at bounding box center [1047, 198] width 16 height 16
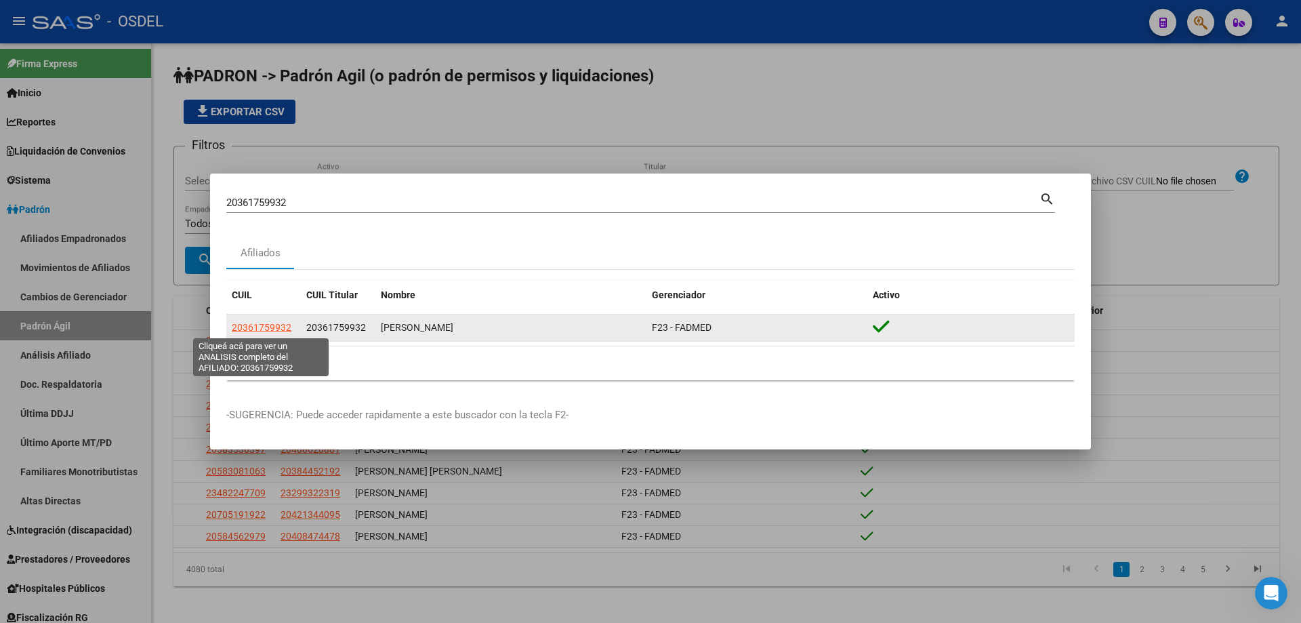
click at [271, 327] on span "20361759932" at bounding box center [262, 327] width 60 height 11
type textarea "20361759932"
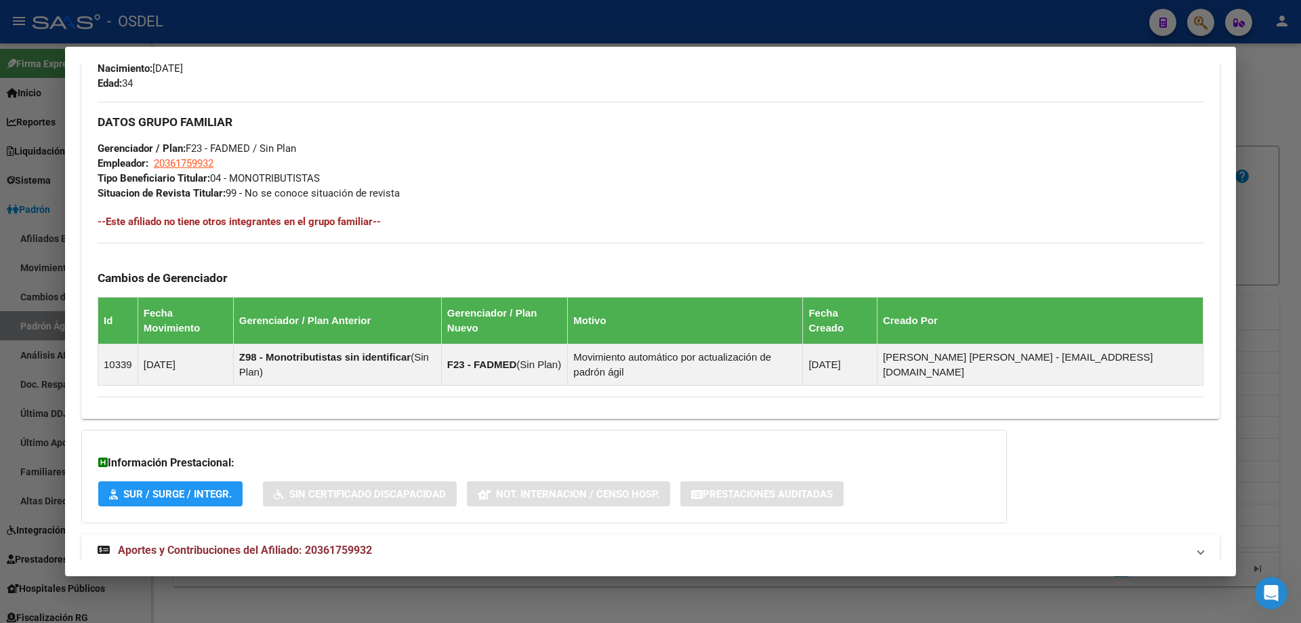
scroll to position [617, 0]
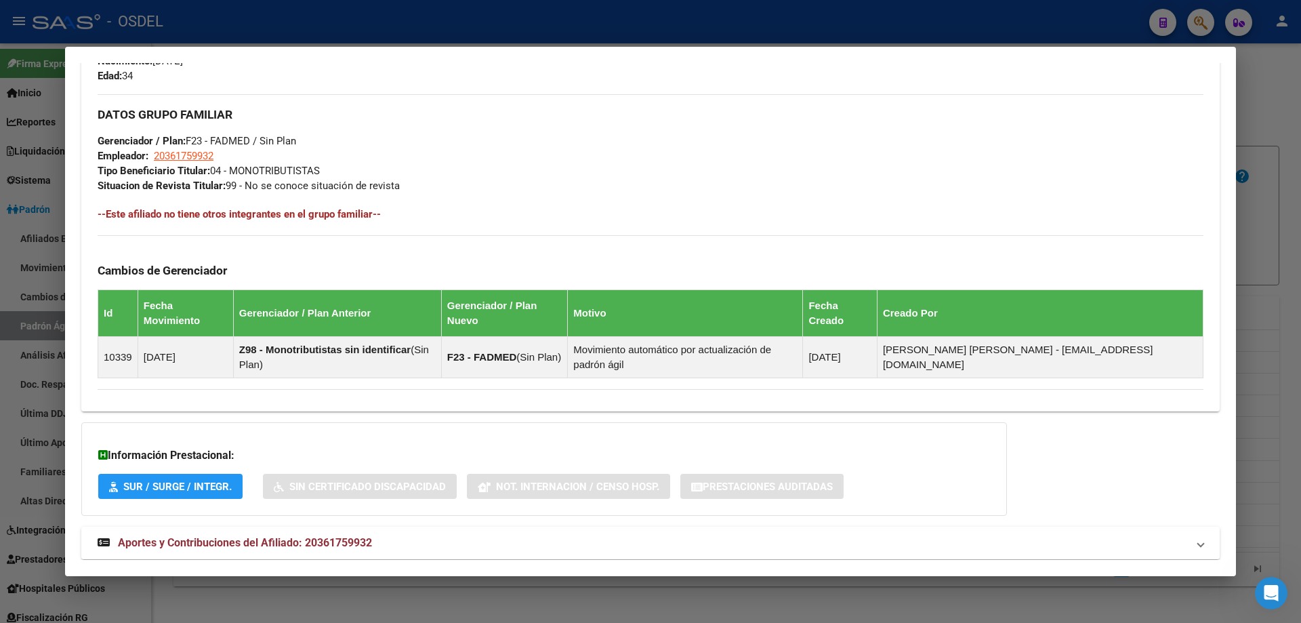
click at [249, 536] on span "Aportes y Contribuciones del Afiliado: 20361759932" at bounding box center [245, 542] width 254 height 13
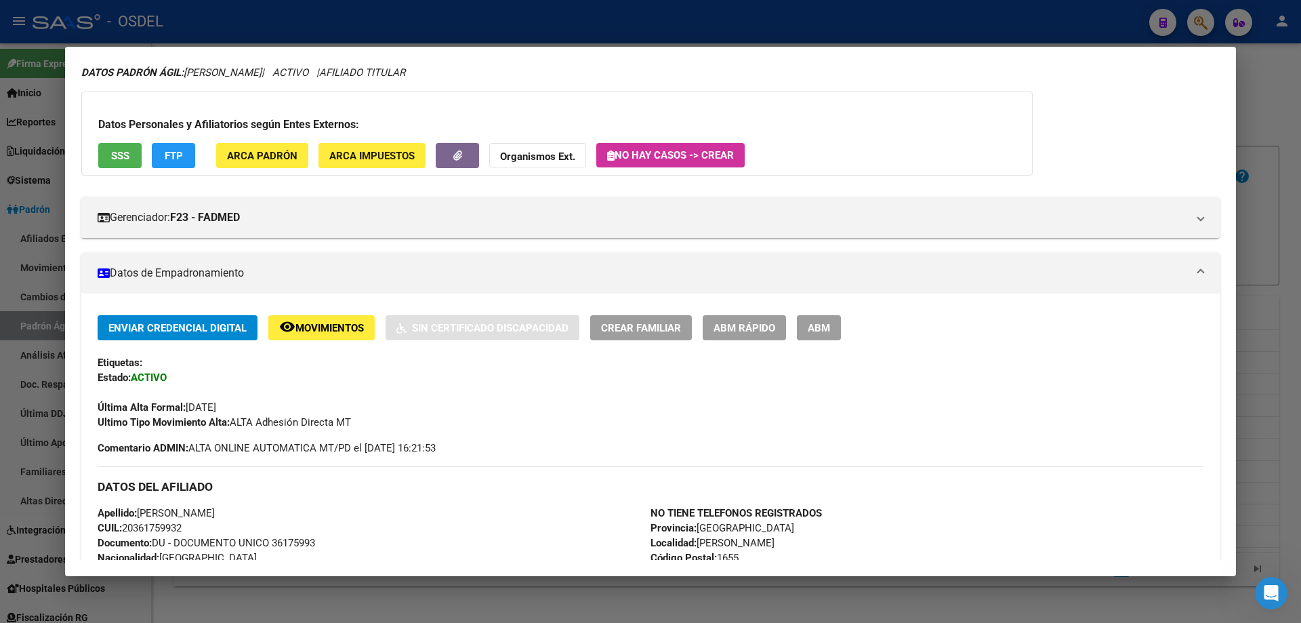
scroll to position [0, 0]
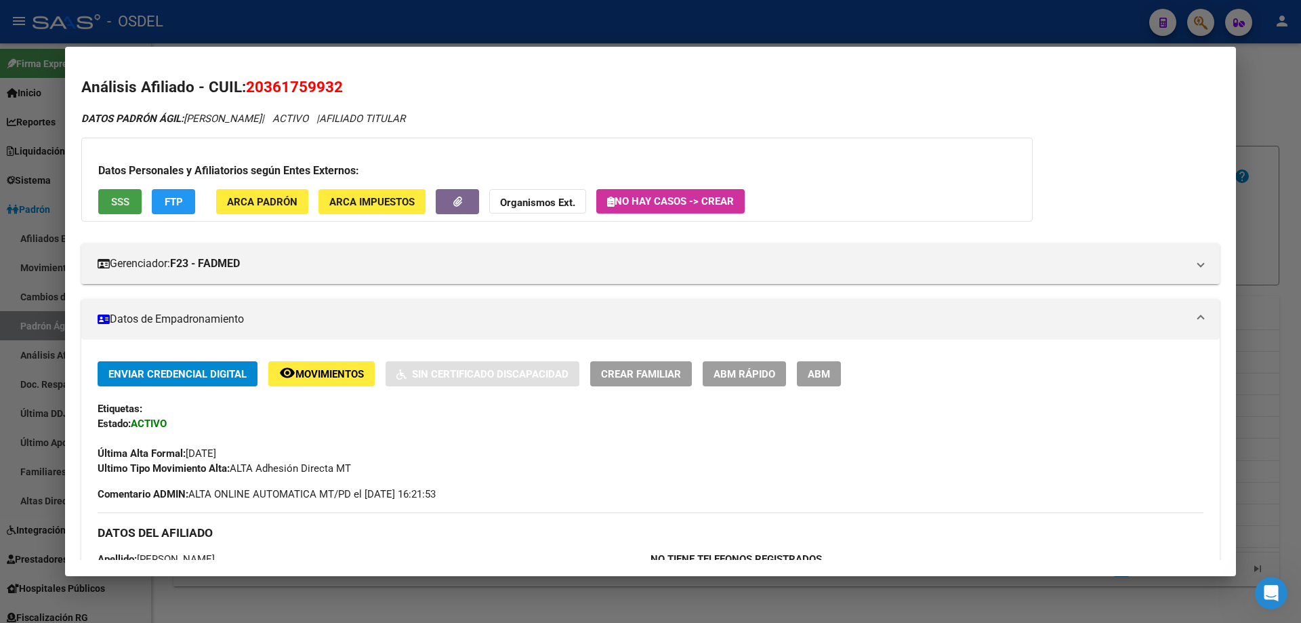
click at [112, 202] on span "SSS" at bounding box center [120, 202] width 18 height 12
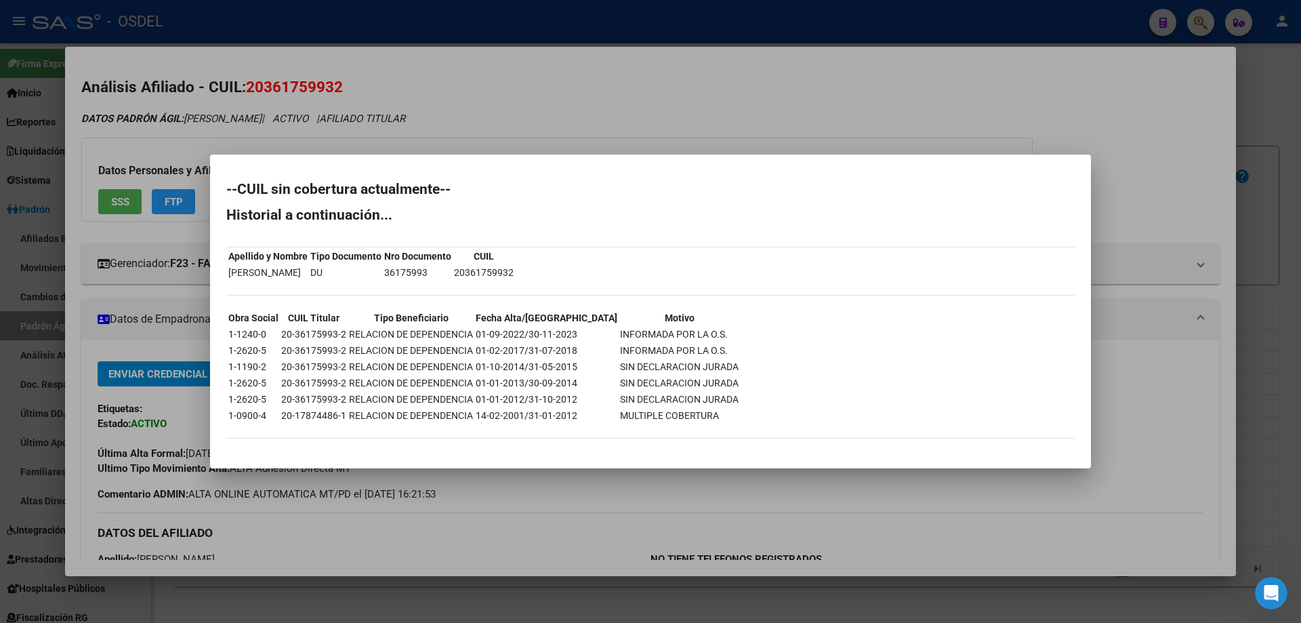
click at [558, 105] on div at bounding box center [650, 311] width 1301 height 623
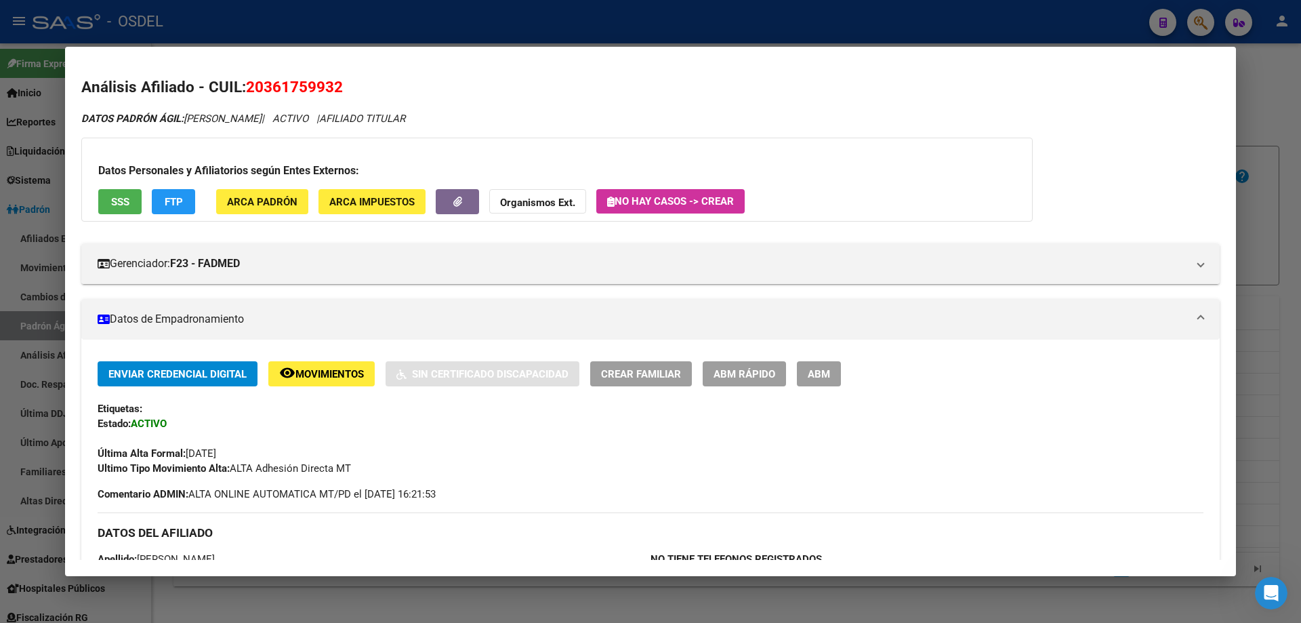
click at [516, 27] on div at bounding box center [650, 311] width 1301 height 623
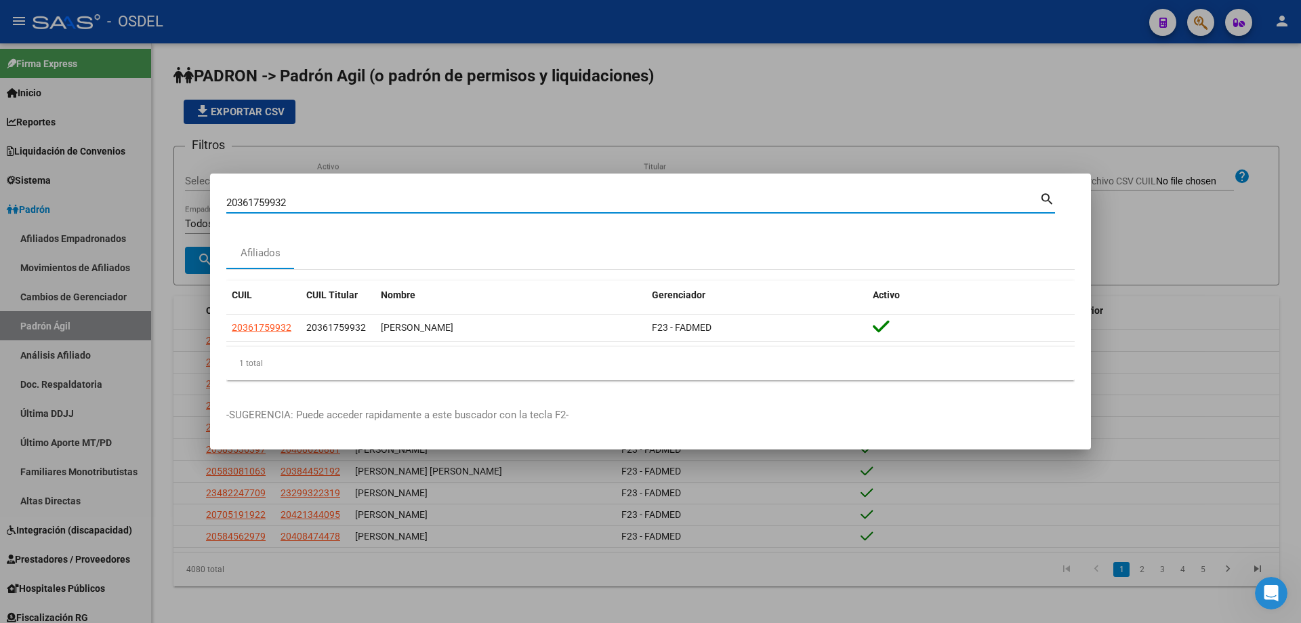
click at [361, 204] on input "20361759932" at bounding box center [632, 203] width 813 height 12
paste input "2446946"
type input "20362446946"
click at [1047, 198] on mat-icon "search" at bounding box center [1047, 198] width 16 height 16
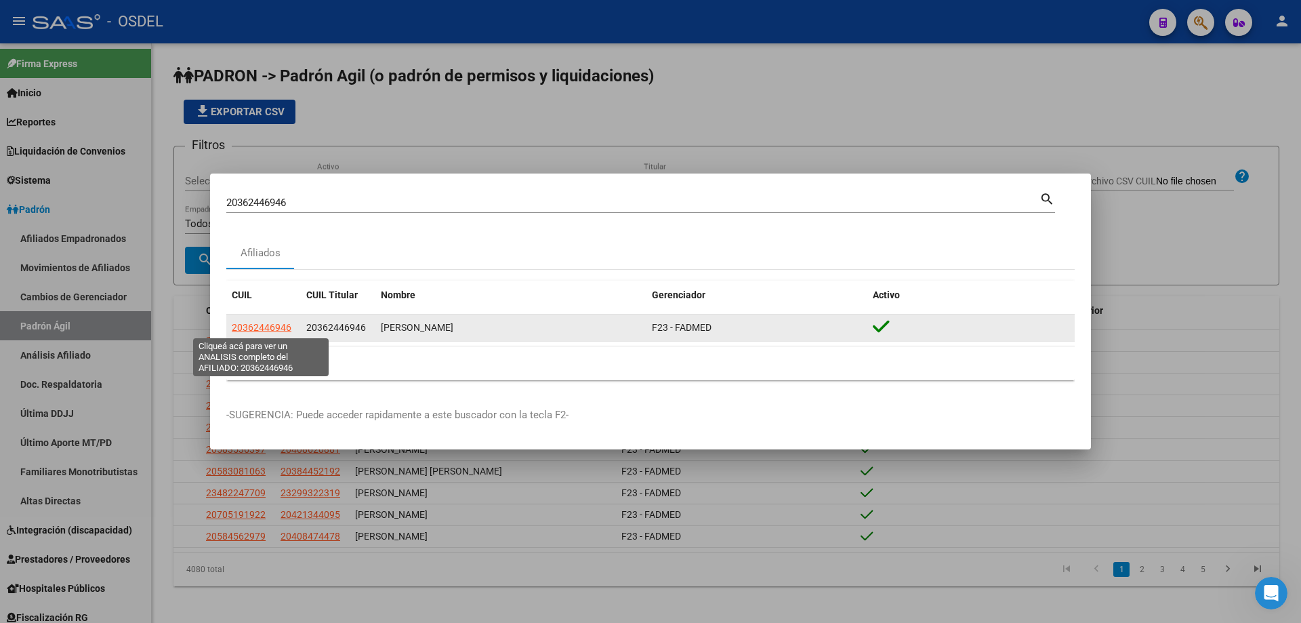
click at [263, 329] on span "20362446946" at bounding box center [262, 327] width 60 height 11
type textarea "20362446946"
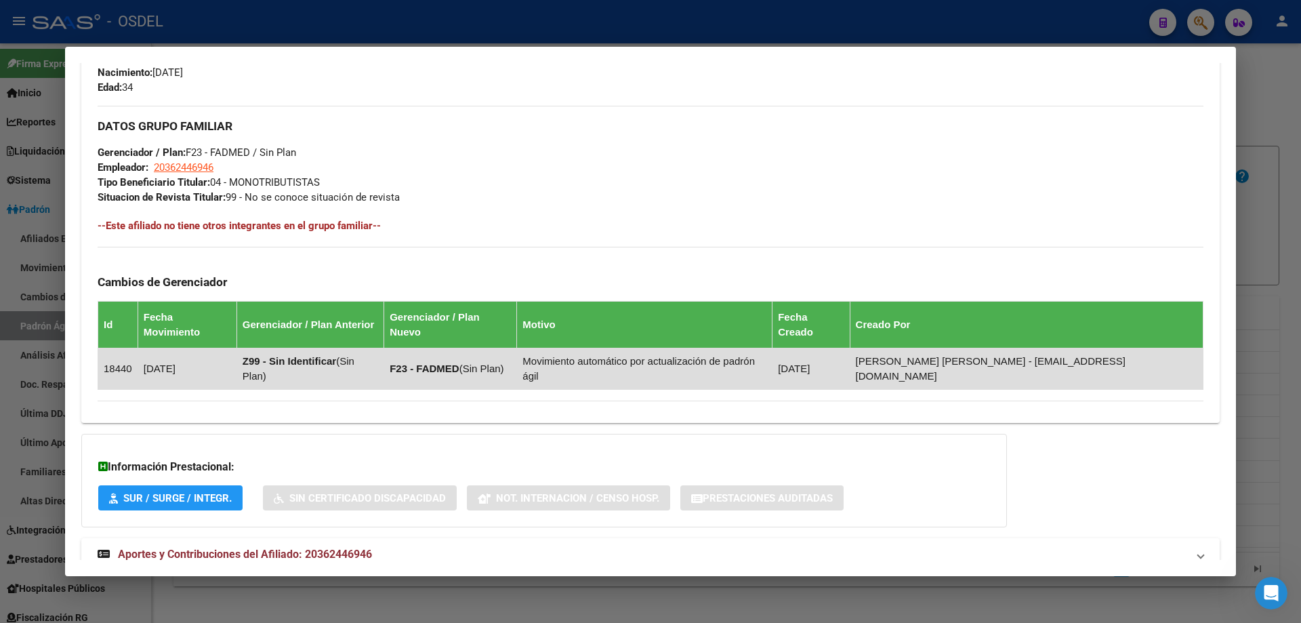
scroll to position [617, 0]
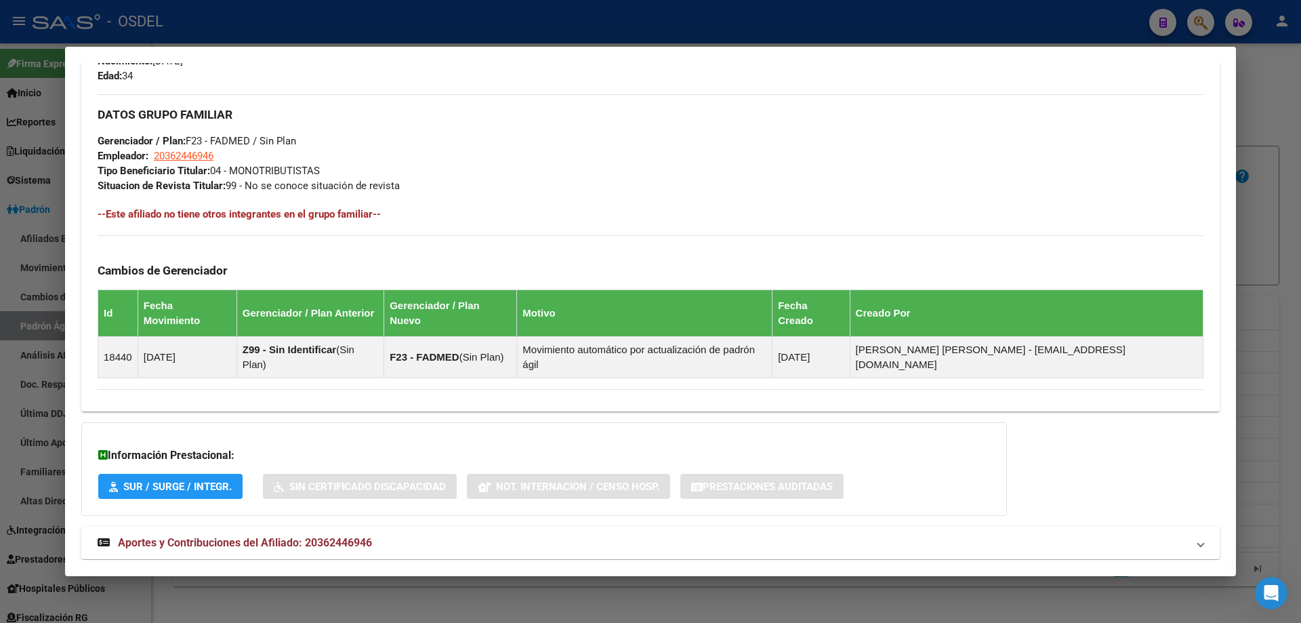
click at [186, 536] on span "Aportes y Contribuciones del Afiliado: 20362446946" at bounding box center [245, 542] width 254 height 13
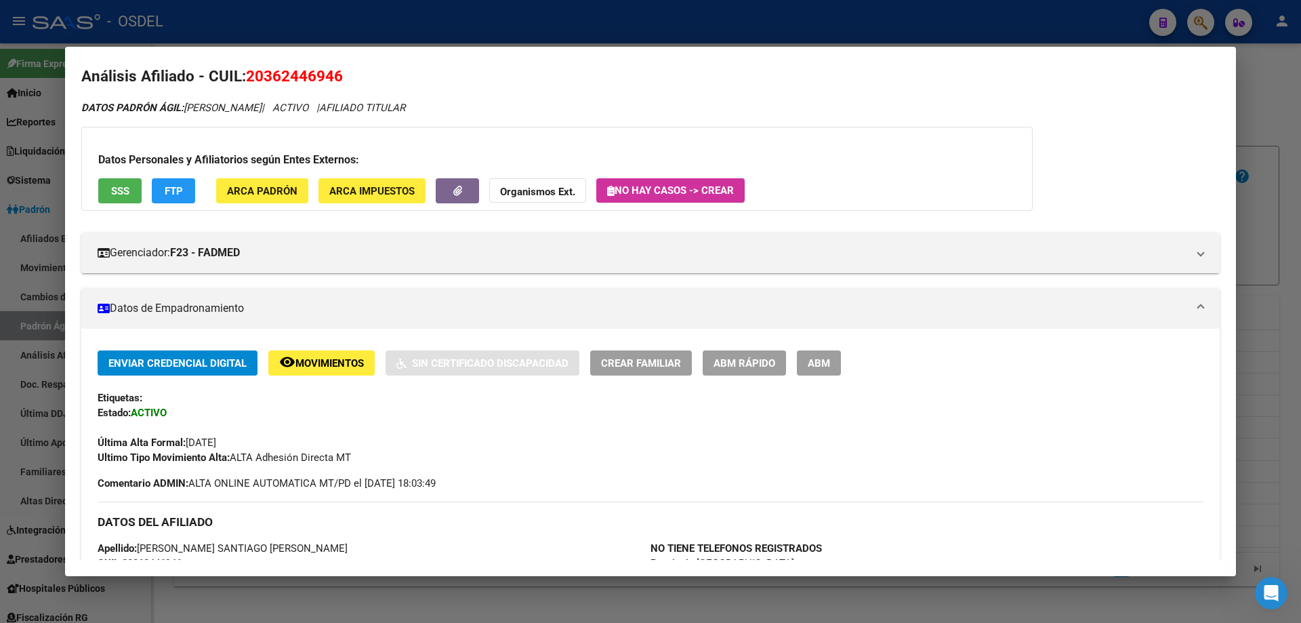
scroll to position [0, 0]
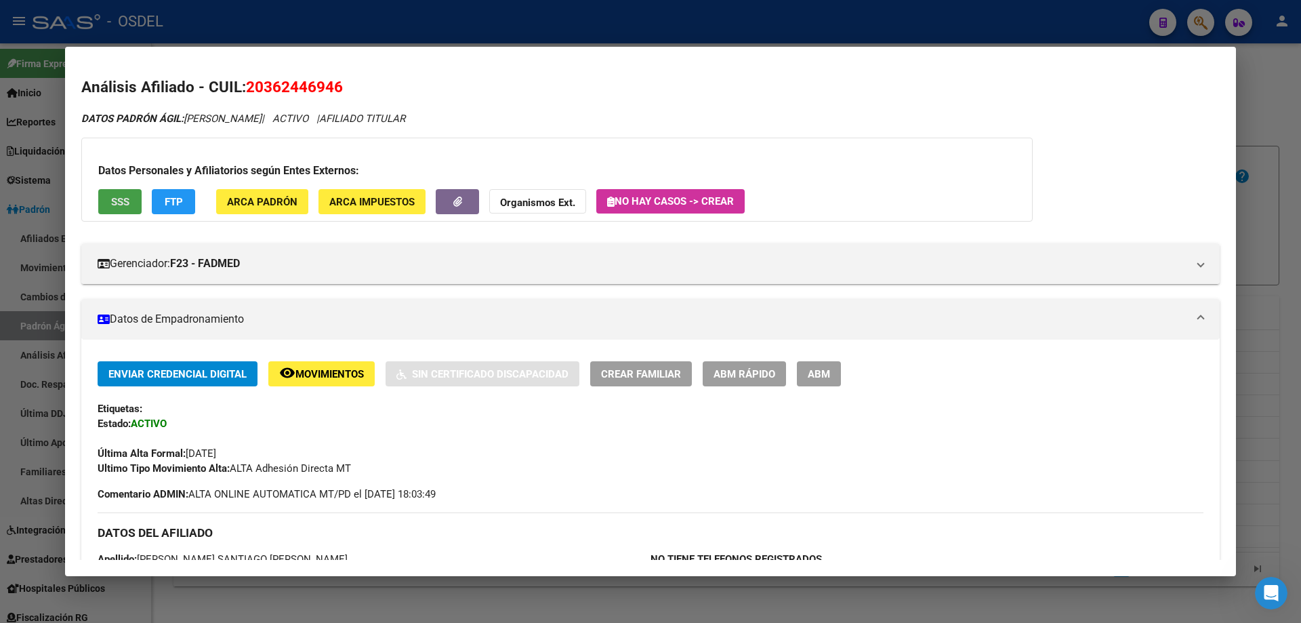
click at [106, 203] on button "SSS" at bounding box center [119, 201] width 43 height 25
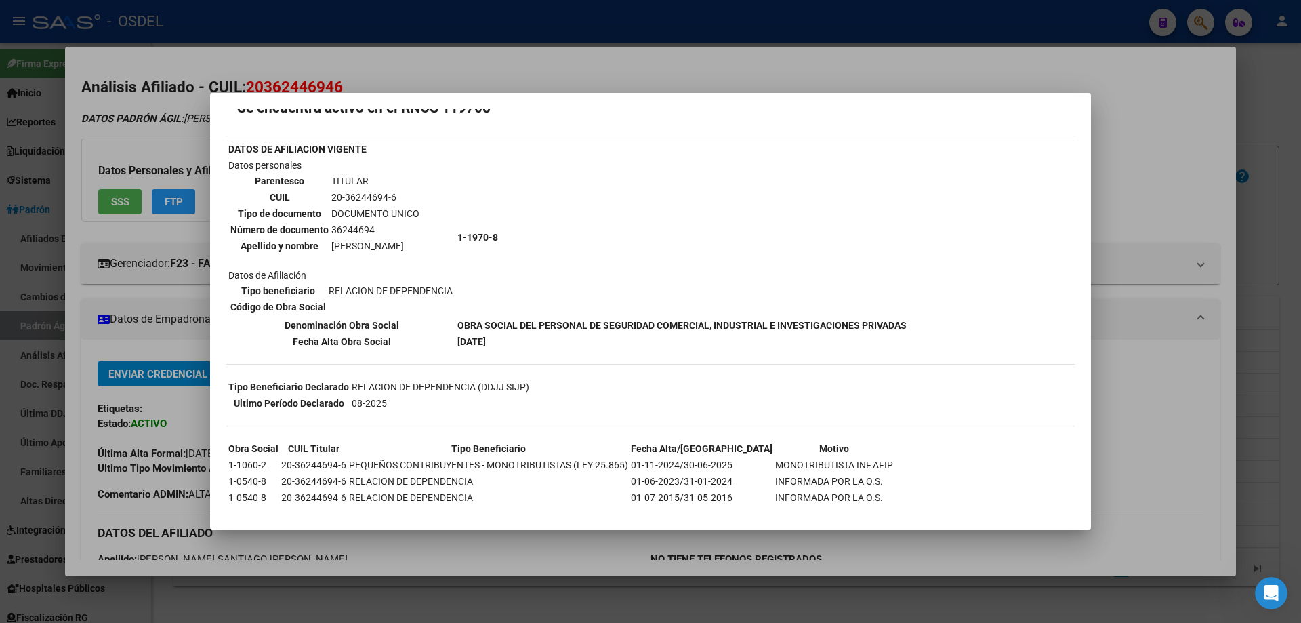
scroll to position [66, 0]
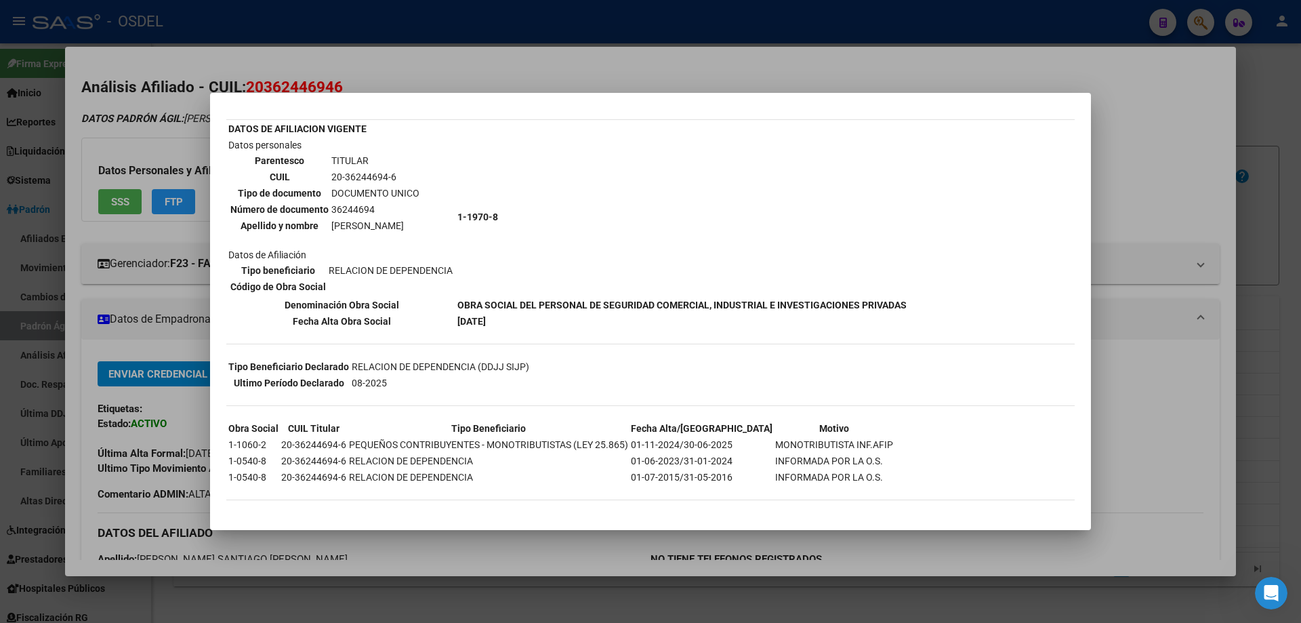
drag, startPoint x: 684, startPoint y: 445, endPoint x: 858, endPoint y: 442, distance: 174.2
click at [858, 442] on div "--INACTIVO en Obra Social-- --Se encuentra activo en el RNOS 119708-- DATOS DE …" at bounding box center [650, 284] width 848 height 459
click at [854, 442] on div "--INACTIVO en Obra Social-- --Se encuentra activo en el RNOS 119708-- DATOS DE …" at bounding box center [650, 284] width 848 height 459
drag, startPoint x: 328, startPoint y: 270, endPoint x: 455, endPoint y: 271, distance: 126.7
click at [455, 271] on td "Datos personales Parentesco TITULAR CUIL 20-36244694-6 Tipo de documento DOCUME…" at bounding box center [342, 217] width 228 height 159
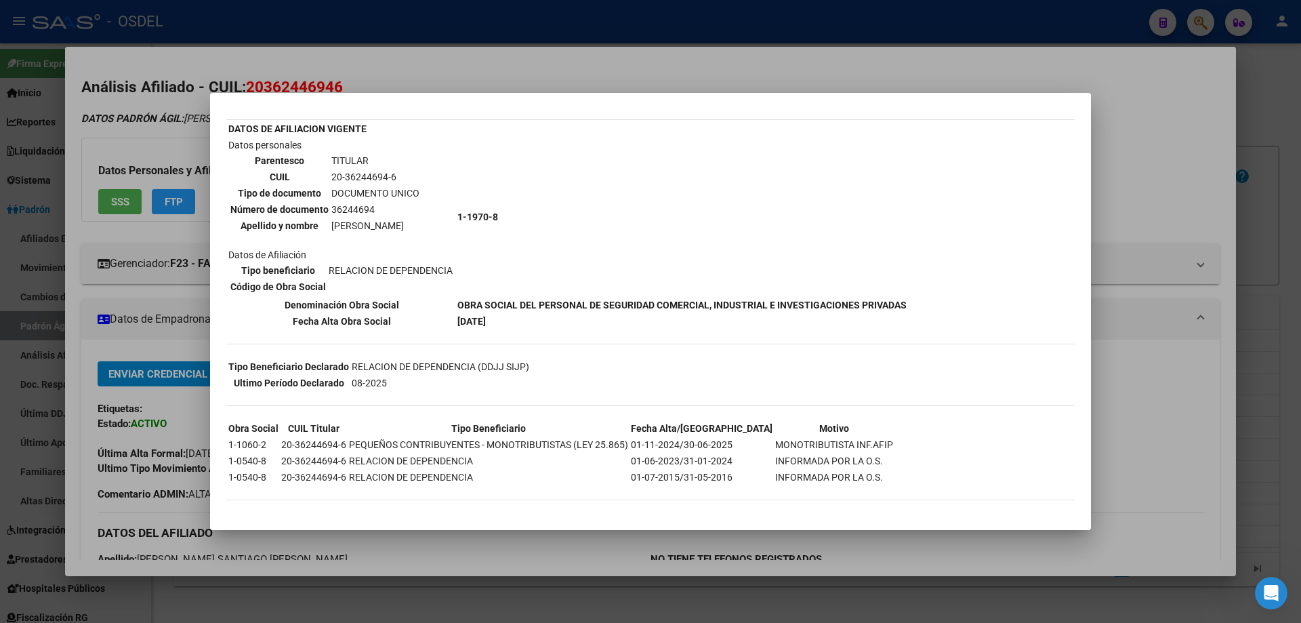
click at [455, 280] on td "Datos personales Parentesco TITULAR CUIL 20-36244694-6 Tipo de documento DOCUME…" at bounding box center [342, 217] width 228 height 159
drag, startPoint x: 338, startPoint y: 265, endPoint x: 345, endPoint y: 268, distance: 7.6
click at [345, 268] on td "RELACION DE DEPENDENCIA" at bounding box center [390, 270] width 125 height 15
drag, startPoint x: 472, startPoint y: 325, endPoint x: 547, endPoint y: 321, distance: 75.4
click at [547, 321] on tr "Fecha Alta Obra Social [DATE]" at bounding box center [568, 321] width 680 height 15
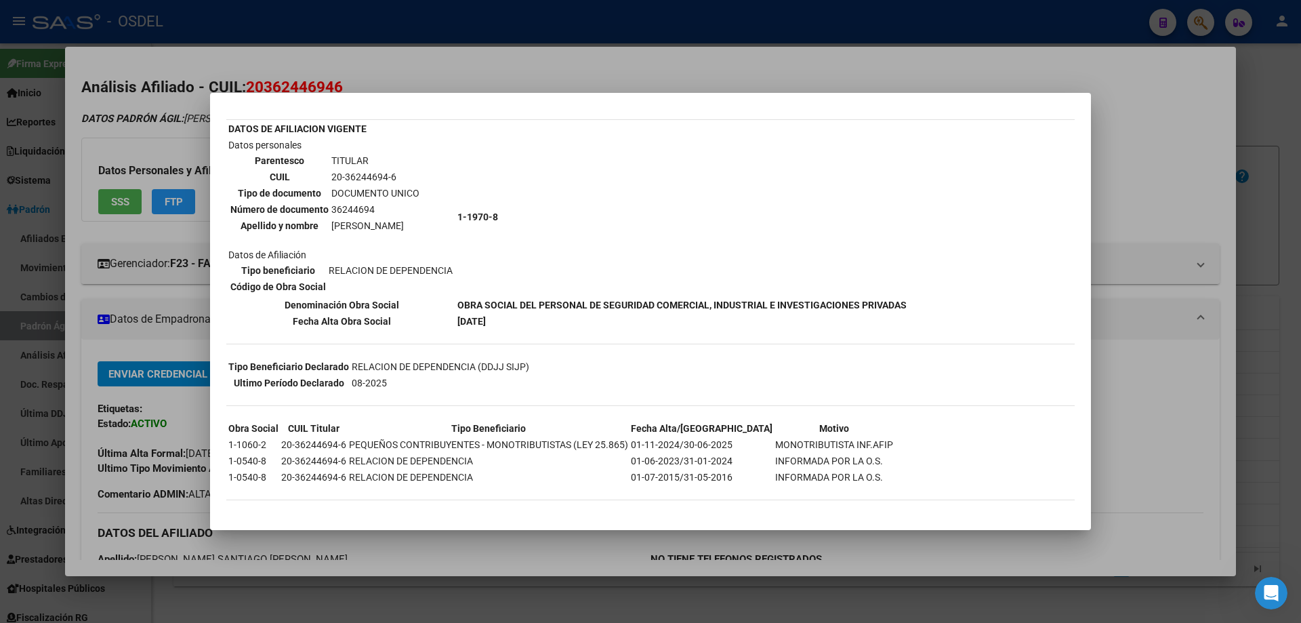
drag, startPoint x: 728, startPoint y: 438, endPoint x: 877, endPoint y: 450, distance: 149.5
click at [877, 450] on div "--INACTIVO en Obra Social-- --Se encuentra activo en el RNOS 119708-- DATOS DE …" at bounding box center [650, 284] width 848 height 459
click at [873, 449] on div "--INACTIVO en Obra Social-- --Se encuentra activo en el RNOS 119708-- DATOS DE …" at bounding box center [650, 284] width 848 height 459
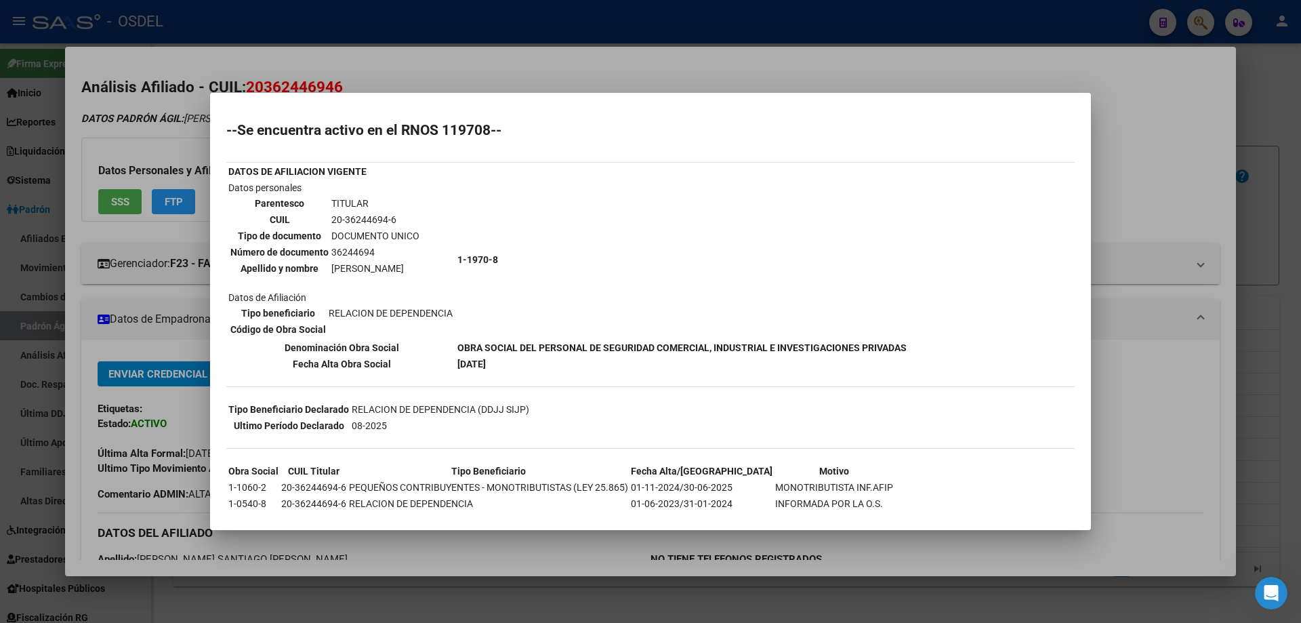
scroll to position [0, 0]
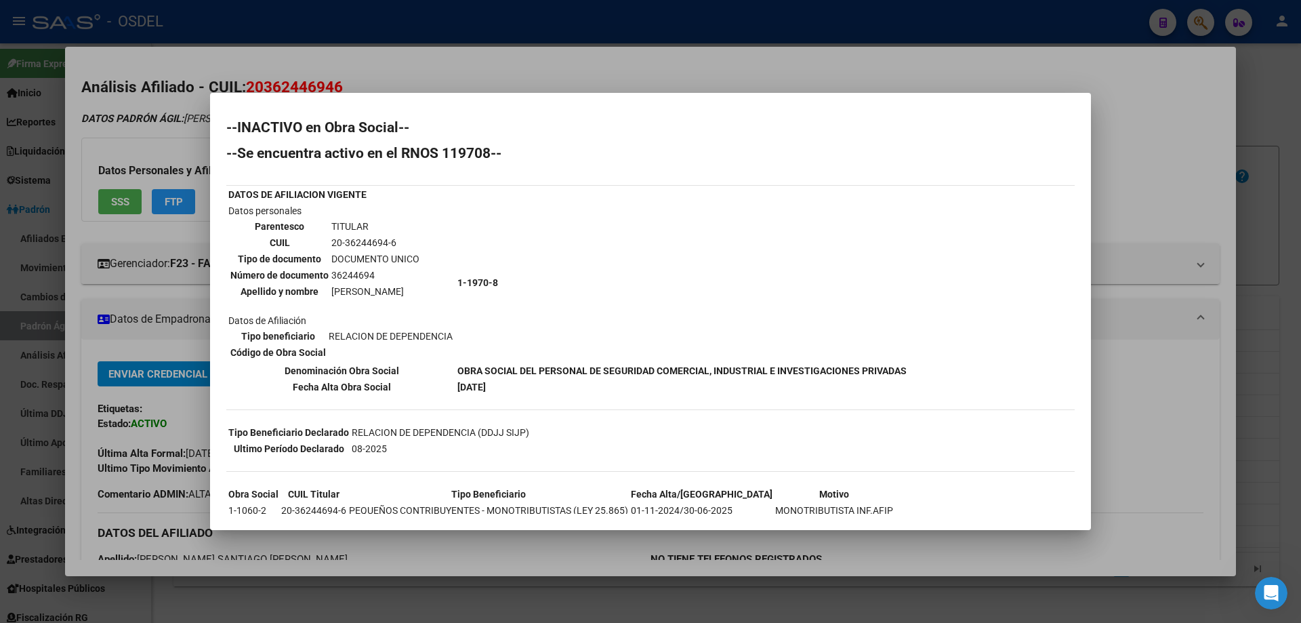
drag, startPoint x: 491, startPoint y: 372, endPoint x: 879, endPoint y: 382, distance: 387.7
click at [879, 382] on tbody "DATOS DE AFILIACION VIGENTE Datos personales Parentesco TITULAR CUIL 20-3624469…" at bounding box center [568, 290] width 680 height 207
click at [886, 388] on td "[DATE]" at bounding box center [682, 386] width 451 height 15
drag, startPoint x: 243, startPoint y: 128, endPoint x: 302, endPoint y: 123, distance: 58.5
click at [302, 123] on h2 "--INACTIVO en Obra Social--" at bounding box center [650, 128] width 848 height 14
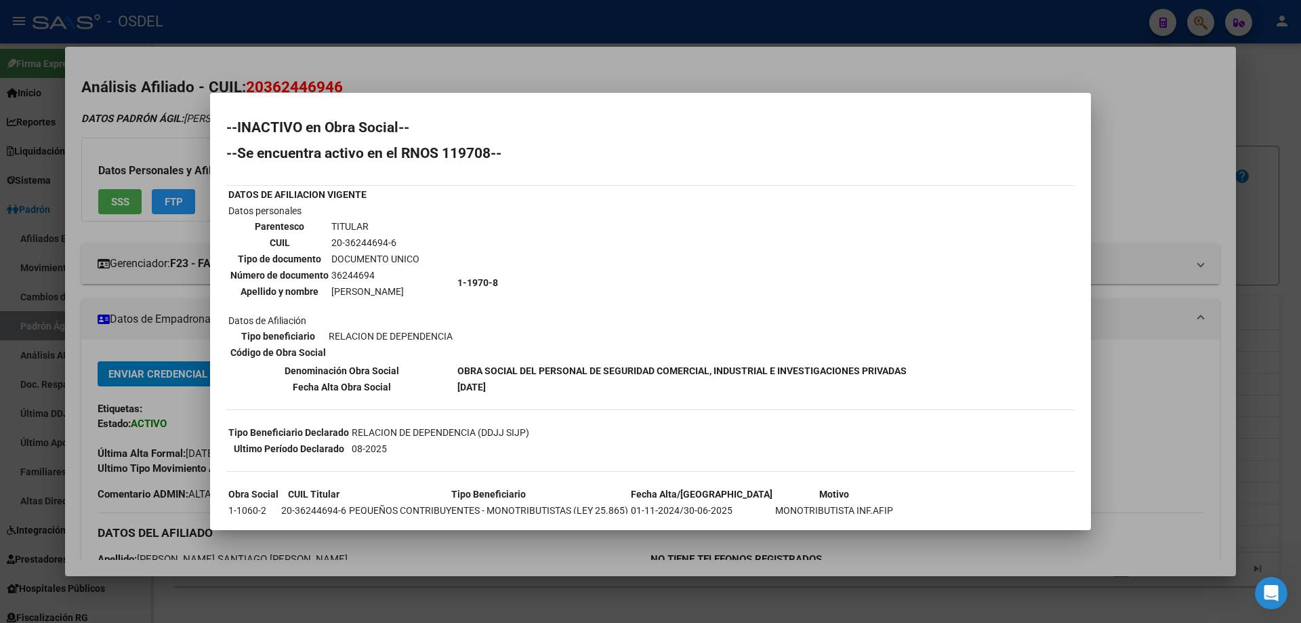
click at [302, 128] on h2 "--INACTIVO en Obra Social--" at bounding box center [650, 128] width 848 height 14
drag, startPoint x: 238, startPoint y: 125, endPoint x: 304, endPoint y: 126, distance: 65.7
click at [304, 126] on h2 "--INACTIVO en Obra Social--" at bounding box center [650, 128] width 848 height 14
click at [167, 423] on div at bounding box center [650, 311] width 1301 height 623
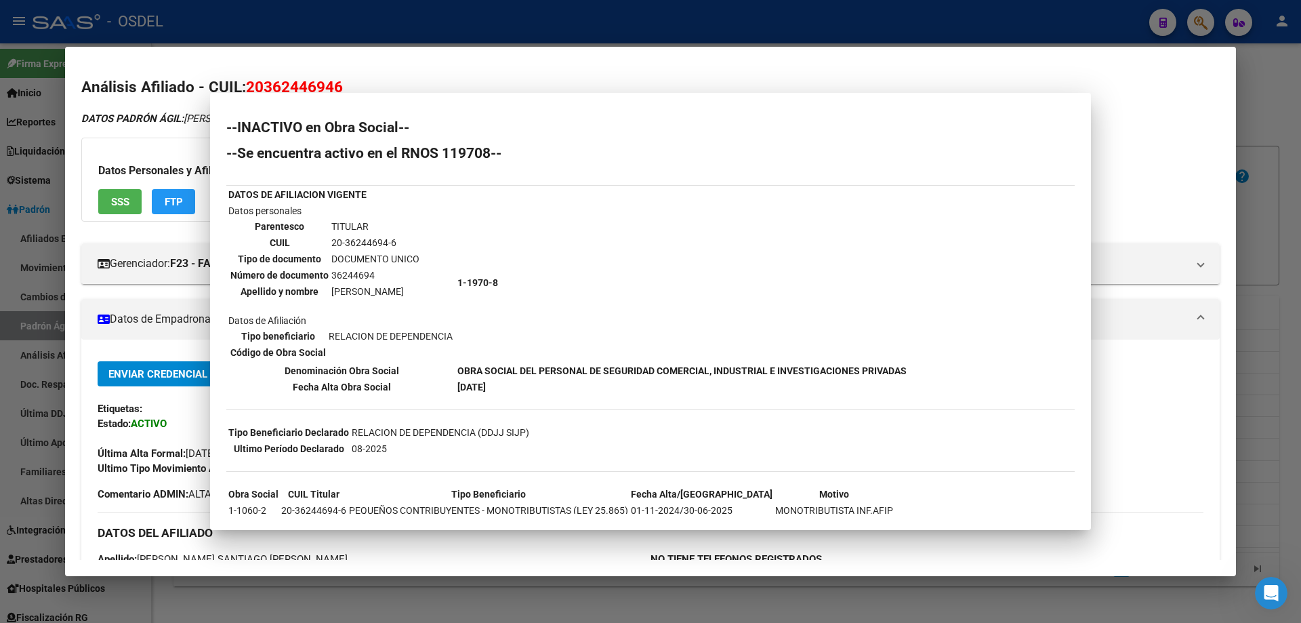
click at [167, 424] on strong "ACTIVO" at bounding box center [149, 423] width 36 height 12
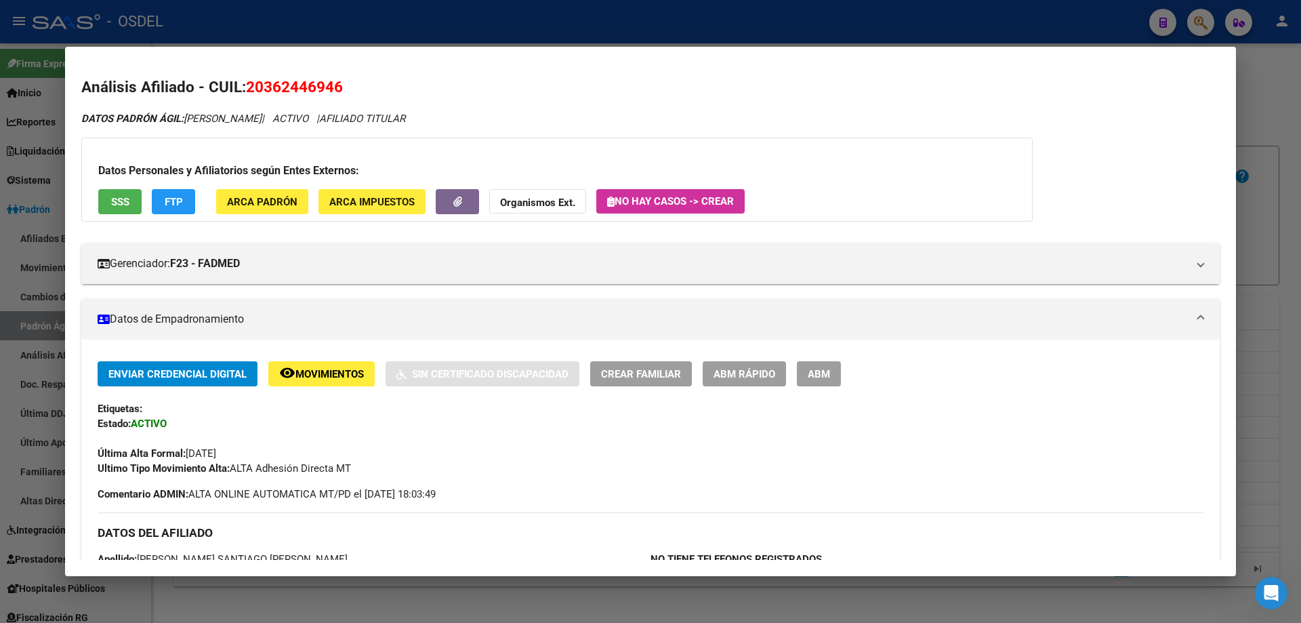
click at [167, 424] on strong "ACTIVO" at bounding box center [149, 423] width 36 height 12
click at [488, 32] on div at bounding box center [650, 311] width 1301 height 623
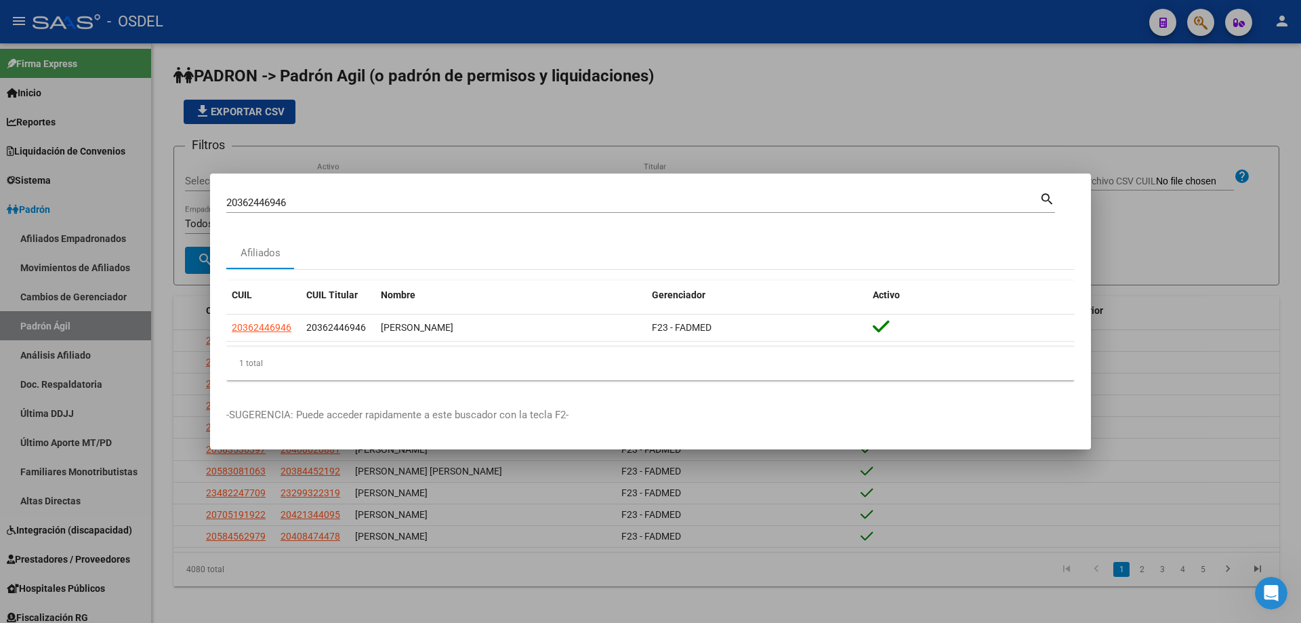
click at [475, 18] on div at bounding box center [650, 311] width 1301 height 623
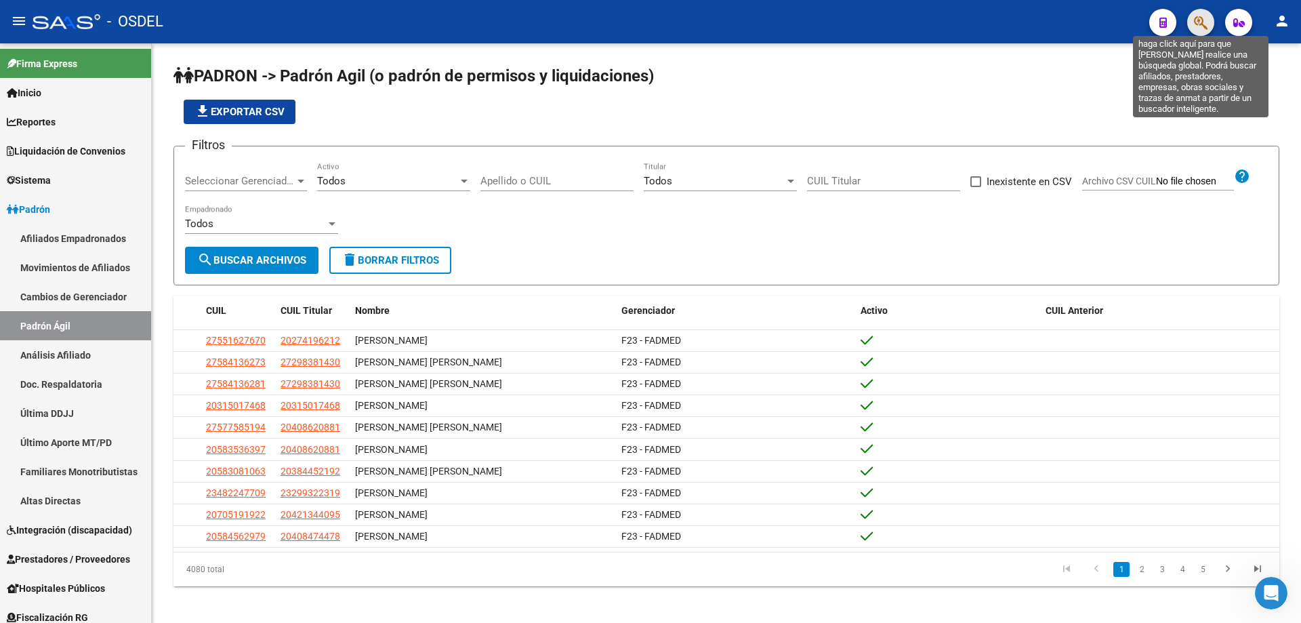
click at [1203, 18] on icon "button" at bounding box center [1201, 23] width 14 height 16
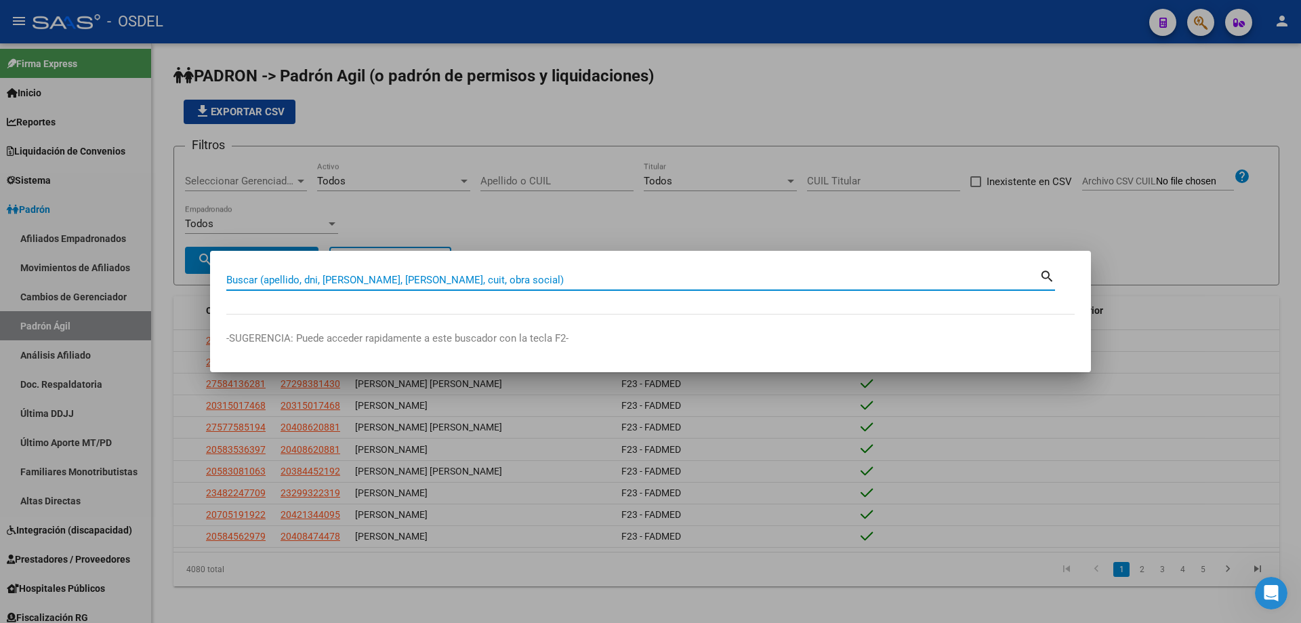
click at [413, 289] on div "Buscar (apellido, dni, [PERSON_NAME], [PERSON_NAME], cuit, obra social)" at bounding box center [632, 280] width 813 height 20
click at [413, 283] on input "Buscar (apellido, dni, [PERSON_NAME], [PERSON_NAME], cuit, obra social)" at bounding box center [632, 280] width 813 height 12
paste input "20363518614"
type input "20363518614"
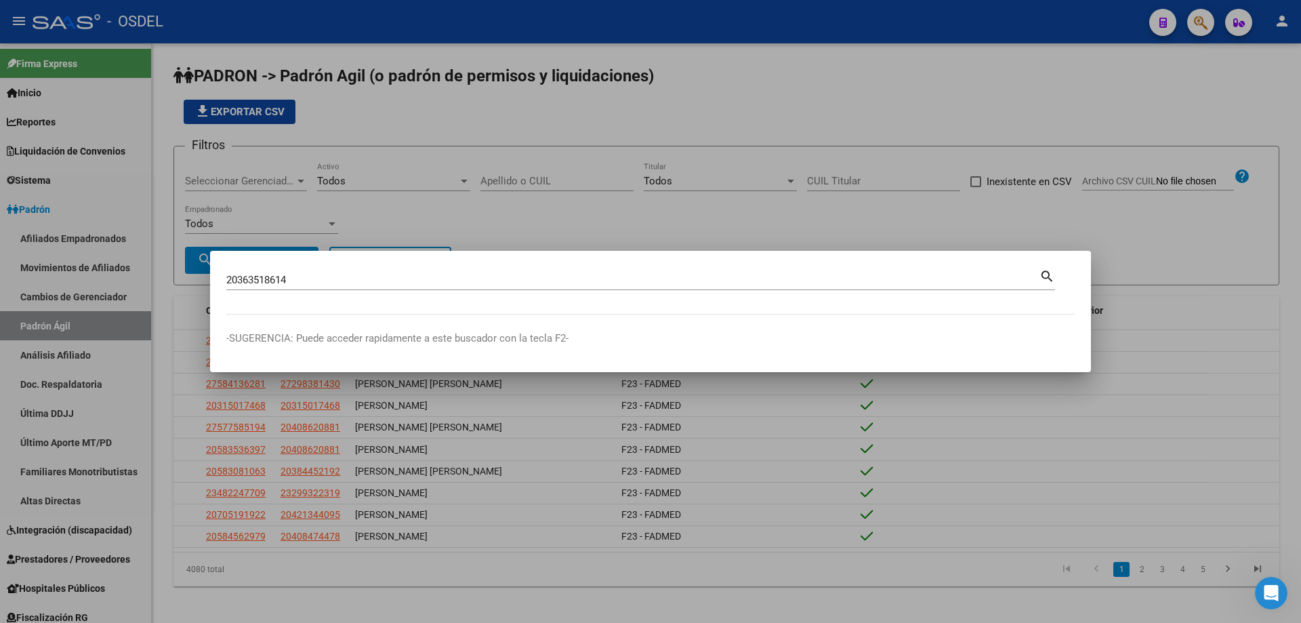
click at [1044, 274] on mat-icon "search" at bounding box center [1047, 275] width 16 height 16
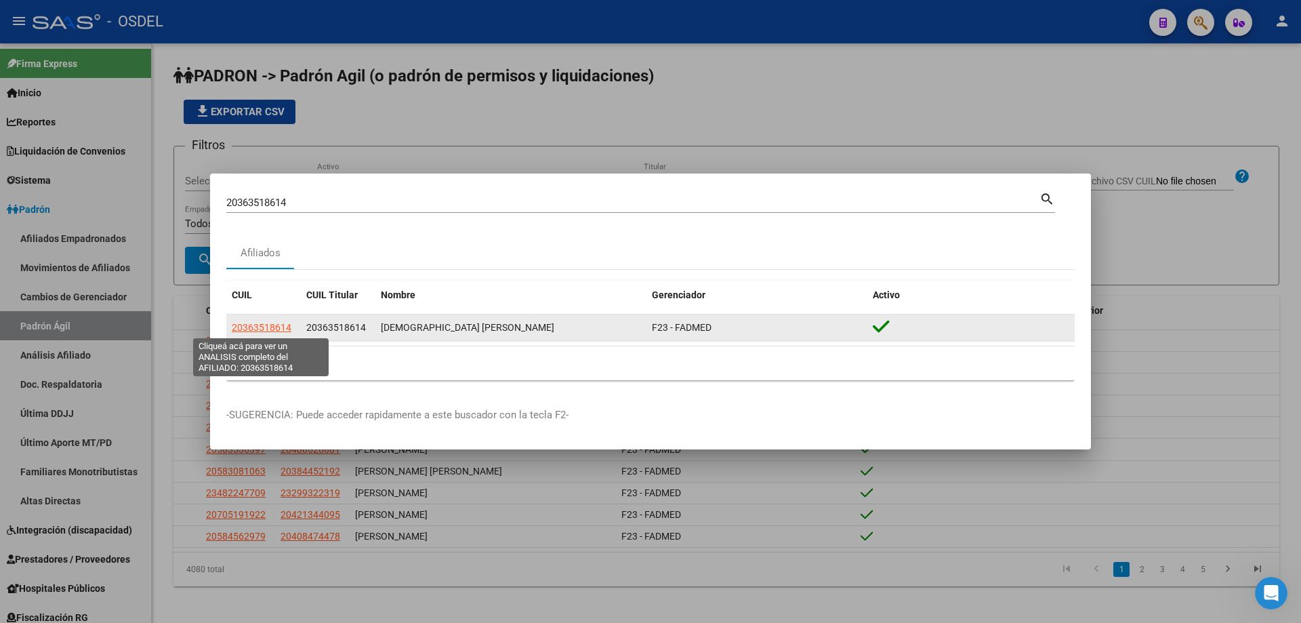
click at [272, 329] on span "20363518614" at bounding box center [262, 327] width 60 height 11
type textarea "20363518614"
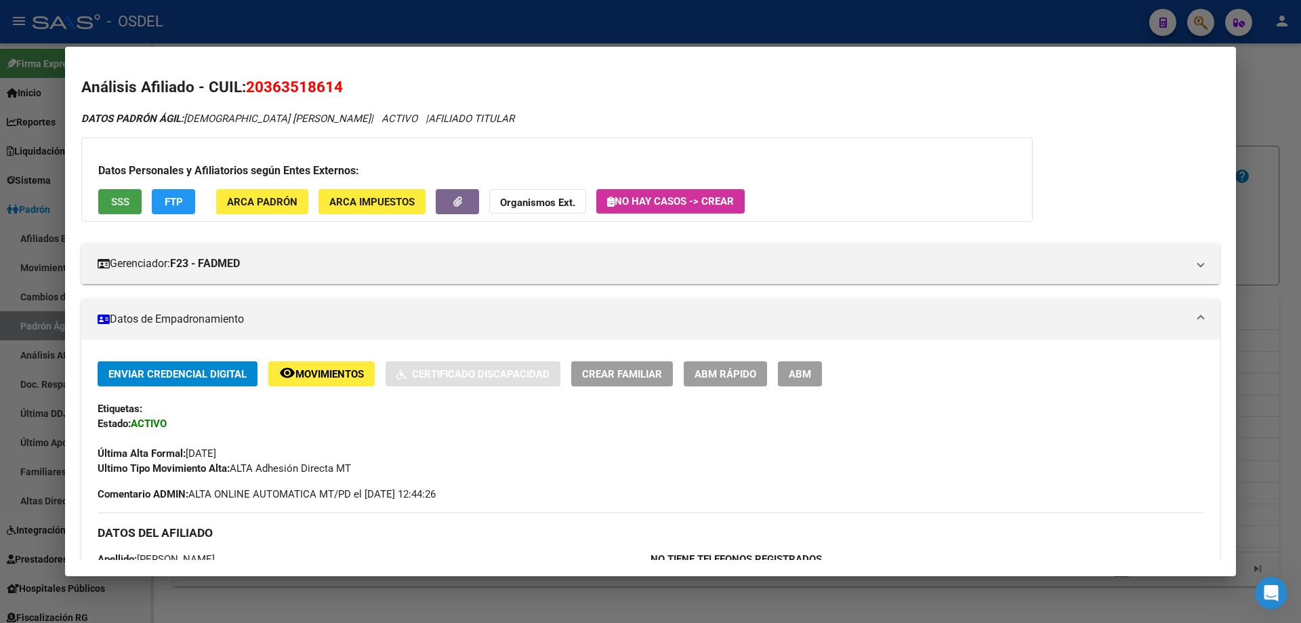
click at [125, 205] on span "SSS" at bounding box center [120, 202] width 18 height 12
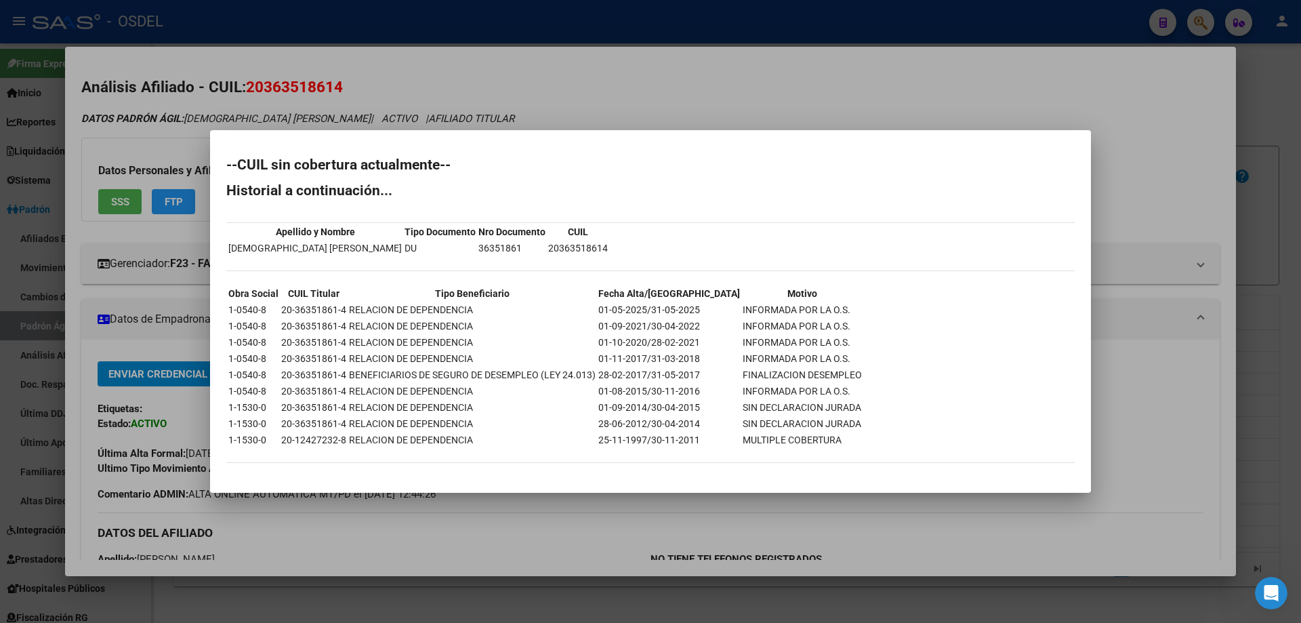
click at [701, 88] on div at bounding box center [650, 311] width 1301 height 623
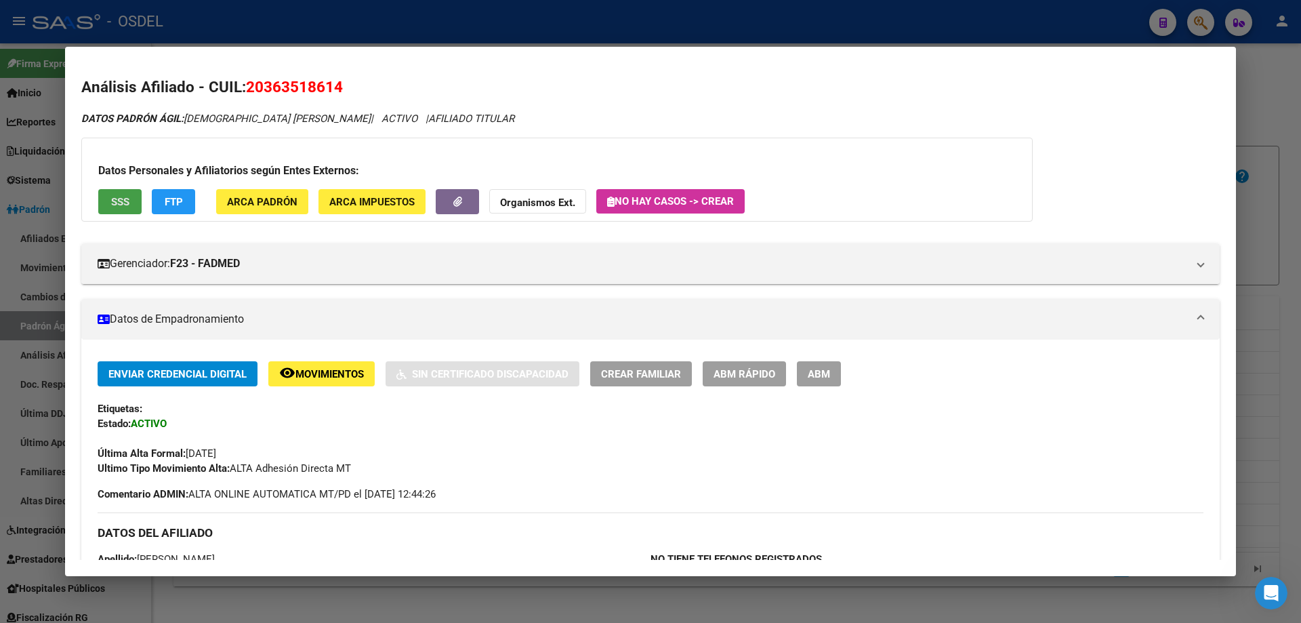
click at [128, 200] on span "SSS" at bounding box center [120, 202] width 18 height 12
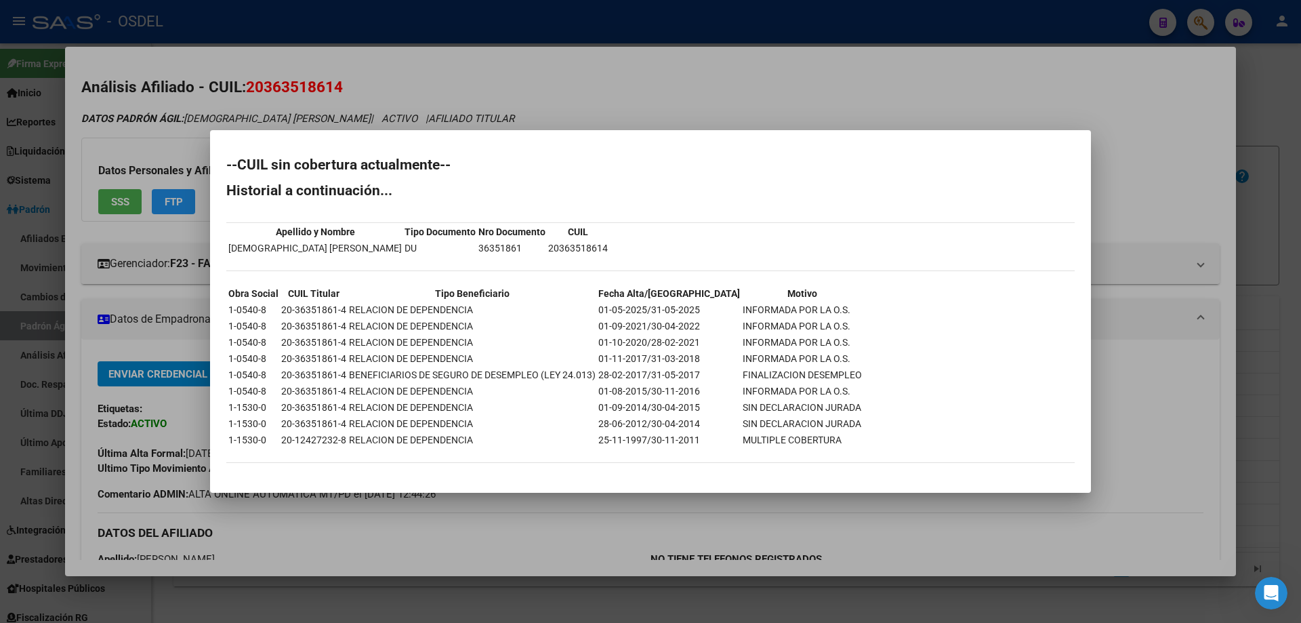
click at [709, 116] on div at bounding box center [650, 311] width 1301 height 623
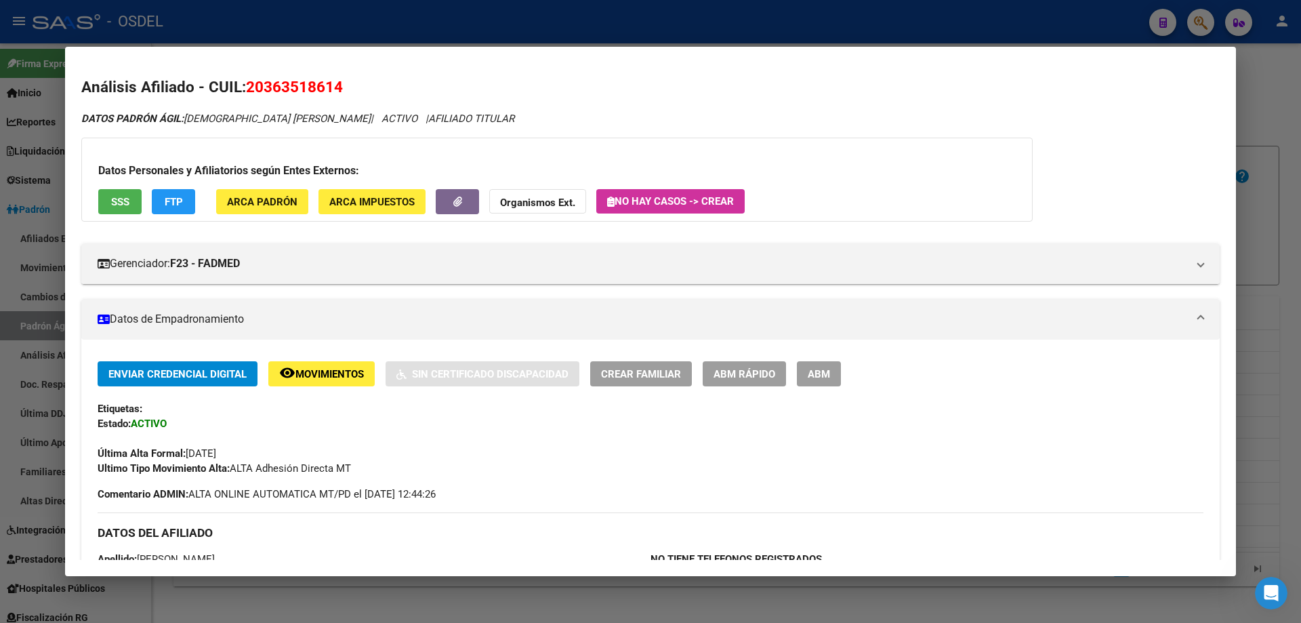
drag, startPoint x: 119, startPoint y: 198, endPoint x: 367, endPoint y: 73, distance: 277.0
click at [421, 14] on div at bounding box center [650, 311] width 1301 height 623
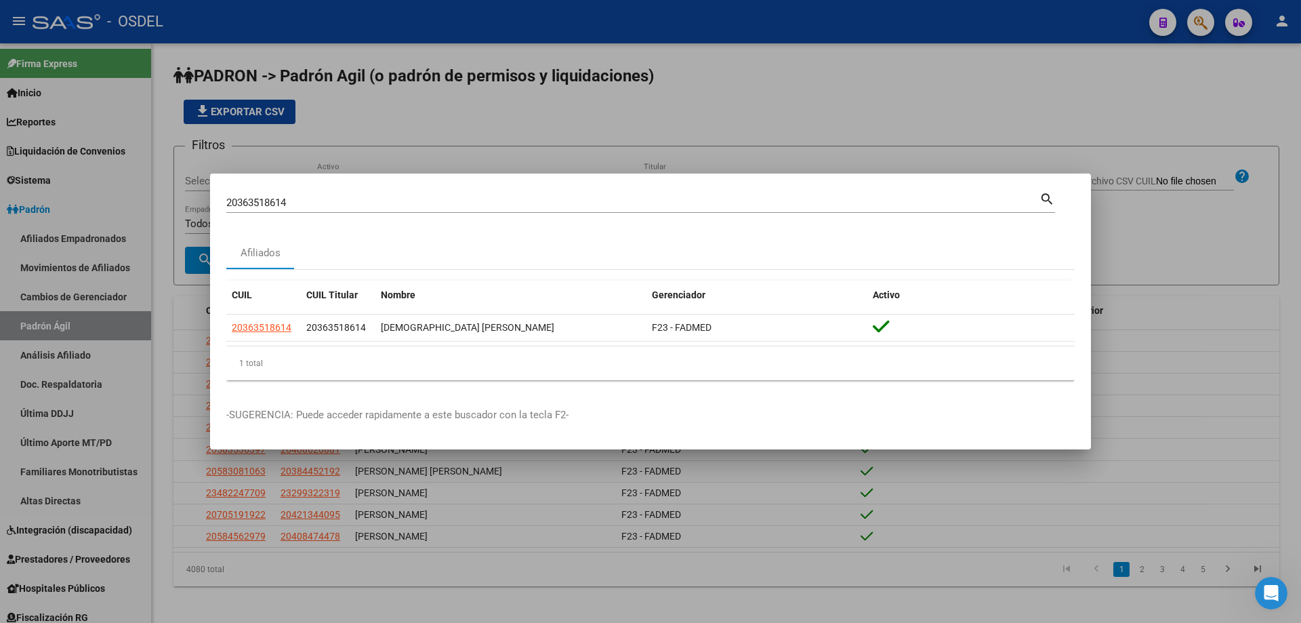
click at [304, 200] on input "20363518614" at bounding box center [632, 203] width 813 height 12
paste input "99398"
type input "20363599398"
click at [1041, 199] on mat-icon "search" at bounding box center [1047, 198] width 16 height 16
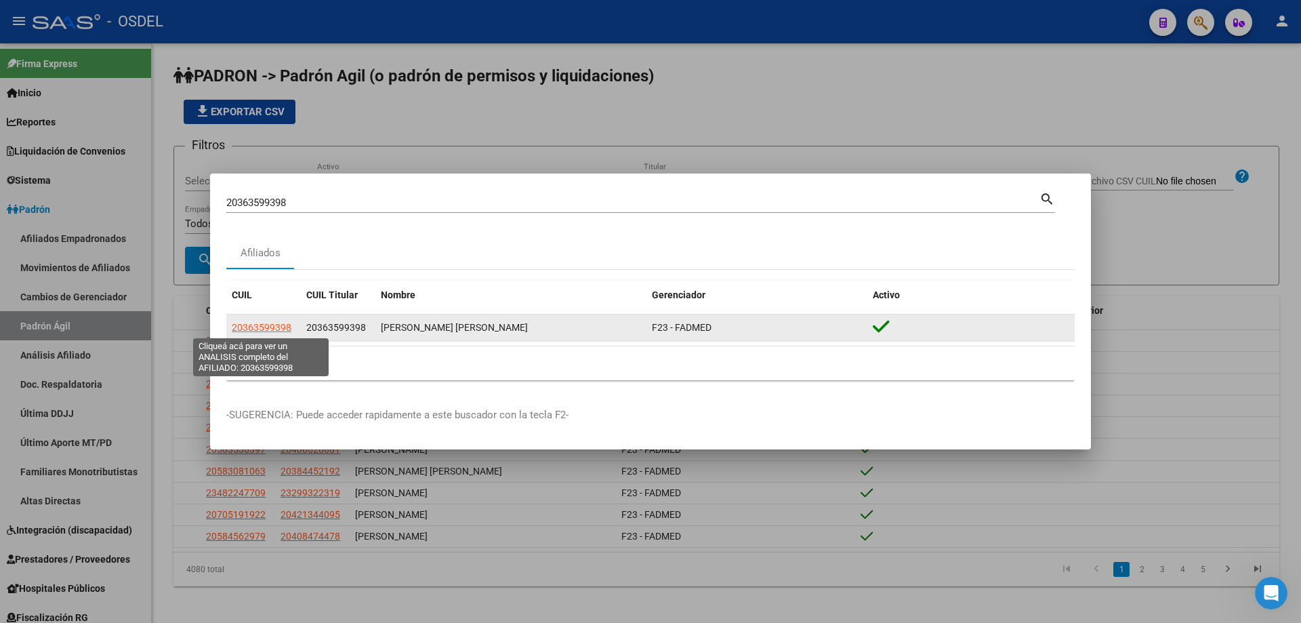
click at [269, 325] on span "20363599398" at bounding box center [262, 327] width 60 height 11
type textarea "20363599398"
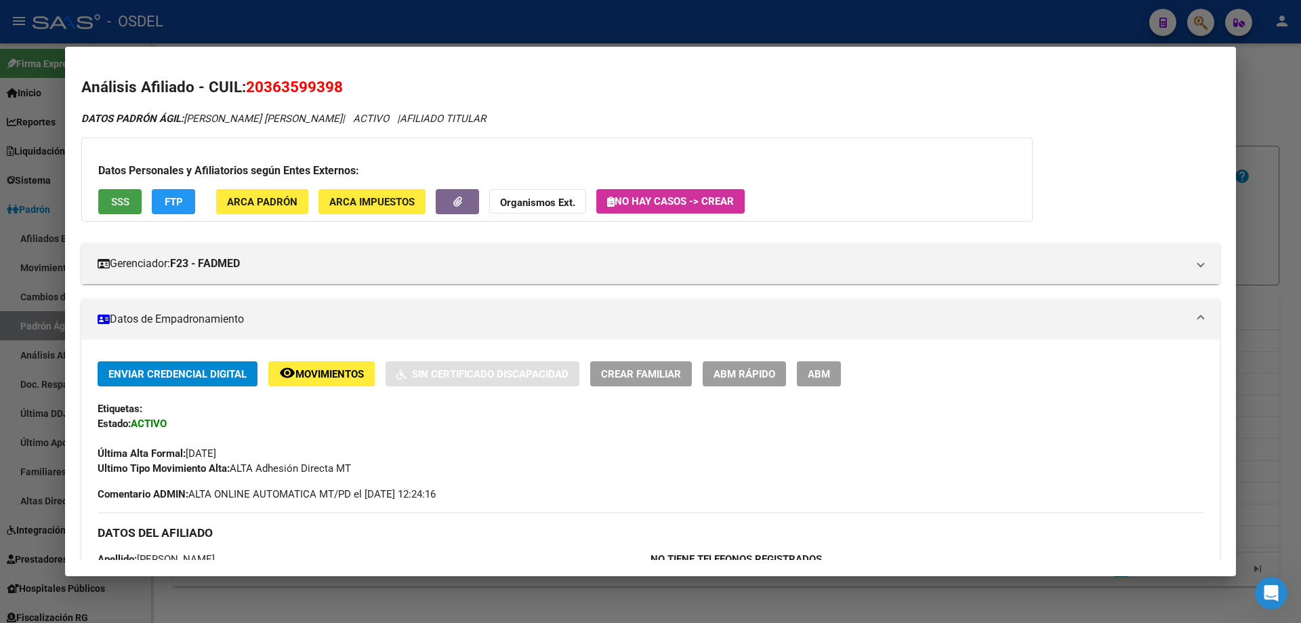
click at [111, 207] on span "SSS" at bounding box center [120, 202] width 18 height 12
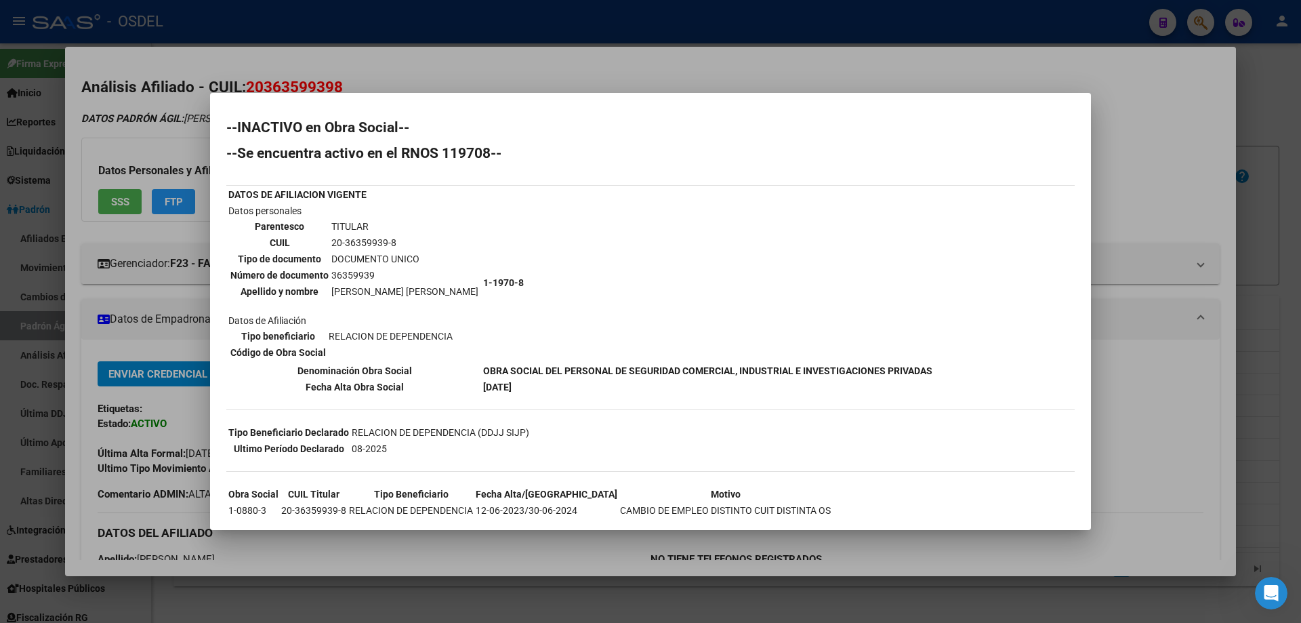
click at [805, 66] on div at bounding box center [650, 311] width 1301 height 623
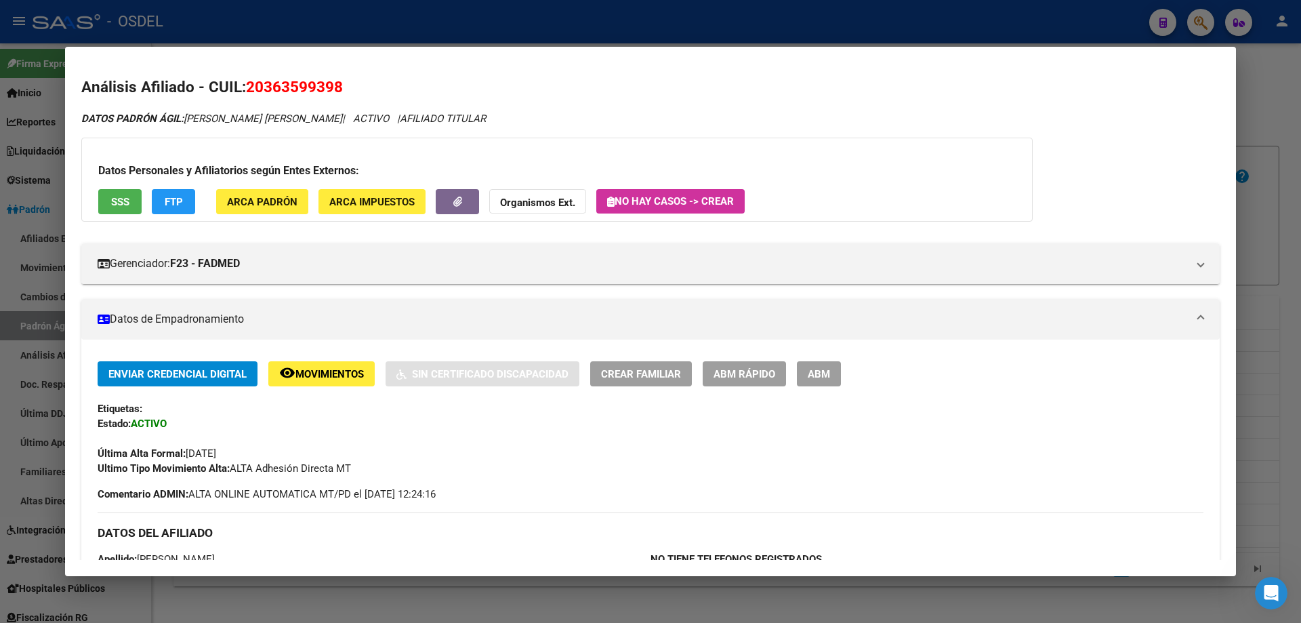
click at [749, 16] on div at bounding box center [650, 311] width 1301 height 623
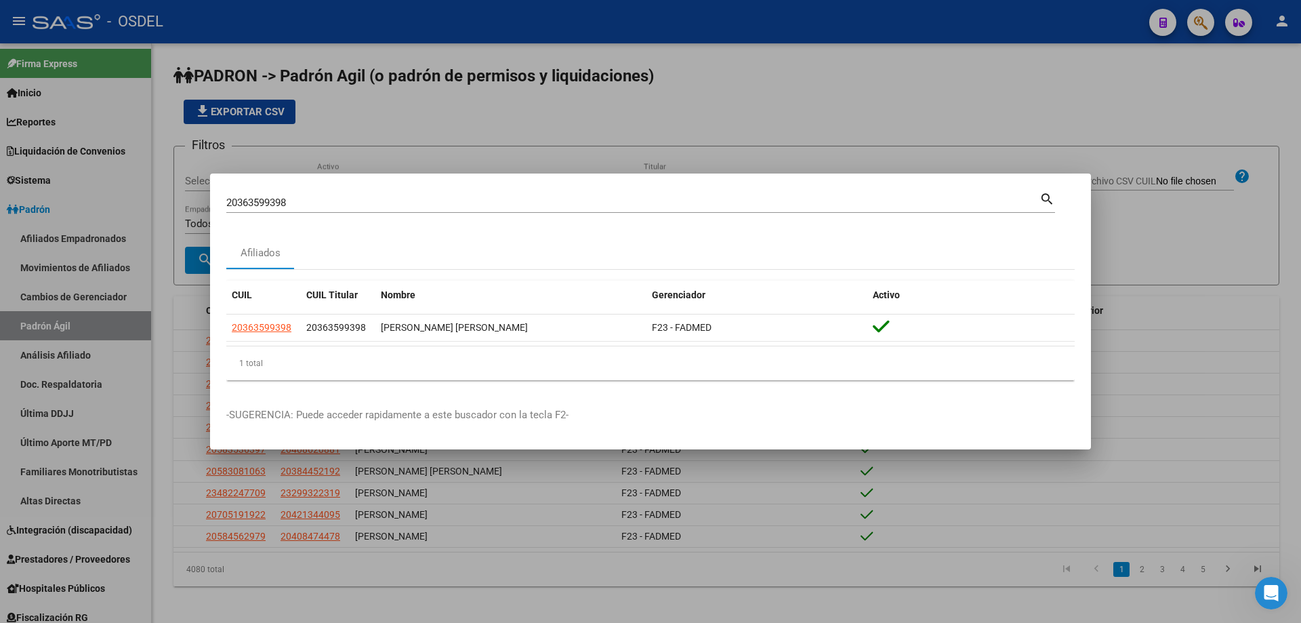
click at [407, 210] on div "20363599398 Buscar (apellido, dni, [PERSON_NAME], [PERSON_NAME], cuit, obra soc…" at bounding box center [632, 202] width 813 height 20
click at [405, 209] on div "20363599398 Buscar (apellido, dni, [PERSON_NAME], [PERSON_NAME], cuit, obra soc…" at bounding box center [632, 202] width 813 height 20
click at [400, 204] on input "20363599398" at bounding box center [632, 203] width 813 height 12
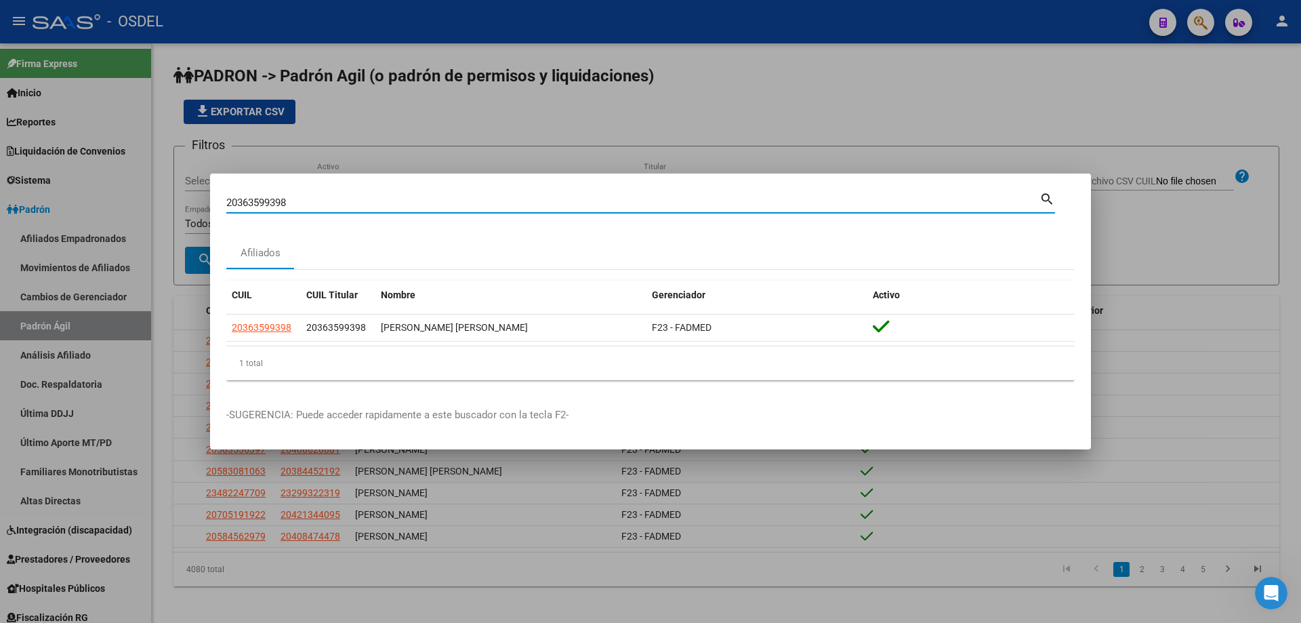
paste input "4617853"
type input "20364617853"
click at [1049, 194] on mat-icon "search" at bounding box center [1047, 198] width 16 height 16
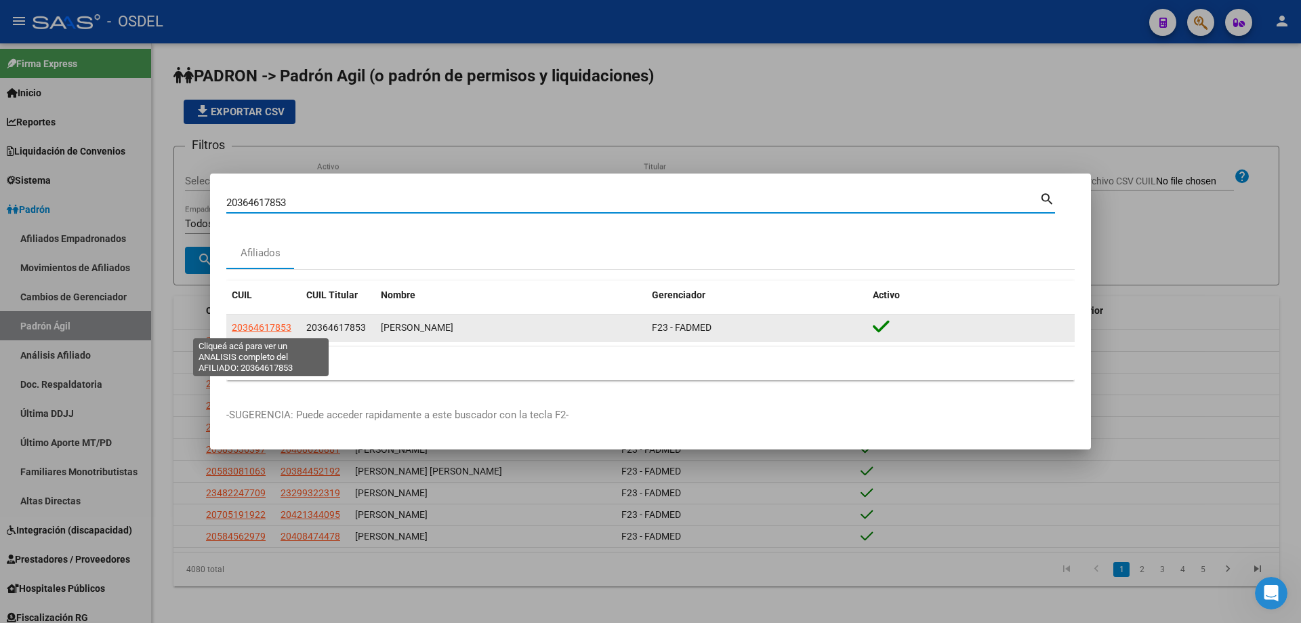
click at [274, 329] on span "20364617853" at bounding box center [262, 327] width 60 height 11
type textarea "20364617853"
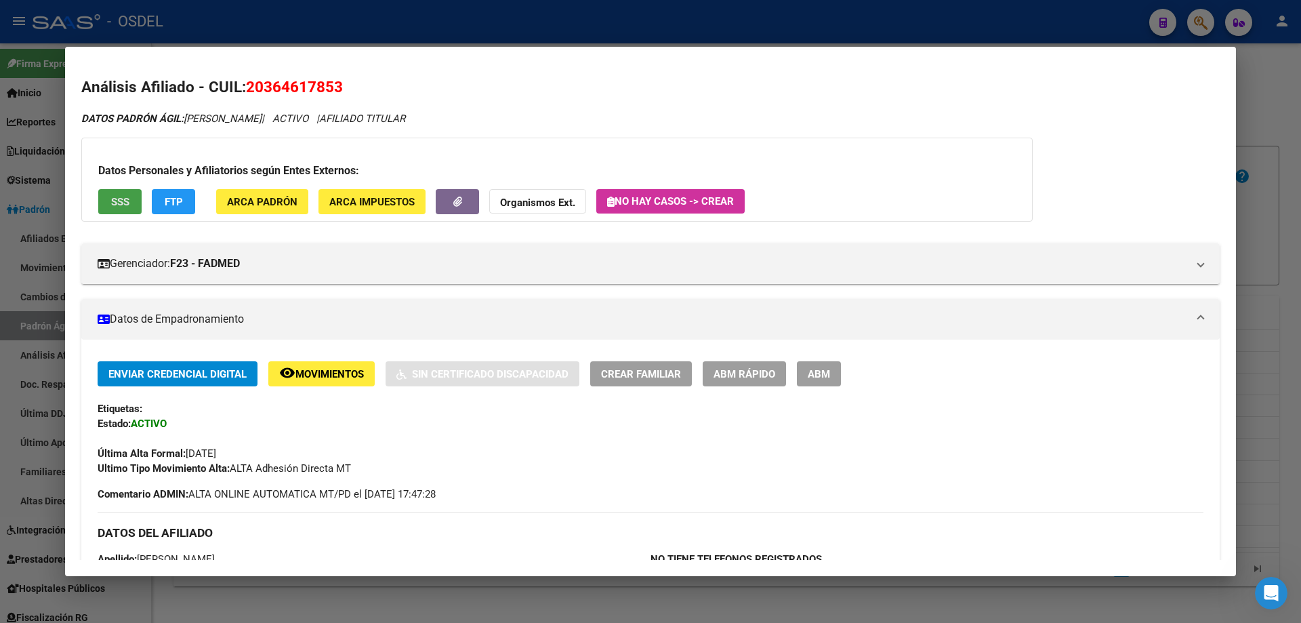
click at [123, 203] on span "SSS" at bounding box center [120, 202] width 18 height 12
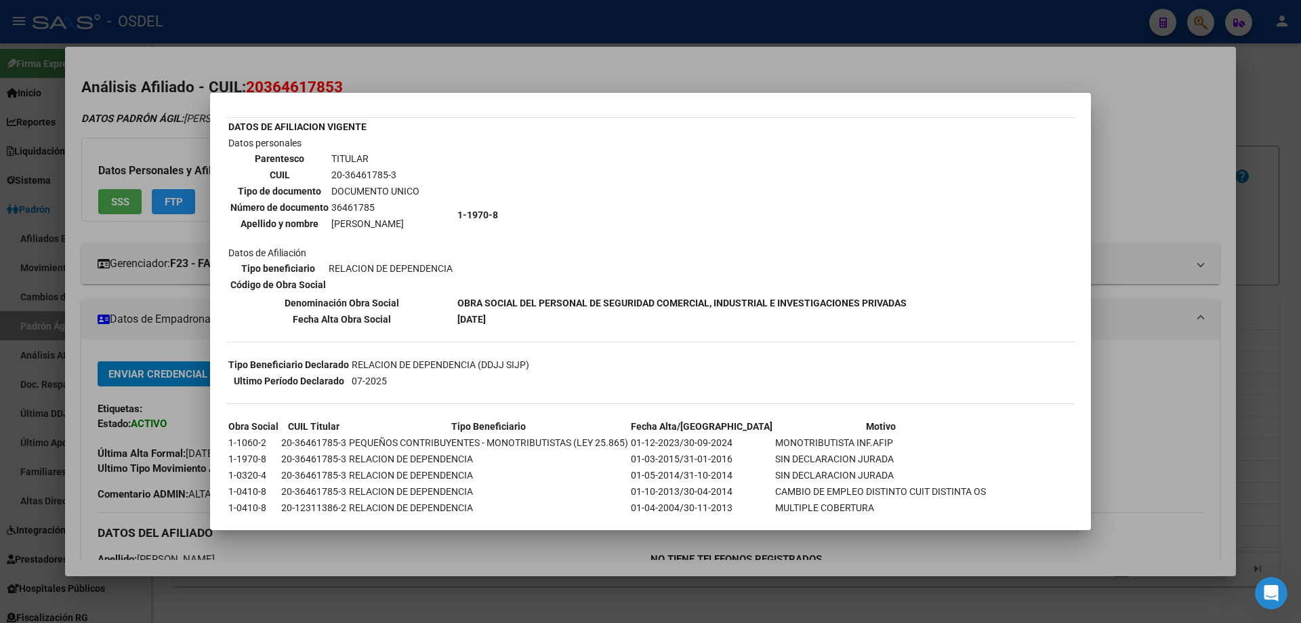
scroll to position [131, 0]
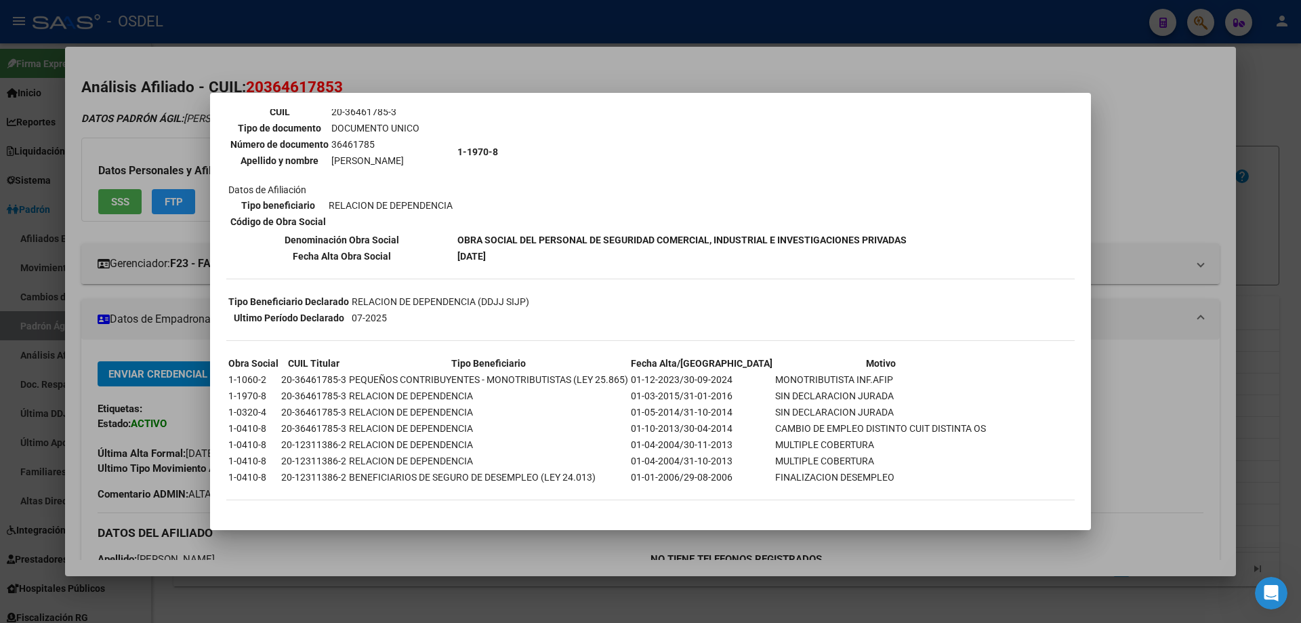
click at [613, 63] on div at bounding box center [650, 311] width 1301 height 623
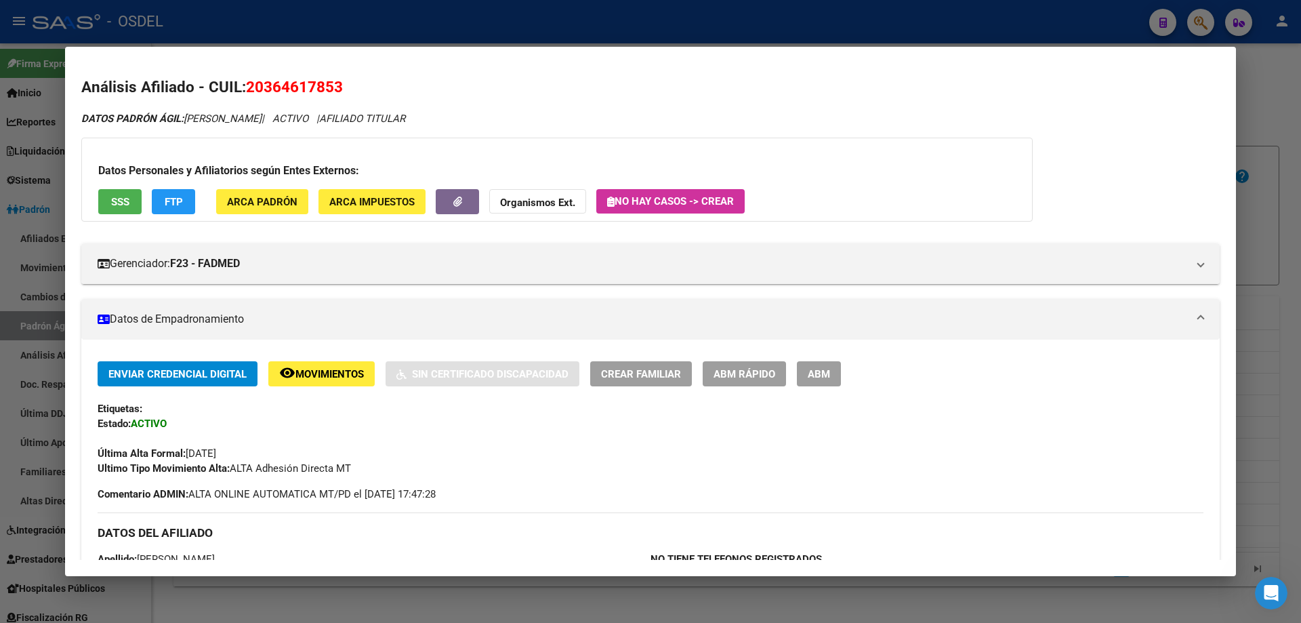
click at [478, 9] on div at bounding box center [650, 311] width 1301 height 623
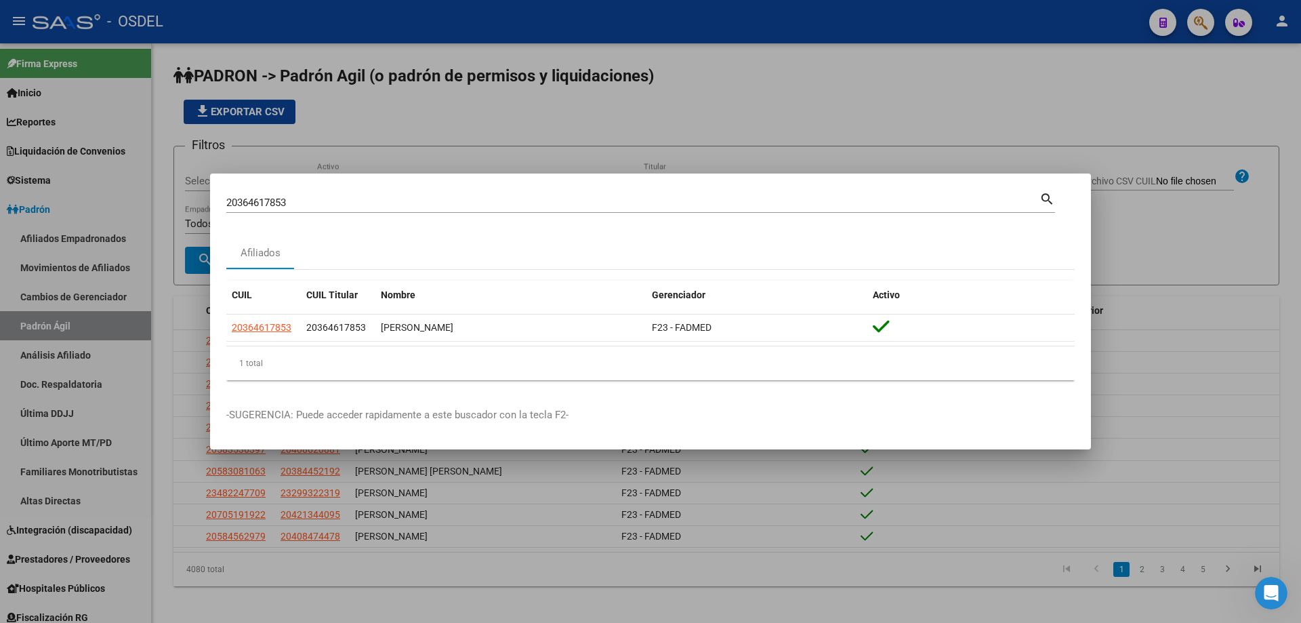
click at [358, 188] on mat-dialog-container "20364617853 Buscar (apellido, dni, cuil, nro traspaso, cuit, obra social) searc…" at bounding box center [650, 311] width 881 height 276
click at [358, 189] on mat-dialog-container "20364617853 Buscar (apellido, dni, cuil, nro traspaso, cuit, obra social) searc…" at bounding box center [650, 311] width 881 height 276
drag, startPoint x: 357, startPoint y: 193, endPoint x: 304, endPoint y: 207, distance: 54.6
drag, startPoint x: 304, startPoint y: 207, endPoint x: 543, endPoint y: 195, distance: 239.5
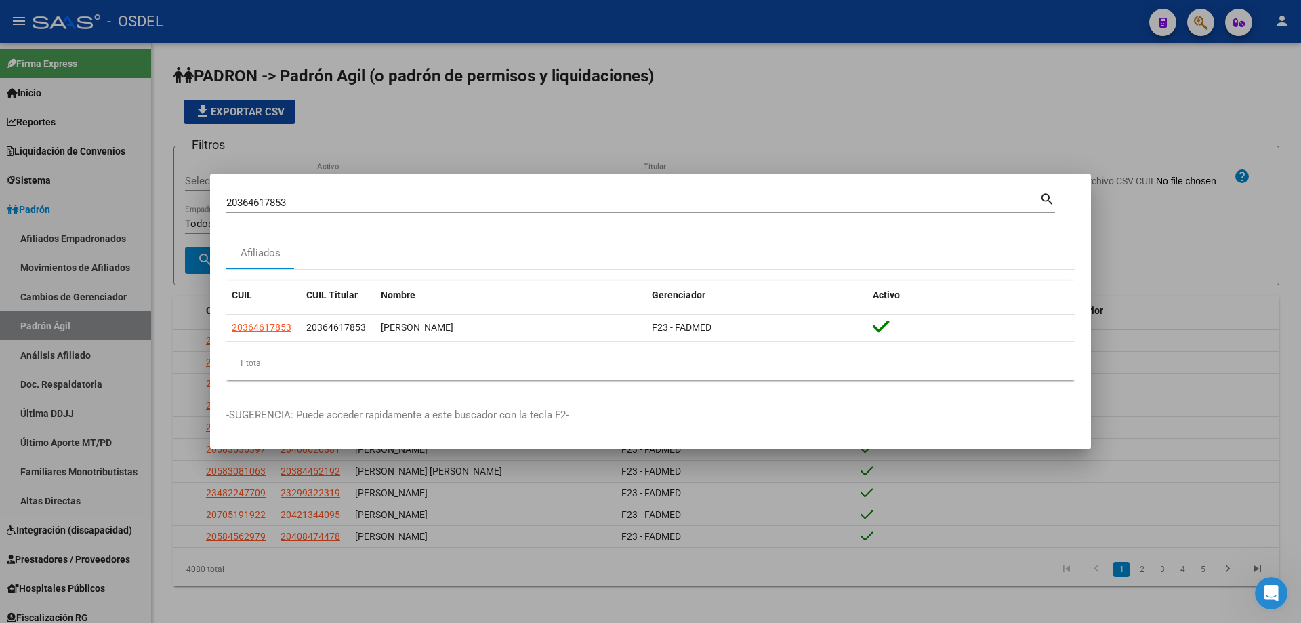
click at [543, 195] on div "20364617853 Buscar (apellido, dni, cuil, [PERSON_NAME], cuit, obra social)" at bounding box center [632, 202] width 813 height 20
click at [373, 202] on input "20364617853" at bounding box center [632, 203] width 813 height 12
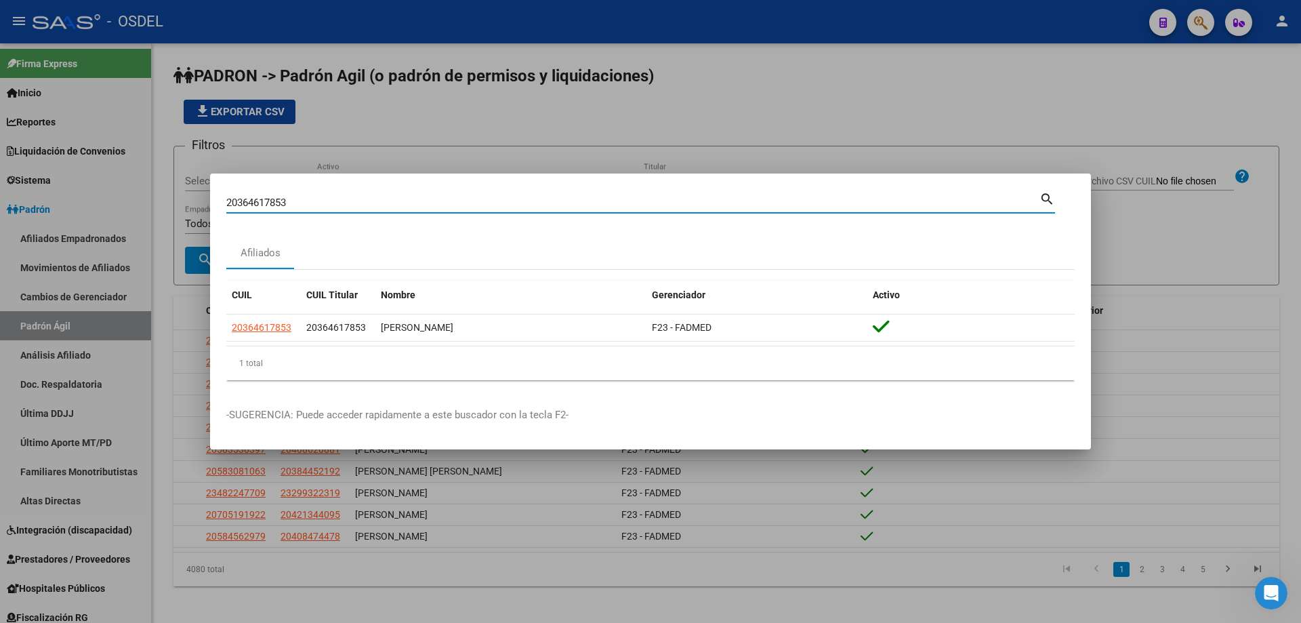
paste input "957182"
type input "20364957182"
click at [1050, 201] on mat-icon "search" at bounding box center [1047, 198] width 16 height 16
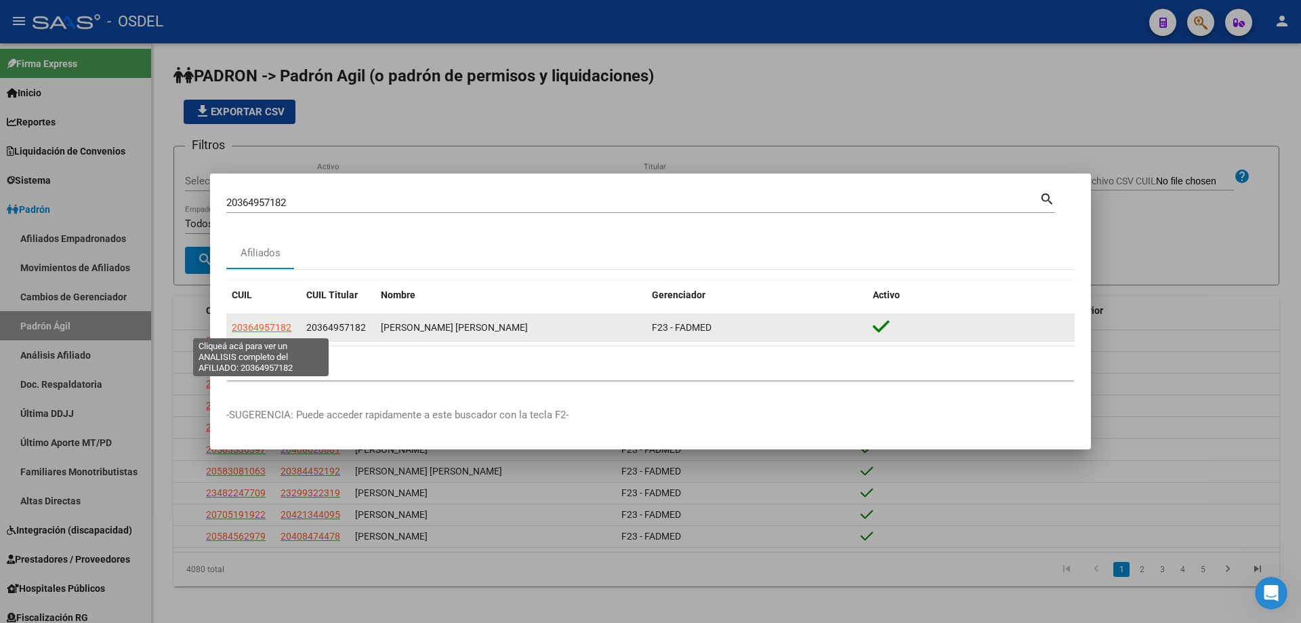
click at [248, 326] on span "20364957182" at bounding box center [262, 327] width 60 height 11
type textarea "20364957182"
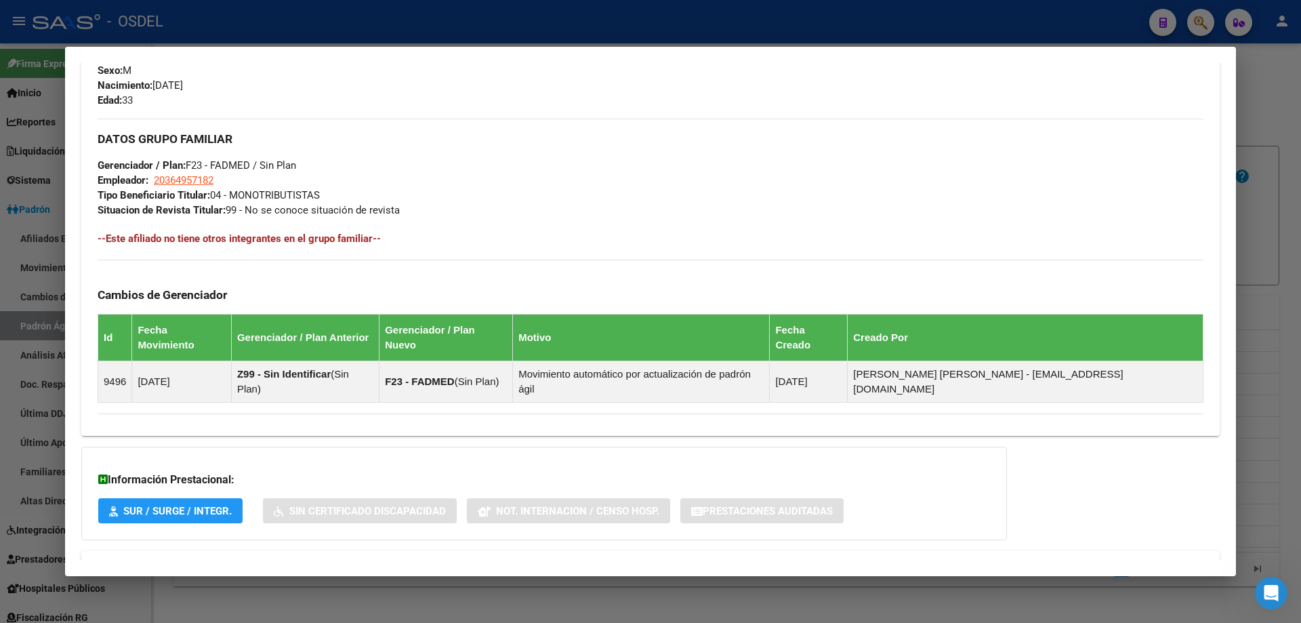
scroll to position [610, 0]
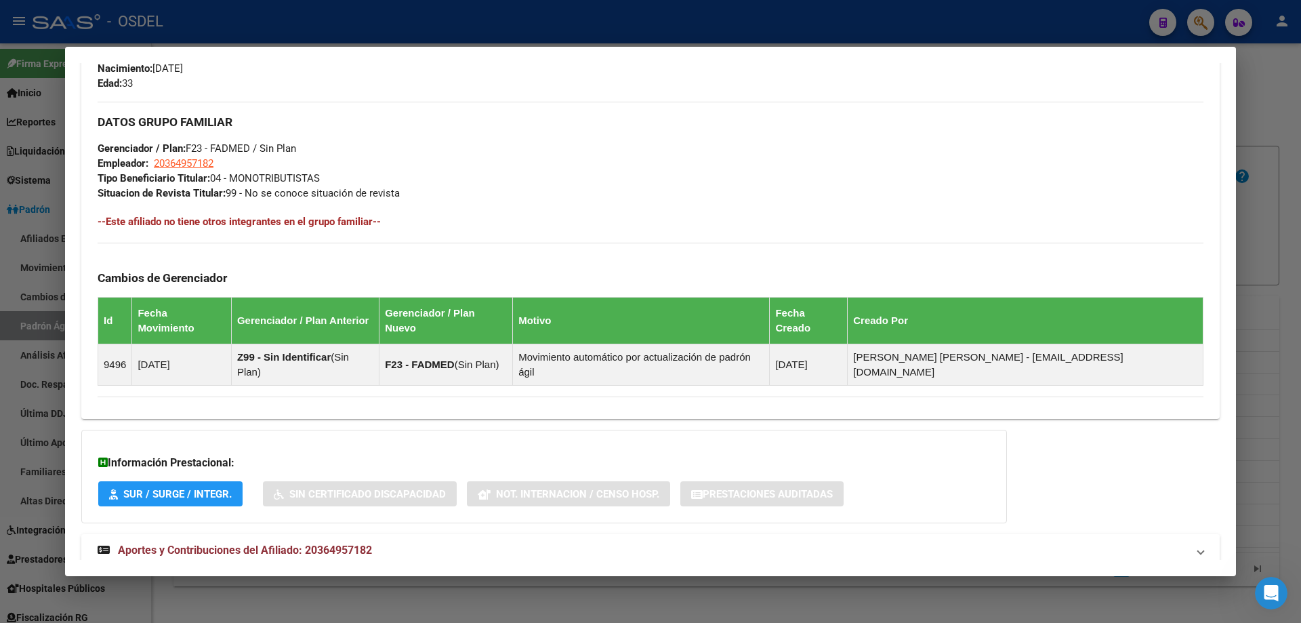
click at [330, 543] on span "Aportes y Contribuciones del Afiliado: 20364957182" at bounding box center [245, 549] width 254 height 13
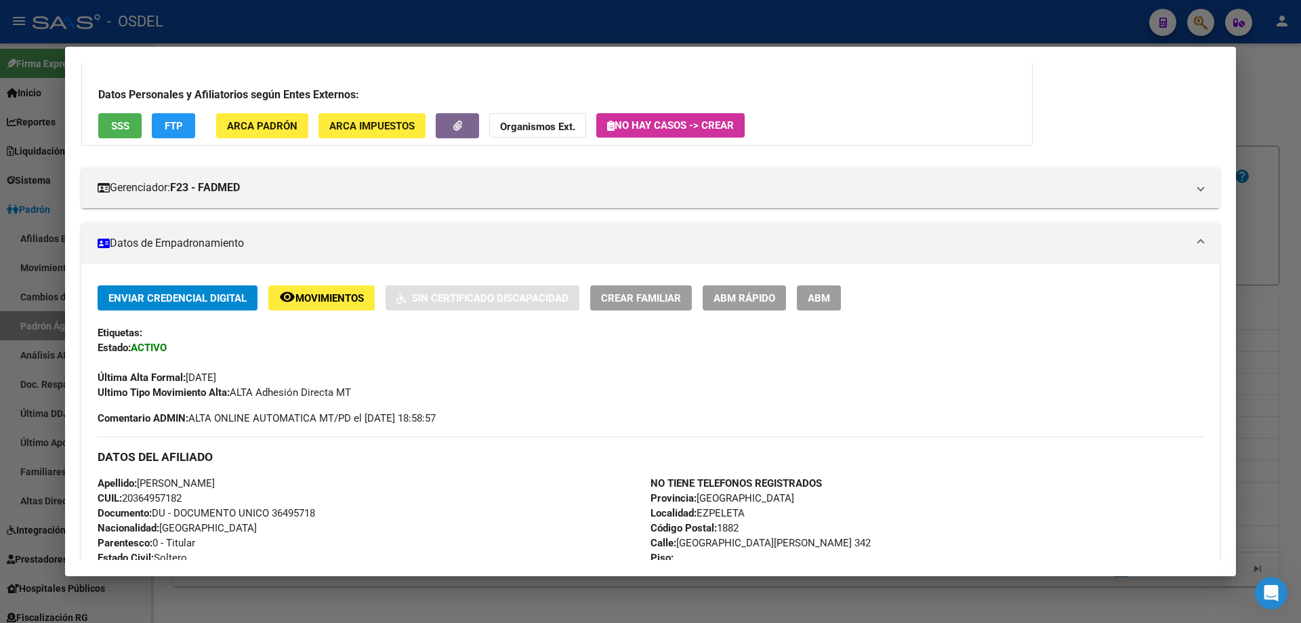
scroll to position [0, 0]
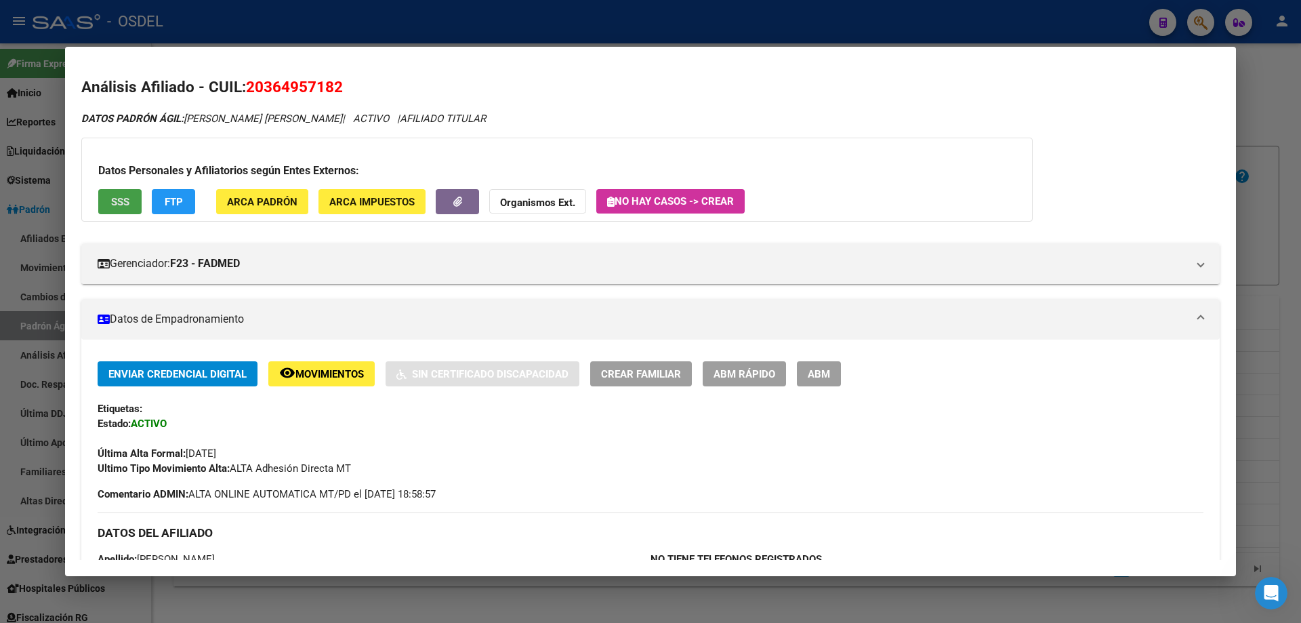
click at [112, 209] on button "SSS" at bounding box center [119, 201] width 43 height 25
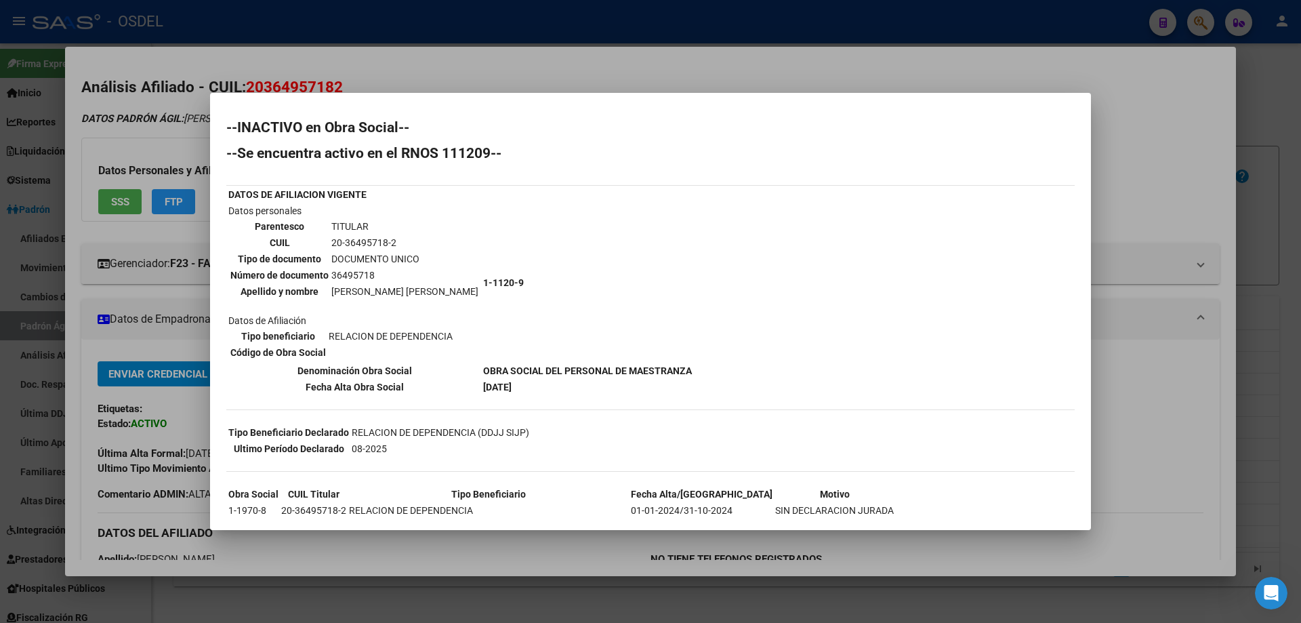
click at [587, 70] on div at bounding box center [650, 311] width 1301 height 623
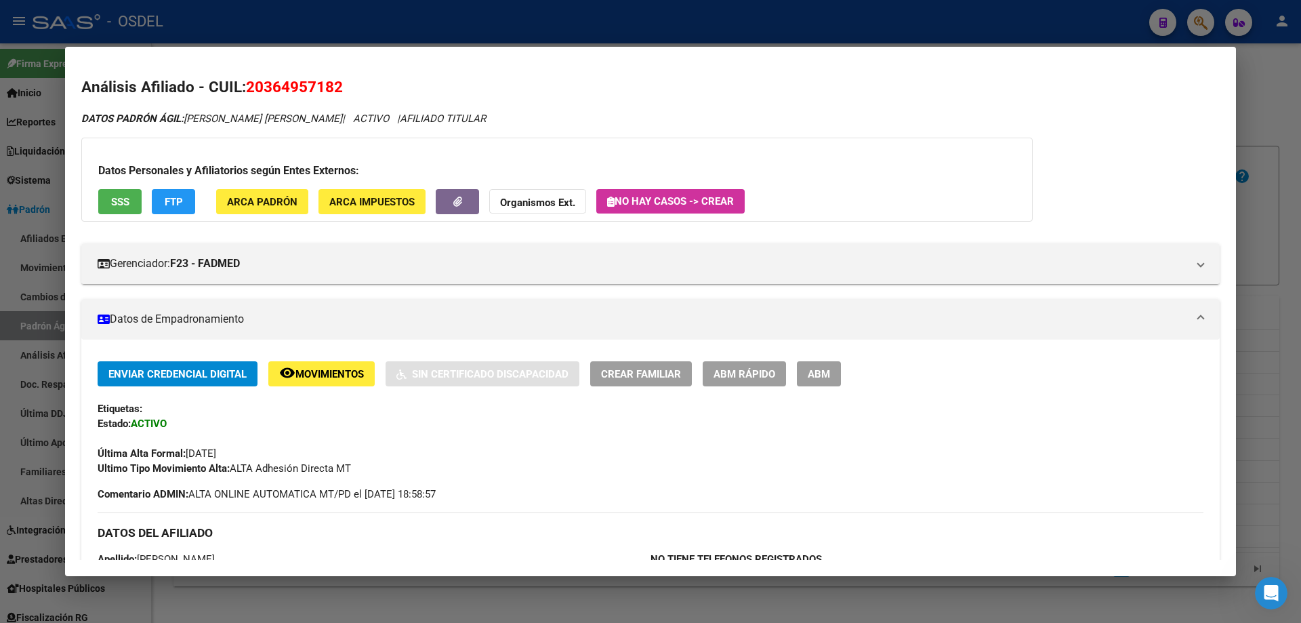
click at [559, 26] on div at bounding box center [650, 311] width 1301 height 623
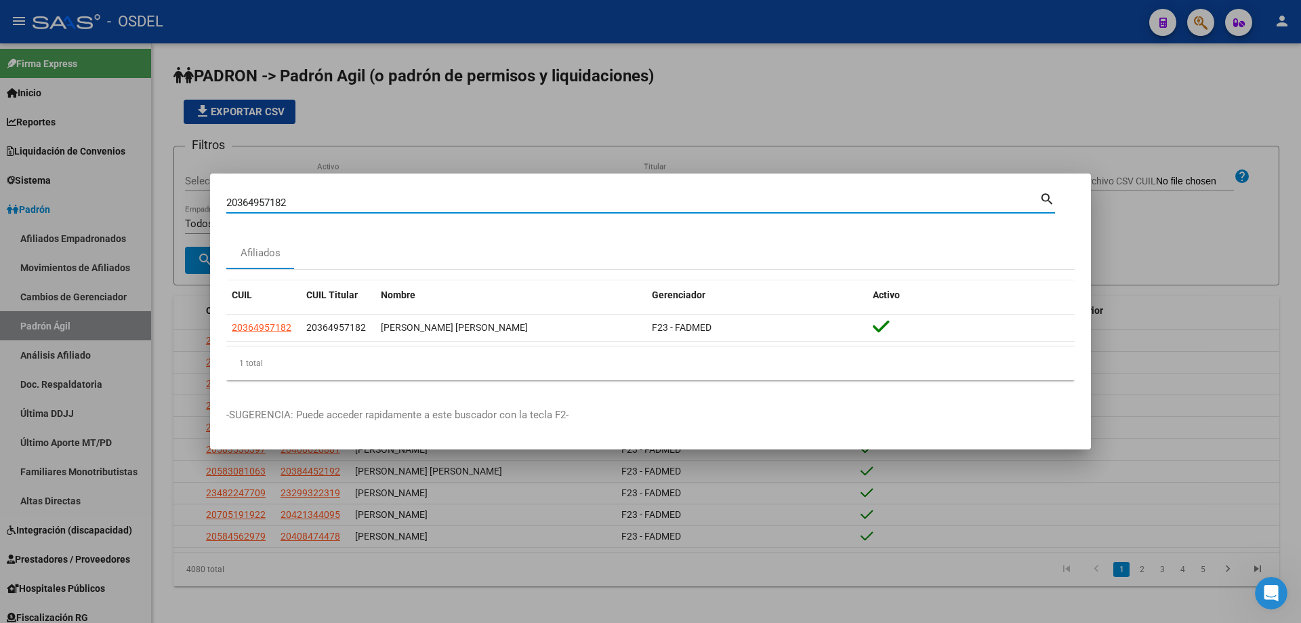
click at [408, 198] on input "20364957182" at bounding box center [632, 203] width 813 height 12
paste input "6656775"
type input "20366656775"
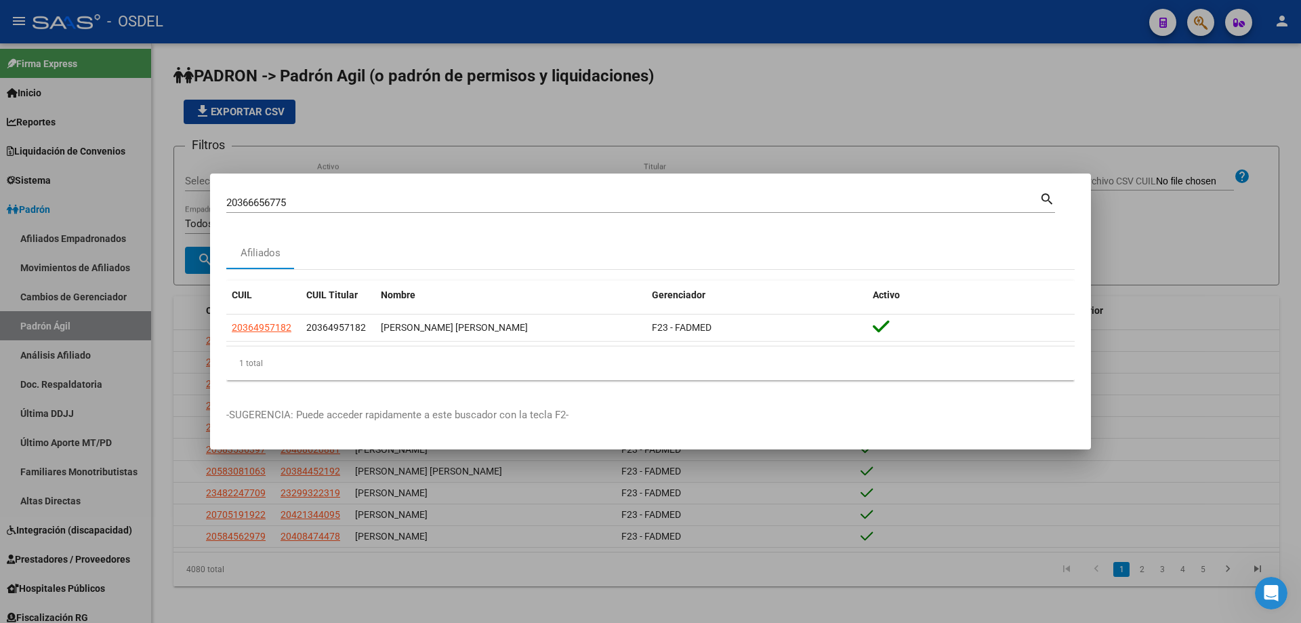
click at [1044, 197] on mat-icon "search" at bounding box center [1047, 198] width 16 height 16
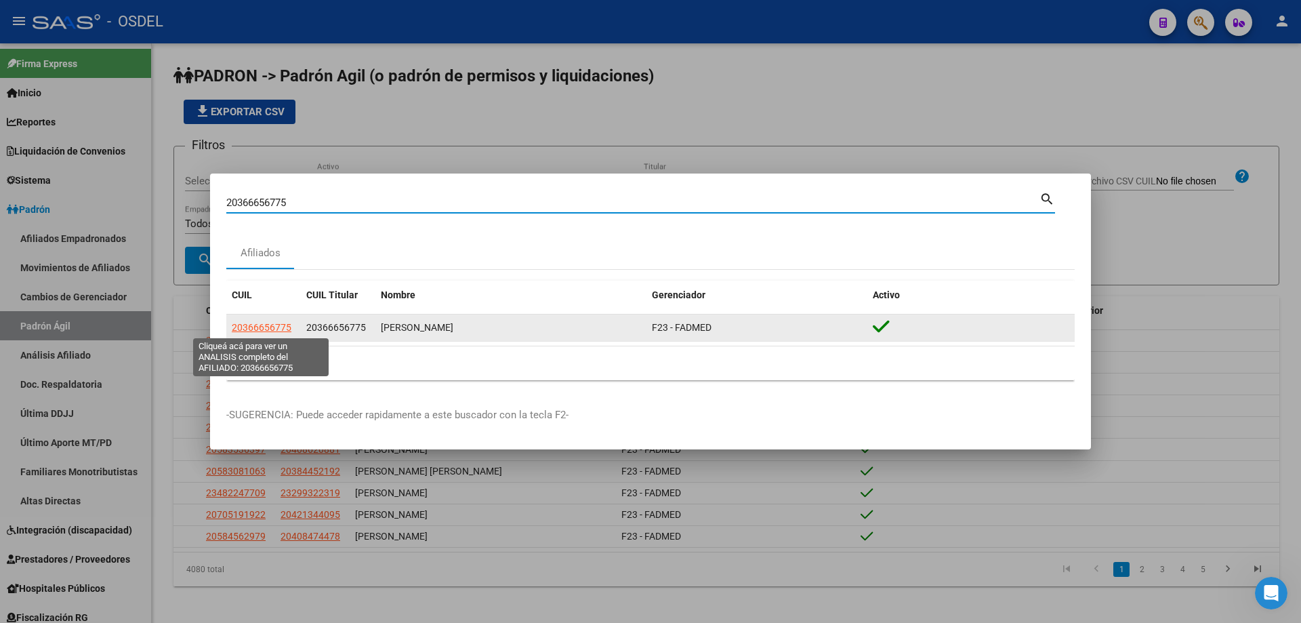
click at [263, 327] on span "20366656775" at bounding box center [262, 327] width 60 height 11
type textarea "20366656775"
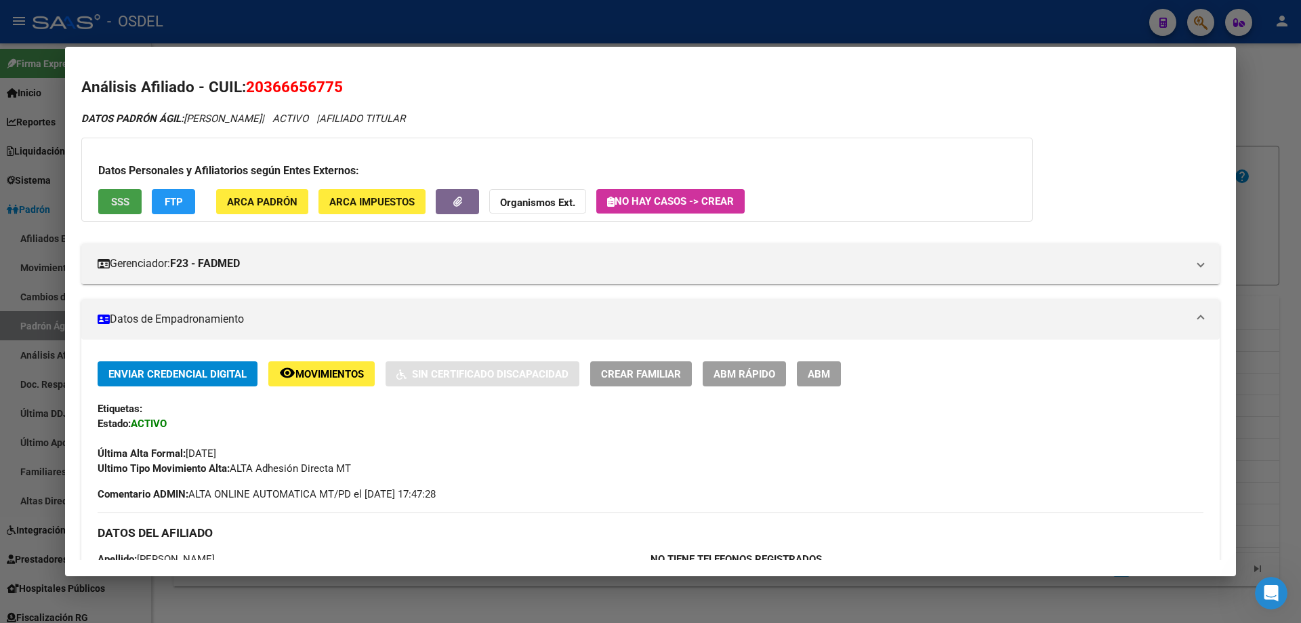
click at [121, 205] on span "SSS" at bounding box center [120, 202] width 18 height 12
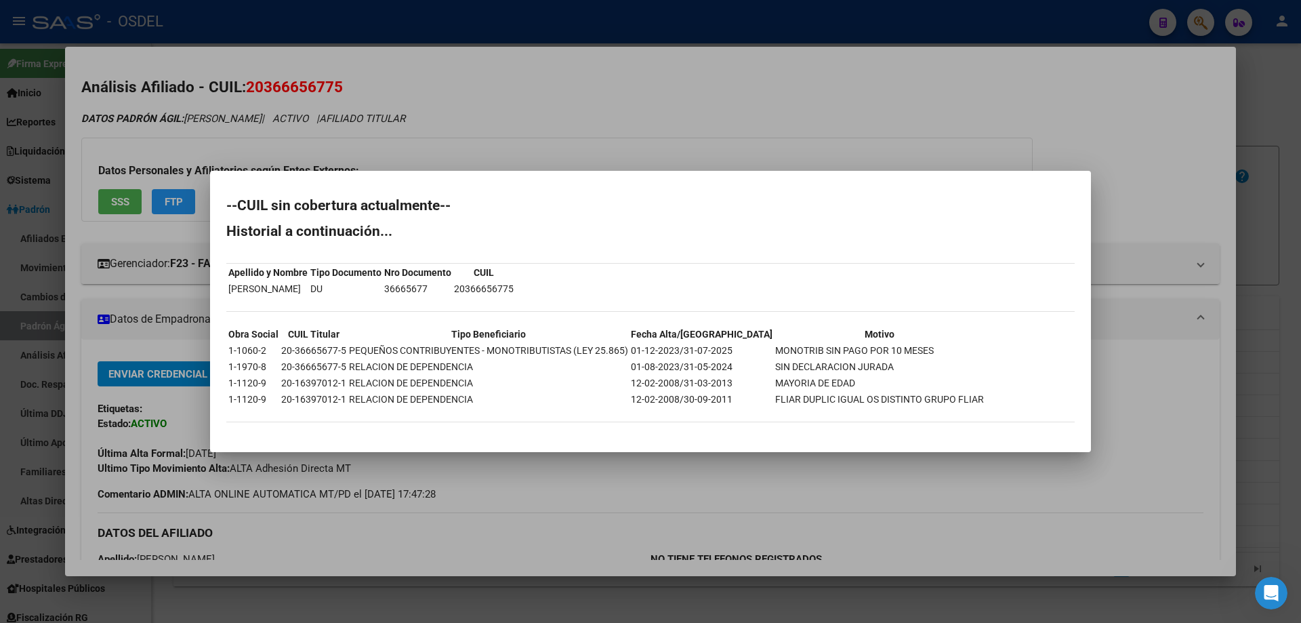
click at [651, 124] on div at bounding box center [650, 311] width 1301 height 623
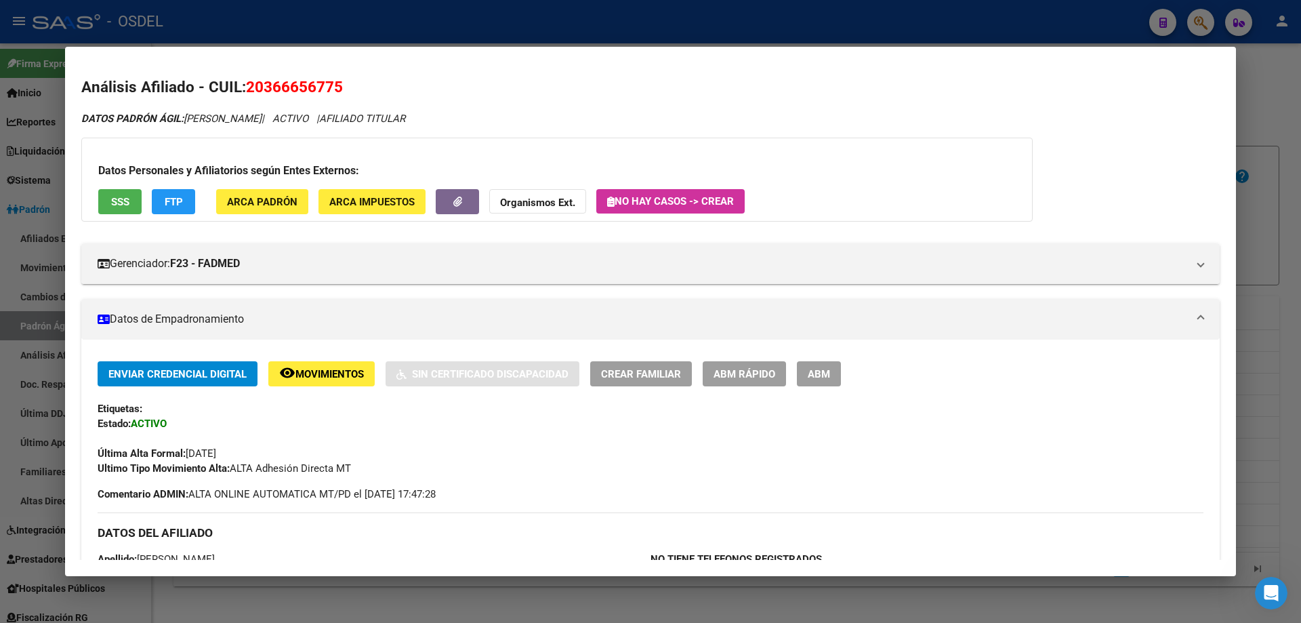
click at [396, 22] on div at bounding box center [650, 311] width 1301 height 623
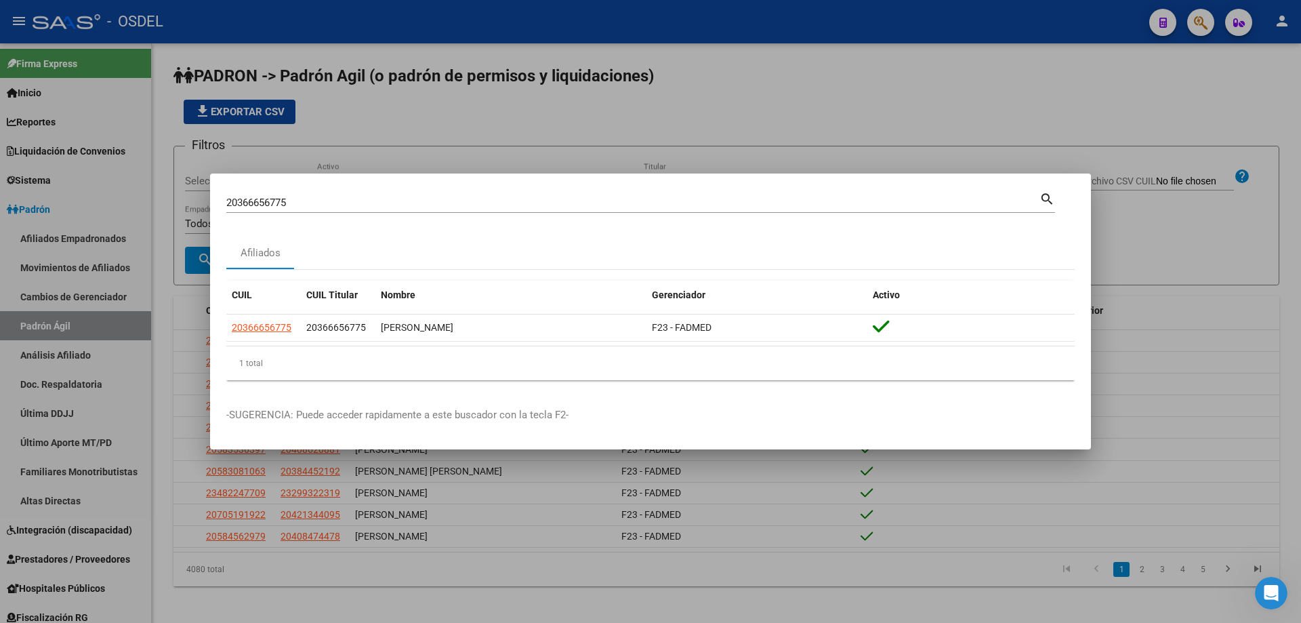
click at [285, 201] on input "20366656775" at bounding box center [632, 203] width 813 height 12
paste input "7483092"
type input "20367483092"
click at [1048, 197] on mat-icon "search" at bounding box center [1047, 198] width 16 height 16
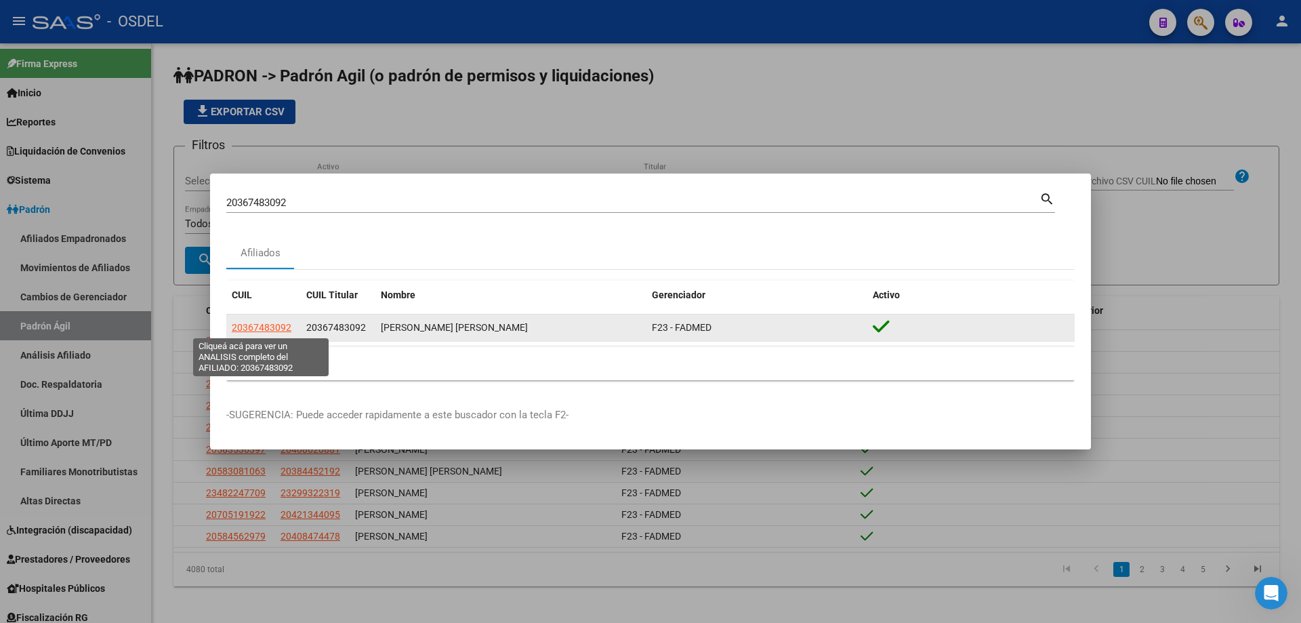
click at [271, 325] on span "20367483092" at bounding box center [262, 327] width 60 height 11
type textarea "20367483092"
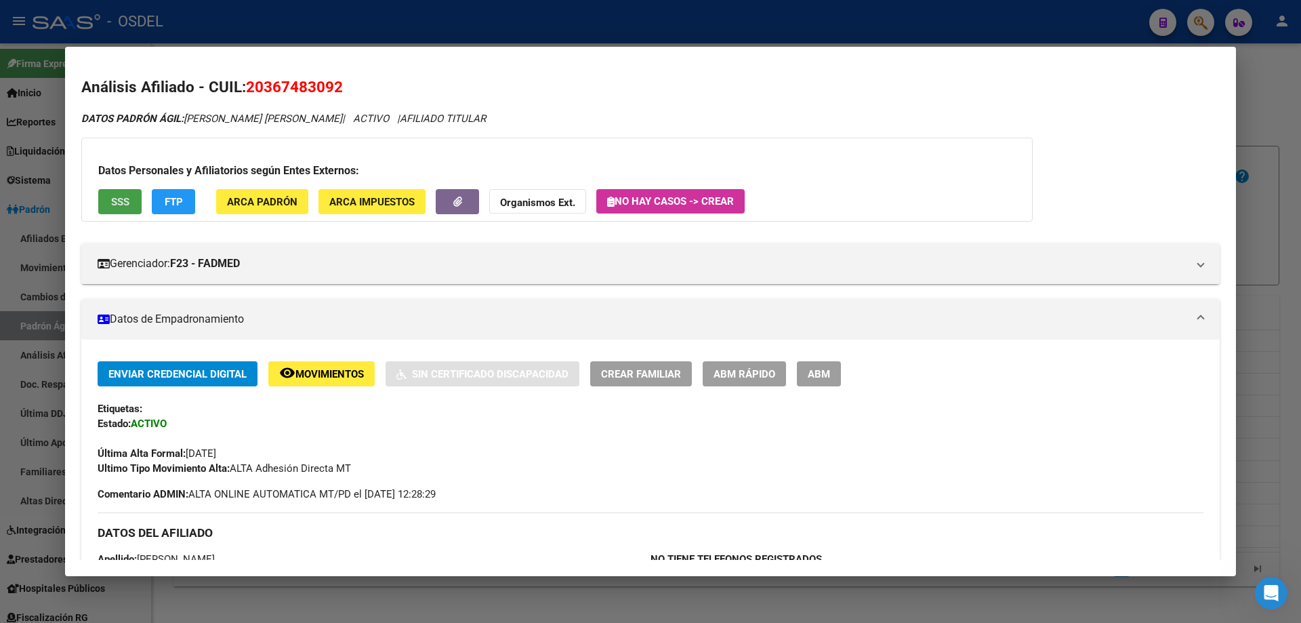
click at [125, 201] on span "SSS" at bounding box center [120, 202] width 18 height 12
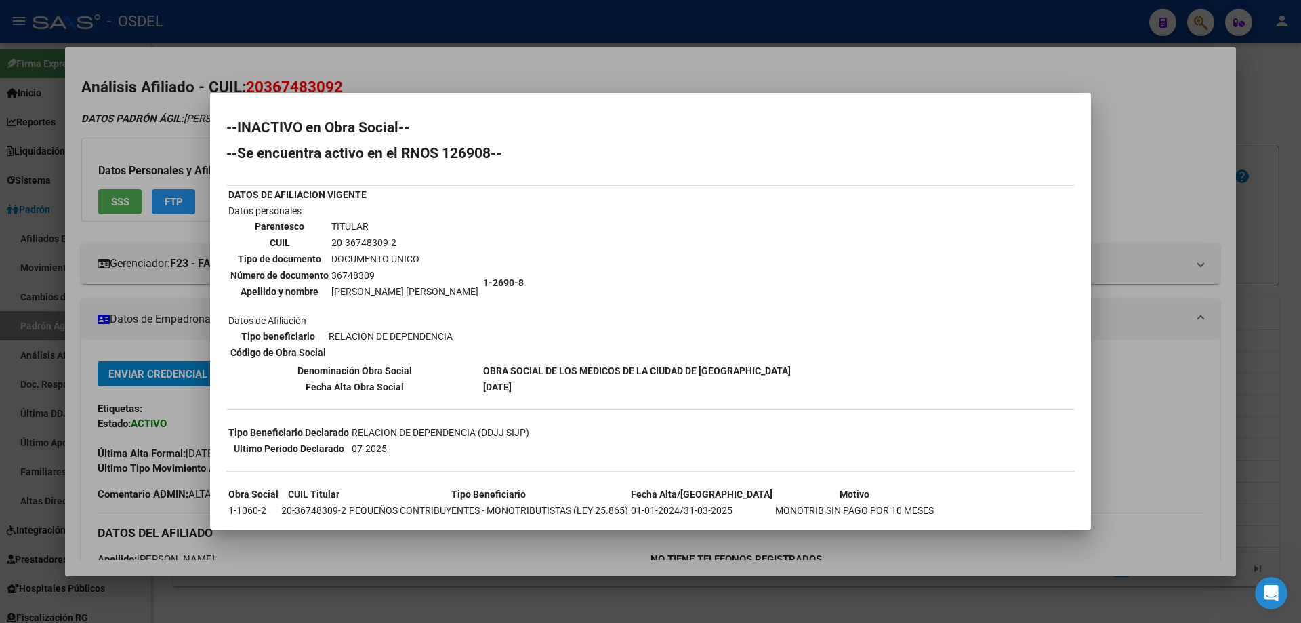
click at [499, 94] on mat-dialog-container "--INACTIVO en Obra Social-- --Se encuentra activo en el RNOS 126908-- DATOS DE …" at bounding box center [650, 311] width 881 height 437
click at [495, 77] on div at bounding box center [650, 311] width 1301 height 623
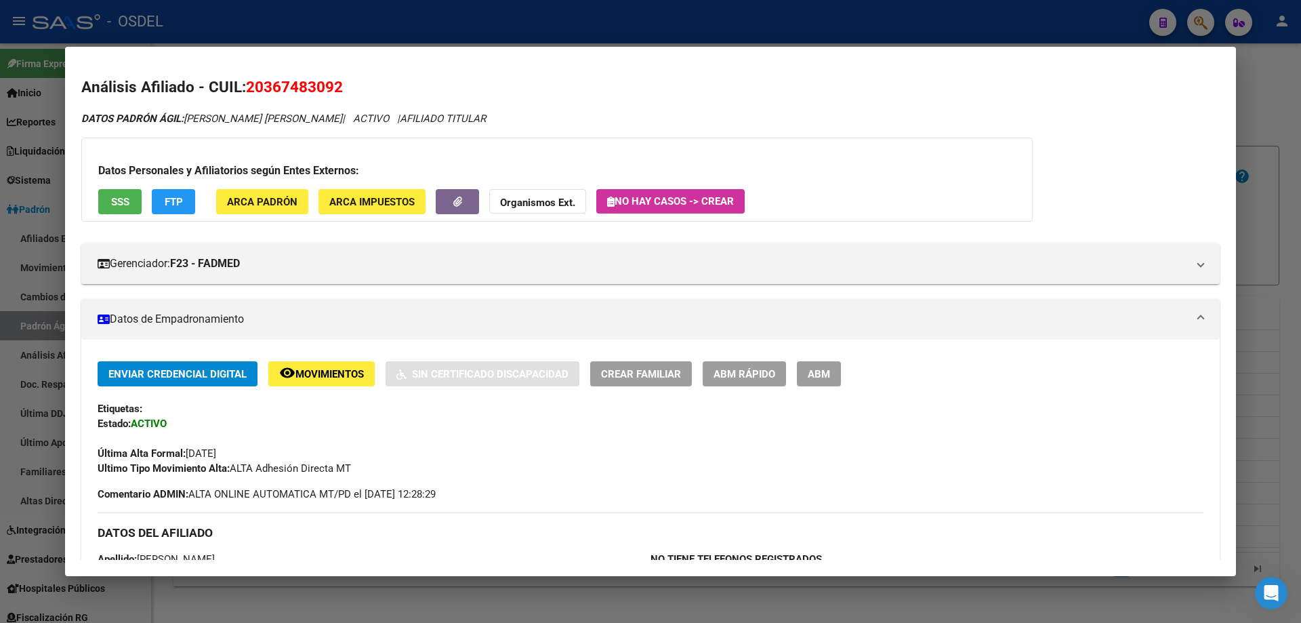
click at [480, 19] on div at bounding box center [650, 311] width 1301 height 623
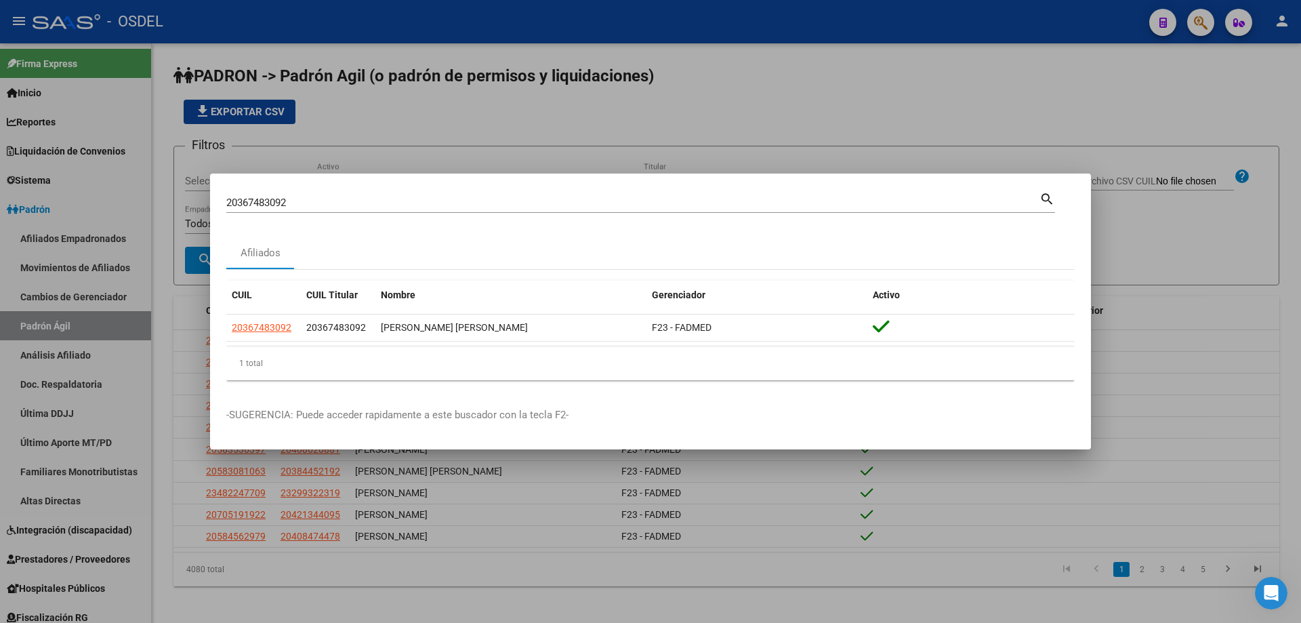
click at [295, 210] on div "20367483092 Buscar (apellido, dni, [PERSON_NAME], [PERSON_NAME], cuit, obra soc…" at bounding box center [632, 202] width 813 height 20
click at [300, 207] on input "20367483092" at bounding box center [632, 203] width 813 height 12
paste input "9159179"
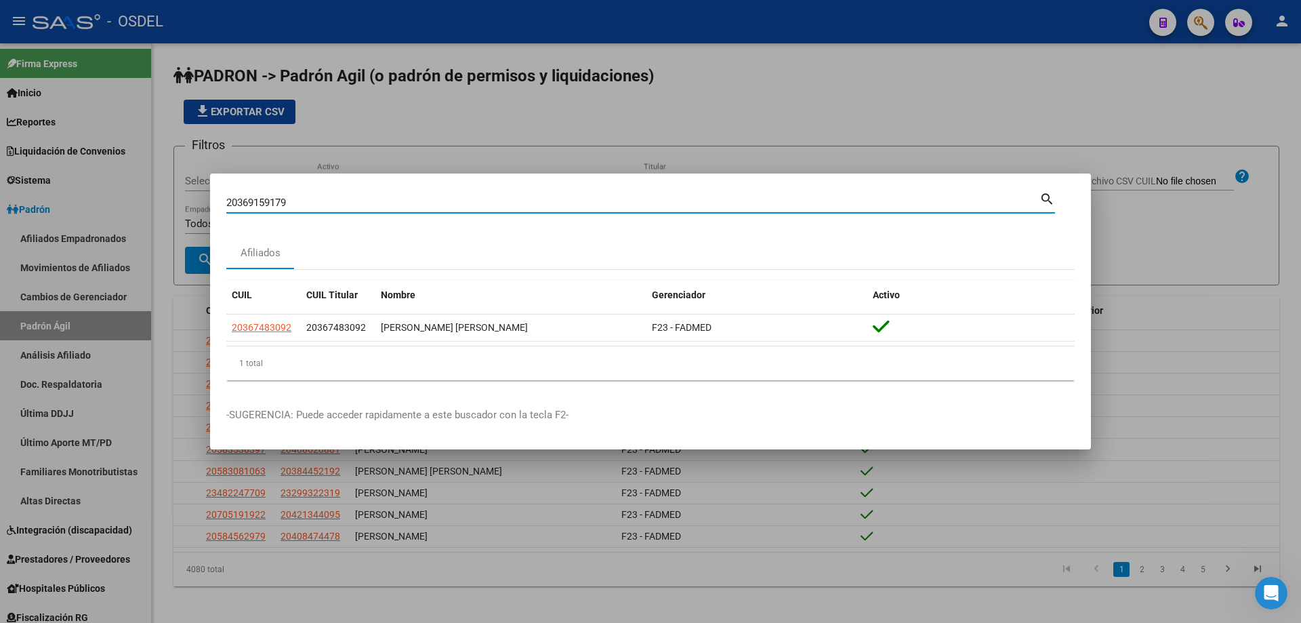
type input "20369159179"
click at [1049, 202] on mat-icon "search" at bounding box center [1047, 198] width 16 height 16
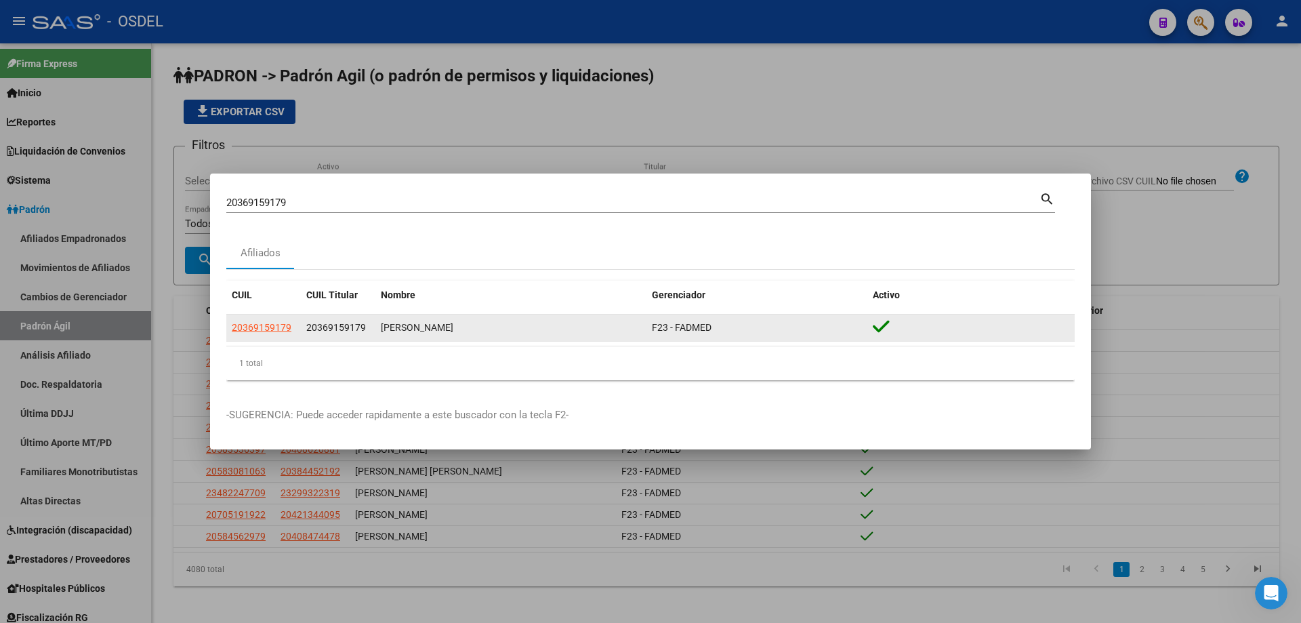
click at [266, 334] on app-link-go-to "20369159179" at bounding box center [262, 328] width 60 height 16
click at [269, 325] on span "20369159179" at bounding box center [262, 327] width 60 height 11
type textarea "20369159179"
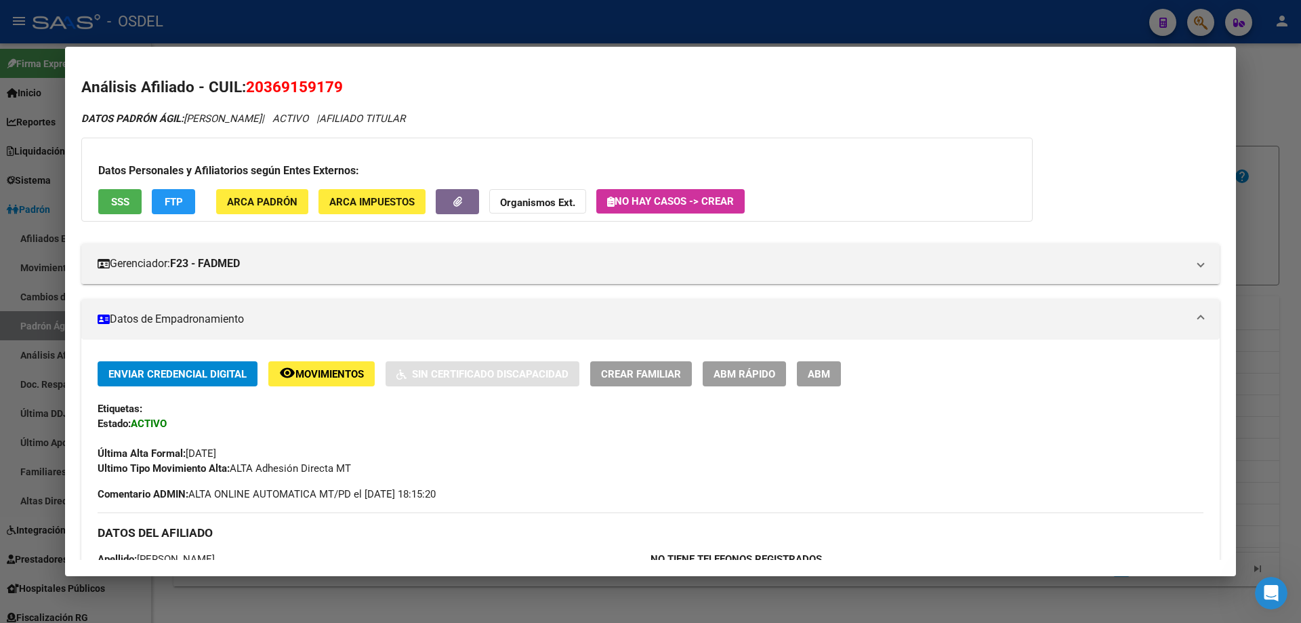
click at [113, 206] on span "SSS" at bounding box center [120, 202] width 18 height 12
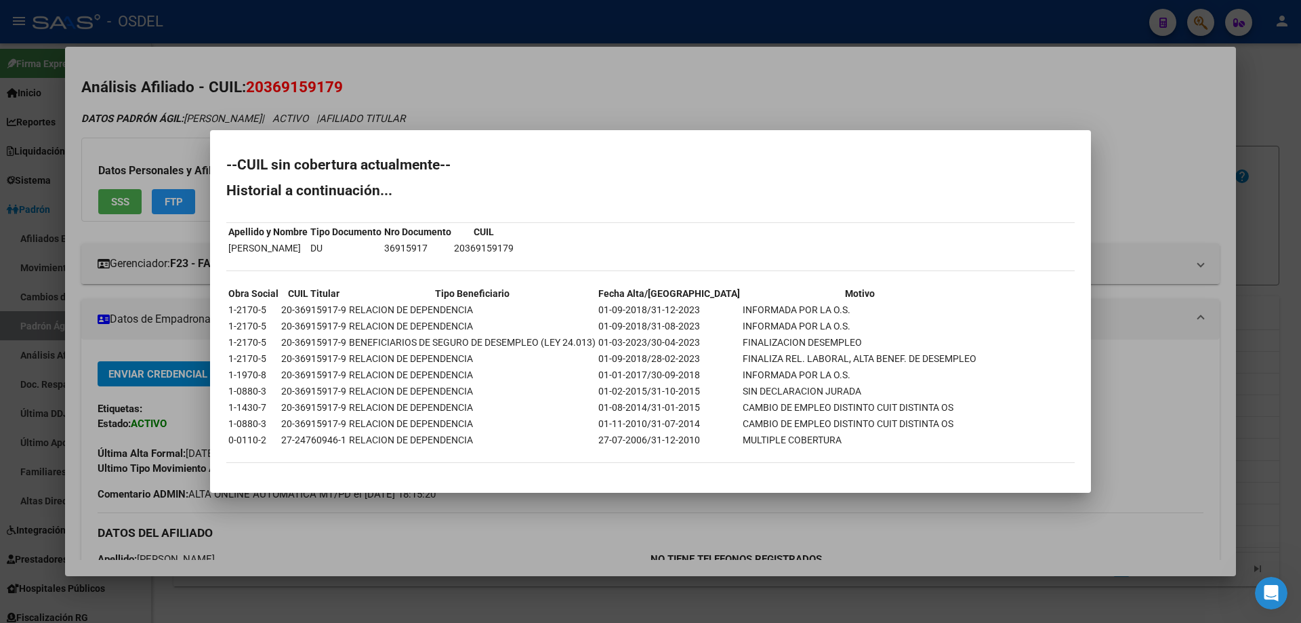
click at [483, 98] on div at bounding box center [650, 311] width 1301 height 623
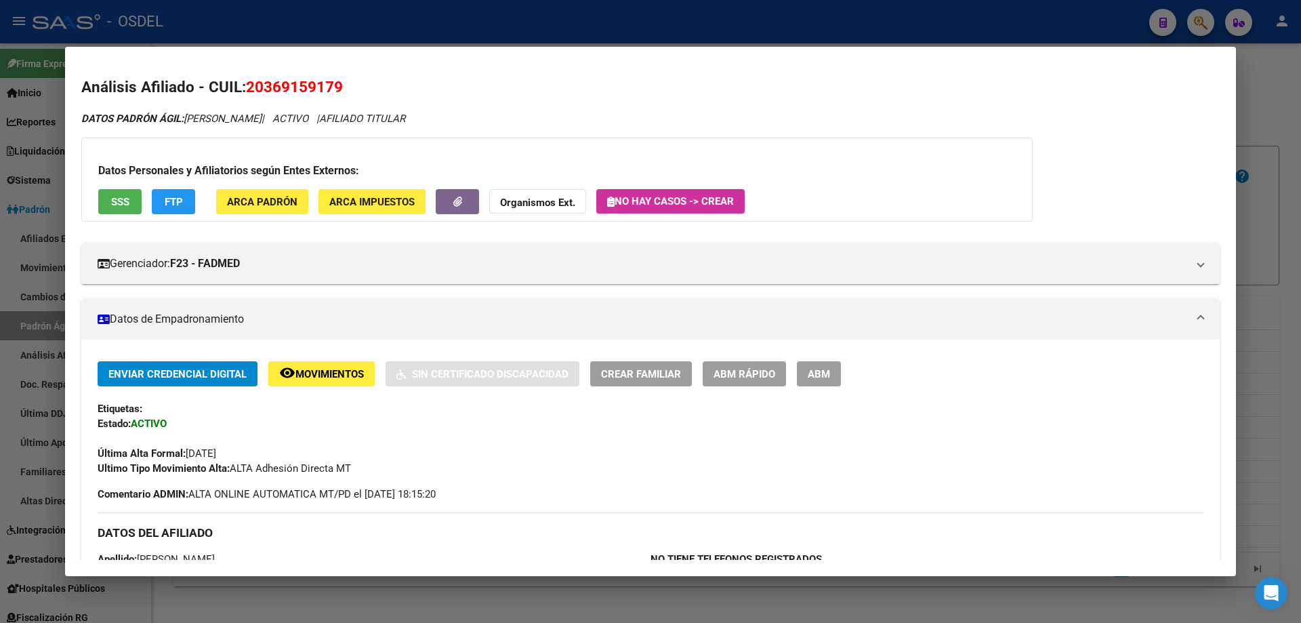
click at [492, 31] on div at bounding box center [650, 311] width 1301 height 623
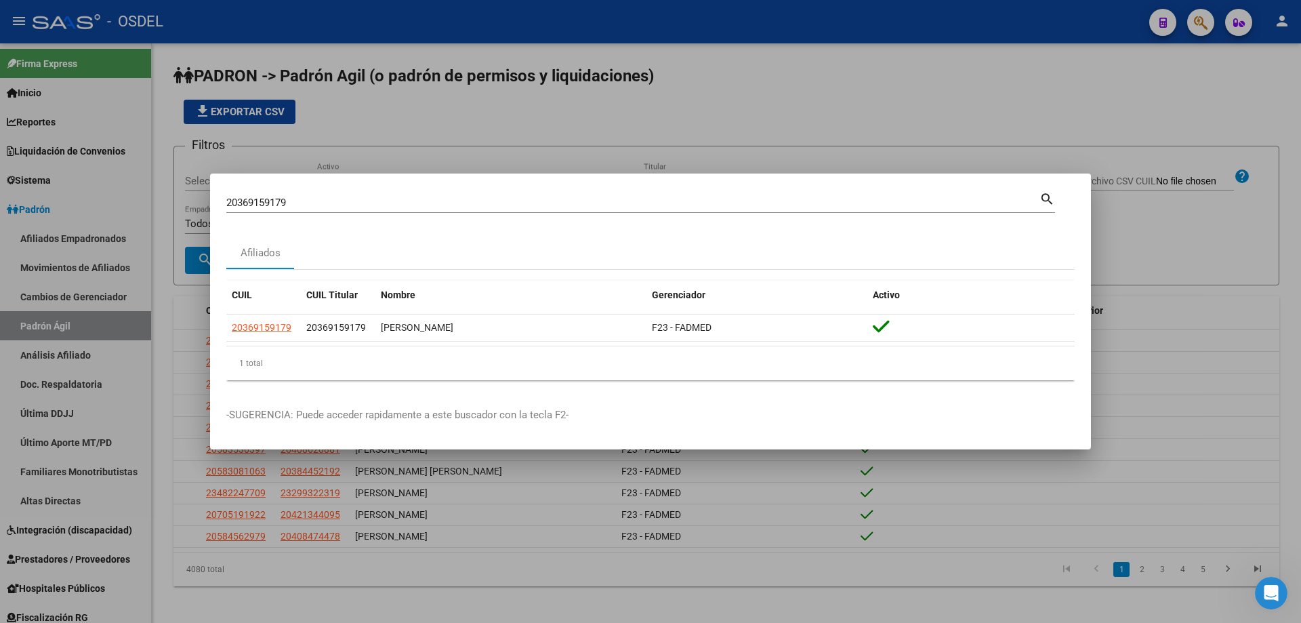
click at [310, 207] on input "20369159179" at bounding box center [632, 203] width 813 height 12
paste input "820053"
type input "20369820053"
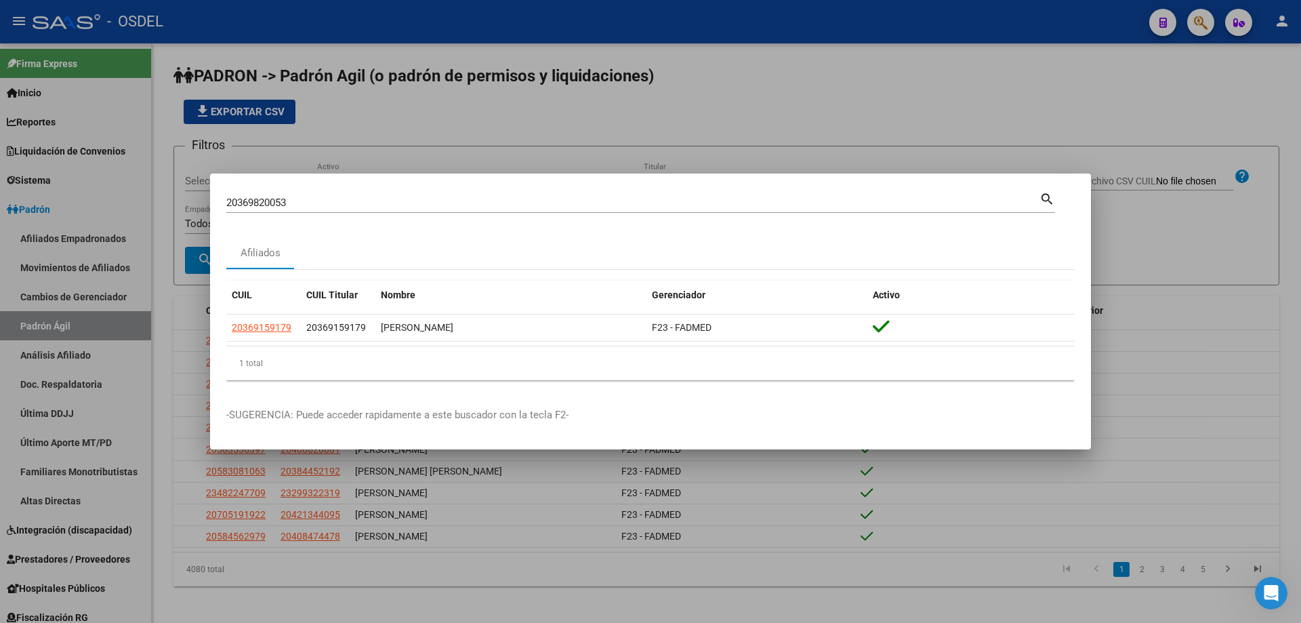
click at [1045, 197] on mat-icon "search" at bounding box center [1047, 198] width 16 height 16
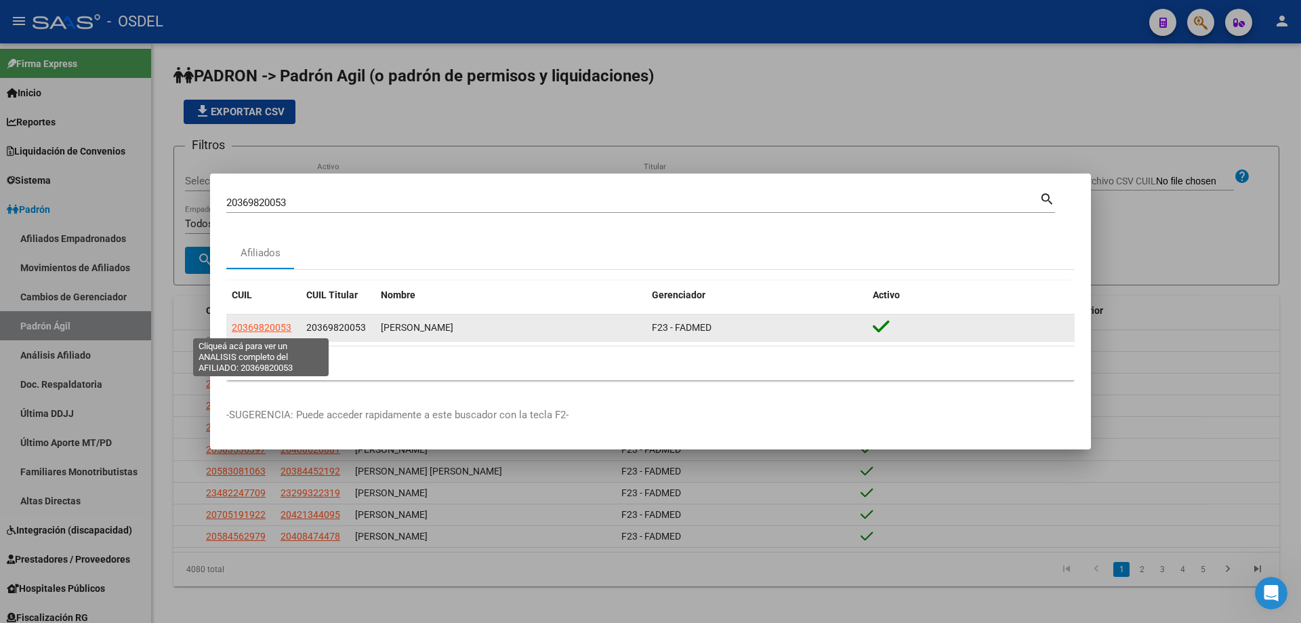
click at [287, 325] on span "20369820053" at bounding box center [262, 327] width 60 height 11
type textarea "20369820053"
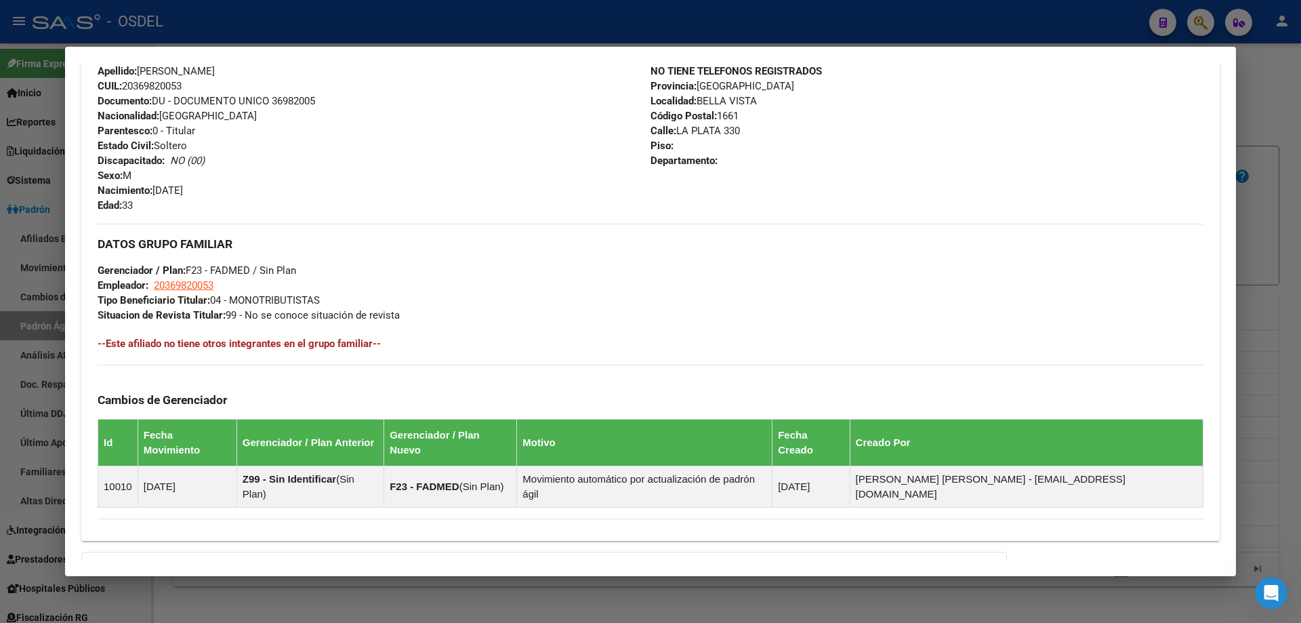
scroll to position [617, 0]
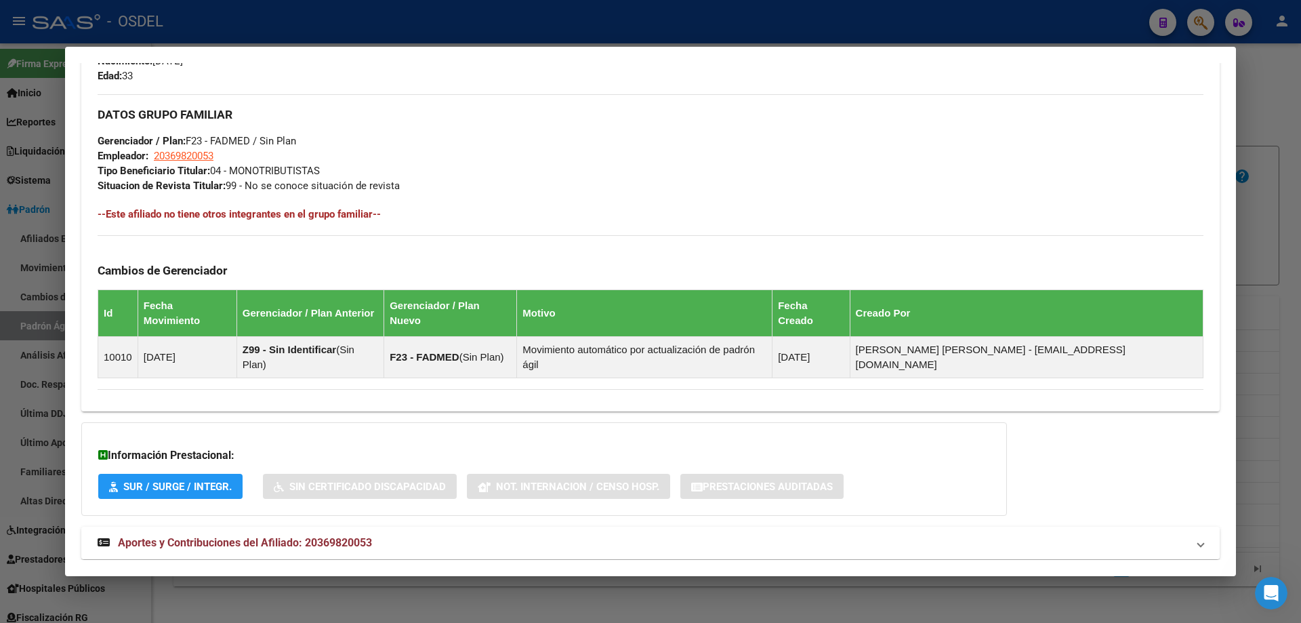
click at [257, 536] on span "Aportes y Contribuciones del Afiliado: 20369820053" at bounding box center [245, 542] width 254 height 13
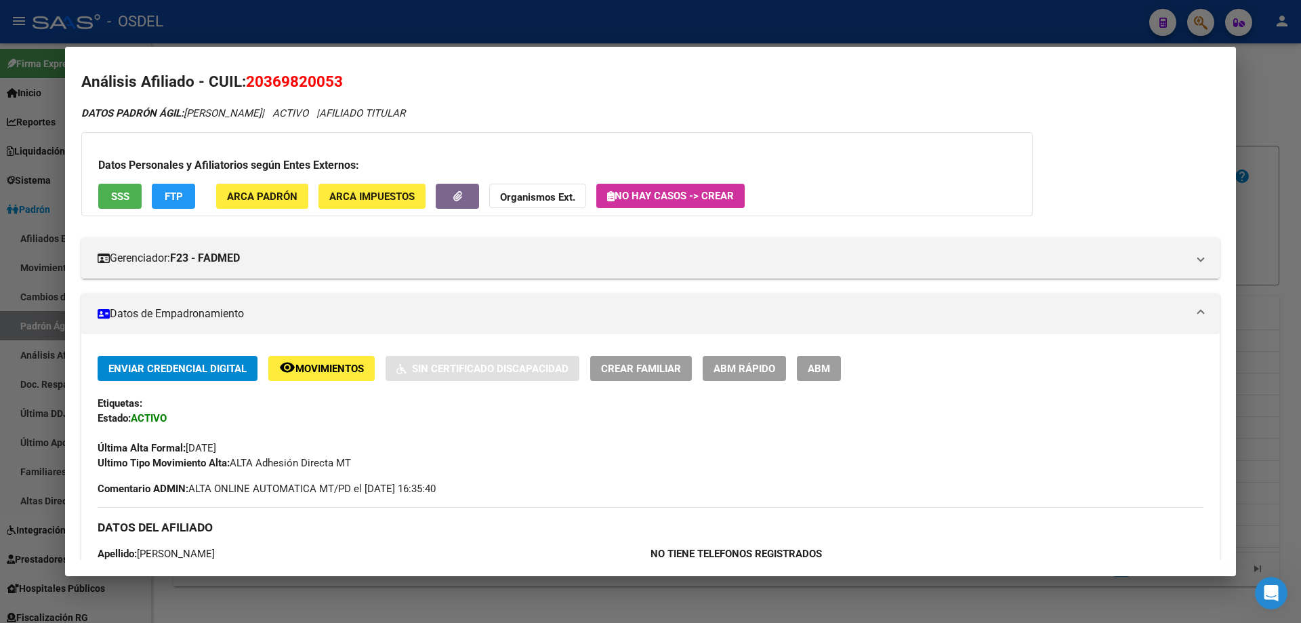
scroll to position [0, 0]
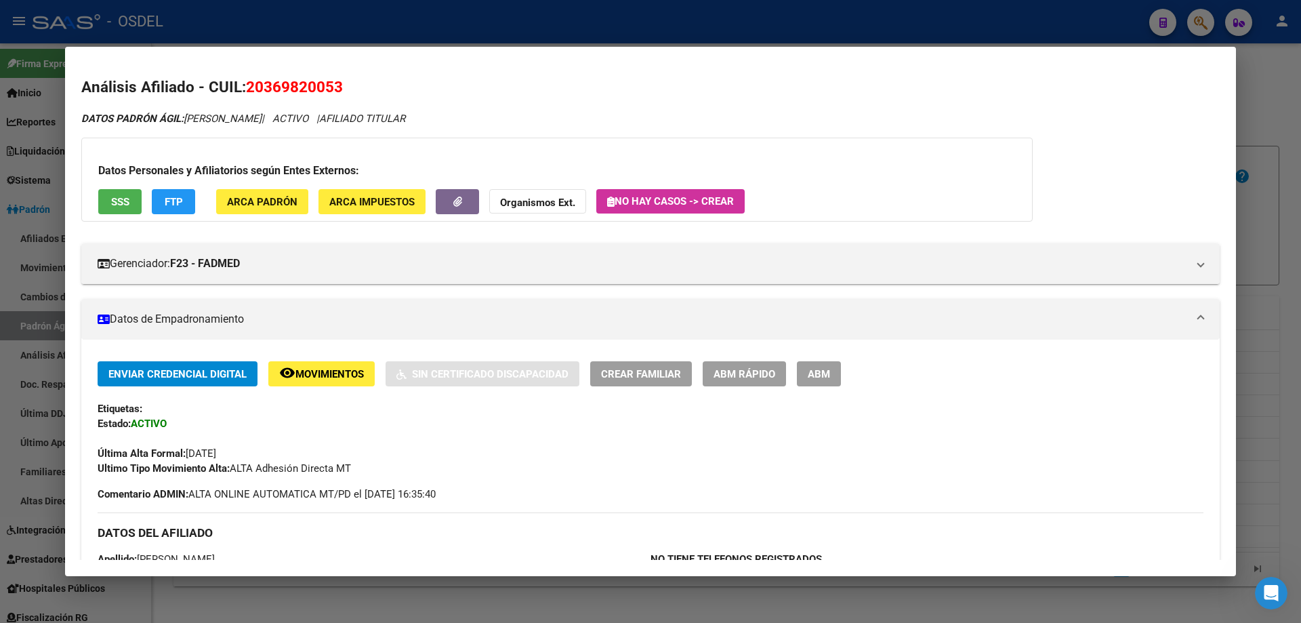
click at [114, 209] on button "SSS" at bounding box center [119, 201] width 43 height 25
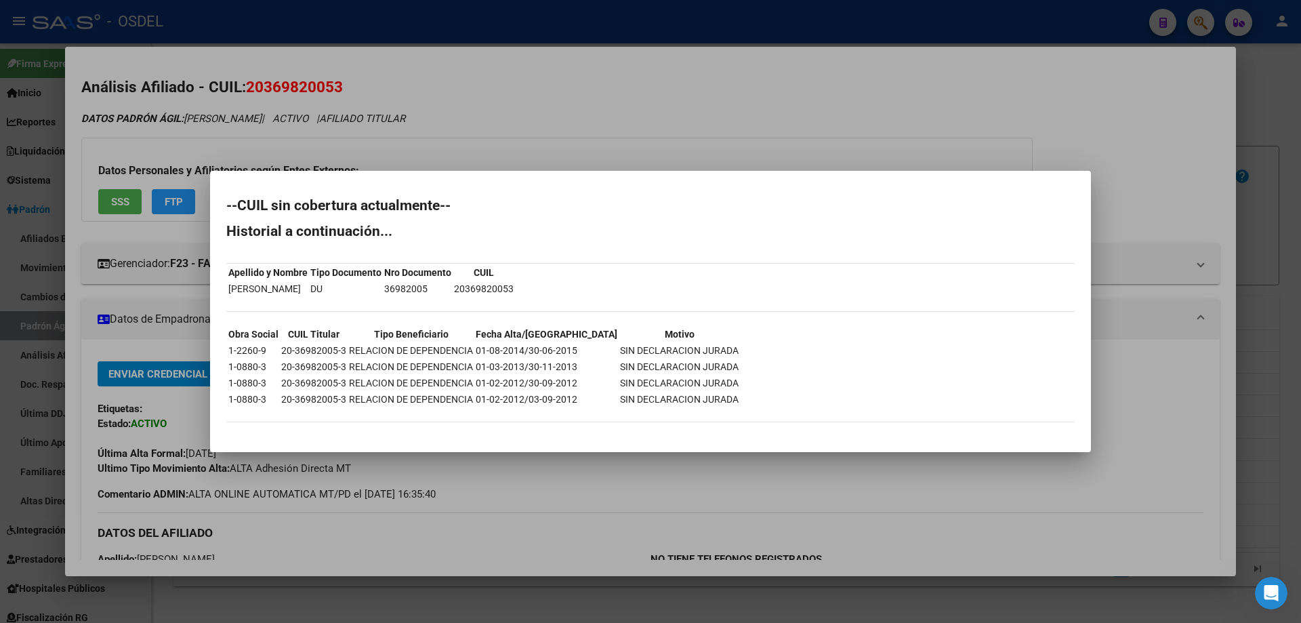
click at [587, 138] on div at bounding box center [650, 311] width 1301 height 623
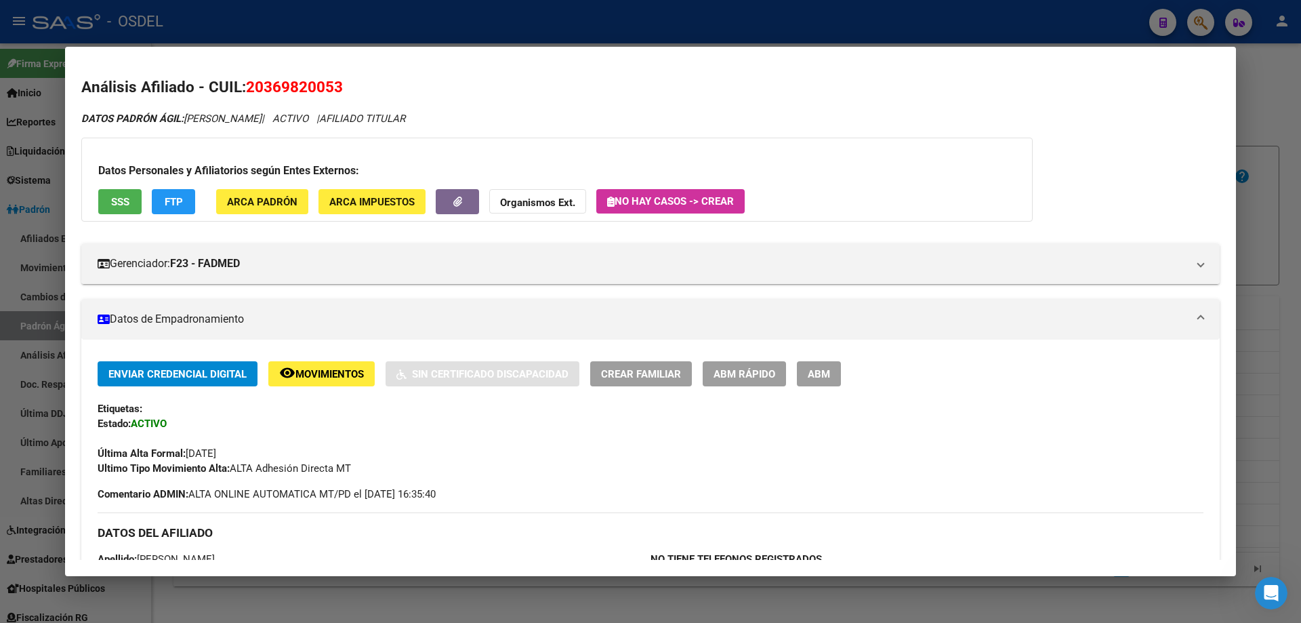
click at [558, 24] on div at bounding box center [650, 311] width 1301 height 623
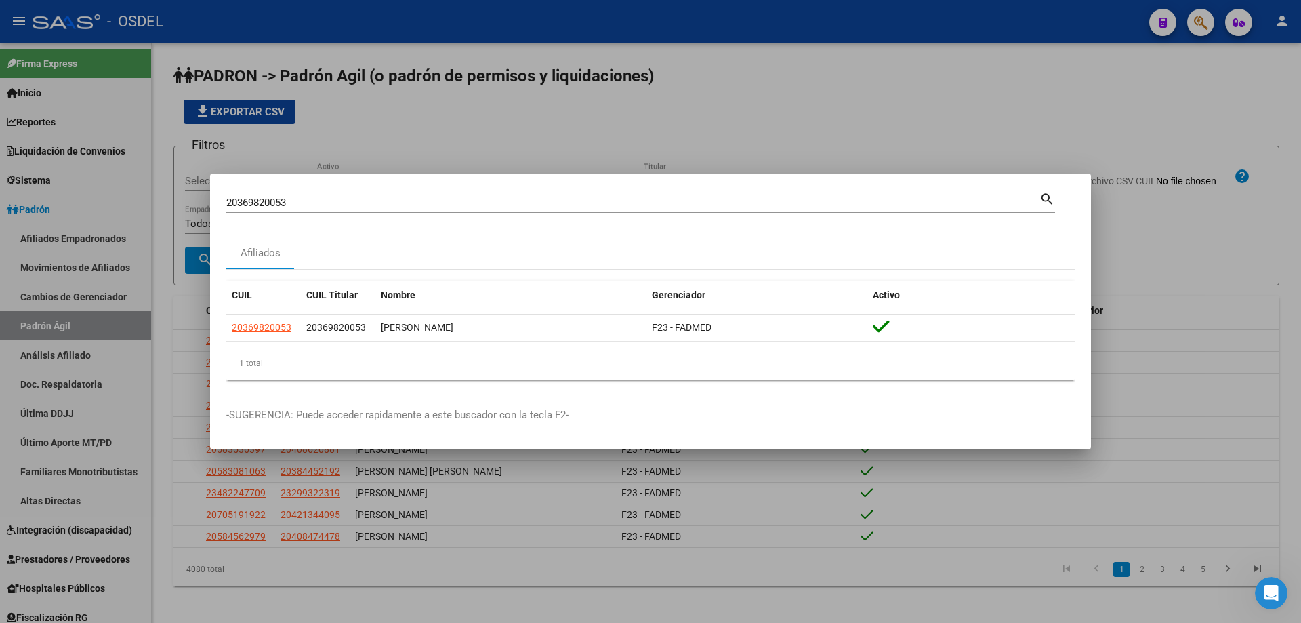
click at [379, 203] on input "20369820053" at bounding box center [632, 203] width 813 height 12
paste input "71795880"
type input "20371795880"
click at [1050, 199] on mat-icon "search" at bounding box center [1047, 198] width 16 height 16
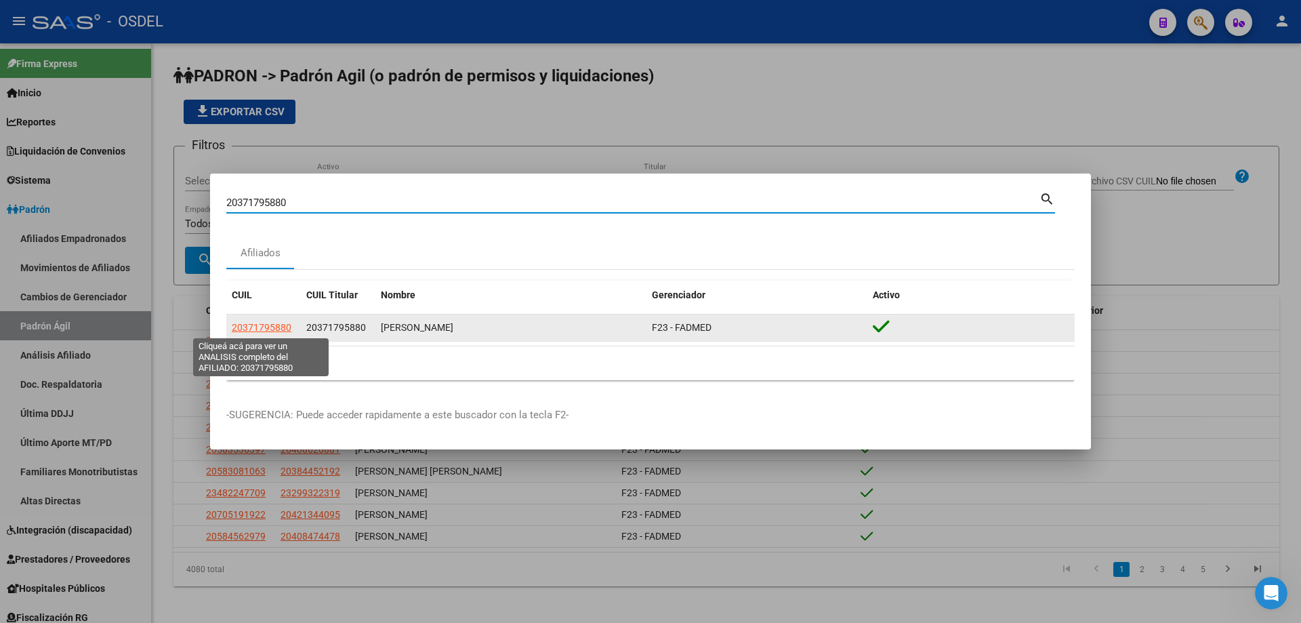
click at [262, 330] on span "20371795880" at bounding box center [262, 327] width 60 height 11
type textarea "20371795880"
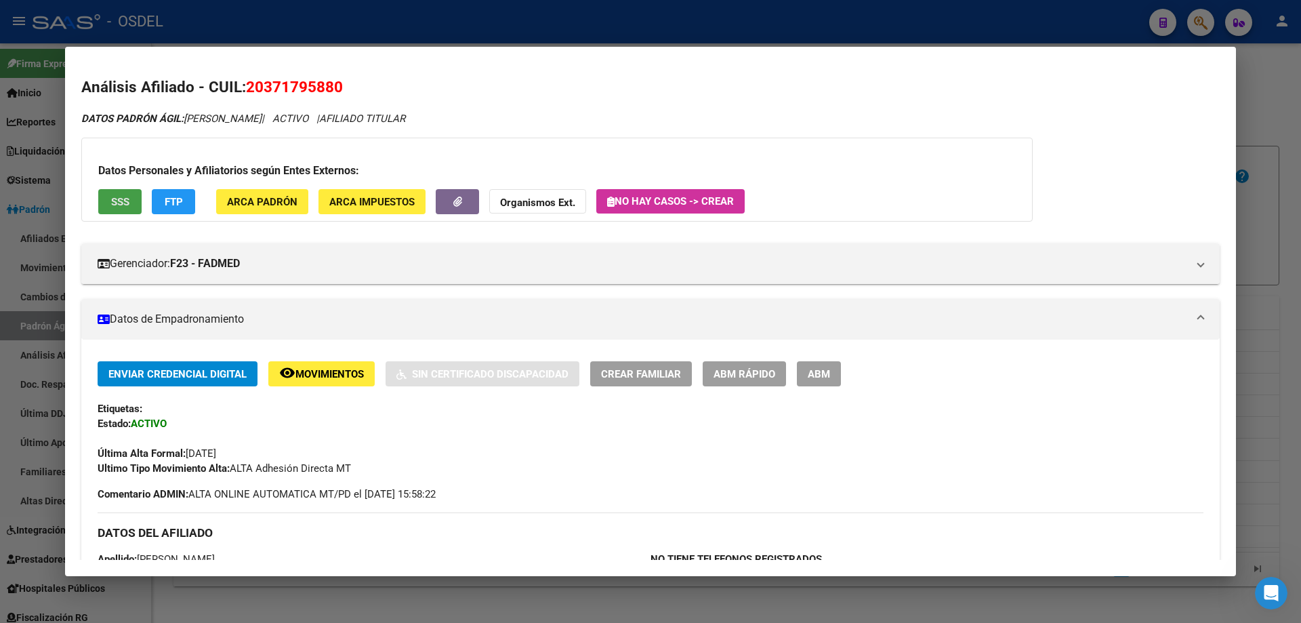
click at [127, 201] on span "SSS" at bounding box center [120, 202] width 18 height 12
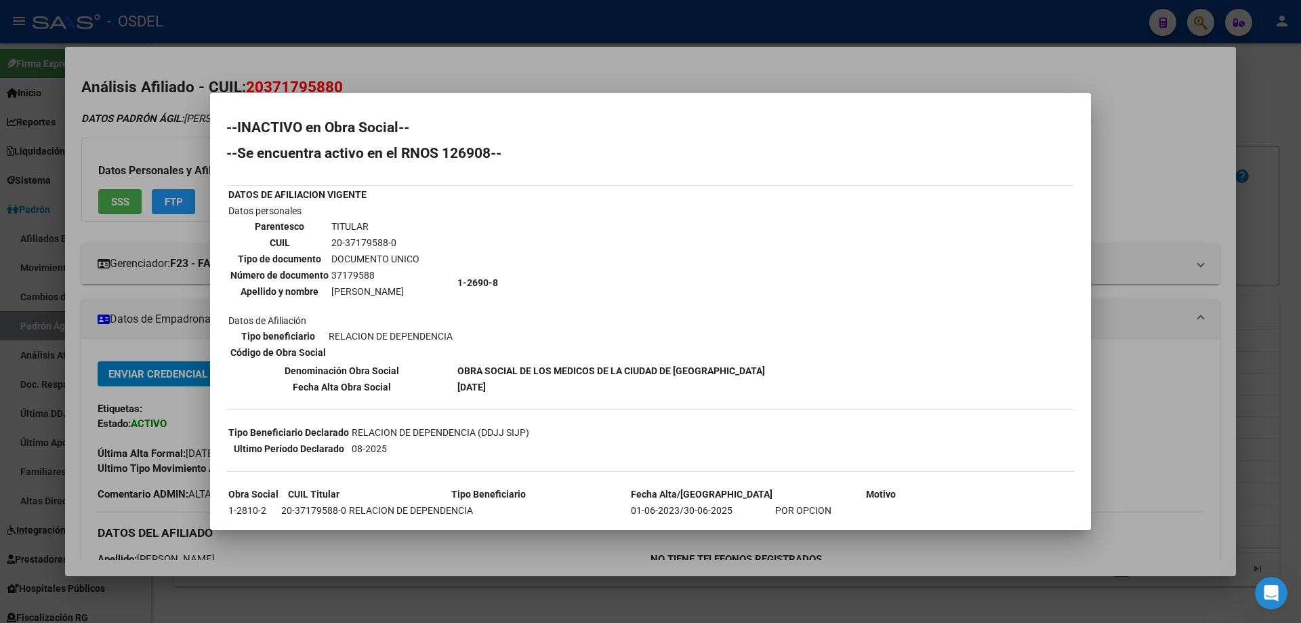
click at [606, 75] on div at bounding box center [650, 311] width 1301 height 623
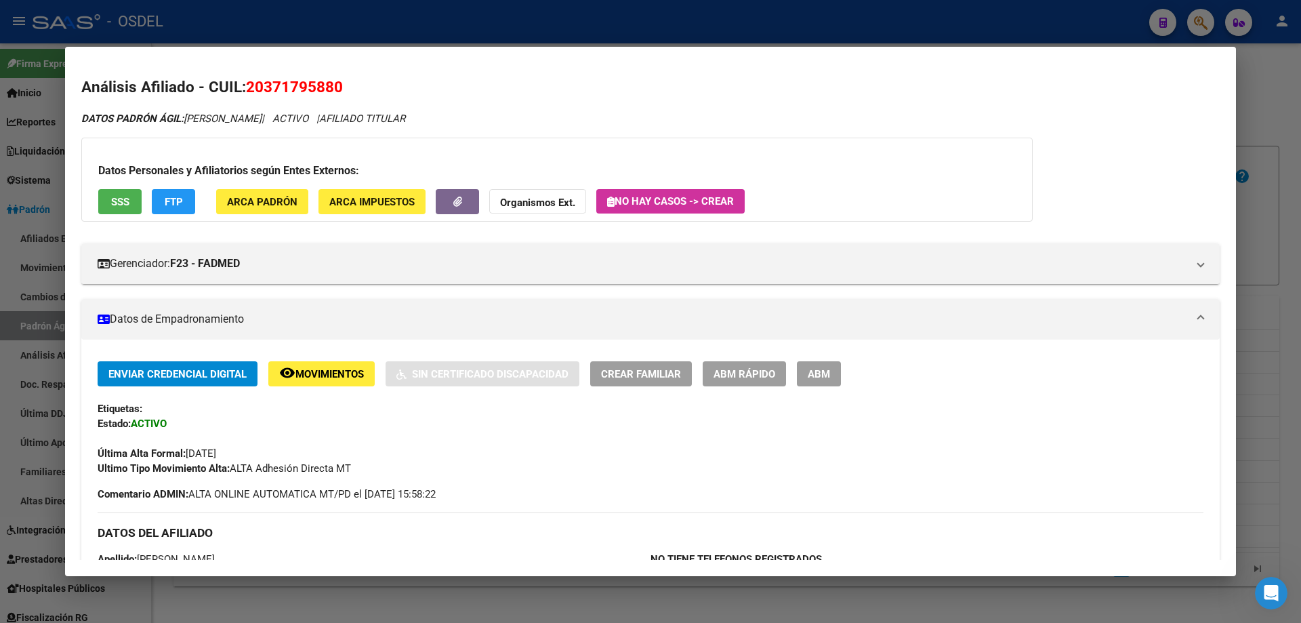
click at [574, 20] on div at bounding box center [650, 311] width 1301 height 623
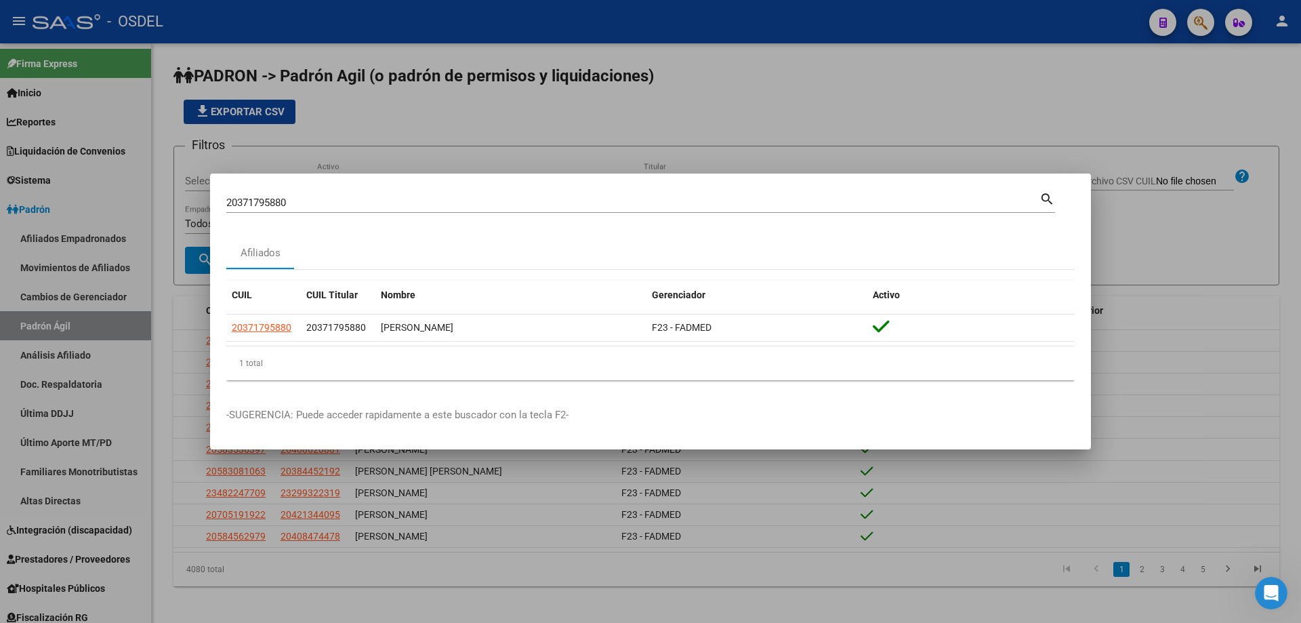
click at [329, 204] on input "20371795880" at bounding box center [632, 203] width 813 height 12
paste input "3681351"
type input "20373681351"
click at [1052, 197] on mat-icon "search" at bounding box center [1047, 198] width 16 height 16
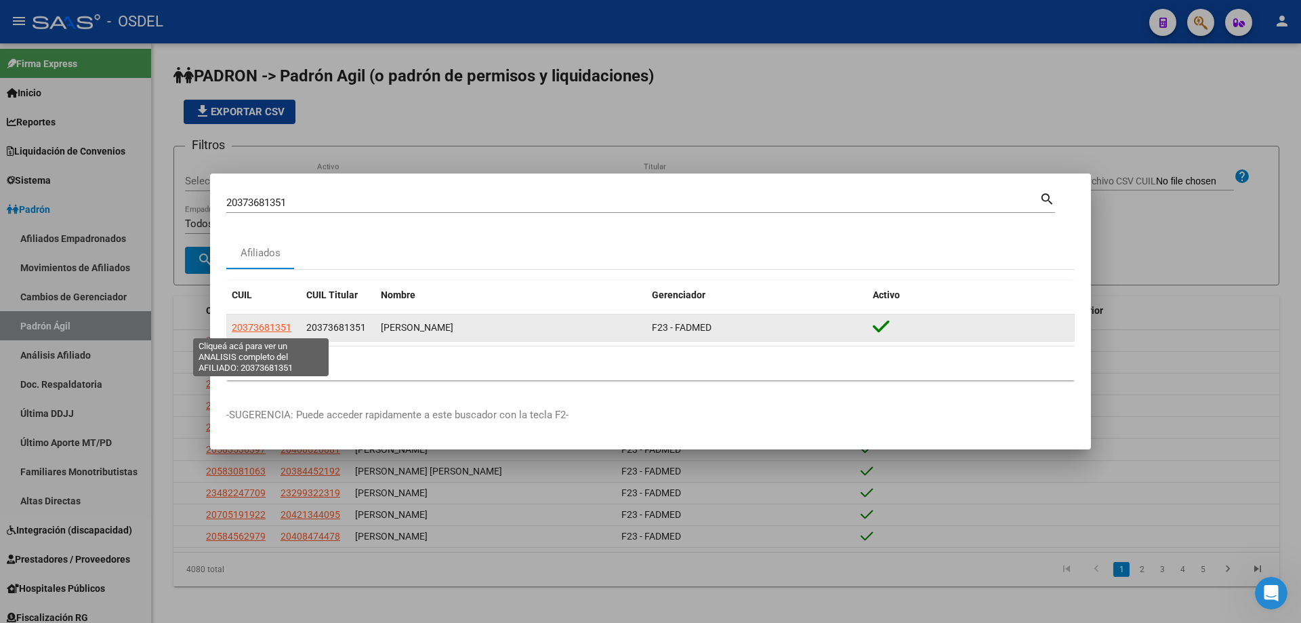
click at [269, 329] on span "20373681351" at bounding box center [262, 327] width 60 height 11
type textarea "20373681351"
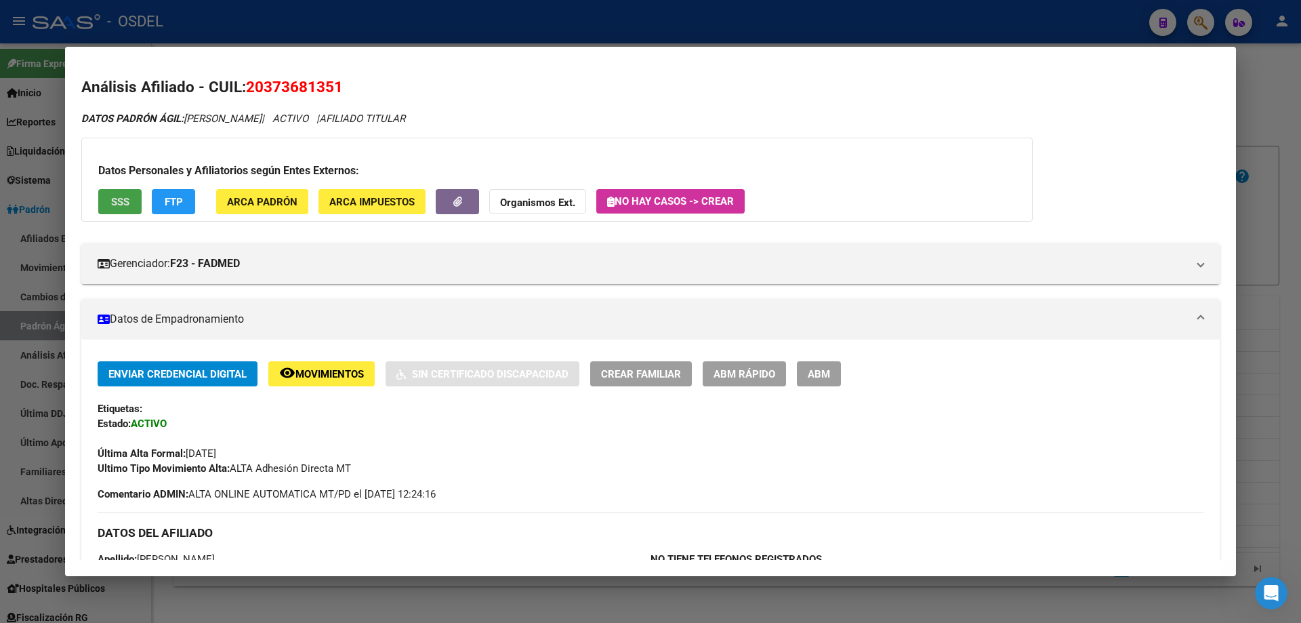
click at [122, 205] on span "SSS" at bounding box center [120, 202] width 18 height 12
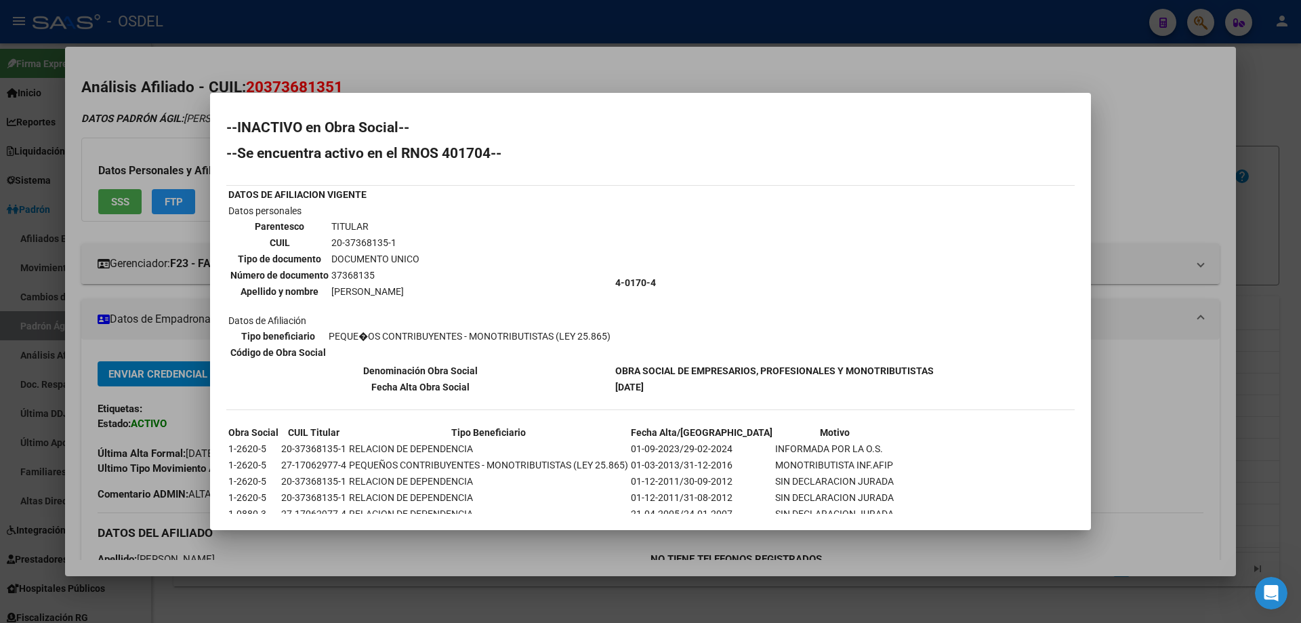
click at [527, 71] on div at bounding box center [650, 311] width 1301 height 623
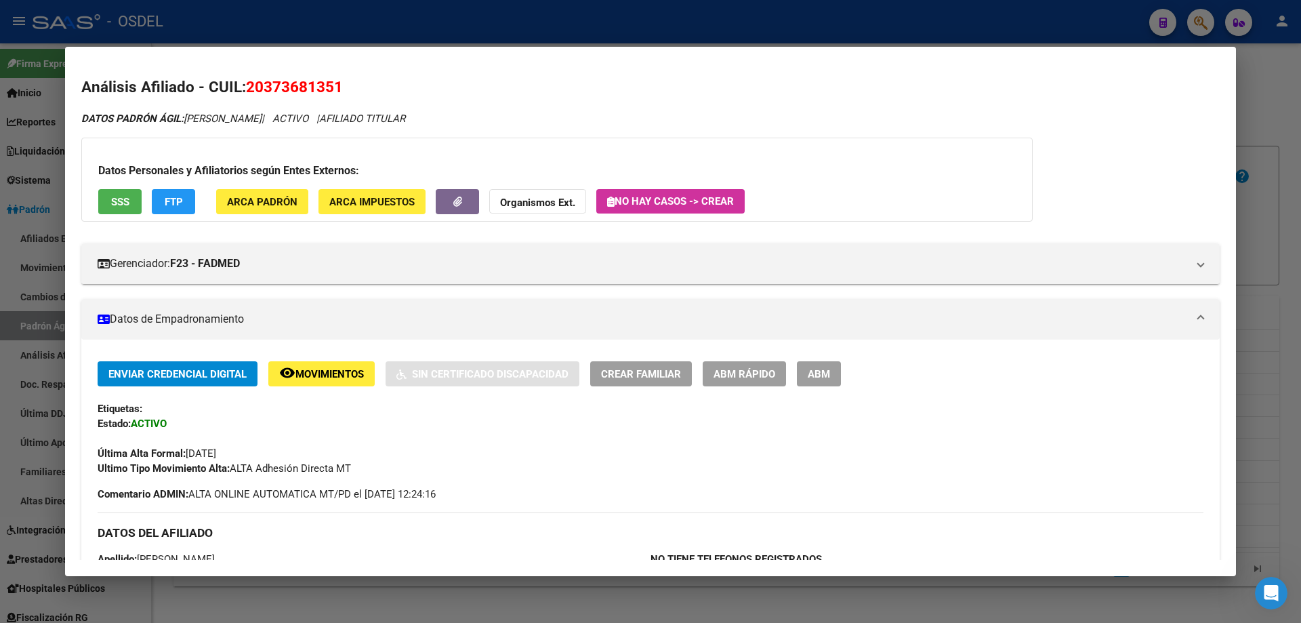
click at [451, 28] on div at bounding box center [650, 311] width 1301 height 623
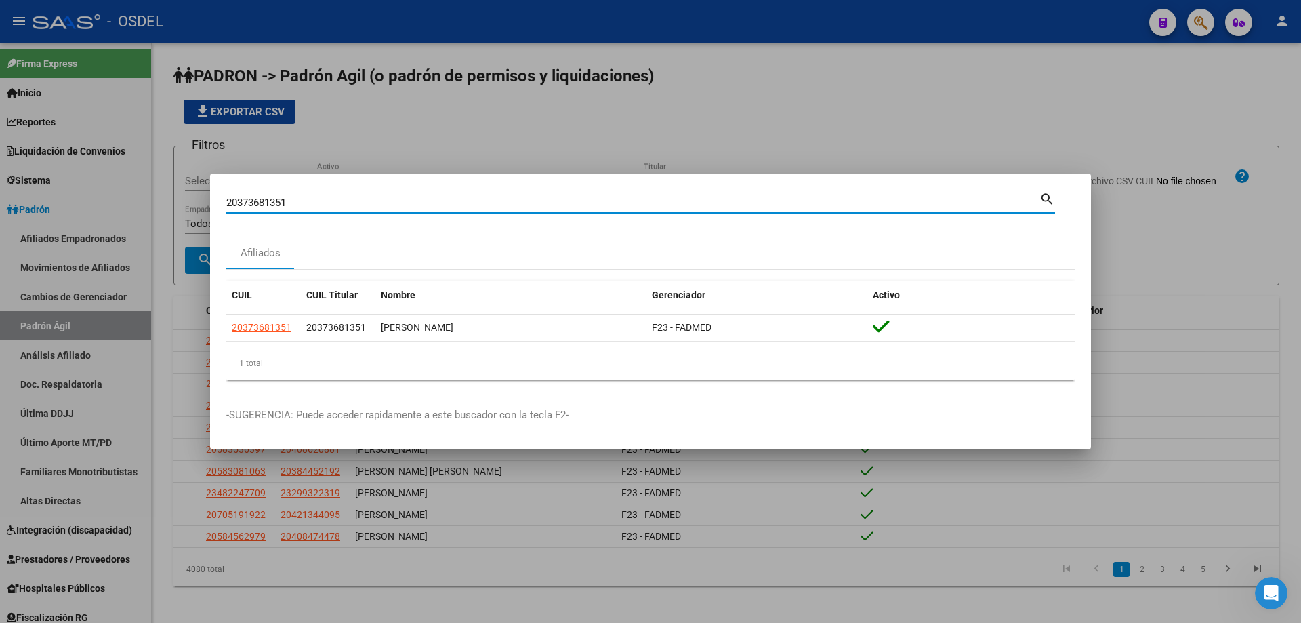
click at [364, 204] on input "20373681351" at bounding box center [632, 203] width 813 height 12
click at [363, 204] on input "20373681351" at bounding box center [632, 203] width 813 height 12
paste input "908607"
type input "20373908607"
click at [1041, 198] on mat-icon "search" at bounding box center [1047, 198] width 16 height 16
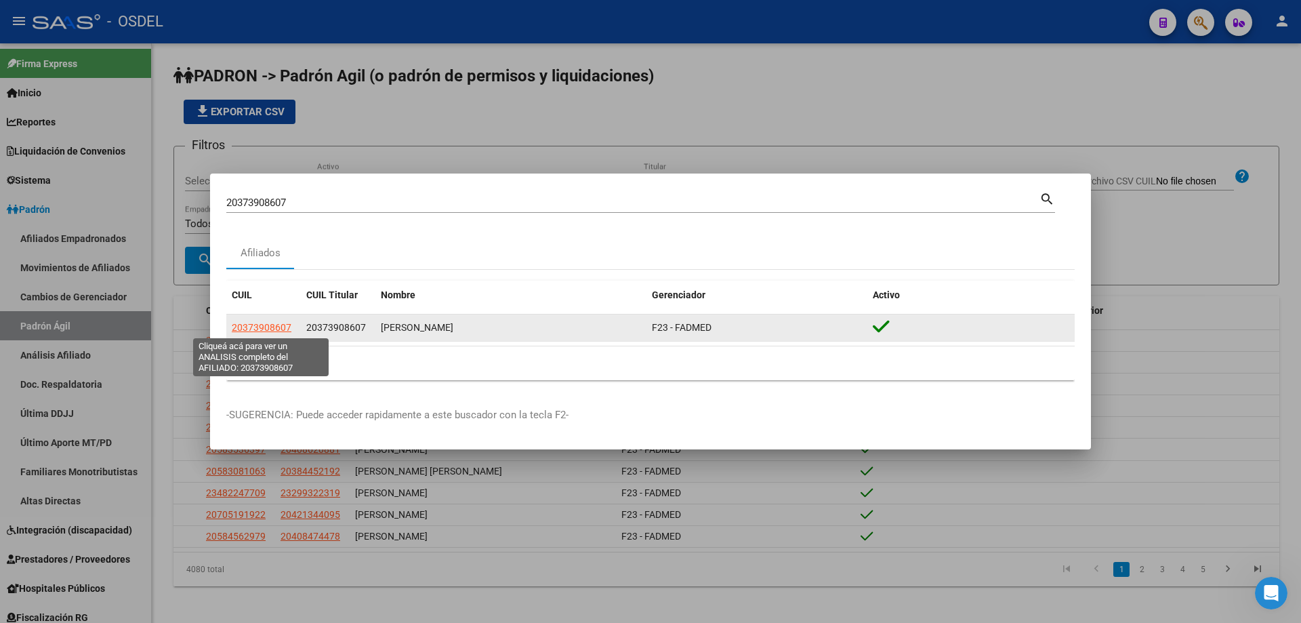
click at [253, 327] on span "20373908607" at bounding box center [262, 327] width 60 height 11
type textarea "20373908607"
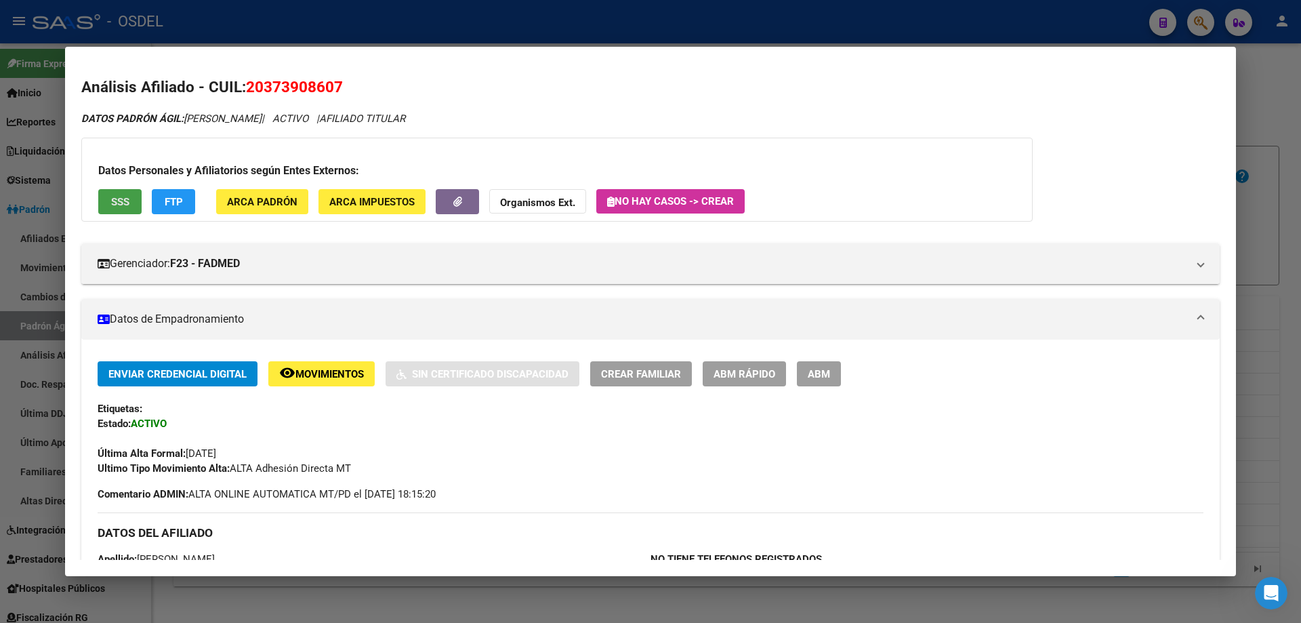
click at [123, 193] on button "SSS" at bounding box center [119, 201] width 43 height 25
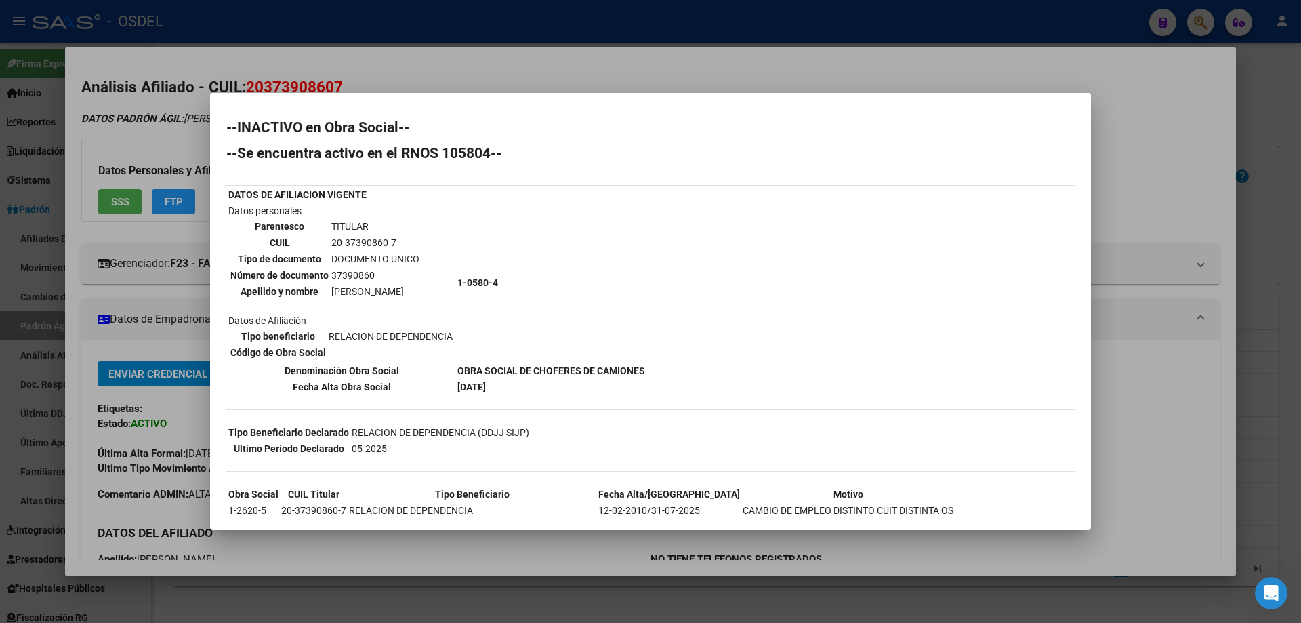
drag, startPoint x: 928, startPoint y: 66, endPoint x: 745, endPoint y: 68, distance: 183.0
click at [918, 67] on div at bounding box center [650, 311] width 1301 height 623
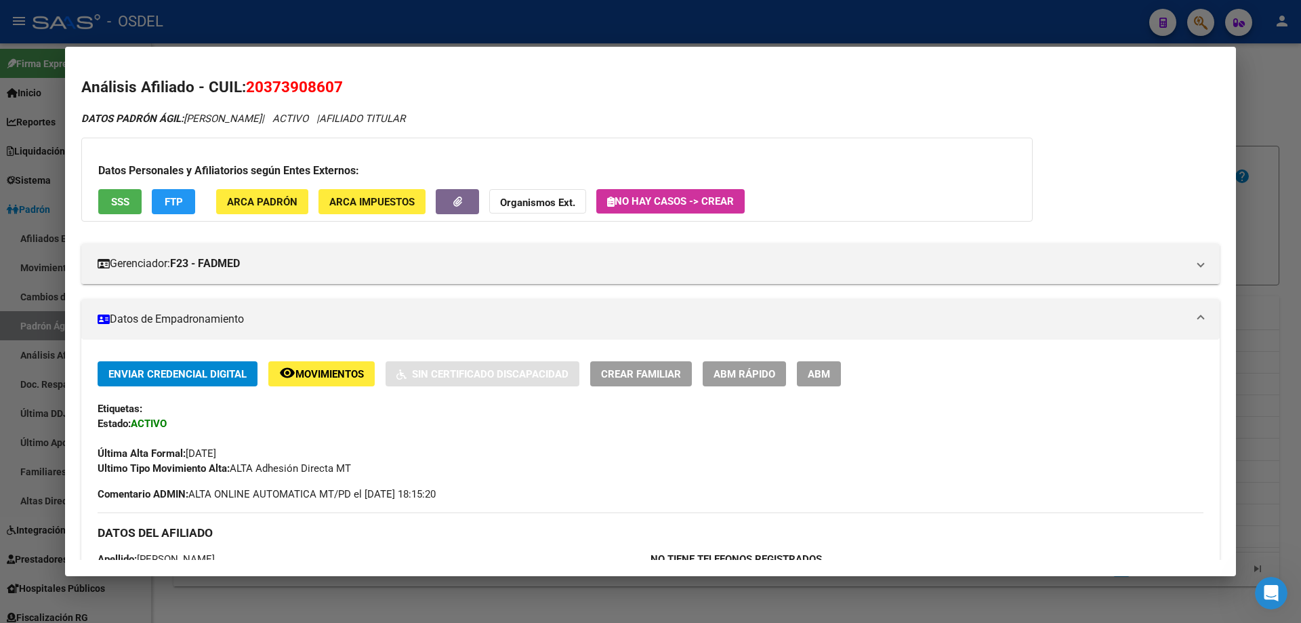
click at [324, 26] on div at bounding box center [650, 311] width 1301 height 623
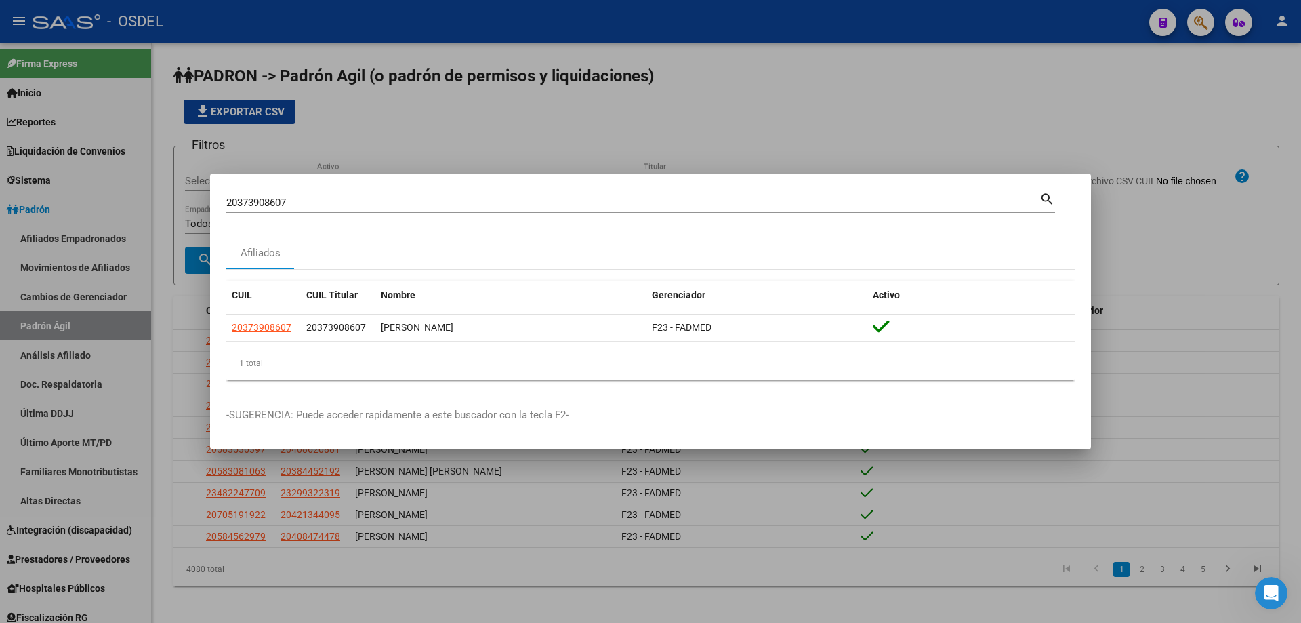
click at [266, 199] on input "20373908607" at bounding box center [632, 203] width 813 height 12
paste input "5865409"
type input "20375865409"
click at [1045, 195] on mat-icon "search" at bounding box center [1047, 198] width 16 height 16
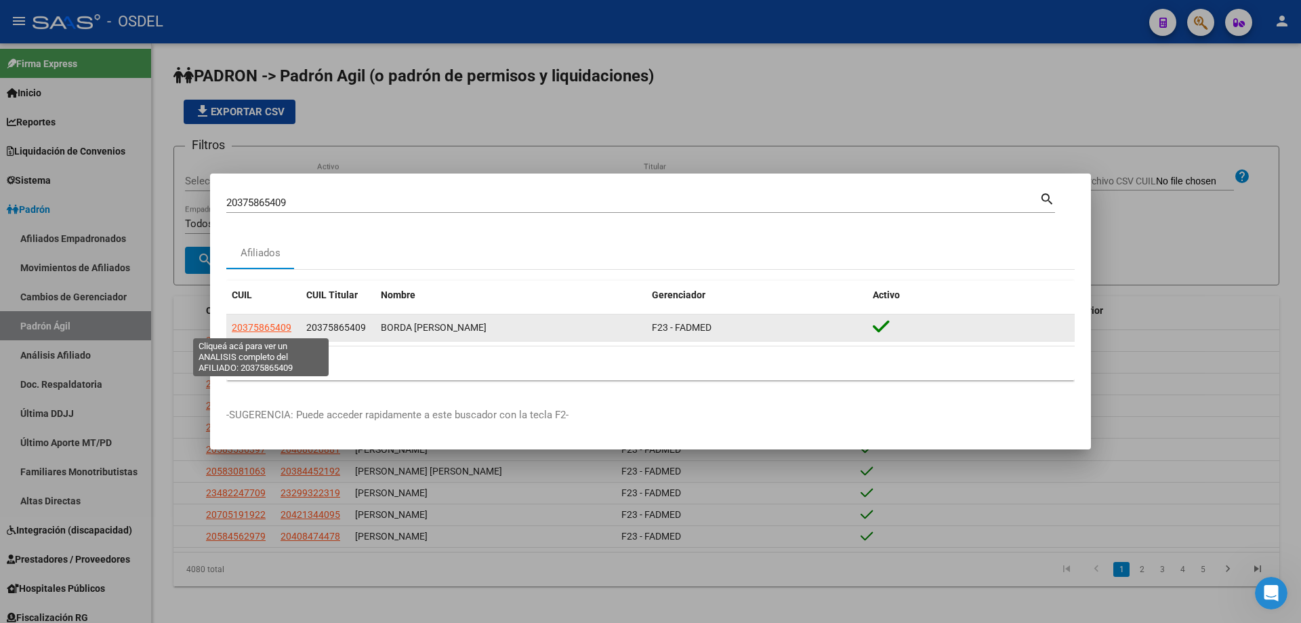
click at [251, 329] on span "20375865409" at bounding box center [262, 327] width 60 height 11
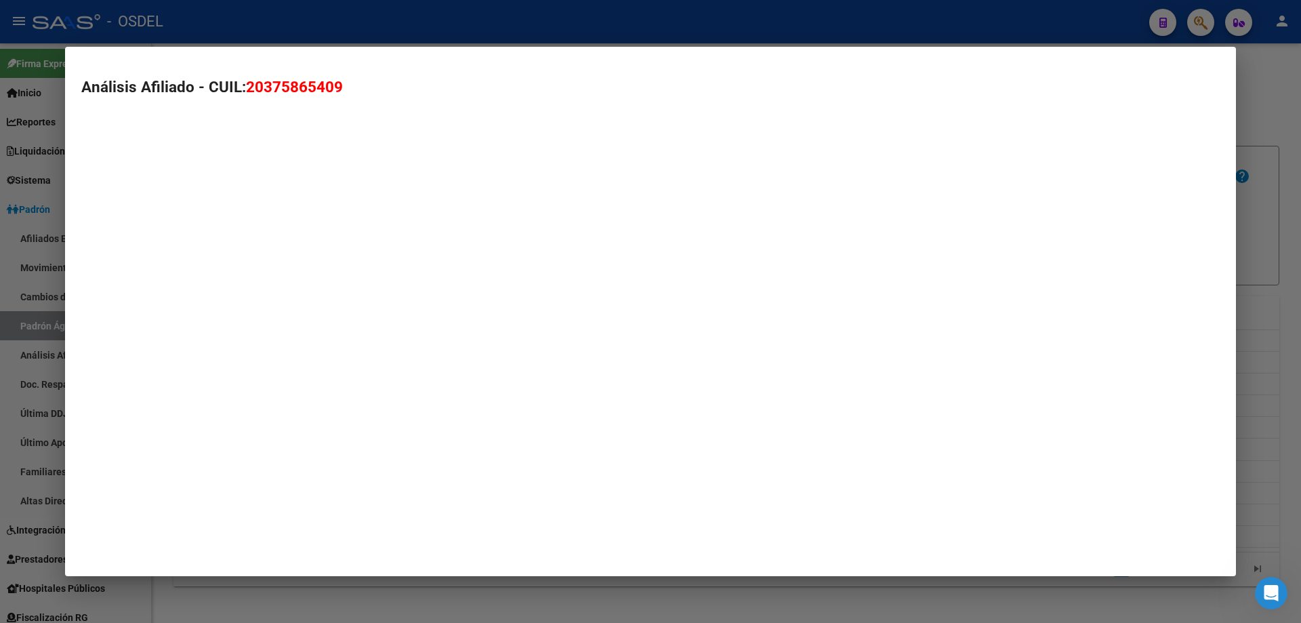
type textarea "20375865409"
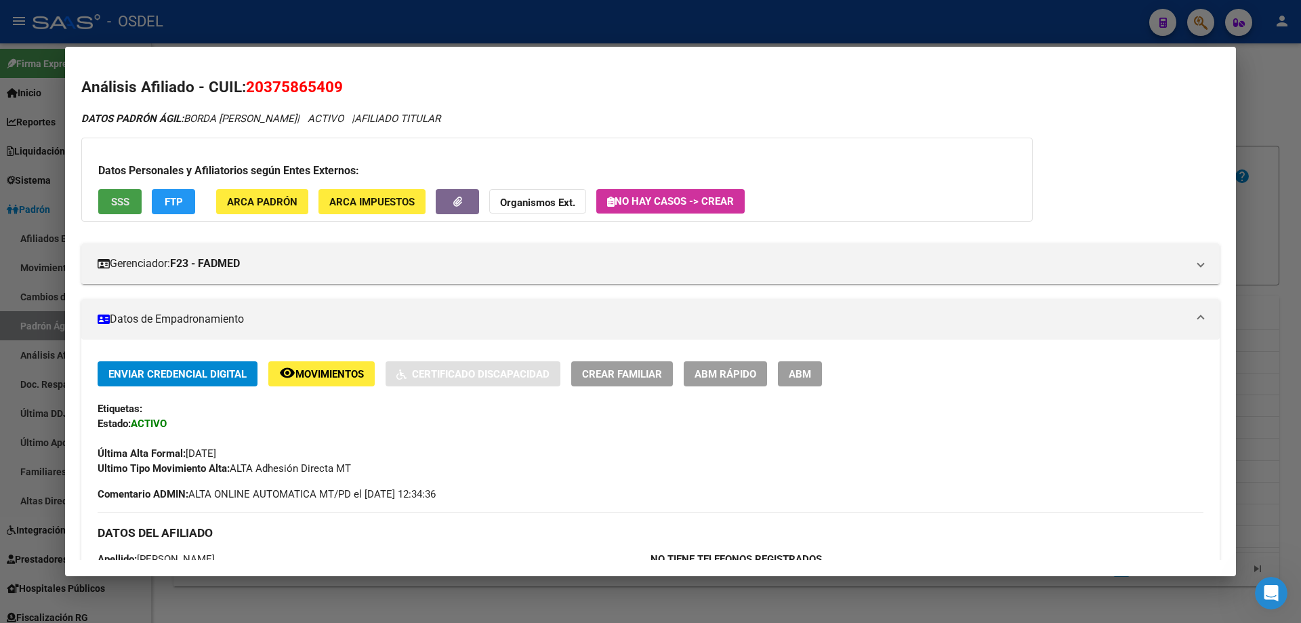
click at [124, 207] on span "SSS" at bounding box center [120, 202] width 18 height 12
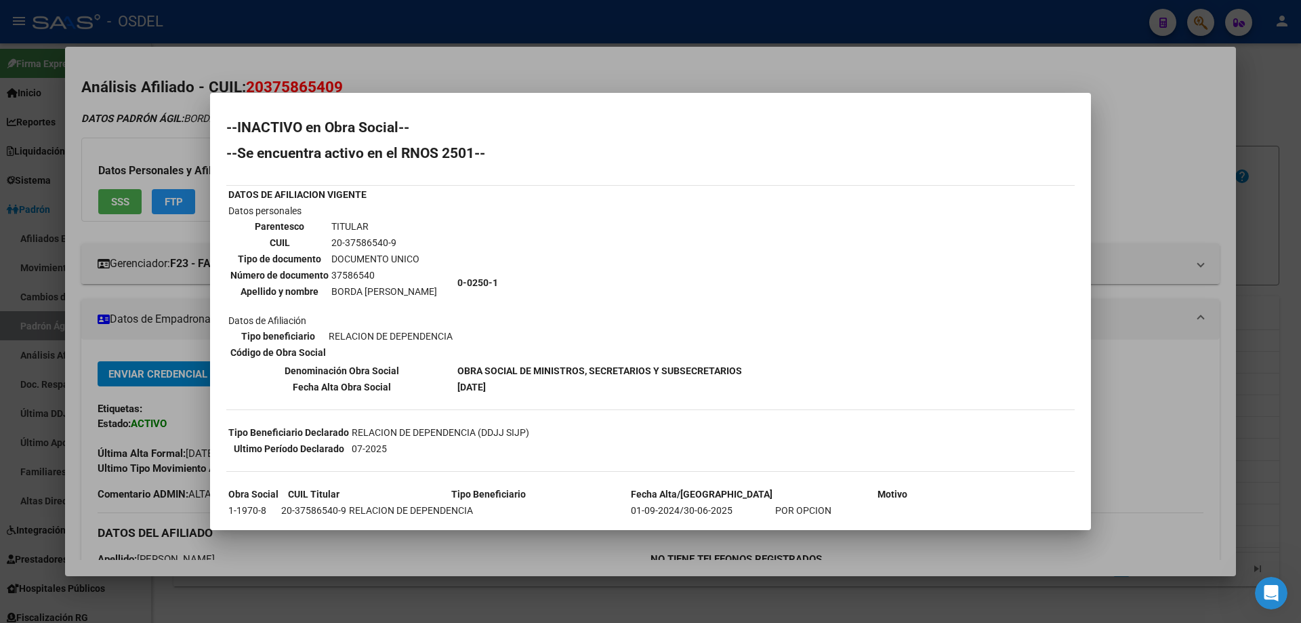
click at [510, 51] on div at bounding box center [650, 311] width 1301 height 623
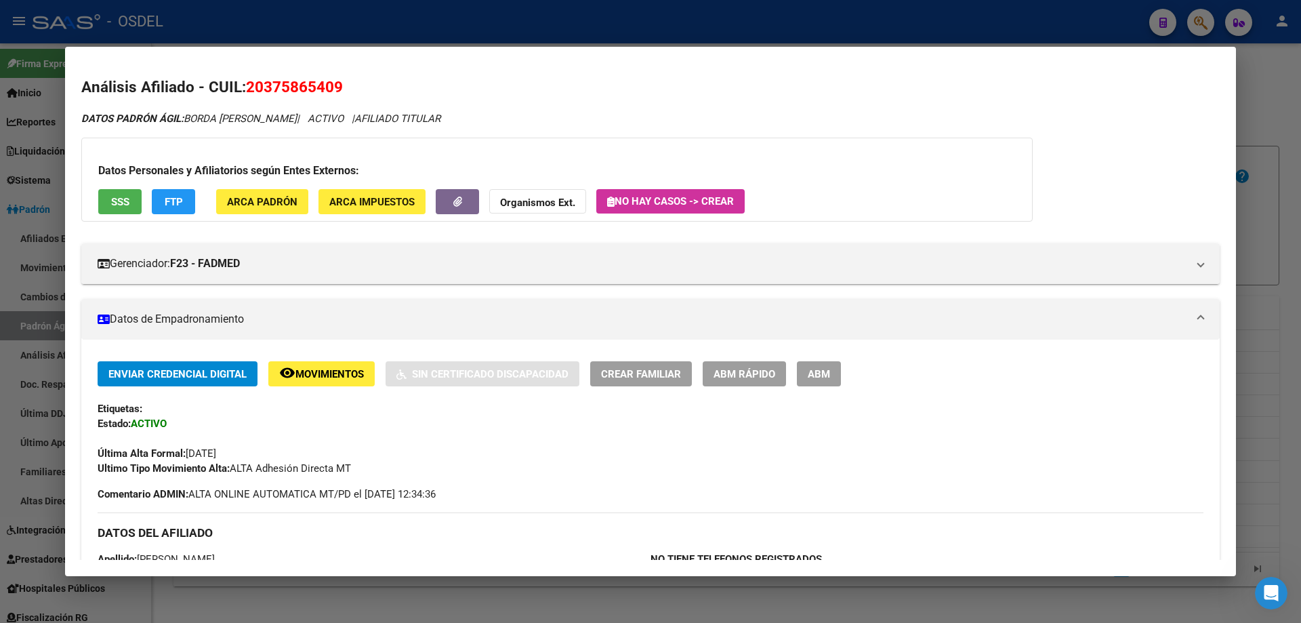
click at [373, 37] on div at bounding box center [650, 311] width 1301 height 623
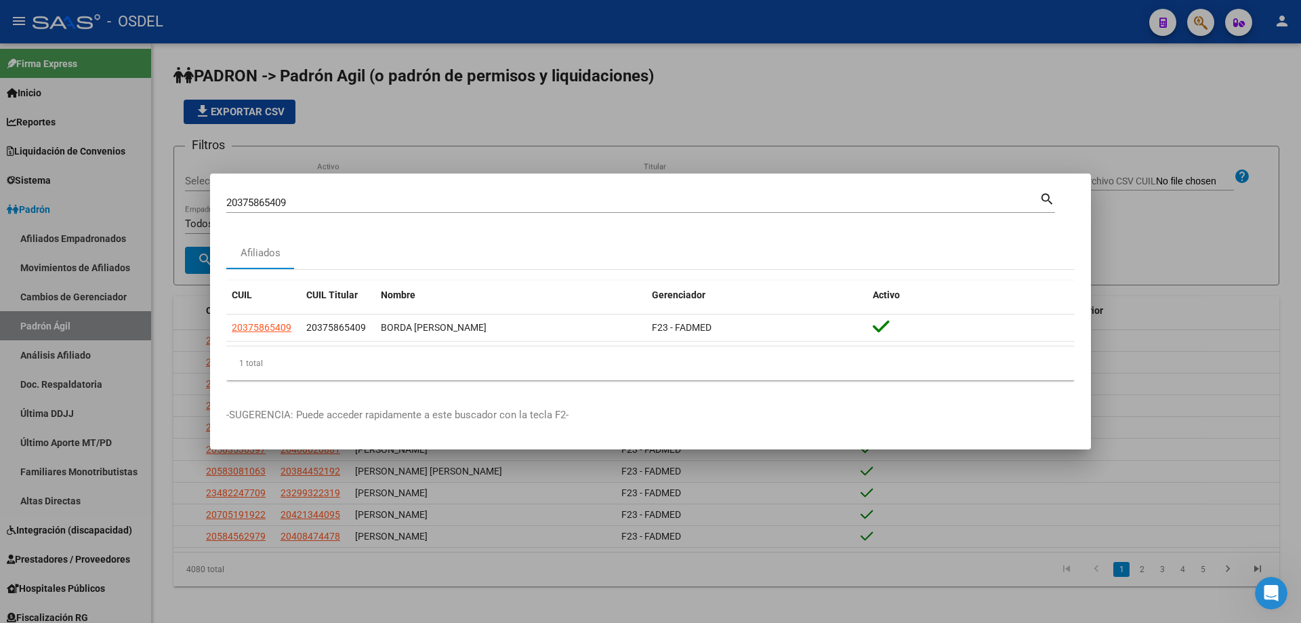
click at [316, 194] on div "20375865409 [PERSON_NAME] (apellido, dni, [PERSON_NAME], [PERSON_NAME], cuit, o…" at bounding box center [632, 202] width 813 height 20
click at [316, 196] on div "20375865409 [PERSON_NAME] (apellido, dni, [PERSON_NAME], [PERSON_NAME], cuit, o…" at bounding box center [632, 202] width 813 height 20
click at [316, 198] on input "20375865409" at bounding box center [632, 203] width 813 height 12
click at [316, 201] on input "20375865409" at bounding box center [632, 203] width 813 height 12
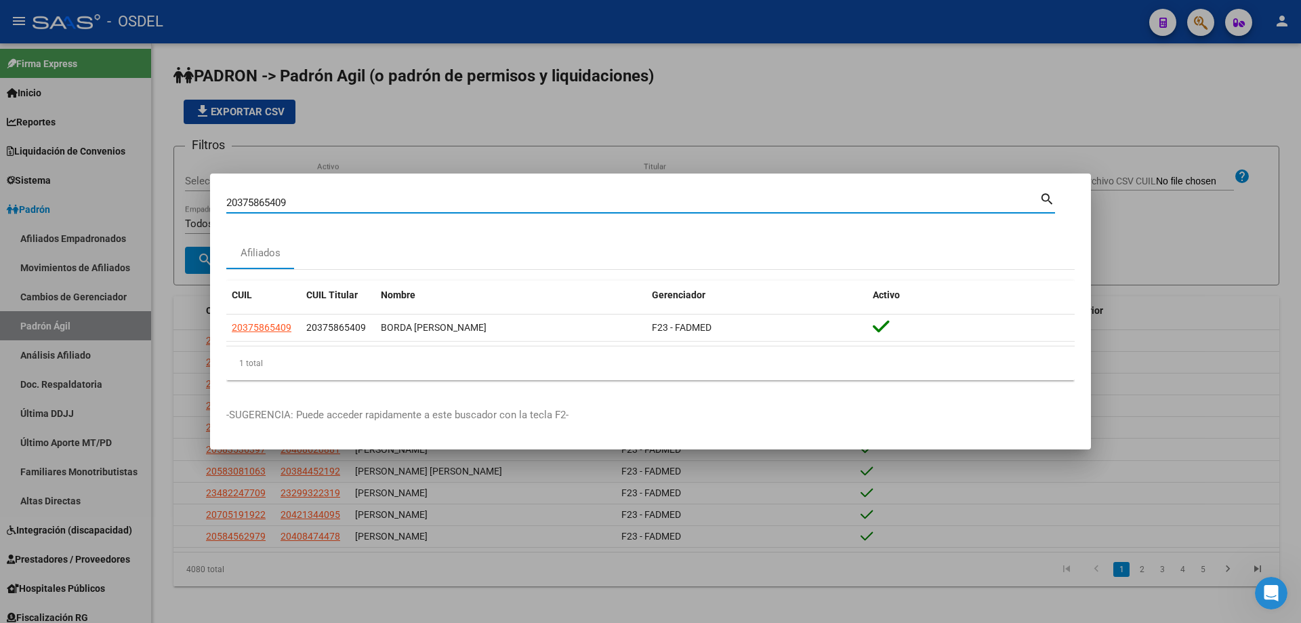
click at [316, 201] on input "20375865409" at bounding box center [632, 203] width 813 height 12
paste input "980402"
type input "20375980402"
drag, startPoint x: 1046, startPoint y: 199, endPoint x: 1003, endPoint y: 206, distance: 43.2
click at [1045, 199] on mat-icon "search" at bounding box center [1047, 198] width 16 height 16
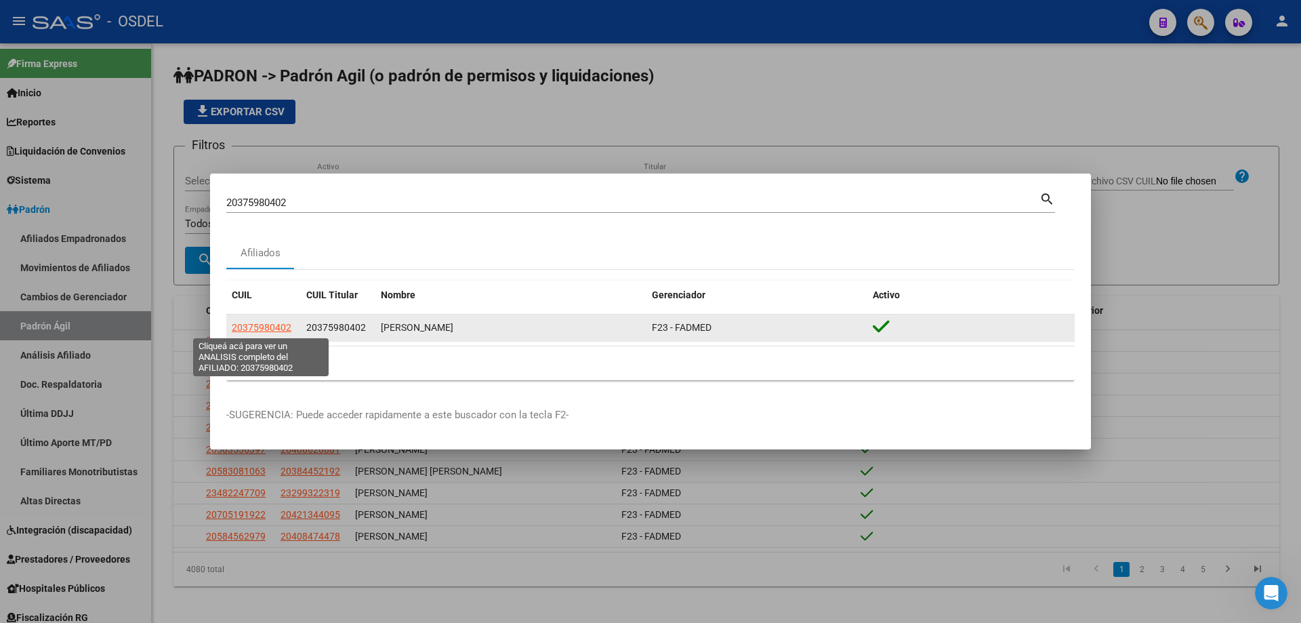
click at [269, 331] on span "20375980402" at bounding box center [262, 327] width 60 height 11
type textarea "20375980402"
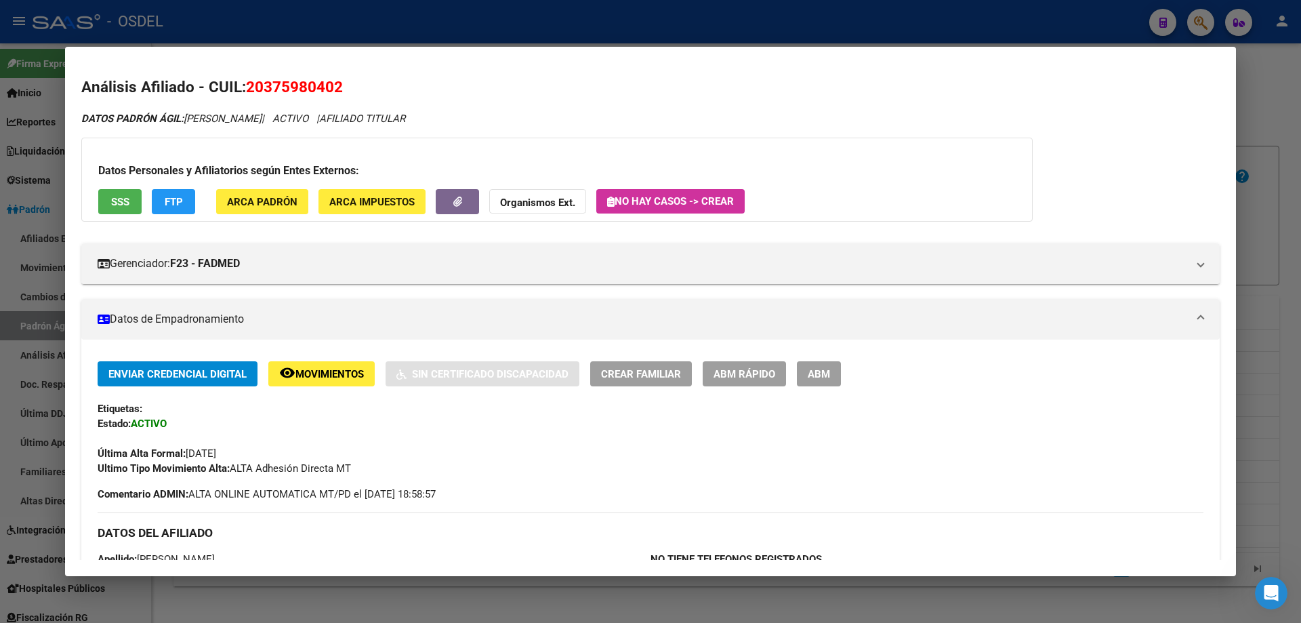
click at [106, 203] on button "SSS" at bounding box center [119, 201] width 43 height 25
